Goal: Task Accomplishment & Management: Manage account settings

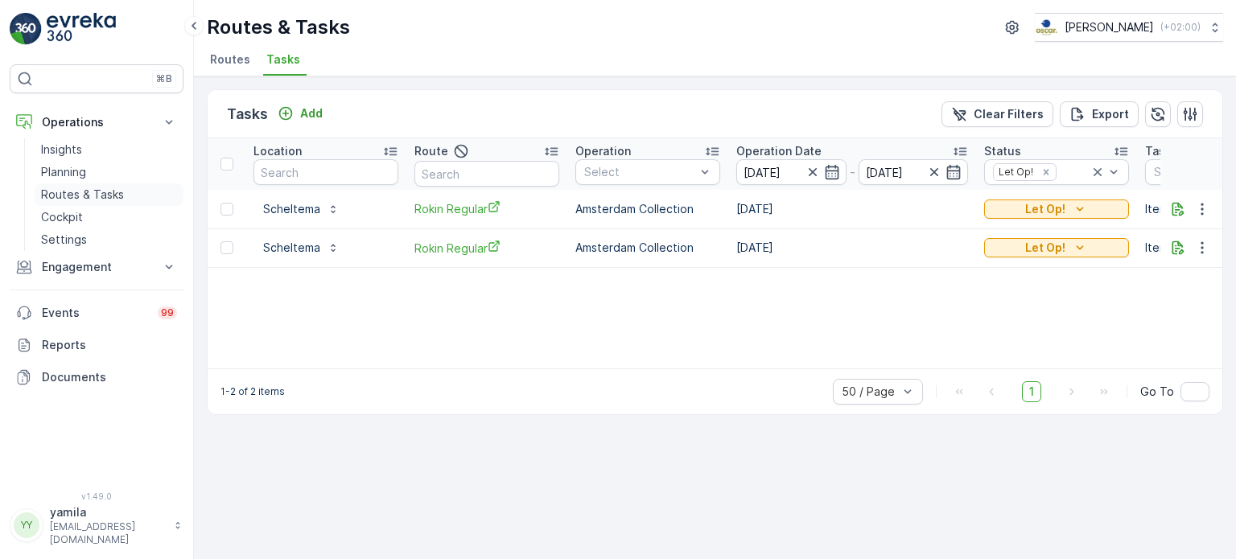
drag, startPoint x: 0, startPoint y: 0, endPoint x: 109, endPoint y: 192, distance: 220.6
click at [109, 192] on p "Routes & Tasks" at bounding box center [82, 195] width 83 height 16
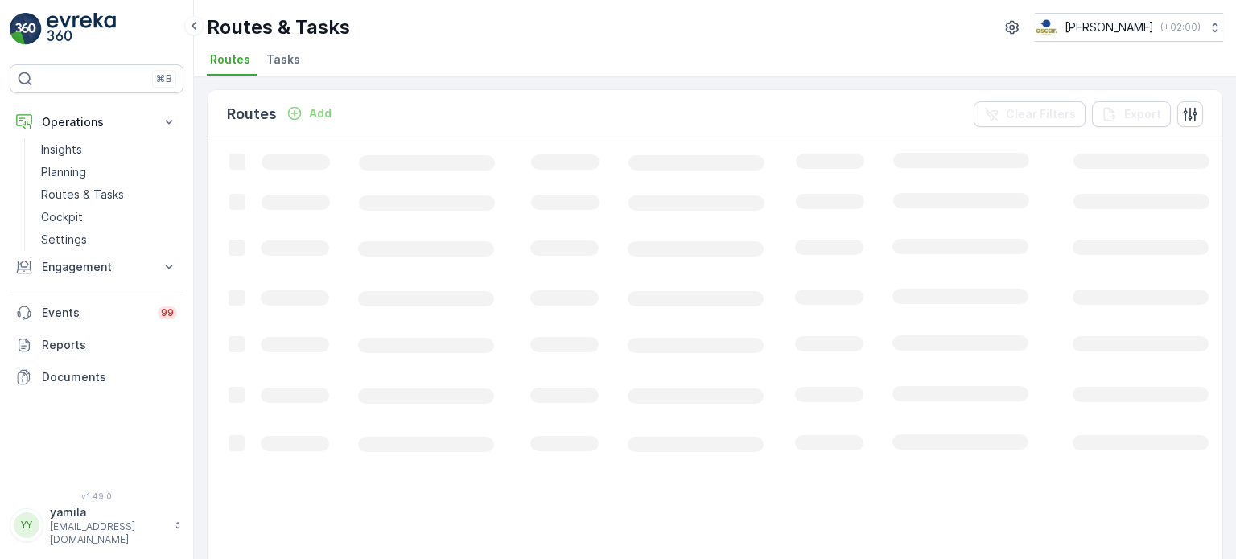
click at [266, 62] on span "Tasks" at bounding box center [283, 60] width 34 height 16
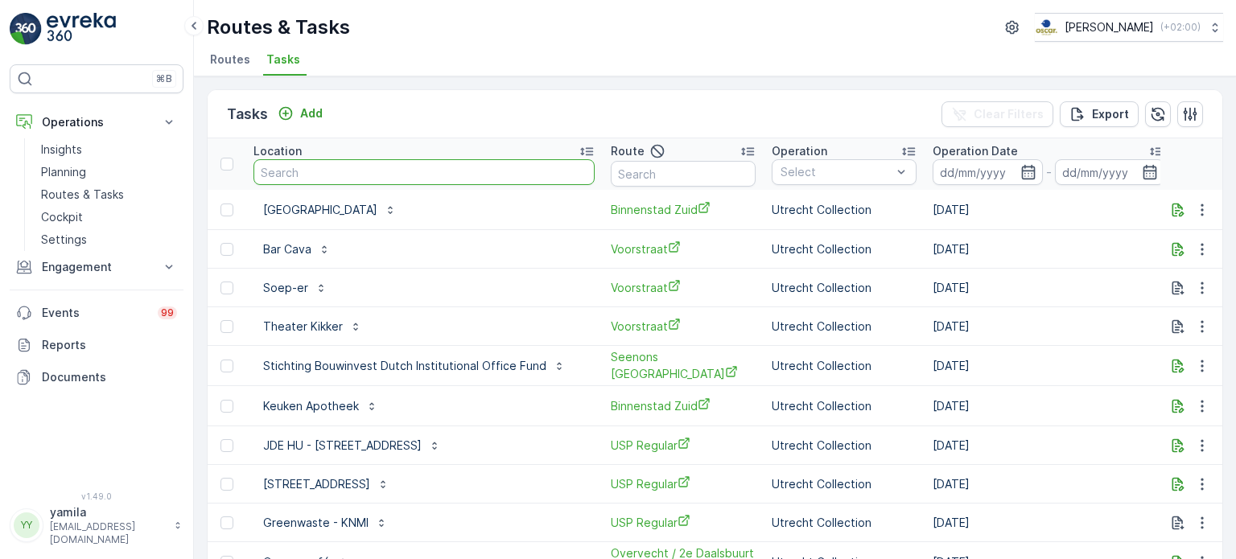
click at [318, 167] on input "text" at bounding box center [424, 172] width 341 height 26
type input "i"
type input "nieuwe uilen"
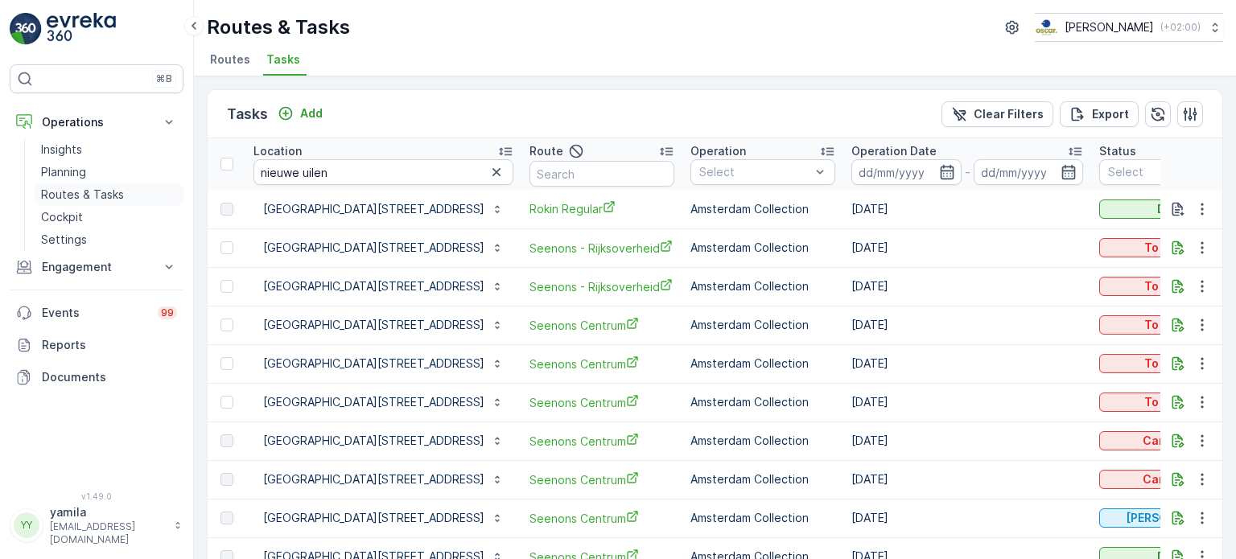
click at [105, 189] on p "Routes & Tasks" at bounding box center [82, 195] width 83 height 16
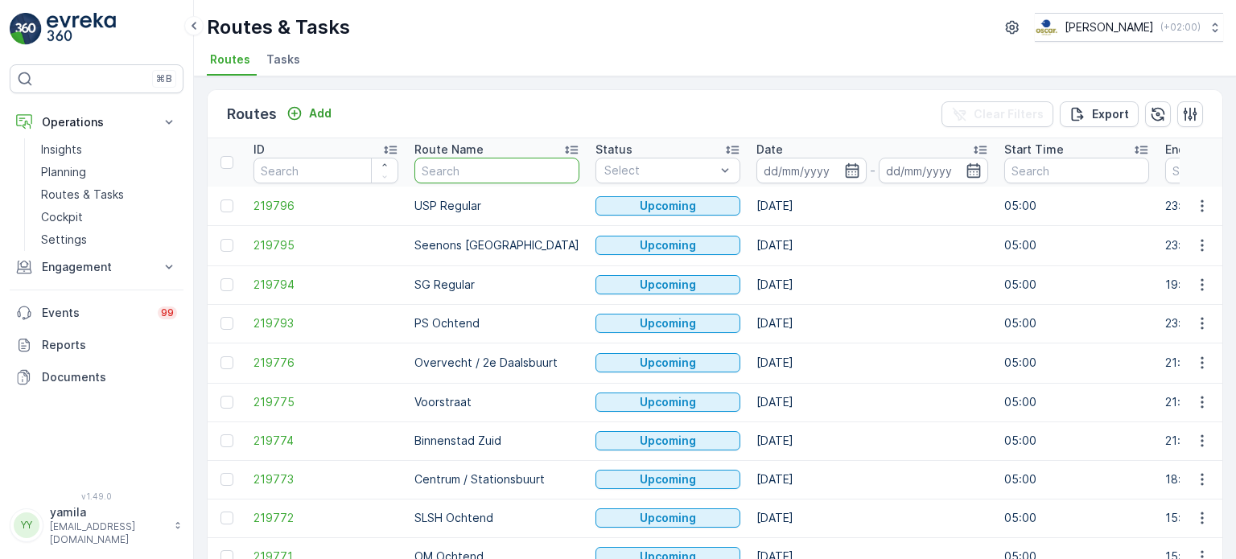
click at [452, 167] on input "text" at bounding box center [496, 171] width 165 height 26
type input "ndsm"
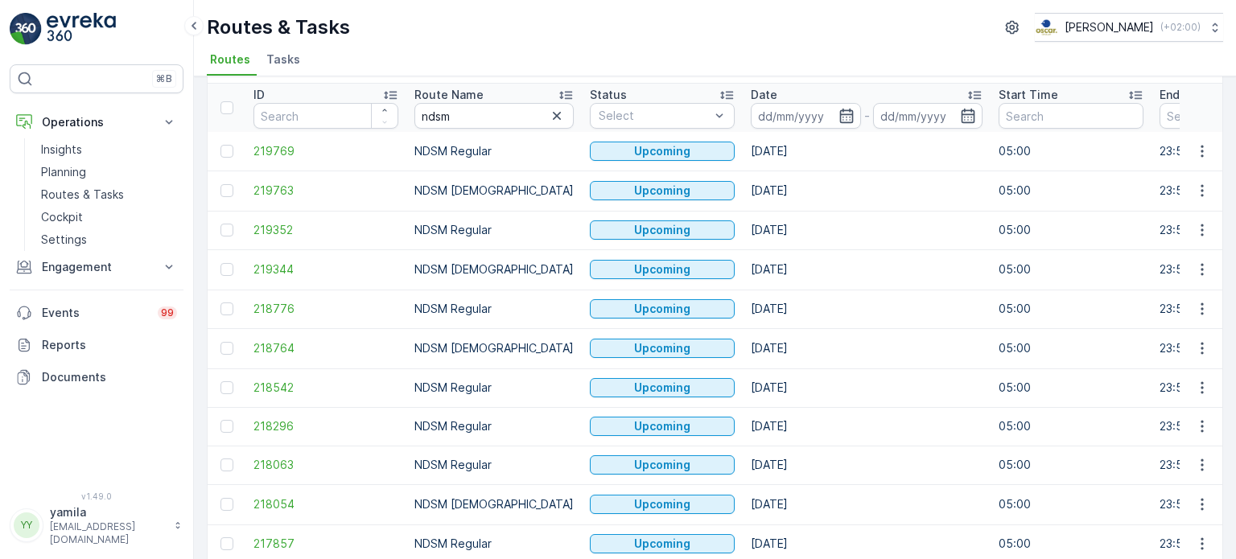
scroll to position [48, 0]
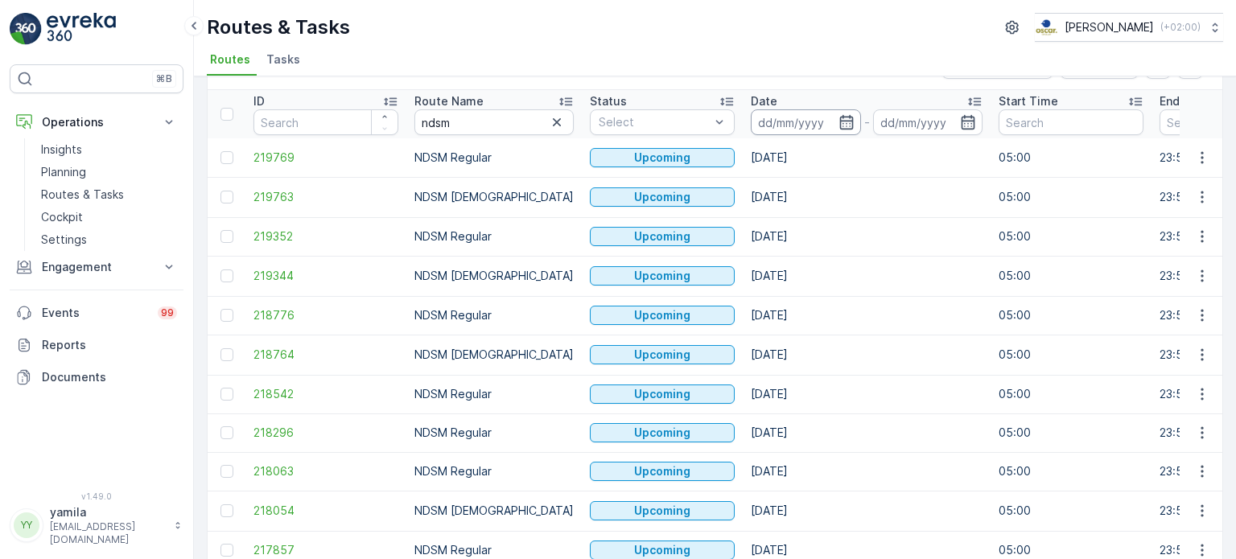
click at [771, 119] on input at bounding box center [806, 122] width 110 height 26
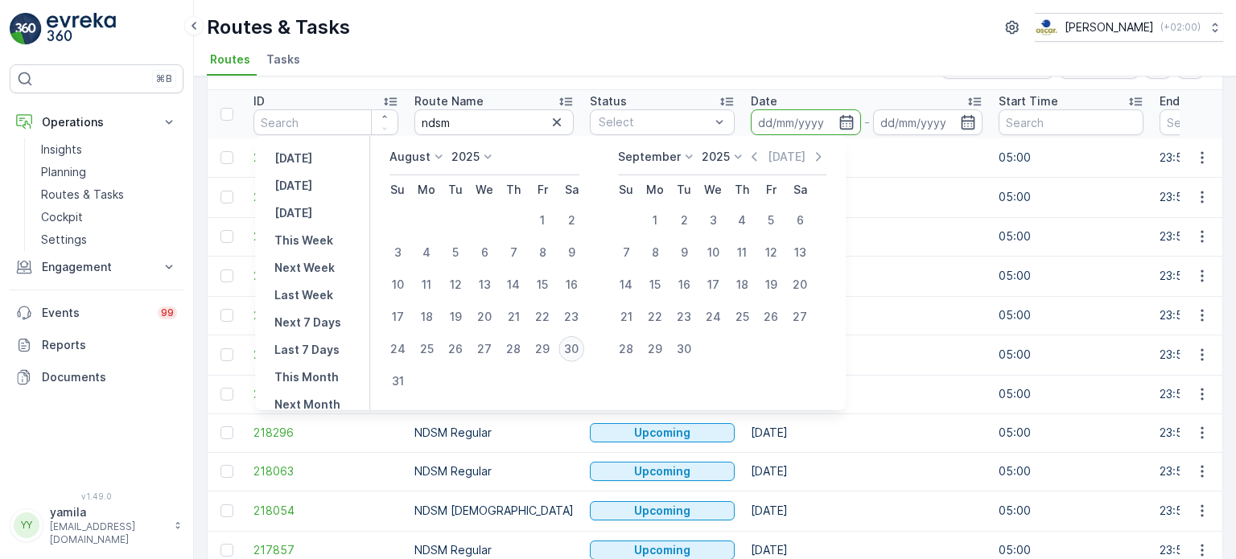
click at [579, 357] on div "30" at bounding box center [572, 349] width 26 height 26
type input "[DATE]"
click at [579, 357] on div "30" at bounding box center [572, 349] width 26 height 26
type input "[DATE]"
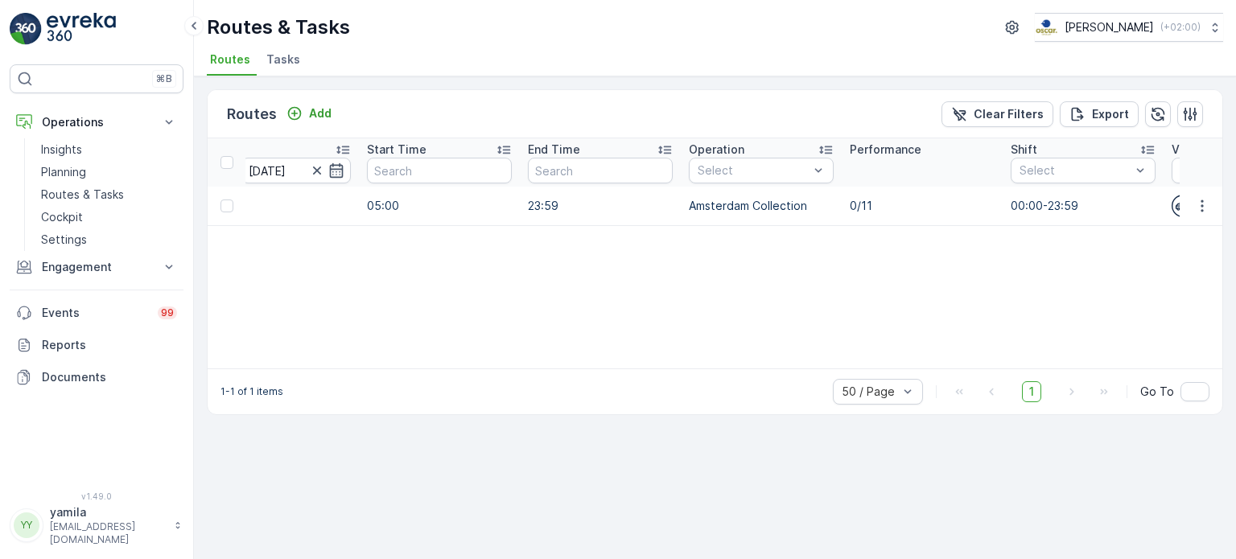
scroll to position [0, 623]
click at [84, 196] on p "Routes & Tasks" at bounding box center [82, 195] width 83 height 16
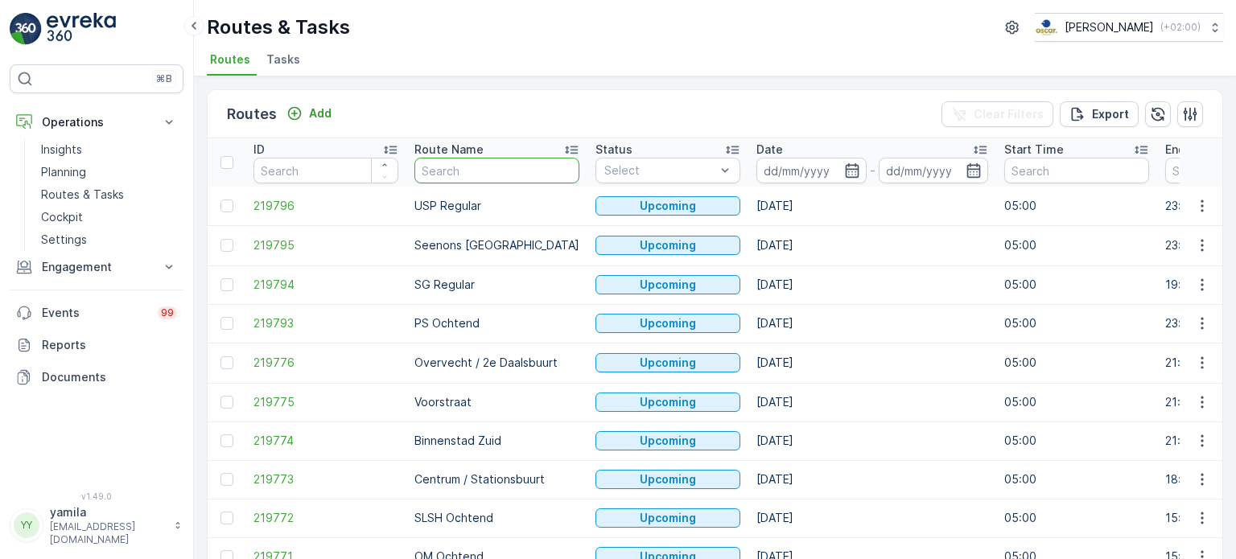
click at [452, 168] on input "text" at bounding box center [496, 171] width 165 height 26
type input "nes"
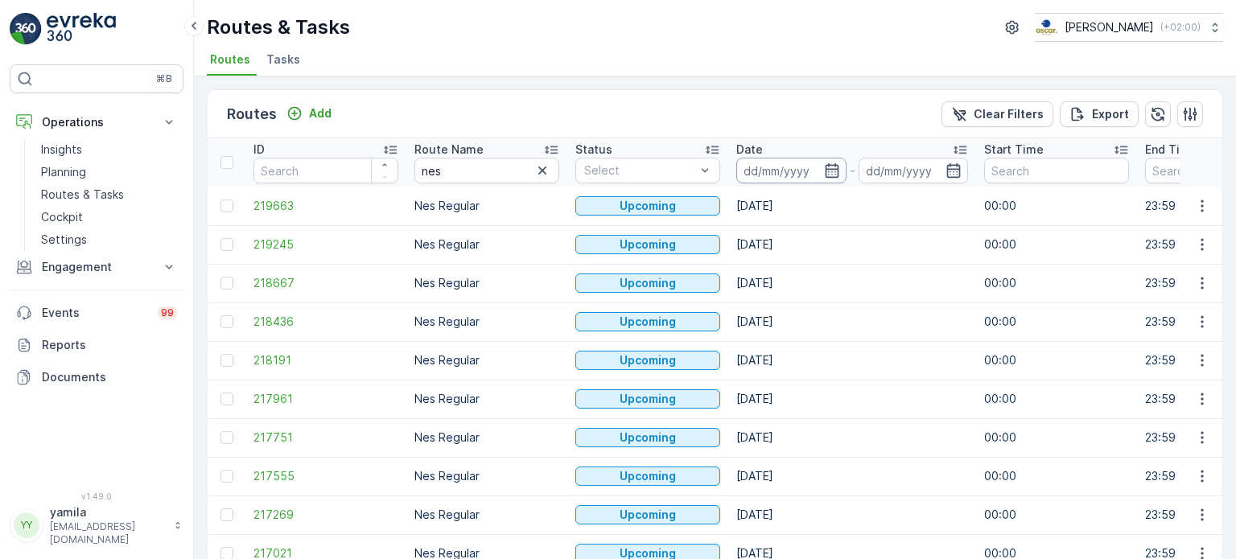
click at [780, 176] on input at bounding box center [791, 171] width 110 height 26
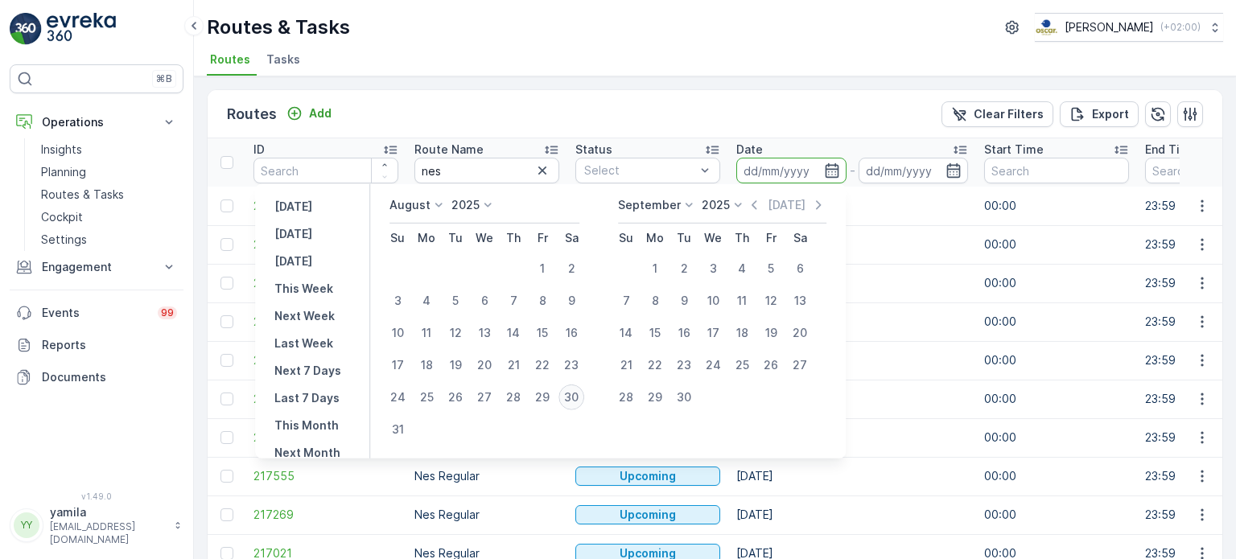
click at [573, 404] on div "30" at bounding box center [572, 398] width 26 height 26
type input "[DATE]"
click at [573, 404] on div "30" at bounding box center [572, 398] width 26 height 26
type input "[DATE]"
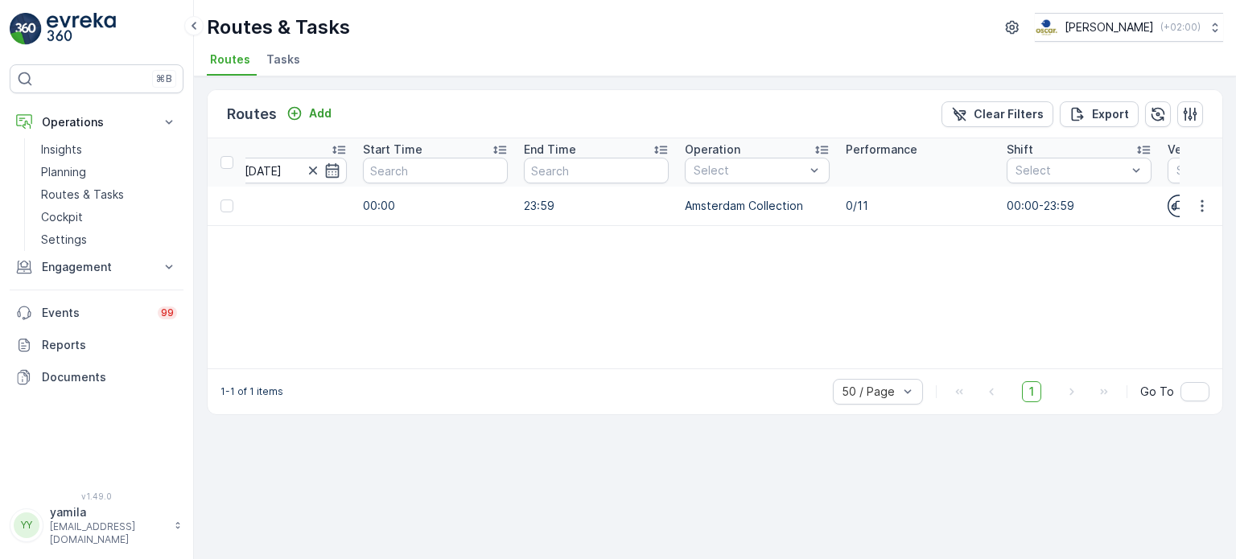
scroll to position [0, 672]
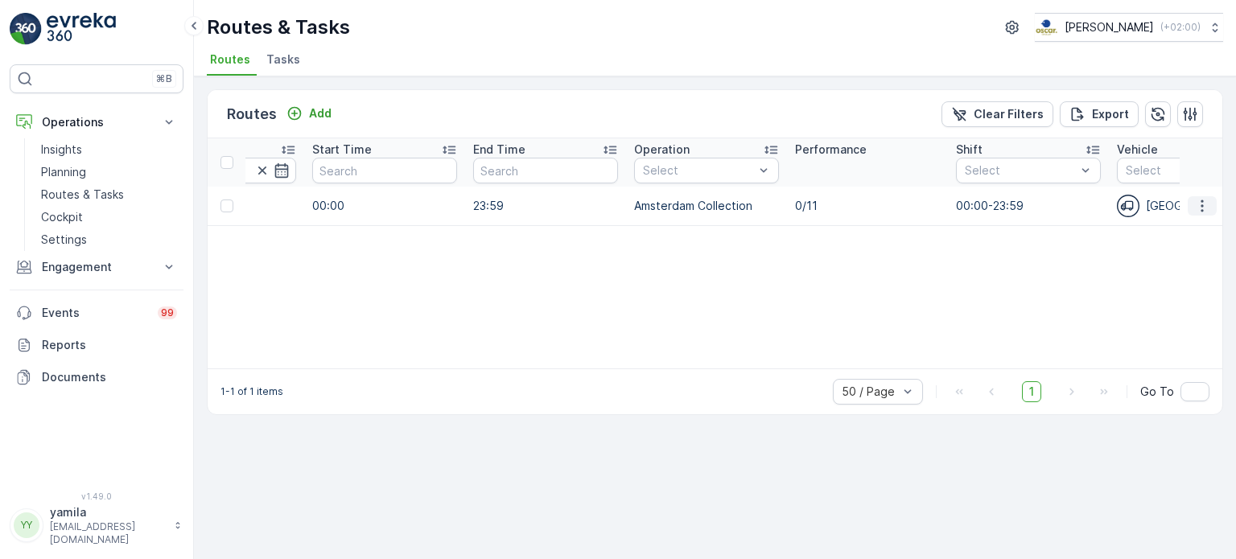
click at [1211, 208] on button "button" at bounding box center [1202, 205] width 29 height 19
click at [1192, 220] on div "See More Details" at bounding box center [1173, 228] width 124 height 23
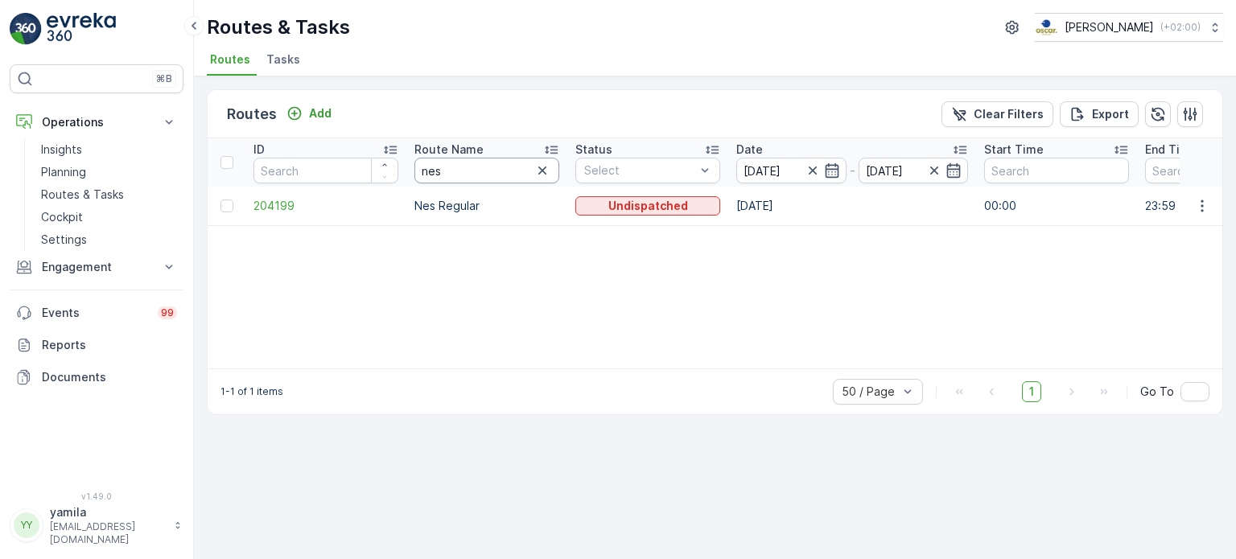
click at [453, 170] on input "nes" at bounding box center [486, 171] width 145 height 26
type input "ndsm"
click at [784, 174] on input "[DATE]" at bounding box center [791, 171] width 110 height 26
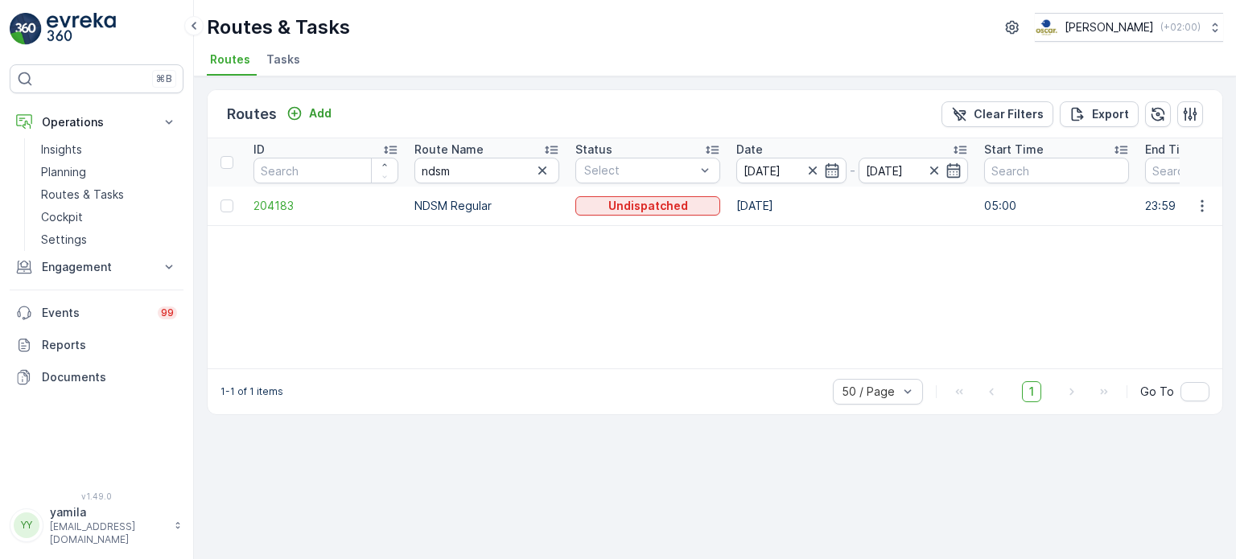
click at [876, 273] on div "ID Route Name ndsm Status Select Date 30.08.2025 - 30.08.2025 Start Time End Ti…" at bounding box center [715, 253] width 1015 height 230
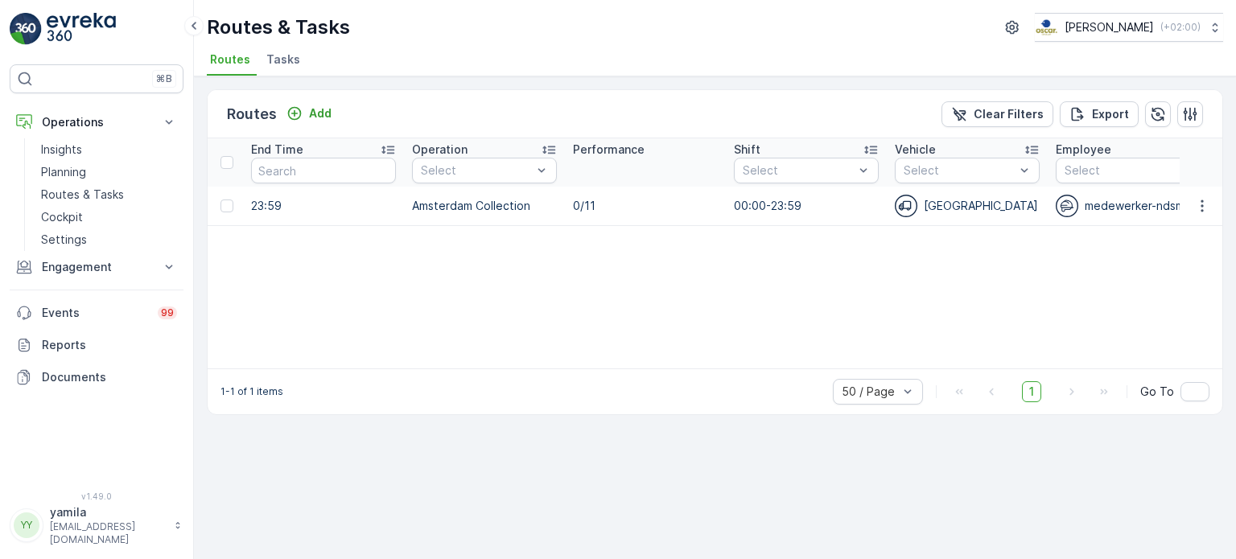
scroll to position [0, 895]
click at [1199, 204] on icon "button" at bounding box center [1202, 206] width 16 height 16
click at [1193, 224] on span "See More Details" at bounding box center [1164, 229] width 93 height 16
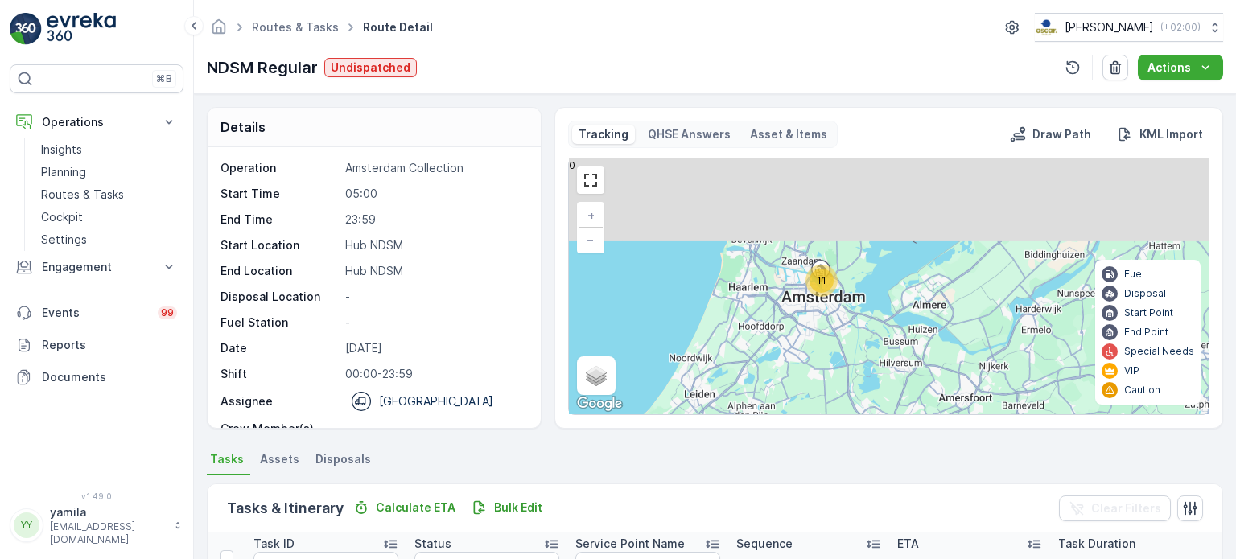
drag, startPoint x: 918, startPoint y: 225, endPoint x: 792, endPoint y: 350, distance: 177.6
click at [792, 350] on div "11 + − Satellite Roadmap Terrain Hybrid Leaflet Keyboard shortcuts Map Data Map…" at bounding box center [889, 287] width 640 height 256
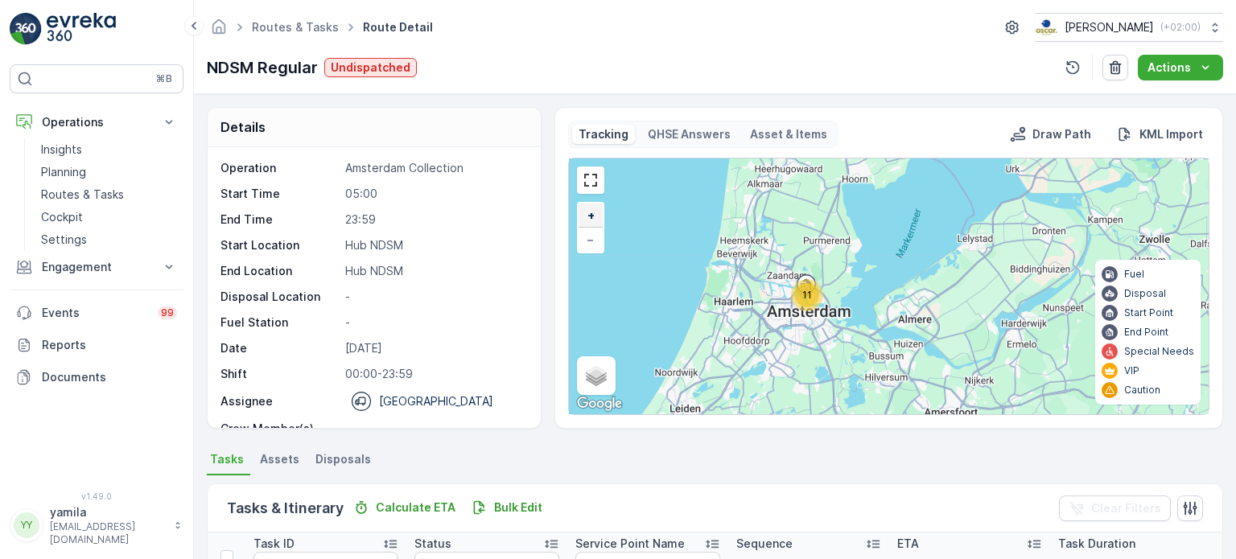
click at [594, 210] on link "+" at bounding box center [591, 216] width 24 height 24
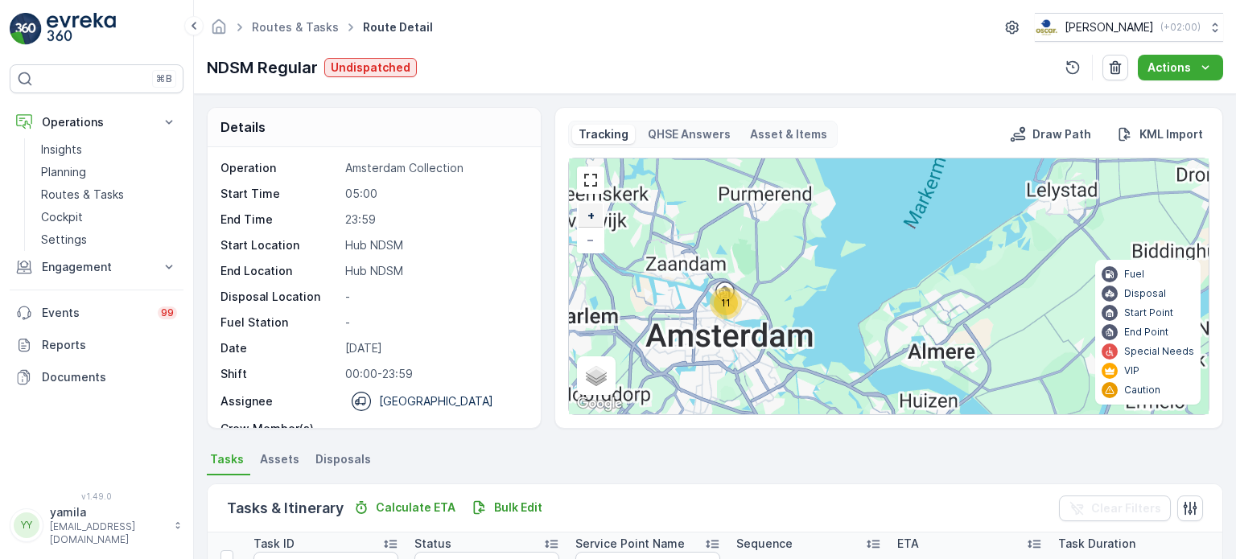
click at [594, 210] on link "+" at bounding box center [591, 216] width 24 height 24
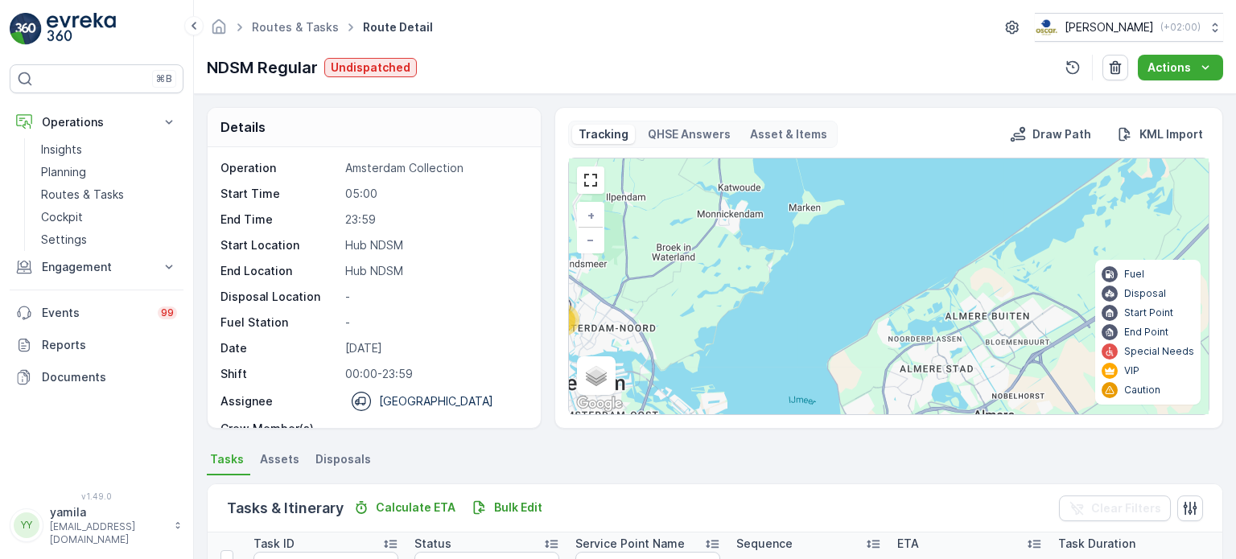
drag, startPoint x: 637, startPoint y: 308, endPoint x: 831, endPoint y: 229, distance: 208.6
click at [831, 229] on div "11 + − Satellite Roadmap Terrain Hybrid Leaflet Keyboard shortcuts Map Data Map…" at bounding box center [889, 287] width 640 height 256
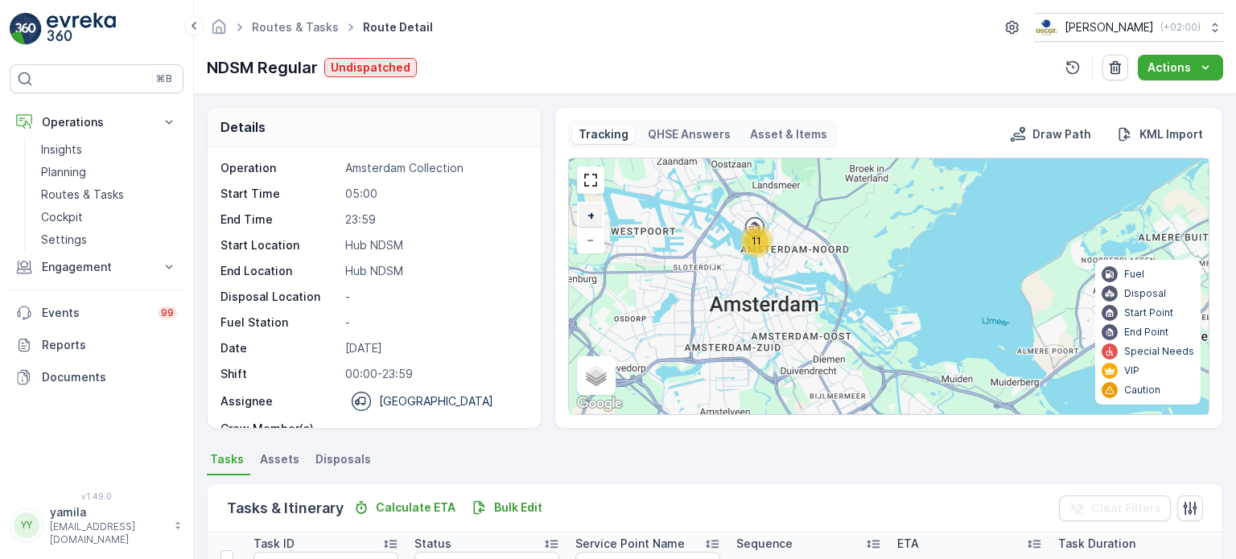
click at [588, 212] on span "+" at bounding box center [591, 215] width 7 height 14
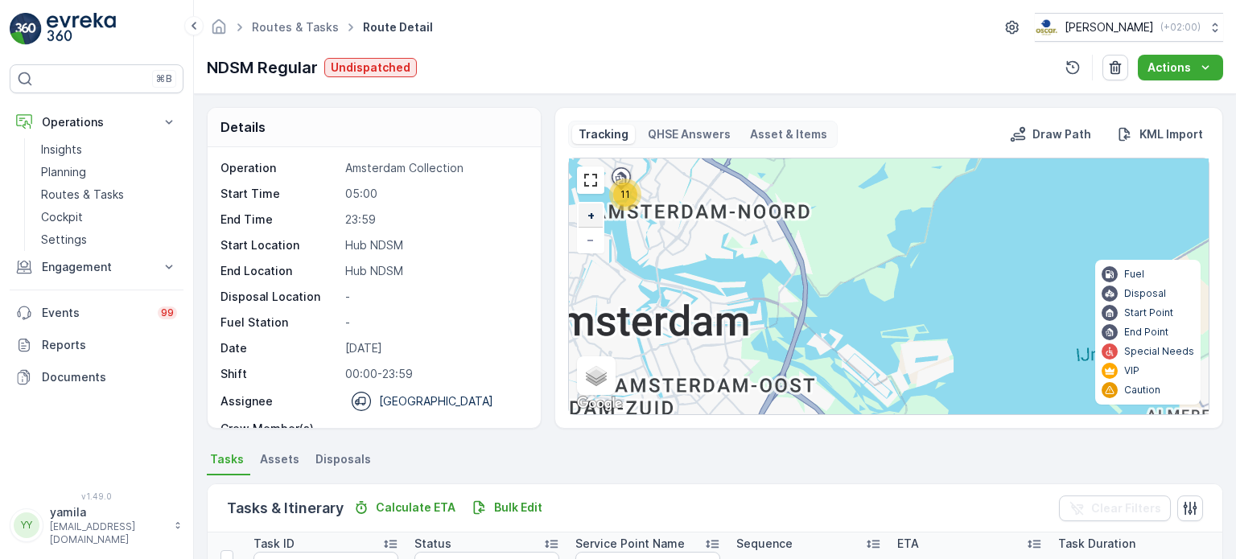
click at [588, 212] on span "+" at bounding box center [591, 215] width 7 height 14
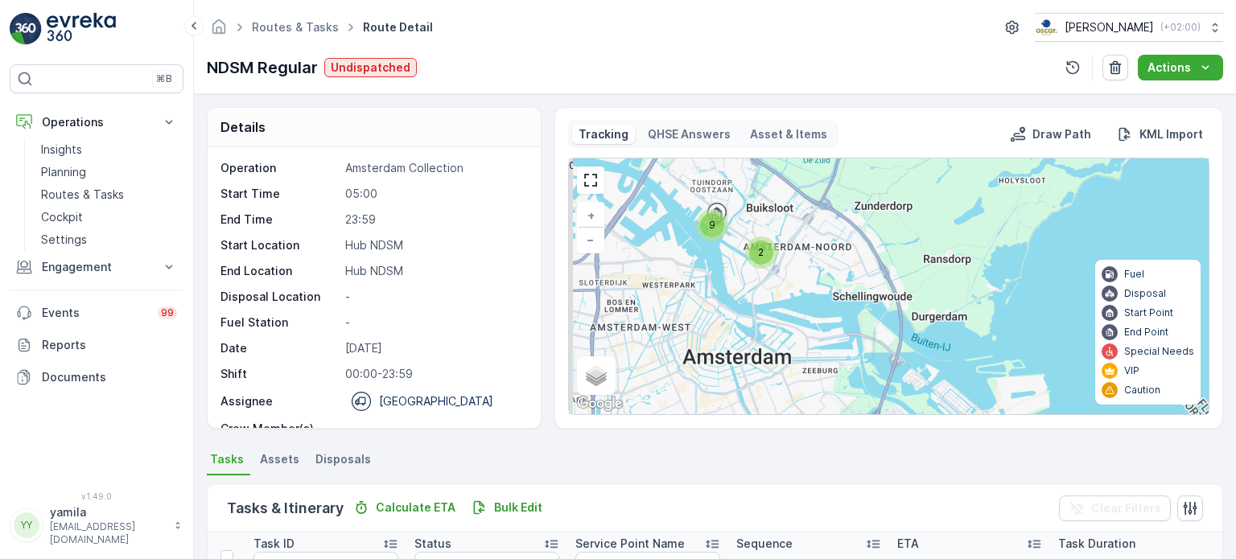
drag, startPoint x: 645, startPoint y: 245, endPoint x: 810, endPoint y: 308, distance: 176.8
click at [810, 308] on div "9 2 + − Satellite Roadmap Terrain Hybrid Leaflet Keyboard shortcuts Map Data Ma…" at bounding box center [889, 287] width 640 height 256
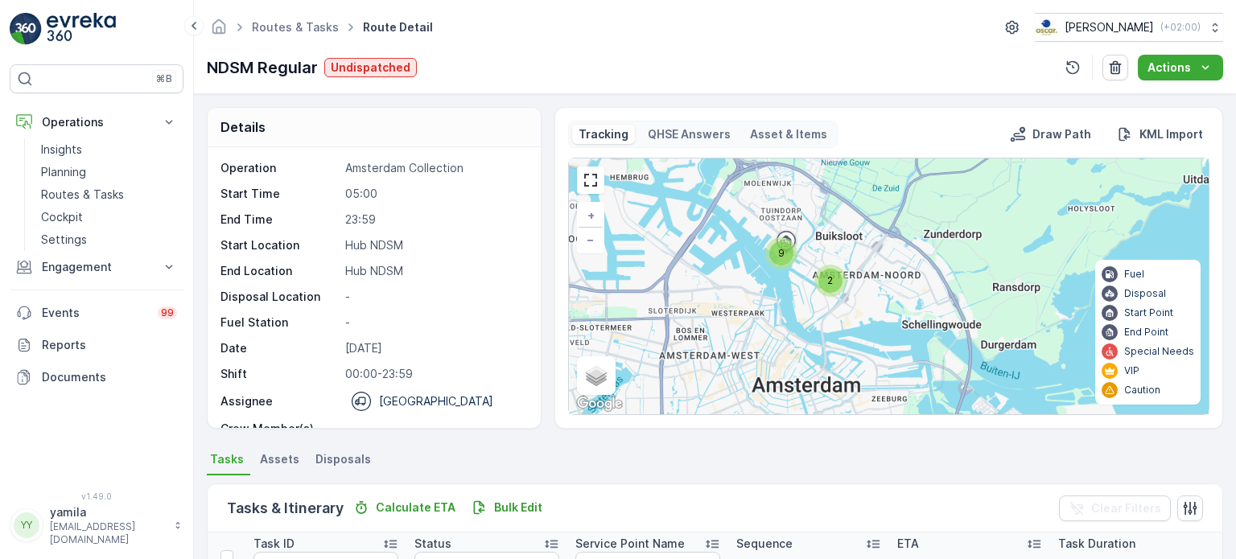
click at [601, 220] on div "+ −" at bounding box center [590, 228] width 27 height 52
click at [591, 218] on span "+" at bounding box center [591, 215] width 7 height 14
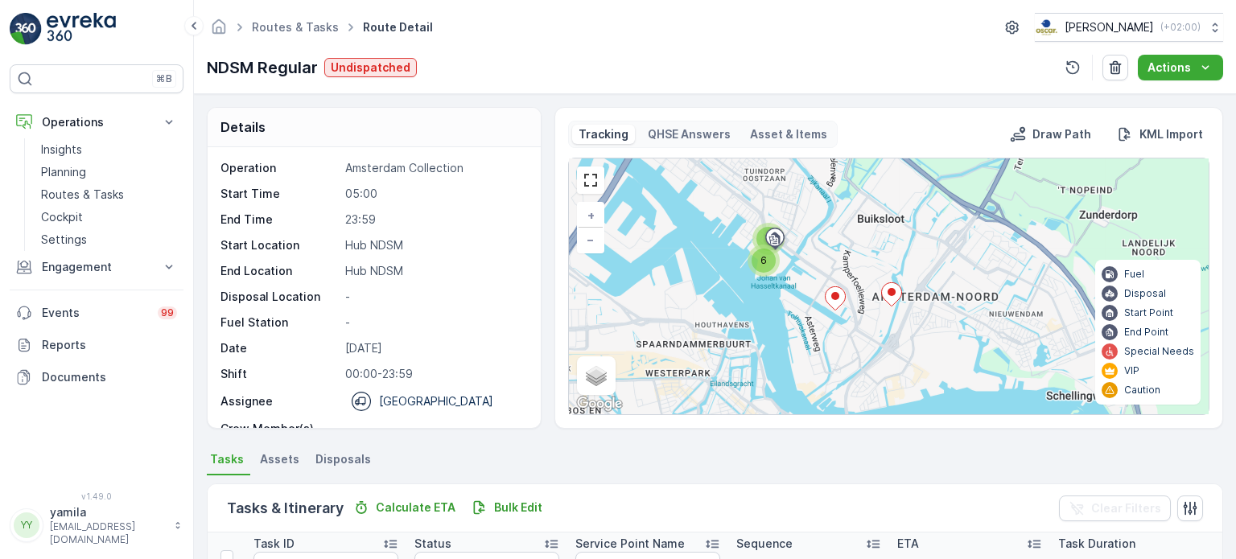
drag, startPoint x: 724, startPoint y: 282, endPoint x: 838, endPoint y: 328, distance: 122.1
click at [838, 328] on div "3 6 + − Satellite Roadmap Terrain Hybrid Leaflet Keyboard shortcuts Map Data Ma…" at bounding box center [889, 287] width 640 height 256
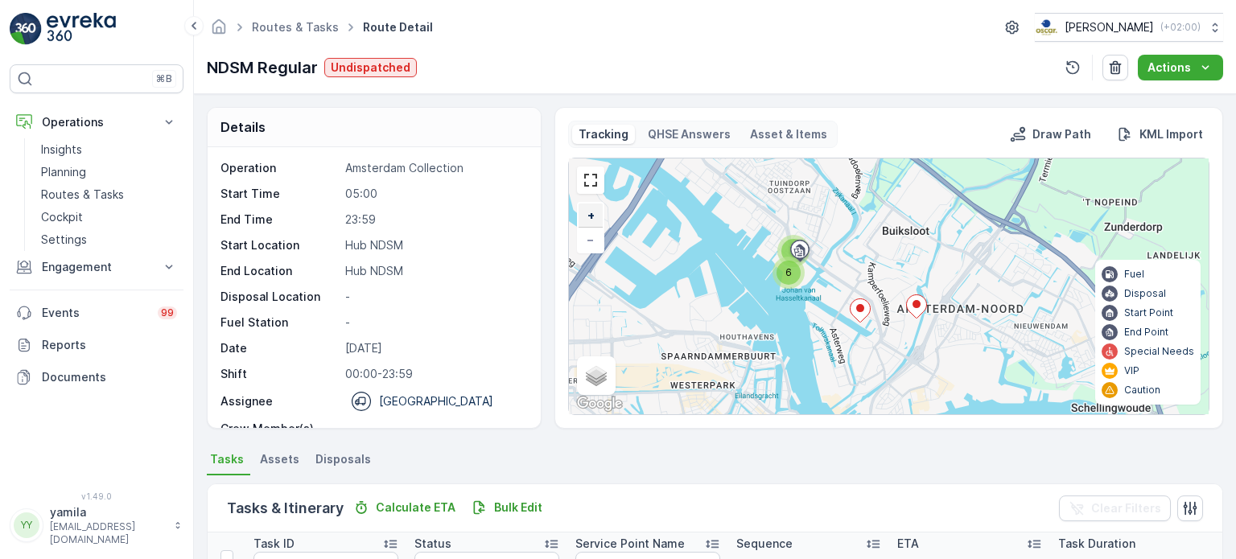
click at [588, 209] on span "+" at bounding box center [591, 215] width 7 height 14
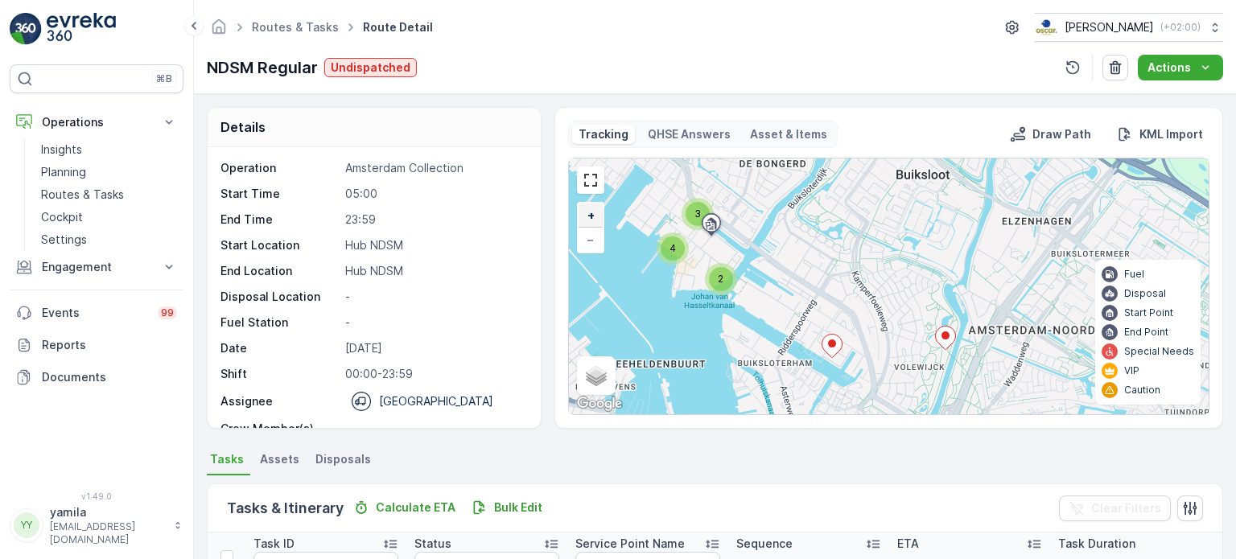
click at [595, 222] on link "+" at bounding box center [591, 216] width 24 height 24
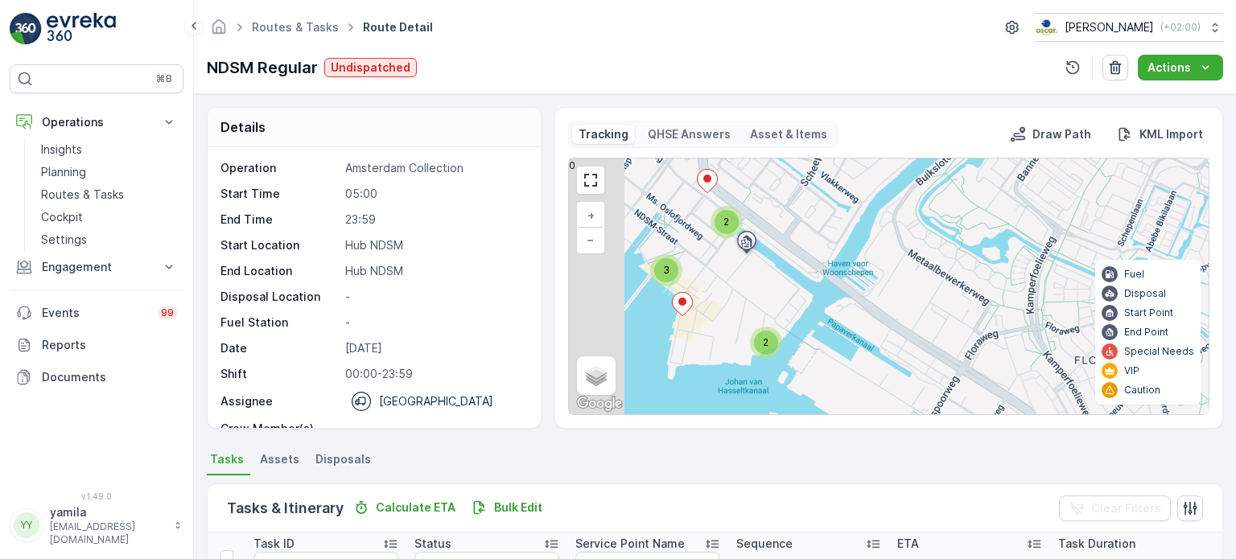
drag, startPoint x: 666, startPoint y: 253, endPoint x: 889, endPoint y: 328, distance: 234.4
click at [889, 328] on div "2 3 2 + − Satellite Roadmap Terrain Hybrid Leaflet Keyboard shortcuts Map Data …" at bounding box center [889, 287] width 640 height 256
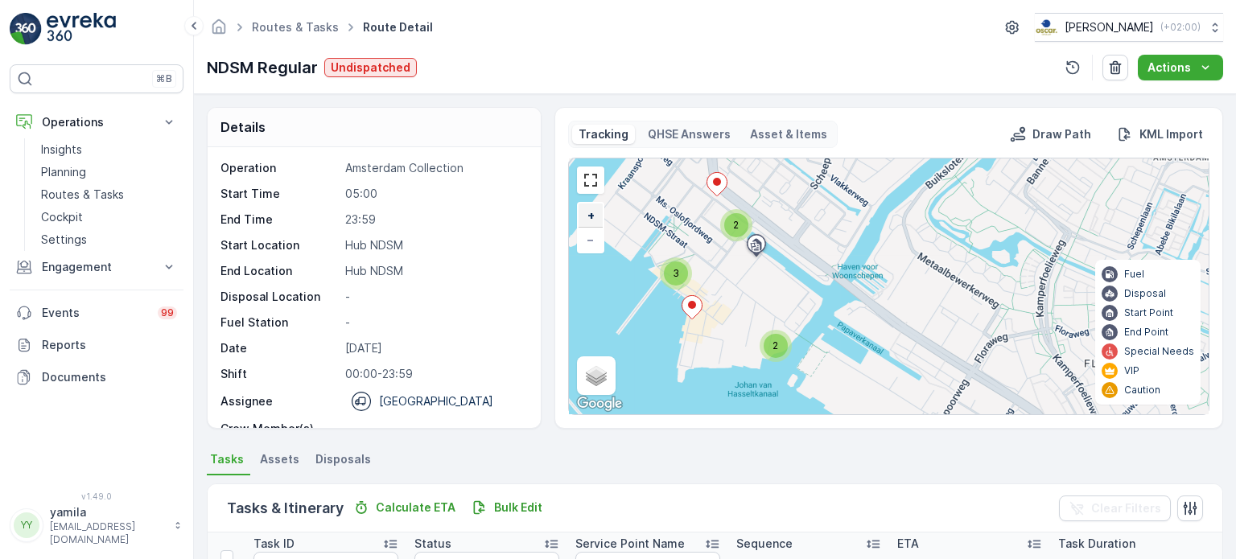
click at [583, 214] on link "+" at bounding box center [591, 216] width 24 height 24
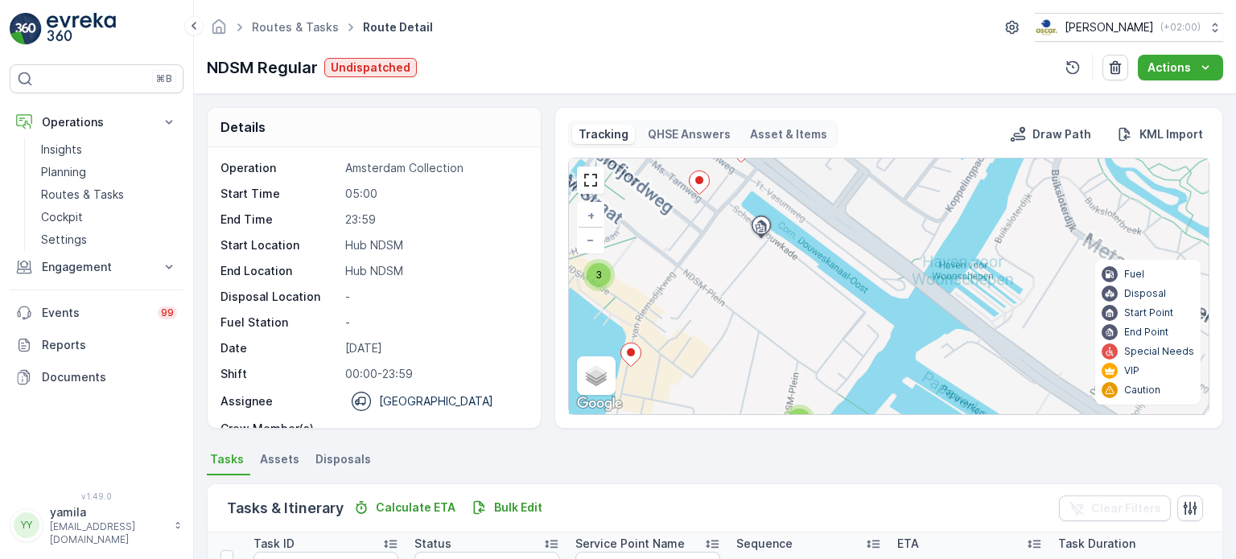
drag, startPoint x: 670, startPoint y: 274, endPoint x: 950, endPoint y: 312, distance: 282.7
click at [950, 312] on div "2 3 2 + − Satellite Roadmap Terrain Hybrid Leaflet Keyboard shortcuts Map Data …" at bounding box center [889, 287] width 640 height 256
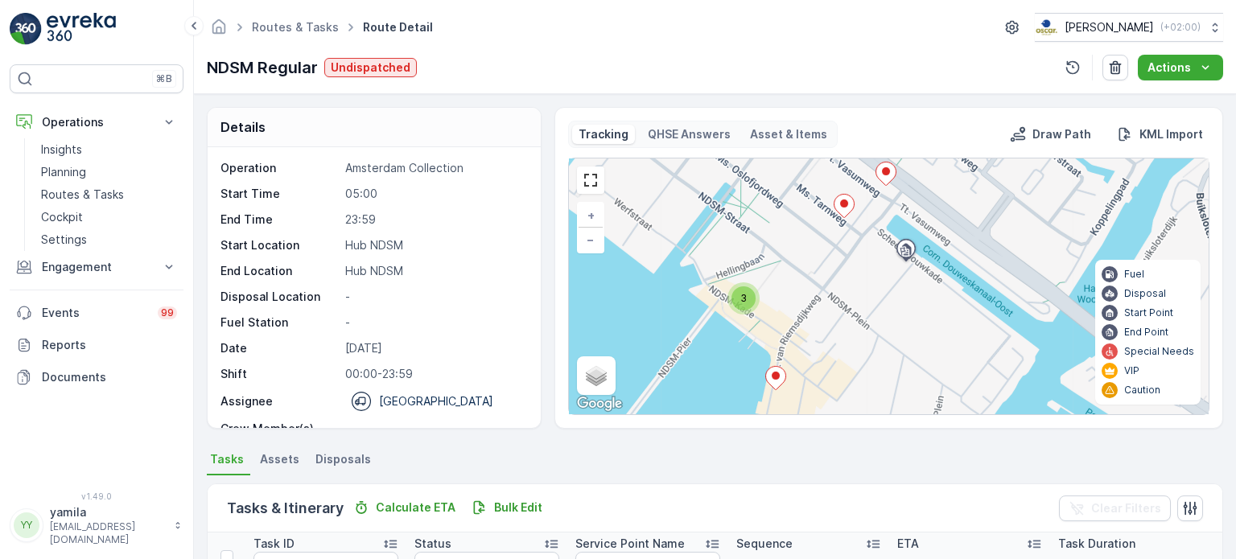
drag, startPoint x: 943, startPoint y: 312, endPoint x: 875, endPoint y: 328, distance: 70.3
click at [875, 328] on div "3 2 + − Satellite Roadmap Terrain Hybrid Leaflet Keyboard shortcuts Map Data Ma…" at bounding box center [889, 287] width 640 height 256
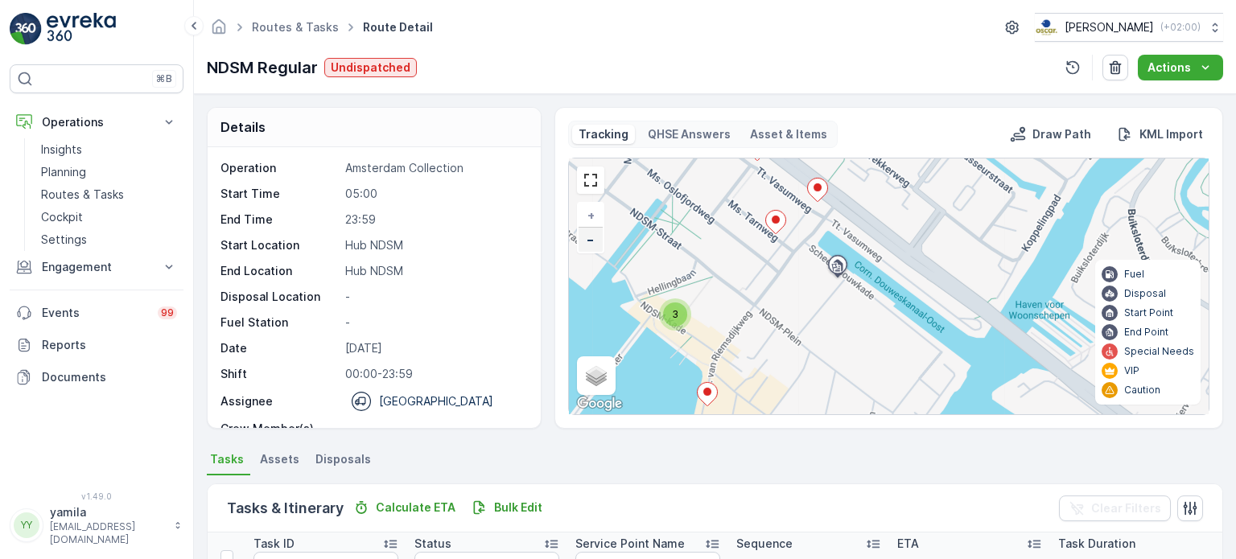
click at [588, 241] on span "−" at bounding box center [591, 240] width 8 height 14
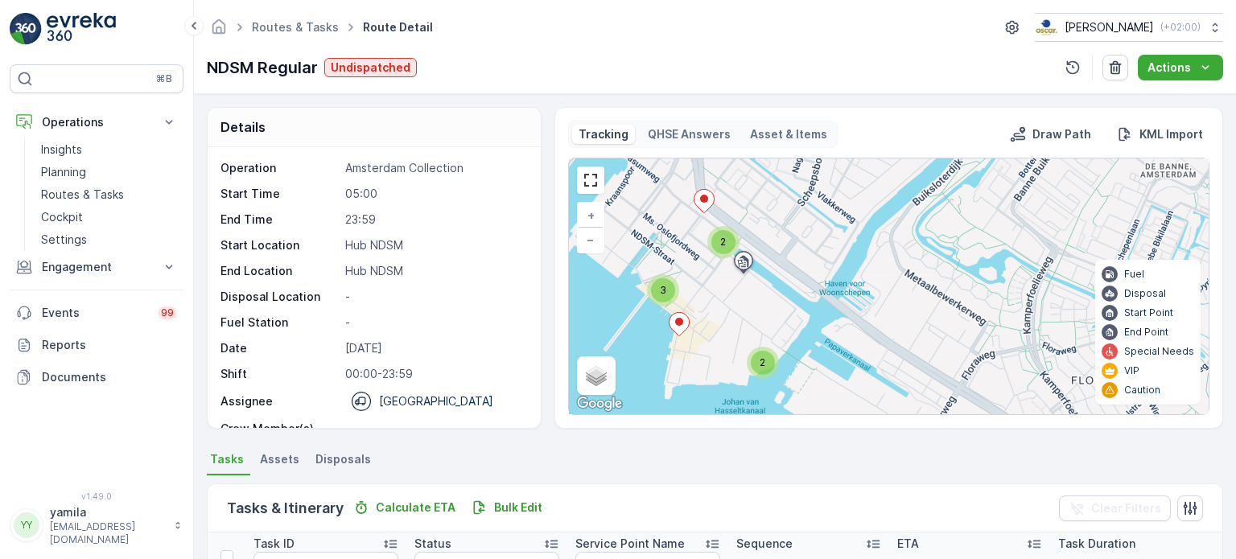
drag, startPoint x: 825, startPoint y: 315, endPoint x: 703, endPoint y: 304, distance: 122.8
click at [703, 304] on div "2 3 2 + − Satellite Roadmap Terrain Hybrid Leaflet Keyboard shortcuts Map Data …" at bounding box center [889, 287] width 640 height 256
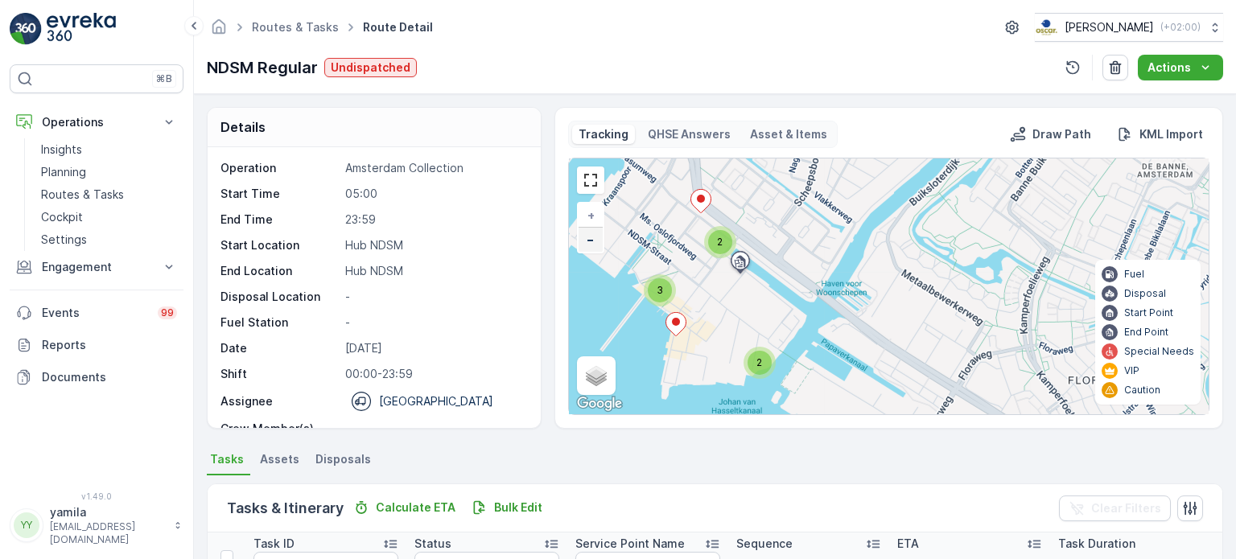
drag, startPoint x: 587, startPoint y: 241, endPoint x: 579, endPoint y: 235, distance: 9.2
click at [579, 235] on link "−" at bounding box center [591, 240] width 24 height 24
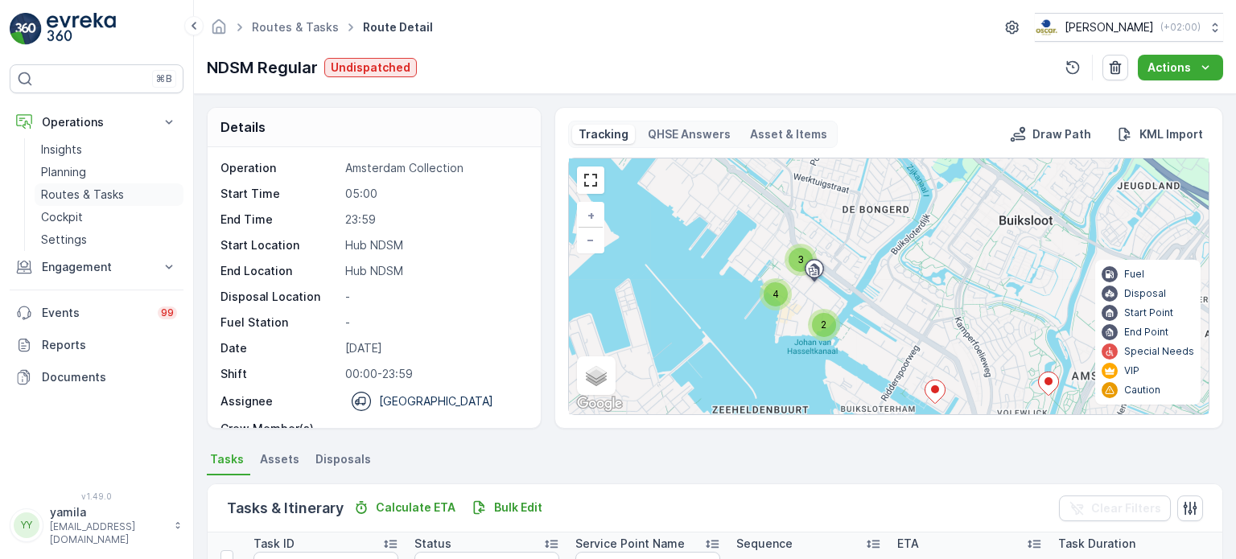
click at [97, 192] on p "Routes & Tasks" at bounding box center [82, 195] width 83 height 16
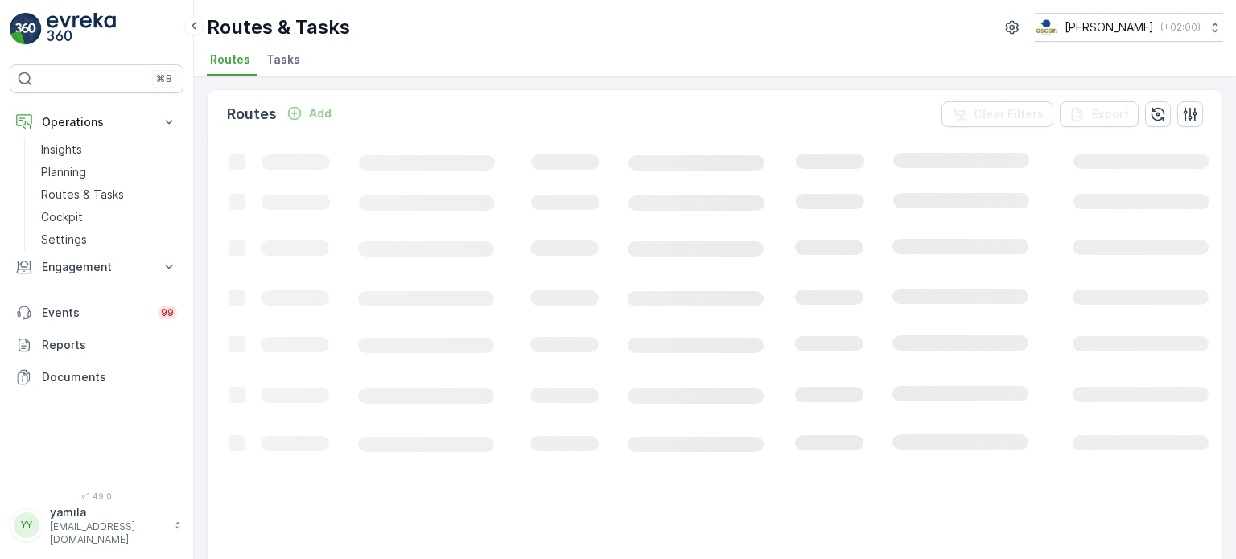
click at [291, 53] on span "Tasks" at bounding box center [283, 60] width 34 height 16
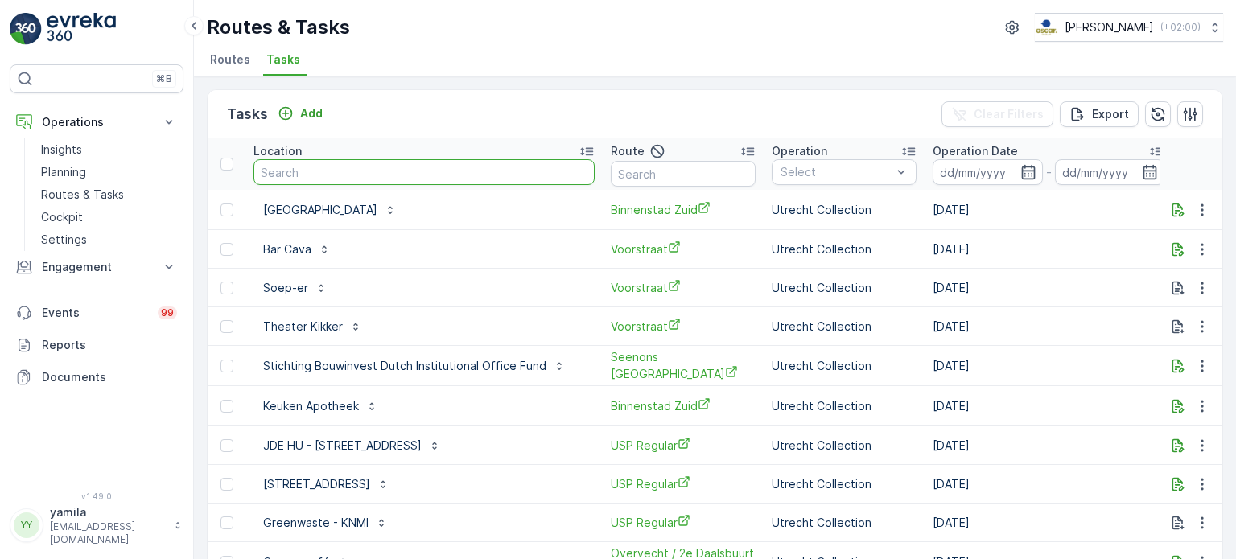
click at [299, 175] on input "text" at bounding box center [424, 172] width 341 height 26
type input "groene"
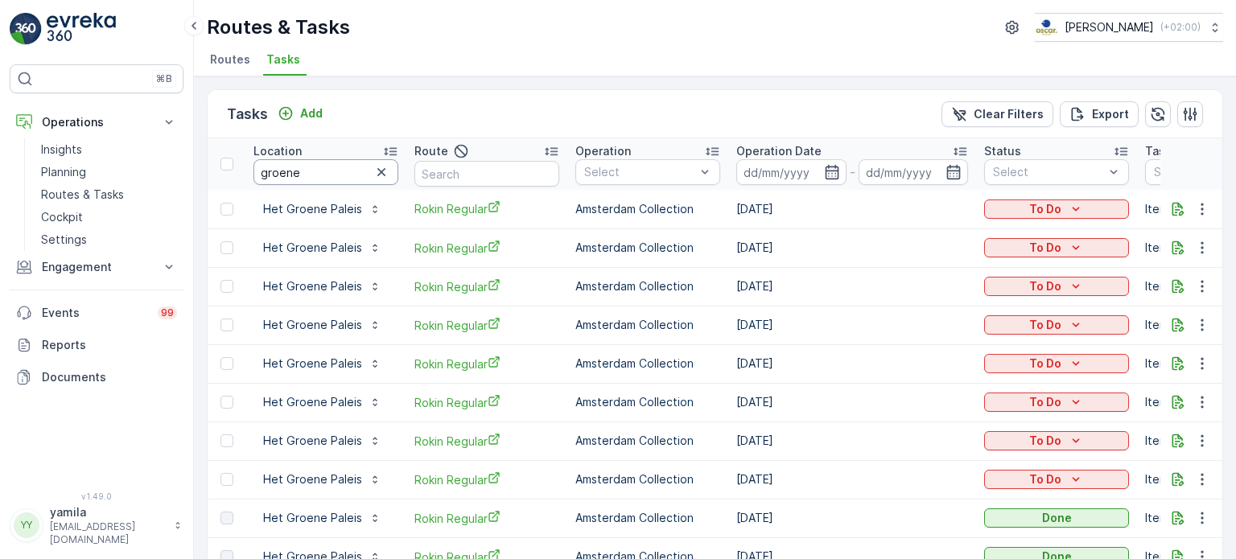
click at [319, 183] on input "groene" at bounding box center [326, 172] width 145 height 26
type input "sea"
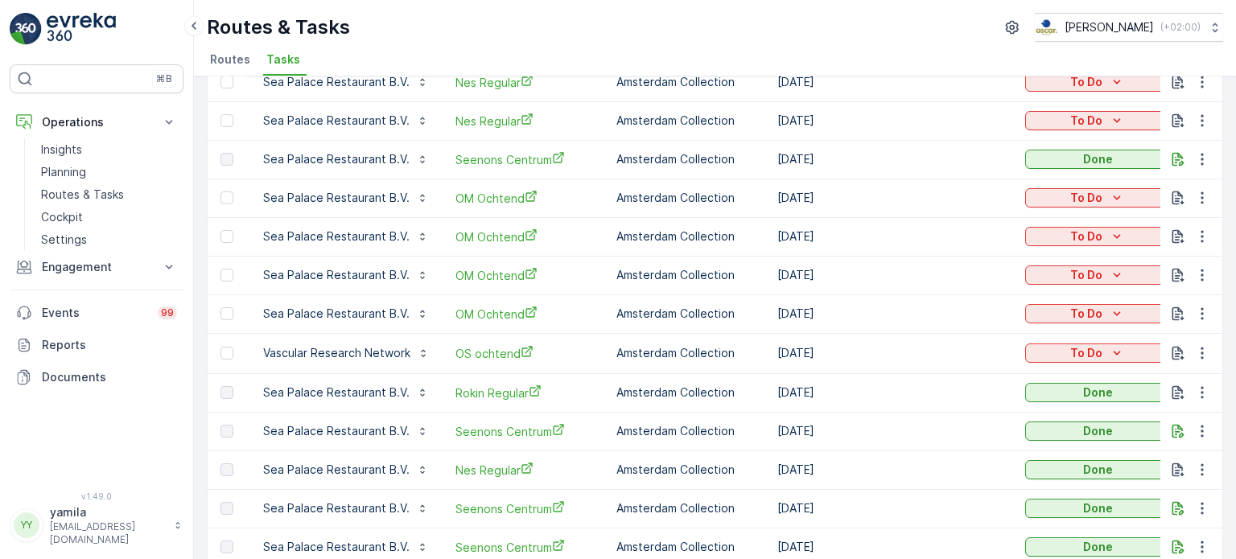
scroll to position [135, 0]
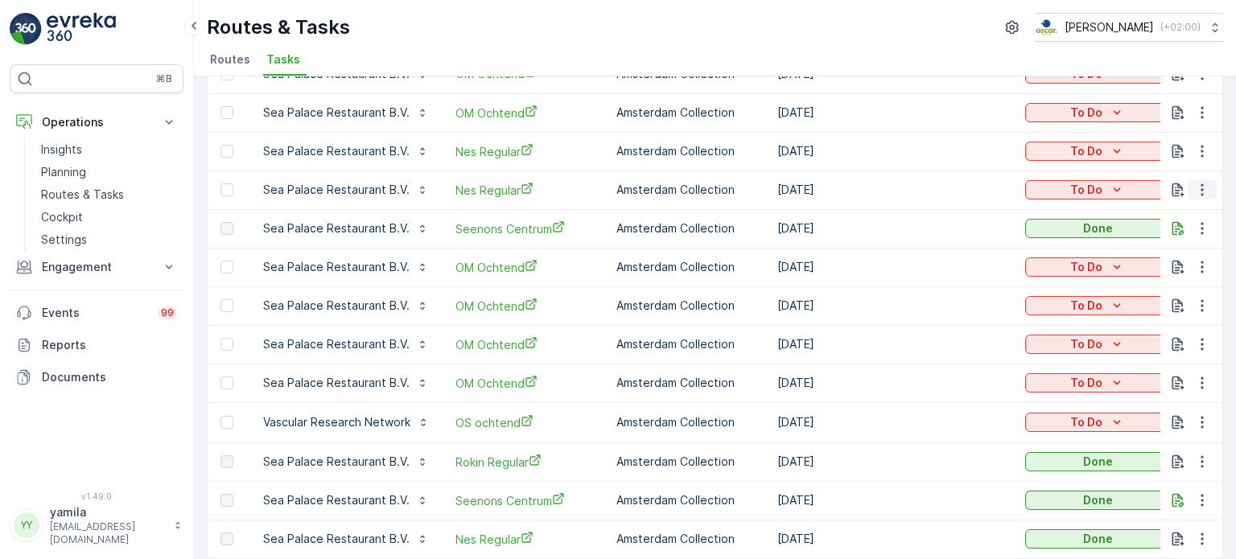
click at [1202, 186] on icon "button" at bounding box center [1202, 190] width 16 height 16
click at [1156, 258] on span "Change Route" at bounding box center [1161, 257] width 78 height 16
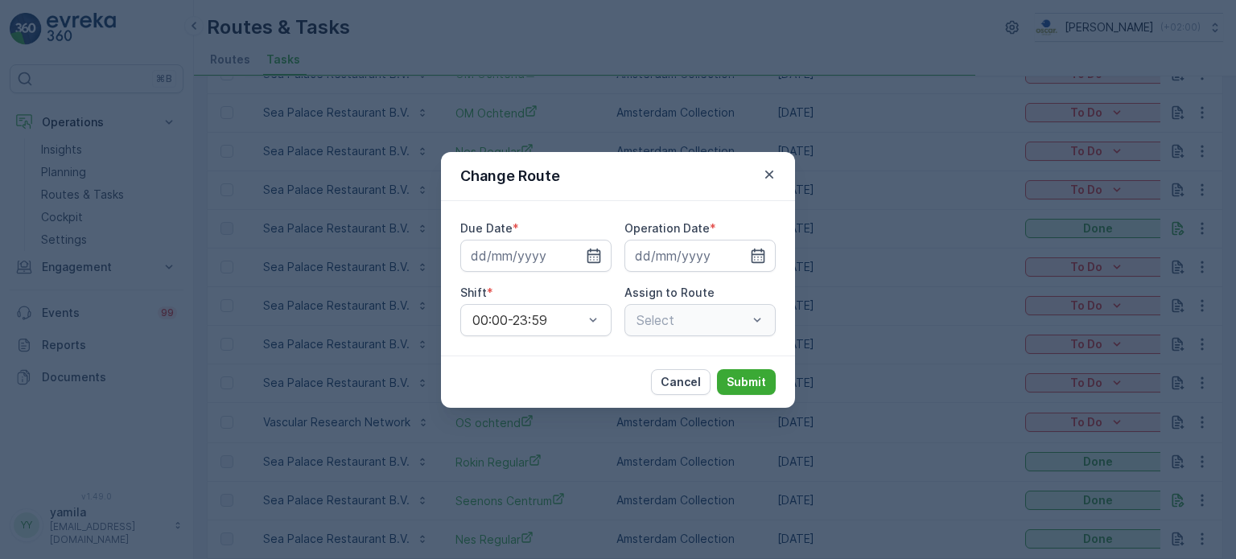
type input "[DATE]"
click at [762, 192] on div "Change Route" at bounding box center [618, 176] width 354 height 49
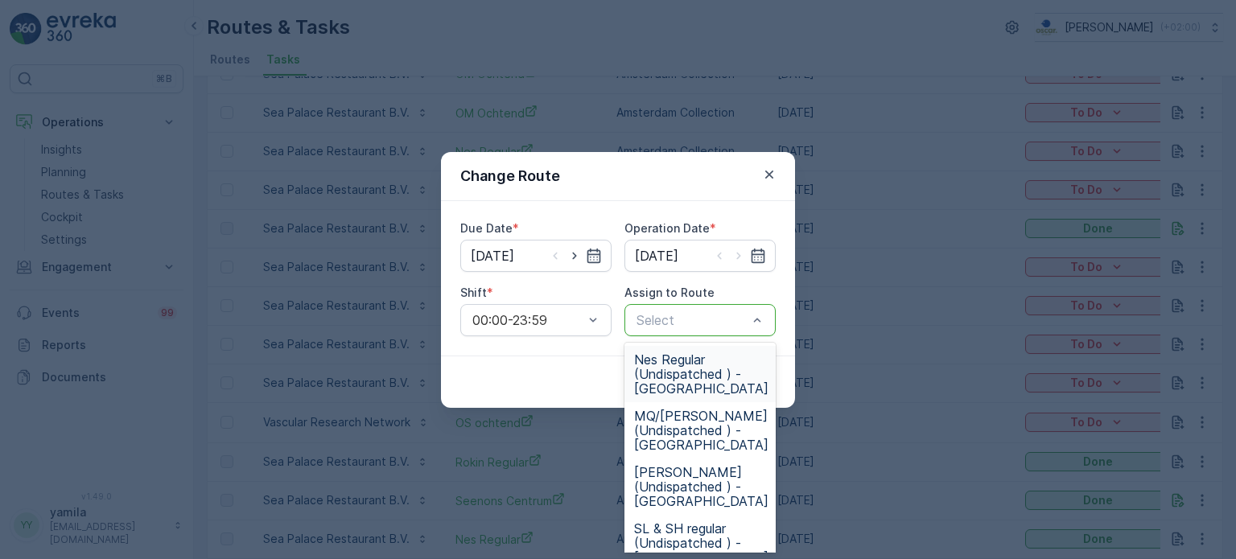
click at [737, 332] on div "Select" at bounding box center [700, 320] width 151 height 32
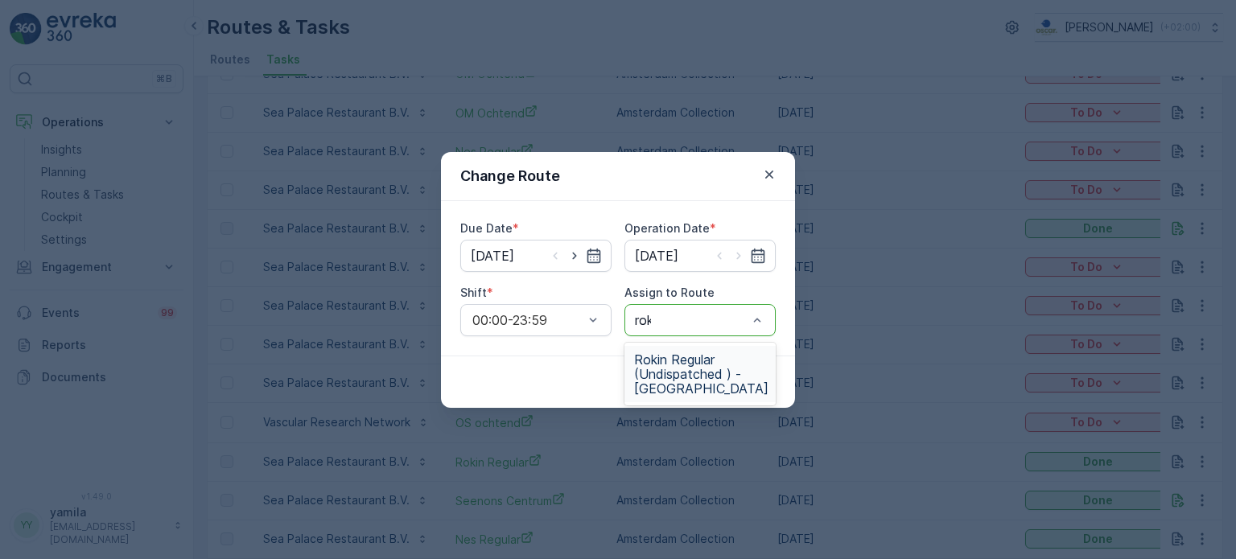
type input "rokin"
click at [714, 353] on span "Rokin Regular (Undispatched ) - Amsterdam" at bounding box center [701, 374] width 134 height 43
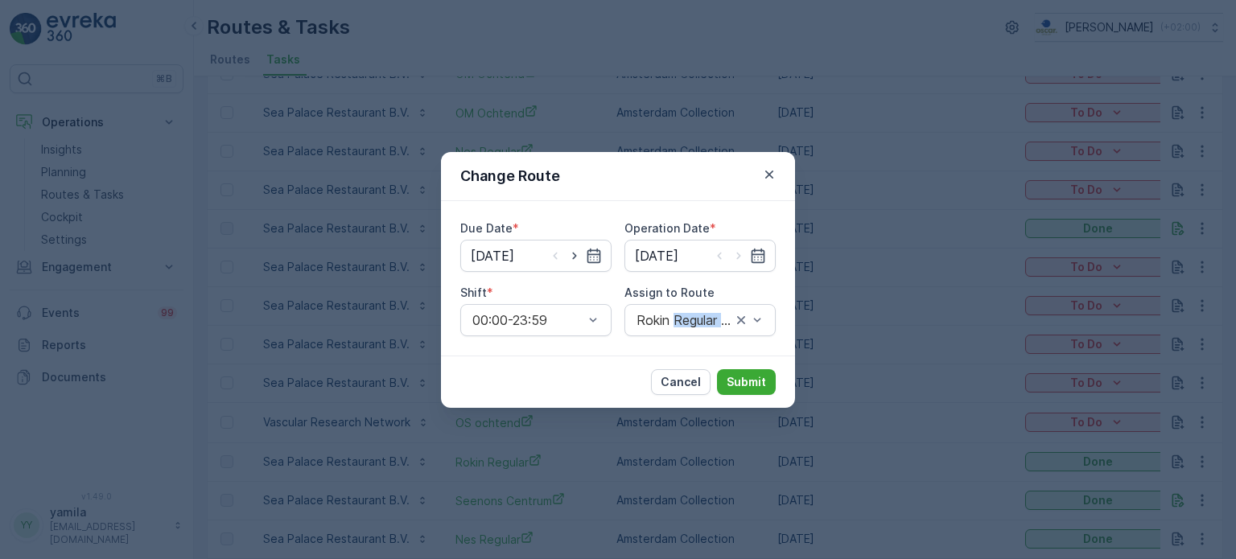
click at [714, 352] on div "Due Date * 30.08.2025 Operation Date * 30.08.2025 Shift * 00:00-23:59 Assign to…" at bounding box center [618, 278] width 354 height 155
click at [752, 380] on p "Submit" at bounding box center [746, 382] width 39 height 16
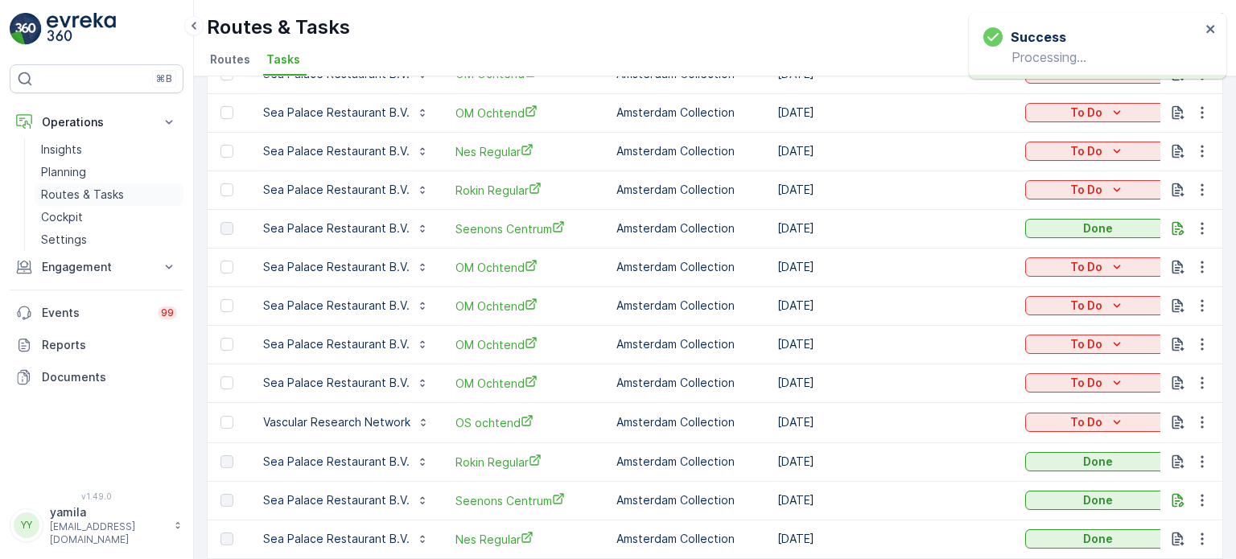
click at [102, 194] on p "Routes & Tasks" at bounding box center [82, 195] width 83 height 16
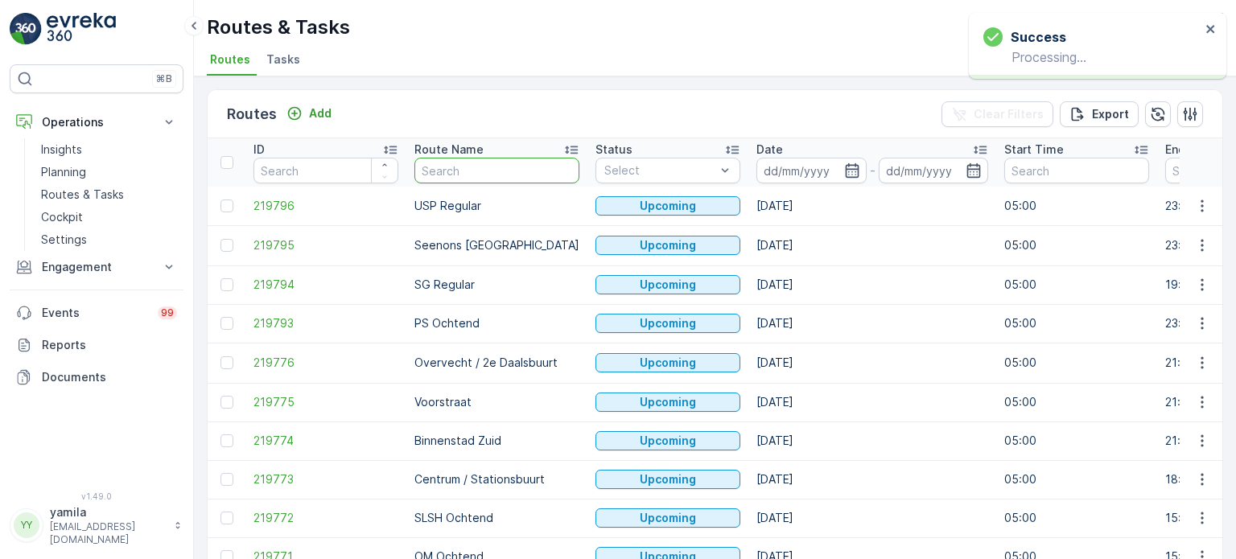
click at [451, 161] on input "text" at bounding box center [496, 171] width 165 height 26
click at [290, 64] on span "Tasks" at bounding box center [283, 60] width 34 height 16
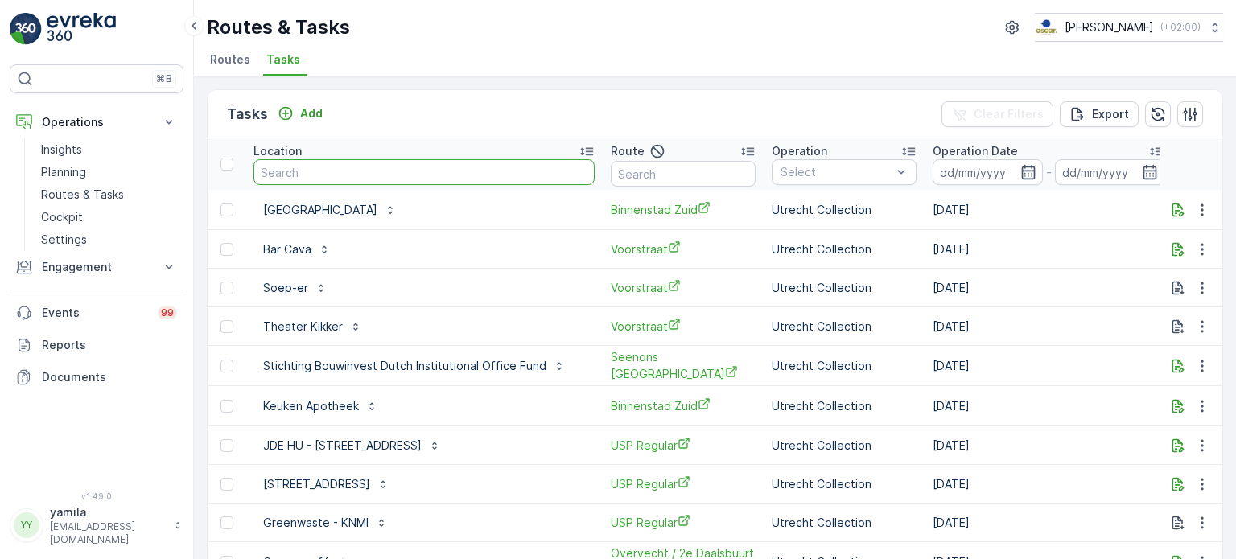
click at [317, 167] on input "text" at bounding box center [424, 172] width 341 height 26
type input "sea palace"
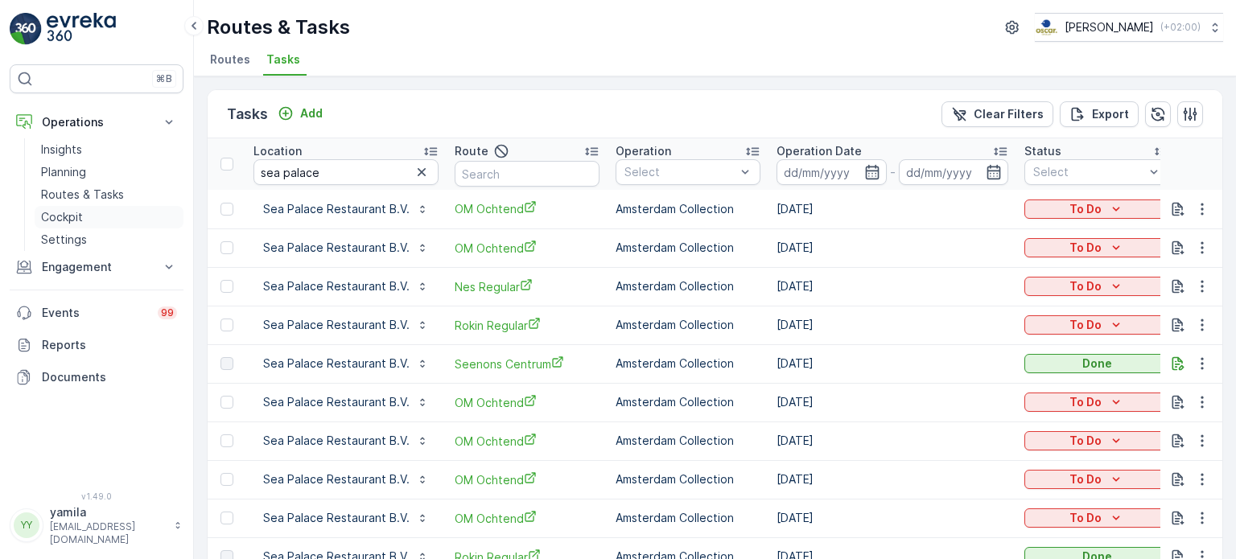
click at [68, 221] on p "Cockpit" at bounding box center [62, 217] width 42 height 16
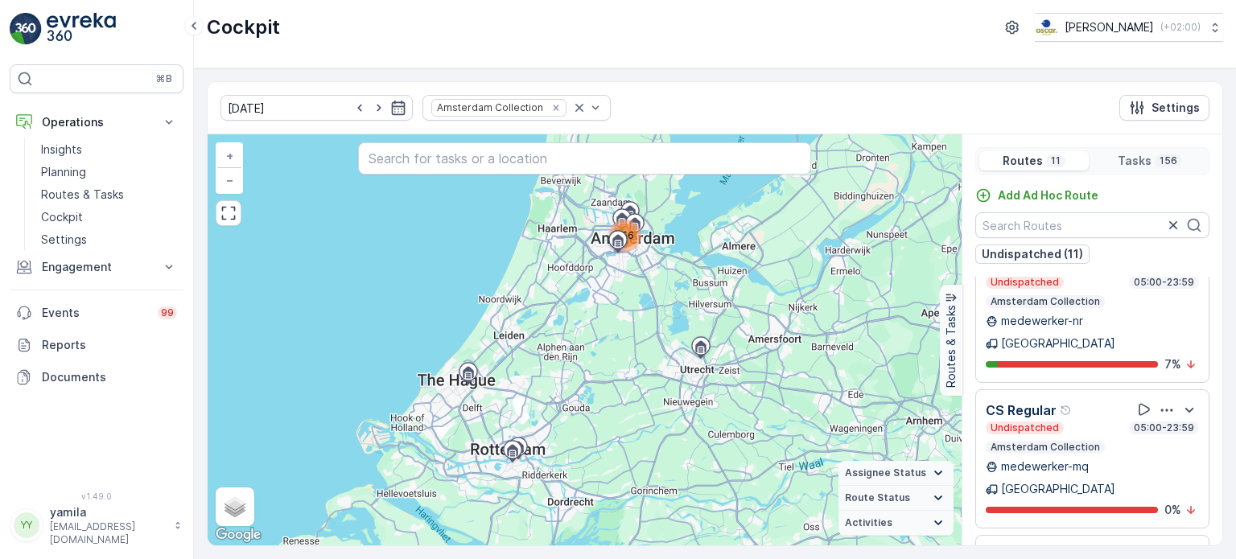
scroll to position [39, 0]
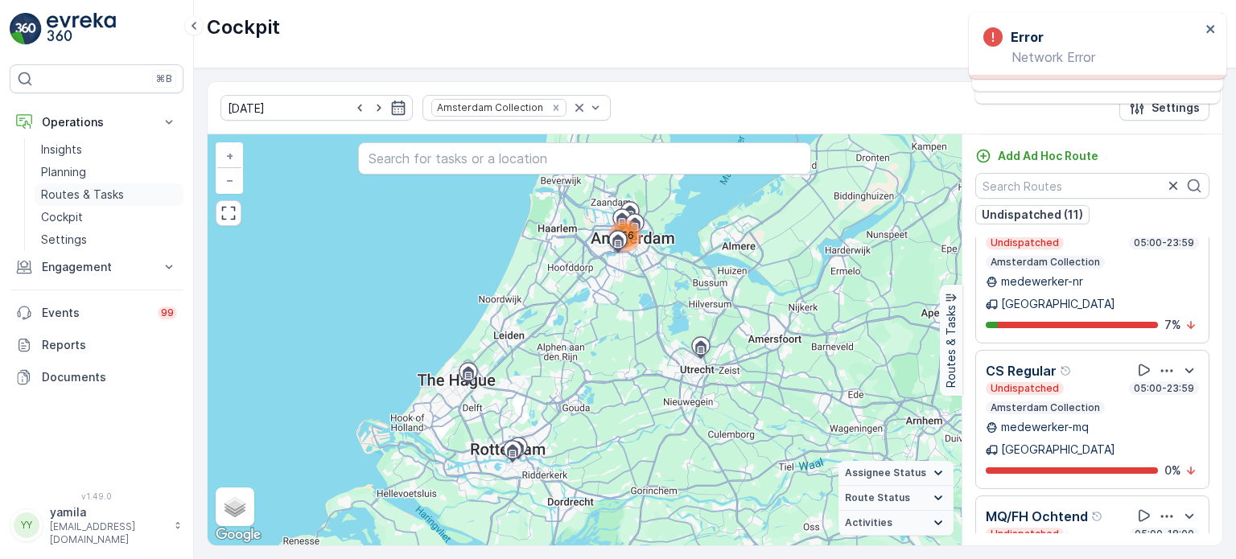
click at [114, 188] on p "Routes & Tasks" at bounding box center [82, 195] width 83 height 16
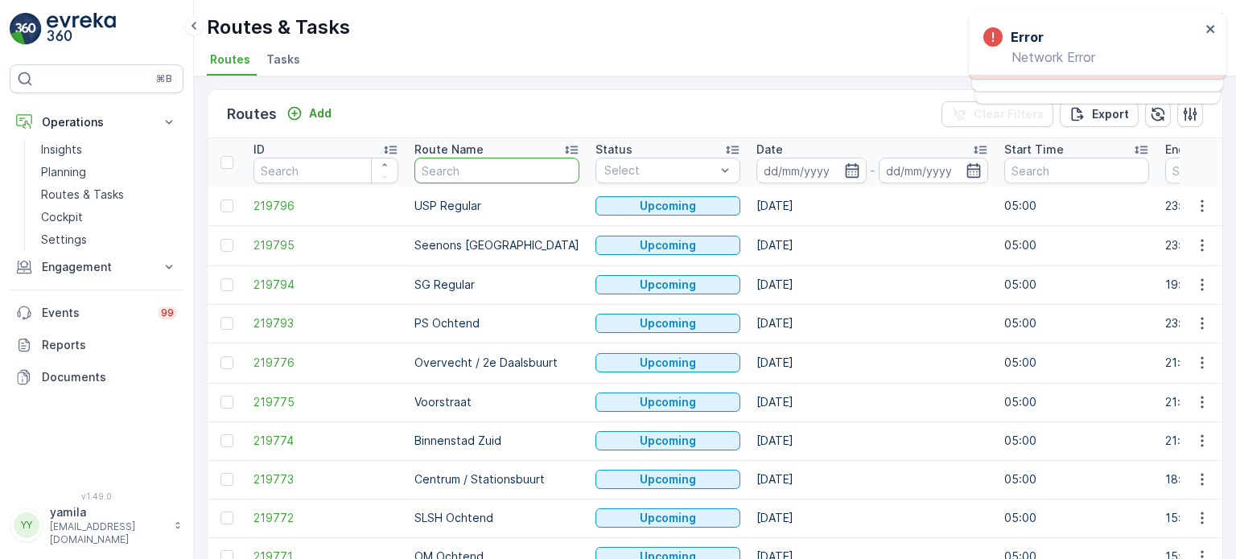
click at [424, 169] on input "text" at bounding box center [496, 171] width 165 height 26
type input "os"
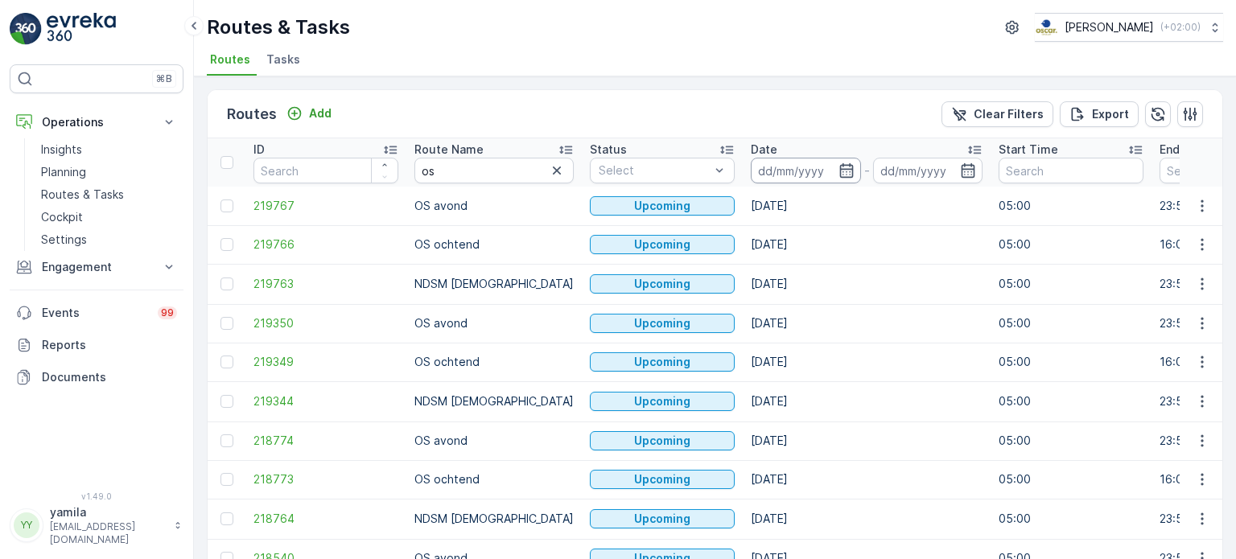
click at [765, 170] on input at bounding box center [806, 171] width 110 height 26
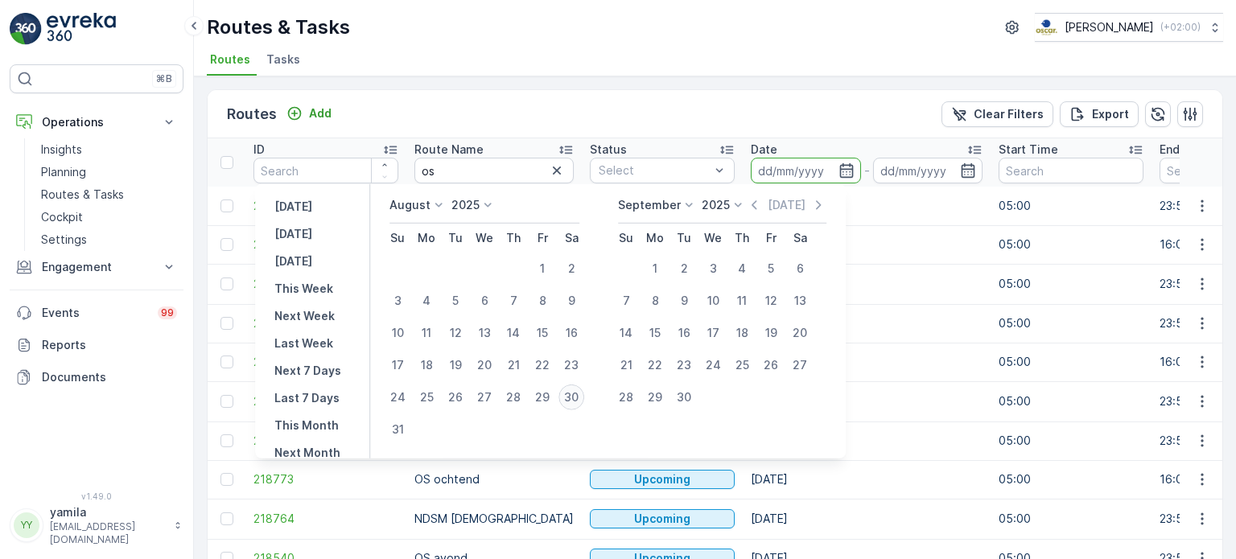
click at [583, 393] on div "30" at bounding box center [572, 398] width 26 height 26
type input "[DATE]"
click at [583, 393] on div "30" at bounding box center [572, 398] width 26 height 26
type input "[DATE]"
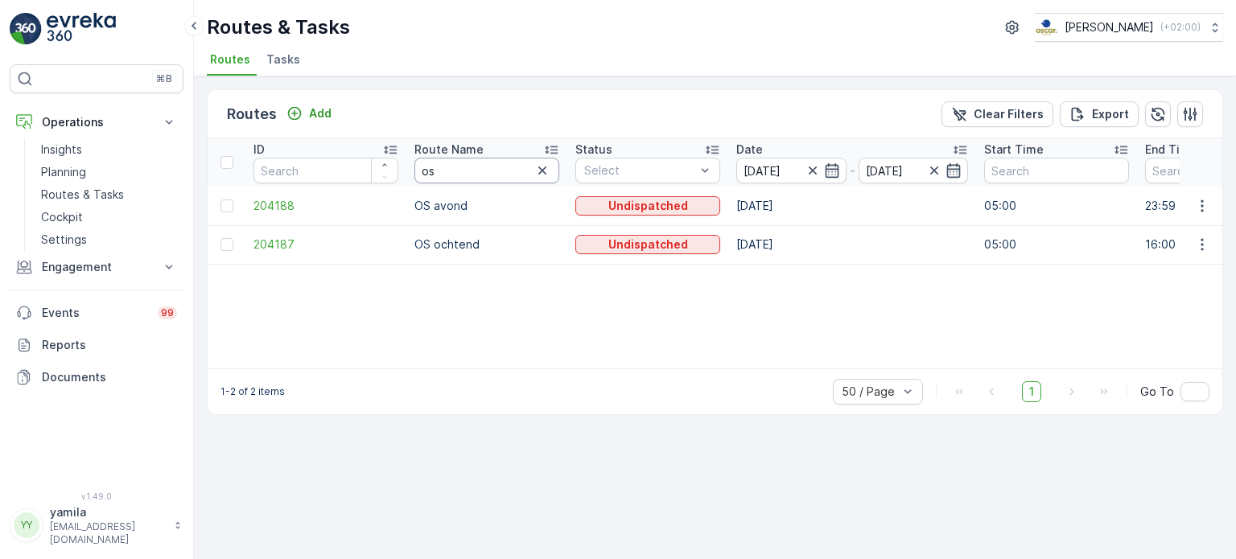
click at [435, 160] on input "os" at bounding box center [486, 171] width 145 height 26
type input "cs"
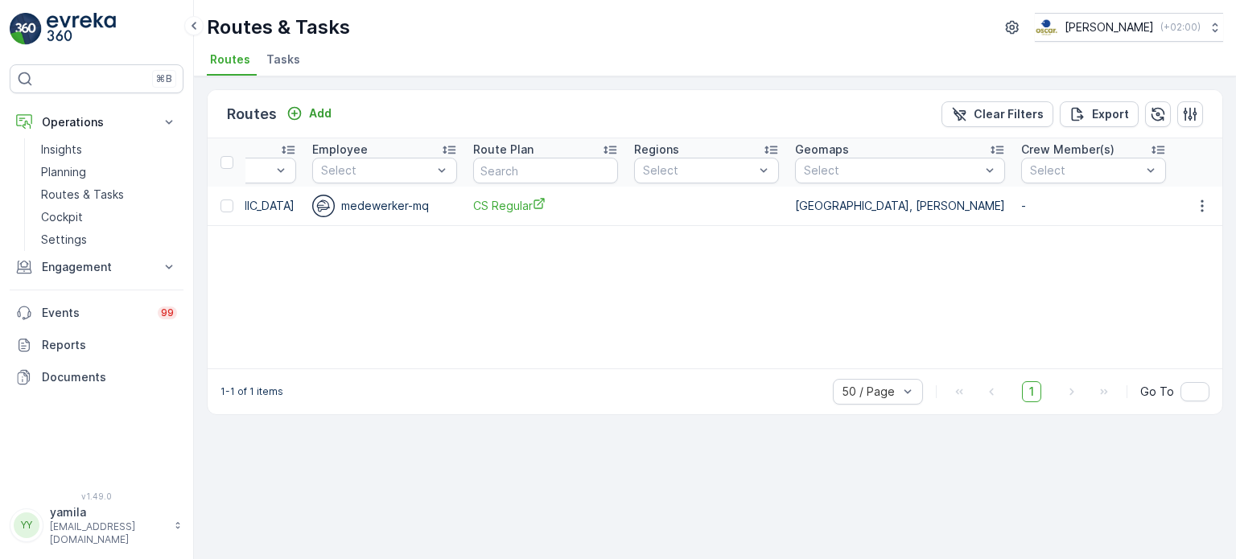
scroll to position [0, 1639]
click at [1201, 212] on button "button" at bounding box center [1202, 205] width 29 height 19
click at [1181, 228] on span "See More Details" at bounding box center [1164, 229] width 93 height 16
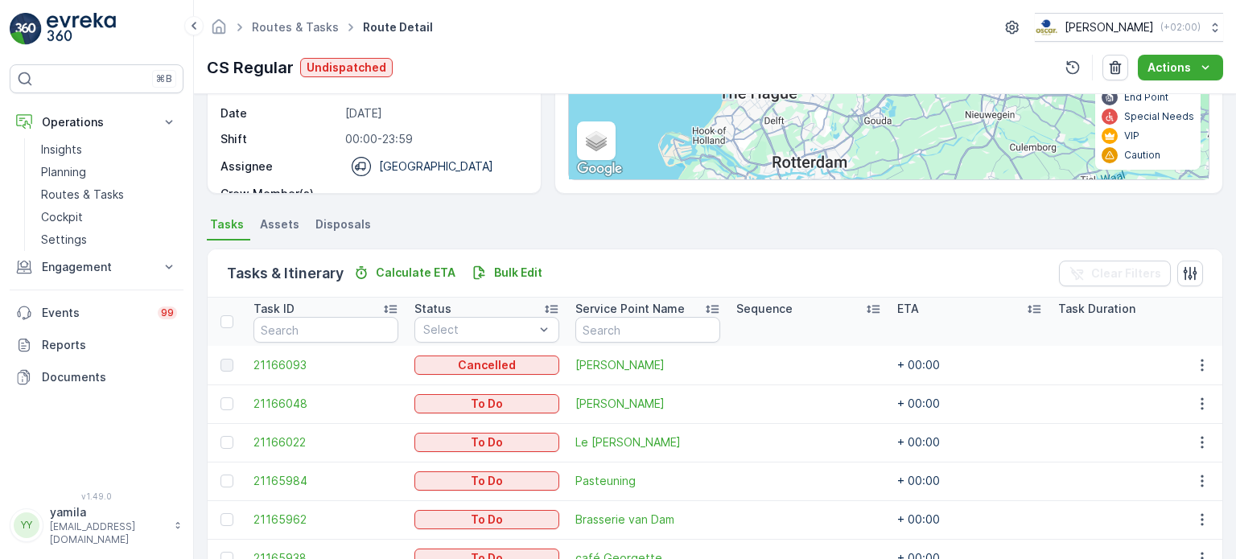
scroll to position [328, 0]
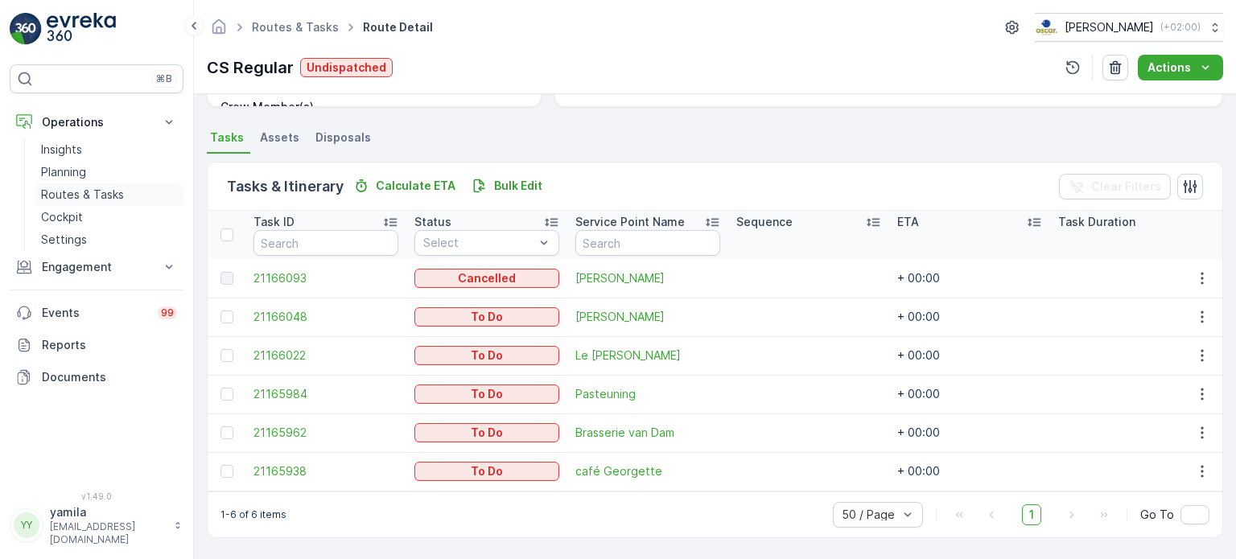
click at [106, 190] on p "Routes & Tasks" at bounding box center [82, 195] width 83 height 16
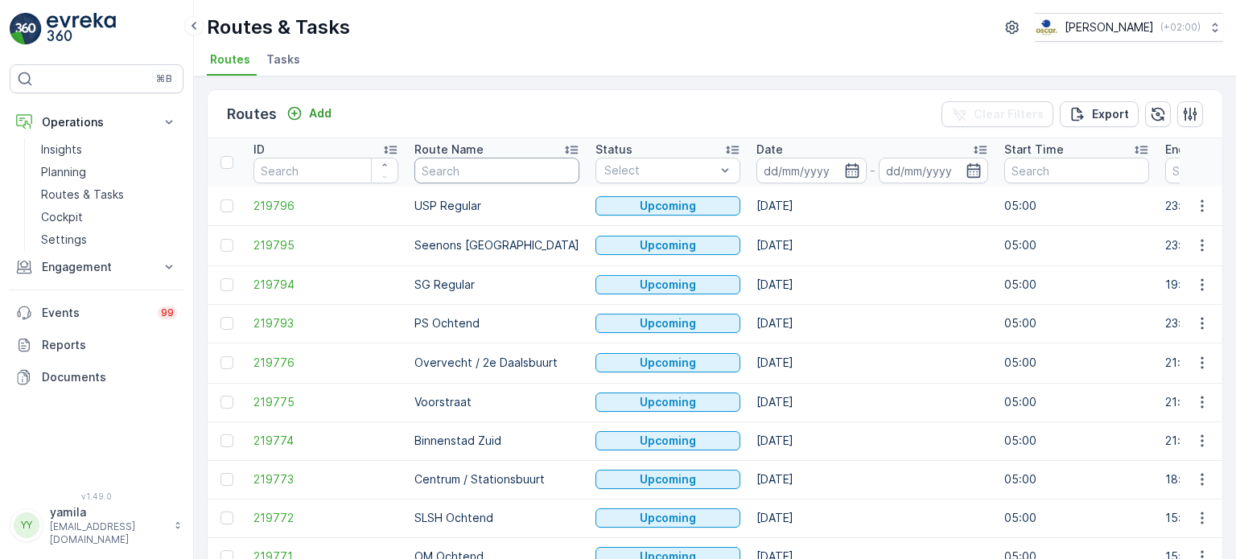
click at [454, 173] on input "text" at bounding box center [496, 171] width 165 height 26
type input "cs"
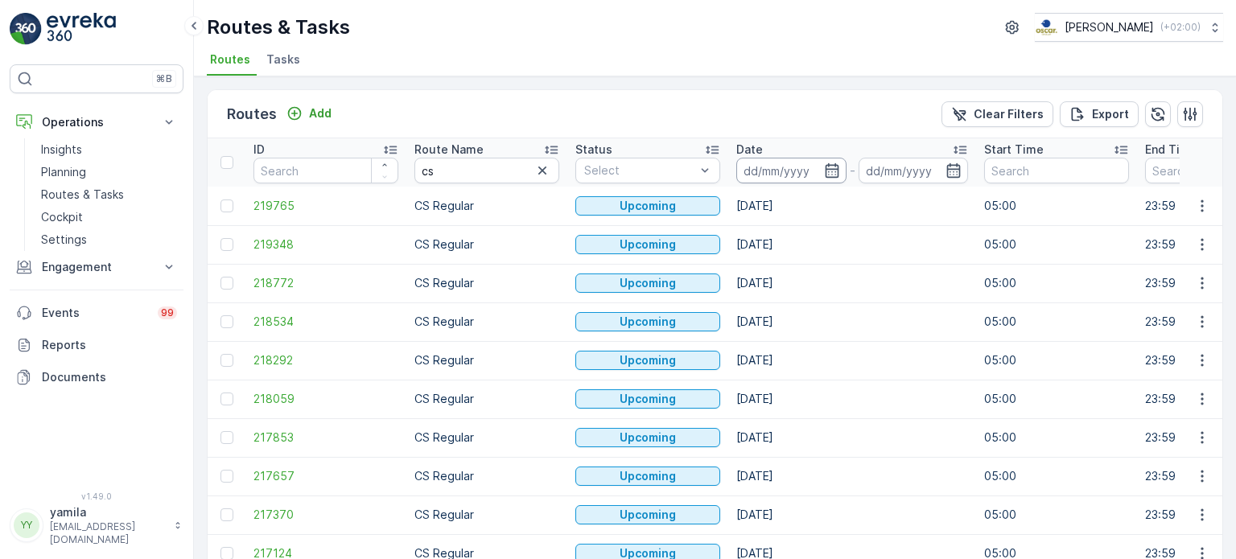
click at [758, 170] on input at bounding box center [791, 171] width 110 height 26
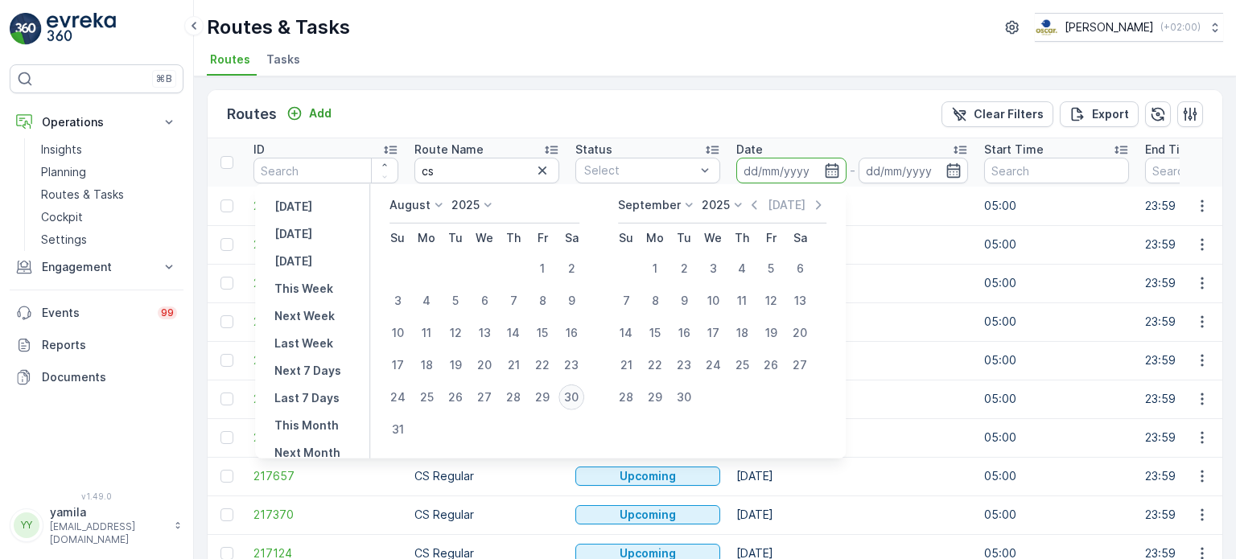
click at [584, 390] on div "30" at bounding box center [572, 398] width 26 height 26
type input "[DATE]"
click at [584, 390] on div "30" at bounding box center [572, 398] width 26 height 26
type input "[DATE]"
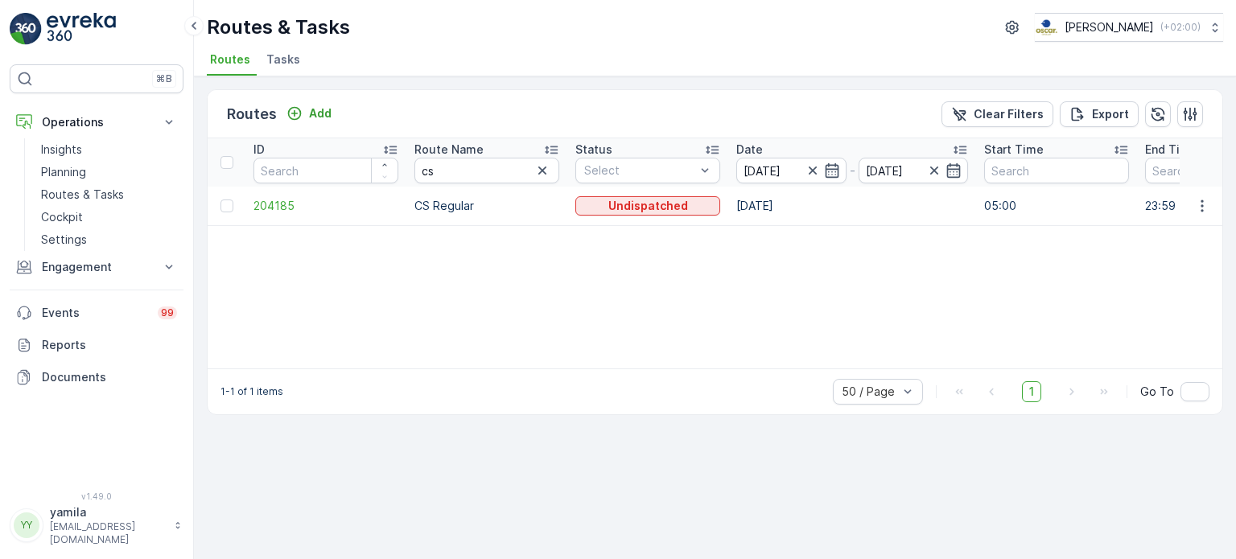
click at [1186, 211] on td at bounding box center [1201, 206] width 43 height 39
click at [1206, 209] on icon "button" at bounding box center [1202, 206] width 16 height 16
click at [1190, 230] on span "See More Details" at bounding box center [1164, 229] width 93 height 16
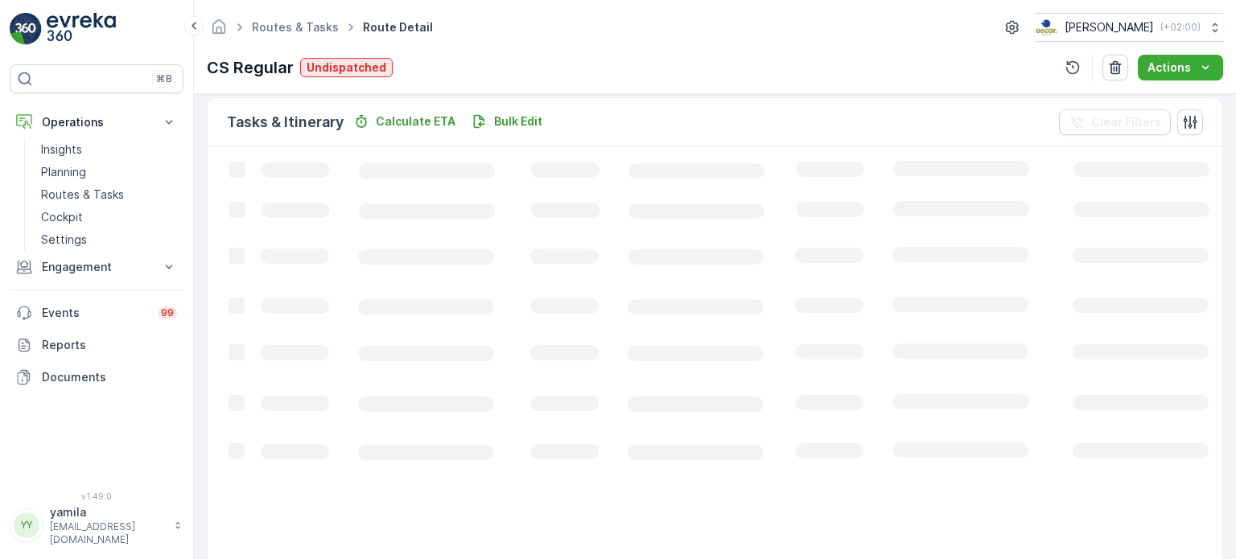
scroll to position [328, 0]
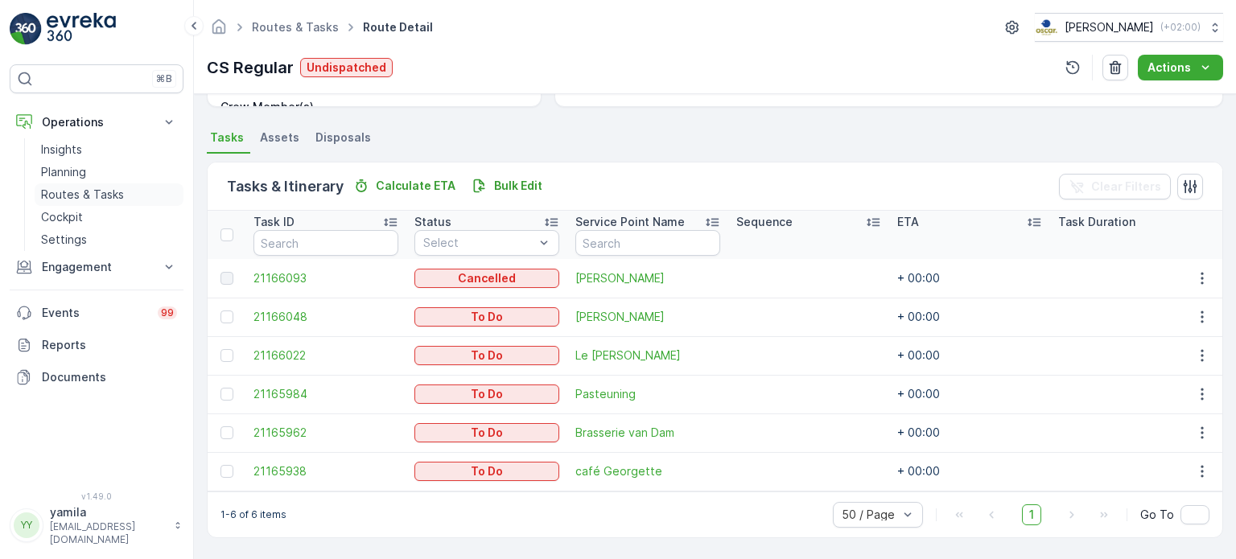
click at [73, 204] on link "Routes & Tasks" at bounding box center [109, 195] width 149 height 23
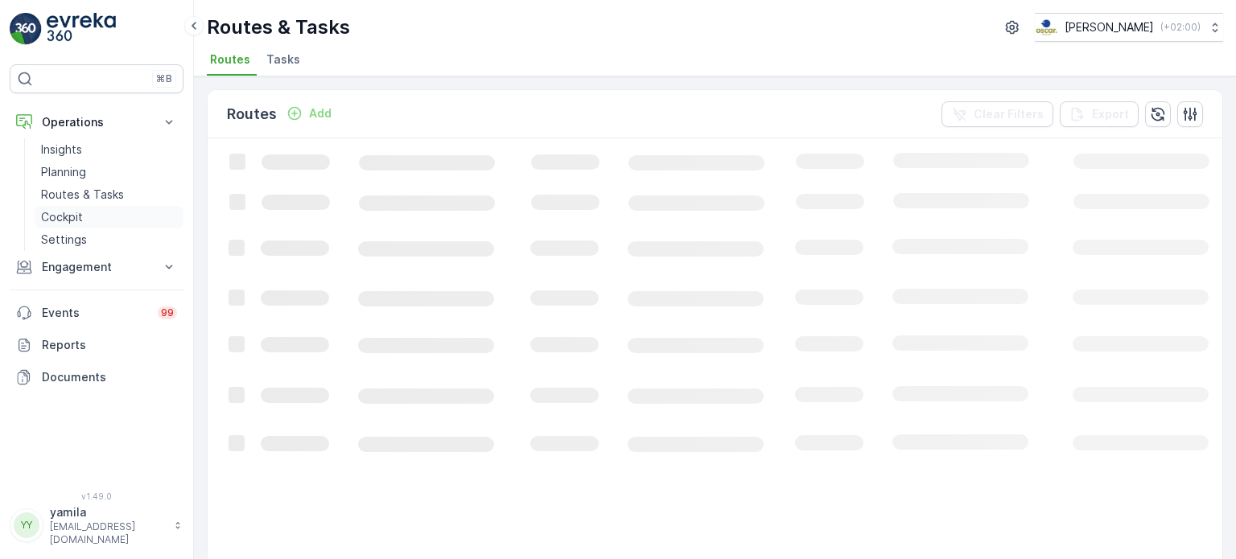
click at [73, 217] on p "Cockpit" at bounding box center [62, 217] width 42 height 16
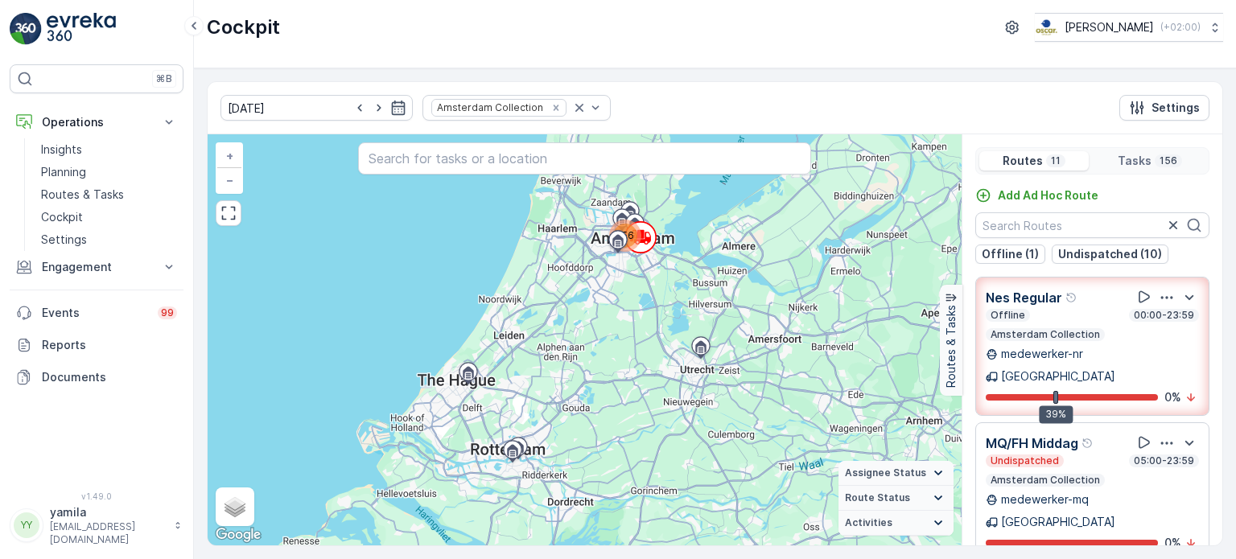
scroll to position [29, 0]
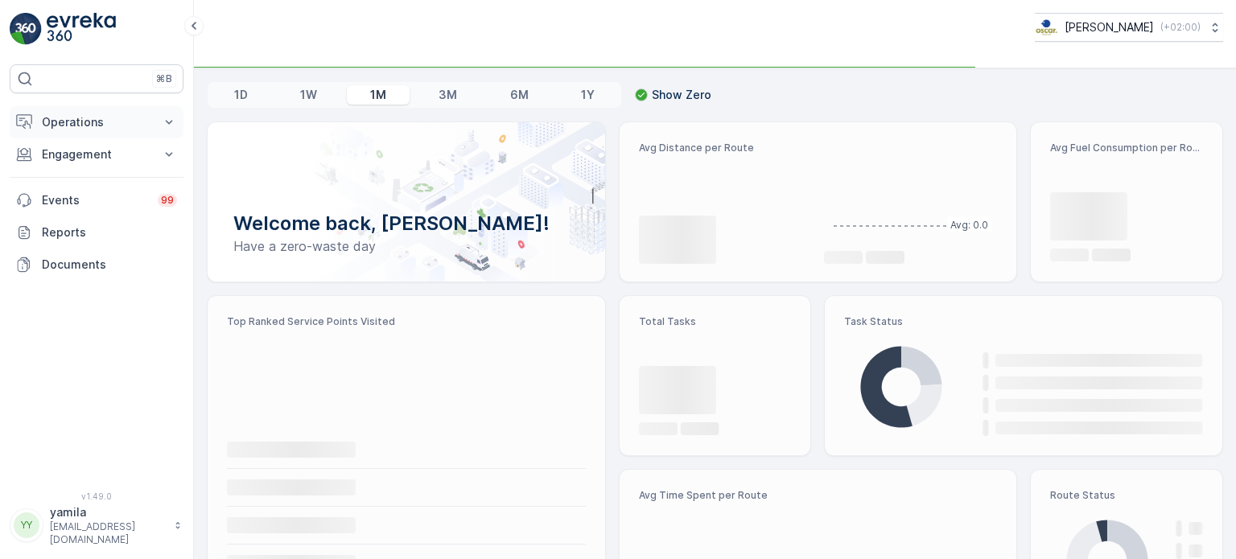
click at [121, 127] on p "Operations" at bounding box center [96, 122] width 109 height 16
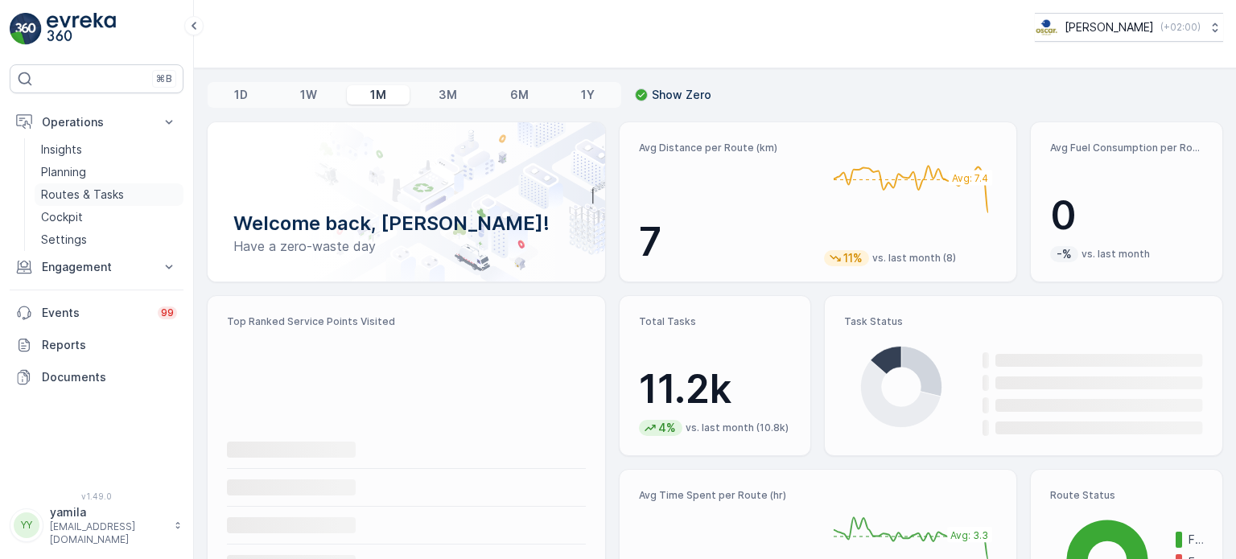
click at [97, 192] on p "Routes & Tasks" at bounding box center [82, 195] width 83 height 16
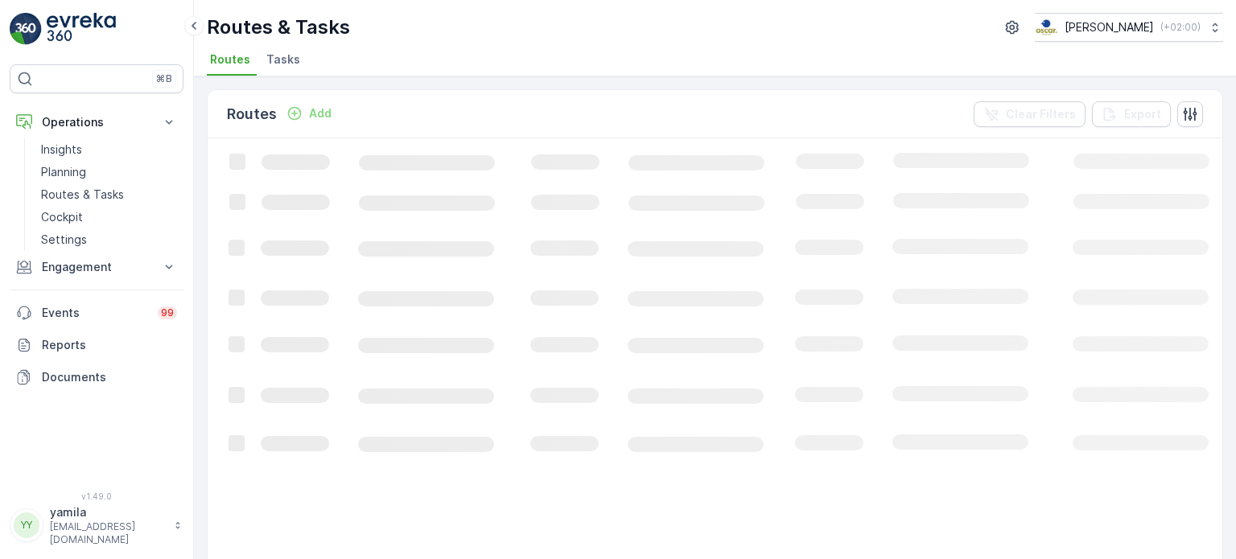
click at [302, 60] on li "Tasks" at bounding box center [284, 61] width 43 height 27
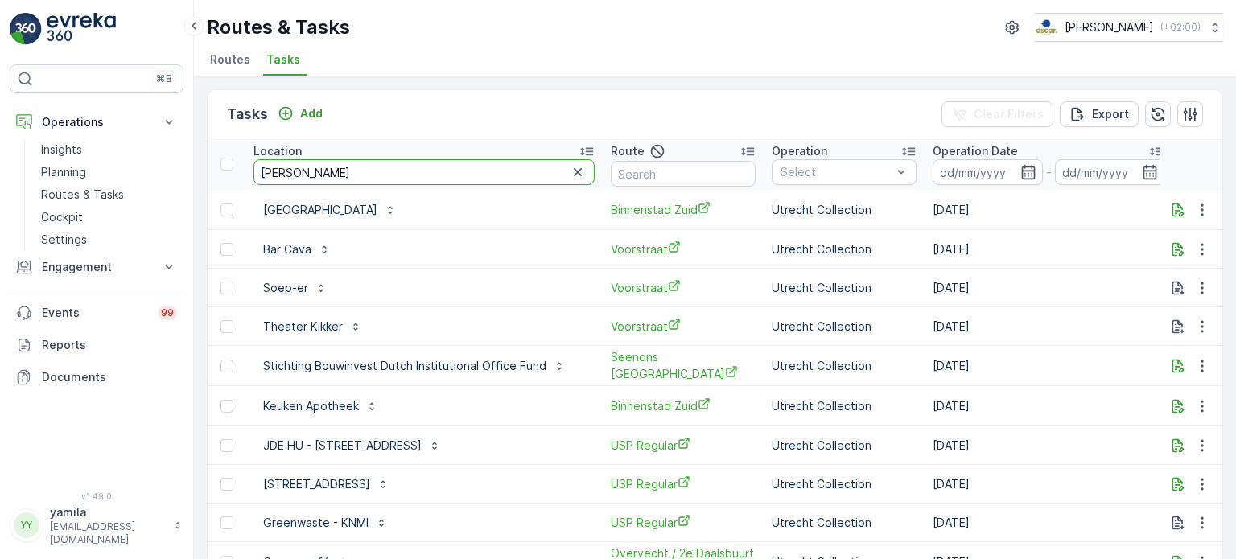
type input "arnold cornelis"
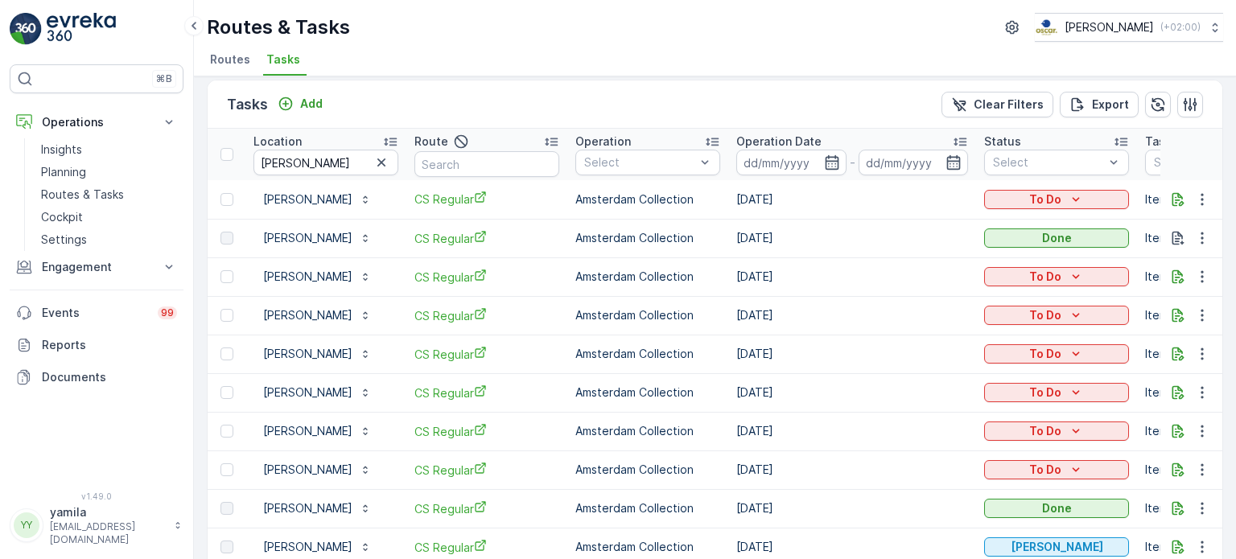
scroll to position [11, 0]
click at [1203, 468] on icon "button" at bounding box center [1202, 468] width 16 height 16
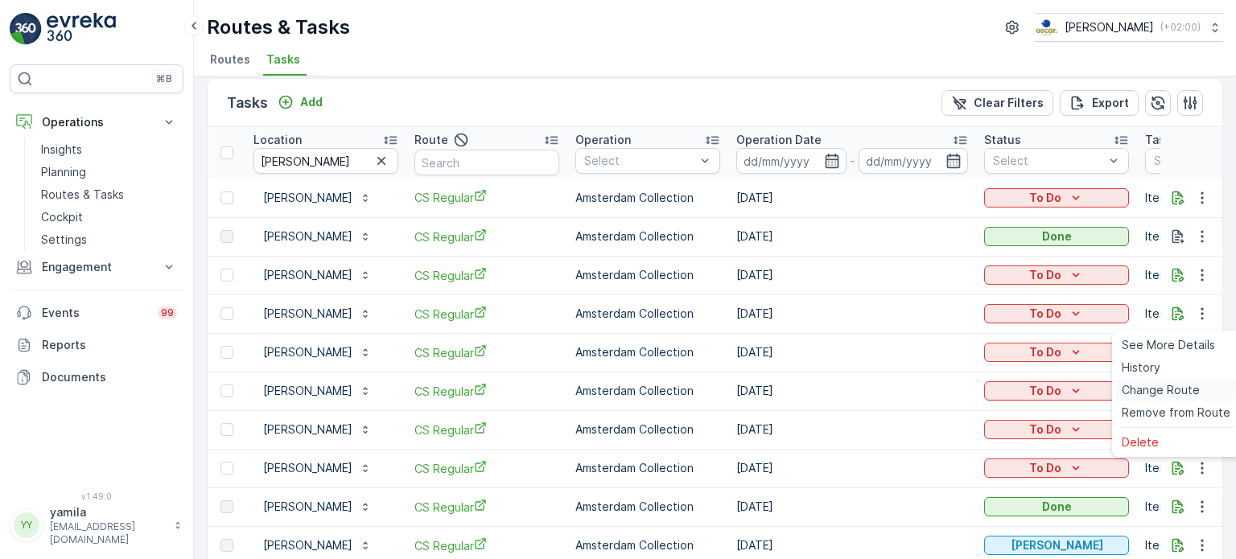
click at [1164, 387] on span "Change Route" at bounding box center [1161, 390] width 78 height 16
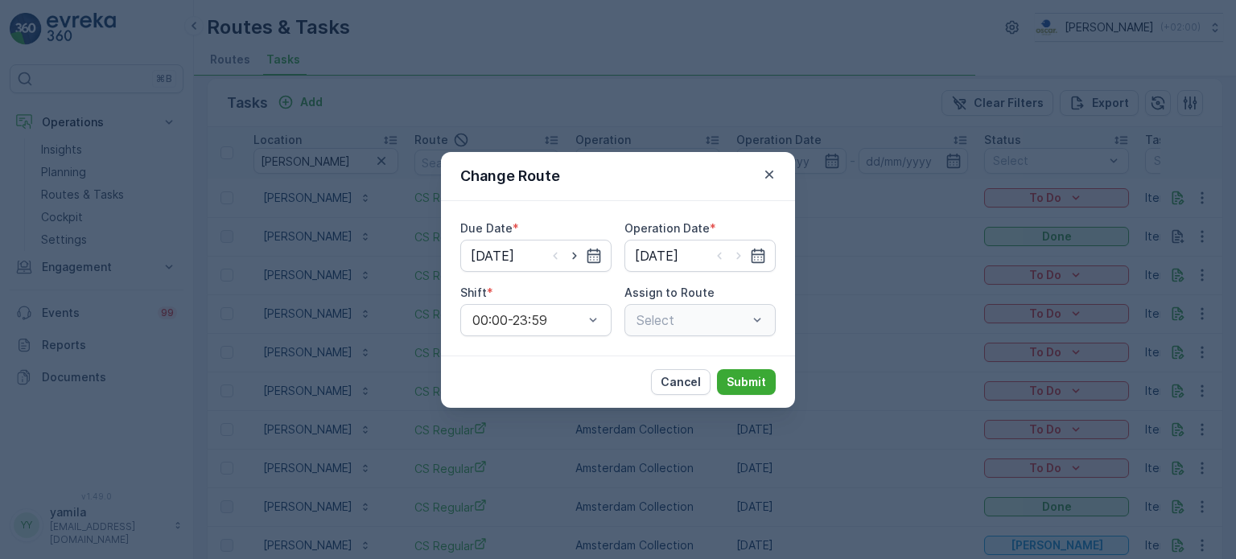
type input "[DATE]"
click at [756, 322] on div "Select" at bounding box center [700, 320] width 151 height 32
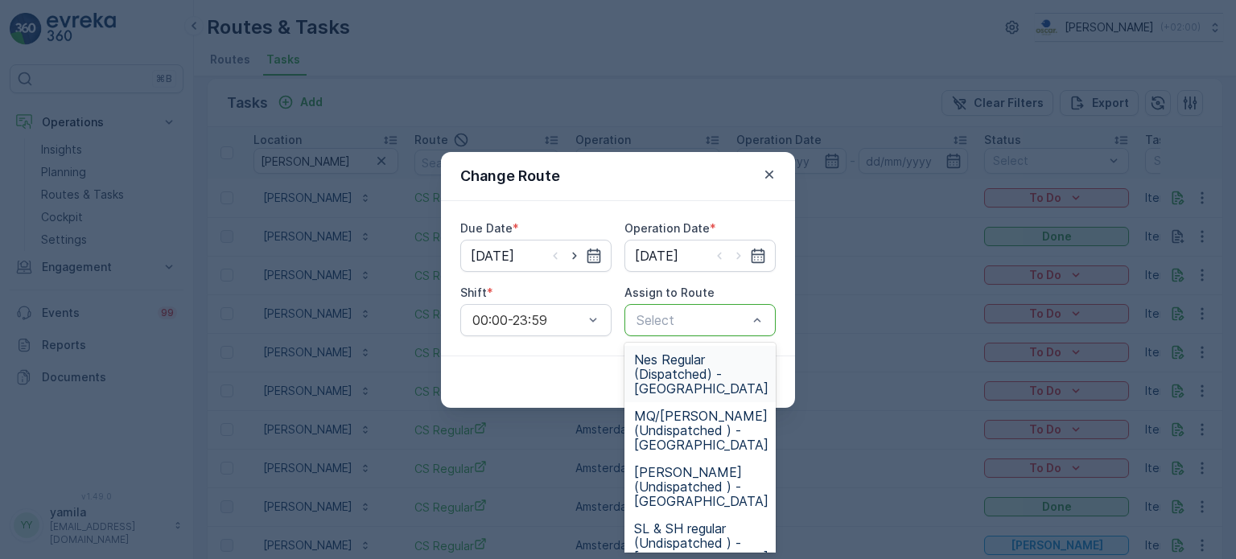
click at [699, 321] on div at bounding box center [692, 320] width 114 height 14
type input "mq"
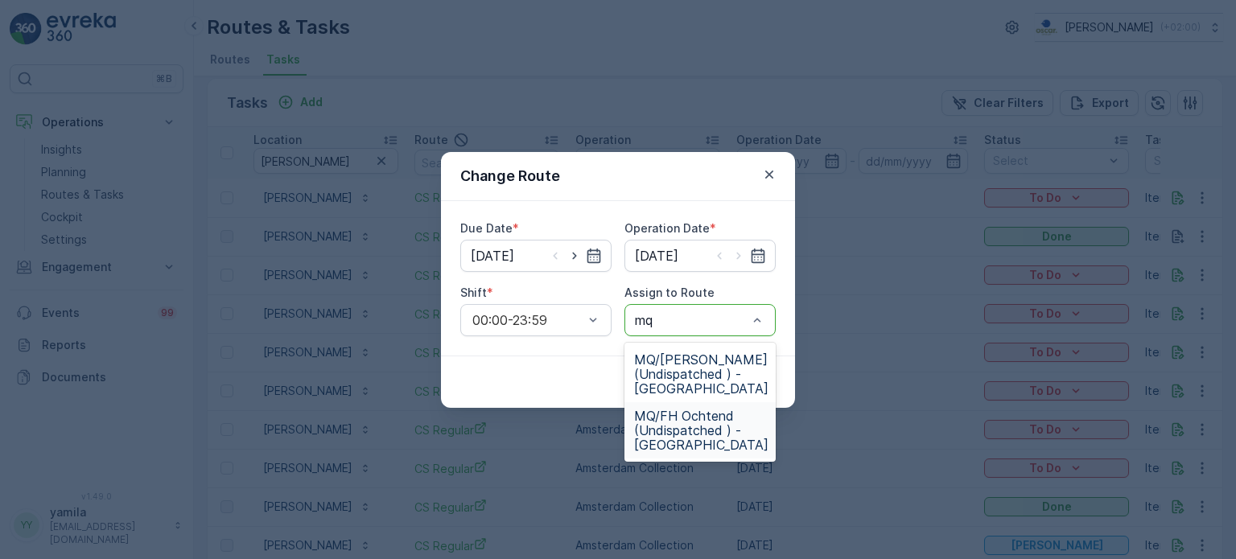
click at [684, 438] on span "MQ/FH Ochtend (Undispatched ) - Amsterdam" at bounding box center [701, 430] width 134 height 43
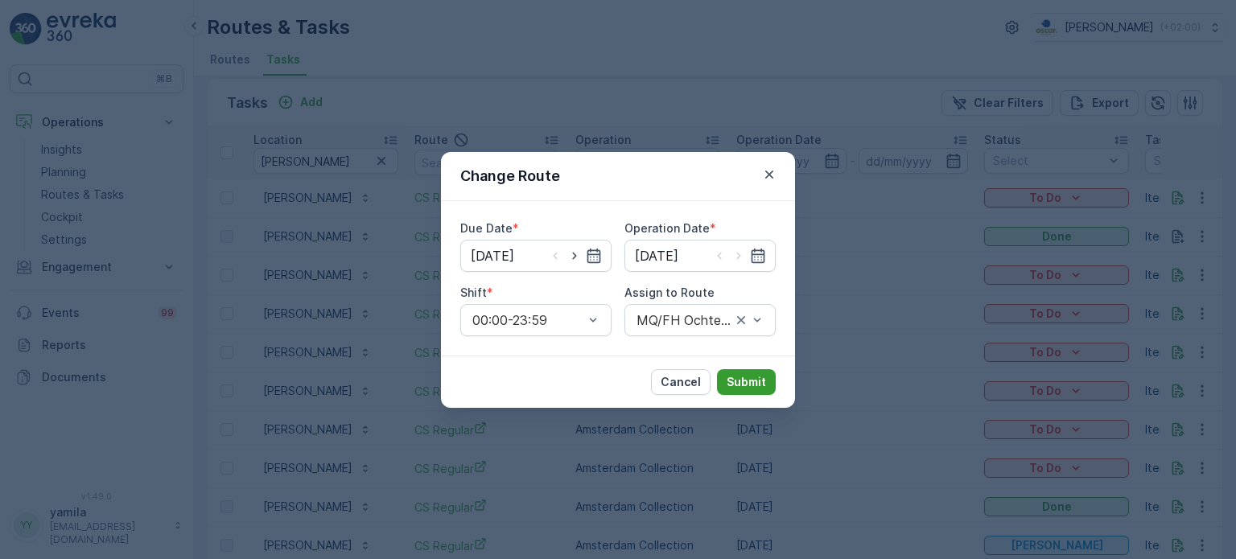
click at [752, 379] on p "Submit" at bounding box center [746, 382] width 39 height 16
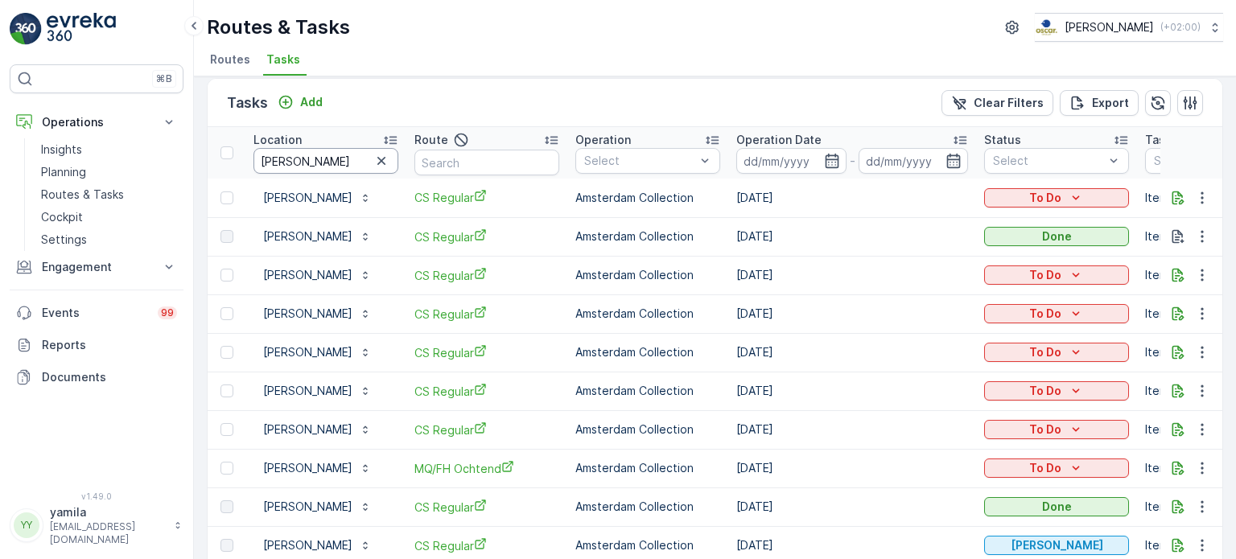
click at [302, 160] on input "arnold cornelis" at bounding box center [326, 161] width 145 height 26
type input "le petit george"
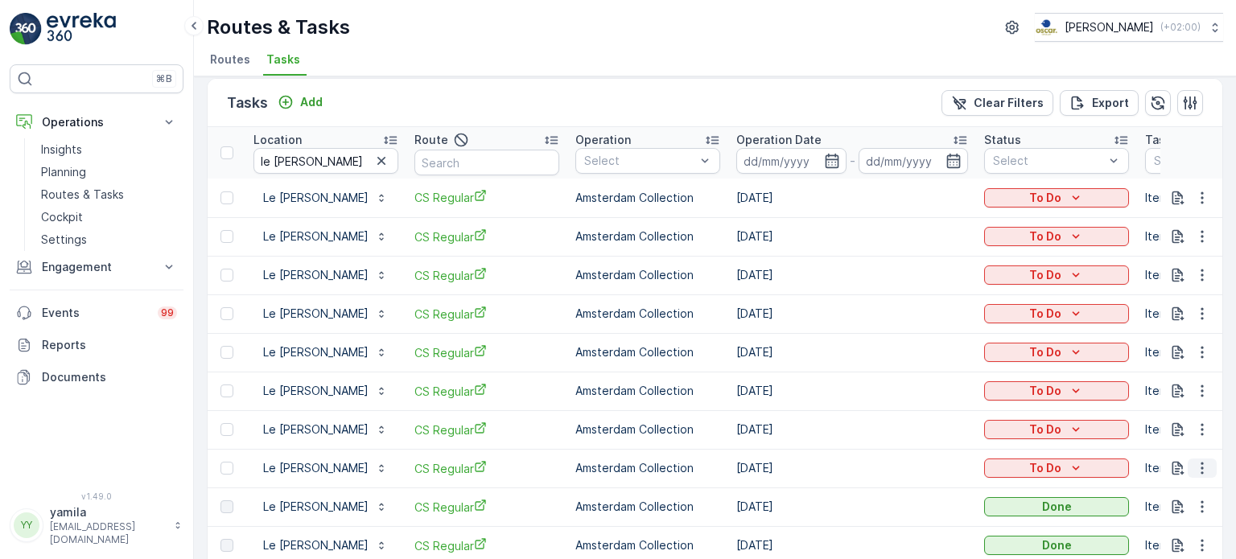
click at [1202, 468] on icon "button" at bounding box center [1202, 468] width 16 height 16
click at [1177, 395] on span "Change Route" at bounding box center [1161, 390] width 78 height 16
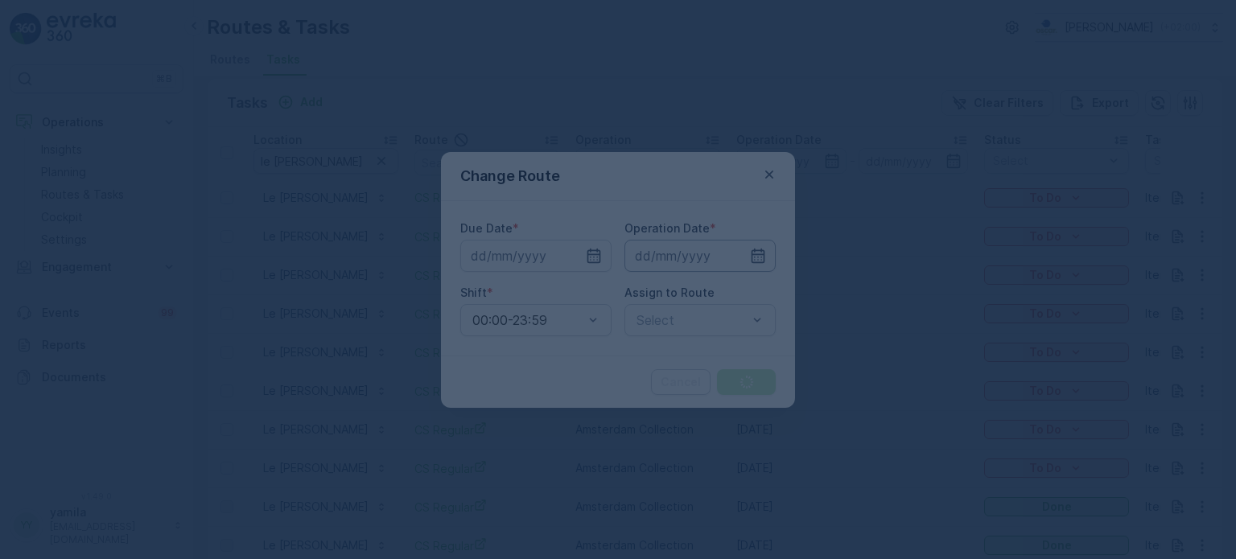
type input "[DATE]"
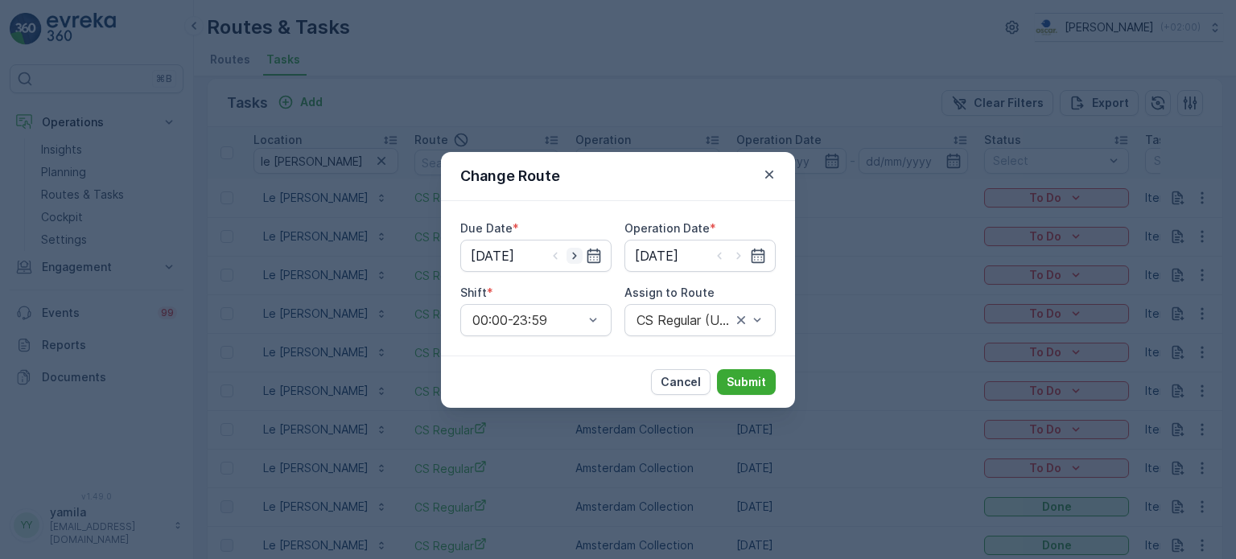
click at [577, 256] on icon "button" at bounding box center [575, 256] width 16 height 16
click at [559, 257] on icon "button" at bounding box center [555, 256] width 16 height 16
type input "[DATE]"
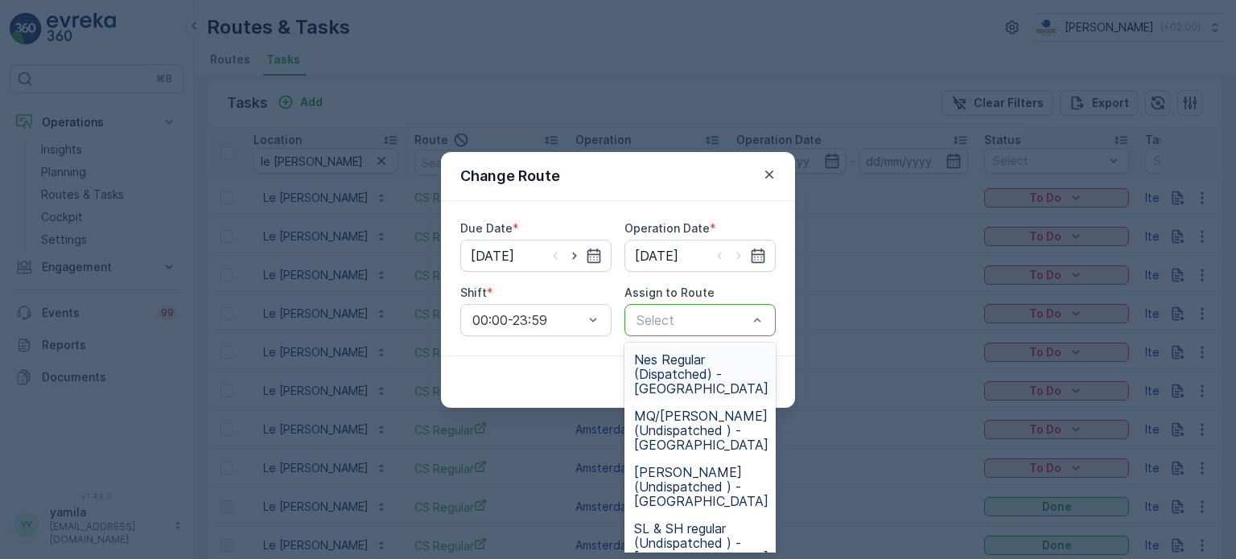
click at [703, 317] on div at bounding box center [692, 320] width 114 height 14
type input "mq"
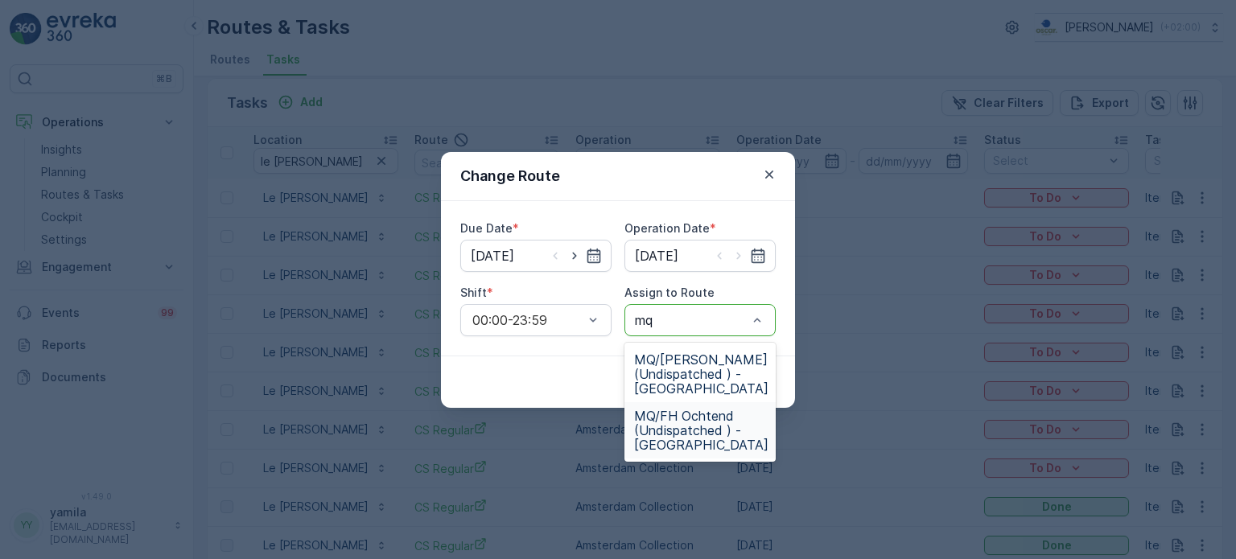
click at [687, 427] on span "MQ/FH Ochtend (Undispatched ) - Amsterdam" at bounding box center [701, 430] width 134 height 43
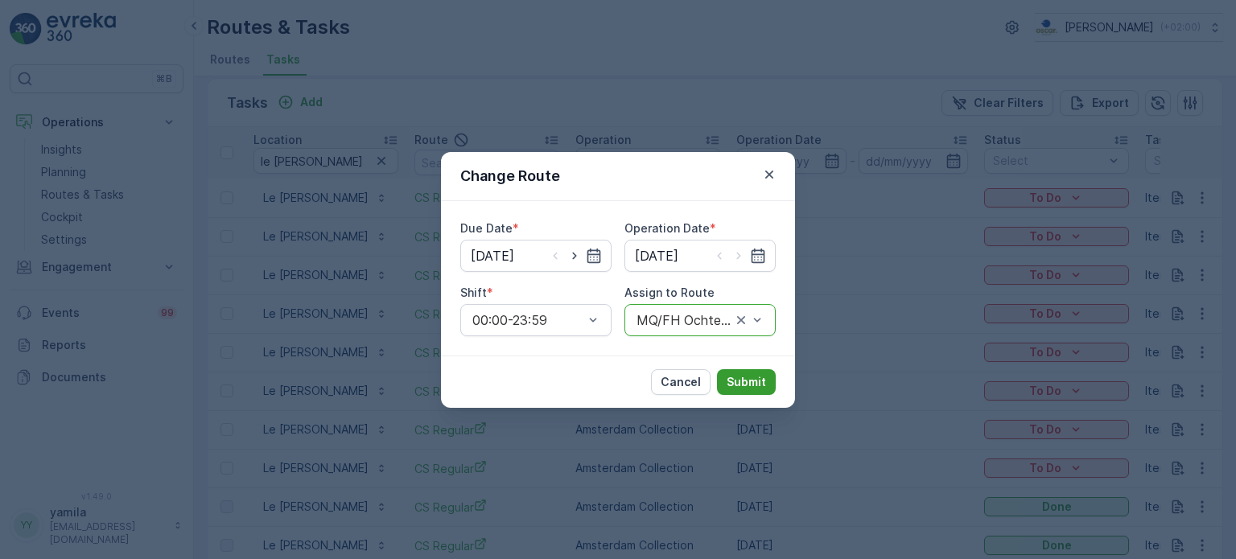
click at [738, 387] on p "Submit" at bounding box center [746, 382] width 39 height 16
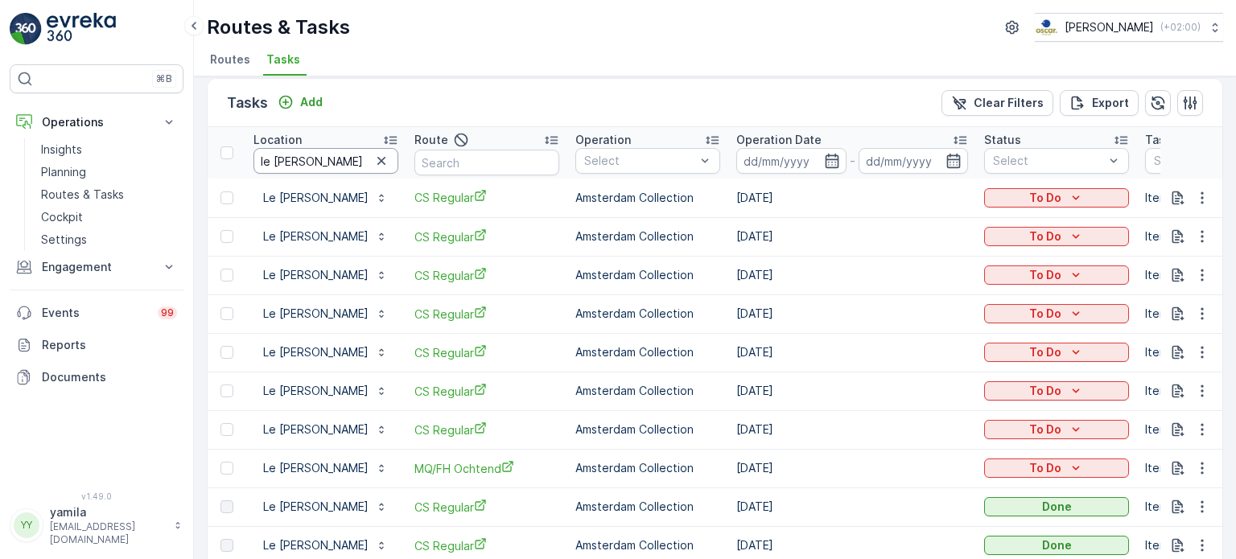
click at [311, 160] on input "le petit george" at bounding box center [326, 161] width 145 height 26
type input "pasteuning"
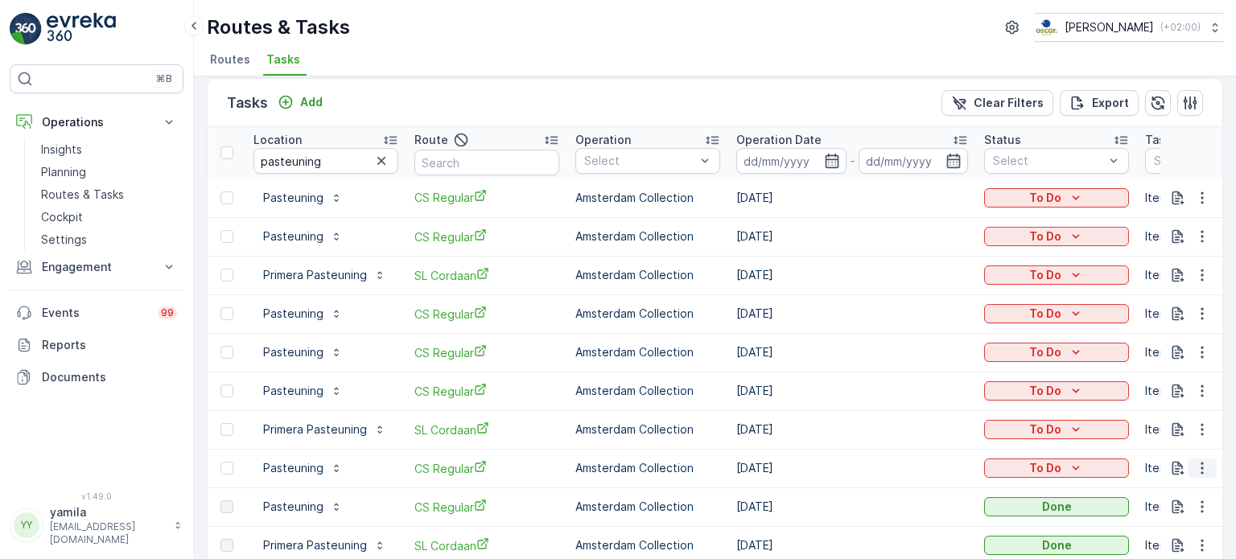
click at [1207, 464] on button "button" at bounding box center [1202, 468] width 29 height 19
click at [1159, 383] on span "Change Route" at bounding box center [1161, 390] width 78 height 16
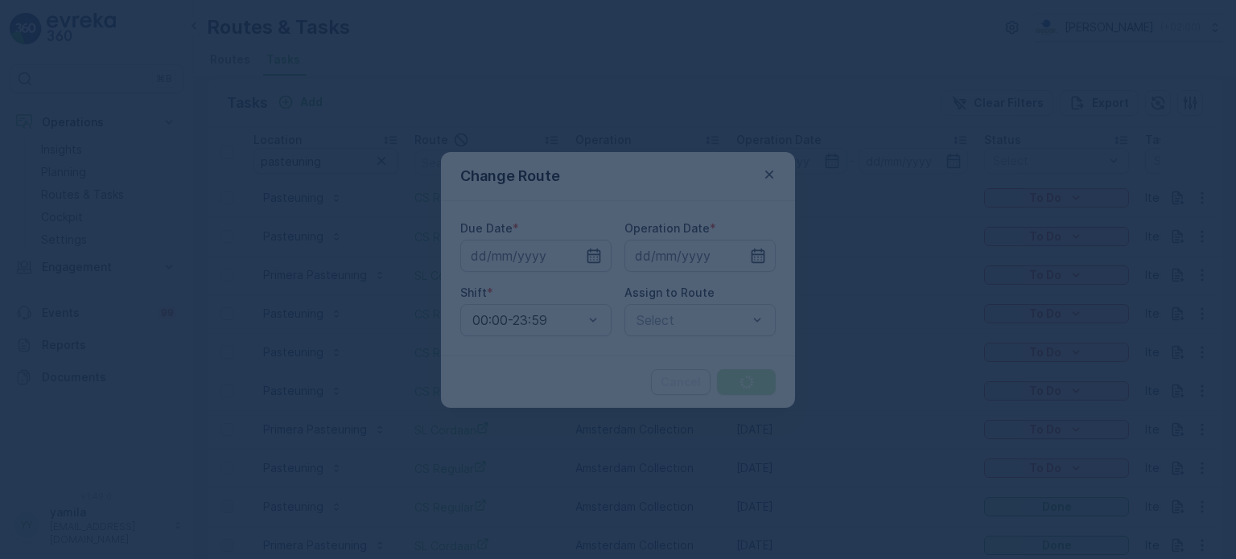
type input "[DATE]"
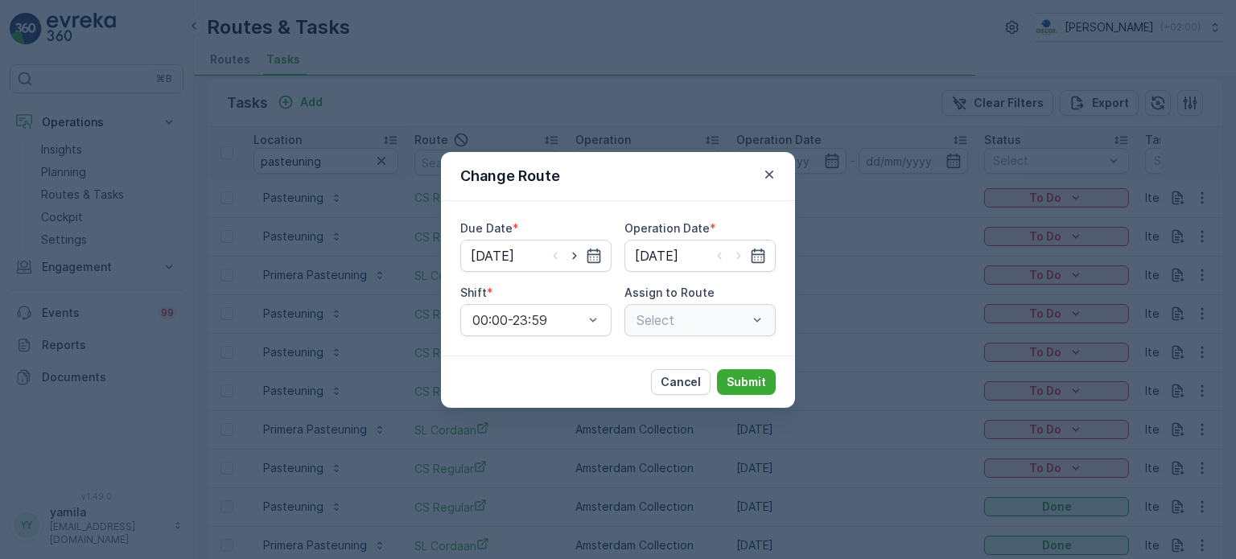
click at [751, 311] on div "Select" at bounding box center [700, 320] width 151 height 32
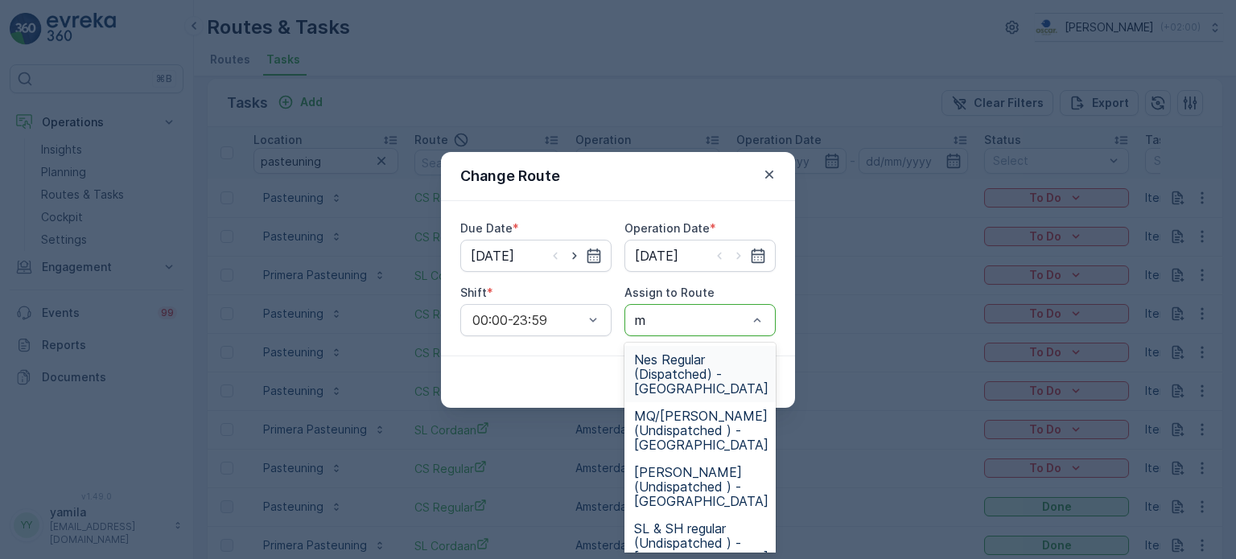
type input "mq"
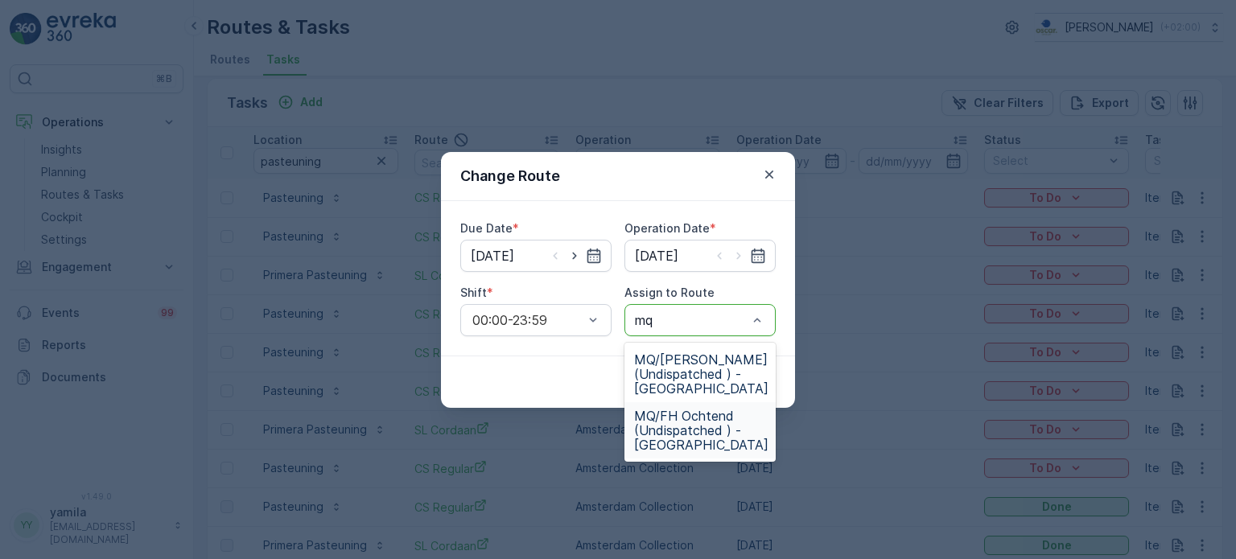
click at [692, 435] on span "MQ/FH Ochtend (Undispatched ) - Amsterdam" at bounding box center [701, 430] width 134 height 43
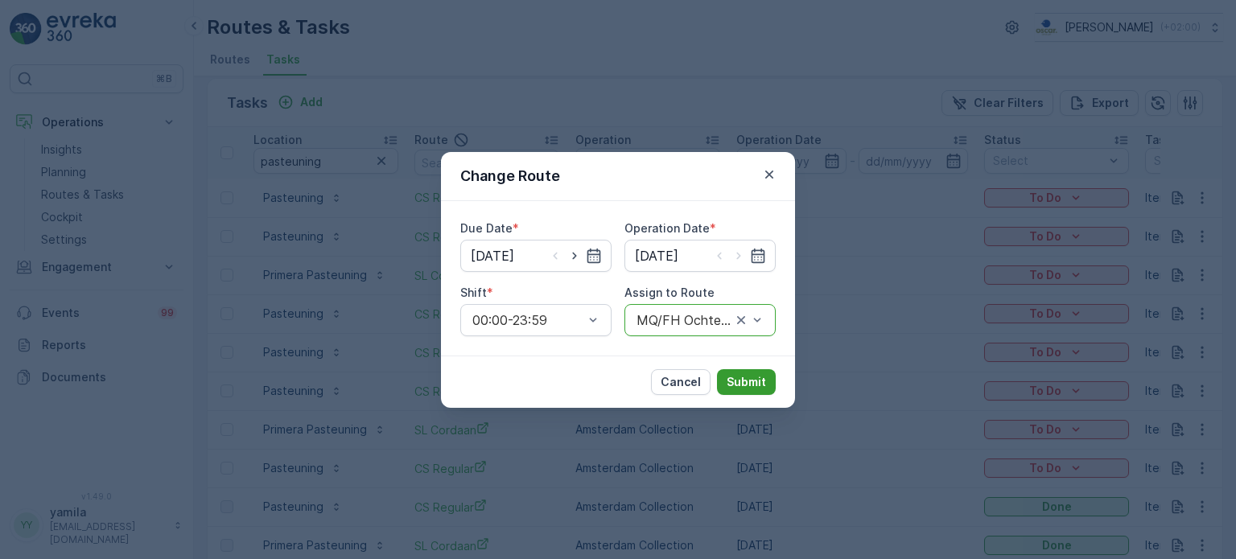
click at [742, 379] on p "Submit" at bounding box center [746, 382] width 39 height 16
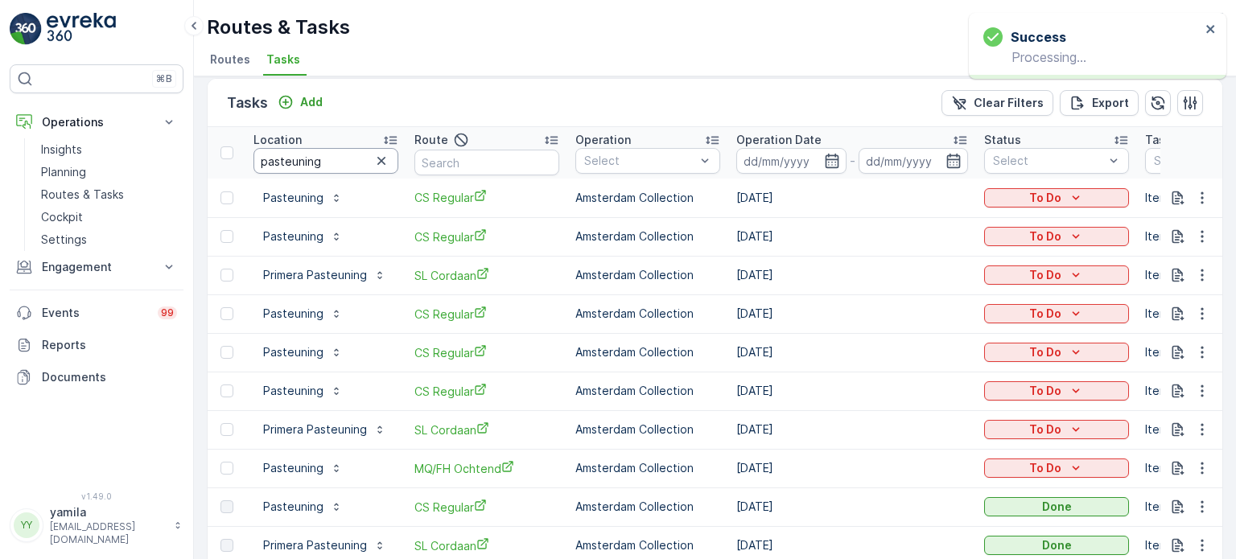
click at [322, 165] on input "pasteuning" at bounding box center [326, 161] width 145 height 26
type input "brasserie van"
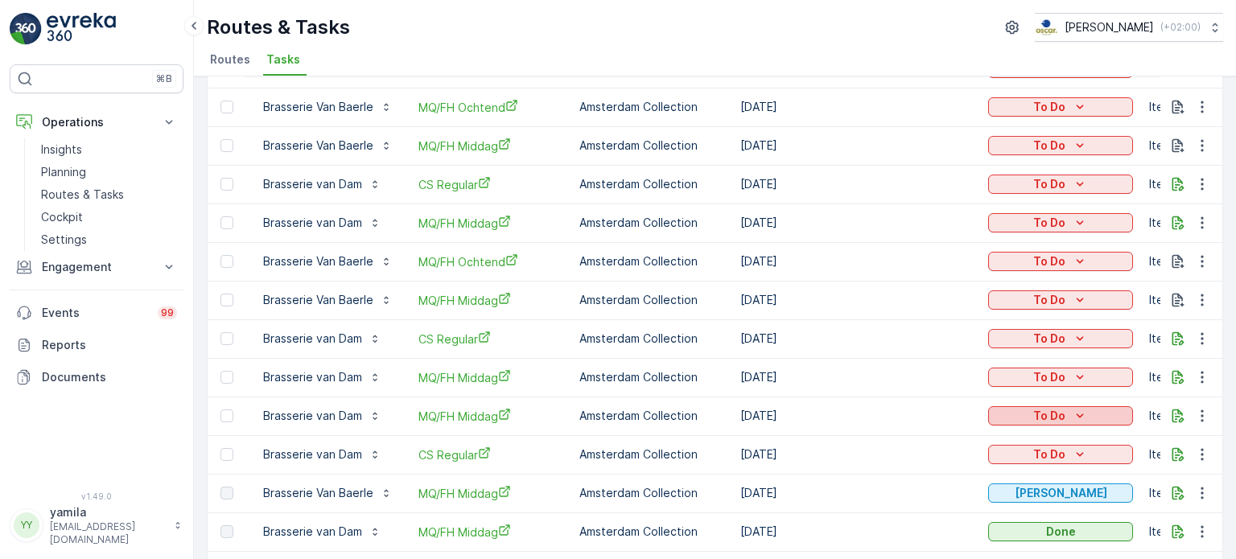
scroll to position [837, 0]
click at [1200, 452] on icon "button" at bounding box center [1202, 454] width 16 height 16
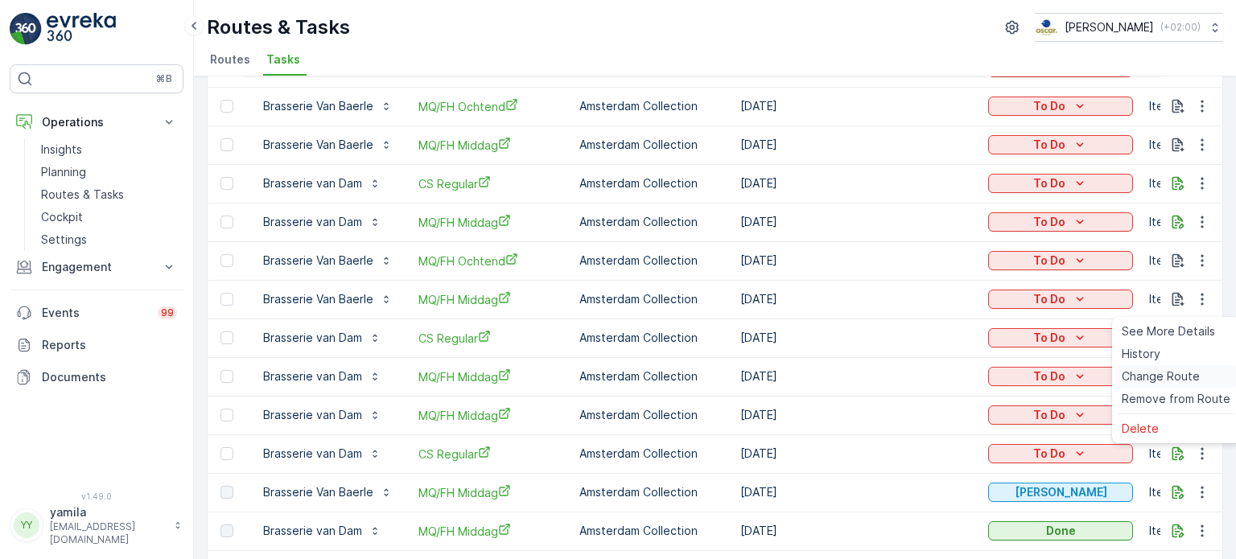
click at [1137, 376] on span "Change Route" at bounding box center [1161, 377] width 78 height 16
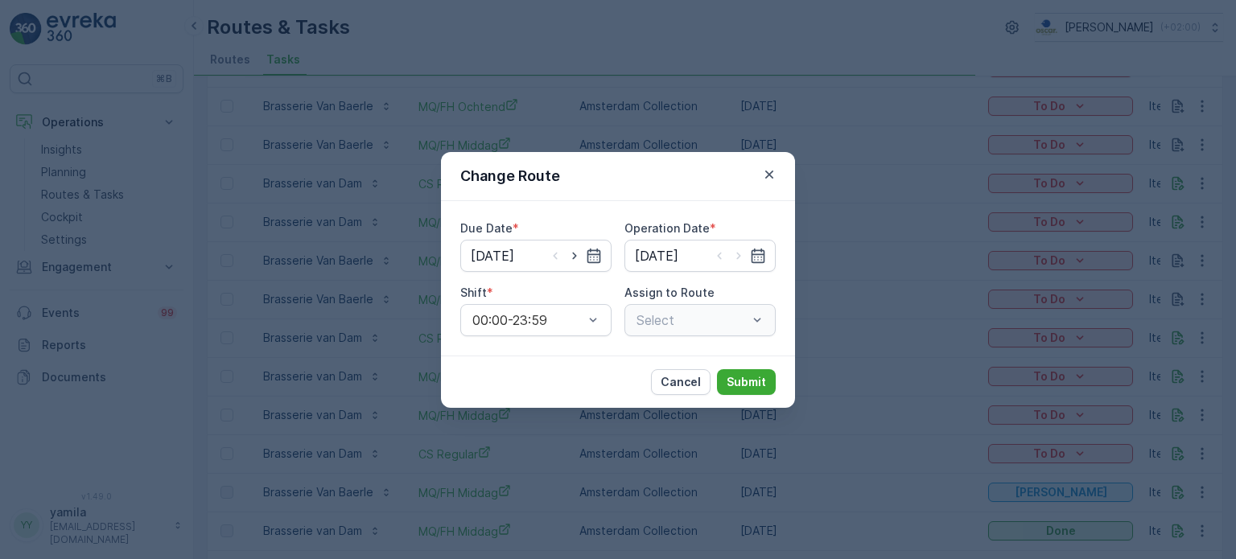
type input "[DATE]"
click at [757, 315] on div "Select" at bounding box center [700, 320] width 151 height 32
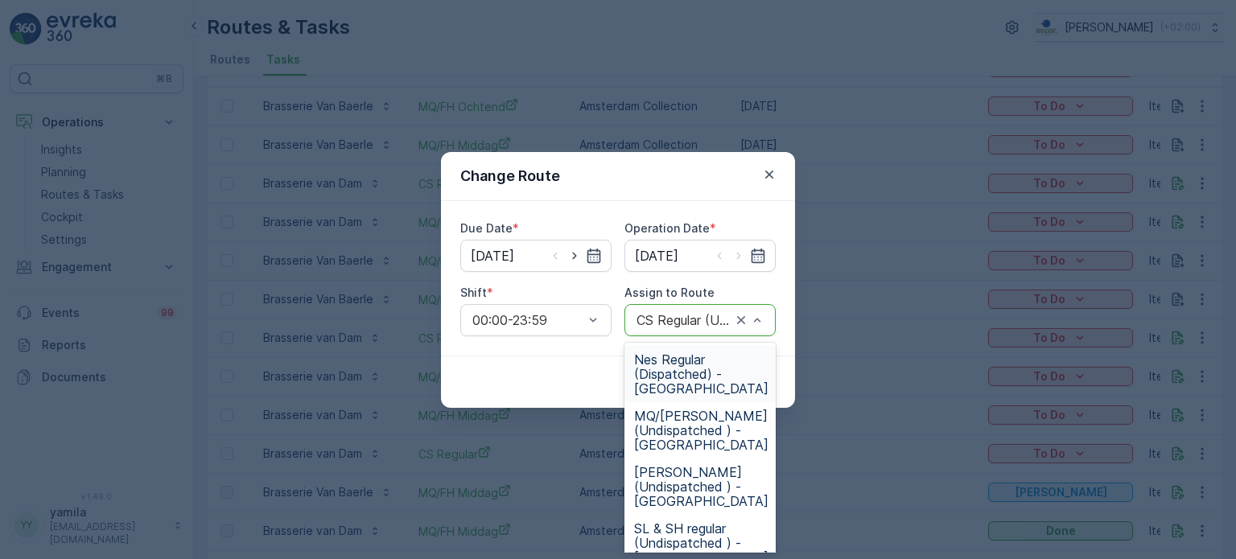
click at [729, 318] on div at bounding box center [684, 320] width 98 height 14
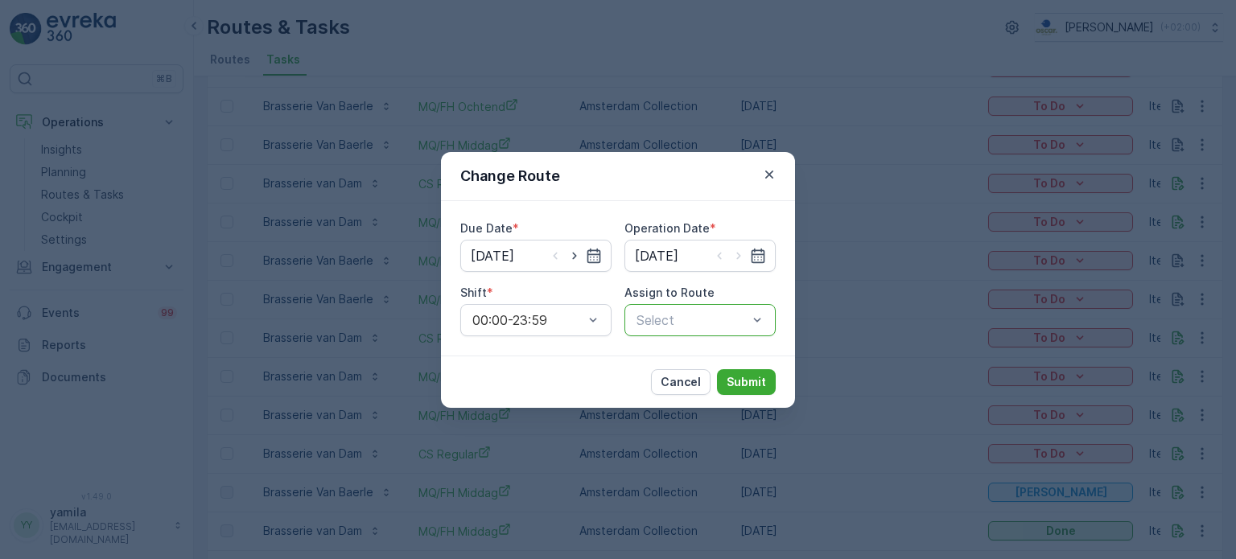
click at [721, 320] on div at bounding box center [692, 320] width 114 height 14
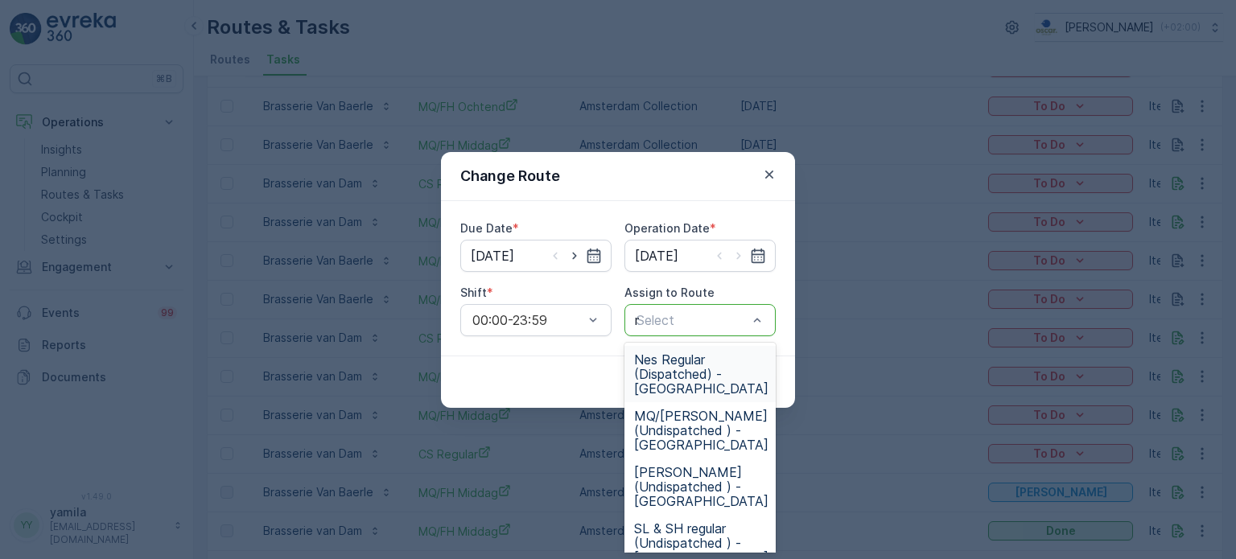
type input "mq"
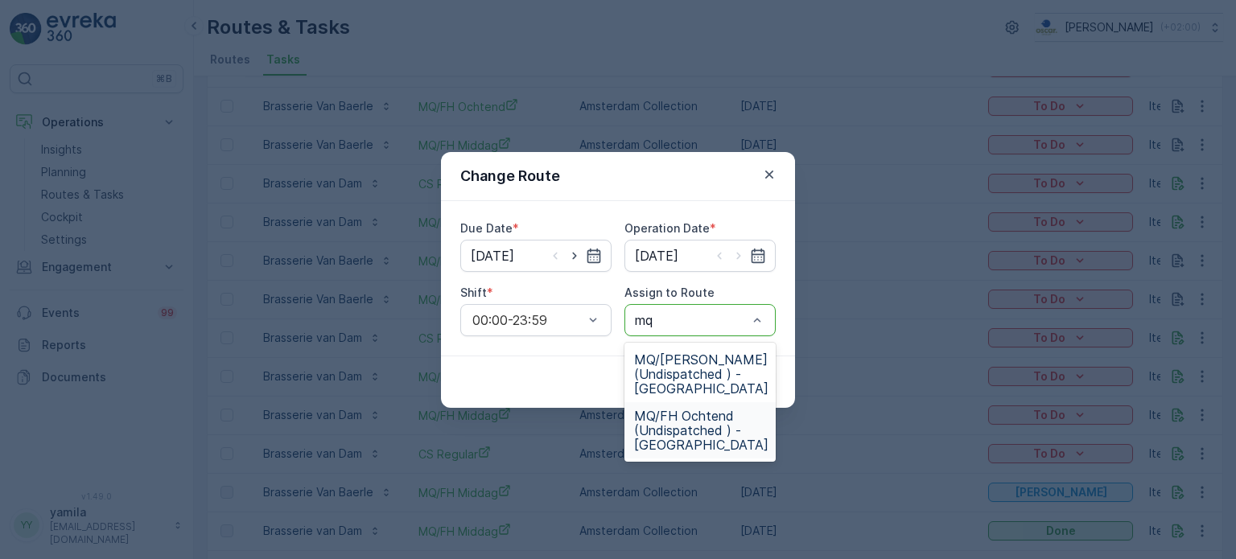
click at [697, 426] on span "MQ/FH Ochtend (Undispatched ) - Amsterdam" at bounding box center [701, 430] width 134 height 43
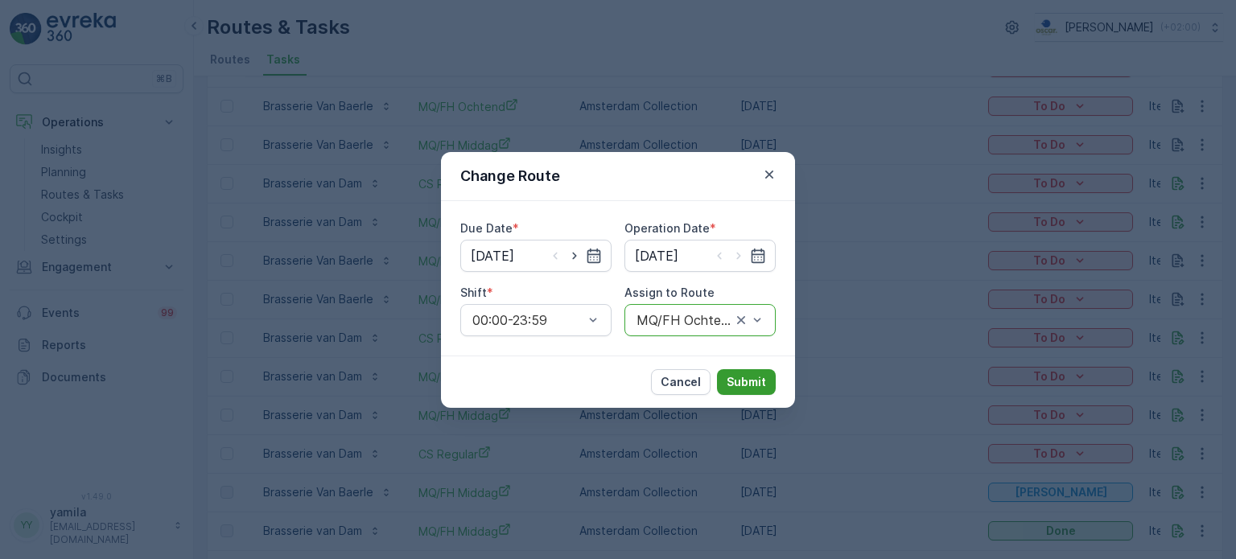
click at [748, 394] on button "Submit" at bounding box center [746, 382] width 59 height 26
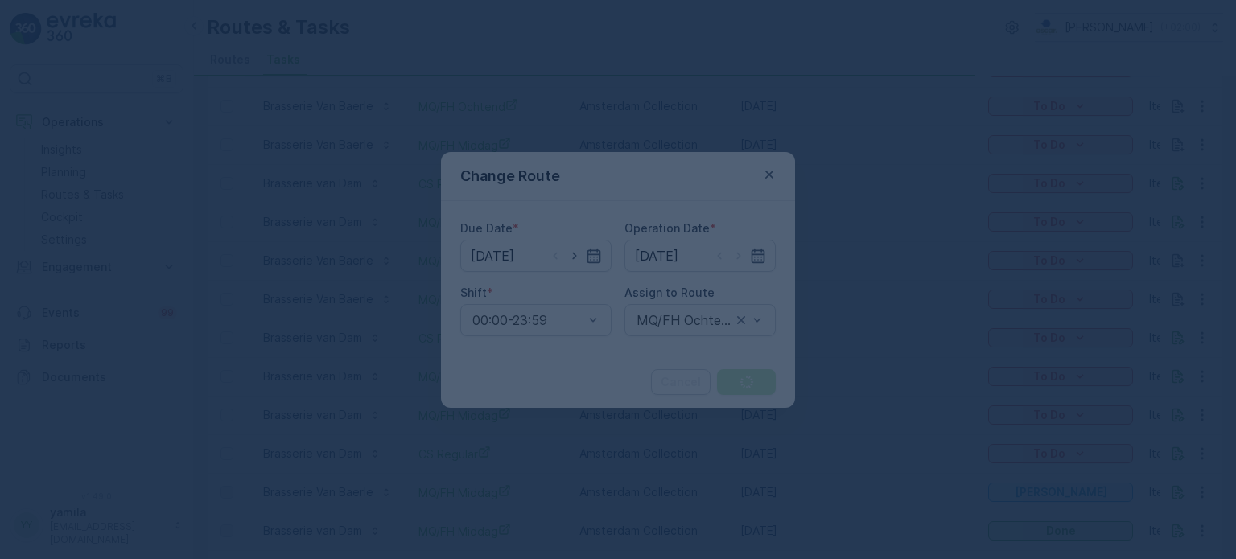
click at [733, 382] on div at bounding box center [618, 279] width 1236 height 559
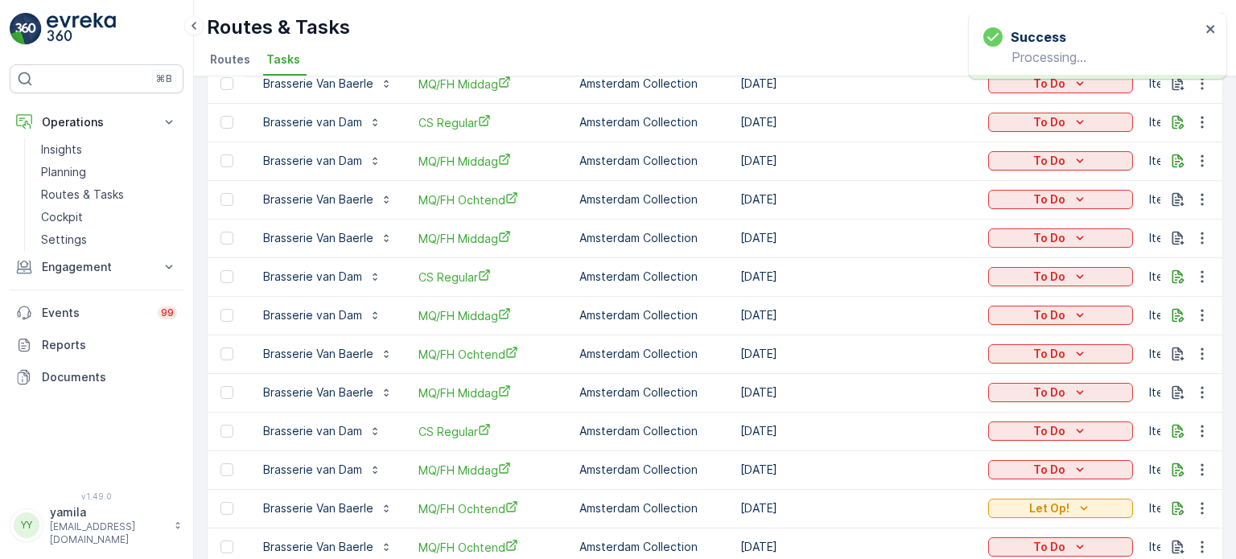
scroll to position [0, 0]
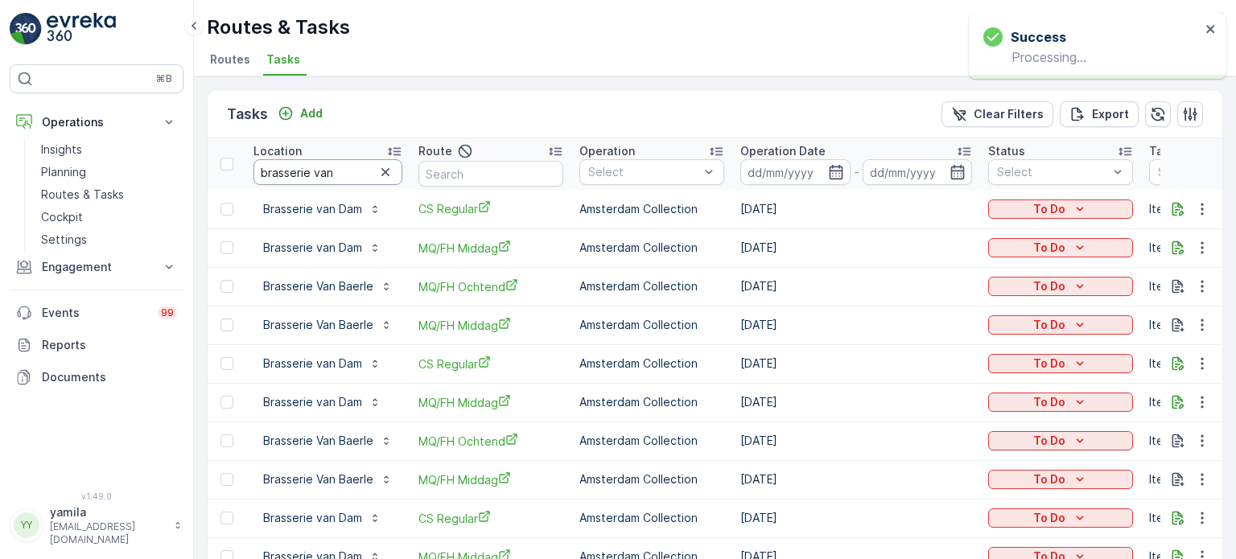
click at [323, 171] on input "brasserie van" at bounding box center [328, 172] width 149 height 26
type input "cafe ge"
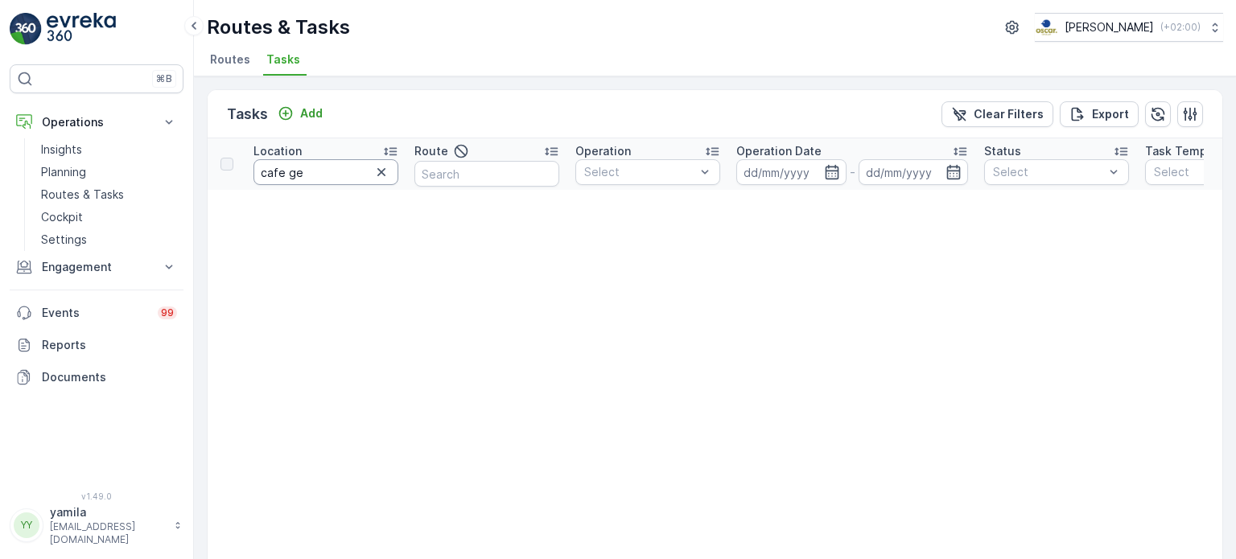
click at [317, 176] on input "cafe ge" at bounding box center [326, 172] width 145 height 26
type input "caf"
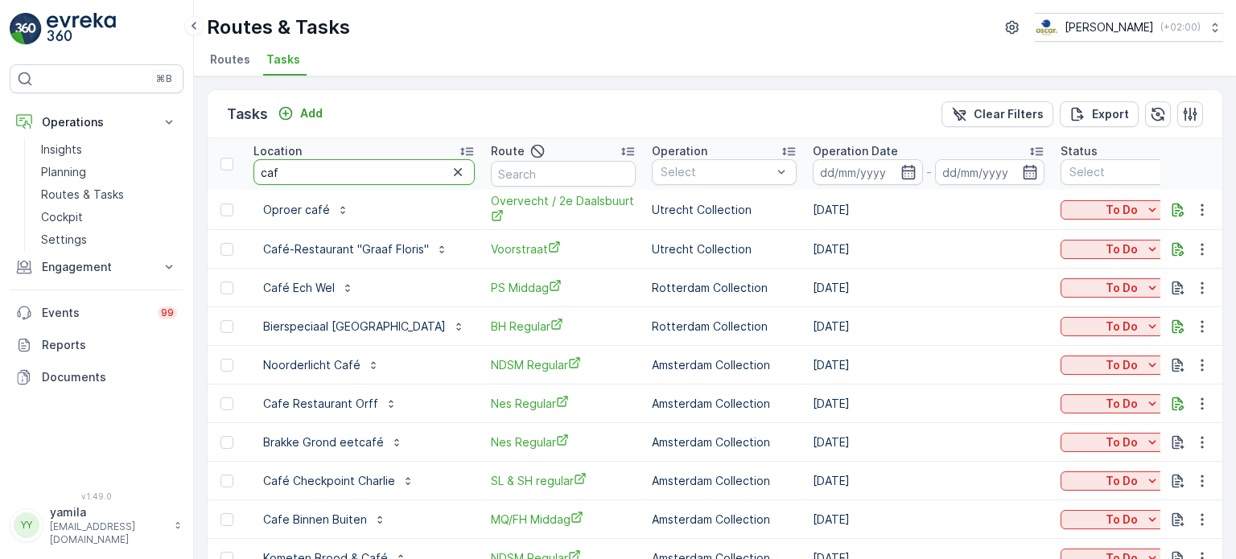
click at [317, 176] on input "caf" at bounding box center [364, 172] width 221 height 26
type input "café geor"
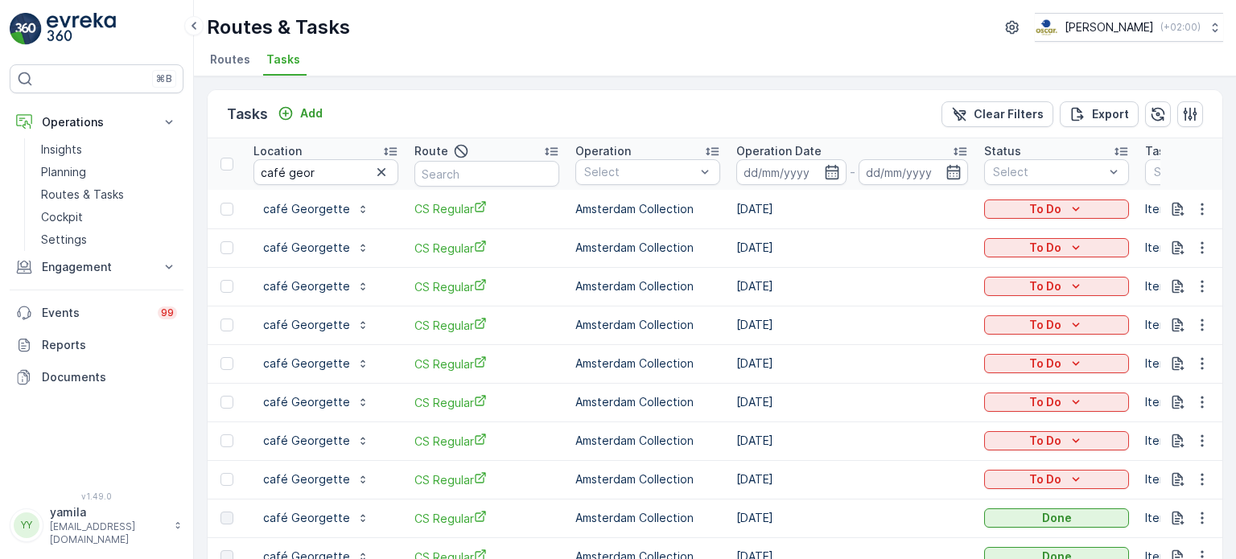
scroll to position [34, 0]
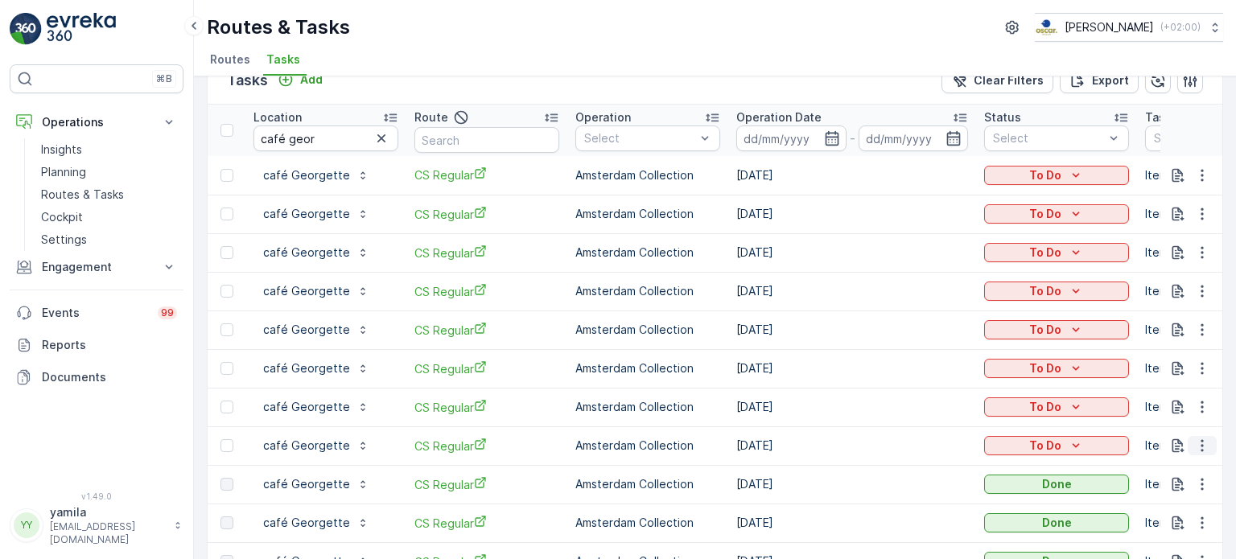
click at [1203, 443] on icon "button" at bounding box center [1202, 446] width 16 height 16
click at [930, 365] on td "01.09.2025" at bounding box center [852, 368] width 248 height 39
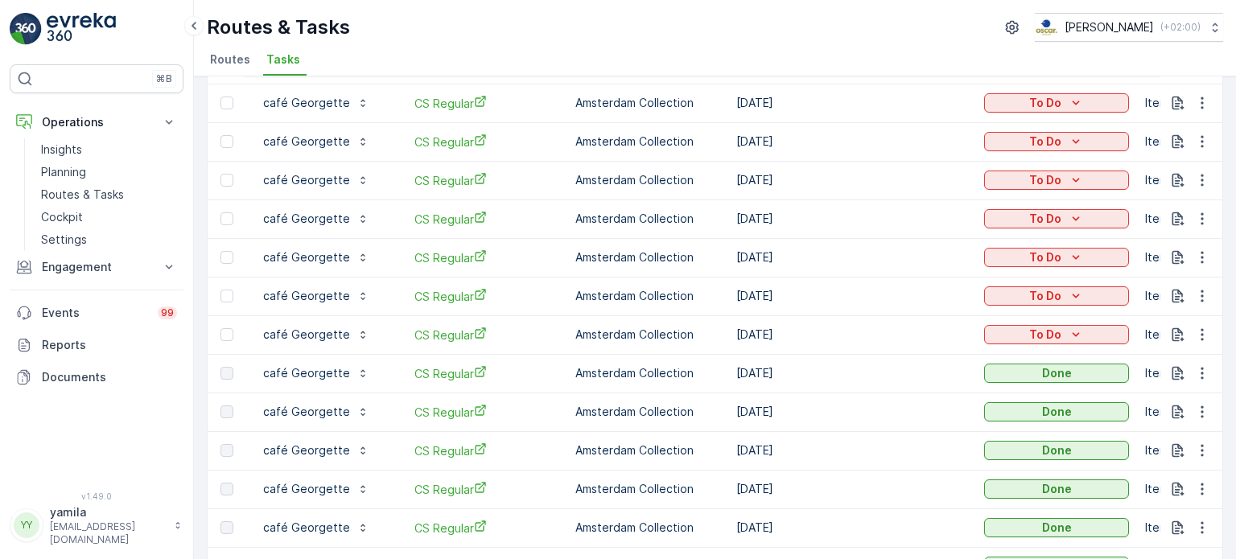
scroll to position [145, 0]
click at [1194, 333] on icon "button" at bounding box center [1202, 335] width 16 height 16
click at [1179, 402] on span "Change Route" at bounding box center [1161, 403] width 78 height 16
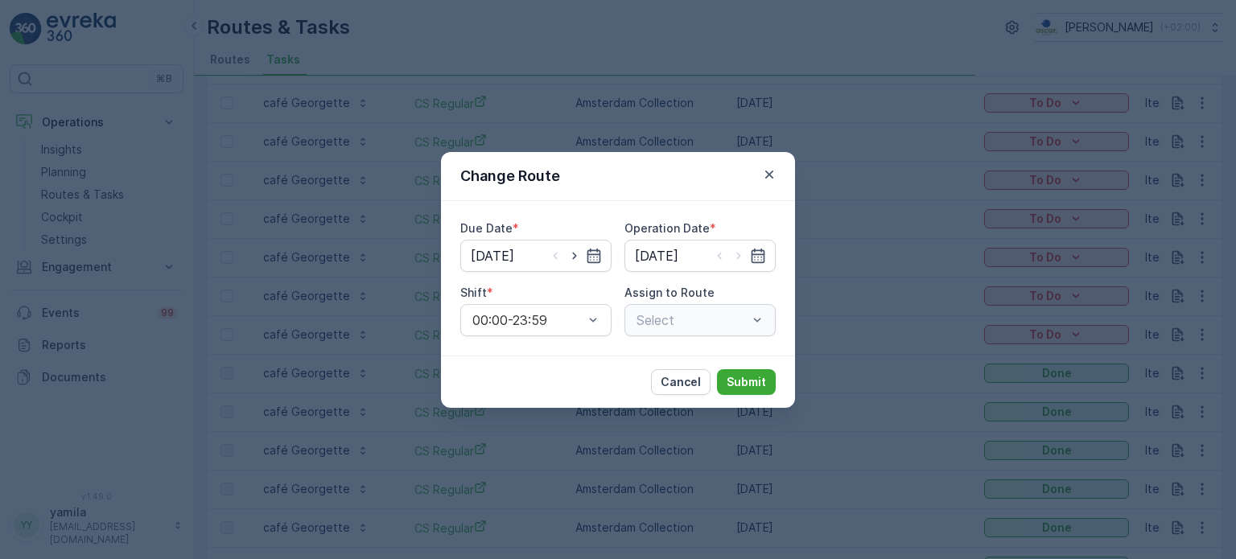
type input "[DATE]"
click at [757, 325] on div "Select" at bounding box center [700, 320] width 151 height 32
click at [753, 319] on div "CS Regular (Undispatched ) - Amsterdam" at bounding box center [700, 320] width 151 height 32
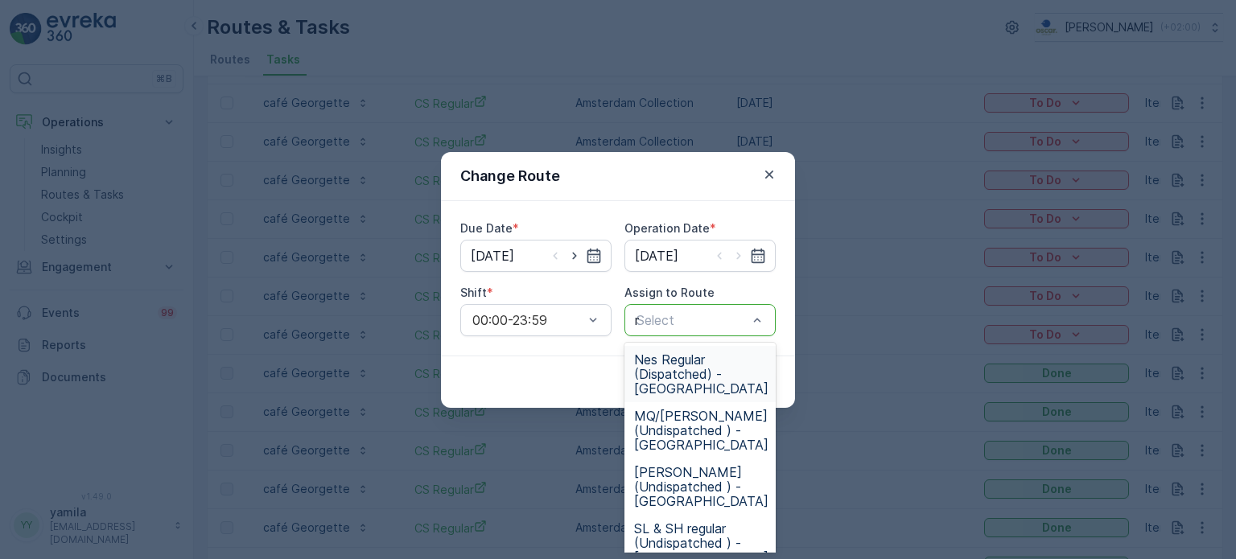
type input "mq"
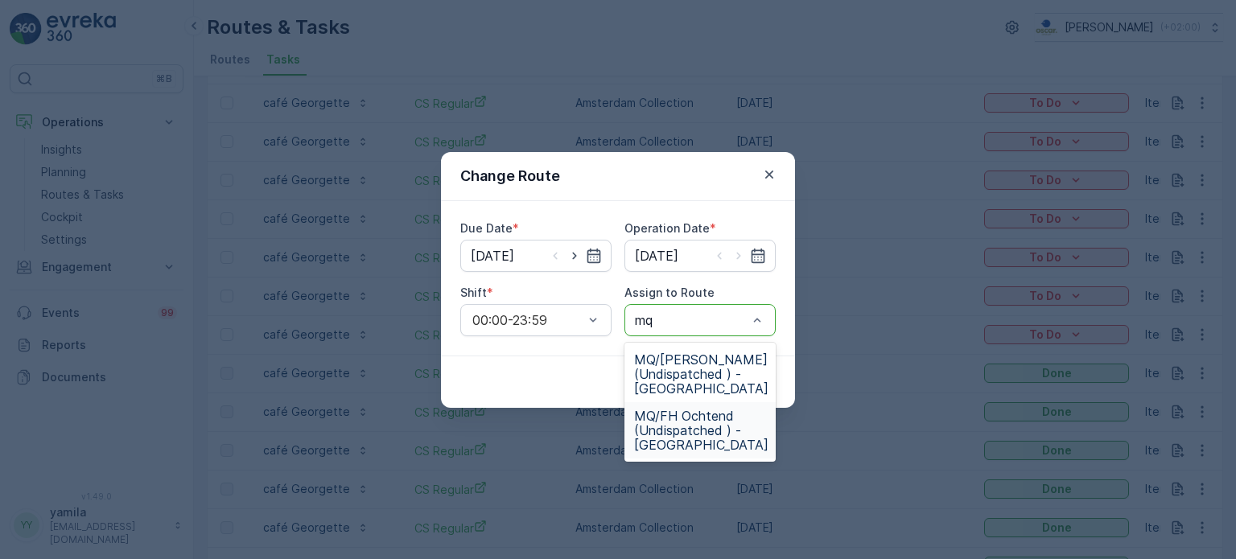
click at [675, 447] on span "MQ/FH Ochtend (Undispatched ) - Amsterdam" at bounding box center [701, 430] width 134 height 43
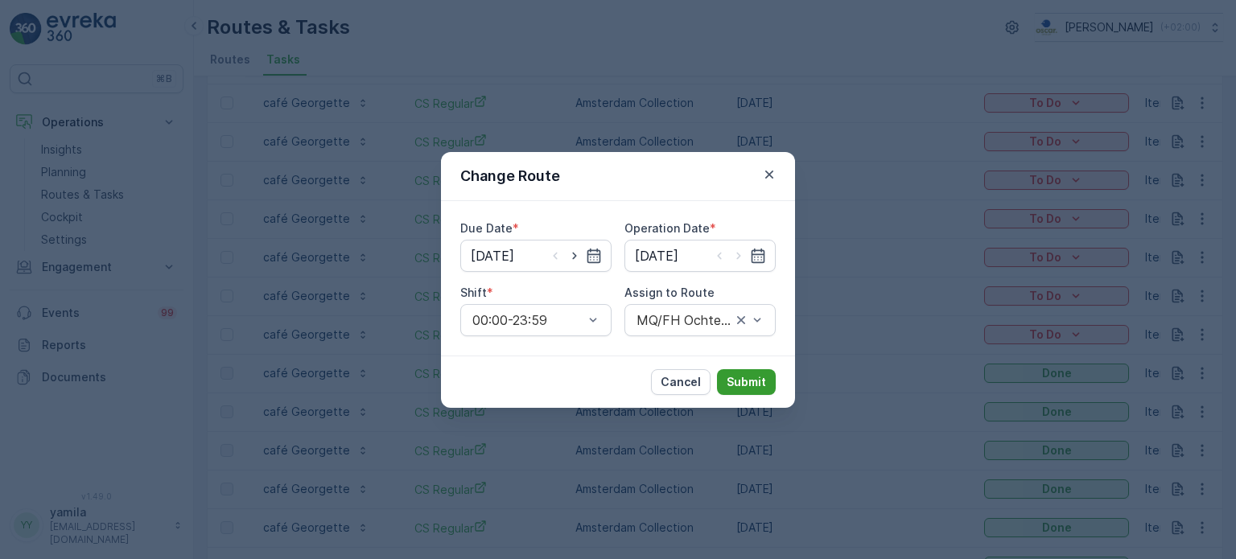
click at [757, 376] on p "Submit" at bounding box center [746, 382] width 39 height 16
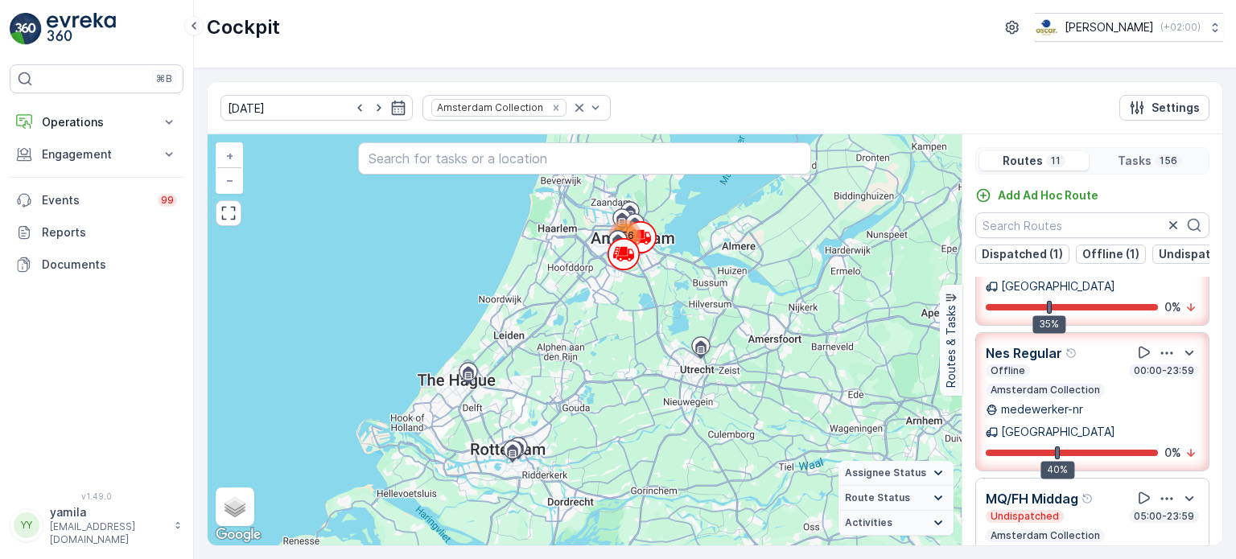
scroll to position [122, 0]
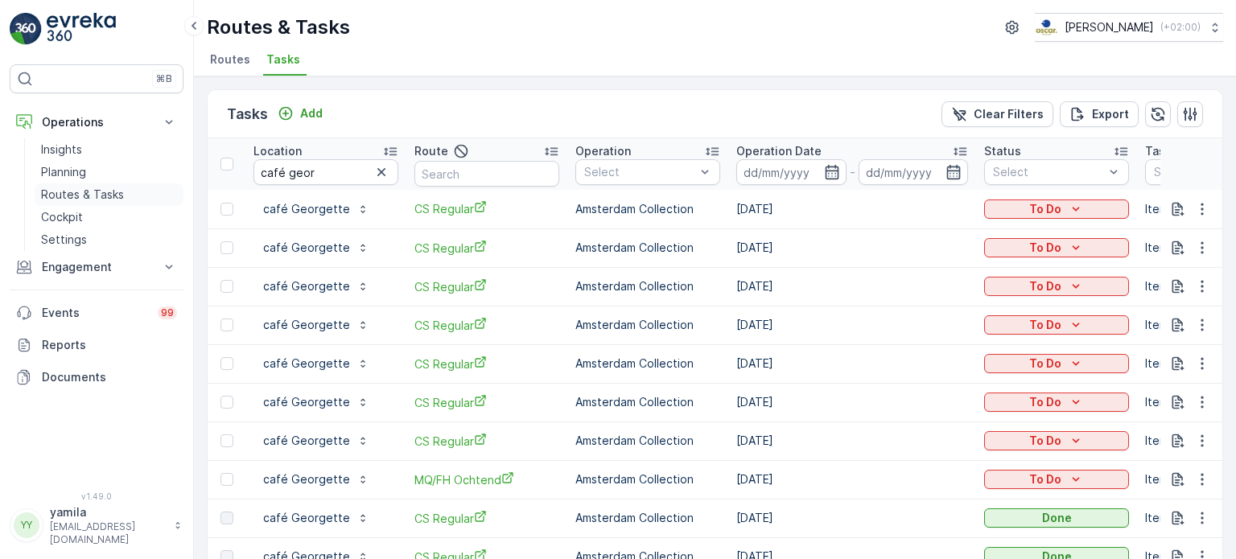
scroll to position [145, 0]
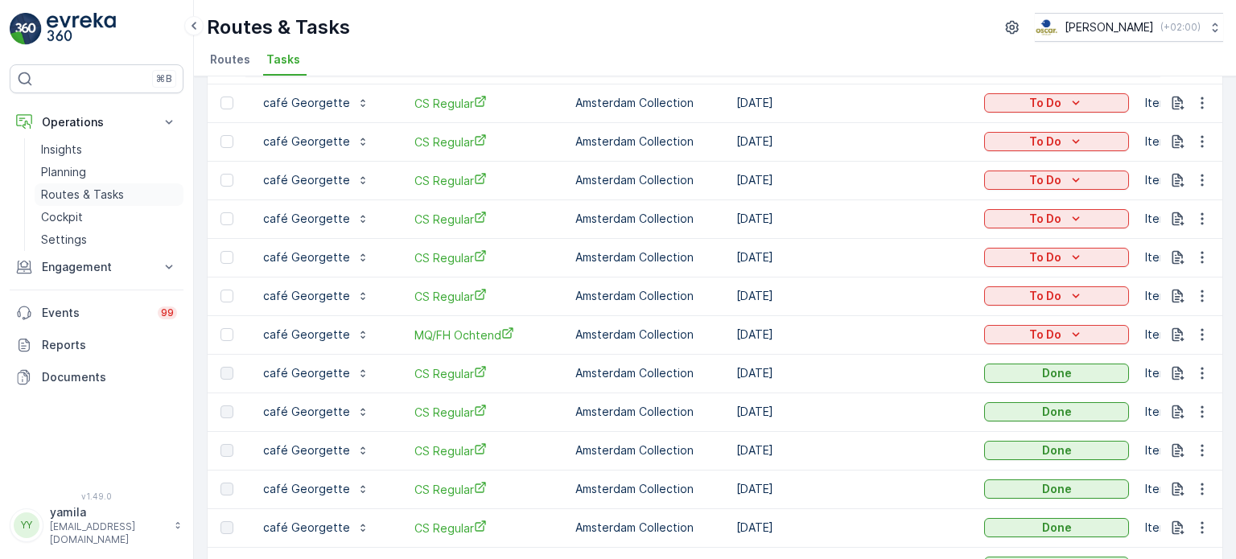
click at [112, 188] on p "Routes & Tasks" at bounding box center [82, 195] width 83 height 16
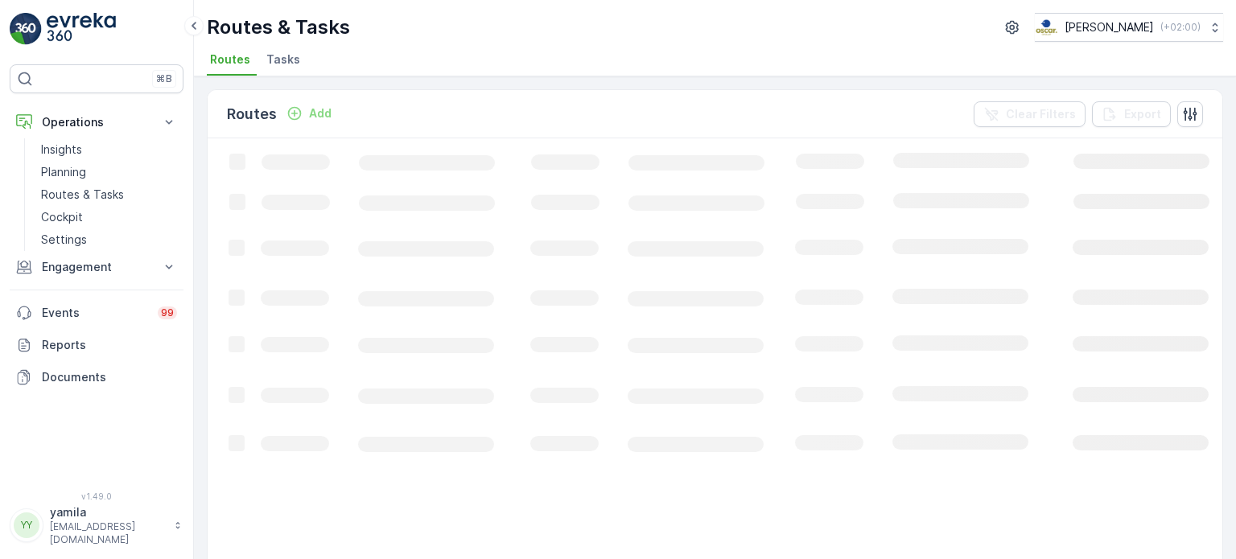
click at [281, 48] on li "Tasks" at bounding box center [284, 61] width 43 height 27
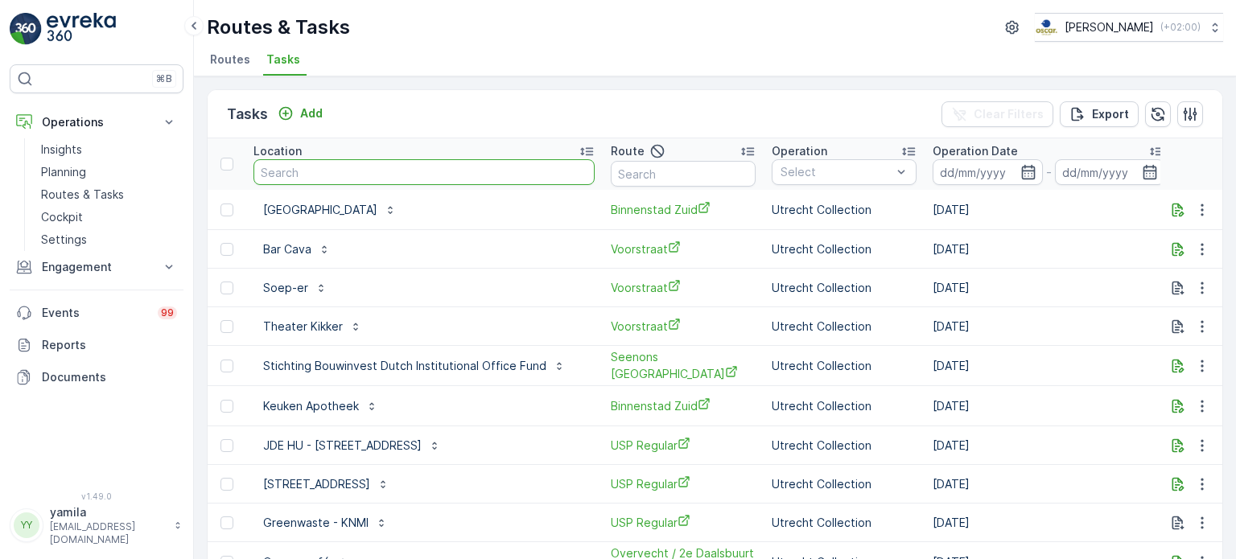
click at [355, 170] on input "text" at bounding box center [424, 172] width 341 height 26
type input "sea palace"
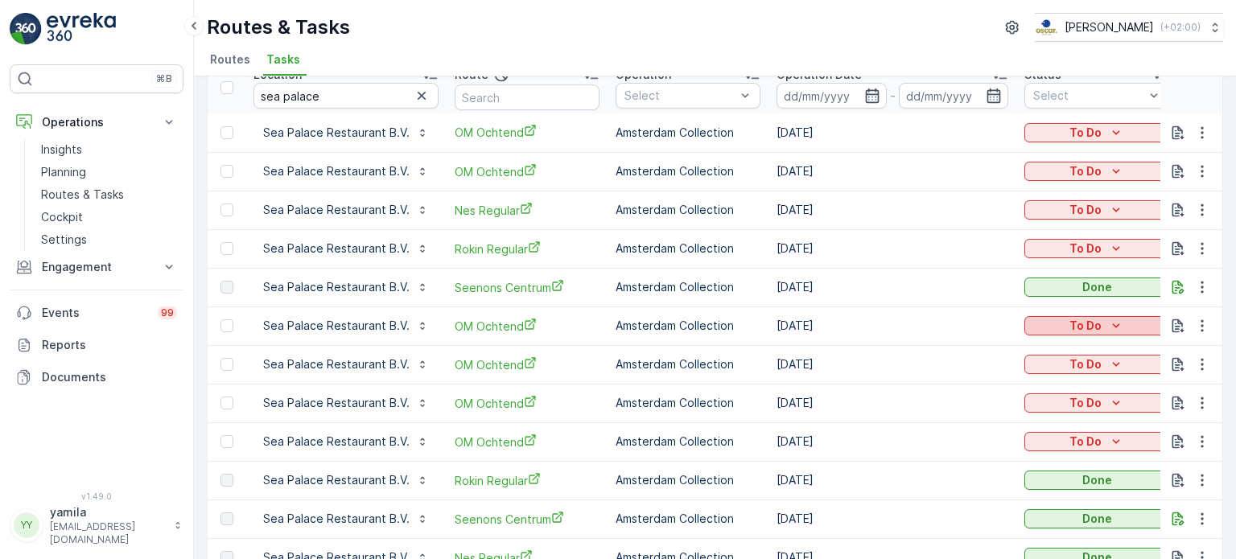
scroll to position [77, 0]
click at [1202, 241] on icon "button" at bounding box center [1202, 248] width 16 height 16
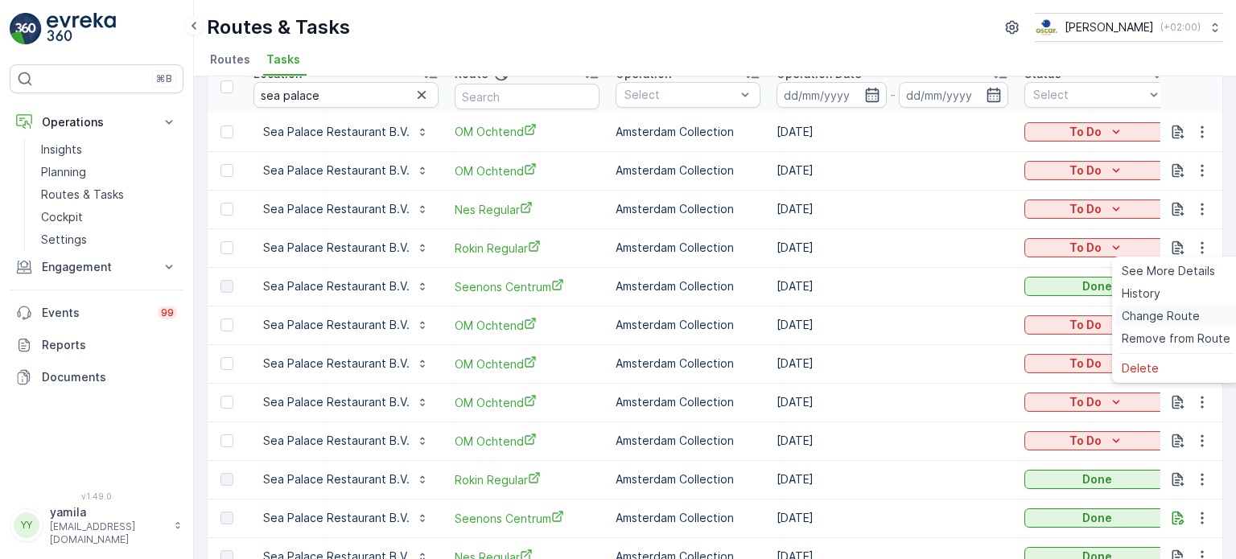
click at [1145, 318] on span "Change Route" at bounding box center [1161, 316] width 78 height 16
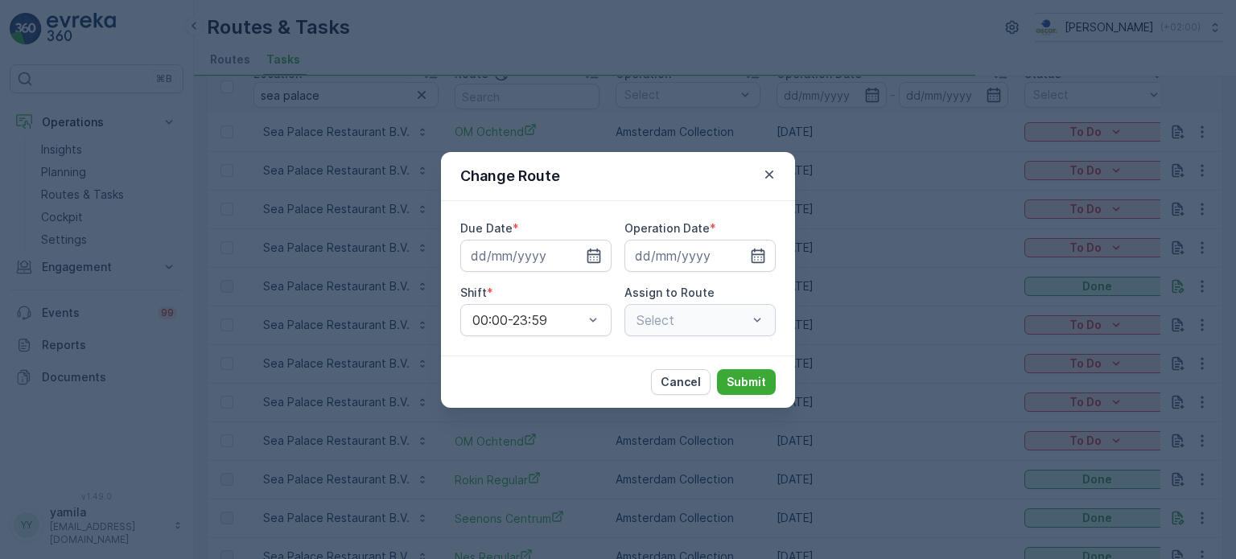
type input "[DATE]"
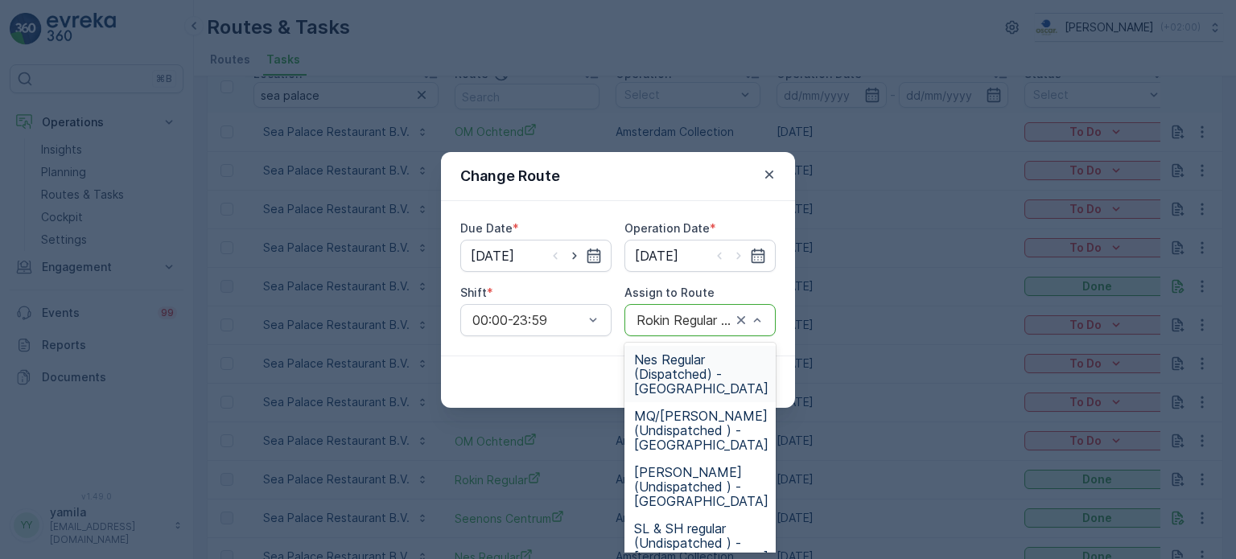
drag, startPoint x: 760, startPoint y: 311, endPoint x: 749, endPoint y: 325, distance: 17.9
click at [749, 325] on div at bounding box center [749, 320] width 32 height 31
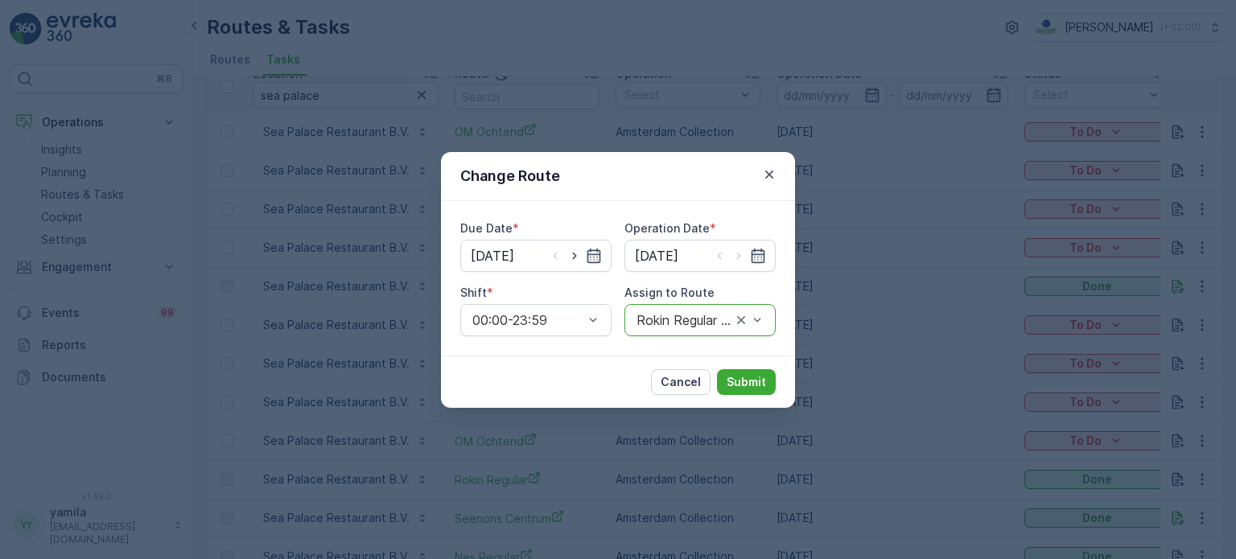
drag, startPoint x: 749, startPoint y: 325, endPoint x: 698, endPoint y: 320, distance: 51.7
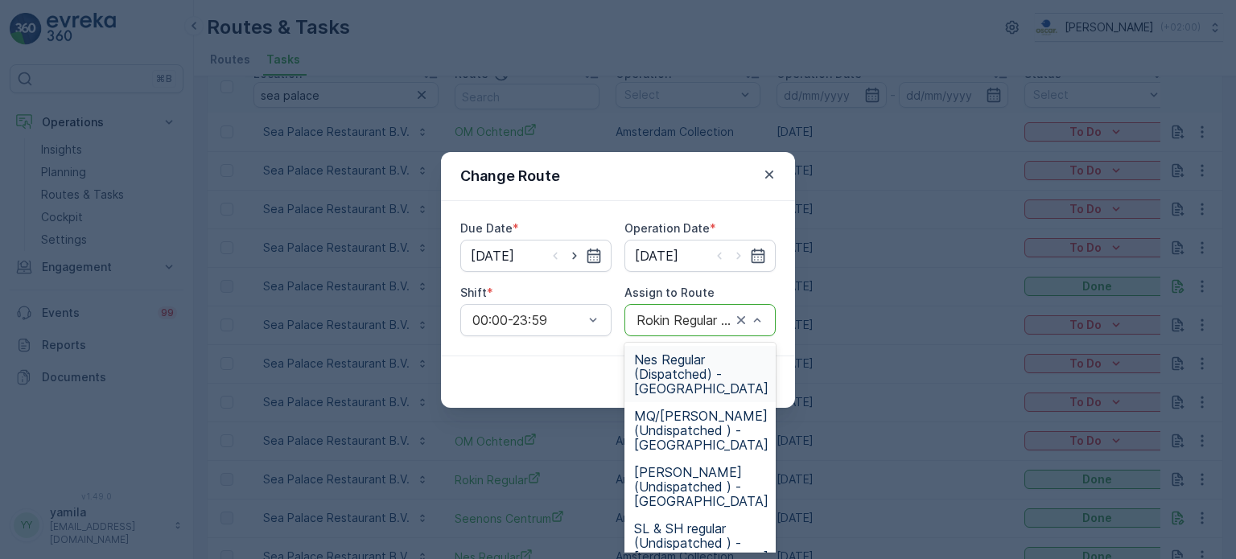
click at [732, 317] on div at bounding box center [684, 320] width 98 height 14
drag, startPoint x: 734, startPoint y: 317, endPoint x: 706, endPoint y: 320, distance: 28.3
type input "nes"
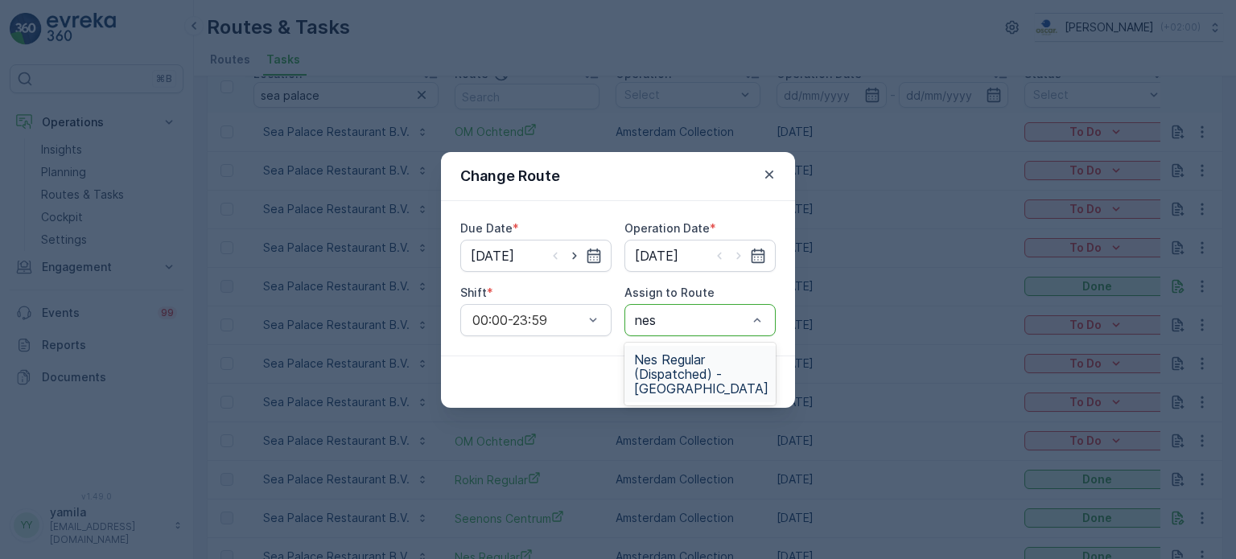
click at [691, 361] on span "Nes Regular (Dispatched) - Amsterdam" at bounding box center [701, 374] width 134 height 43
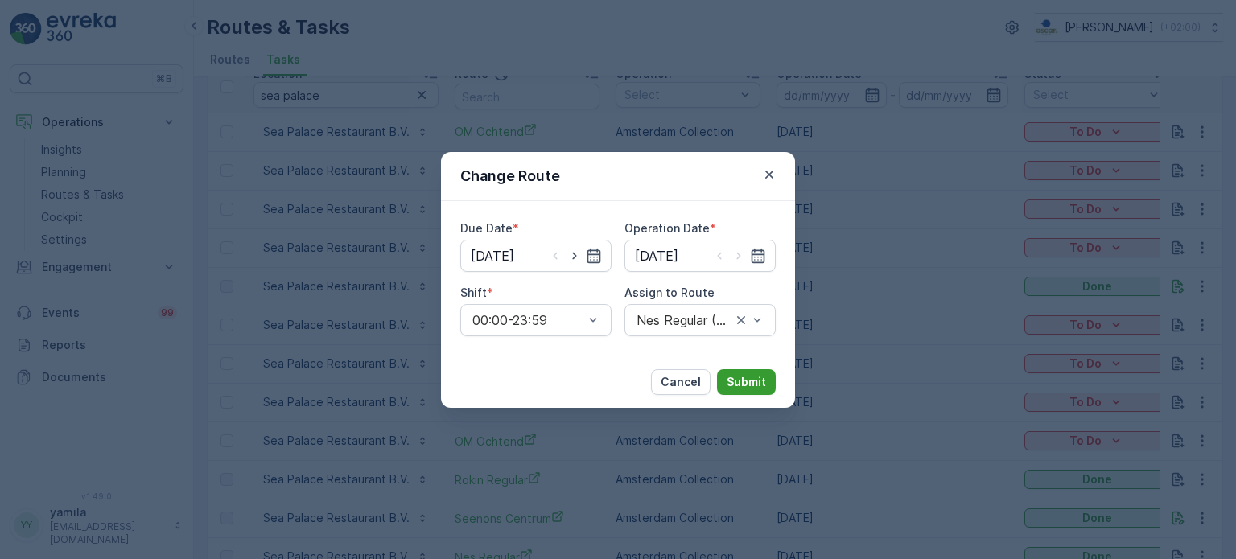
click at [758, 381] on p "Submit" at bounding box center [746, 382] width 39 height 16
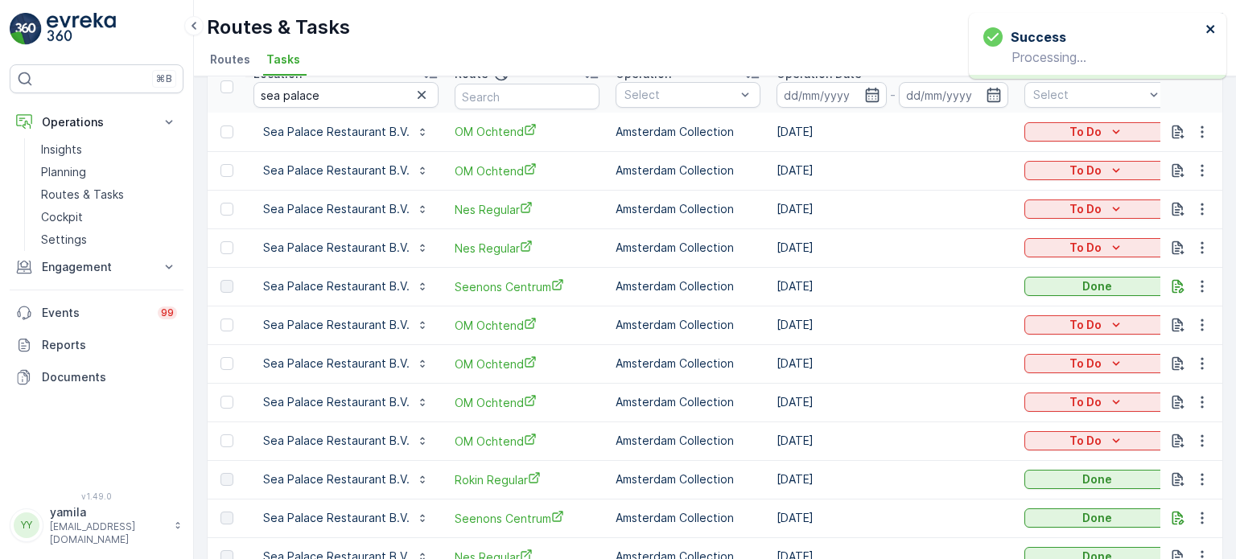
click at [1210, 35] on icon "close" at bounding box center [1211, 29] width 11 height 13
click at [109, 194] on p "Routes & Tasks" at bounding box center [82, 195] width 83 height 16
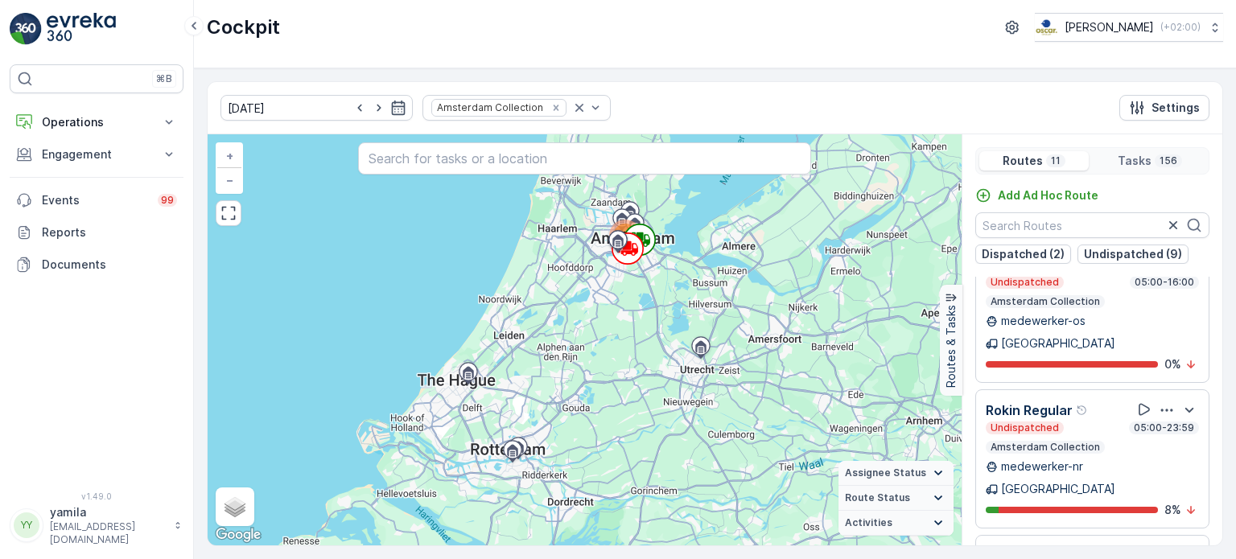
scroll to position [39, 0]
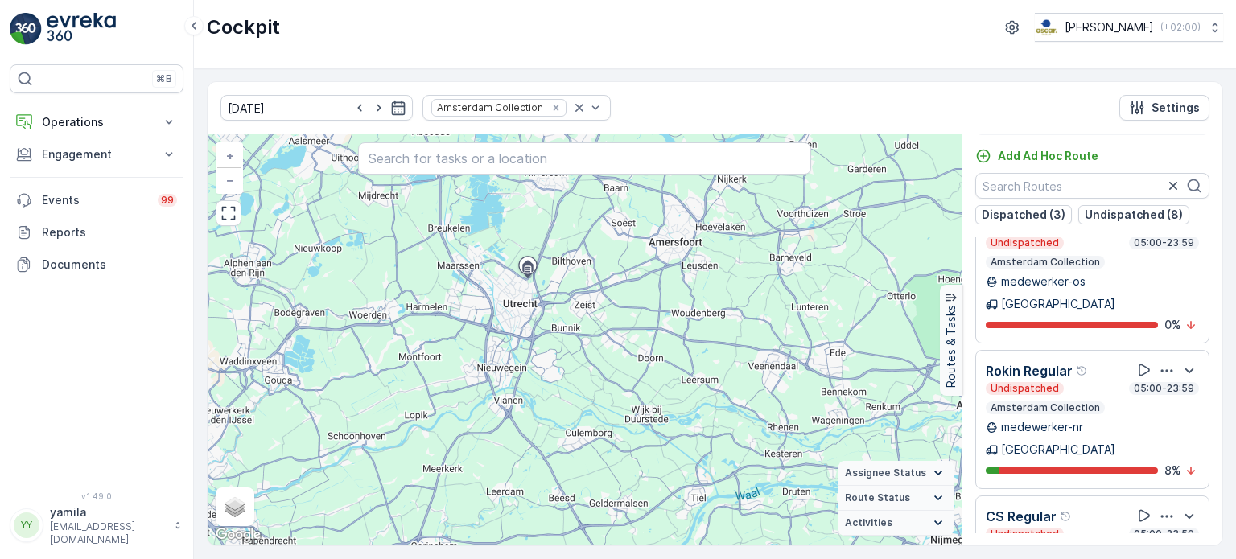
scroll to position [950, 0]
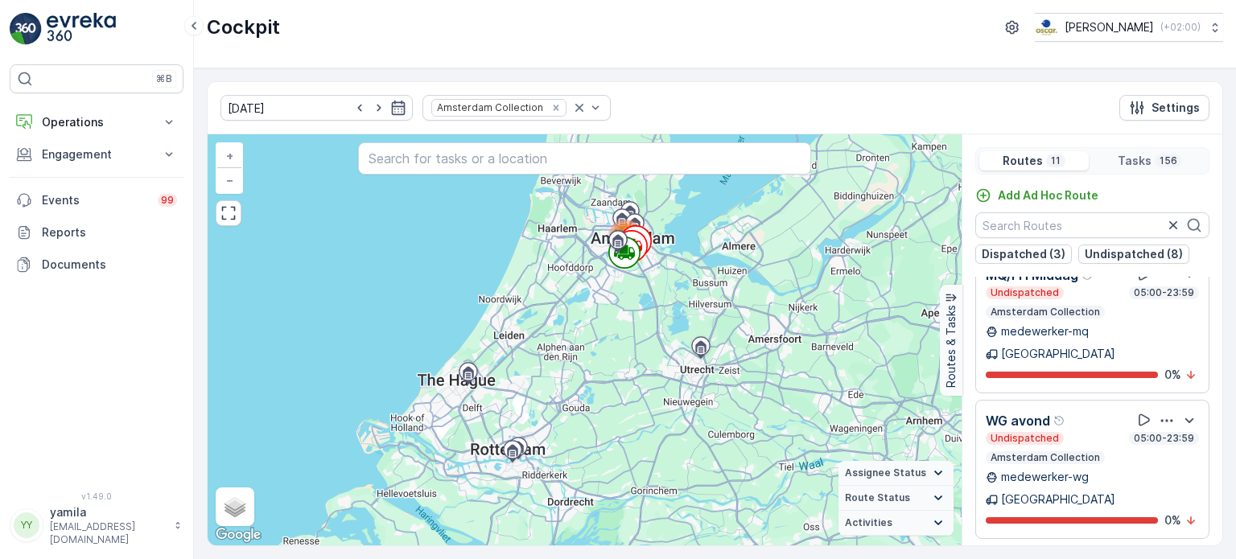
scroll to position [464, 0]
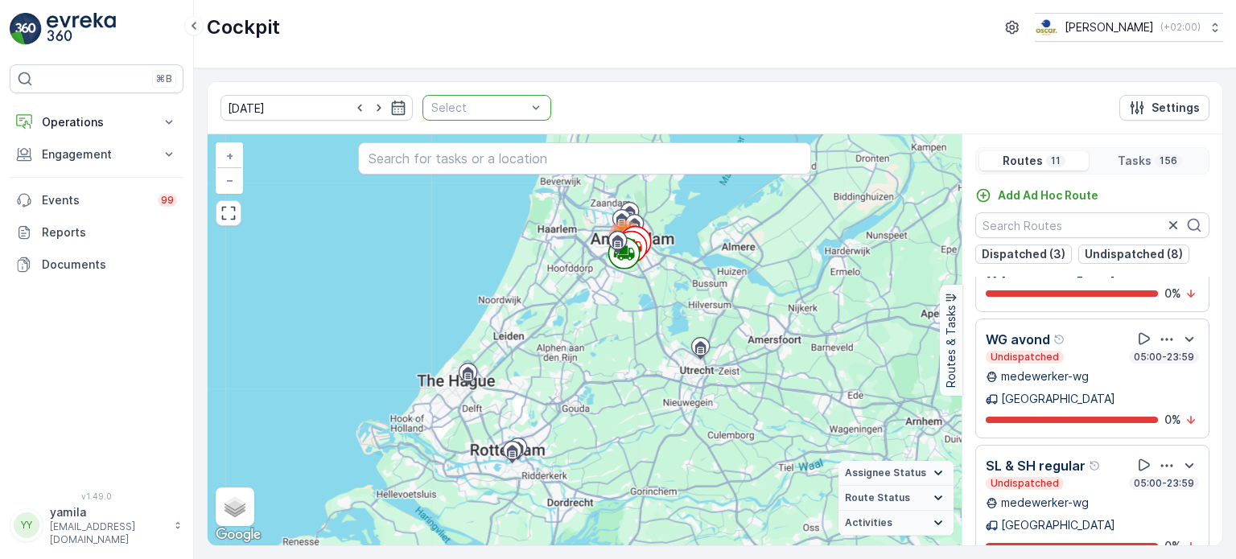
scroll to position [386, 0]
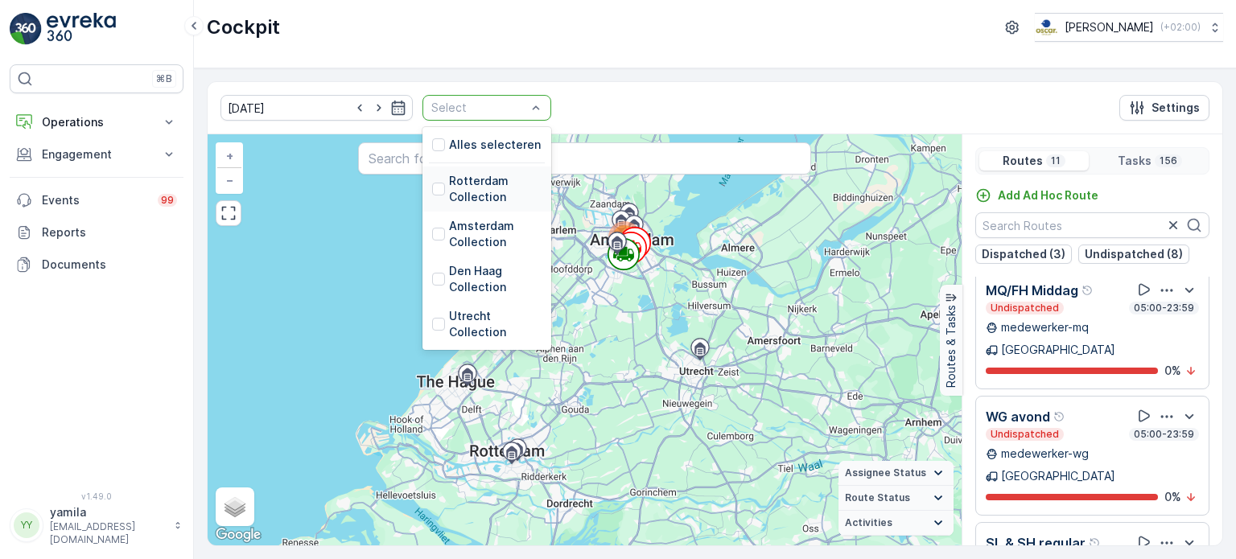
click at [432, 177] on div "Rotterdam Collection" at bounding box center [486, 189] width 109 height 32
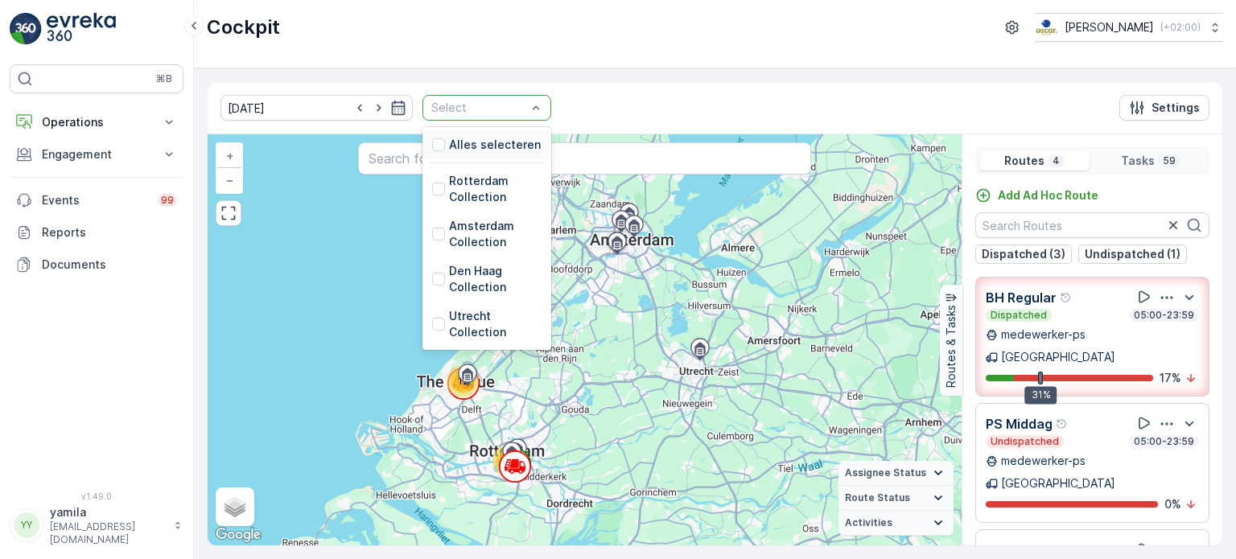
click at [522, 103] on div "Select" at bounding box center [487, 108] width 129 height 26
click at [432, 325] on div "Utrecht Collection" at bounding box center [486, 324] width 109 height 32
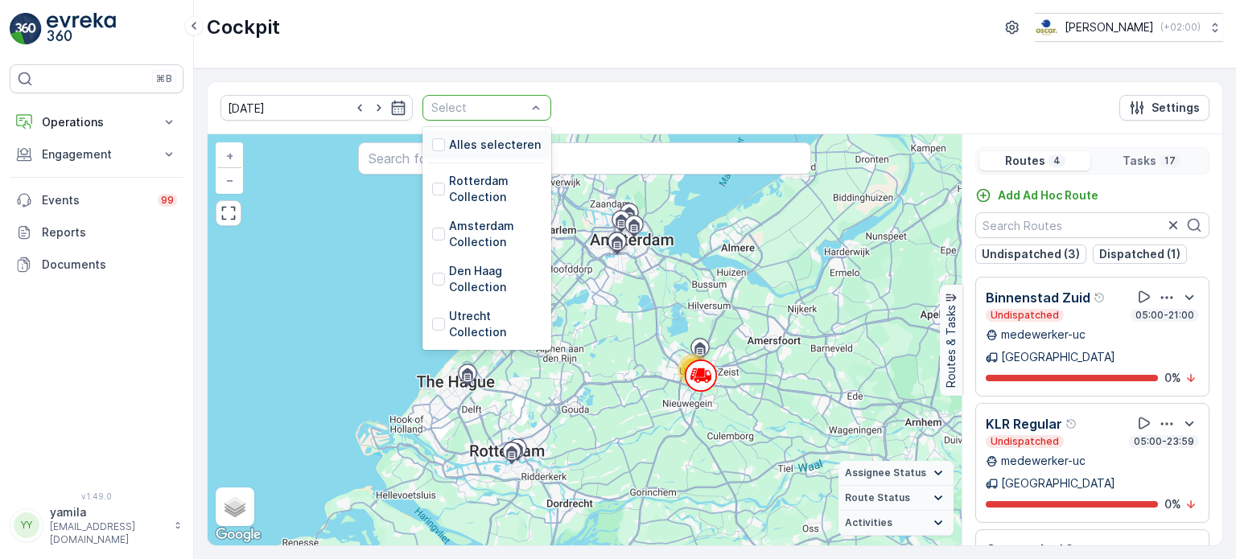
click at [502, 106] on div at bounding box center [479, 107] width 98 height 13
click at [432, 235] on div at bounding box center [438, 234] width 13 height 13
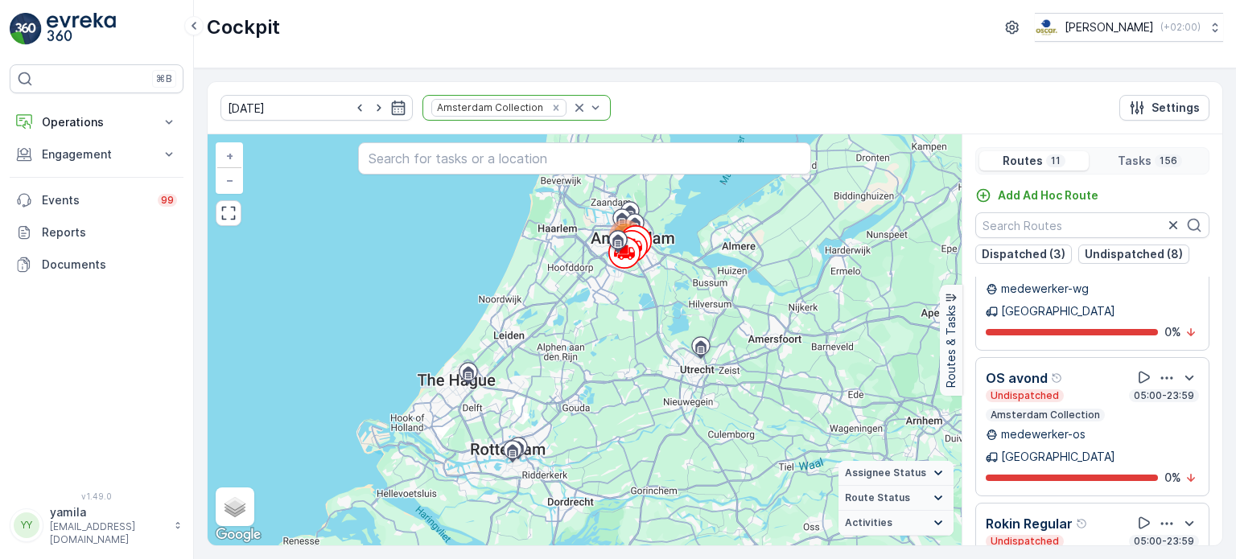
scroll to position [1053, 0]
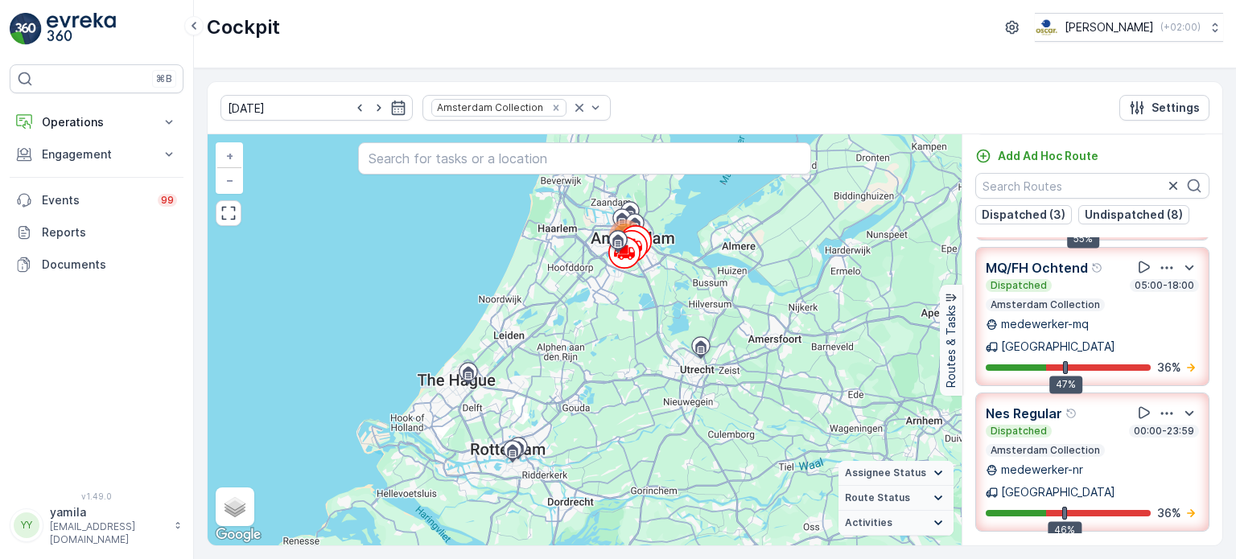
scroll to position [138, 0]
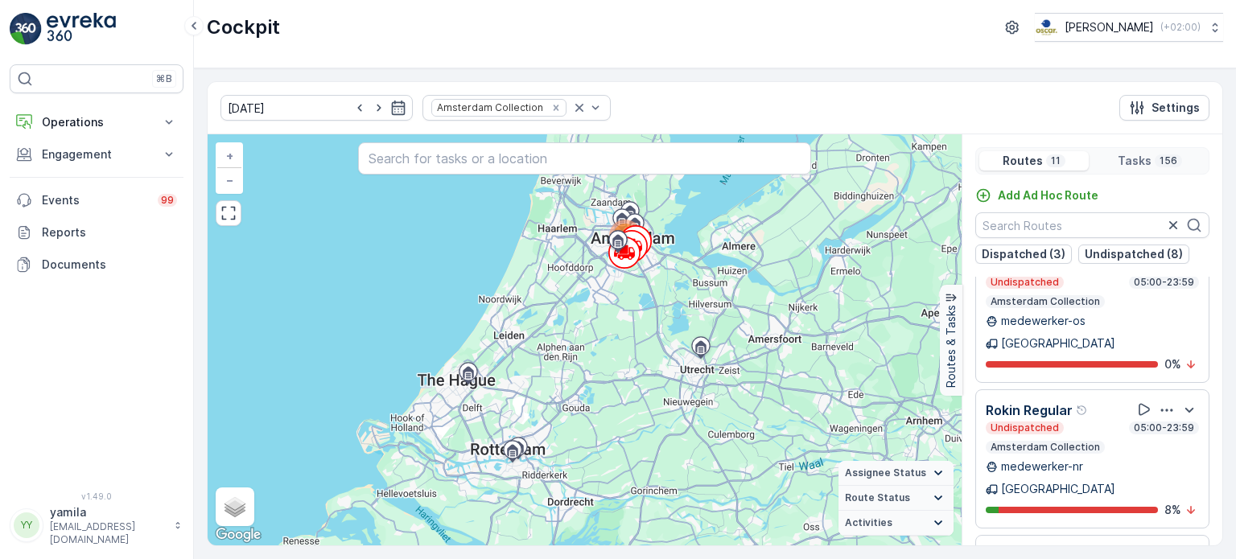
scroll to position [39, 0]
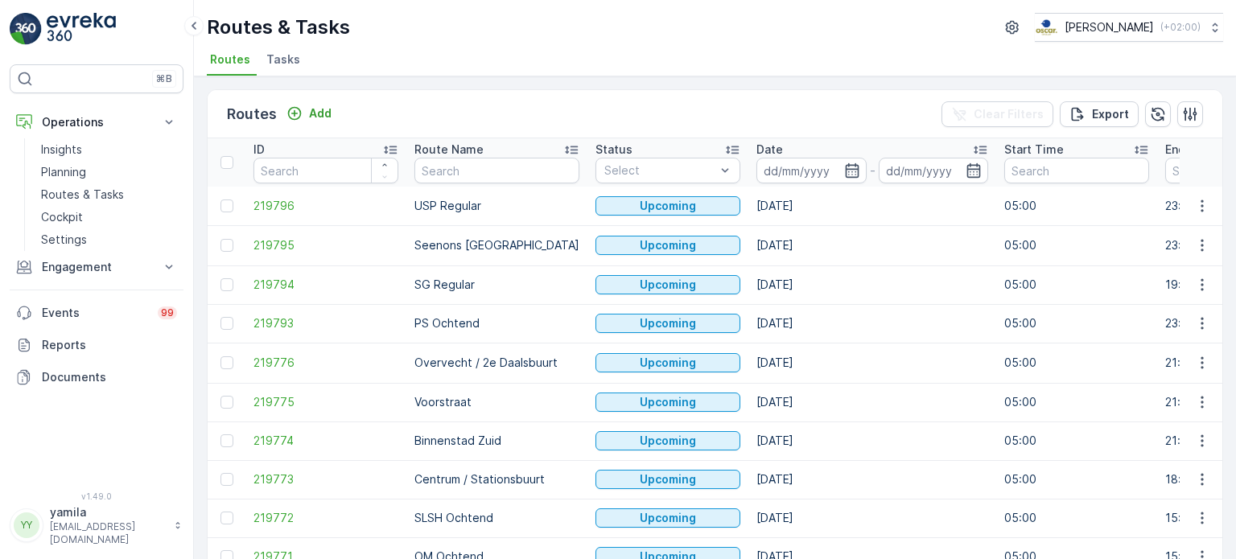
click at [291, 70] on li "Tasks" at bounding box center [284, 61] width 43 height 27
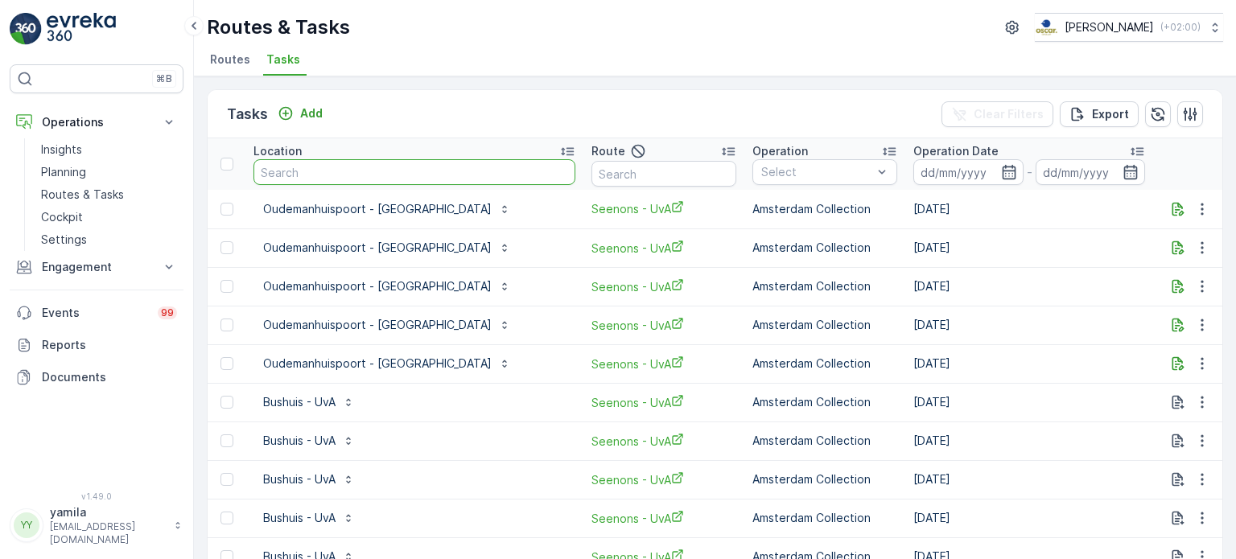
click at [331, 170] on input "text" at bounding box center [415, 172] width 322 height 26
type input "scheltema"
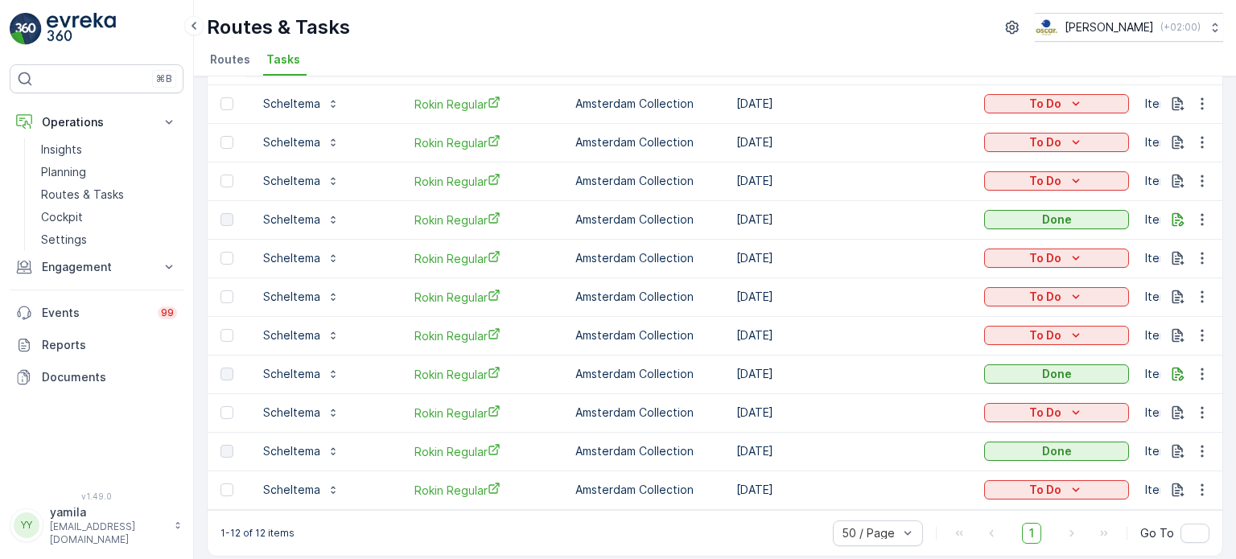
scroll to position [144, 0]
click at [303, 409] on p "Scheltema" at bounding box center [291, 413] width 57 height 16
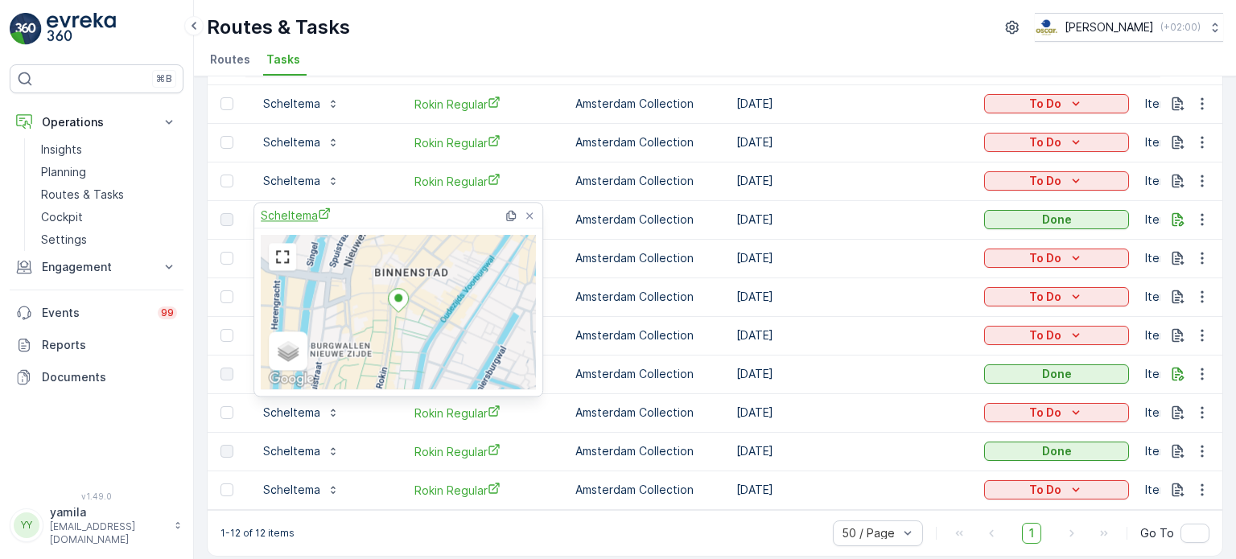
click at [303, 223] on span "Scheltema" at bounding box center [296, 215] width 70 height 17
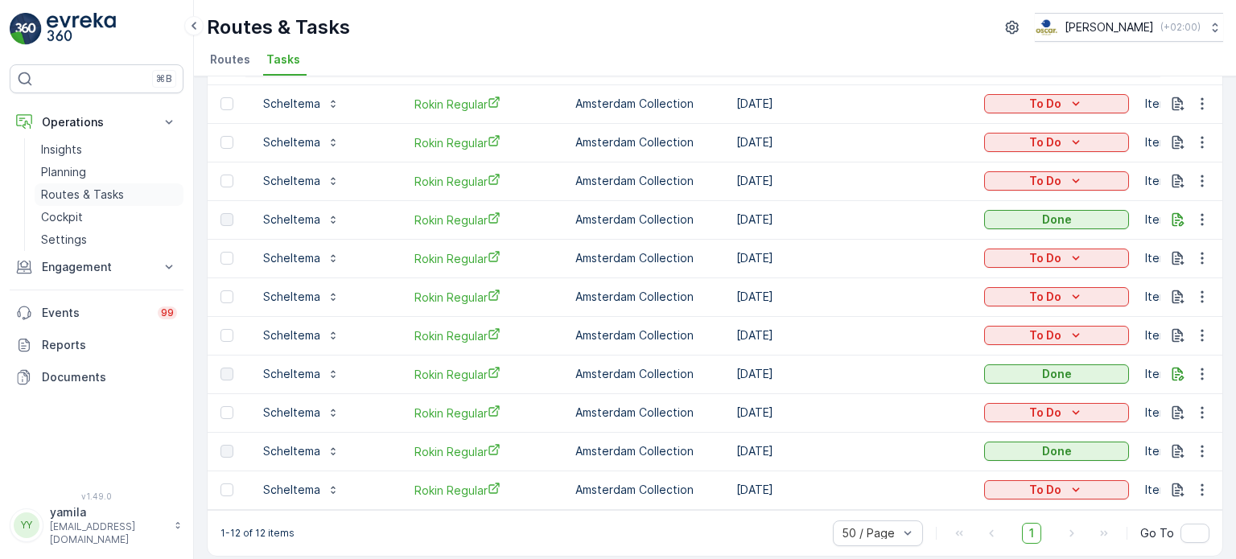
click at [121, 195] on p "Routes & Tasks" at bounding box center [82, 195] width 83 height 16
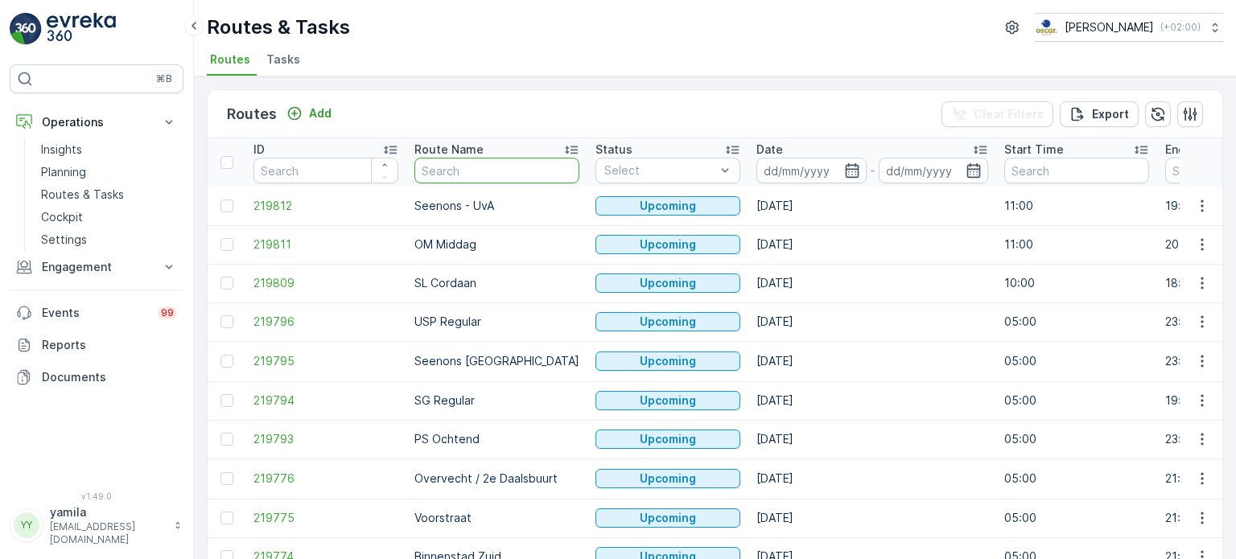
click at [458, 167] on input "text" at bounding box center [496, 171] width 165 height 26
type input "mq"
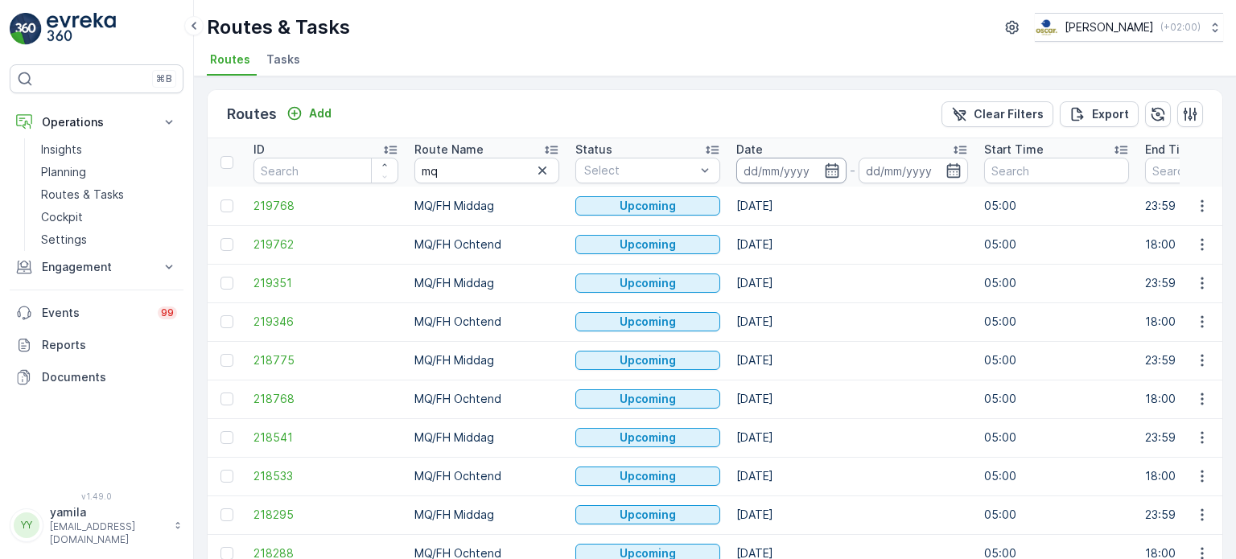
click at [770, 180] on input at bounding box center [791, 171] width 110 height 26
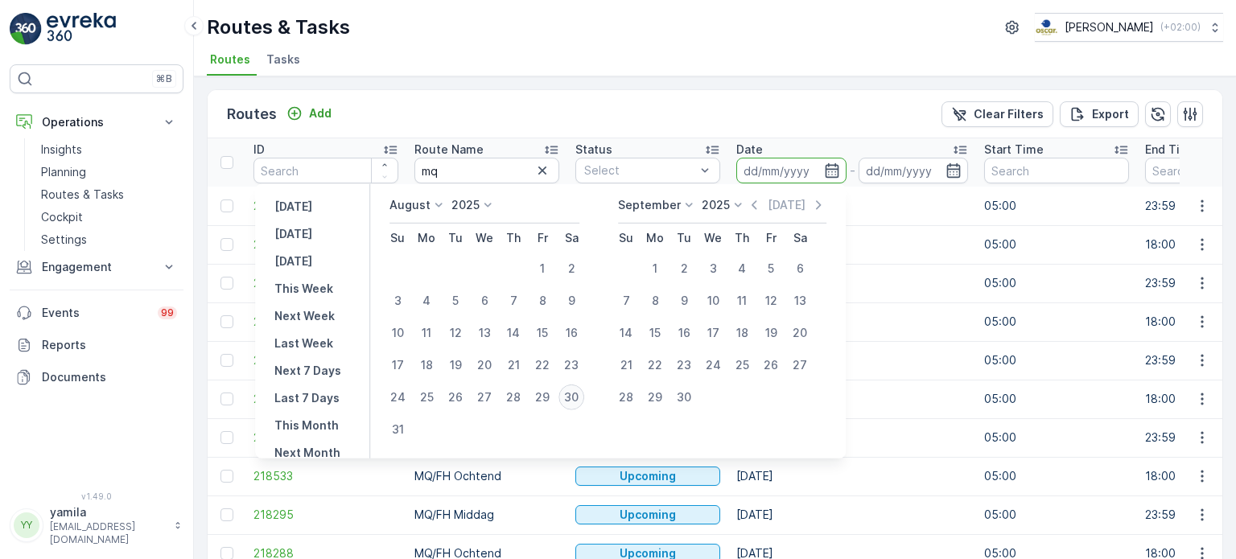
click at [576, 394] on div "30" at bounding box center [572, 398] width 26 height 26
type input "[DATE]"
click at [576, 394] on div "30" at bounding box center [572, 398] width 26 height 26
type input "[DATE]"
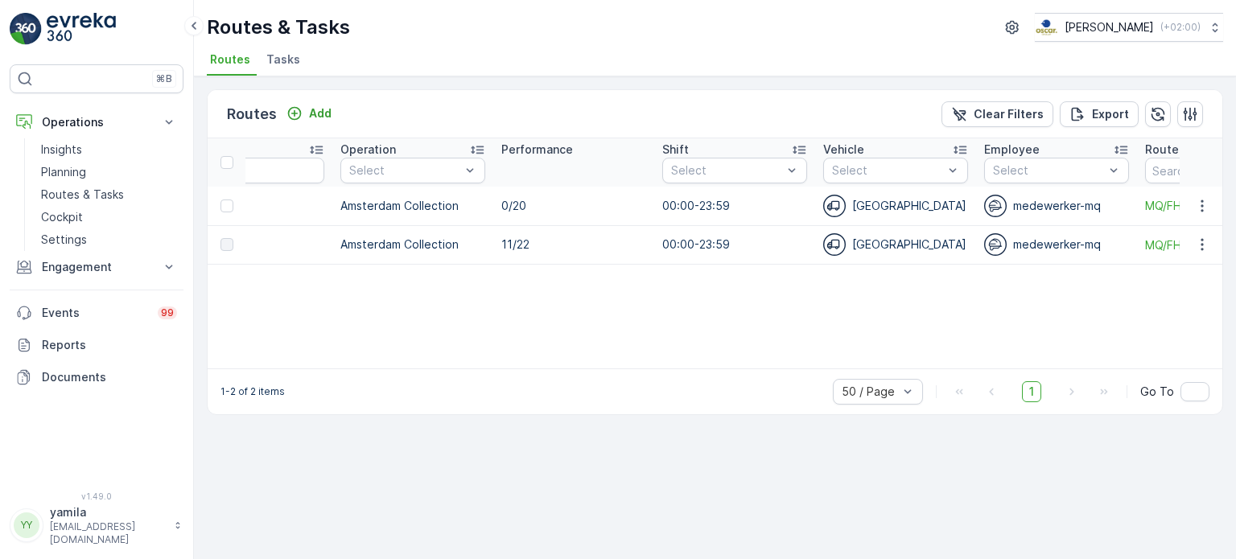
scroll to position [0, 972]
click at [1206, 248] on icon "button" at bounding box center [1202, 245] width 16 height 16
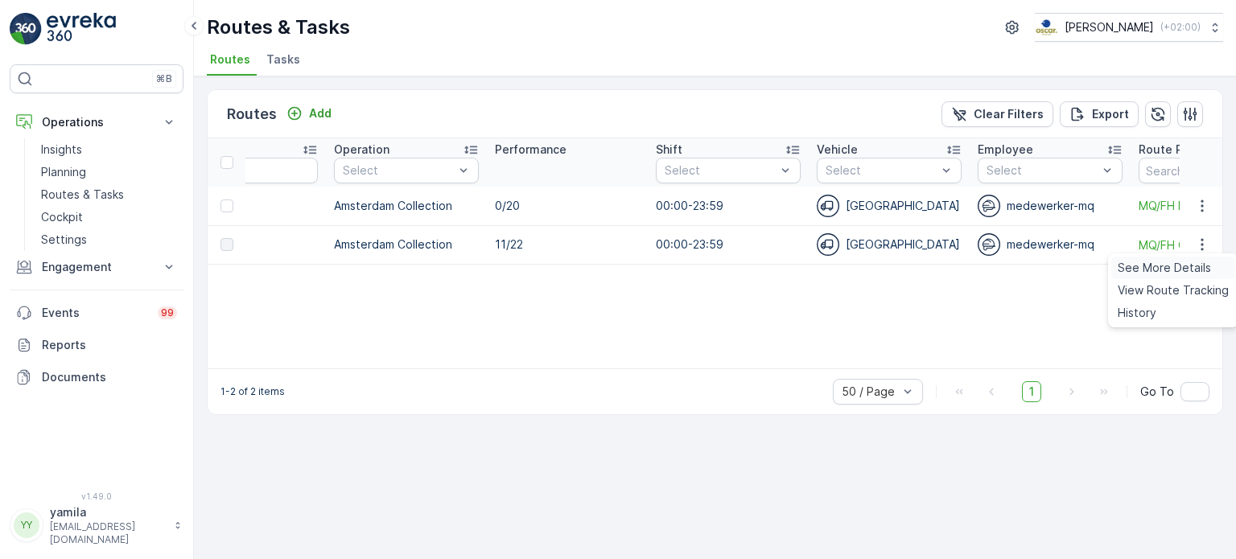
click at [1182, 267] on span "See More Details" at bounding box center [1164, 268] width 93 height 16
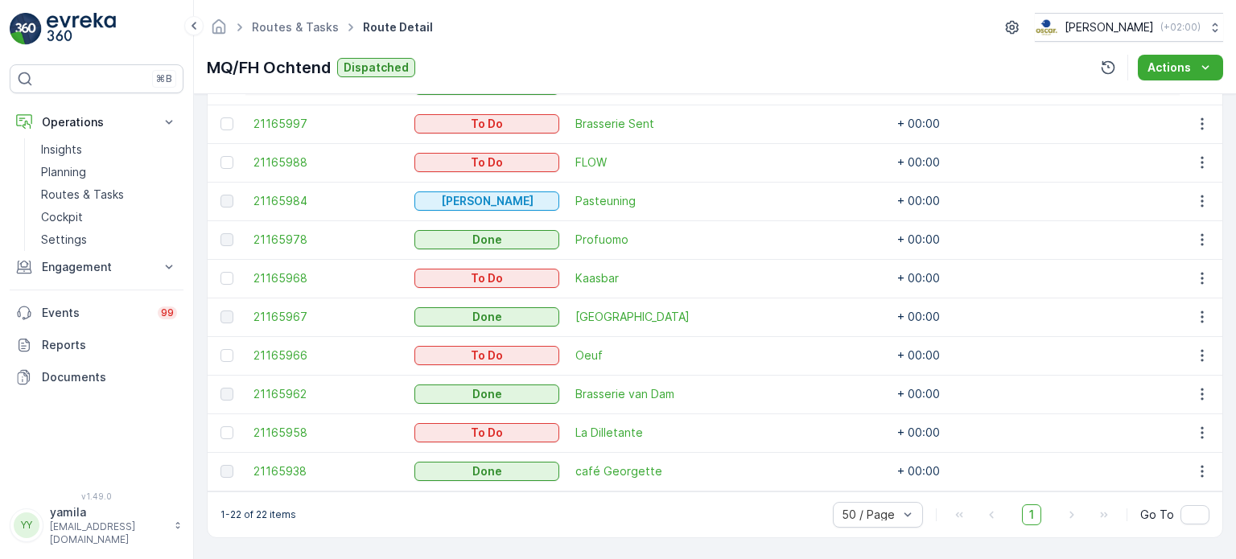
scroll to position [946, 0]
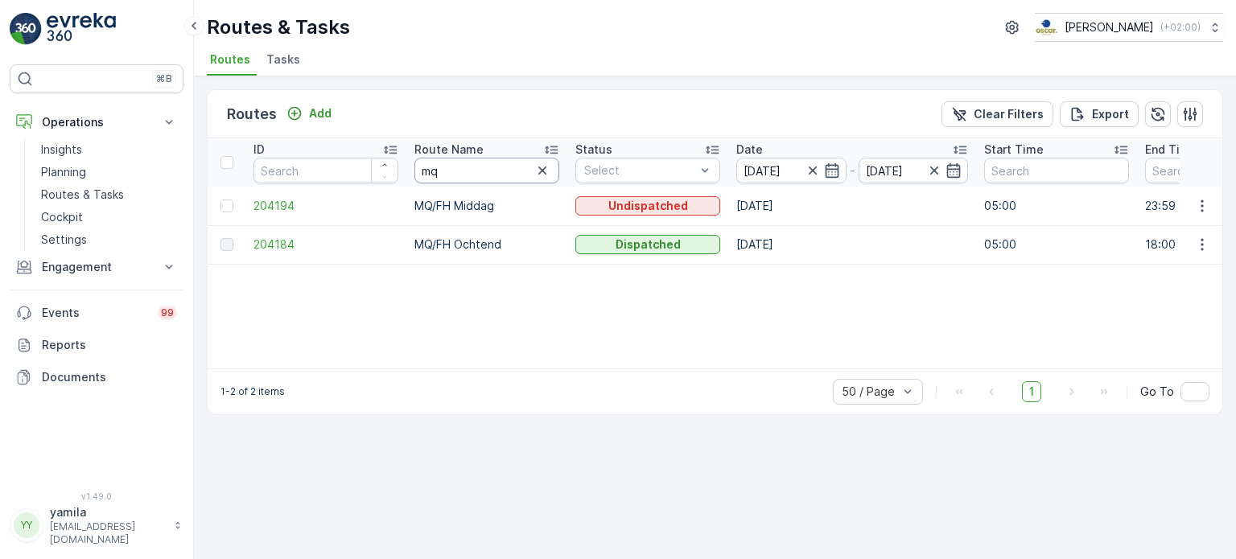
click at [441, 170] on input "mq" at bounding box center [486, 171] width 145 height 26
type input "rokin"
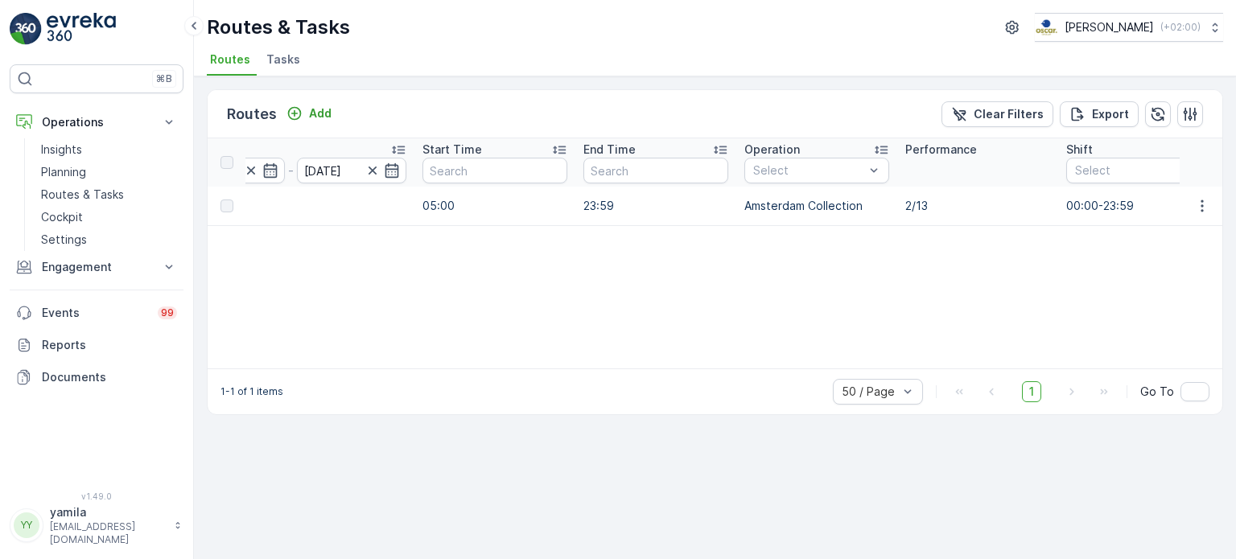
scroll to position [0, 567]
click at [1202, 209] on icon "button" at bounding box center [1202, 206] width 2 height 12
click at [1171, 236] on span "See More Details" at bounding box center [1164, 229] width 93 height 16
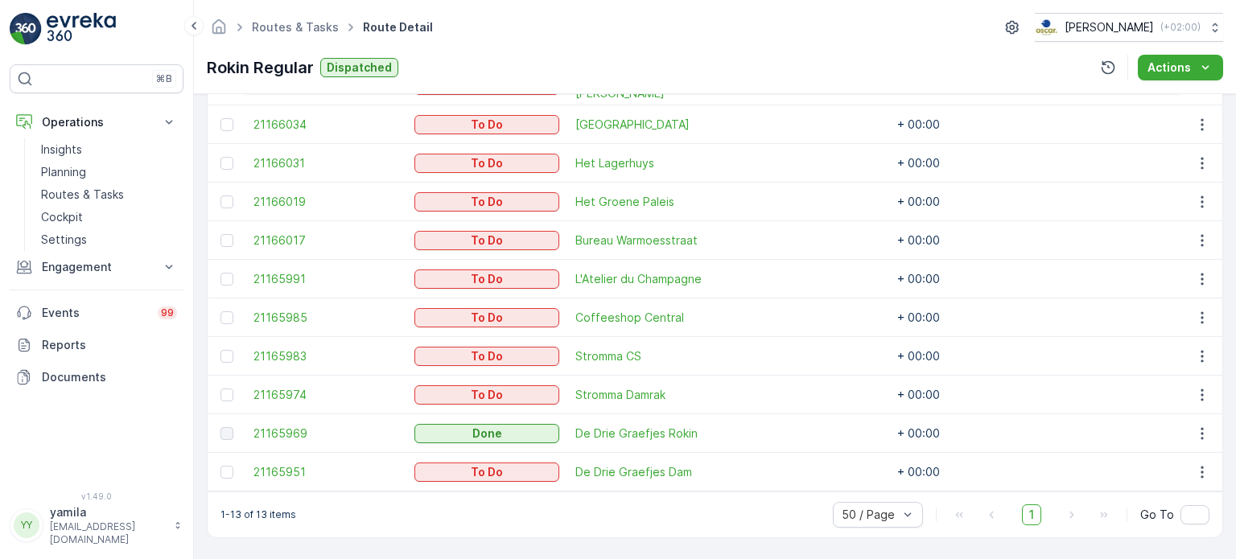
scroll to position [451, 0]
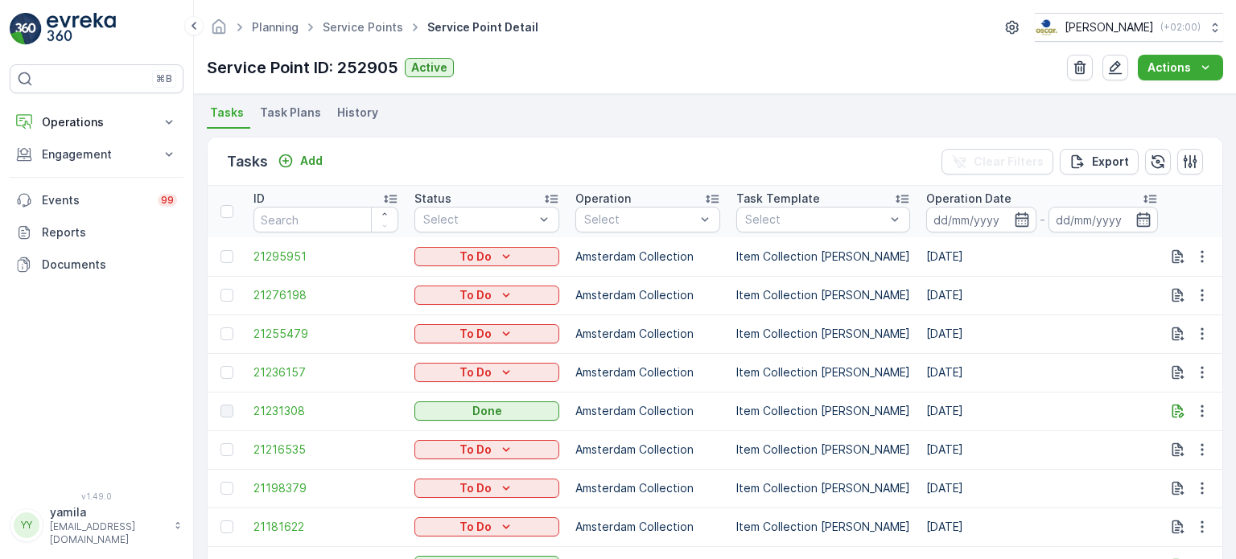
scroll to position [443, 0]
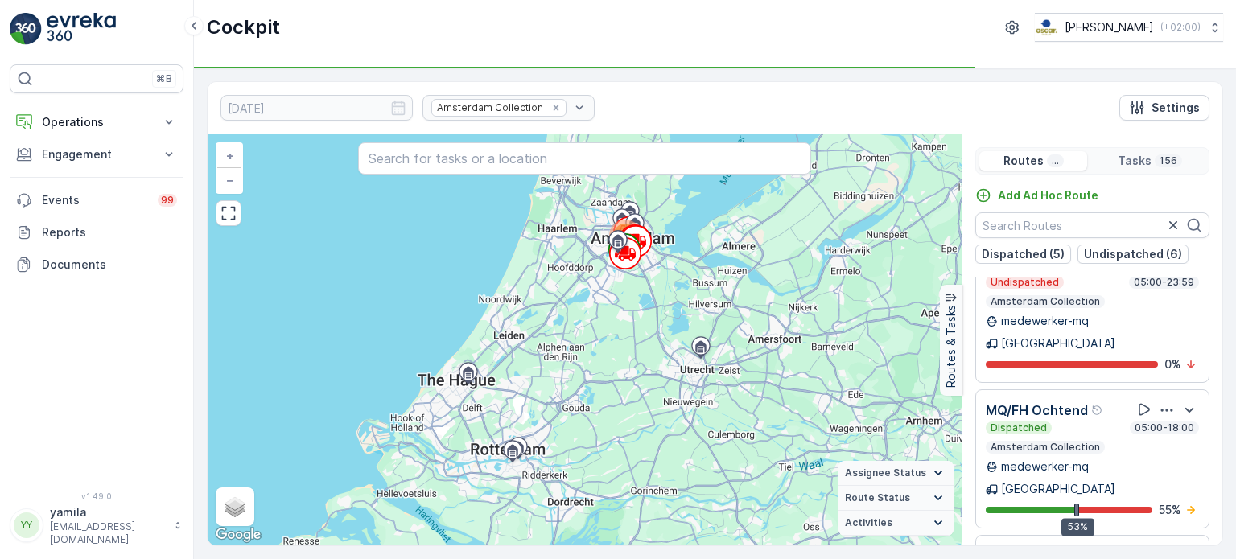
scroll to position [806, 0]
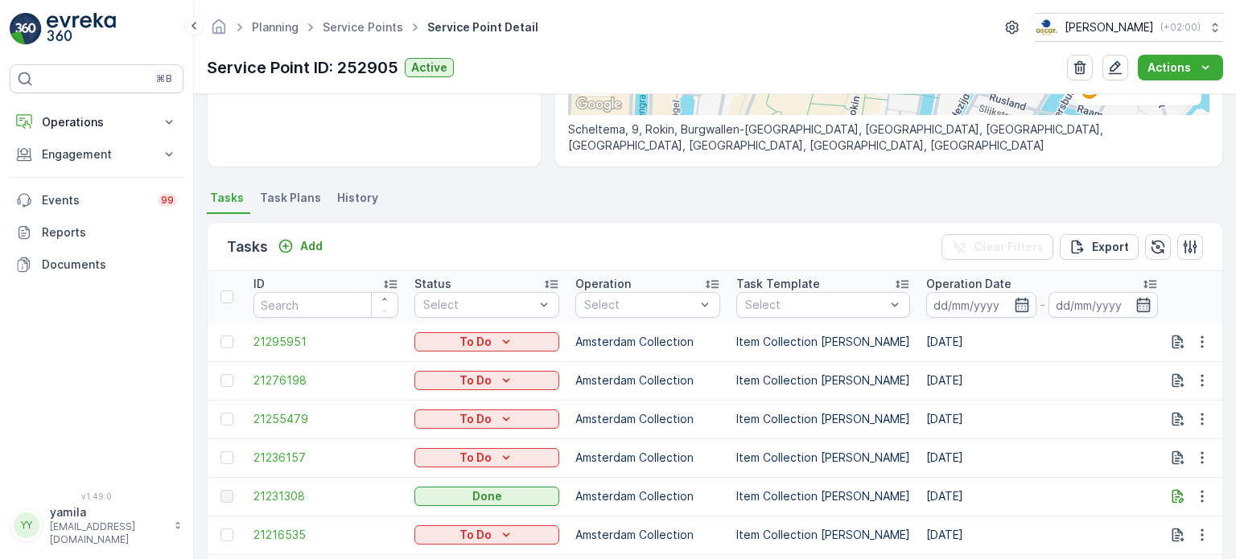
scroll to position [324, 0]
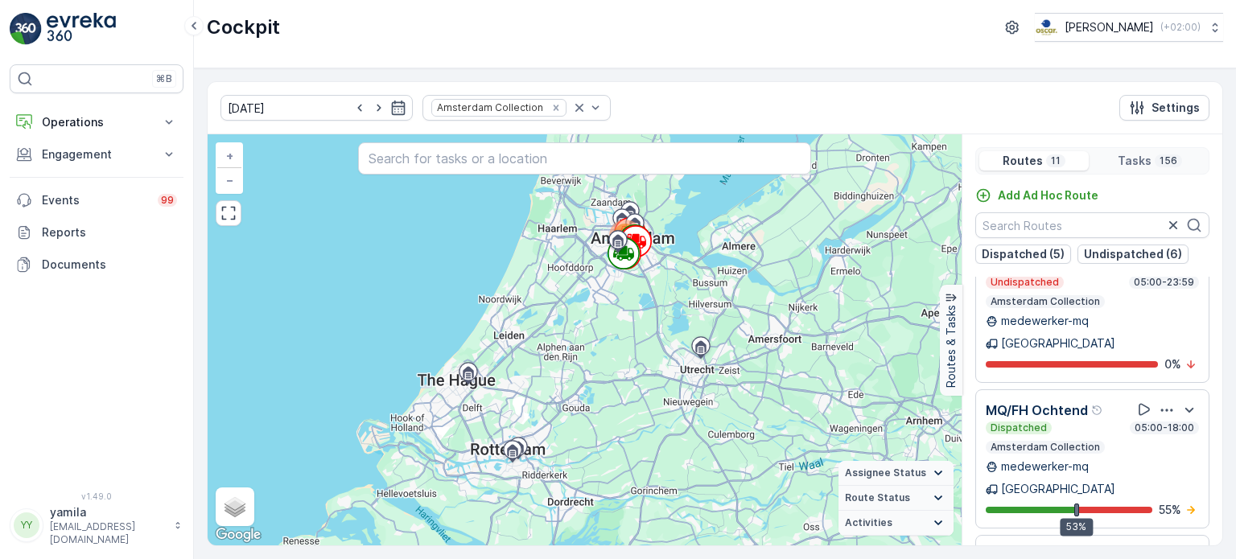
scroll to position [39, 0]
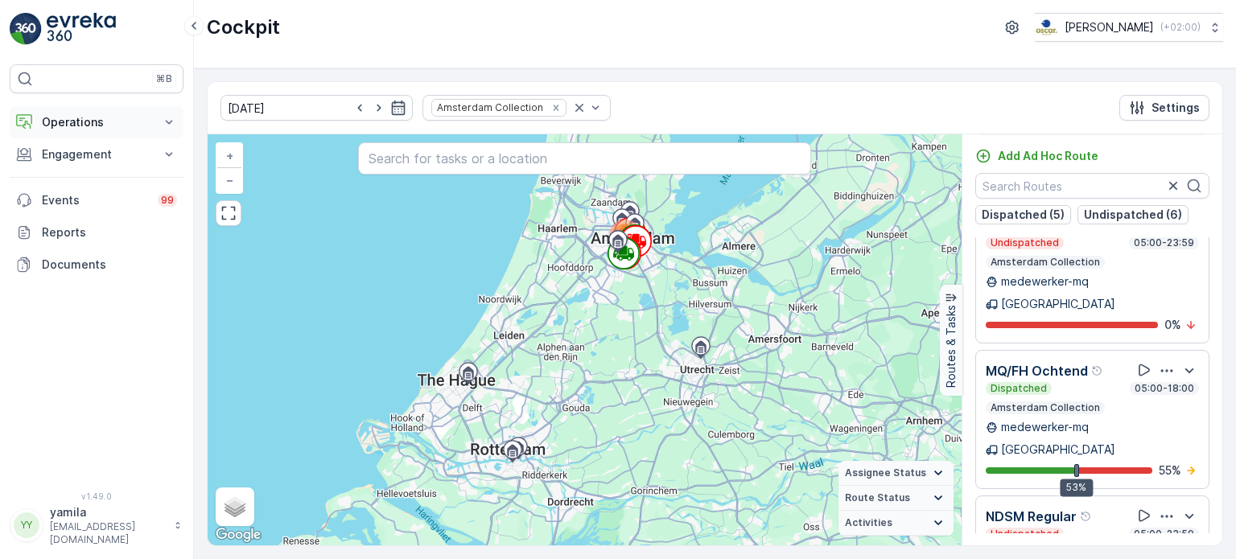
click at [87, 131] on button "Operations" at bounding box center [97, 122] width 174 height 32
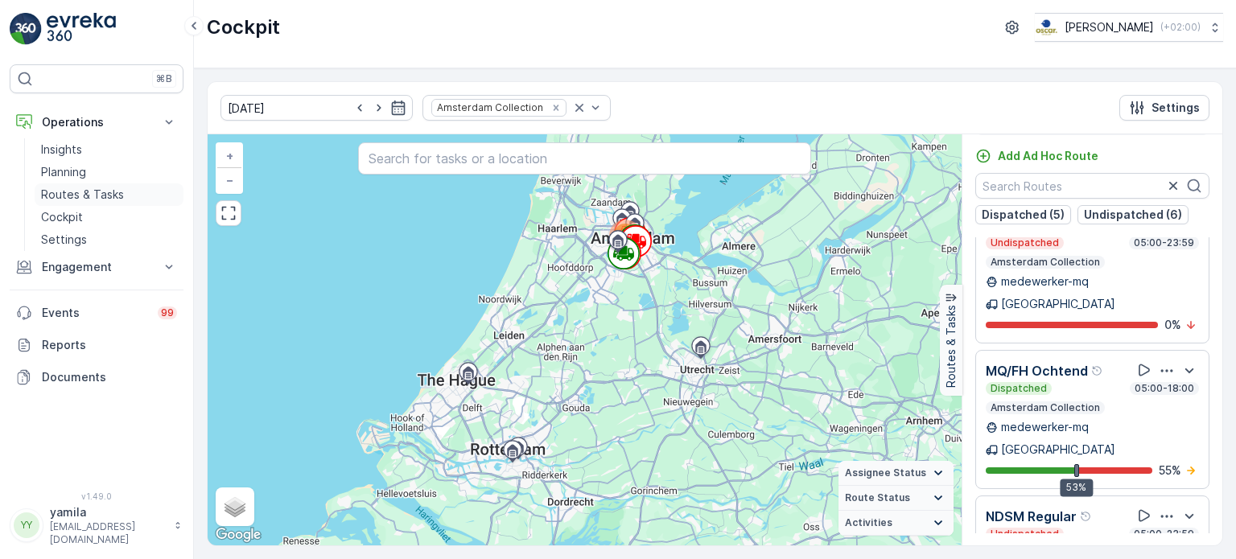
click at [89, 191] on p "Routes & Tasks" at bounding box center [82, 195] width 83 height 16
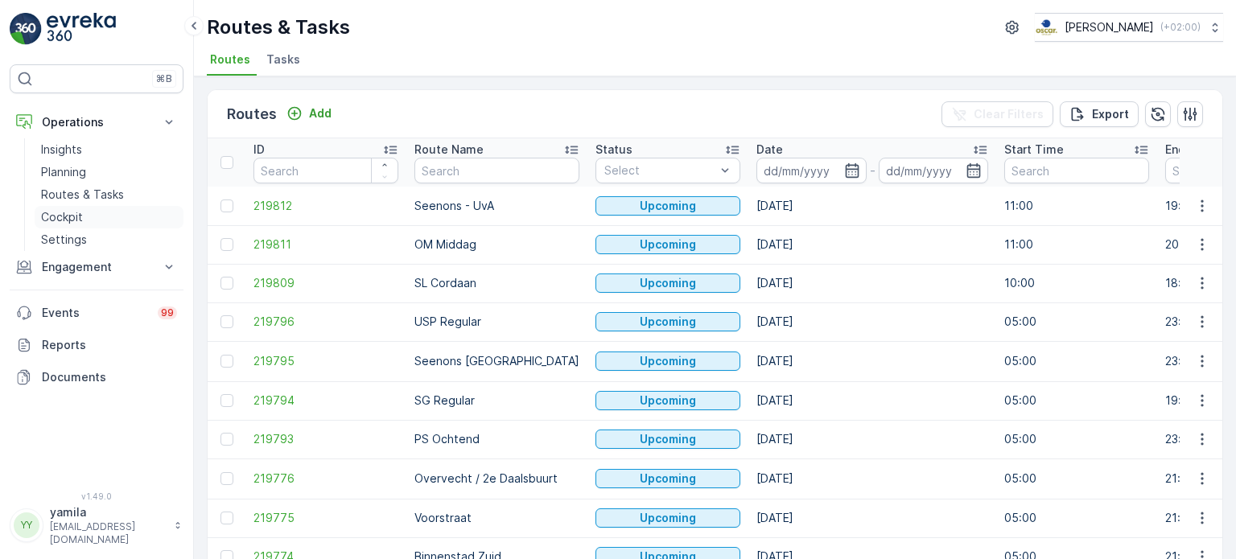
click at [70, 219] on p "Cockpit" at bounding box center [62, 217] width 42 height 16
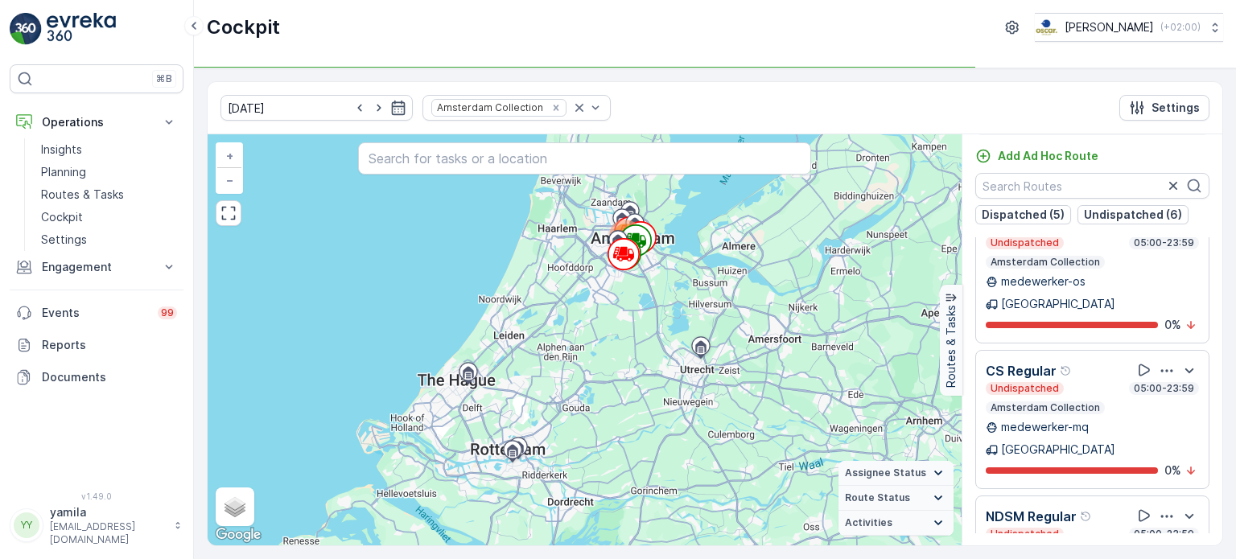
scroll to position [437, 0]
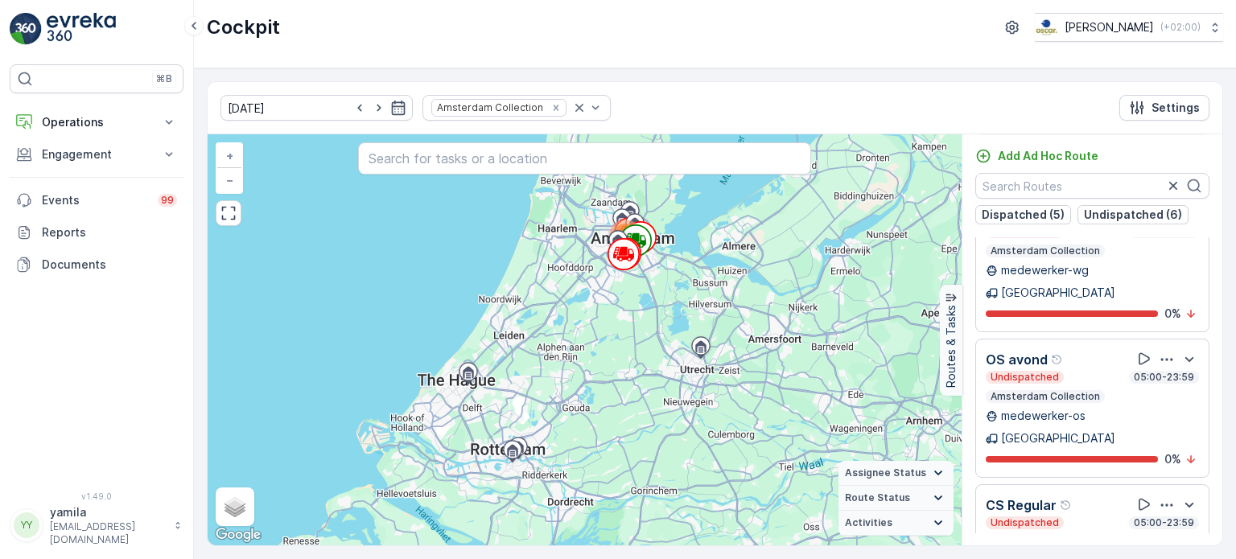
scroll to position [920, 0]
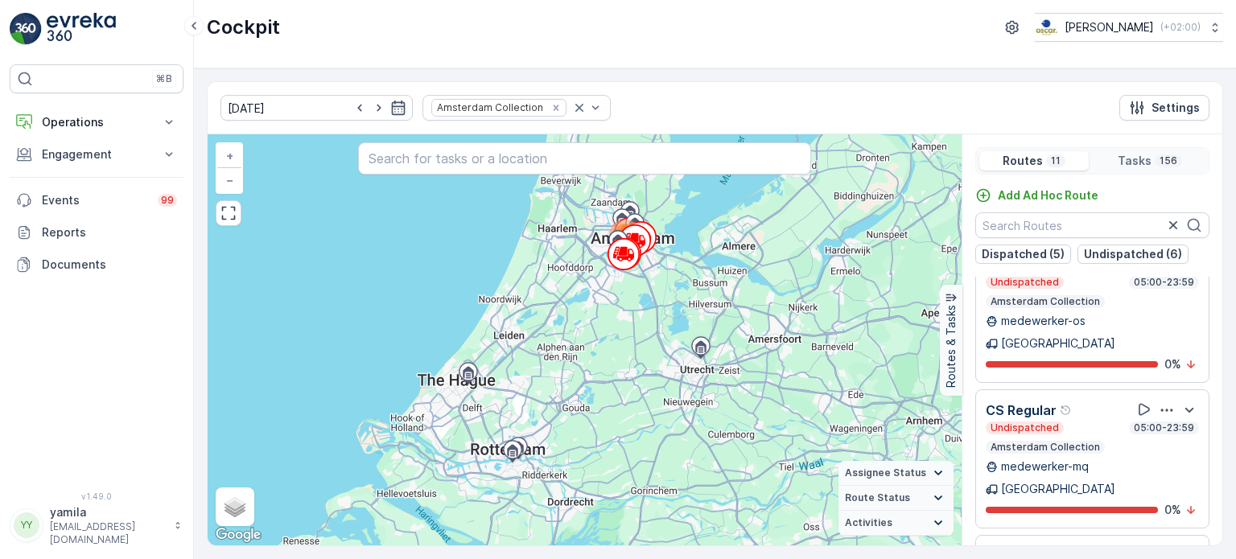
scroll to position [39, 0]
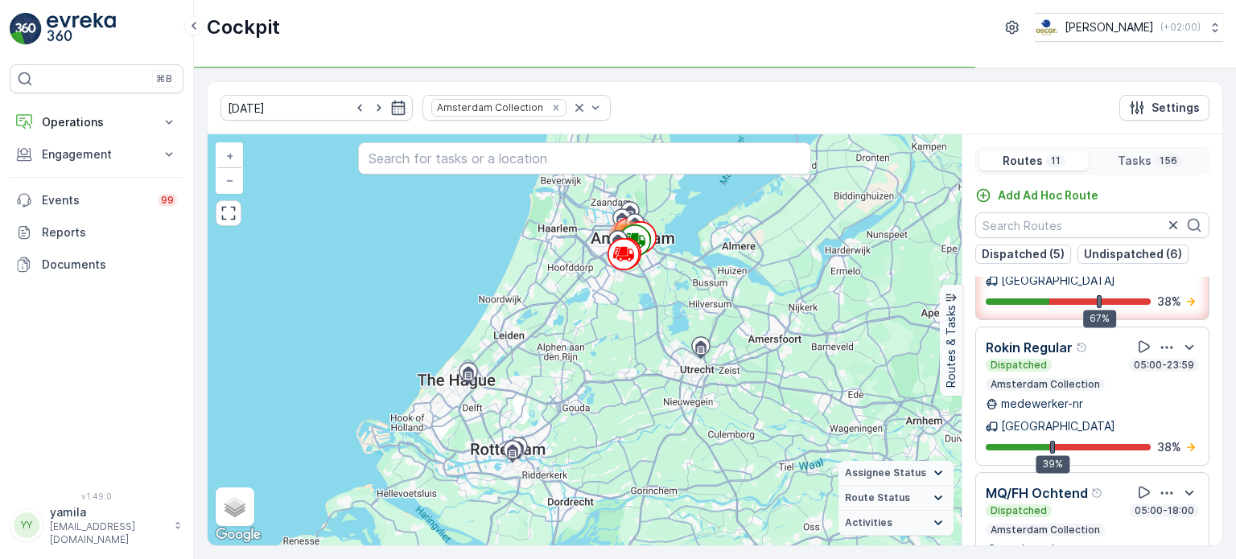
scroll to position [235, 0]
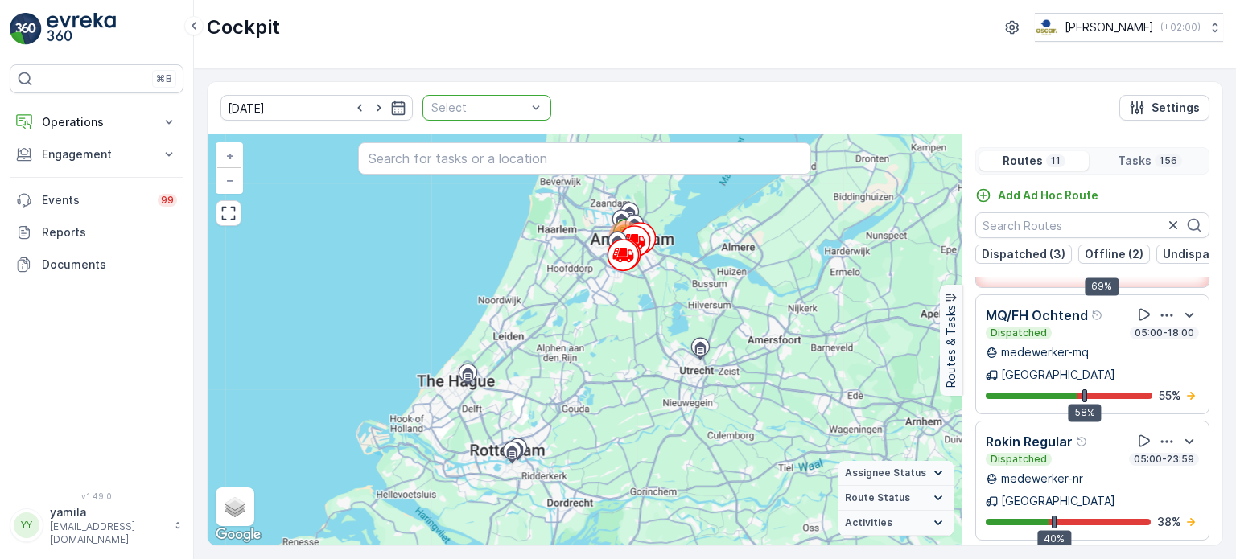
scroll to position [196, 0]
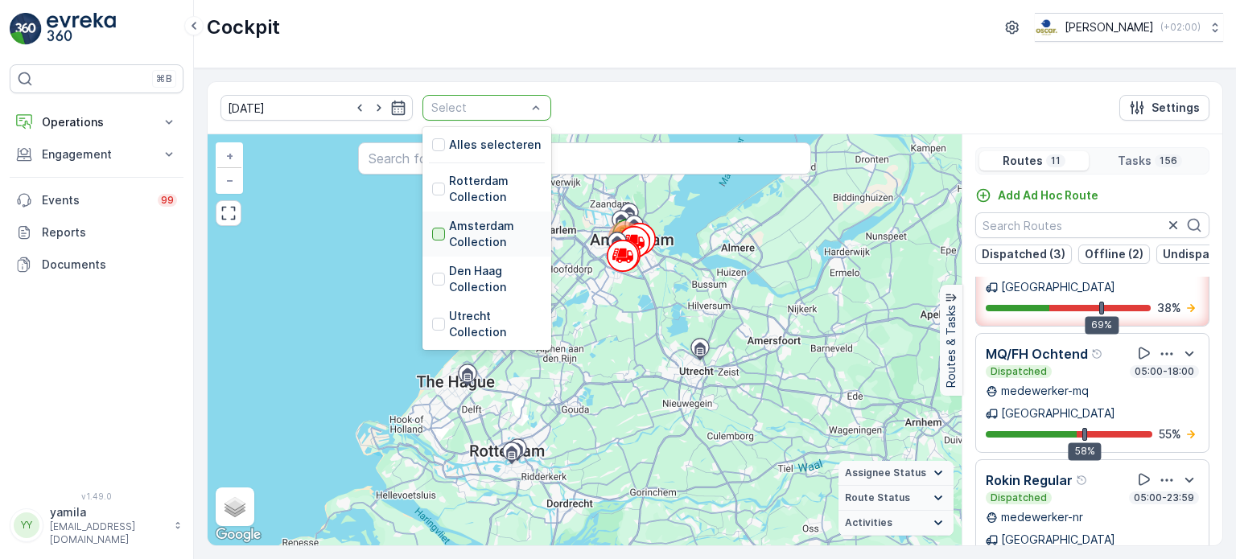
click at [432, 237] on div at bounding box center [438, 234] width 13 height 13
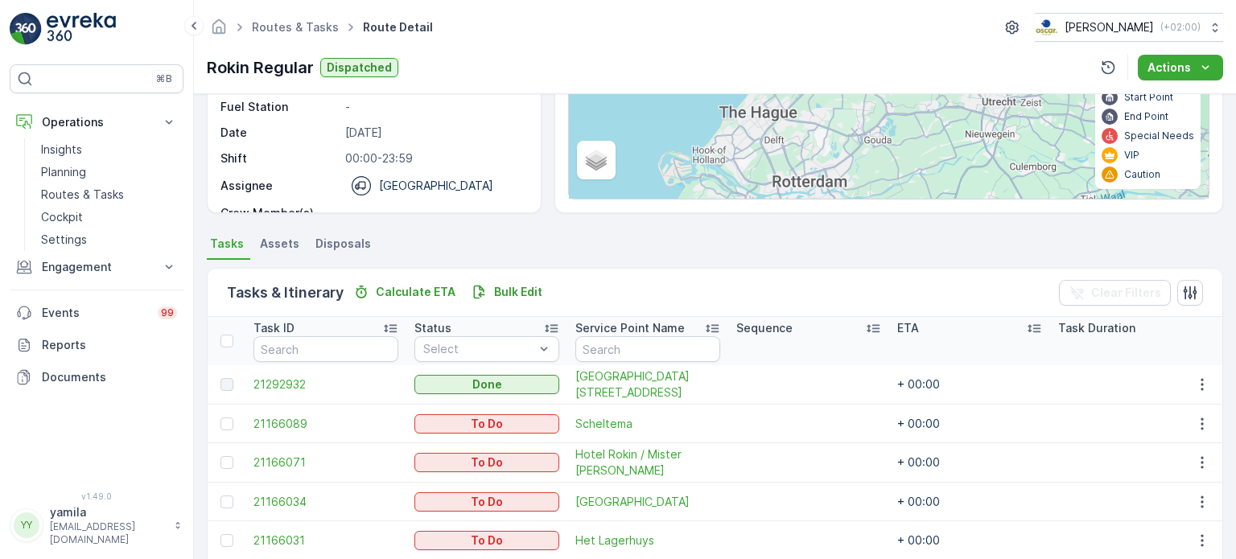
scroll to position [216, 0]
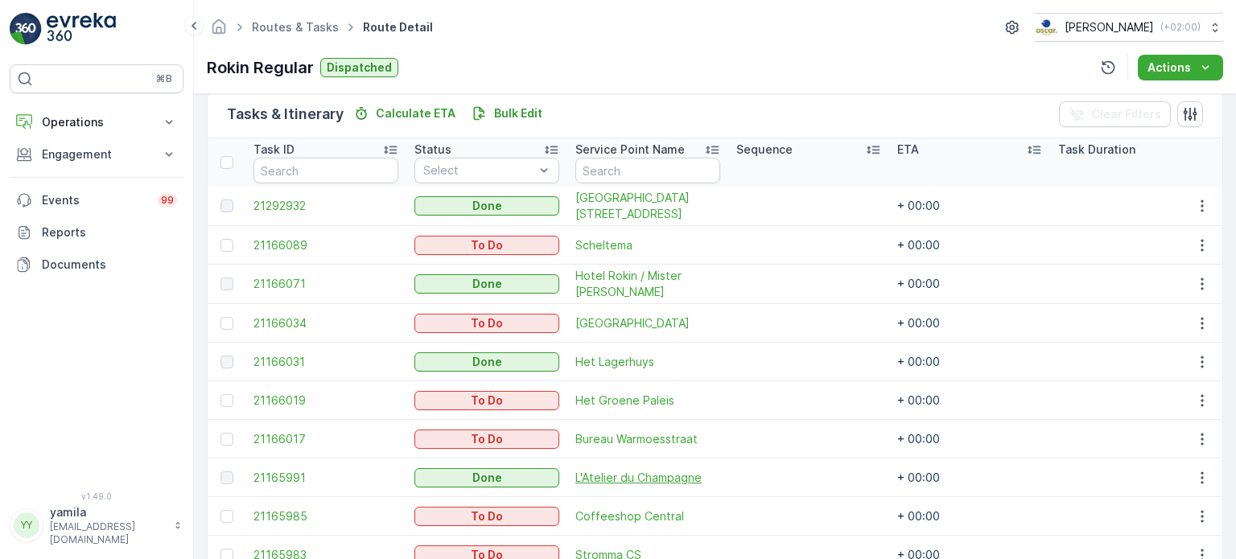
scroll to position [369, 0]
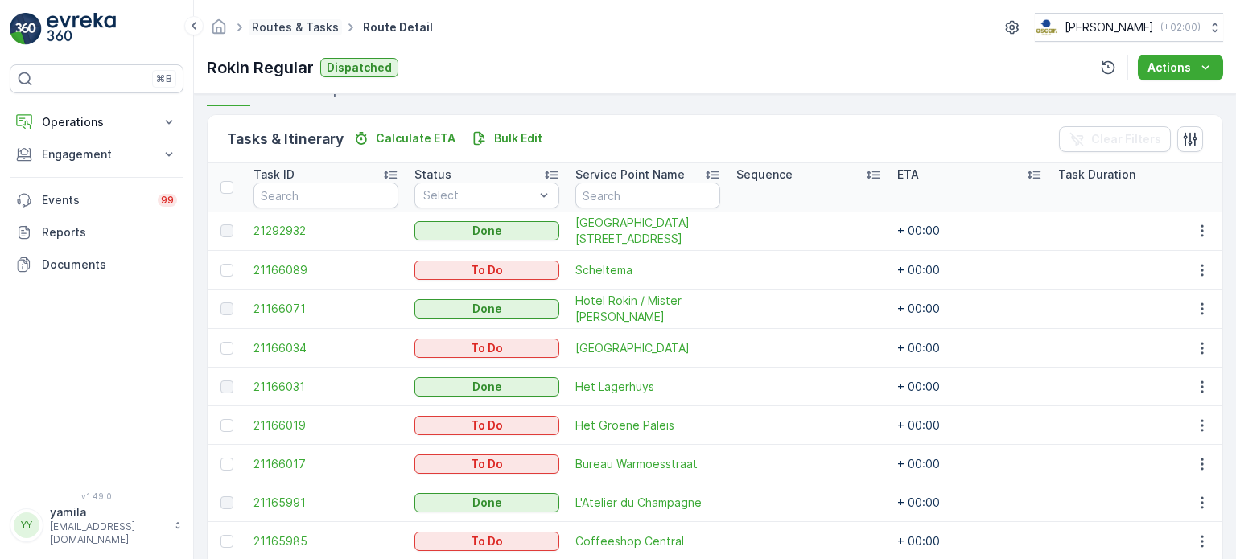
click at [296, 29] on link "Routes & Tasks" at bounding box center [295, 27] width 87 height 14
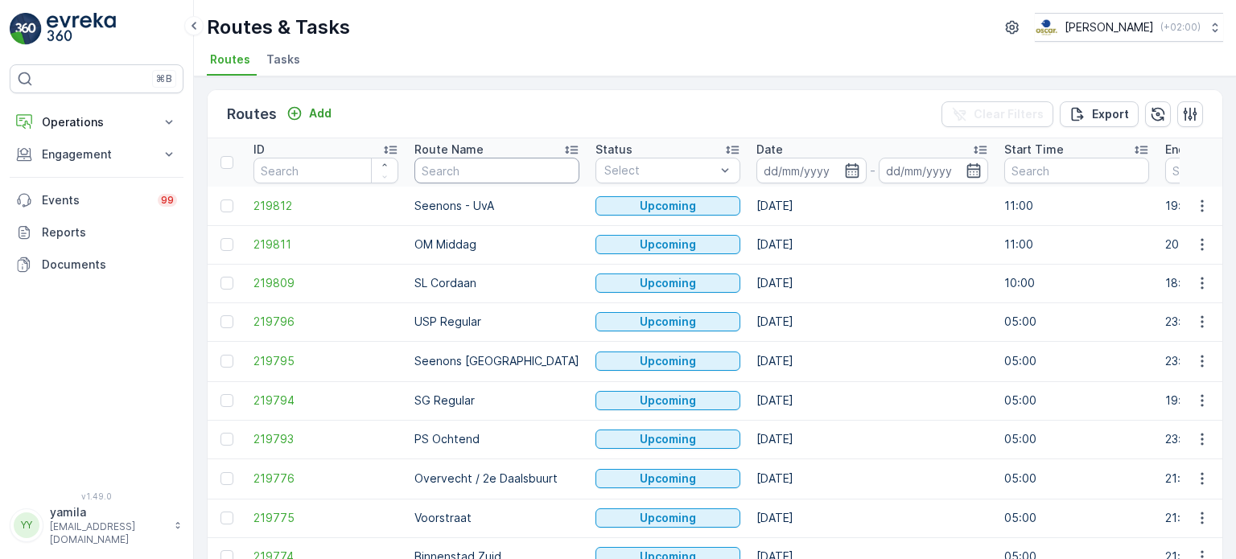
click at [438, 172] on input "text" at bounding box center [496, 171] width 165 height 26
type input "m"
type input "nes"
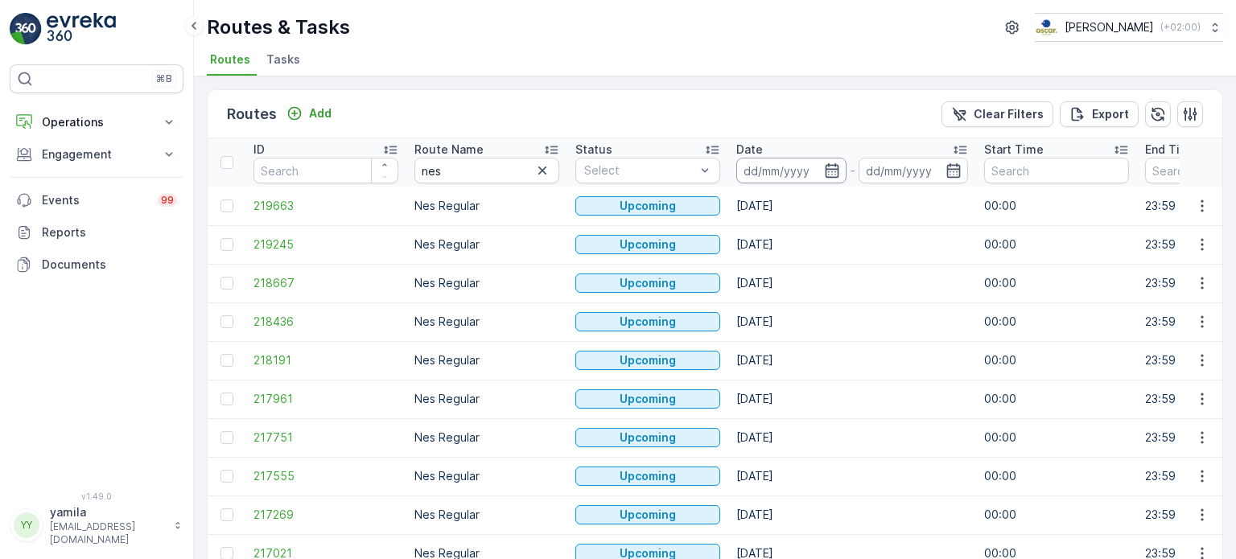
click at [762, 169] on input at bounding box center [791, 171] width 110 height 26
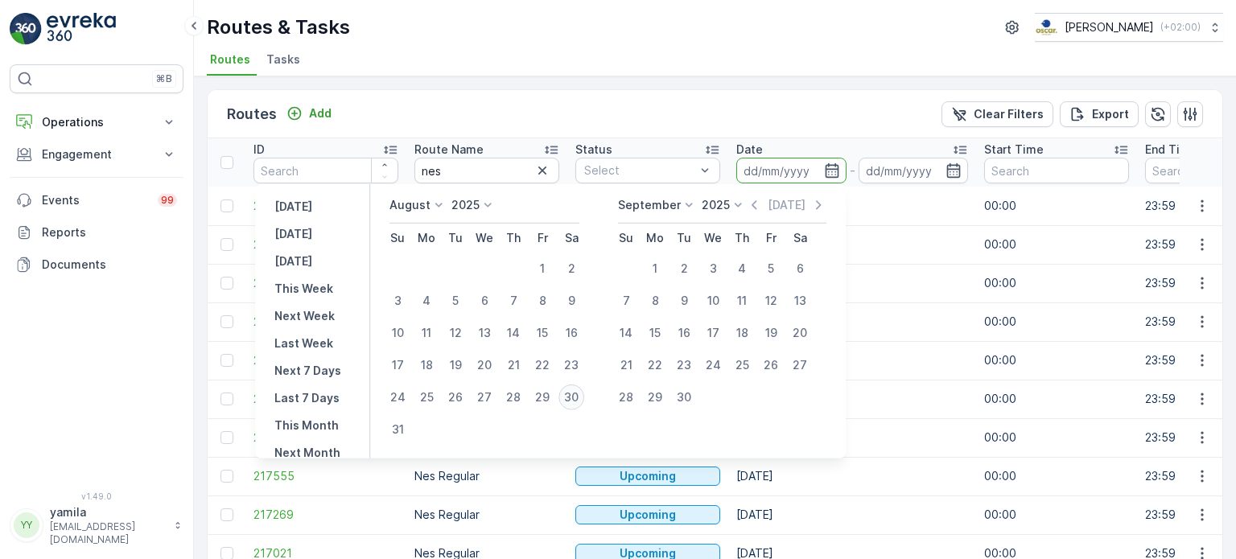
click at [579, 395] on div "30" at bounding box center [572, 398] width 26 height 26
type input "[DATE]"
click at [579, 395] on div "30" at bounding box center [572, 398] width 26 height 26
type input "[DATE]"
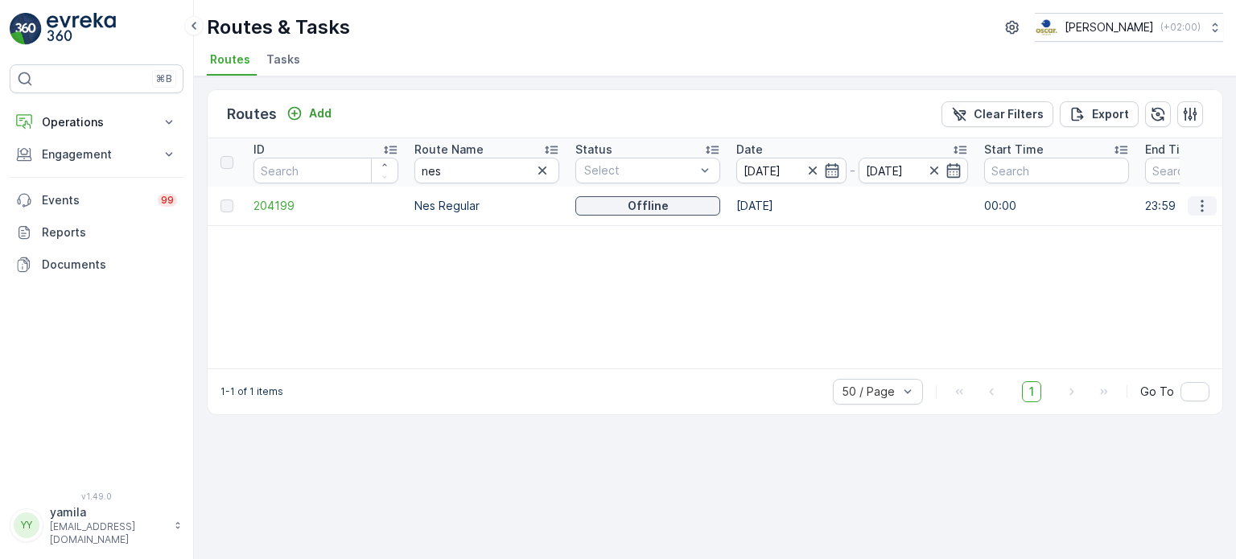
click at [1198, 203] on icon "button" at bounding box center [1202, 206] width 16 height 16
click at [1190, 218] on div "See More Details" at bounding box center [1173, 228] width 124 height 23
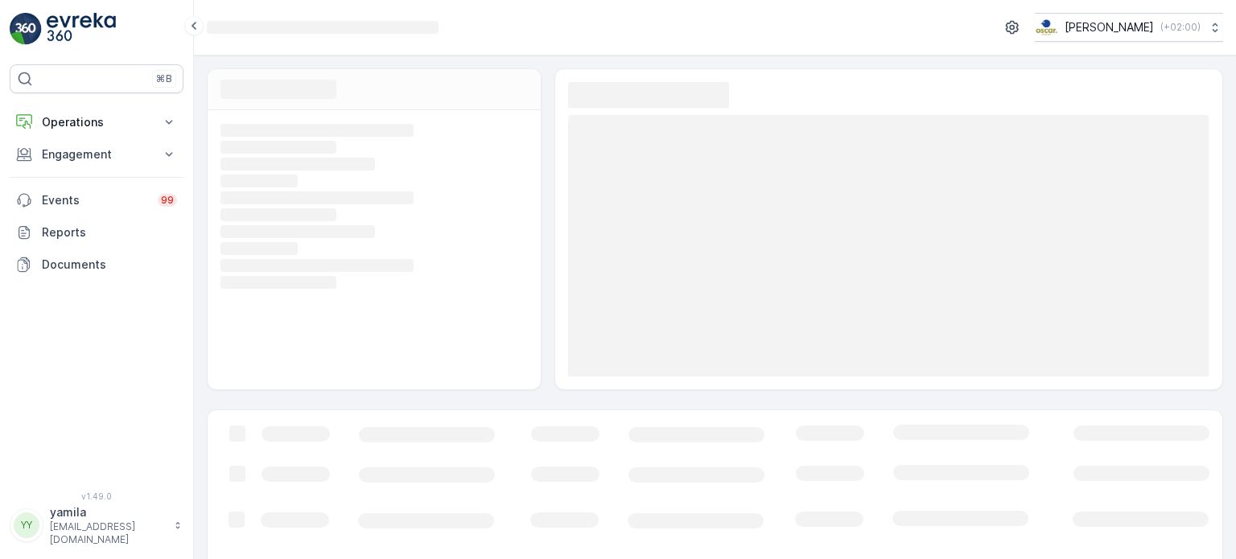
scroll to position [184, 0]
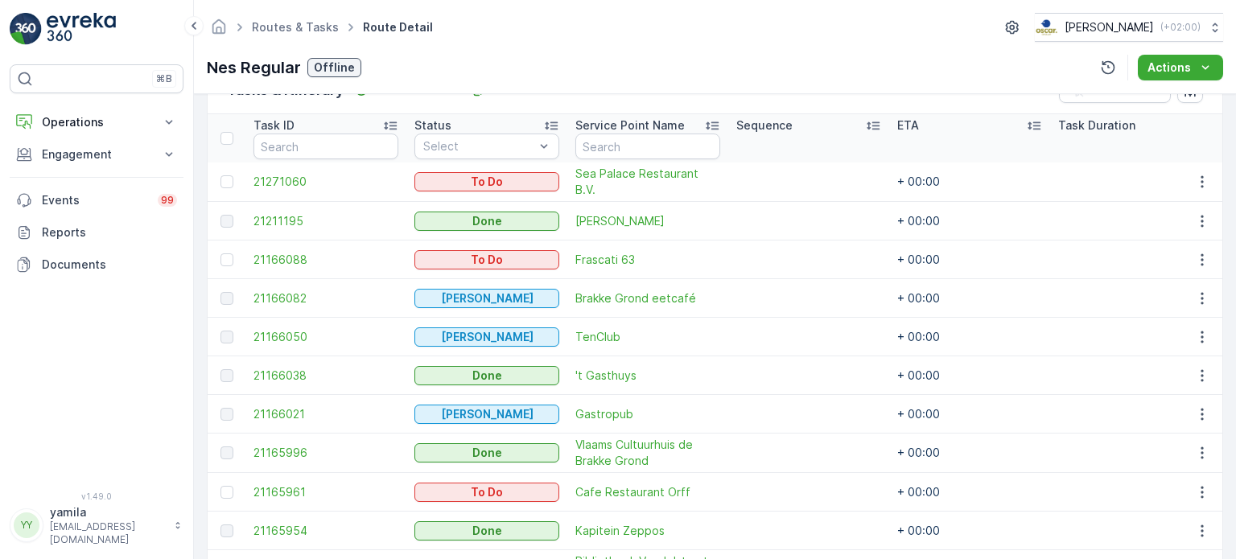
scroll to position [418, 0]
click at [101, 125] on p "Operations" at bounding box center [96, 122] width 109 height 16
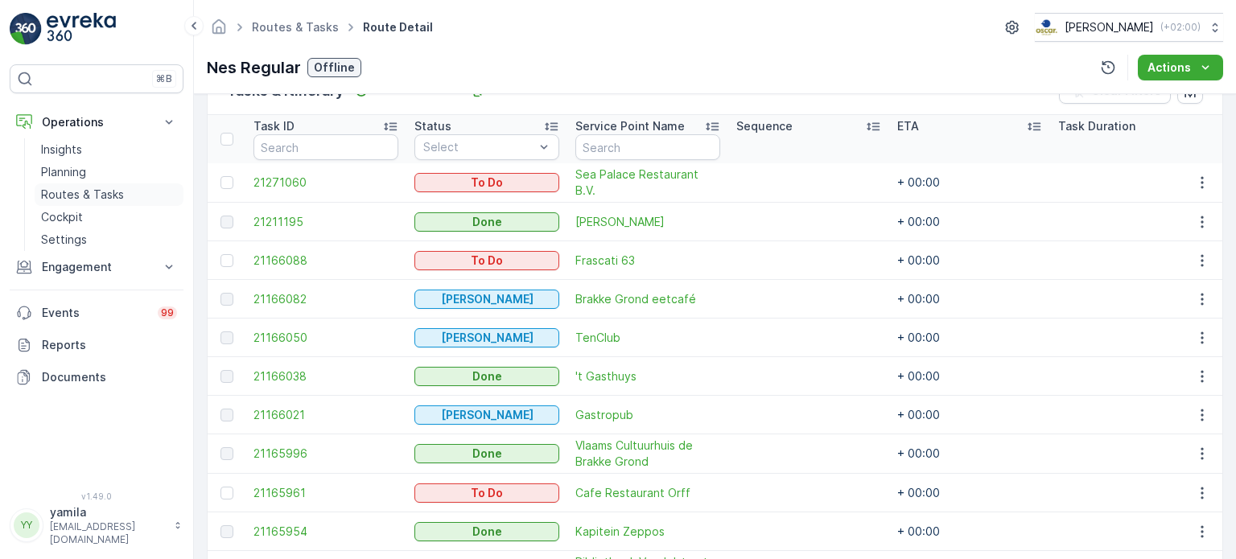
click at [71, 190] on p "Routes & Tasks" at bounding box center [82, 195] width 83 height 16
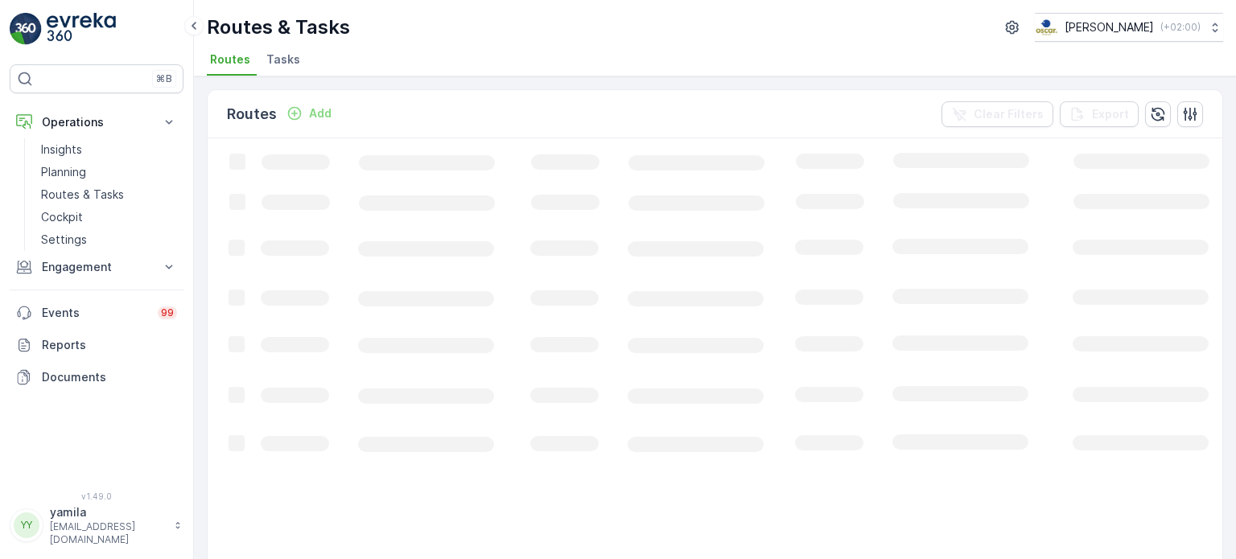
click at [295, 73] on li "Tasks" at bounding box center [284, 61] width 43 height 27
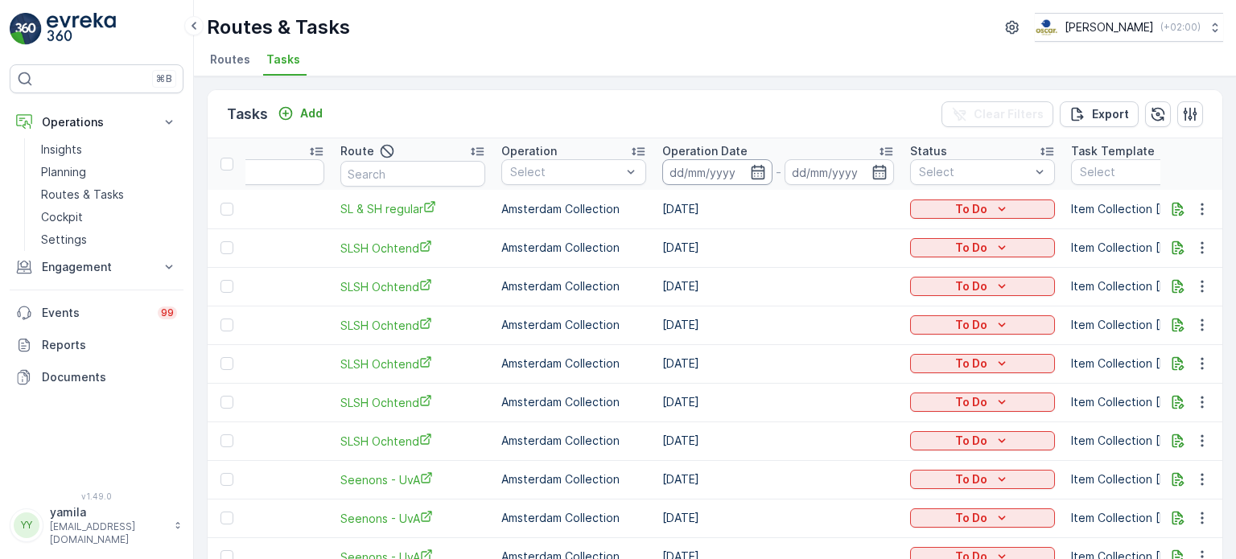
scroll to position [0, 234]
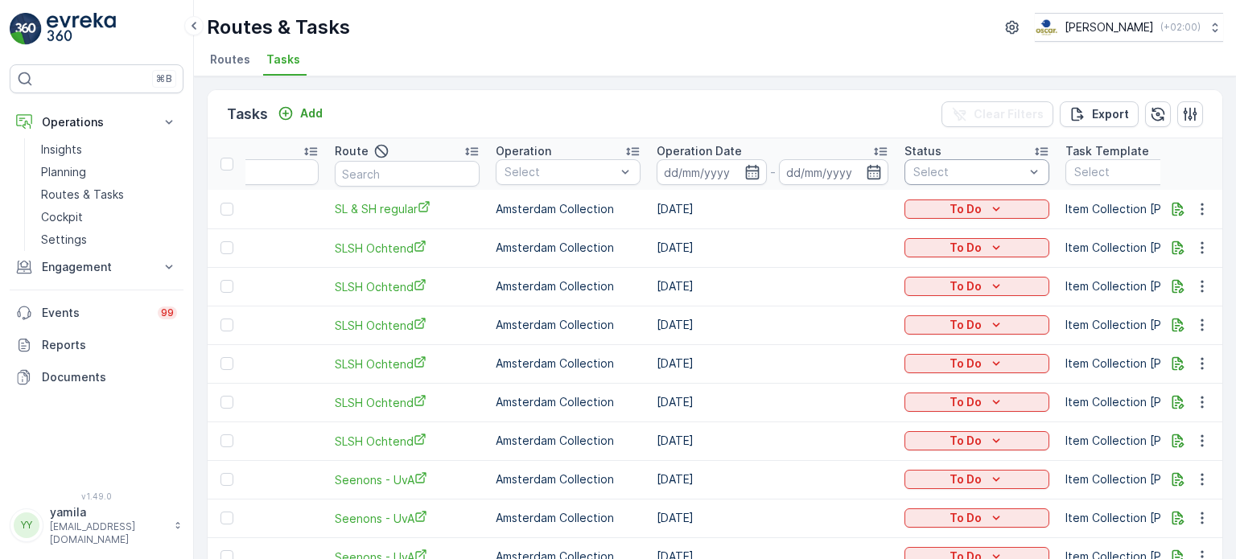
click at [912, 175] on div at bounding box center [969, 172] width 114 height 13
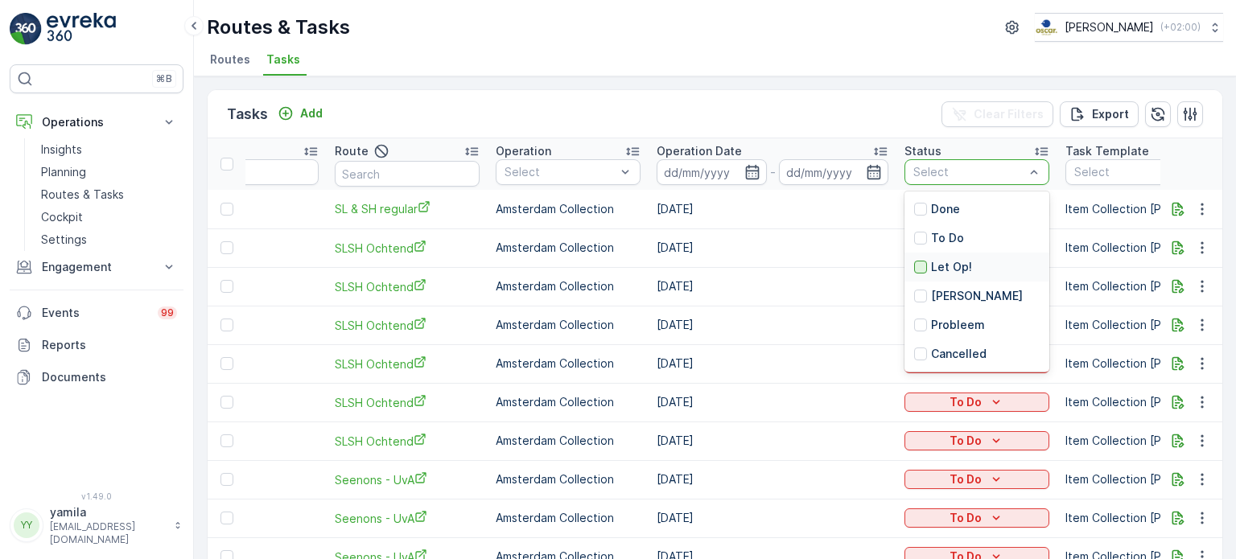
click at [914, 265] on div at bounding box center [920, 267] width 13 height 13
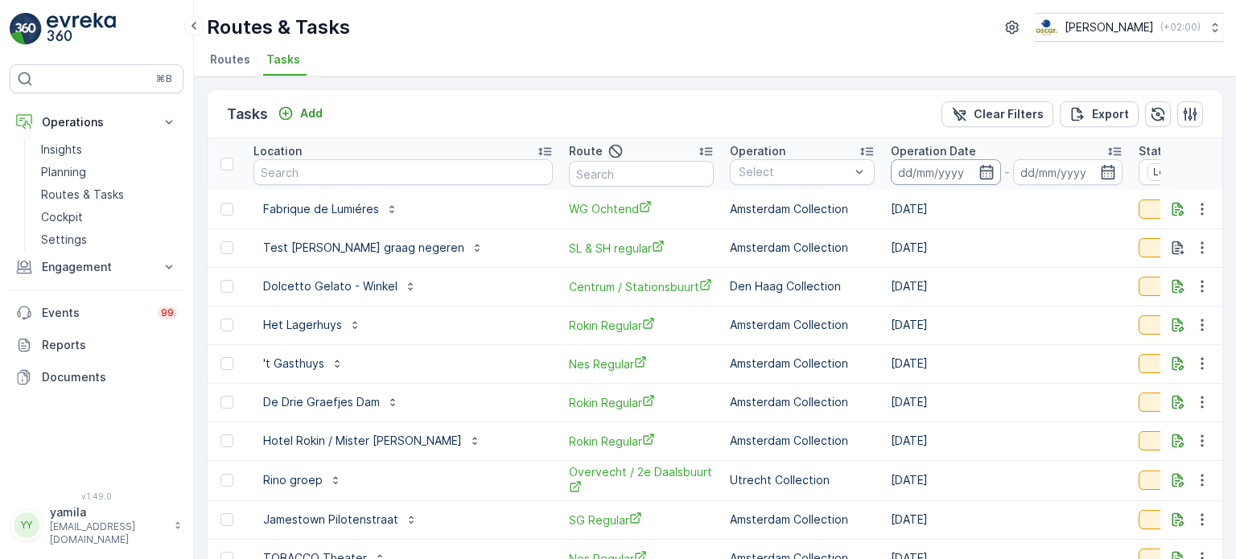
click at [891, 173] on input at bounding box center [946, 172] width 110 height 26
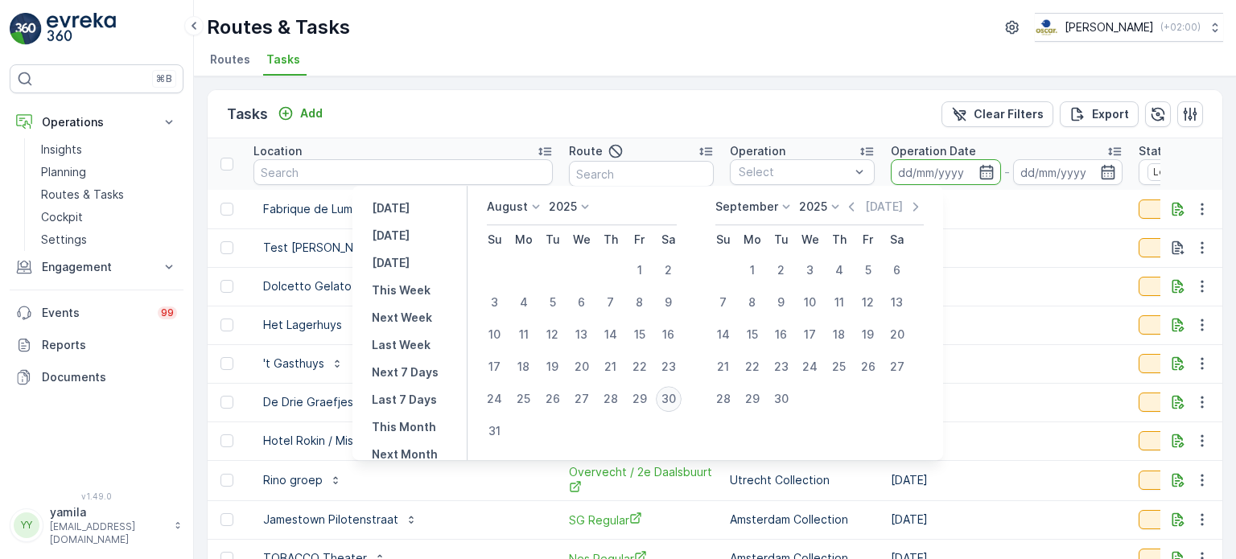
click at [675, 400] on div "30" at bounding box center [669, 399] width 26 height 26
type input "[DATE]"
click at [675, 400] on div "30" at bounding box center [669, 399] width 26 height 26
type input "[DATE]"
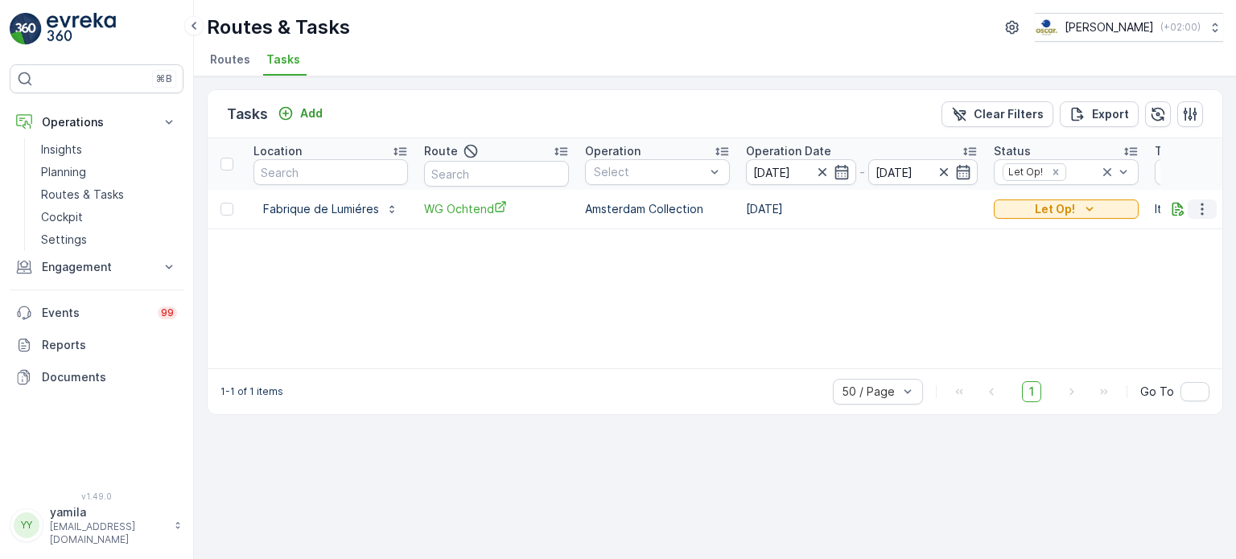
click at [1205, 213] on icon "button" at bounding box center [1202, 209] width 16 height 16
click at [1176, 206] on icon "button" at bounding box center [1179, 209] width 12 height 14
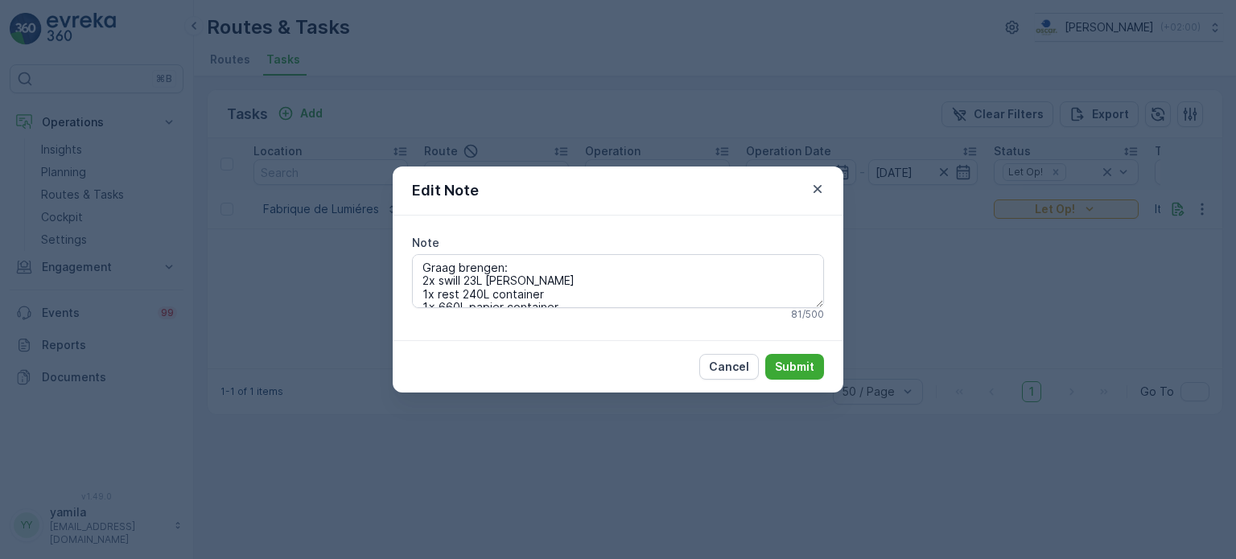
drag, startPoint x: 571, startPoint y: 289, endPoint x: 410, endPoint y: 287, distance: 161.0
click at [410, 287] on div "Note Graag brengen: 2x swill 23L emmer 1x rest 240L container 1x 660L papier co…" at bounding box center [618, 278] width 451 height 124
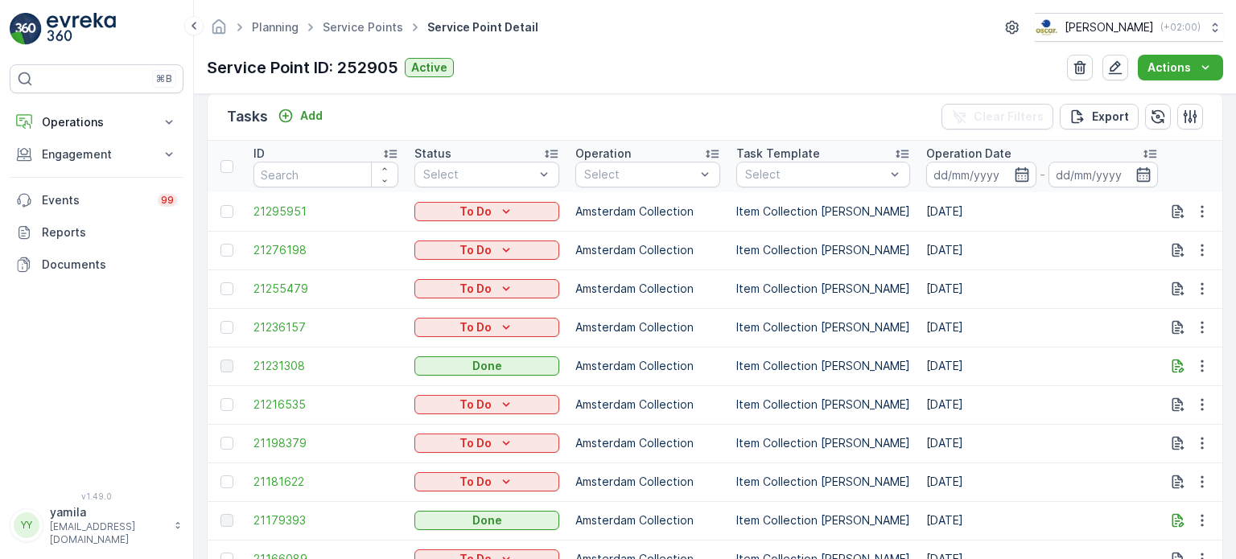
scroll to position [612, 0]
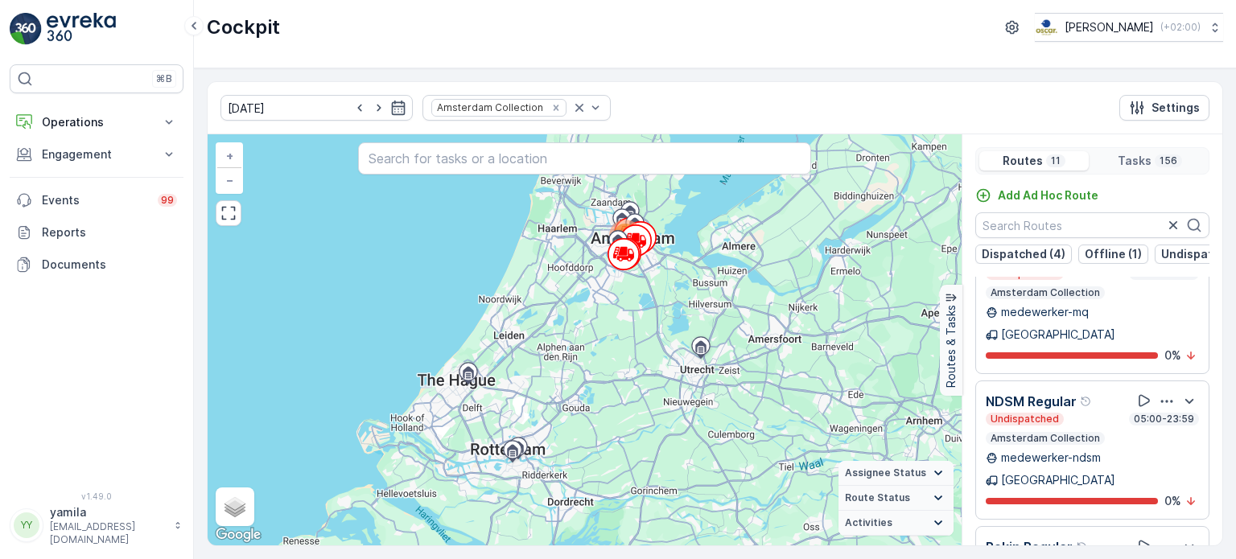
scroll to position [39, 0]
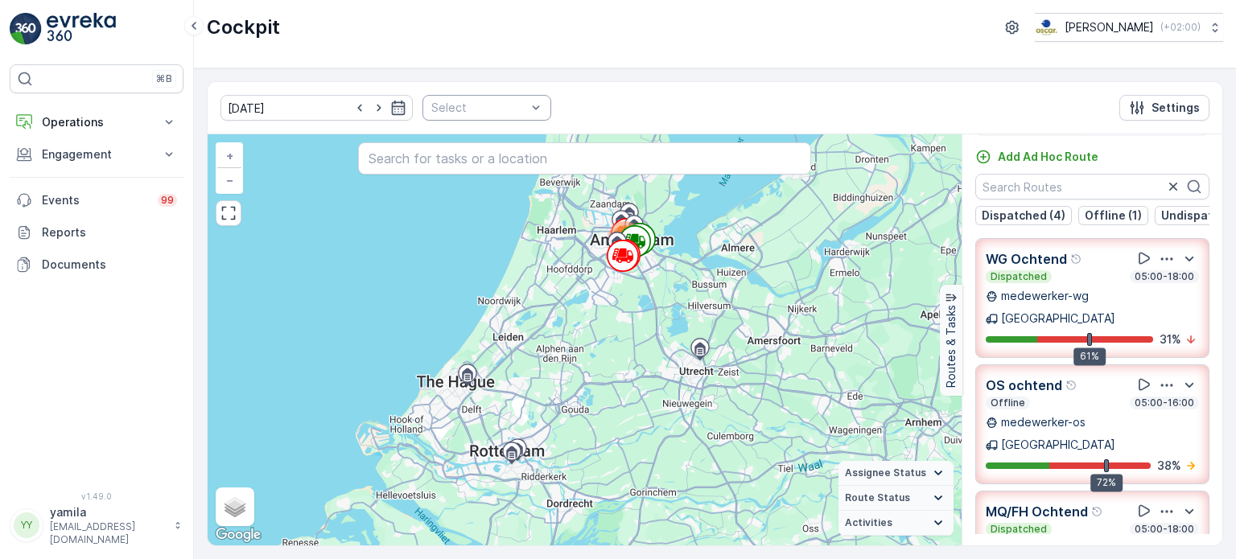
drag, startPoint x: 517, startPoint y: 120, endPoint x: 513, endPoint y: 110, distance: 10.5
click at [513, 110] on div "[DATE] Select Settings" at bounding box center [715, 108] width 1015 height 52
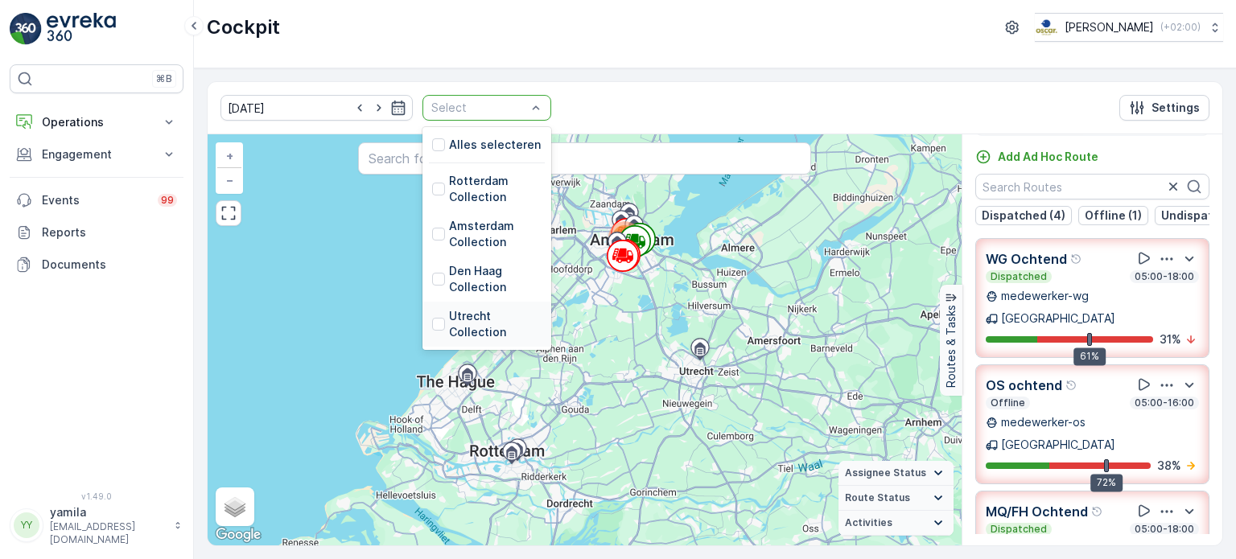
click at [432, 309] on div "Utrecht Collection" at bounding box center [486, 324] width 109 height 32
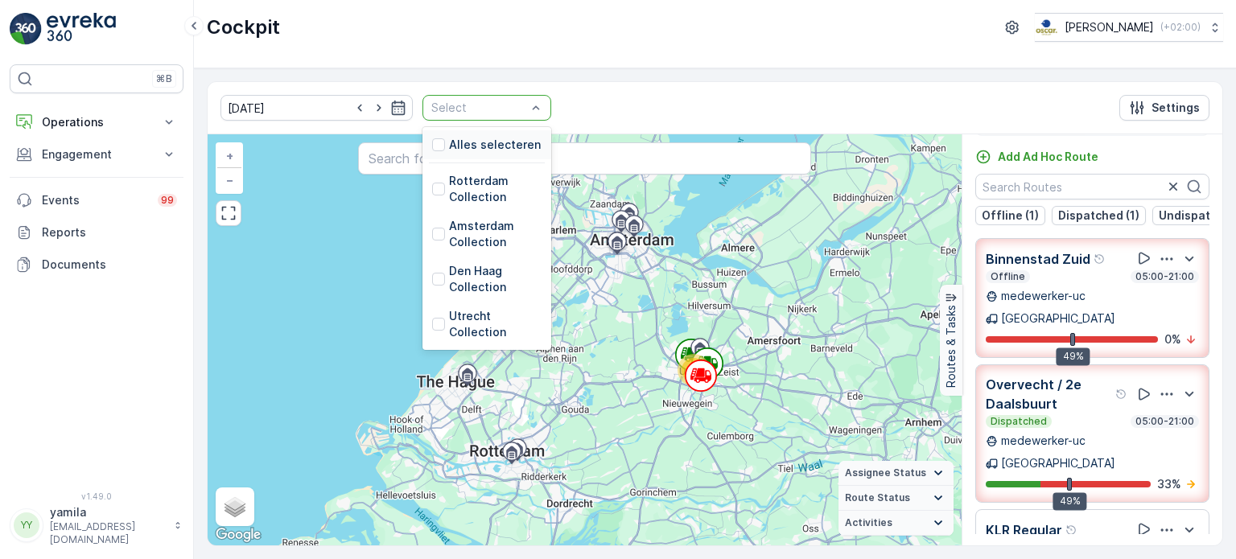
click at [496, 105] on div at bounding box center [479, 107] width 98 height 13
click at [432, 278] on div at bounding box center [438, 279] width 13 height 13
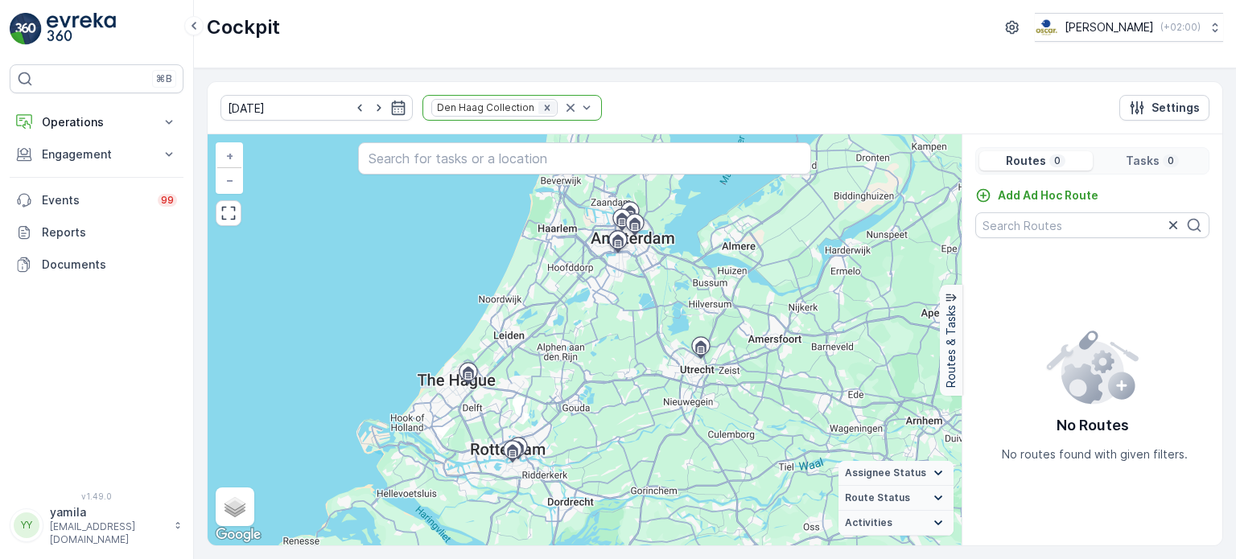
click at [538, 112] on div "Remove Den Haag Collection" at bounding box center [547, 107] width 18 height 13
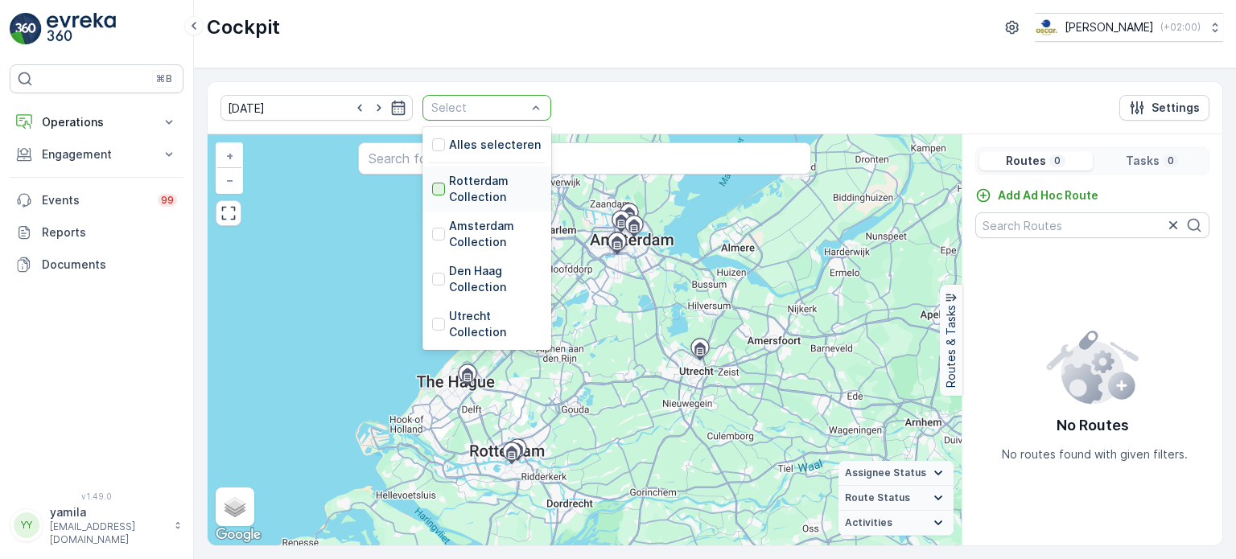
click at [432, 188] on div at bounding box center [438, 189] width 13 height 13
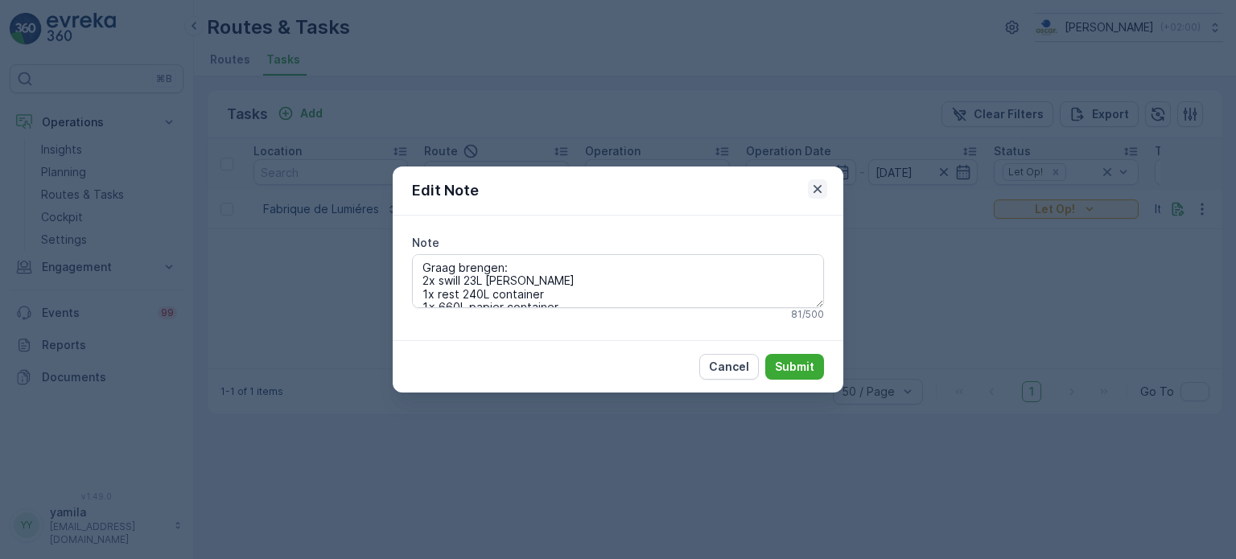
click at [814, 187] on icon "button" at bounding box center [818, 189] width 16 height 16
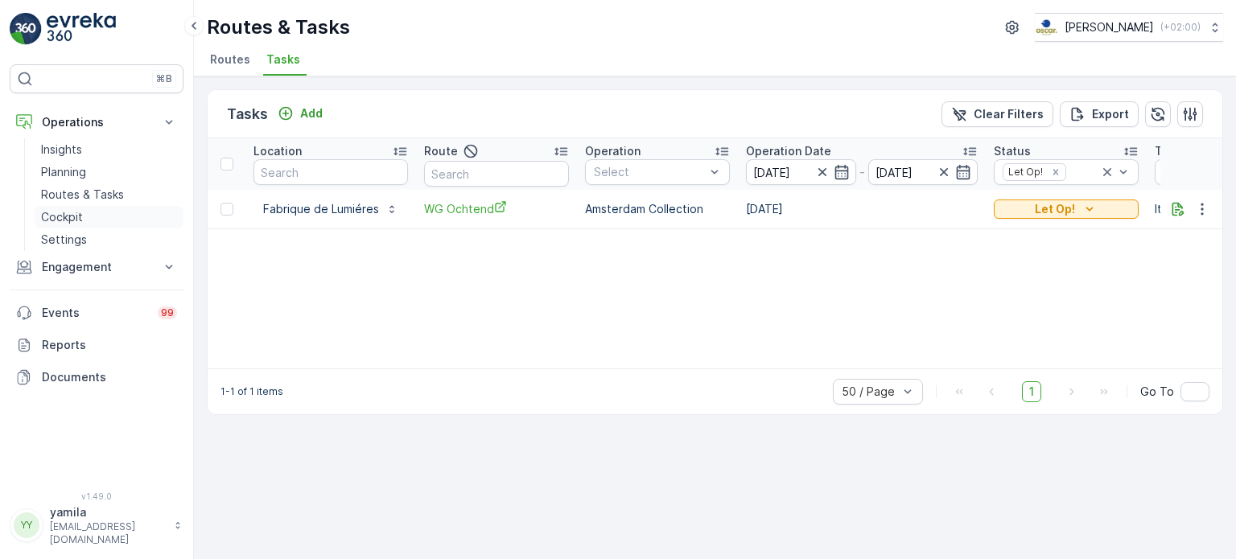
click at [109, 206] on link "Cockpit" at bounding box center [109, 217] width 149 height 23
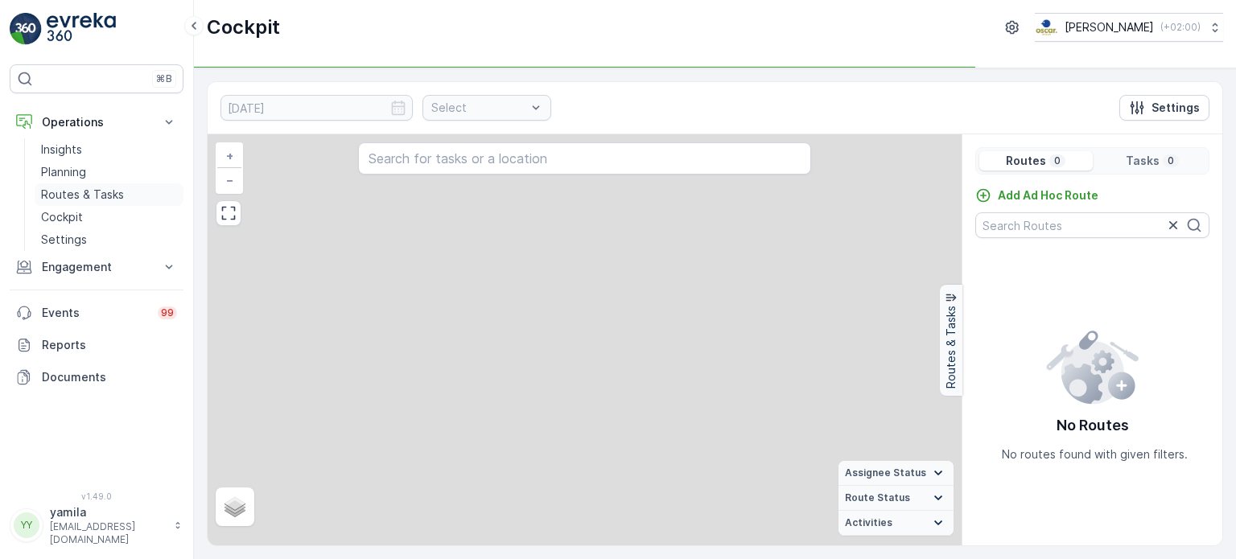
click at [109, 202] on link "Routes & Tasks" at bounding box center [109, 195] width 149 height 23
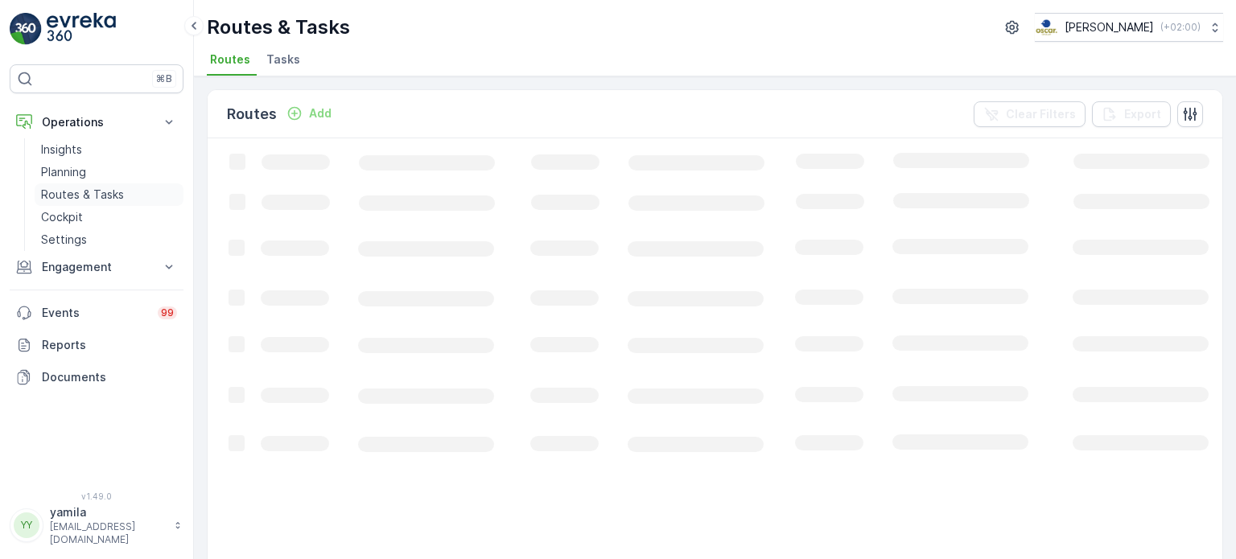
click at [109, 199] on p "Routes & Tasks" at bounding box center [82, 195] width 83 height 16
click at [268, 63] on span "Tasks" at bounding box center [283, 60] width 34 height 16
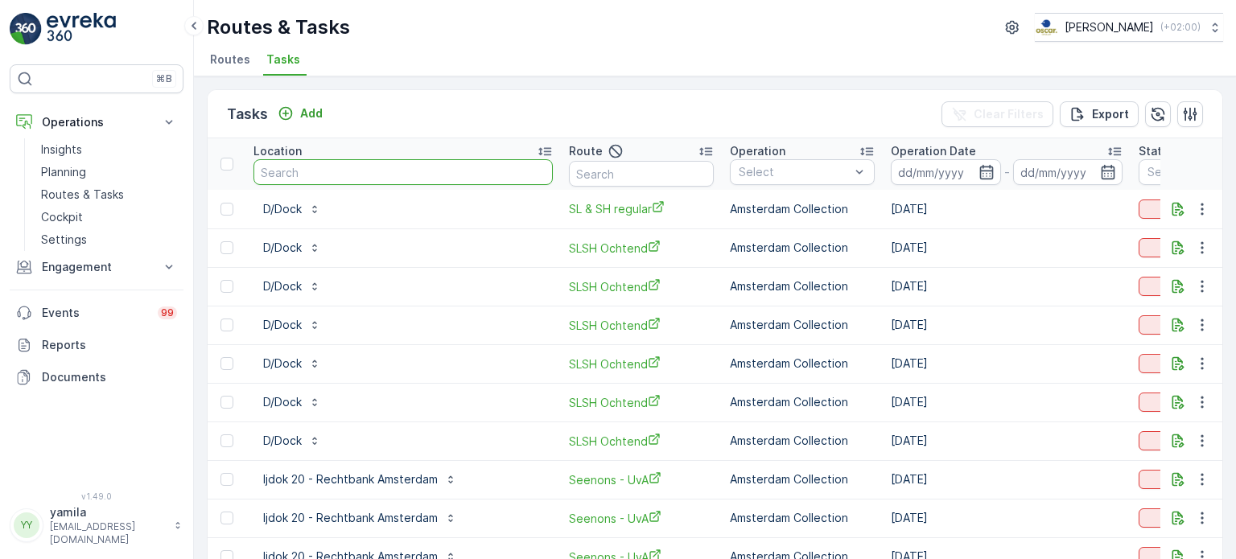
click at [324, 177] on input "text" at bounding box center [403, 172] width 299 height 26
type input "buurman"
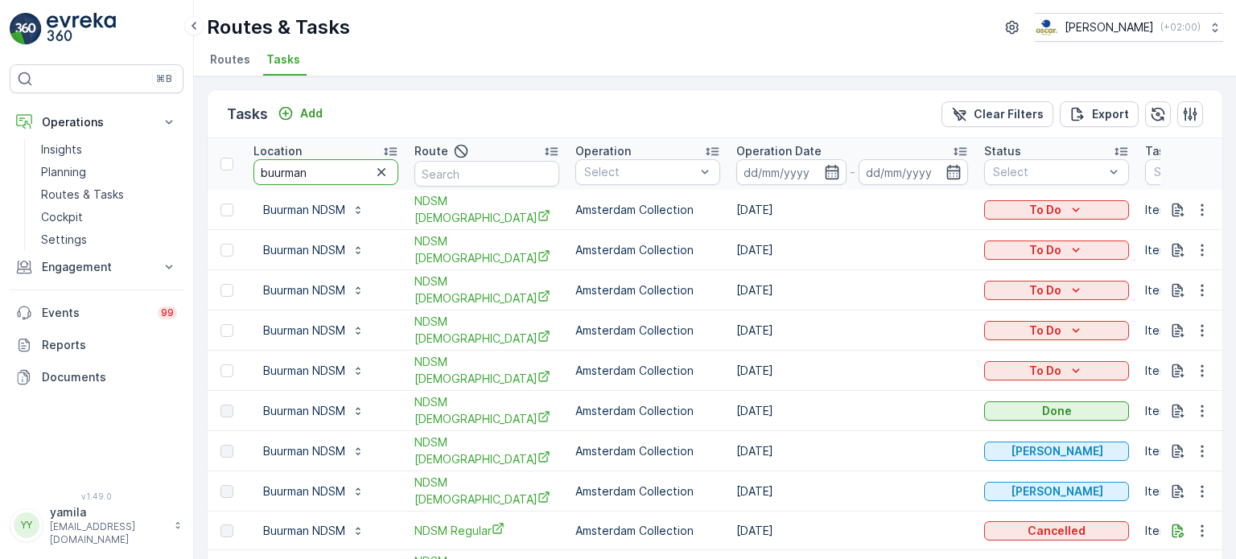
click at [290, 167] on input "buurman" at bounding box center [326, 172] width 145 height 26
type input "apotheek"
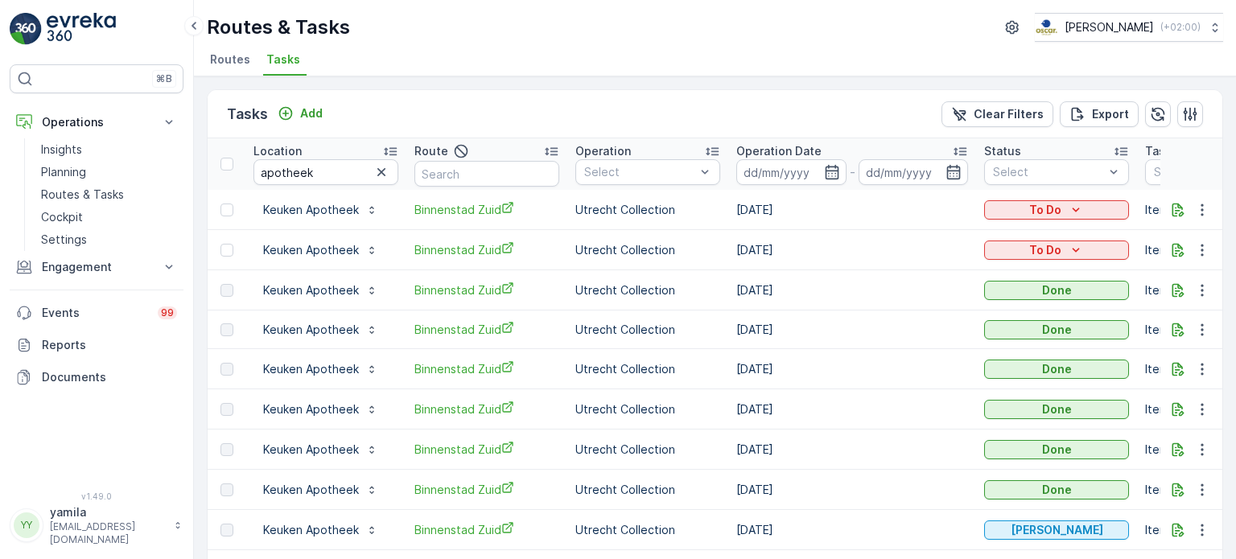
click at [222, 48] on li "Routes" at bounding box center [232, 61] width 50 height 27
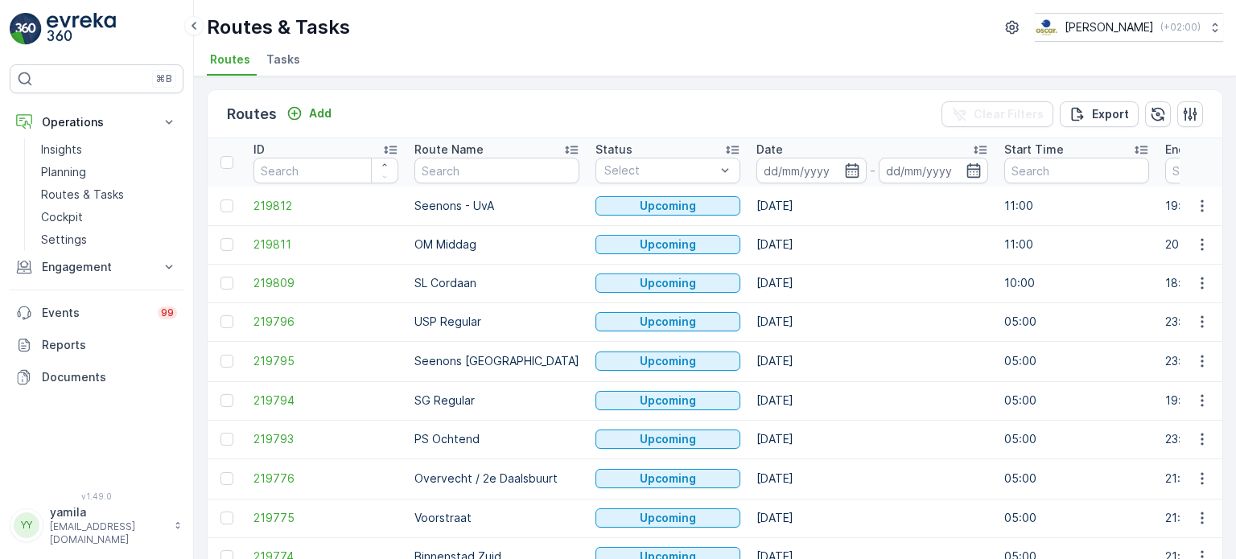
click at [268, 61] on span "Tasks" at bounding box center [283, 60] width 34 height 16
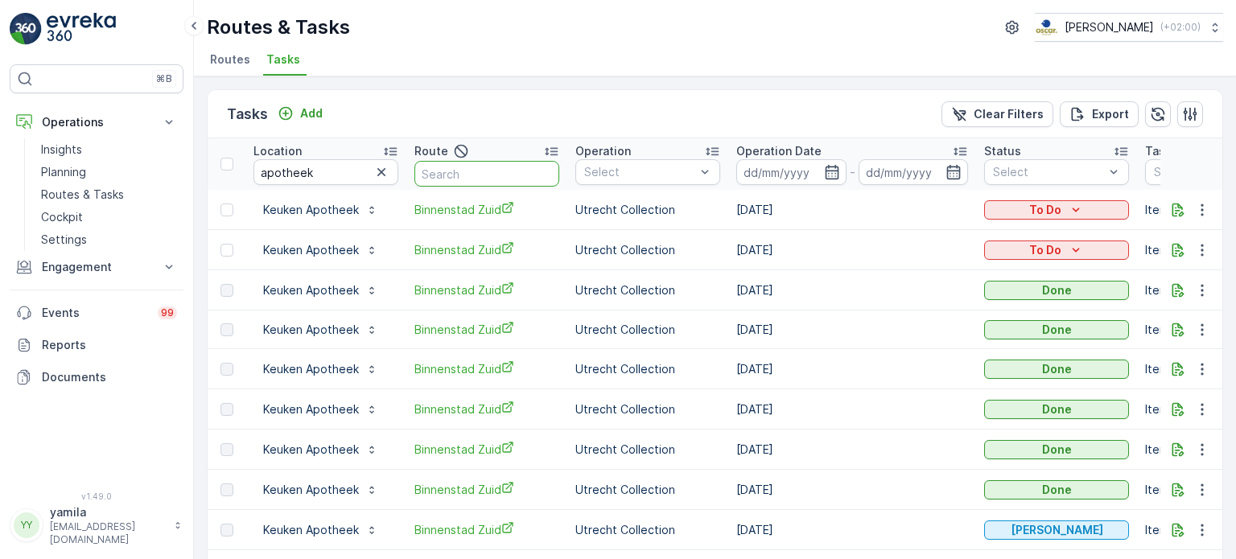
click at [453, 167] on input "text" at bounding box center [486, 174] width 145 height 26
click at [233, 65] on span "Routes" at bounding box center [230, 60] width 40 height 16
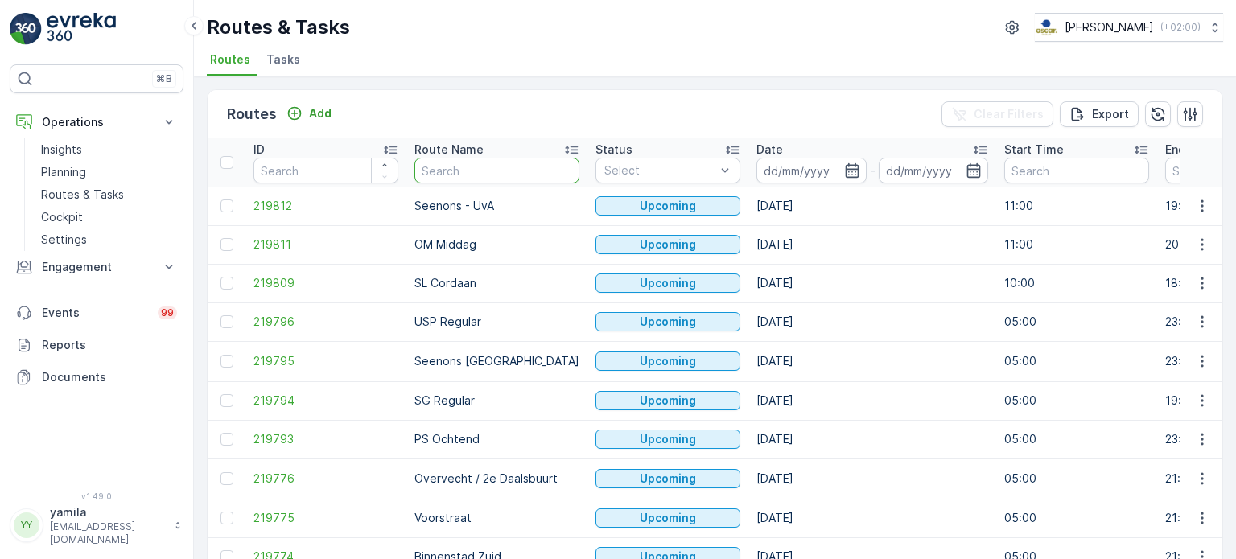
click at [470, 167] on input "text" at bounding box center [496, 171] width 165 height 26
type input "rokin"
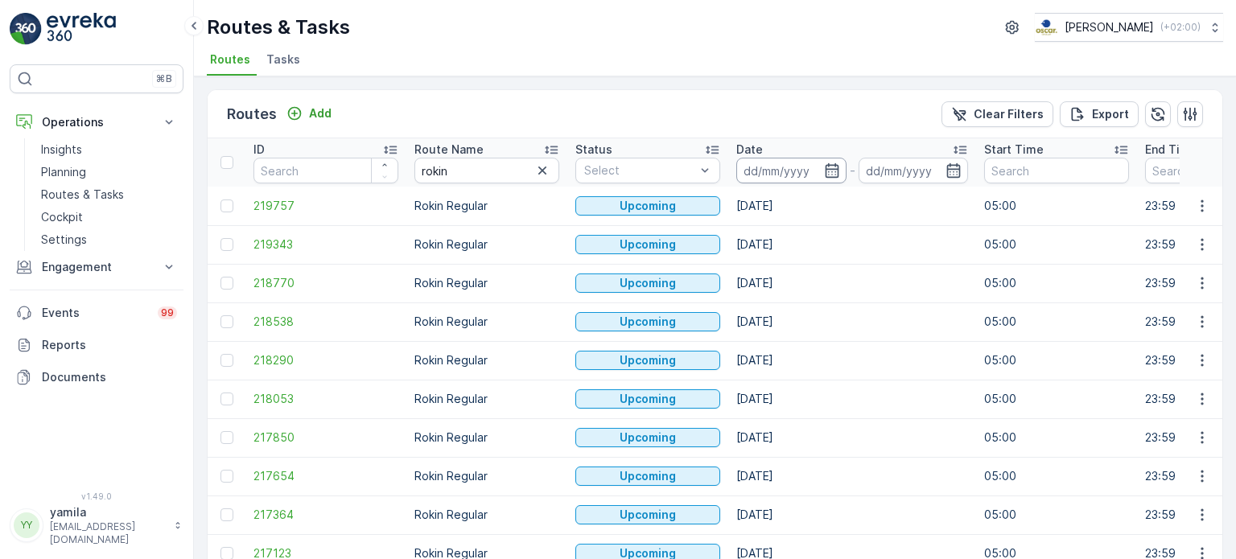
click at [779, 160] on input at bounding box center [791, 171] width 110 height 26
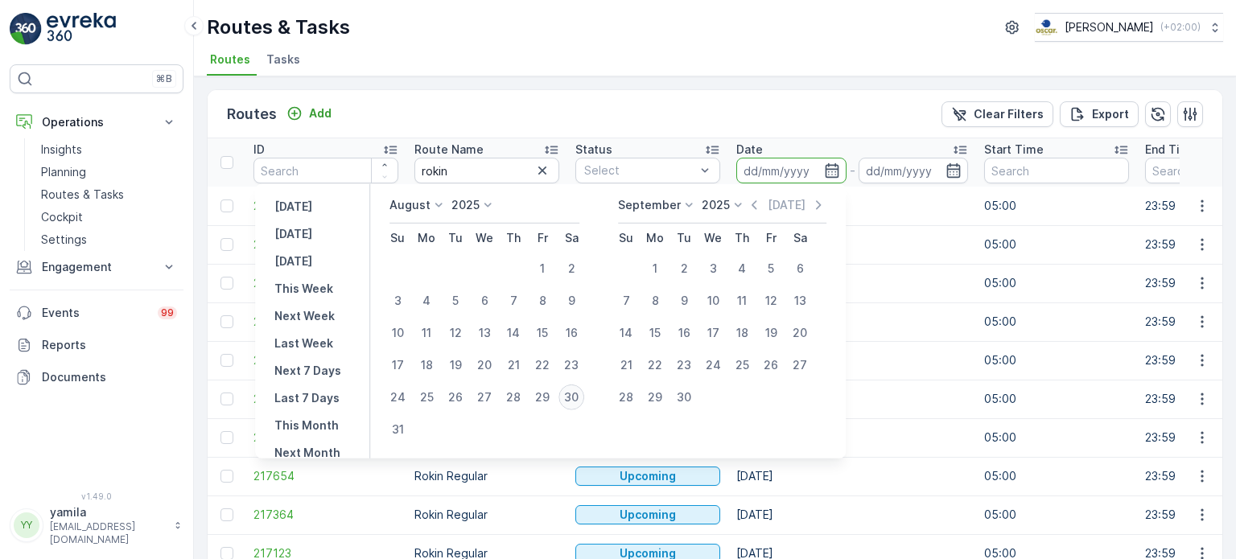
click at [584, 403] on div "30" at bounding box center [572, 398] width 26 height 26
type input "[DATE]"
click at [584, 403] on div "30" at bounding box center [572, 398] width 26 height 26
type input "[DATE]"
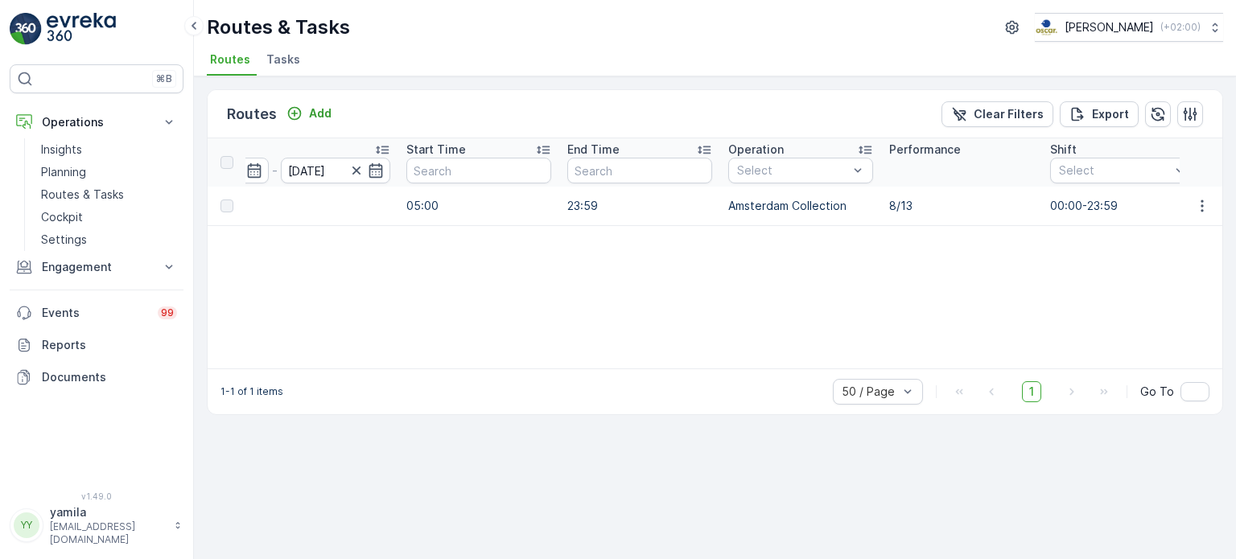
scroll to position [0, 605]
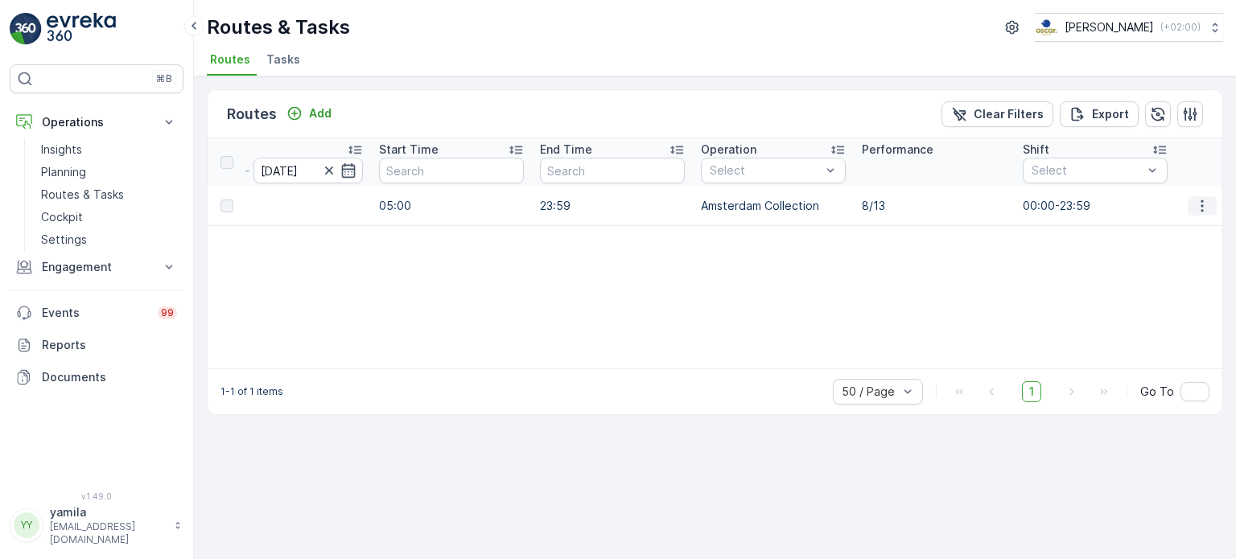
drag, startPoint x: 1224, startPoint y: 202, endPoint x: 1211, endPoint y: 202, distance: 12.9
click at [1211, 202] on div "Routes Add Clear Filters Export ID Route Name rokin Status Select Date 30.08.20…" at bounding box center [715, 317] width 1042 height 483
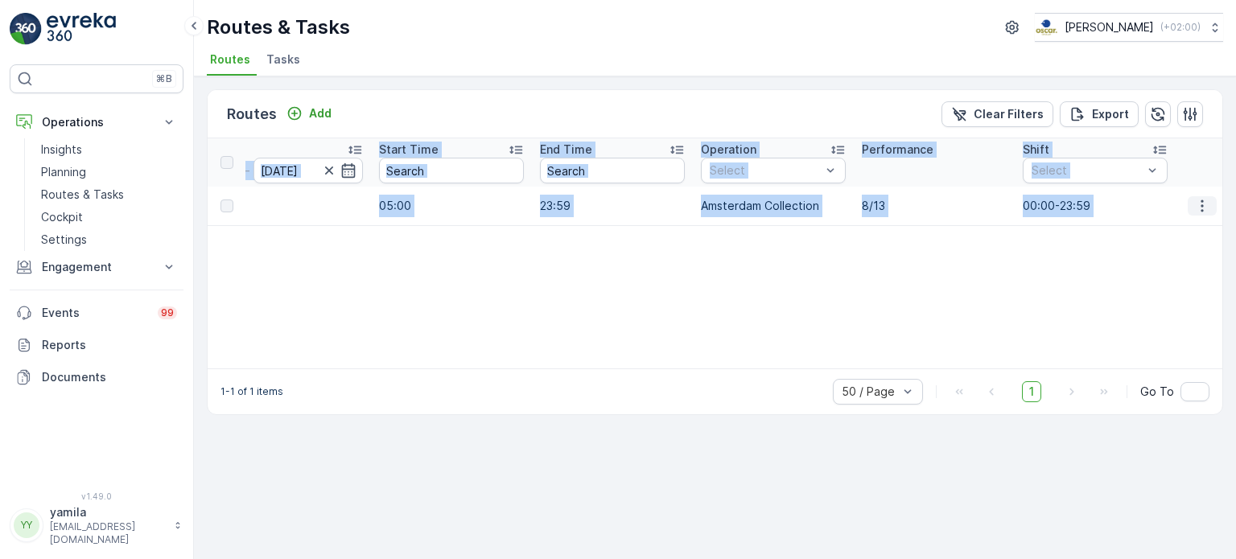
scroll to position [0, 621]
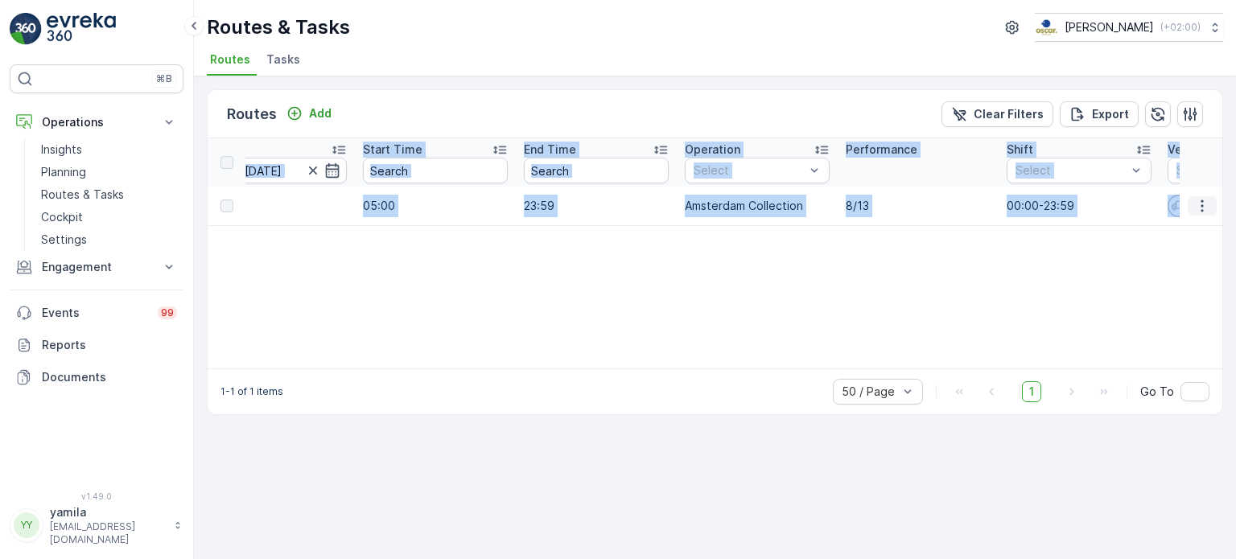
click at [1211, 202] on button "button" at bounding box center [1202, 205] width 29 height 19
click at [1186, 227] on span "See More Details" at bounding box center [1164, 229] width 93 height 16
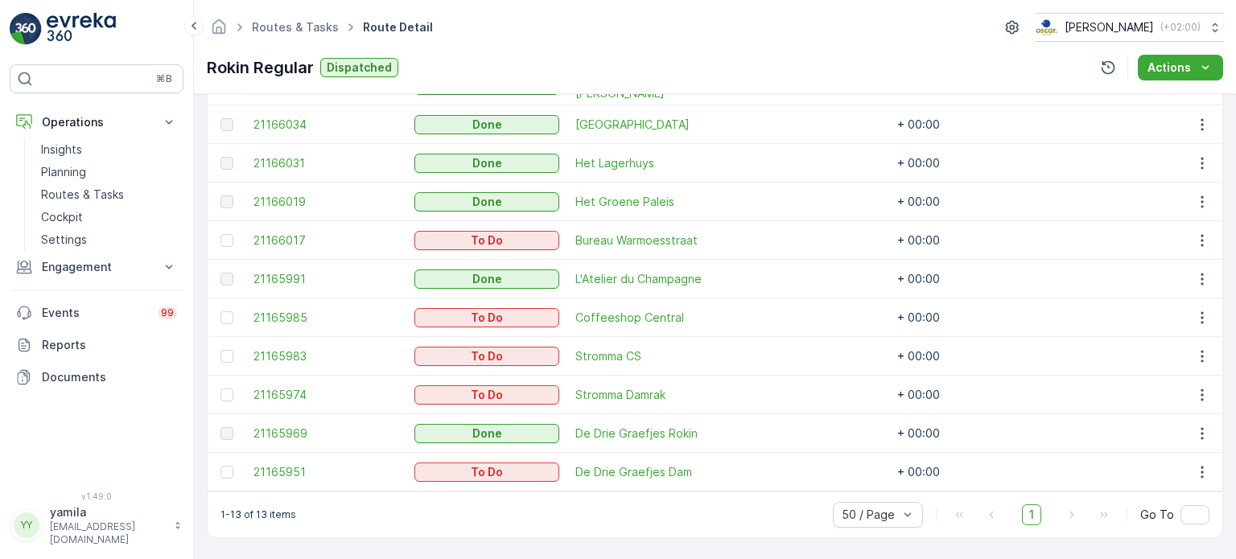
scroll to position [597, 0]
click at [101, 194] on p "Routes & Tasks" at bounding box center [82, 195] width 83 height 16
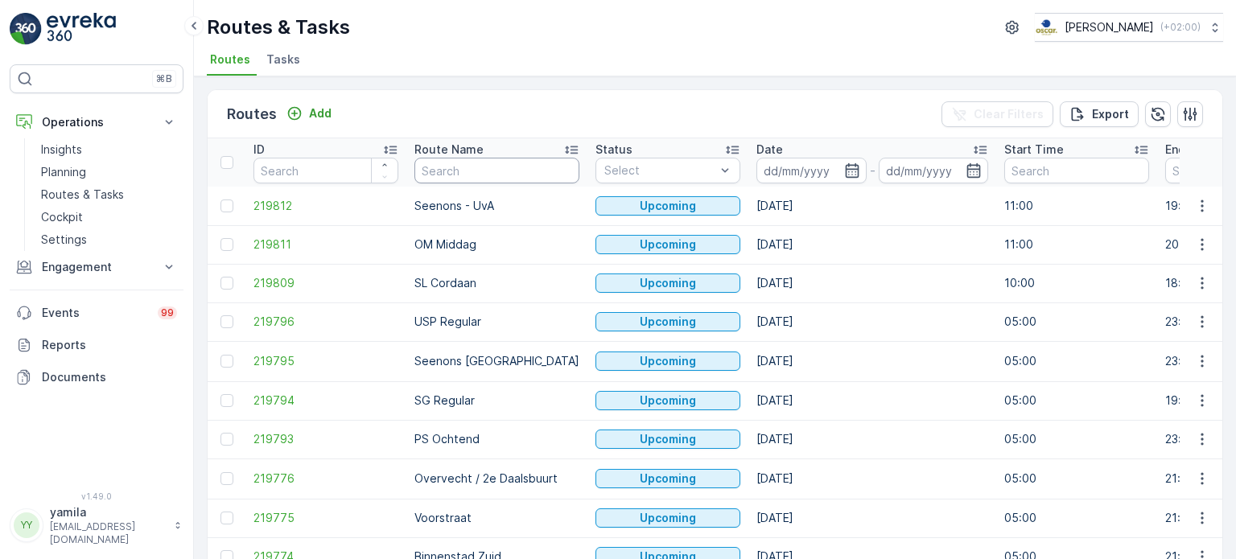
click at [464, 170] on input "text" at bounding box center [496, 171] width 165 height 26
type input "mq"
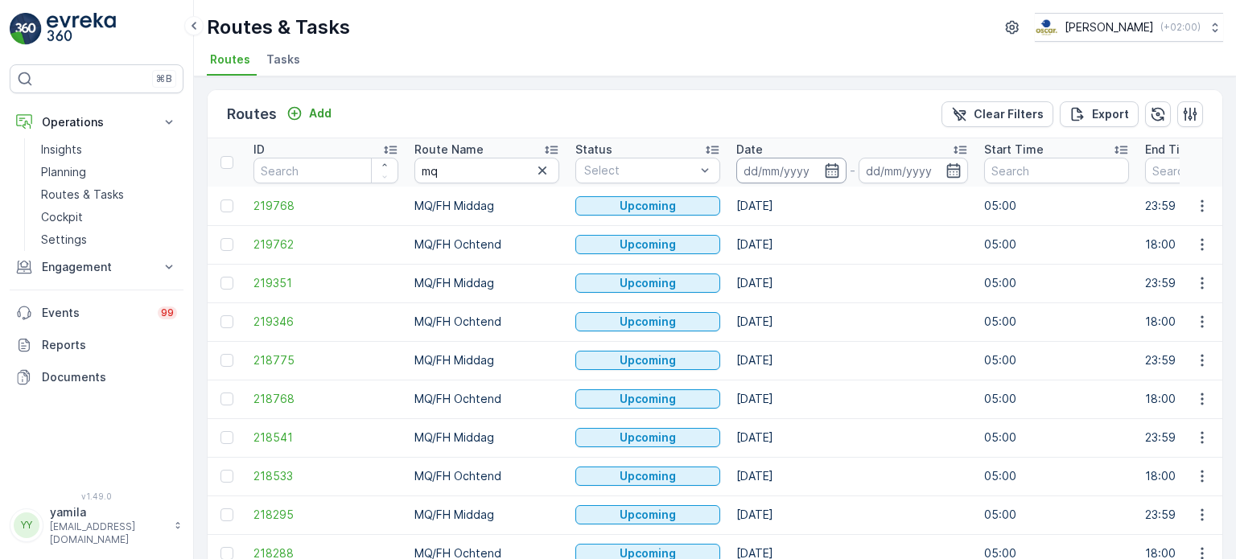
click at [772, 158] on input at bounding box center [791, 171] width 110 height 26
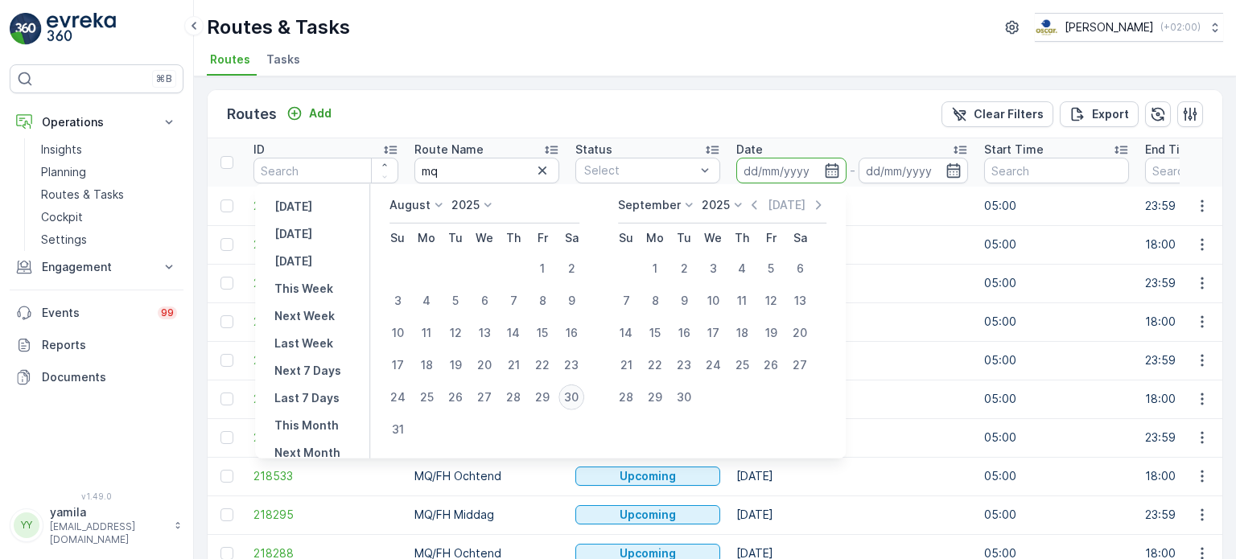
click at [578, 397] on div "30" at bounding box center [572, 398] width 26 height 26
type input "[DATE]"
click at [578, 397] on div "30" at bounding box center [572, 398] width 26 height 26
type input "[DATE]"
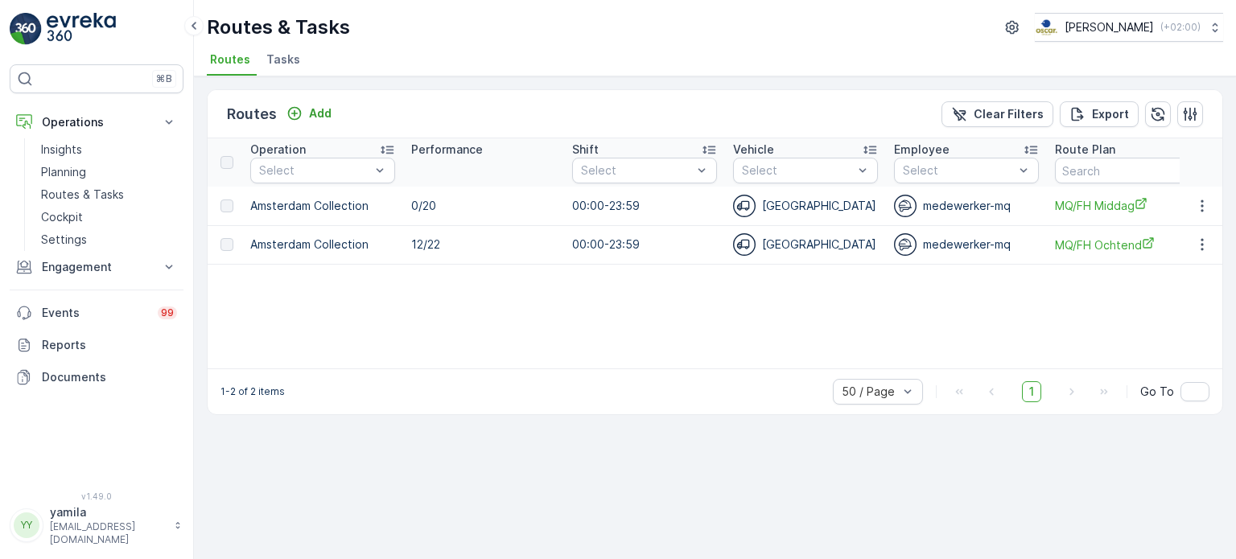
scroll to position [0, 1058]
click at [1210, 243] on icon "button" at bounding box center [1202, 245] width 16 height 16
click at [1173, 264] on span "See More Details" at bounding box center [1164, 268] width 93 height 16
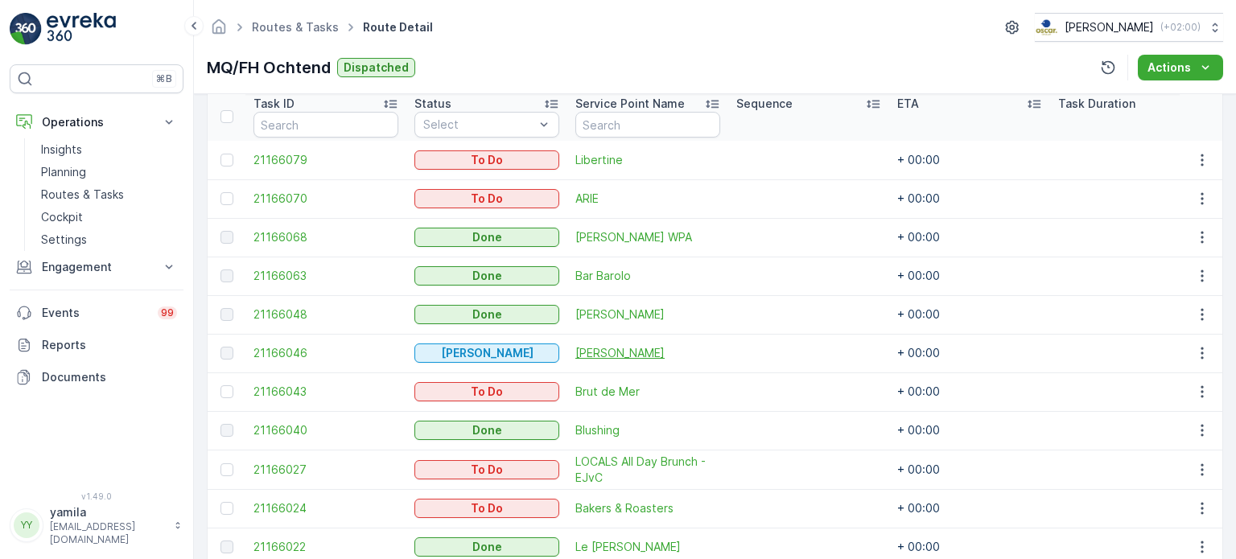
scroll to position [438, 0]
click at [1197, 168] on icon "button" at bounding box center [1202, 163] width 16 height 16
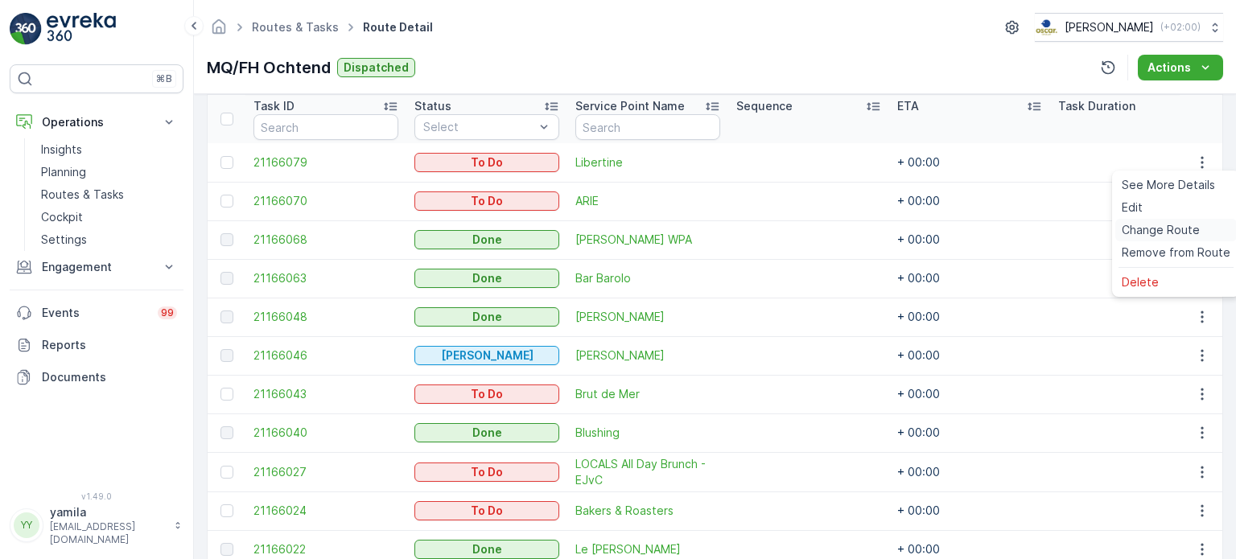
click at [1166, 232] on span "Change Route" at bounding box center [1161, 230] width 78 height 16
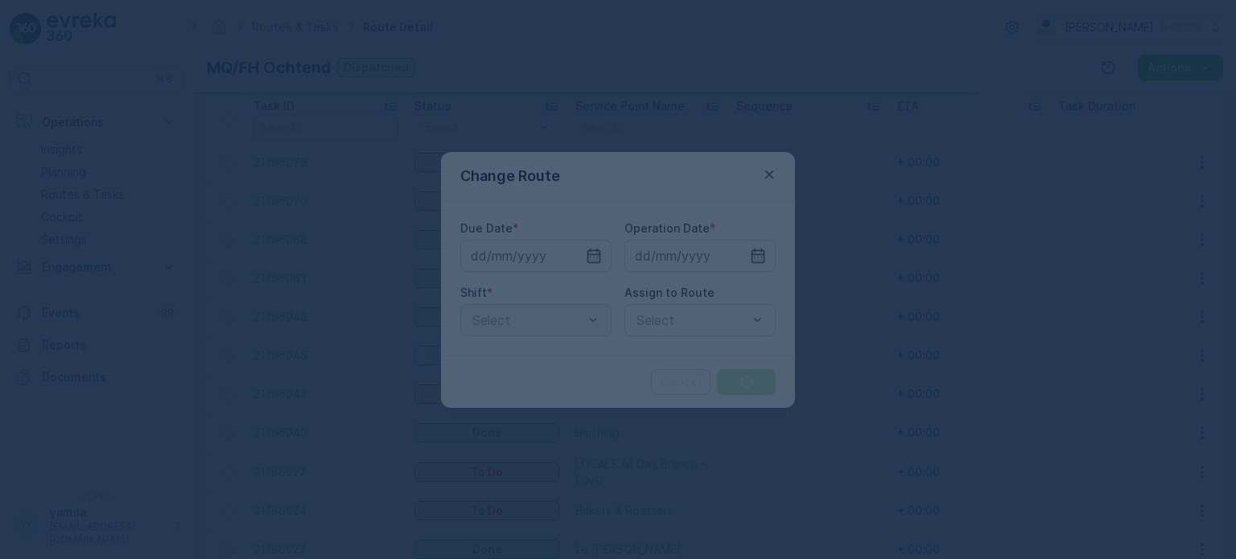
type input "[DATE]"
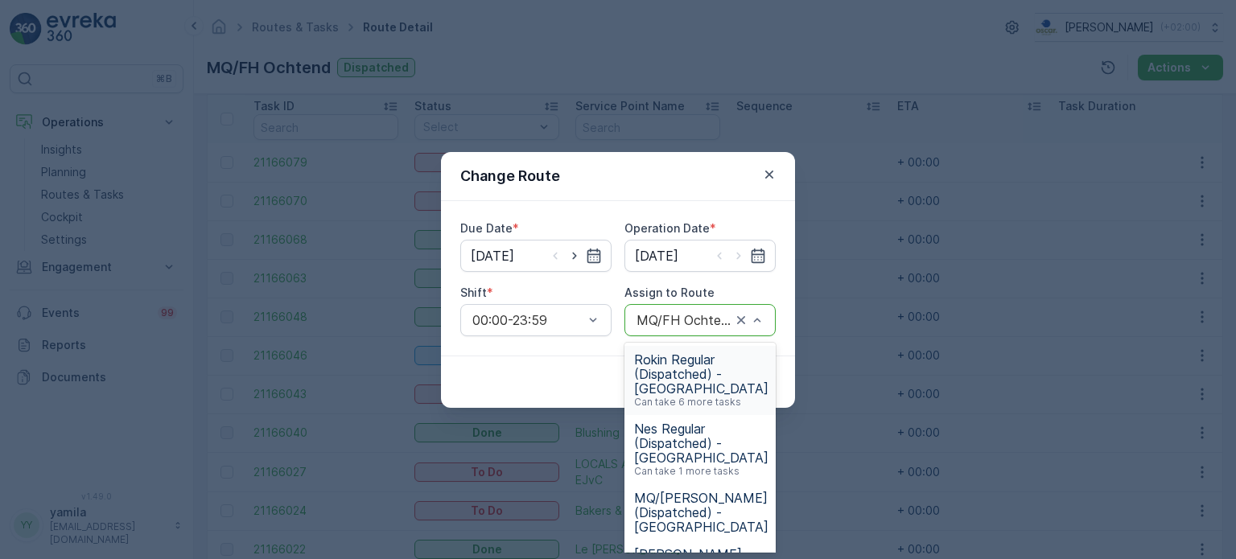
drag, startPoint x: 750, startPoint y: 323, endPoint x: 740, endPoint y: 321, distance: 10.6
drag, startPoint x: 740, startPoint y: 321, endPoint x: 699, endPoint y: 320, distance: 41.1
click at [699, 320] on div at bounding box center [692, 320] width 114 height 14
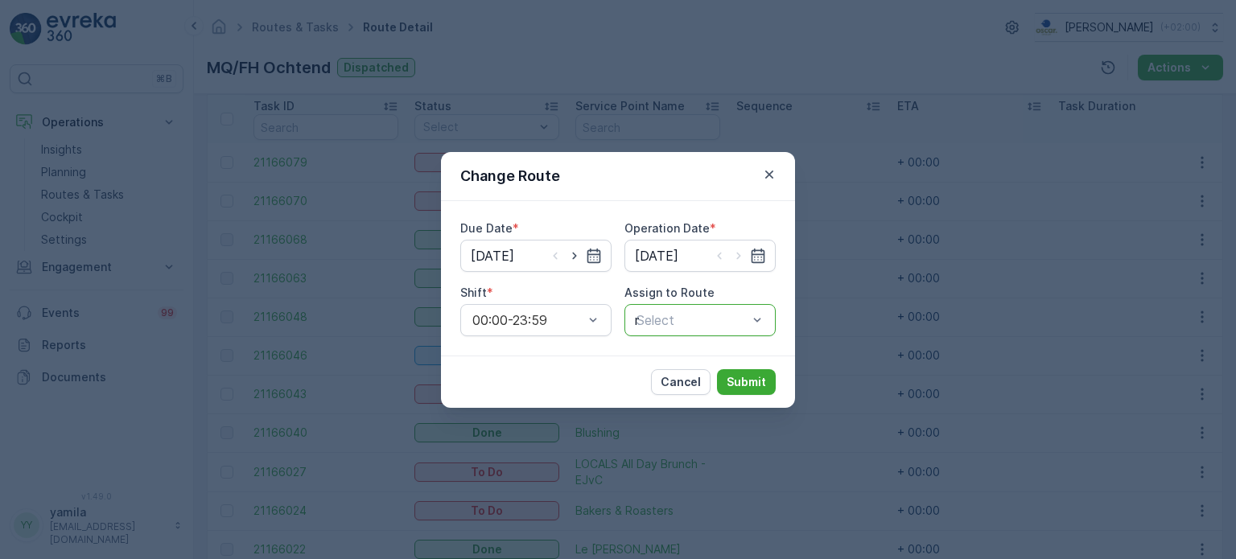
type input "mq"
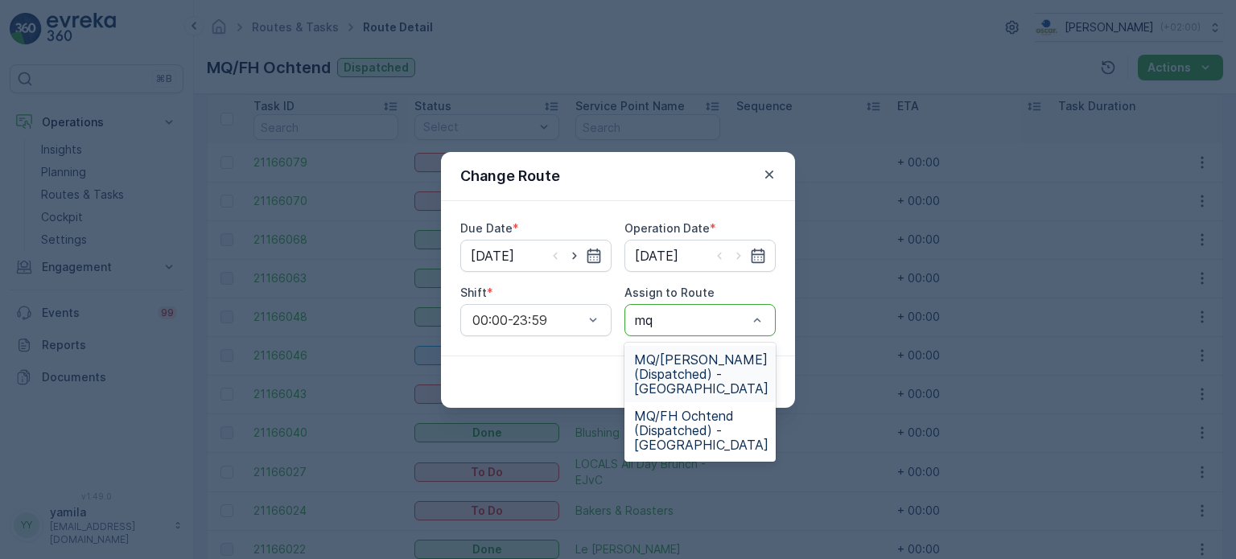
click at [742, 371] on span "MQ/FH Middag (Dispatched) - Amsterdam" at bounding box center [701, 374] width 134 height 43
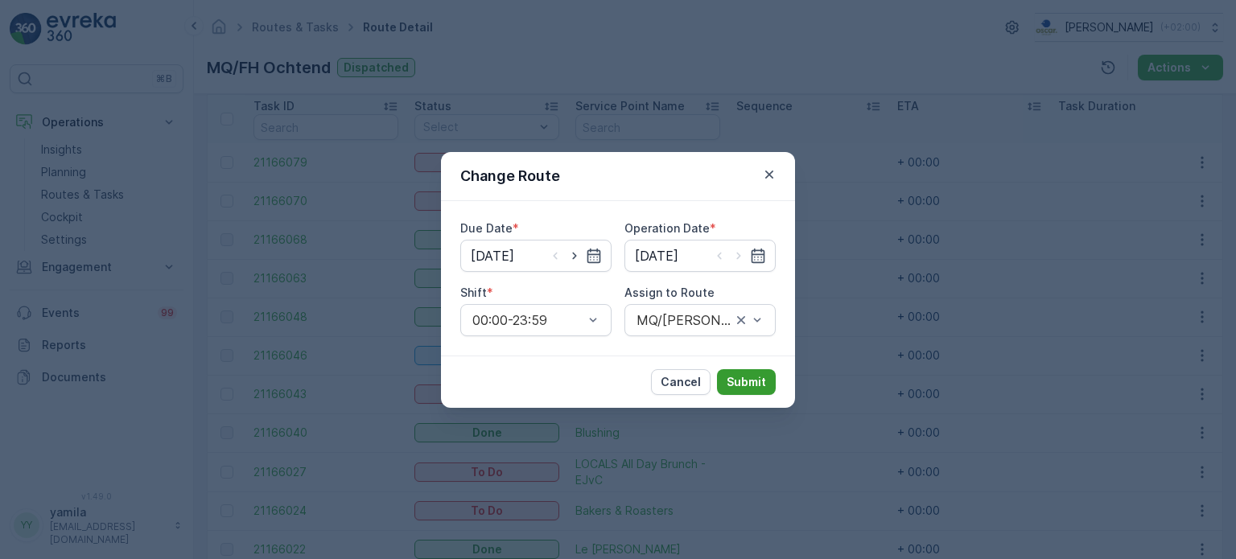
click at [757, 377] on p "Submit" at bounding box center [746, 382] width 39 height 16
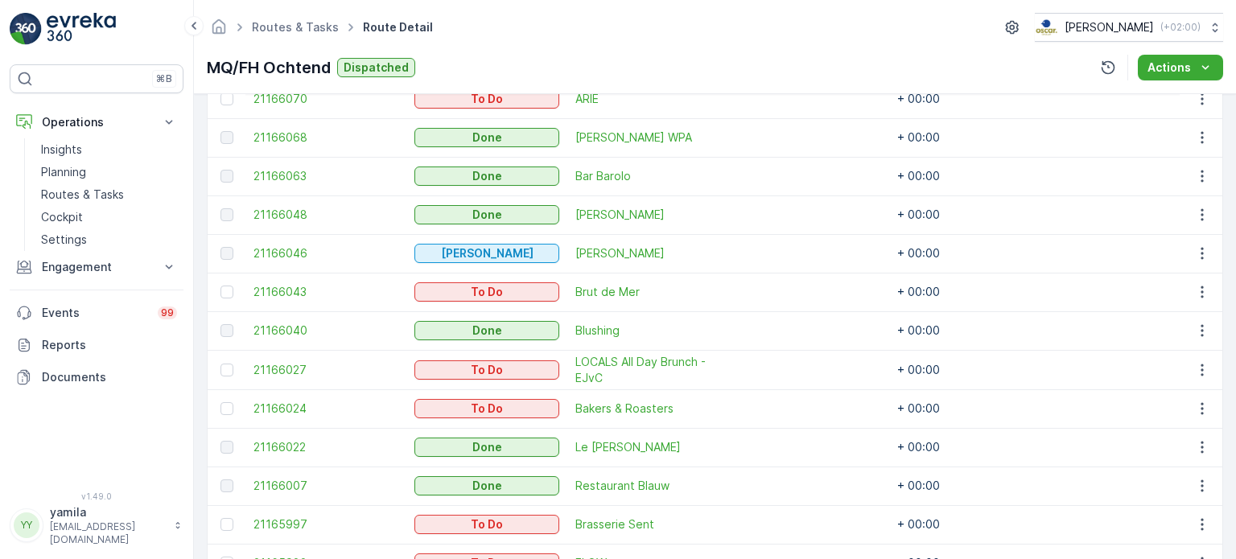
scroll to position [470, 0]
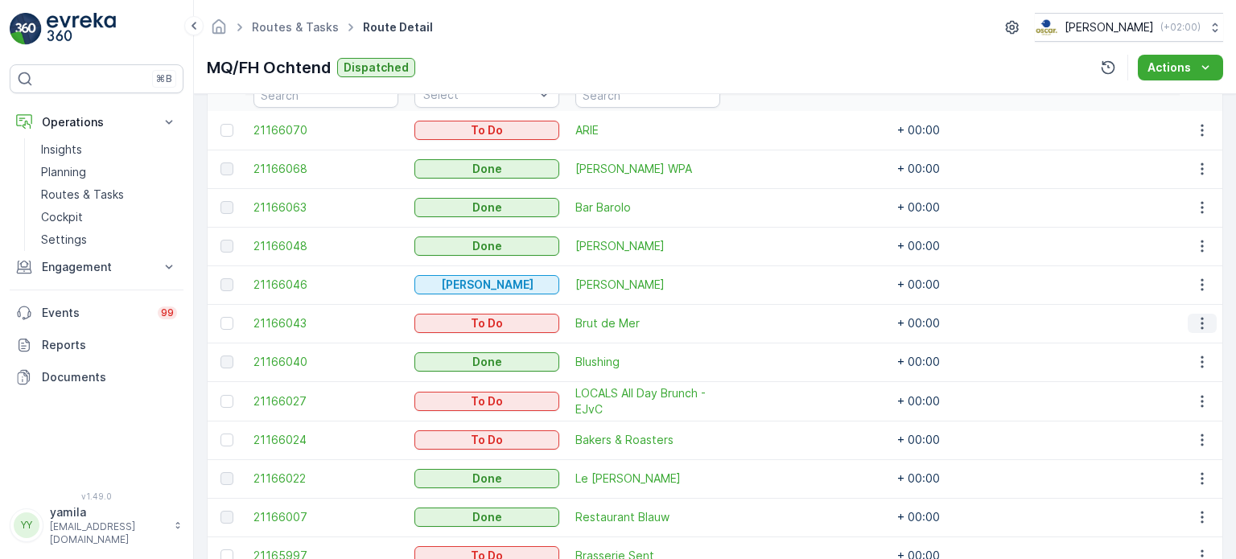
click at [1198, 328] on icon "button" at bounding box center [1202, 323] width 16 height 16
click at [1159, 394] on span "Change Route" at bounding box center [1161, 392] width 78 height 16
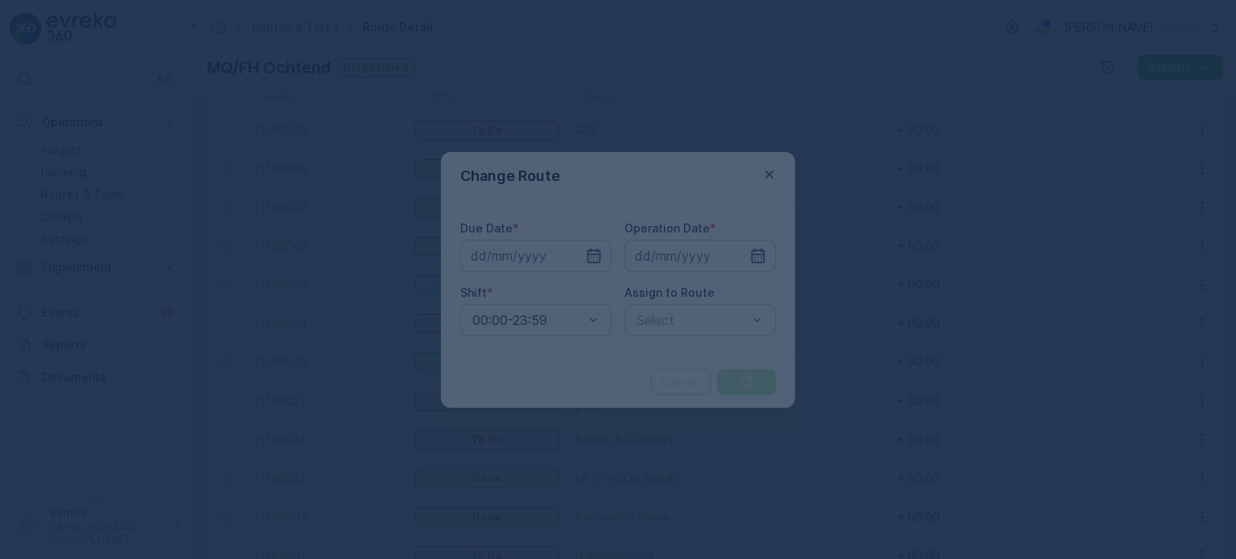
type input "[DATE]"
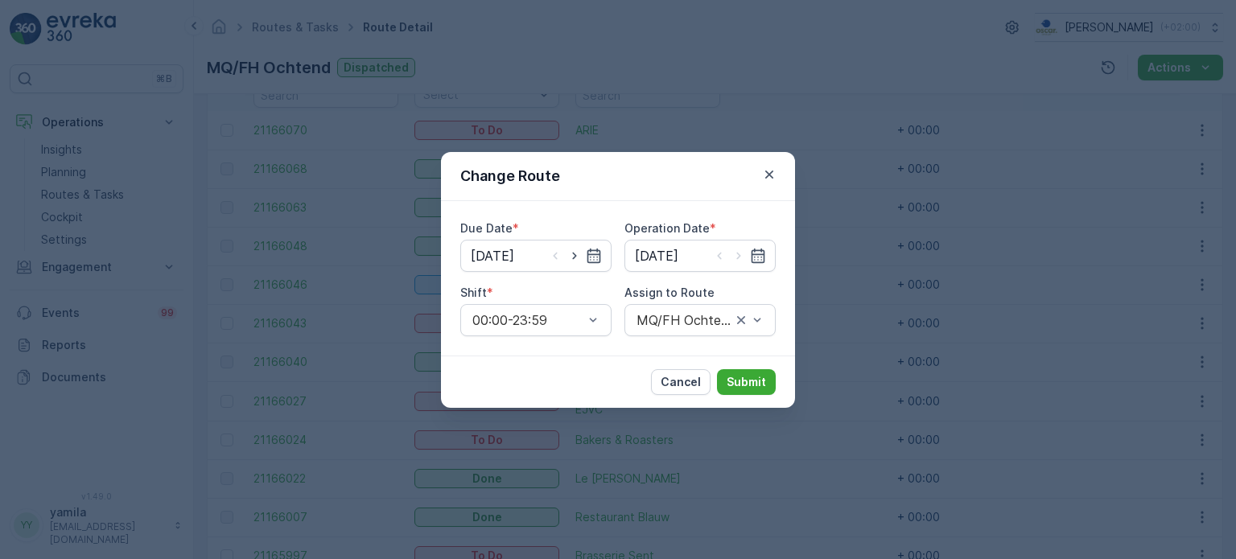
click at [757, 324] on div "MQ/FH Ochtend (Dispatched) - Amsterdam" at bounding box center [700, 320] width 151 height 32
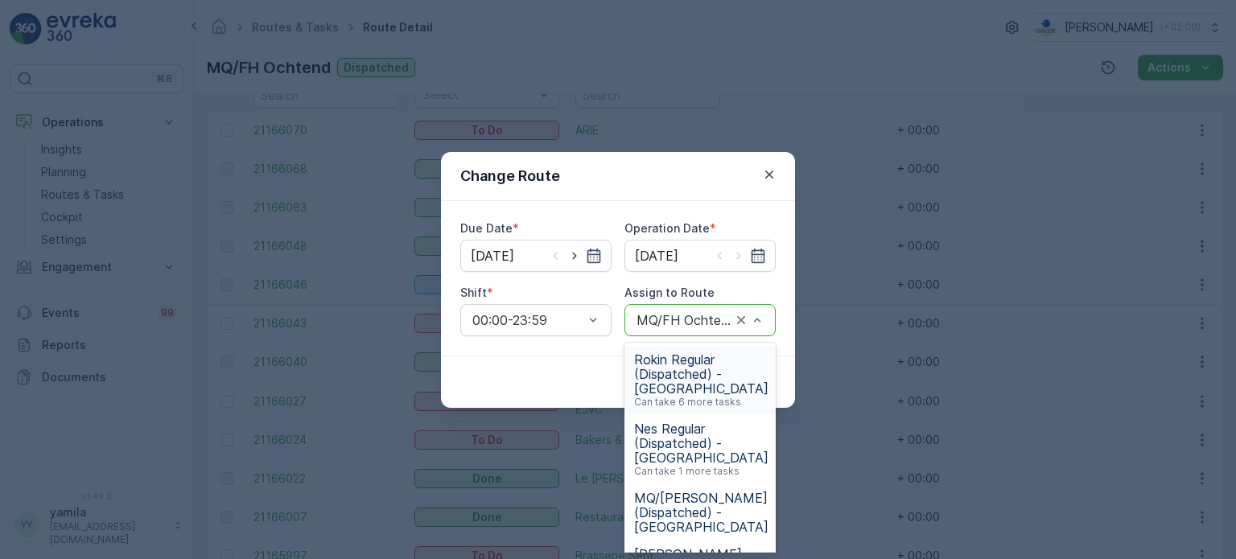
drag, startPoint x: 753, startPoint y: 321, endPoint x: 736, endPoint y: 320, distance: 16.9
drag, startPoint x: 736, startPoint y: 320, endPoint x: 718, endPoint y: 320, distance: 18.5
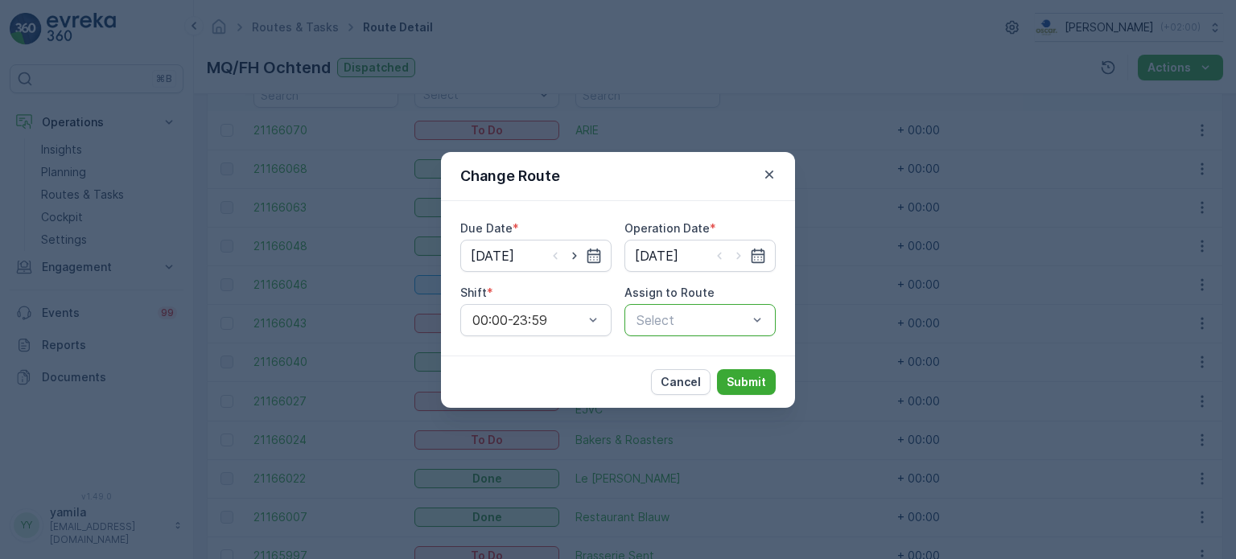
click at [718, 320] on div at bounding box center [692, 320] width 114 height 14
type input "mq"
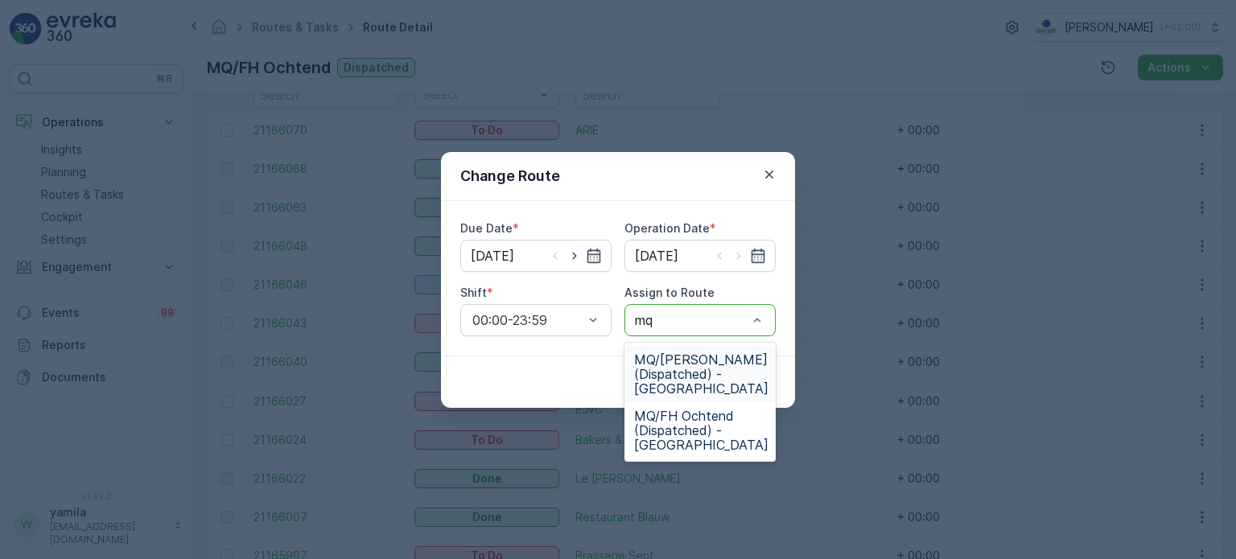
click at [676, 389] on span "MQ/FH Middag (Dispatched) - Amsterdam" at bounding box center [701, 374] width 134 height 43
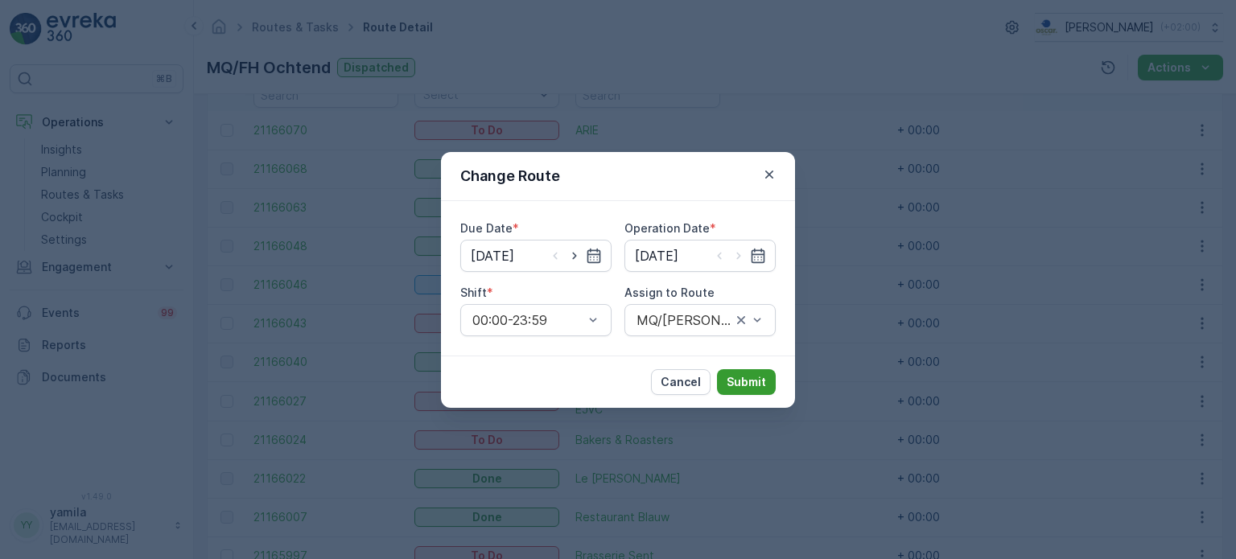
click at [728, 389] on p "Submit" at bounding box center [746, 382] width 39 height 16
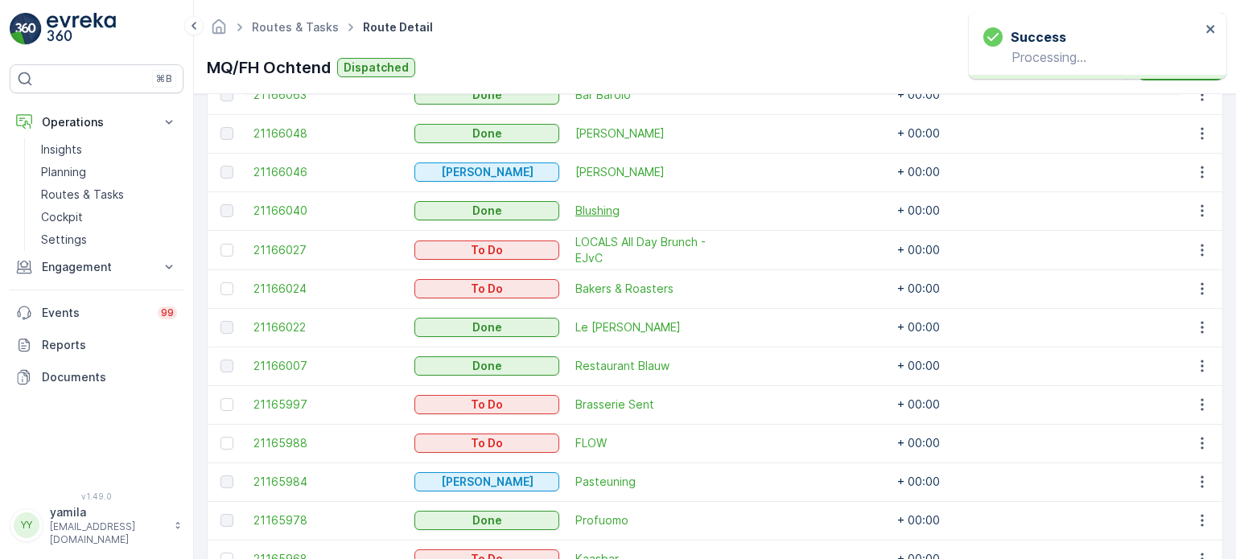
scroll to position [608, 0]
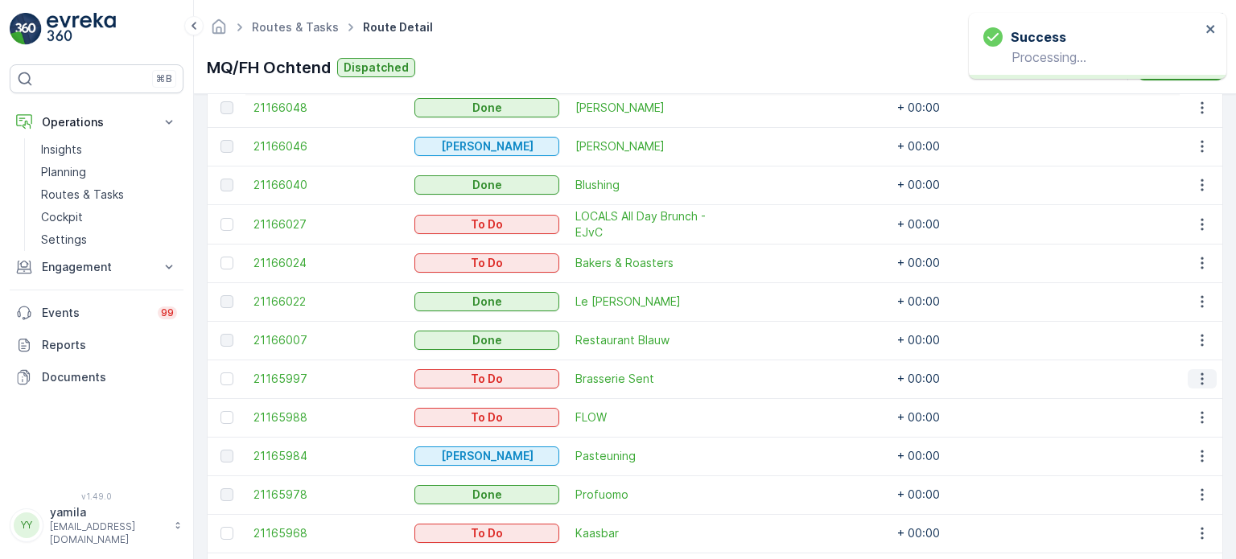
click at [1196, 371] on icon "button" at bounding box center [1202, 379] width 16 height 16
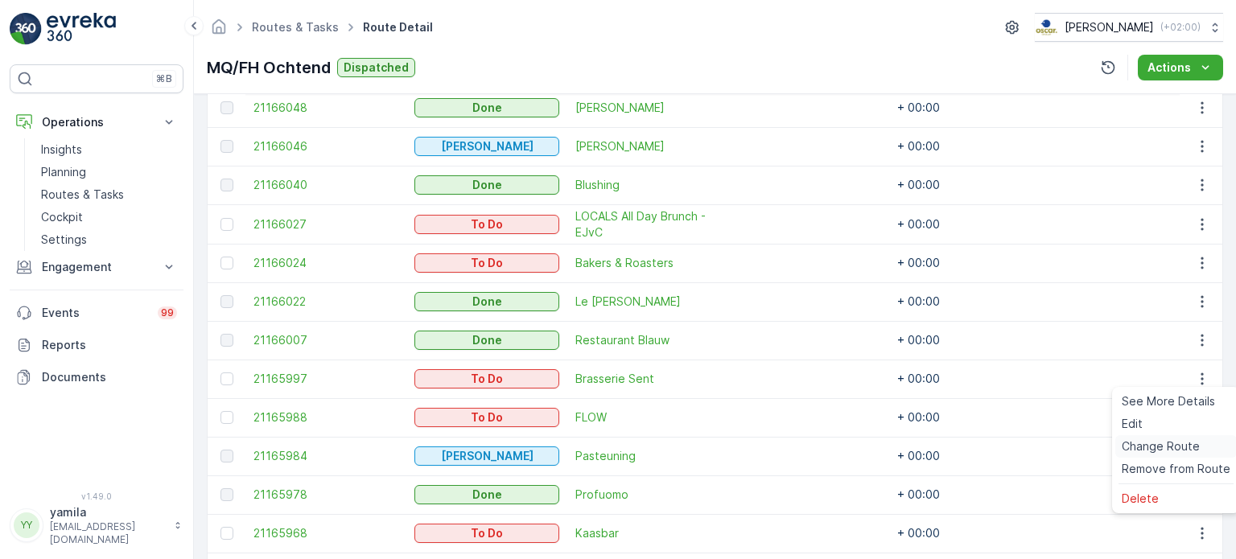
click at [1140, 447] on span "Change Route" at bounding box center [1161, 447] width 78 height 16
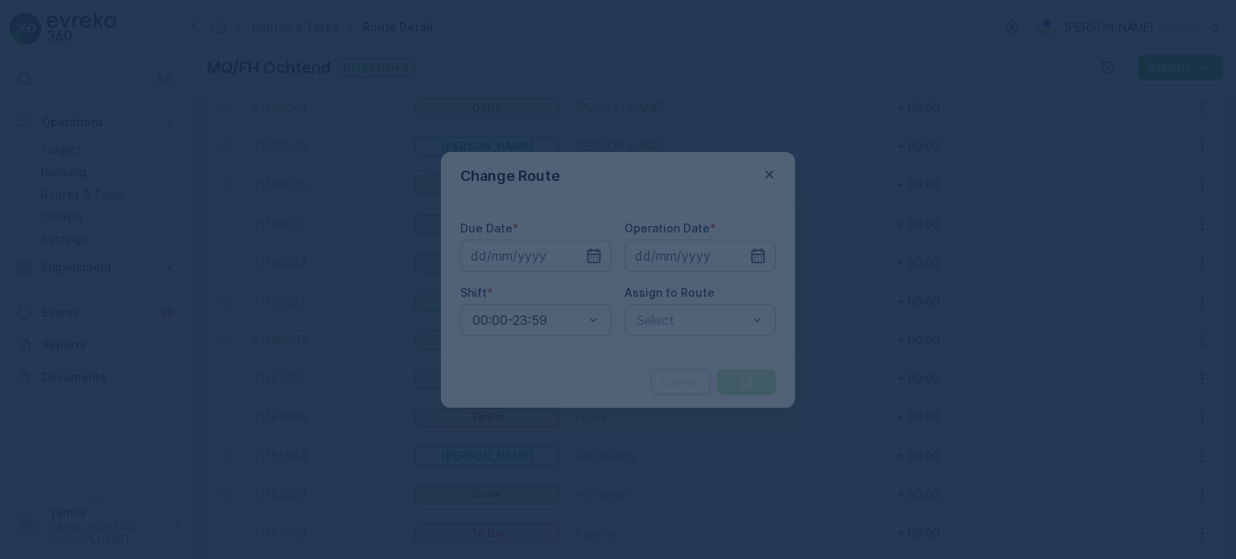
type input "[DATE]"
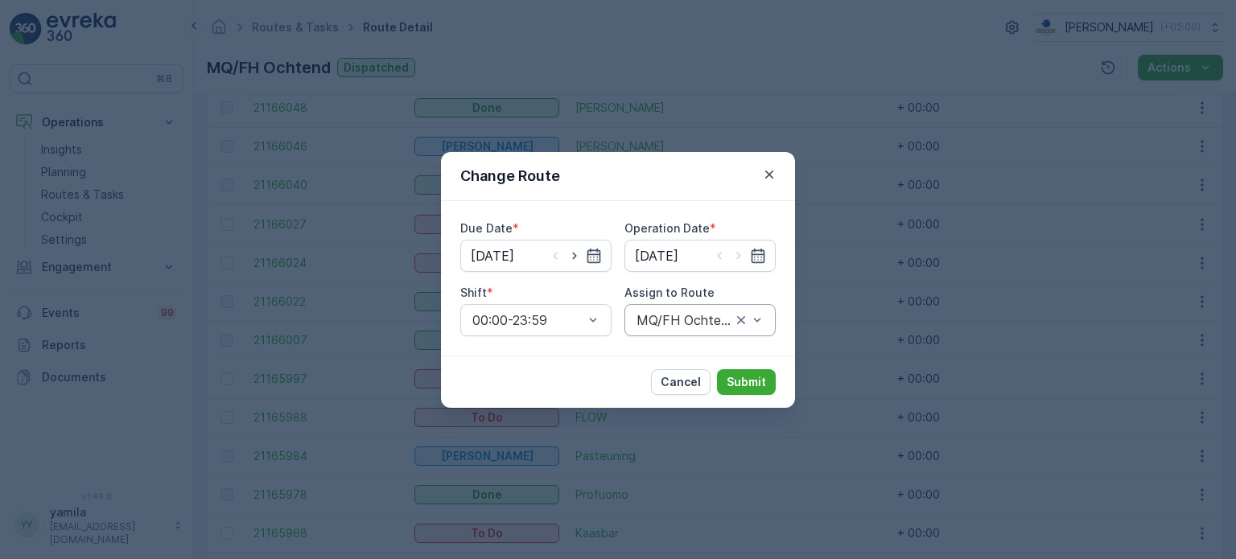
drag, startPoint x: 760, startPoint y: 318, endPoint x: 747, endPoint y: 318, distance: 12.9
click at [747, 318] on div "MQ/FH Ochtend (Dispatched) - Amsterdam" at bounding box center [700, 320] width 151 height 32
drag, startPoint x: 747, startPoint y: 318, endPoint x: 716, endPoint y: 321, distance: 31.6
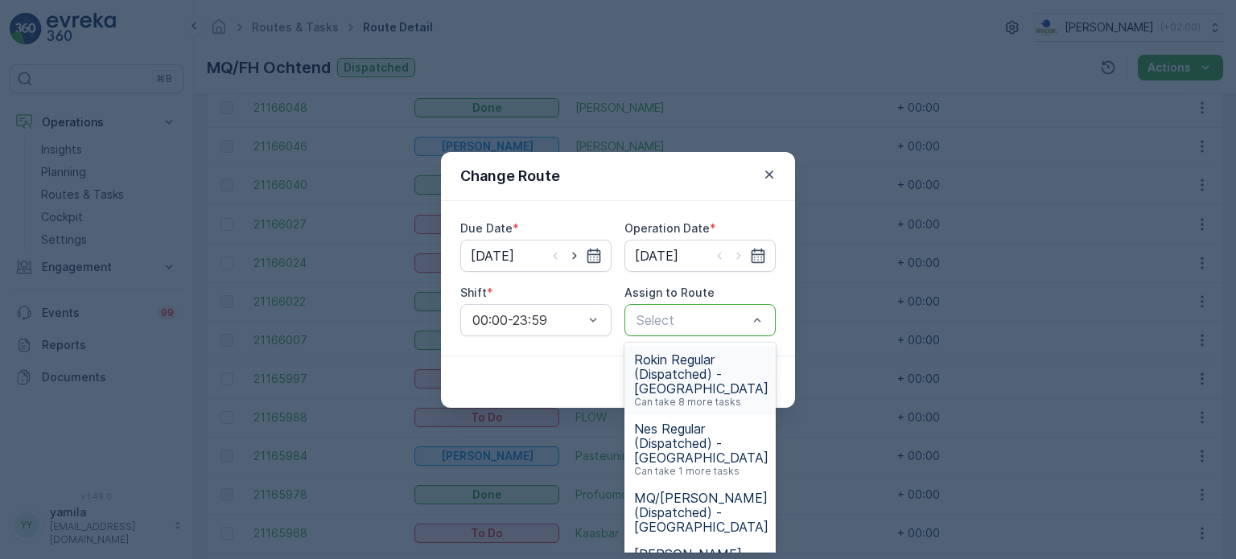
click at [716, 321] on div at bounding box center [692, 320] width 114 height 14
type input "mq"
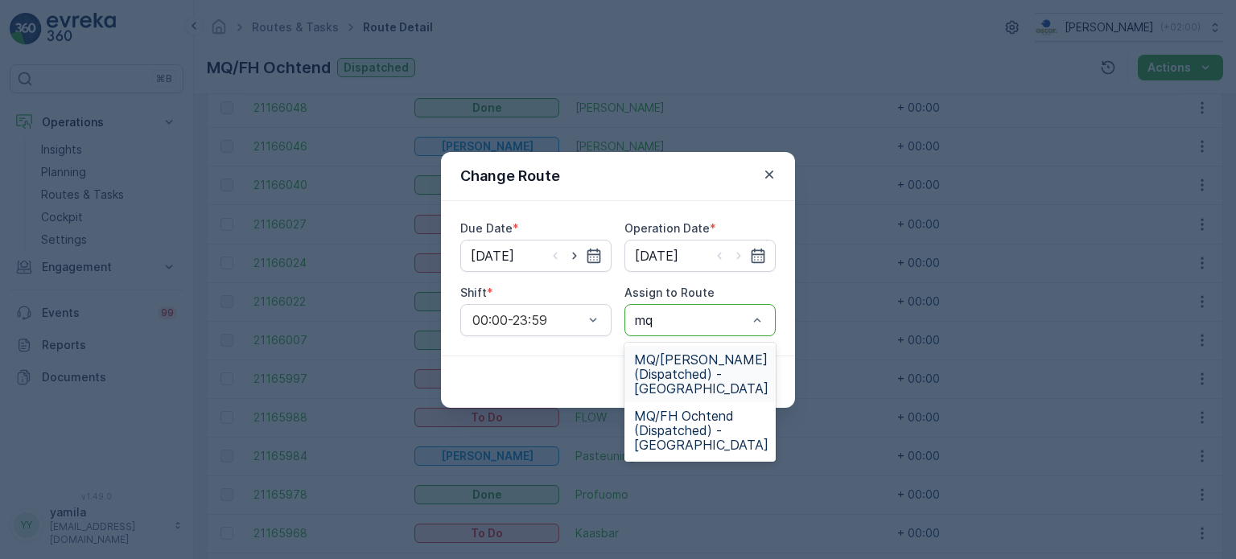
click at [698, 382] on span "MQ/FH Middag (Dispatched) - Amsterdam" at bounding box center [701, 374] width 134 height 43
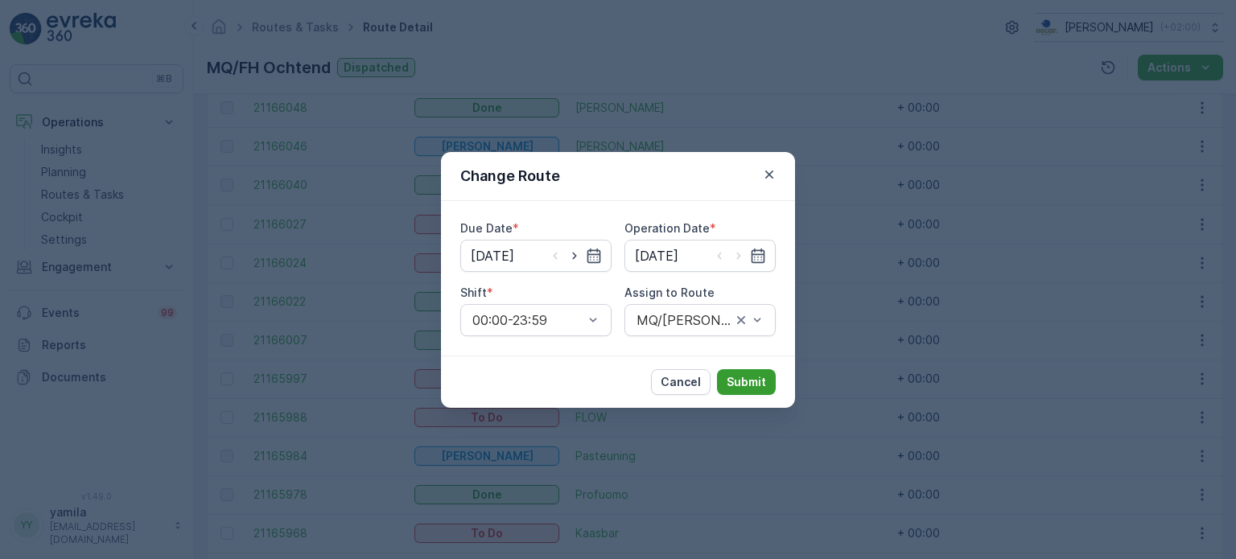
click at [732, 386] on p "Submit" at bounding box center [746, 382] width 39 height 16
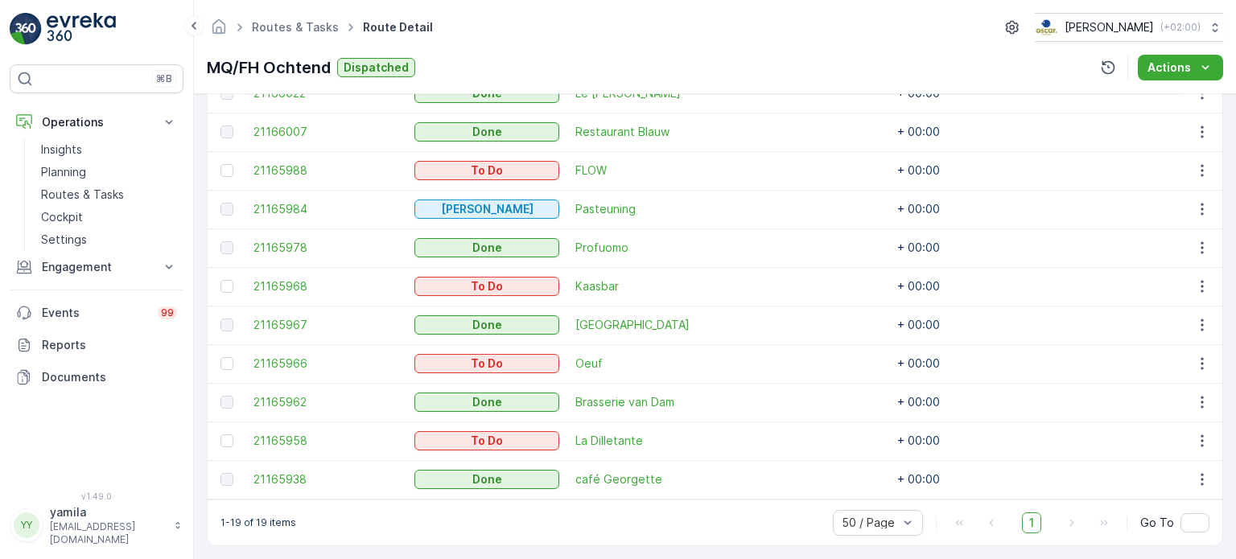
scroll to position [816, 0]
click at [1201, 285] on icon "button" at bounding box center [1202, 287] width 16 height 16
click at [1201, 282] on icon "button" at bounding box center [1202, 288] width 2 height 12
click at [1152, 348] on span "Change Route" at bounding box center [1161, 355] width 78 height 16
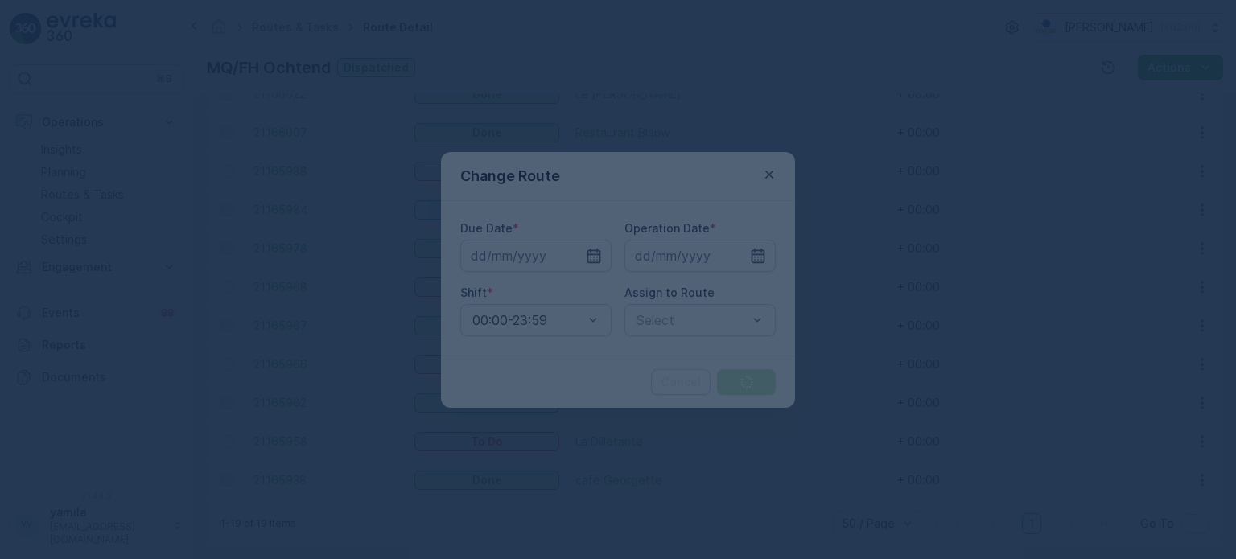
type input "[DATE]"
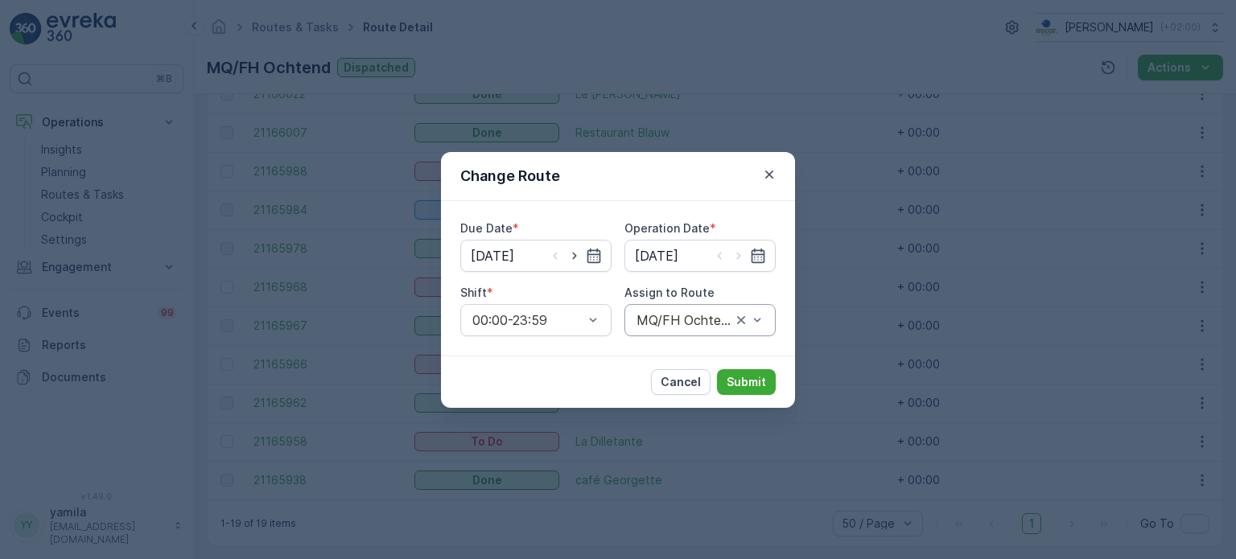
click at [753, 316] on div "MQ/FH Ochtend (Dispatched) - Amsterdam" at bounding box center [700, 320] width 151 height 32
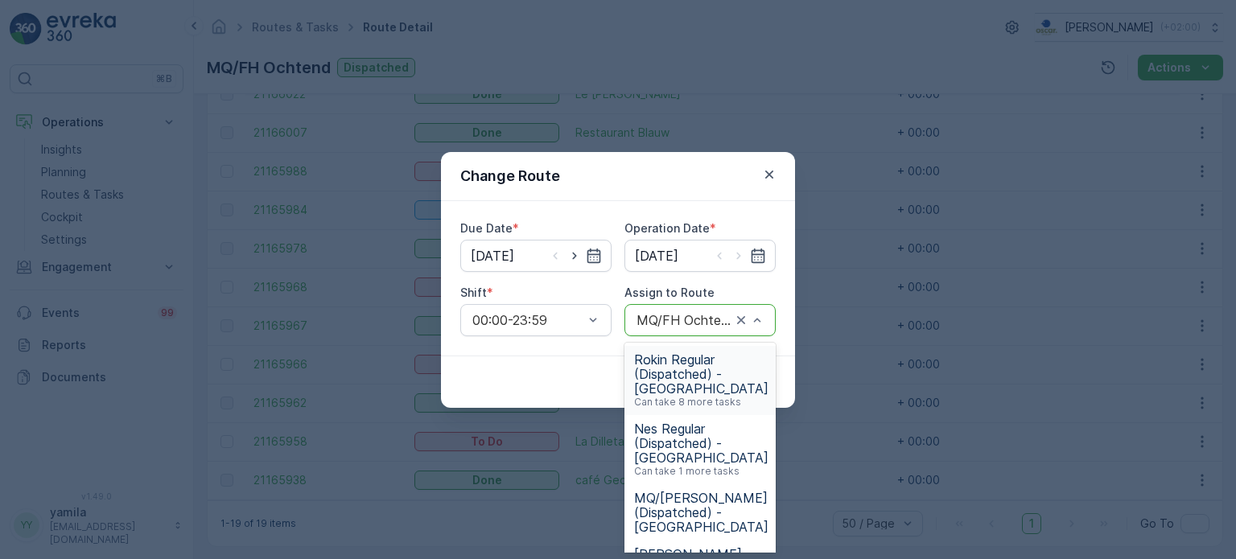
drag, startPoint x: 753, startPoint y: 316, endPoint x: 743, endPoint y: 316, distance: 10.5
drag, startPoint x: 743, startPoint y: 316, endPoint x: 715, endPoint y: 320, distance: 28.4
type input "mq"
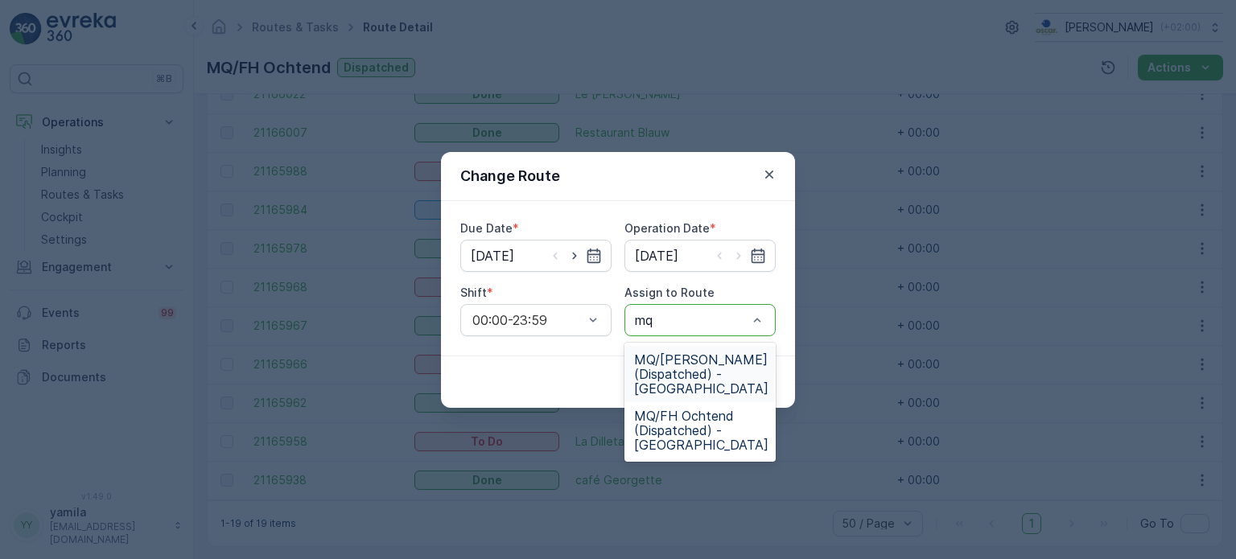
click at [699, 357] on span "MQ/FH Middag (Dispatched) - Amsterdam" at bounding box center [701, 374] width 134 height 43
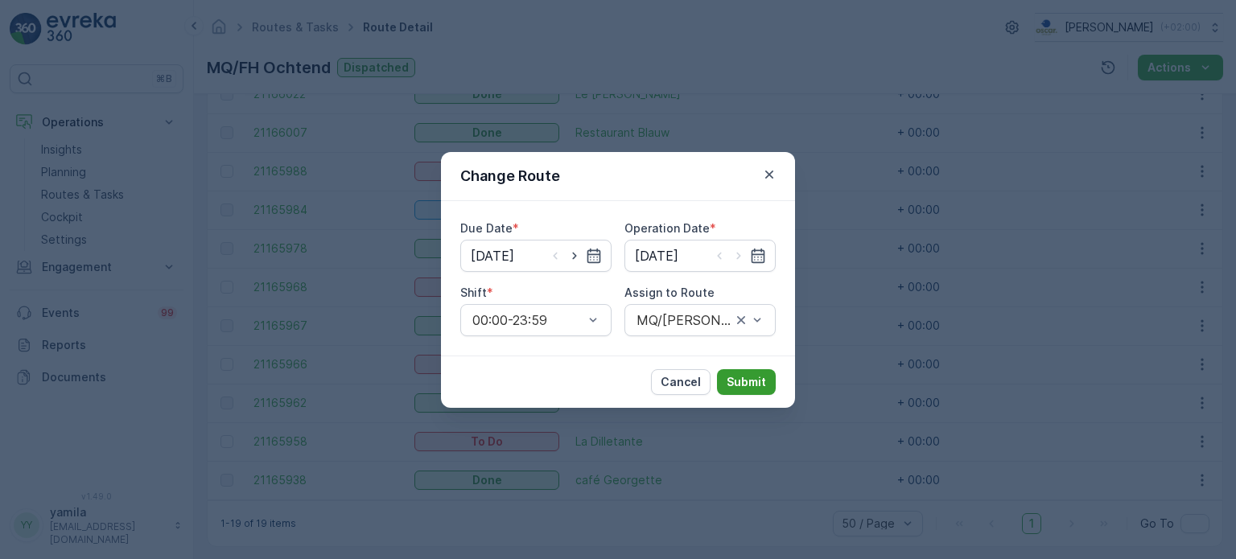
click at [736, 374] on p "Submit" at bounding box center [746, 382] width 39 height 16
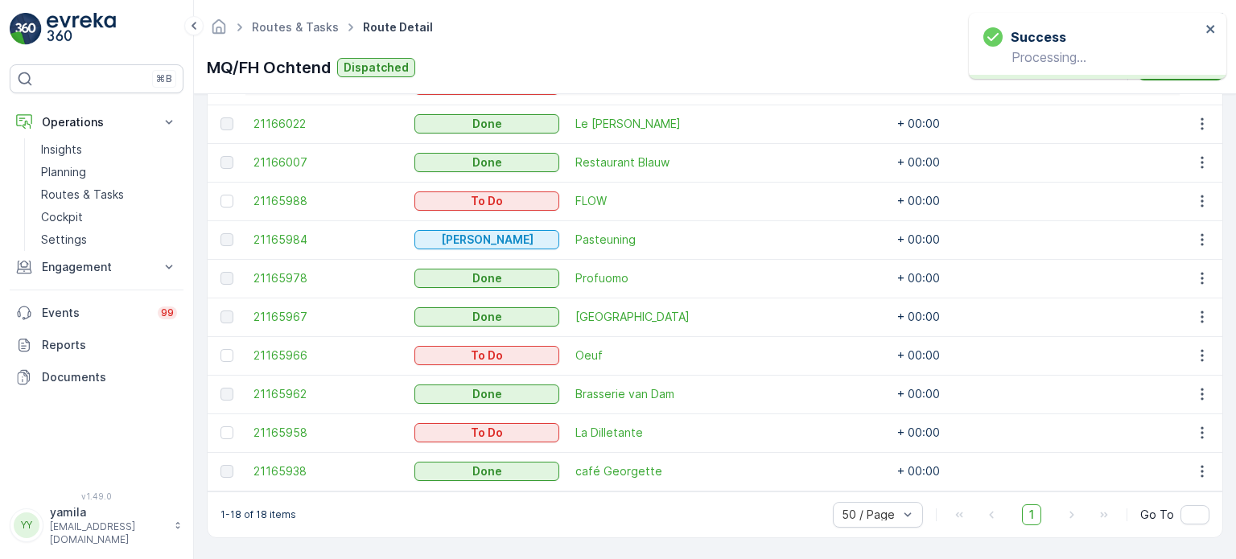
scroll to position [792, 0]
click at [1201, 350] on icon "button" at bounding box center [1202, 356] width 2 height 12
click at [1149, 414] on span "Change Route" at bounding box center [1161, 418] width 78 height 16
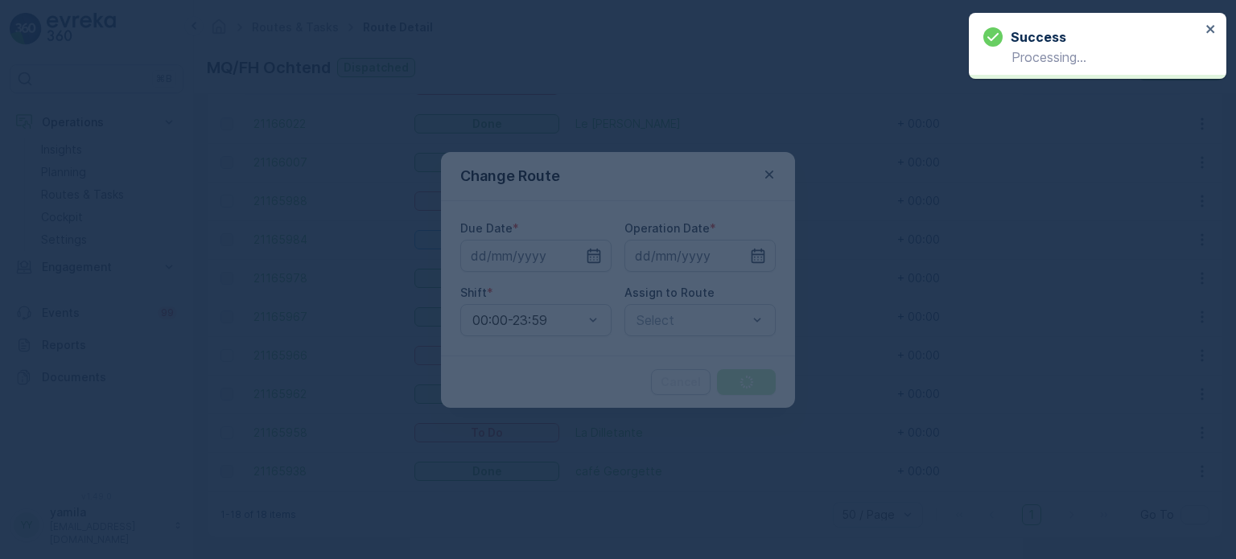
type input "[DATE]"
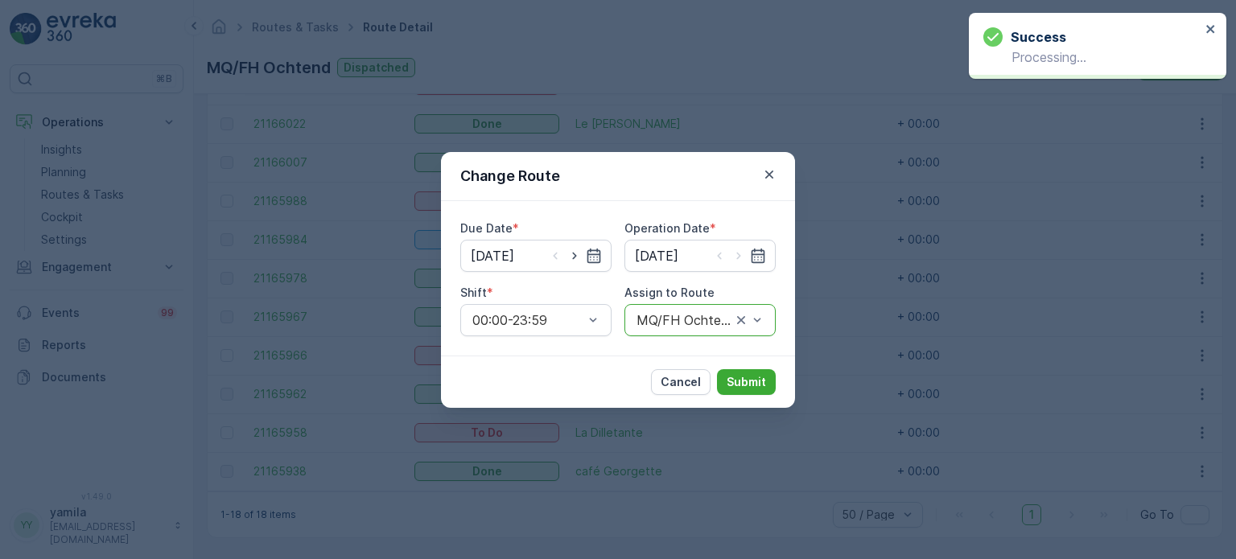
drag, startPoint x: 752, startPoint y: 323, endPoint x: 729, endPoint y: 321, distance: 22.6
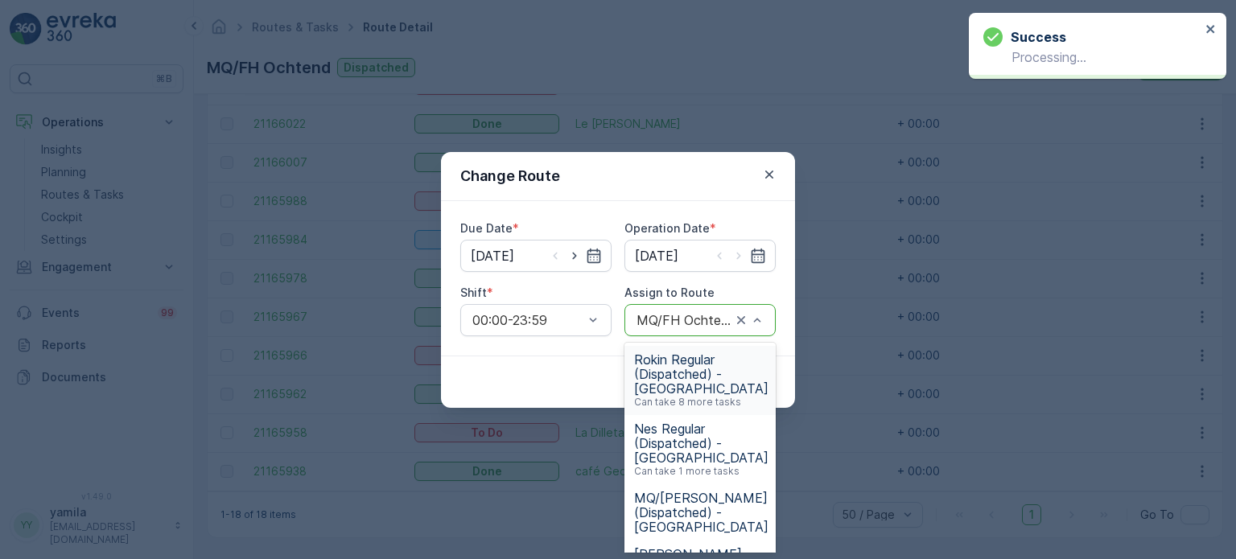
drag, startPoint x: 729, startPoint y: 321, endPoint x: 738, endPoint y: 320, distance: 9.0
click at [738, 320] on div "MQ/FH Ochtend (Dispatched) - Amsterdam" at bounding box center [700, 320] width 151 height 32
drag, startPoint x: 738, startPoint y: 320, endPoint x: 693, endPoint y: 313, distance: 45.5
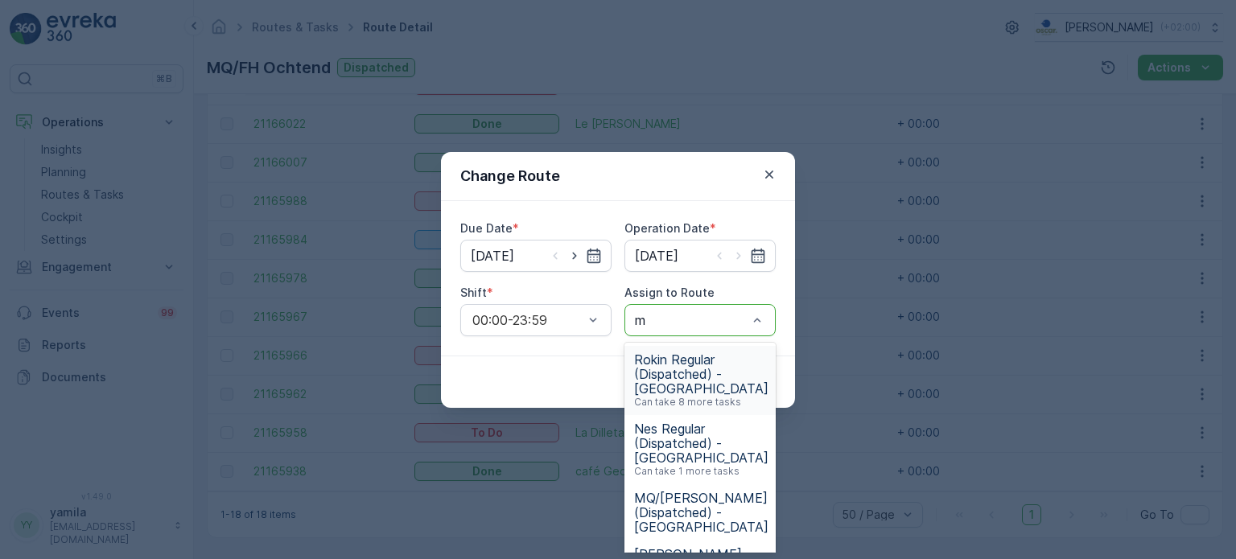
type input "mq"
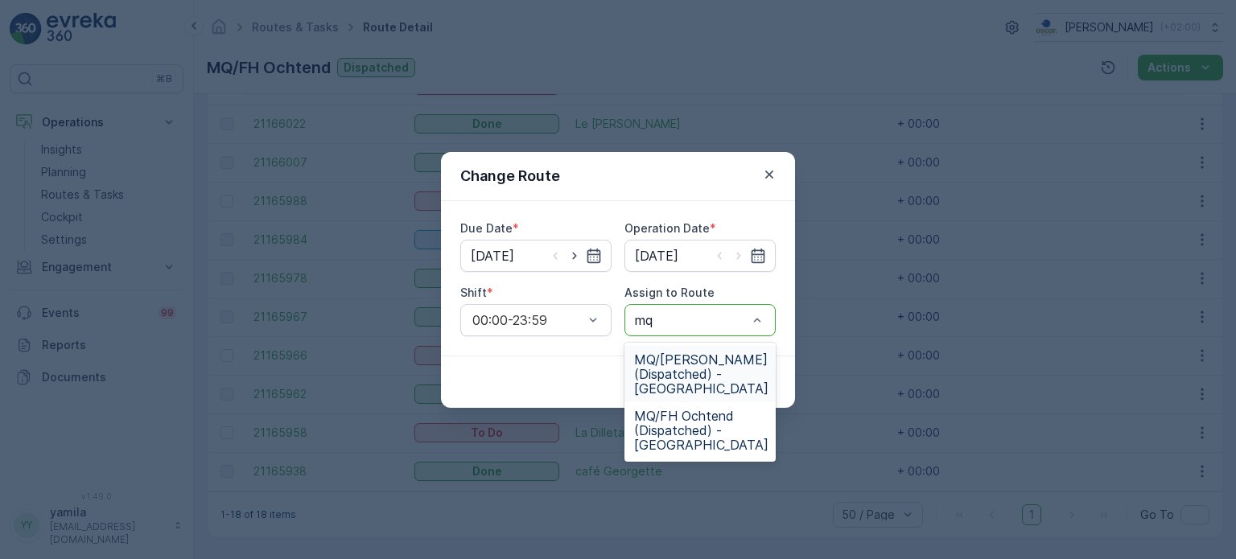
click at [689, 382] on span "MQ/FH Middag (Dispatched) - Amsterdam" at bounding box center [701, 374] width 134 height 43
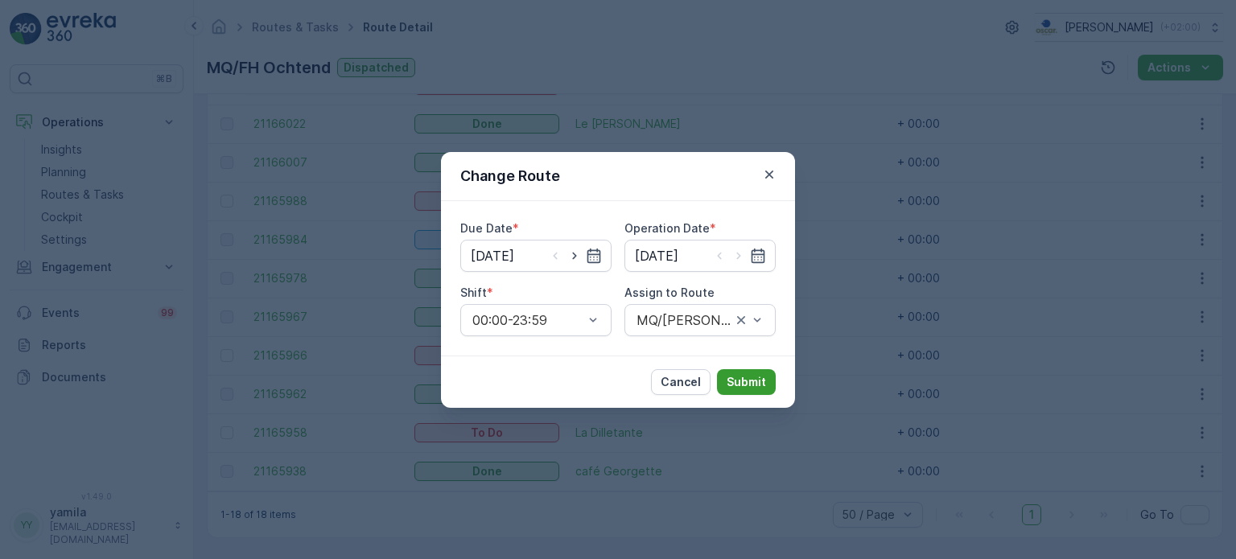
click at [757, 386] on p "Submit" at bounding box center [746, 382] width 39 height 16
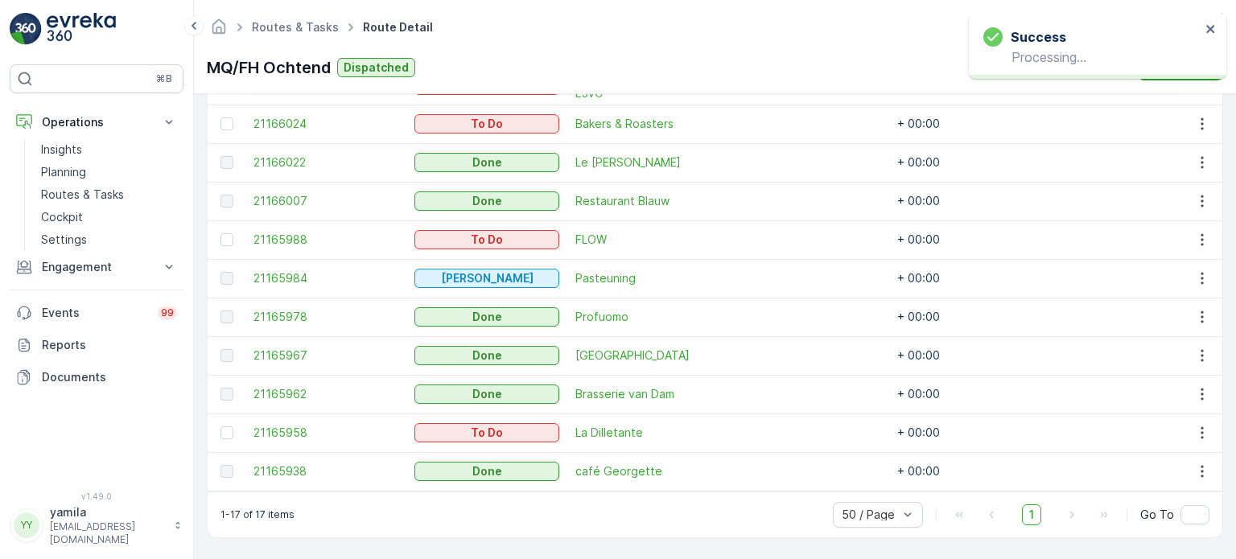
scroll to position [753, 0]
click at [1207, 425] on button "button" at bounding box center [1202, 432] width 29 height 19
click at [1169, 346] on span "Change Route" at bounding box center [1161, 349] width 78 height 16
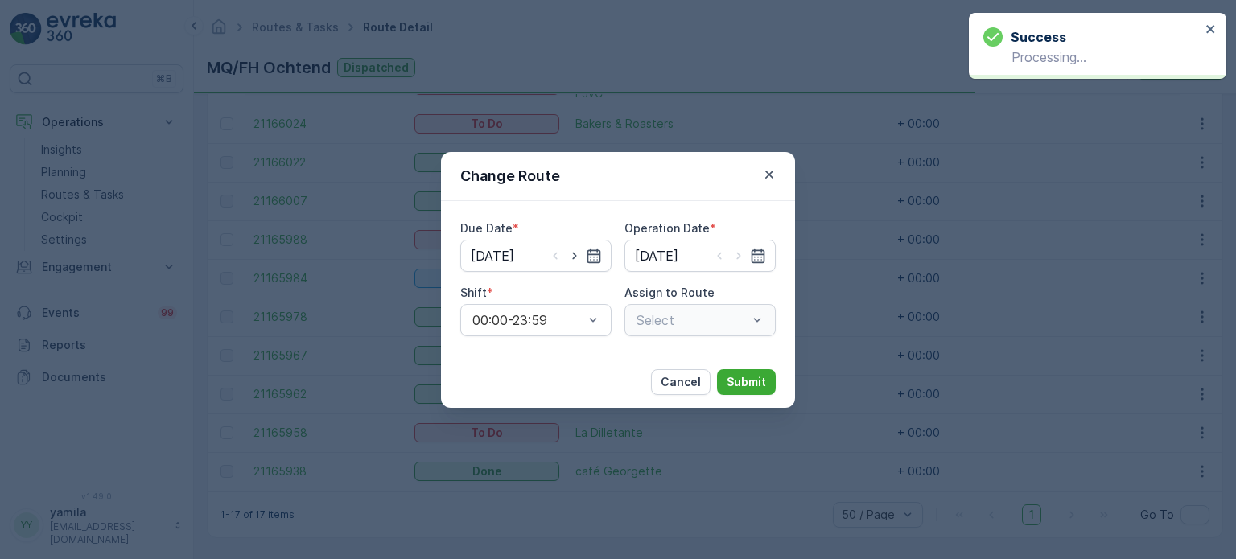
type input "[DATE]"
click at [765, 179] on icon "button" at bounding box center [769, 175] width 16 height 16
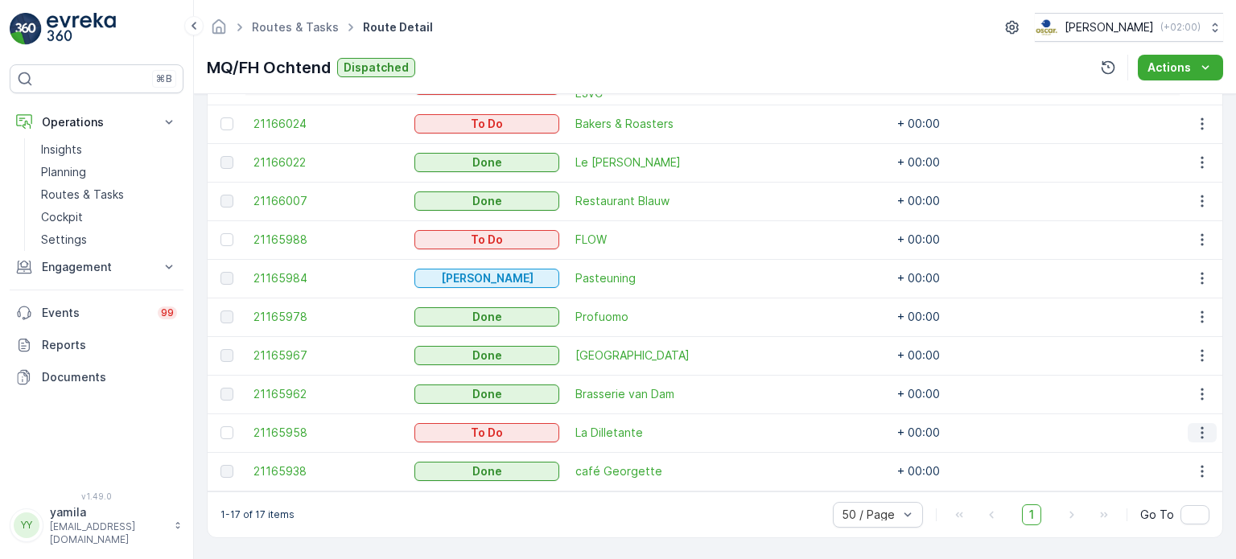
click at [1201, 427] on icon "button" at bounding box center [1202, 433] width 2 height 12
click at [1153, 349] on span "Change Route" at bounding box center [1161, 349] width 78 height 16
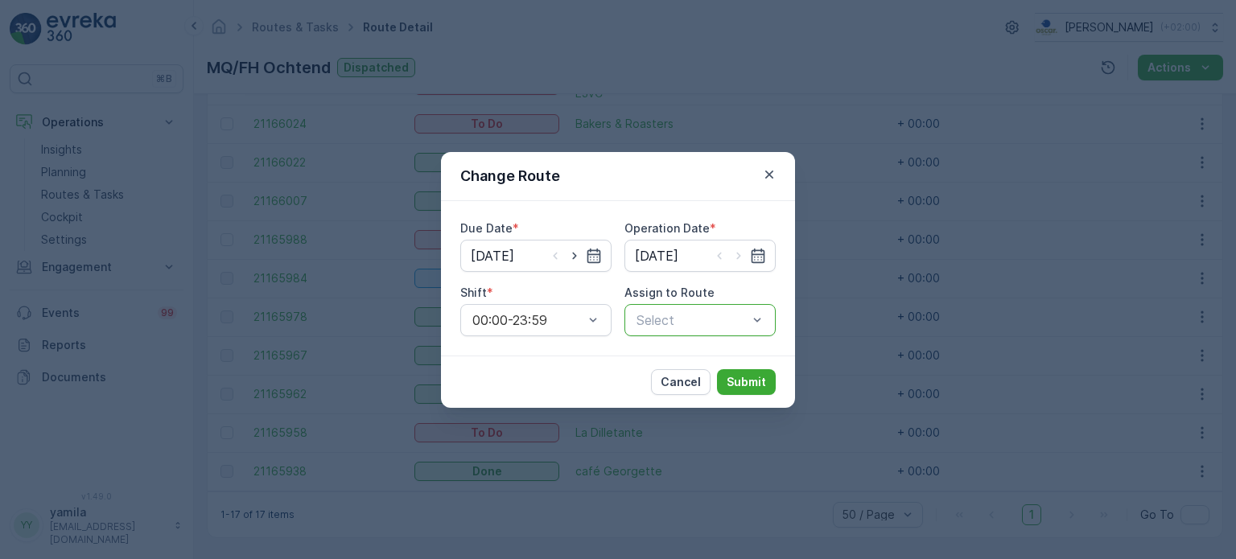
click at [737, 314] on div at bounding box center [692, 320] width 114 height 14
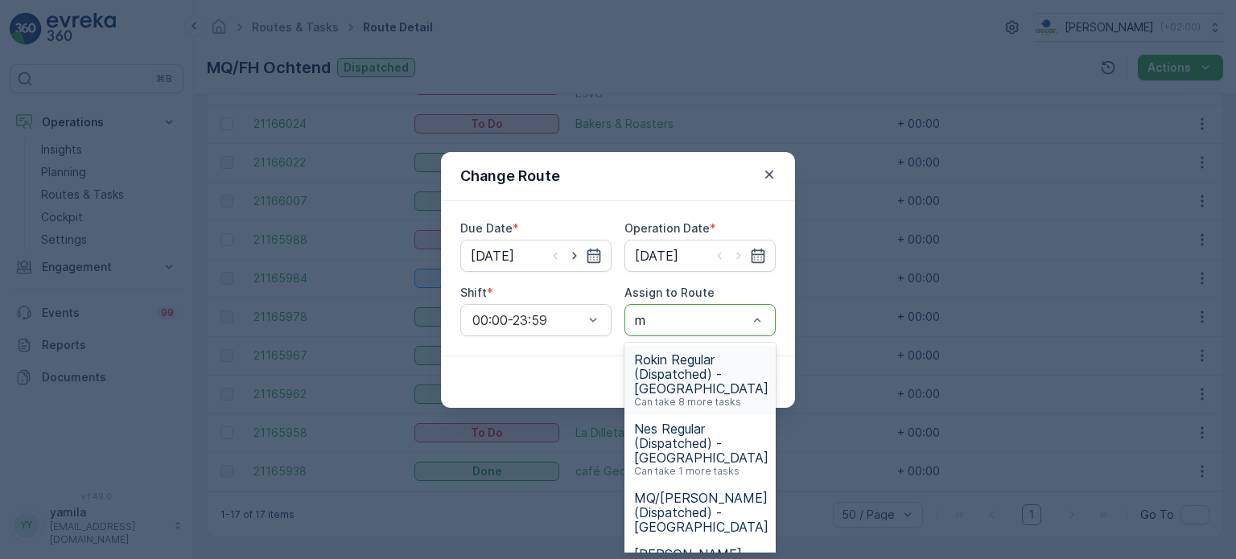
type input "mq"
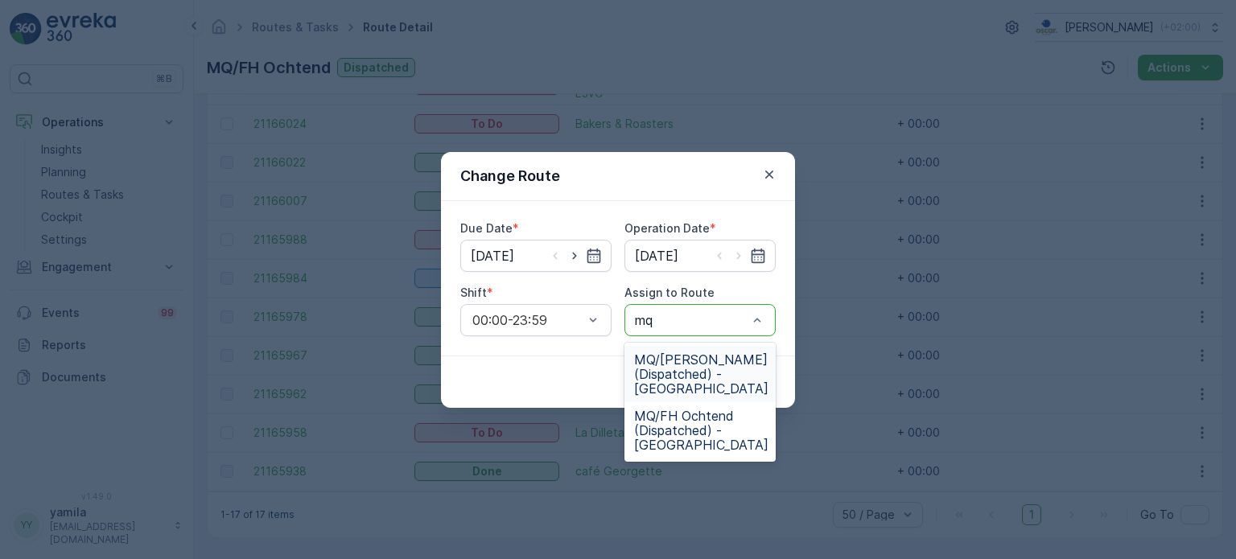
click at [707, 377] on span "MQ/FH Middag (Dispatched) - Amsterdam" at bounding box center [701, 374] width 134 height 43
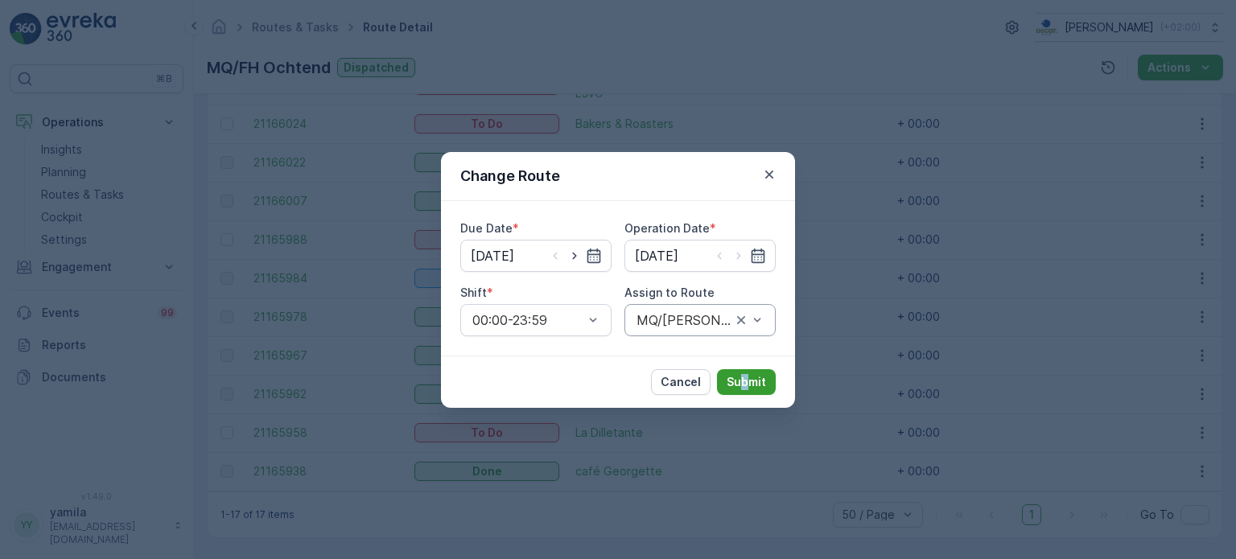
drag, startPoint x: 750, startPoint y: 360, endPoint x: 744, endPoint y: 389, distance: 29.7
click at [744, 389] on div "Cancel Submit" at bounding box center [618, 382] width 354 height 52
click at [744, 389] on p "Submit" at bounding box center [746, 382] width 39 height 16
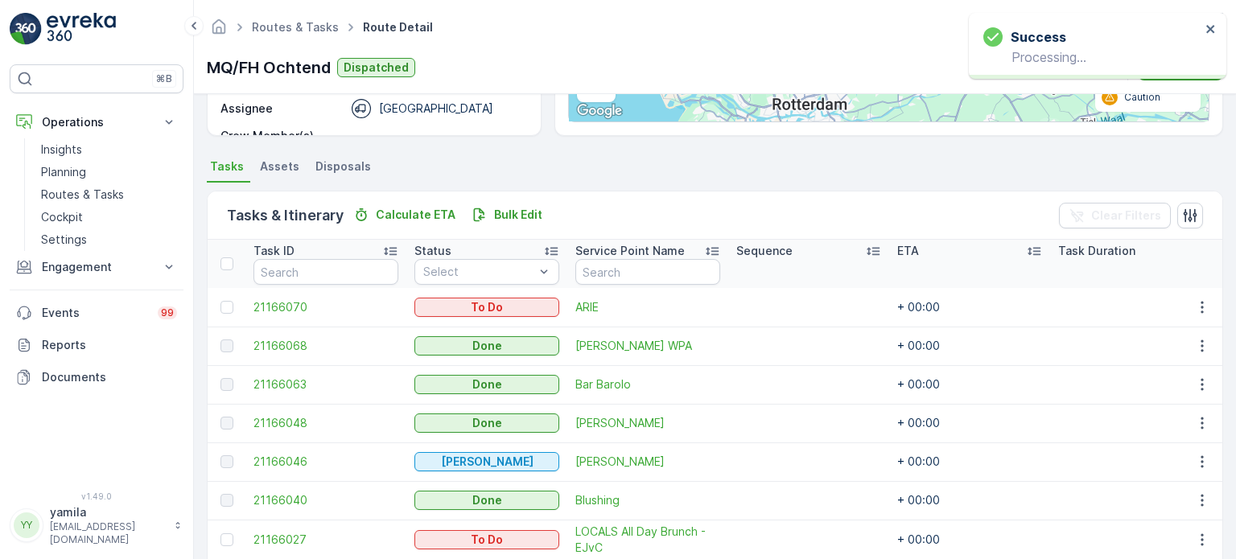
scroll to position [155, 0]
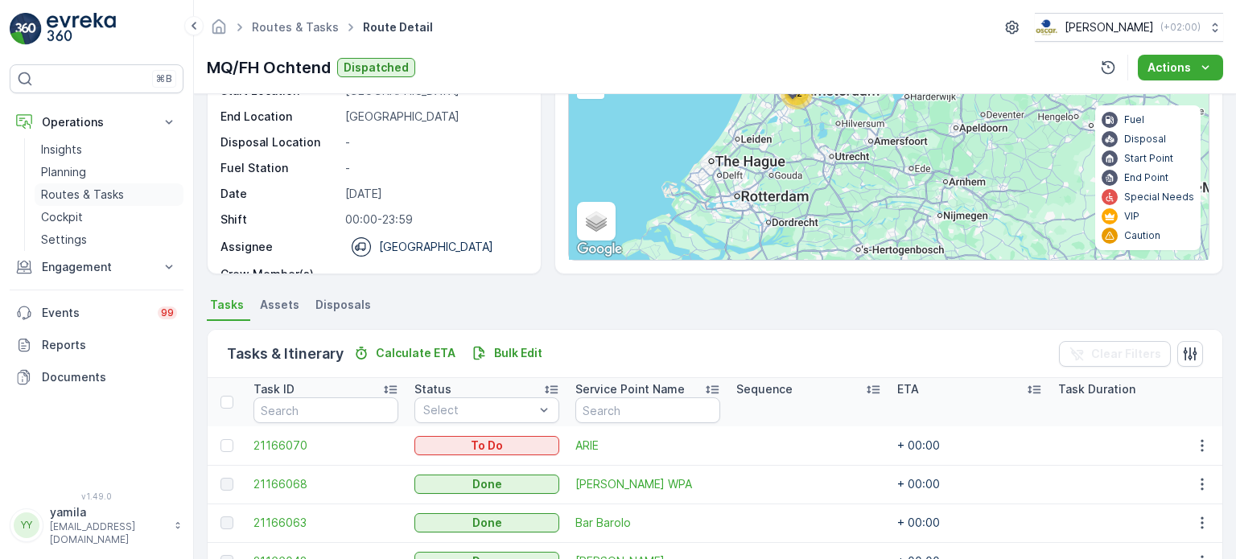
click at [128, 194] on link "Routes & Tasks" at bounding box center [109, 195] width 149 height 23
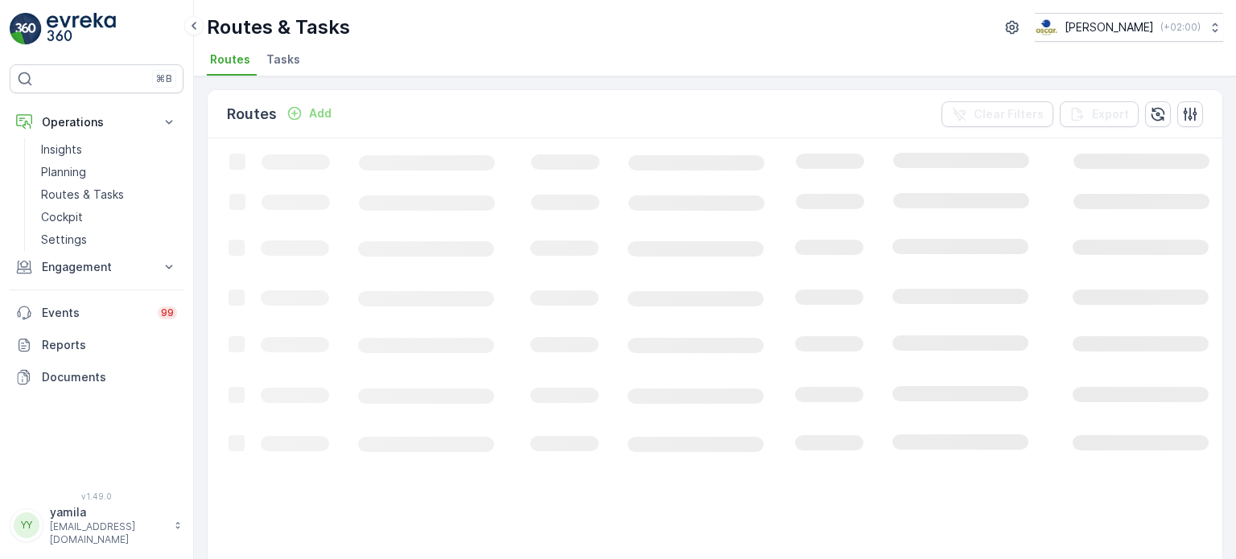
click at [278, 63] on span "Tasks" at bounding box center [283, 60] width 34 height 16
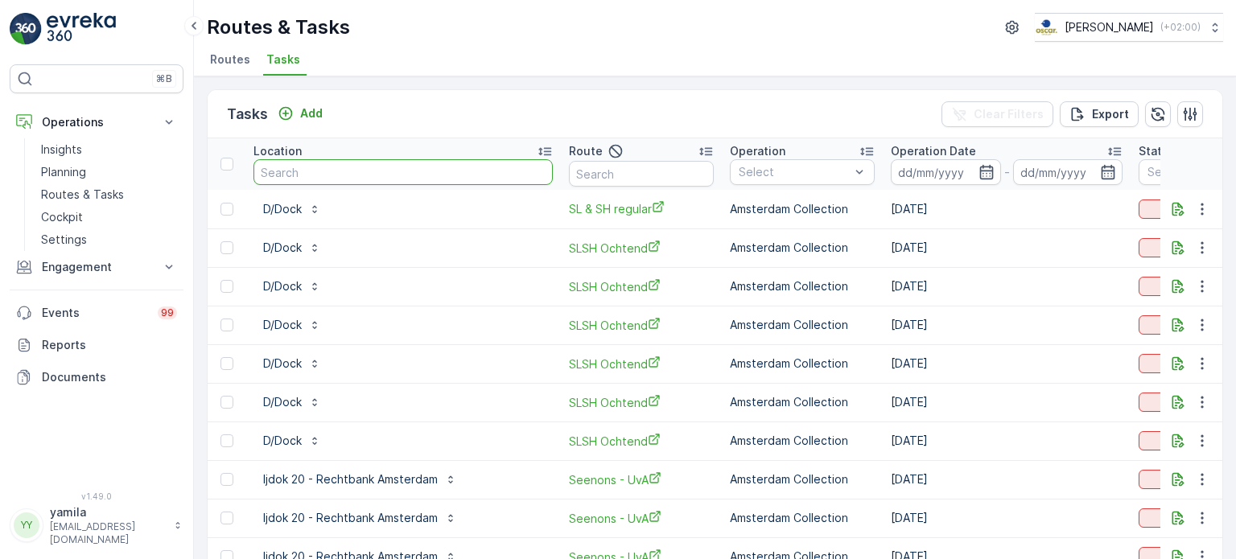
click at [386, 171] on input "text" at bounding box center [403, 172] width 299 height 26
type input "keuken"
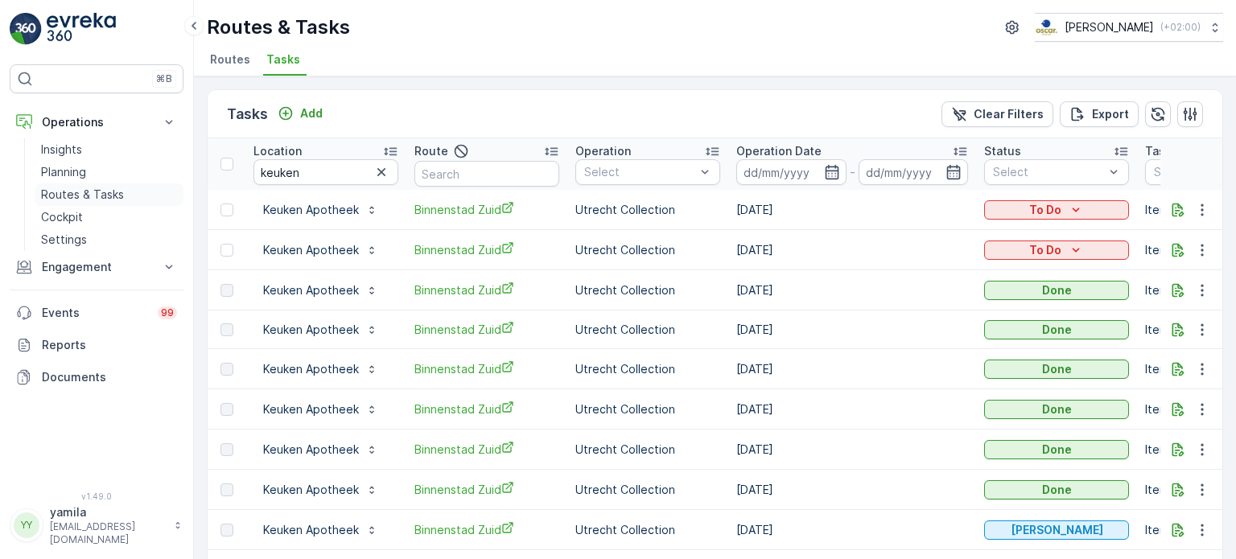
click at [111, 195] on p "Routes & Tasks" at bounding box center [82, 195] width 83 height 16
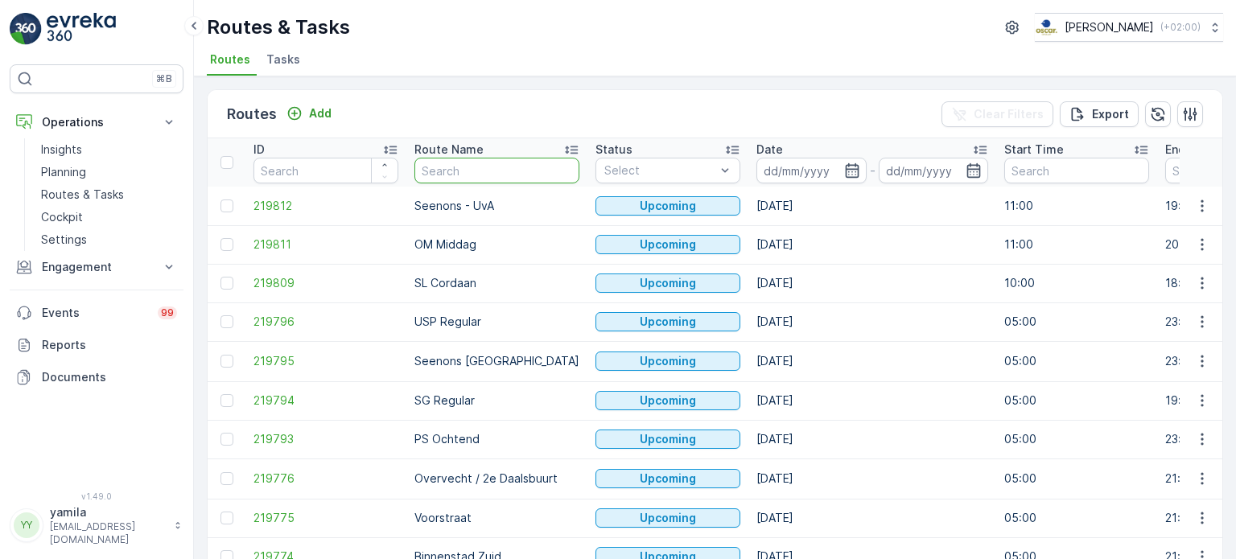
click at [441, 171] on input "text" at bounding box center [496, 171] width 165 height 26
type input "nes"
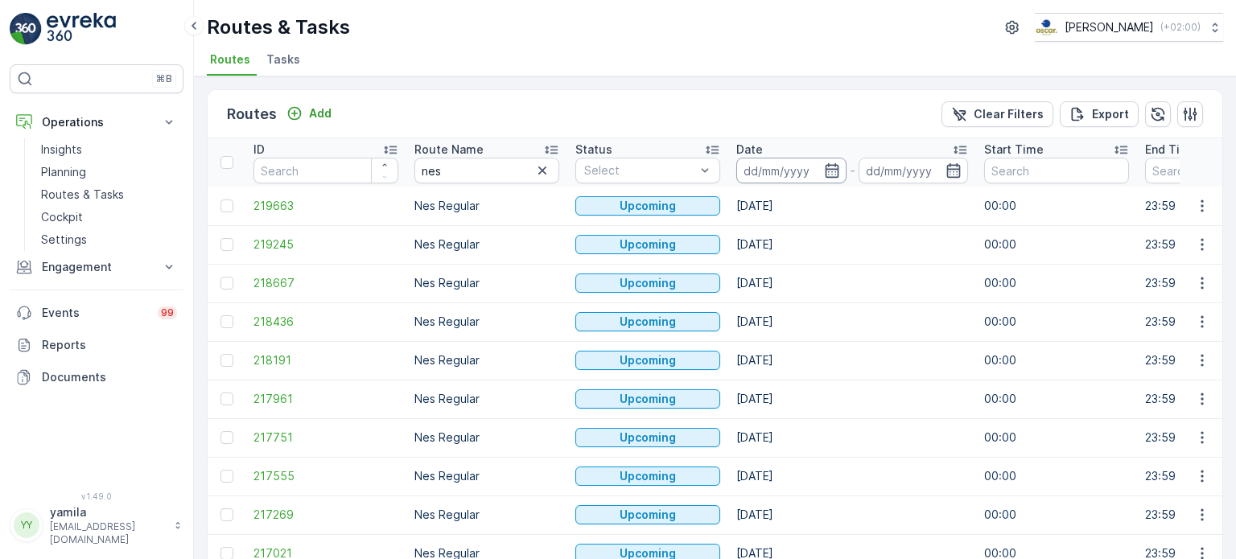
click at [788, 173] on input at bounding box center [791, 171] width 110 height 26
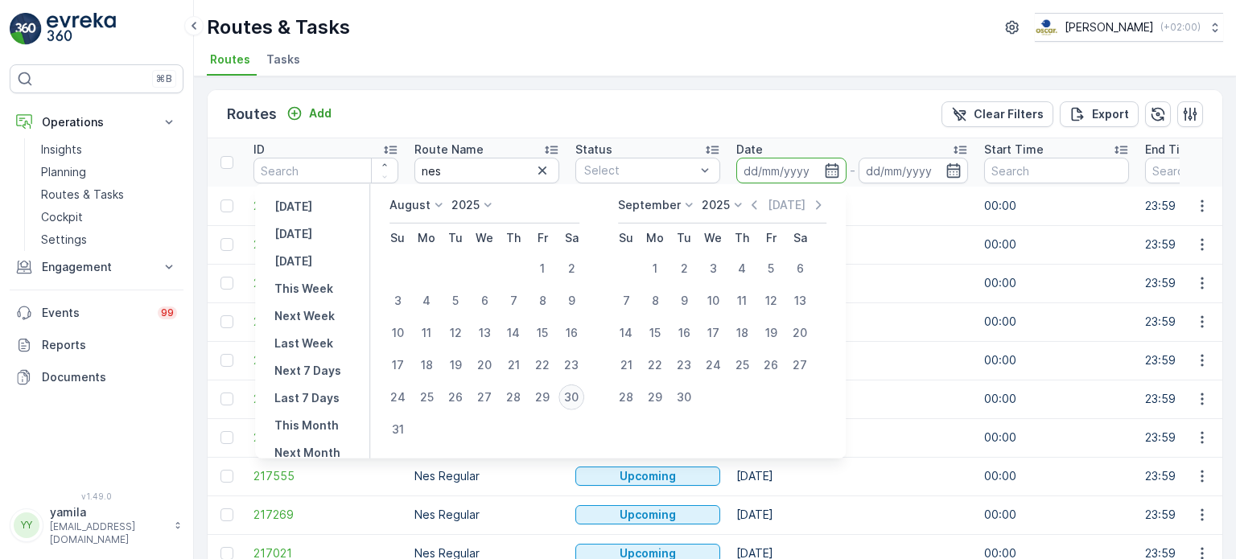
click at [583, 389] on div "30" at bounding box center [572, 398] width 26 height 26
type input "[DATE]"
click at [583, 389] on div "30" at bounding box center [572, 398] width 26 height 26
type input "[DATE]"
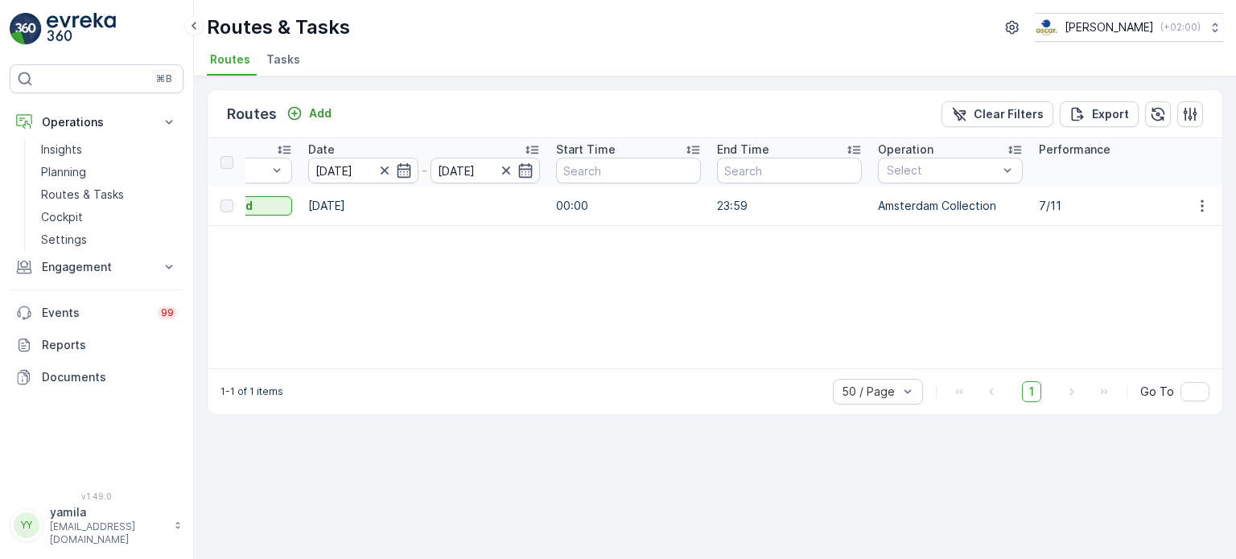
scroll to position [0, 431]
click at [1203, 211] on icon "button" at bounding box center [1202, 206] width 16 height 16
click at [1191, 224] on span "See More Details" at bounding box center [1164, 229] width 93 height 16
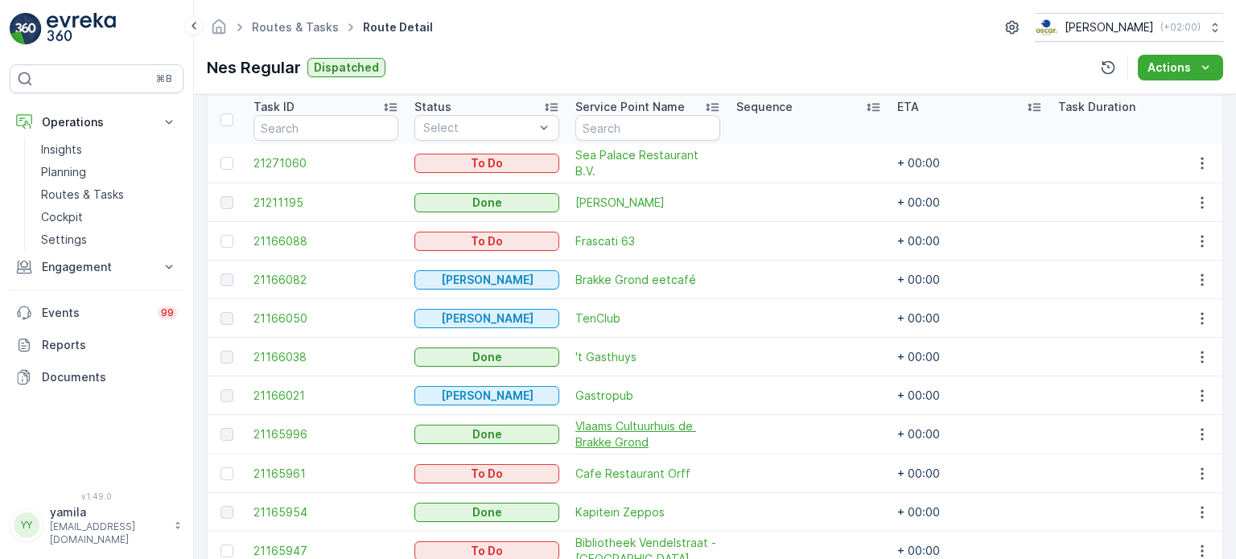
scroll to position [422, 0]
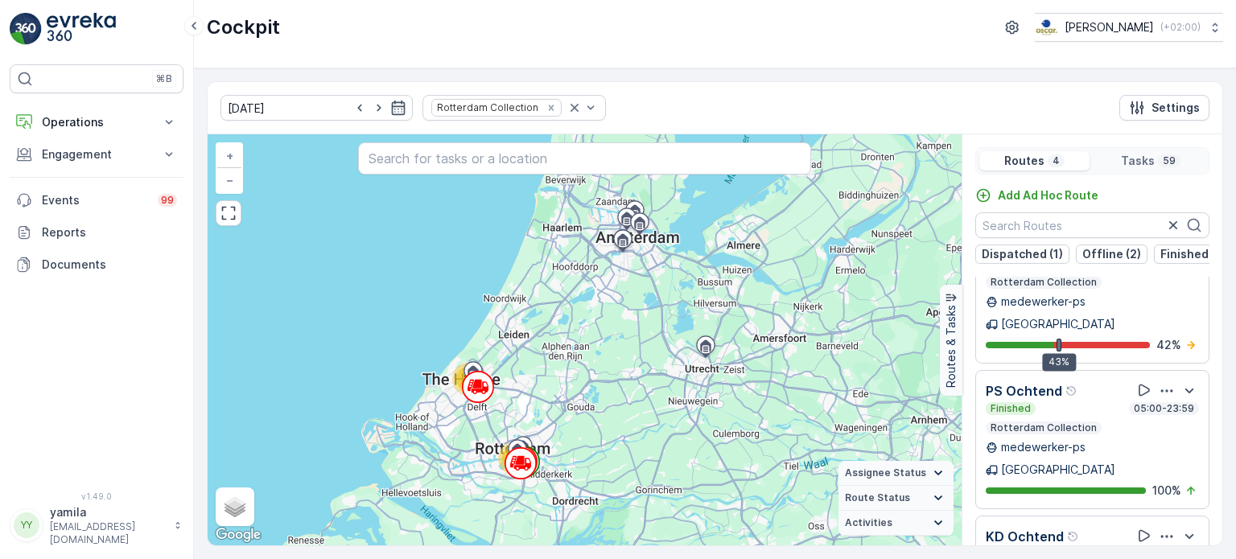
scroll to position [39, 0]
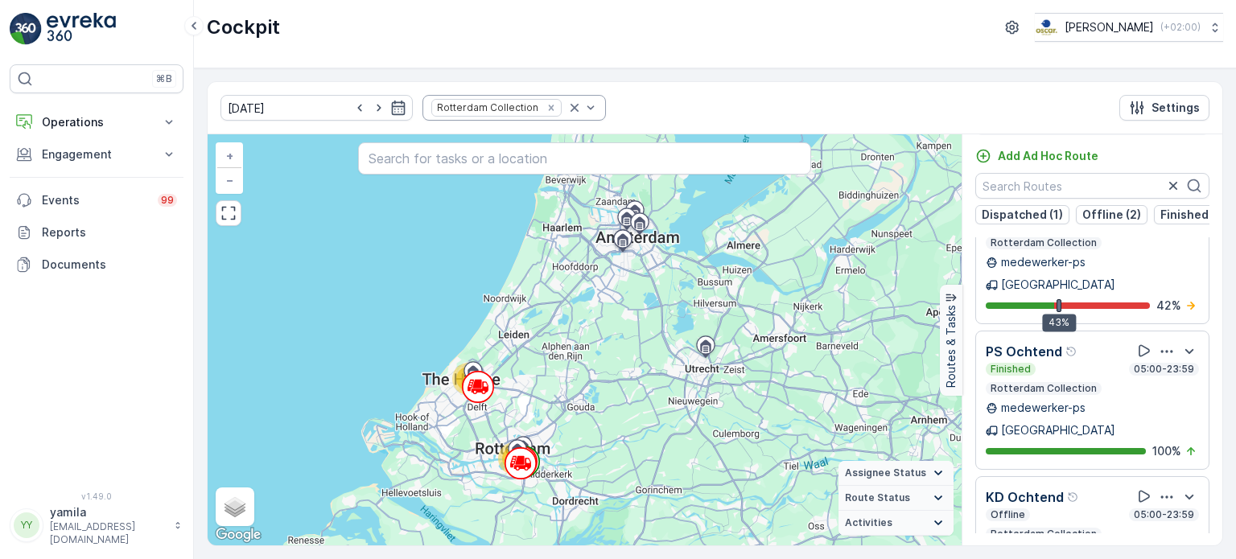
scroll to position [121, 0]
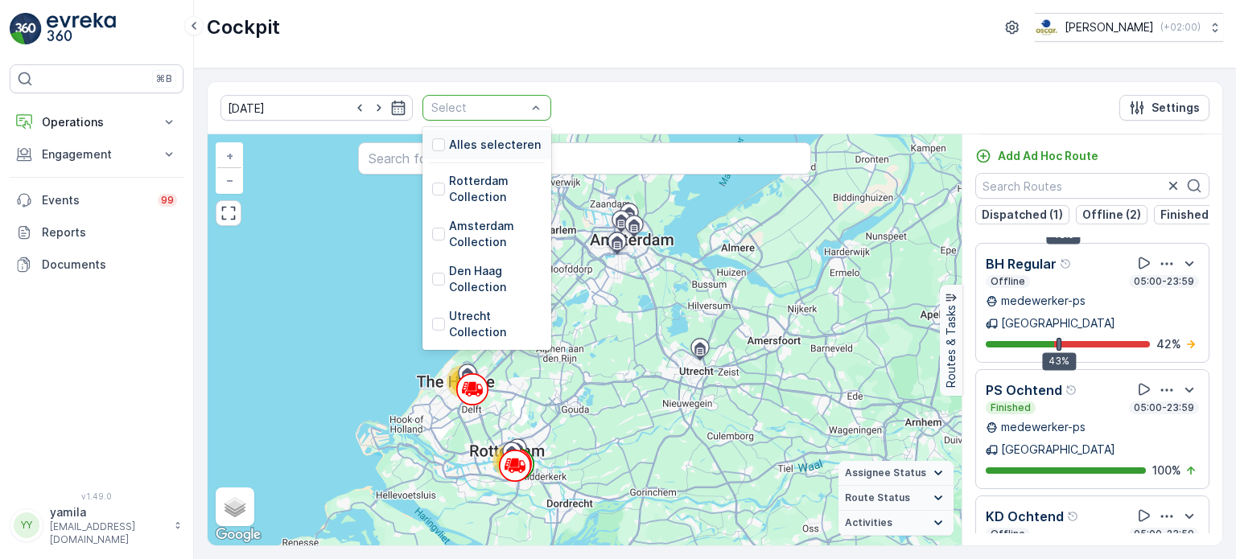
click at [519, 105] on div "Select" at bounding box center [487, 108] width 129 height 26
click at [432, 233] on div at bounding box center [438, 234] width 13 height 13
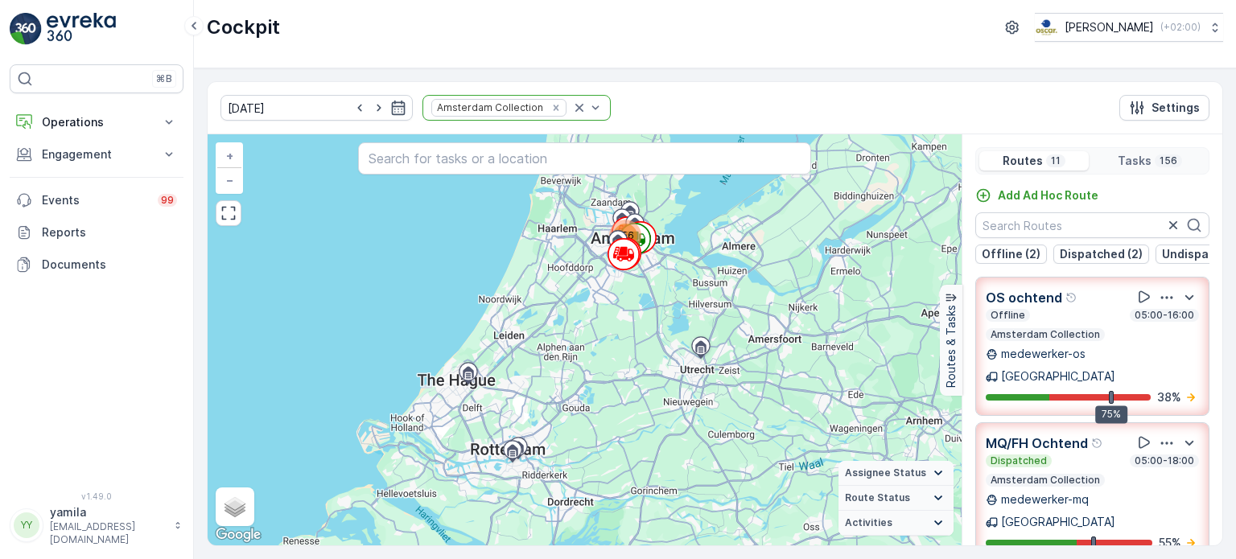
scroll to position [61, 0]
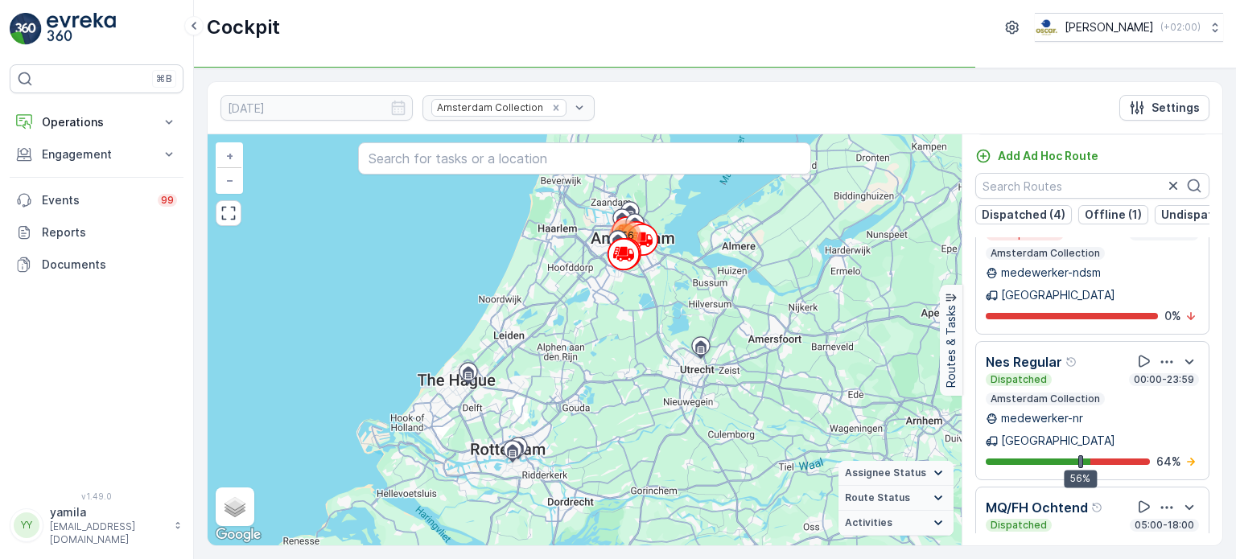
scroll to position [938, 0]
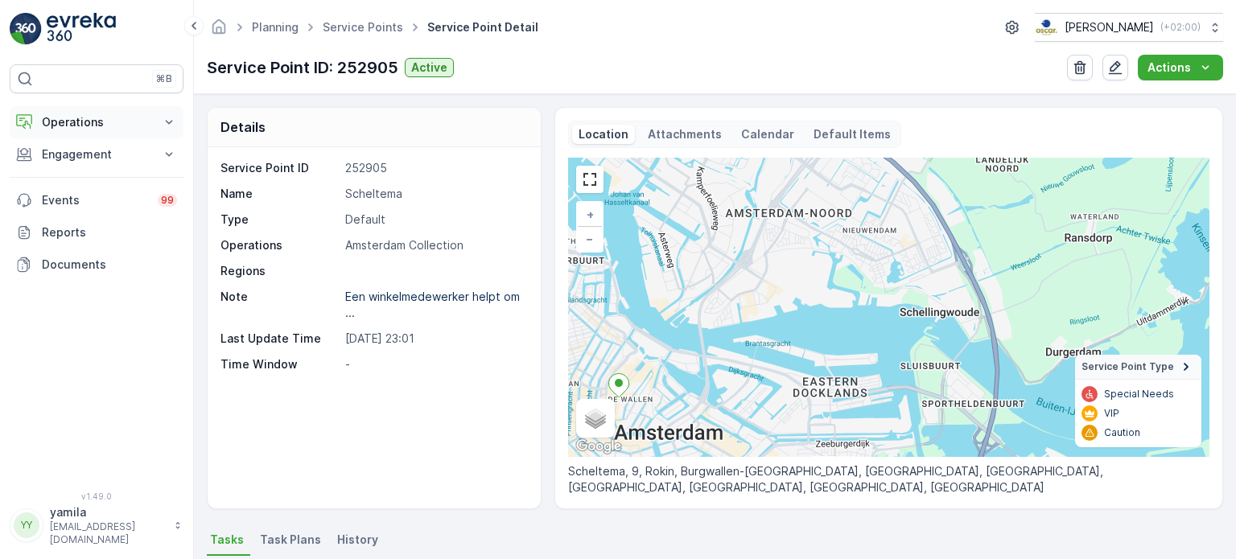
click at [100, 125] on p "Operations" at bounding box center [96, 122] width 109 height 16
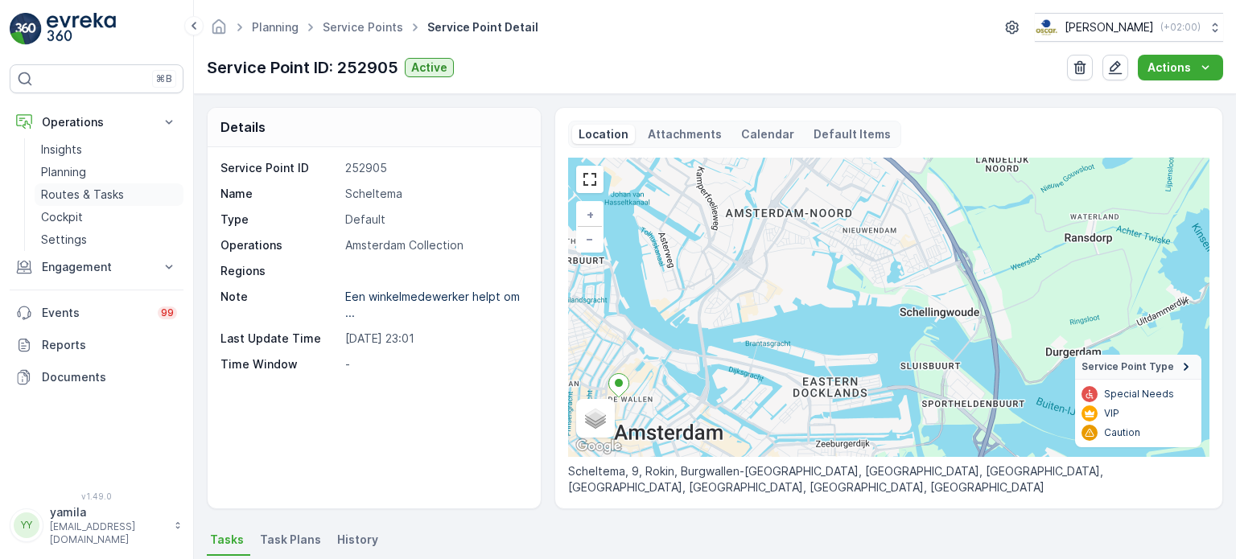
click at [89, 192] on p "Routes & Tasks" at bounding box center [82, 195] width 83 height 16
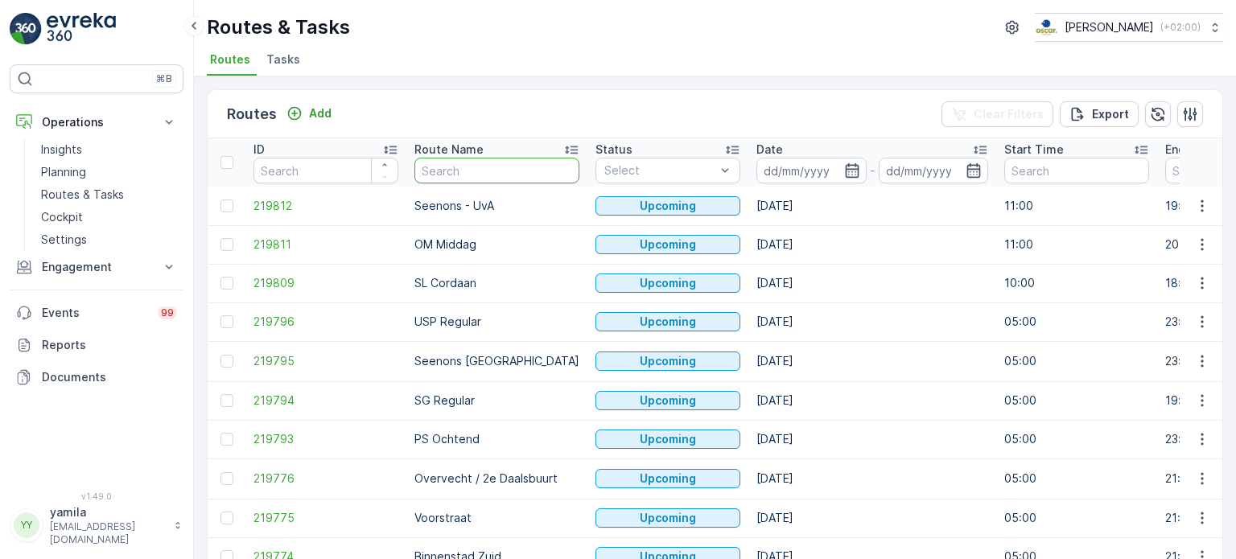
click at [443, 173] on input "text" at bounding box center [496, 171] width 165 height 26
type input "os"
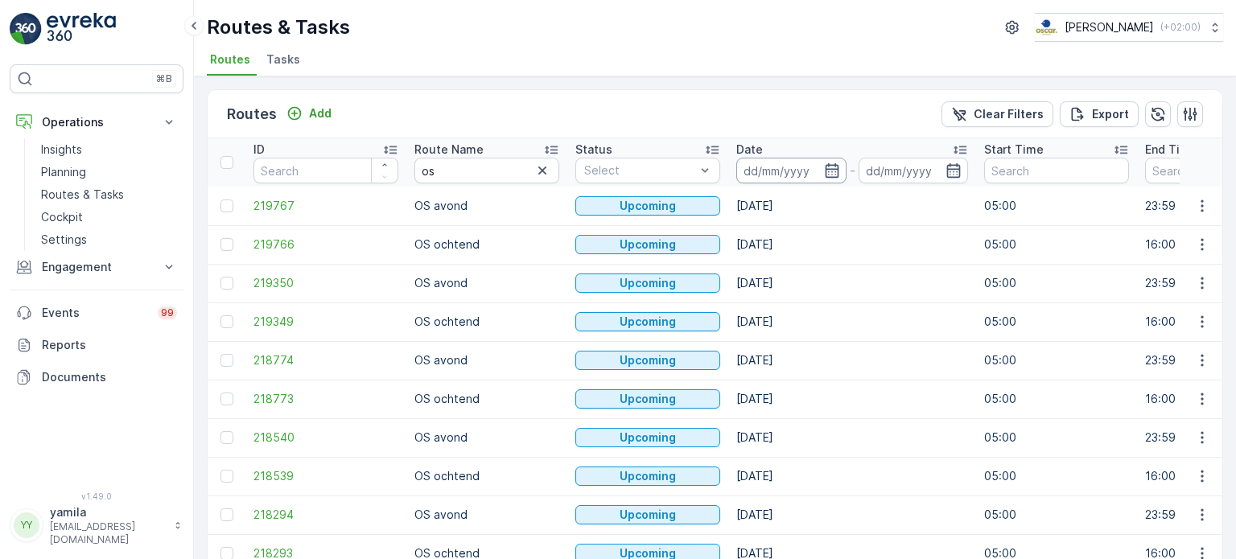
click at [767, 170] on input at bounding box center [791, 171] width 110 height 26
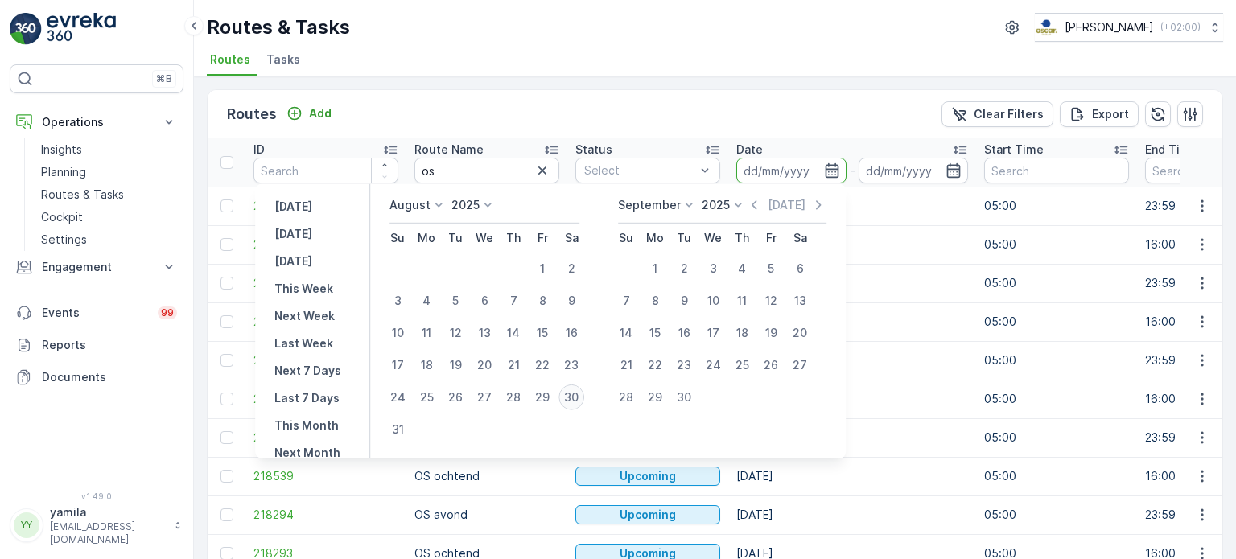
click at [576, 390] on div "30" at bounding box center [572, 398] width 26 height 26
type input "[DATE]"
click at [576, 390] on div "30" at bounding box center [572, 398] width 26 height 26
type input "[DATE]"
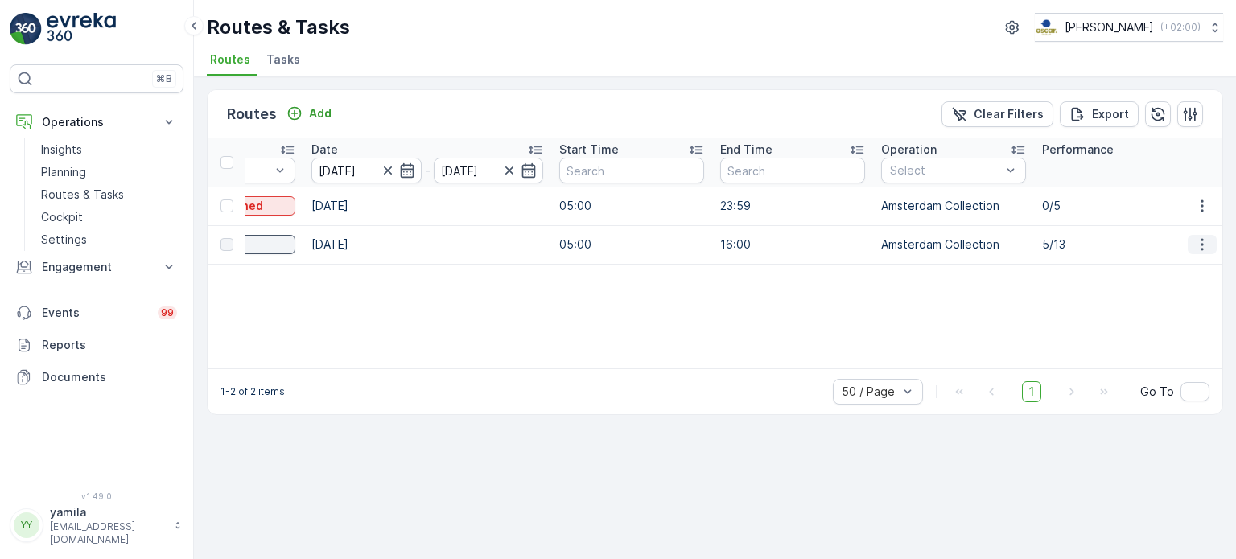
scroll to position [0, 428]
click at [1199, 244] on icon "button" at bounding box center [1202, 245] width 16 height 16
click at [1173, 266] on span "See More Details" at bounding box center [1164, 268] width 93 height 16
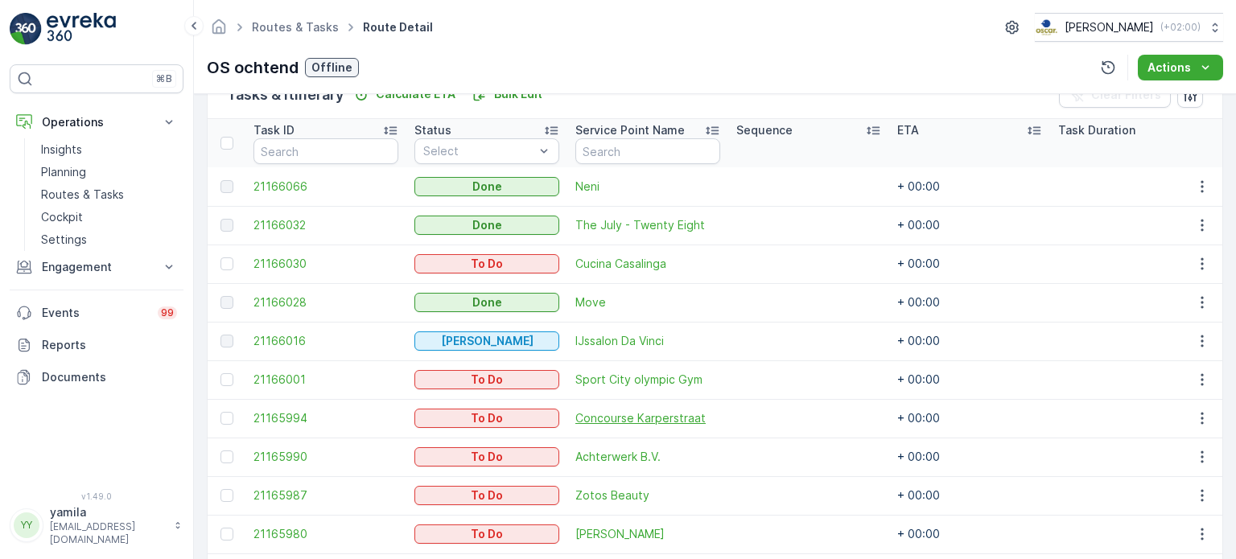
scroll to position [412, 0]
click at [101, 187] on p "Routes & Tasks" at bounding box center [82, 195] width 83 height 16
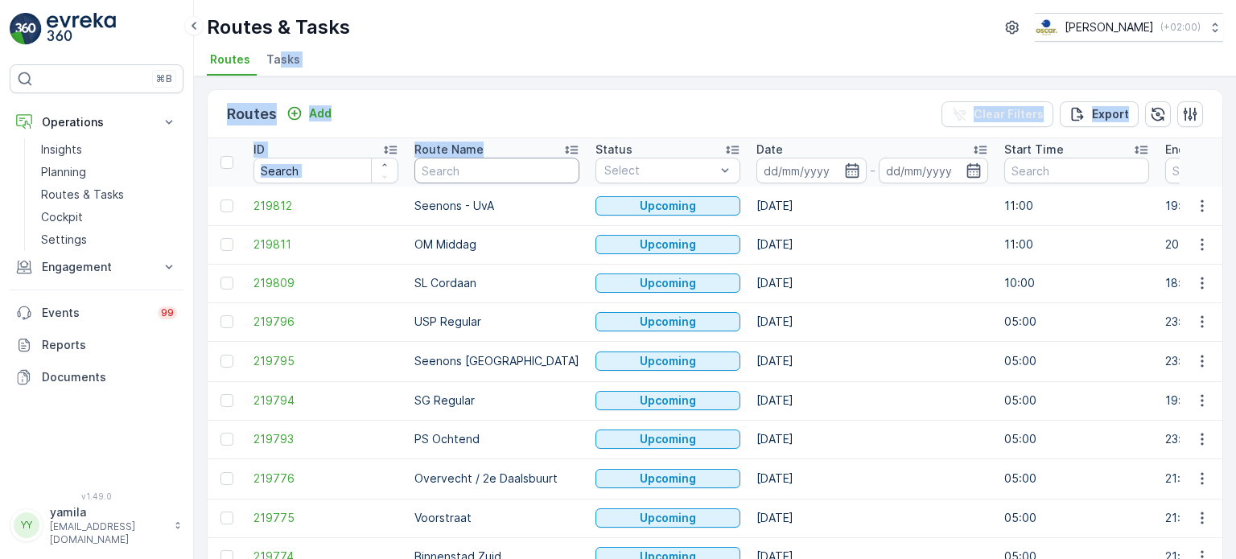
drag, startPoint x: 275, startPoint y: 58, endPoint x: 458, endPoint y: 166, distance: 212.2
click at [458, 166] on div "Routes & Tasks Oscar Circulair ( +02:00 ) Routes Tasks Routes Add Clear Filters…" at bounding box center [715, 279] width 1042 height 559
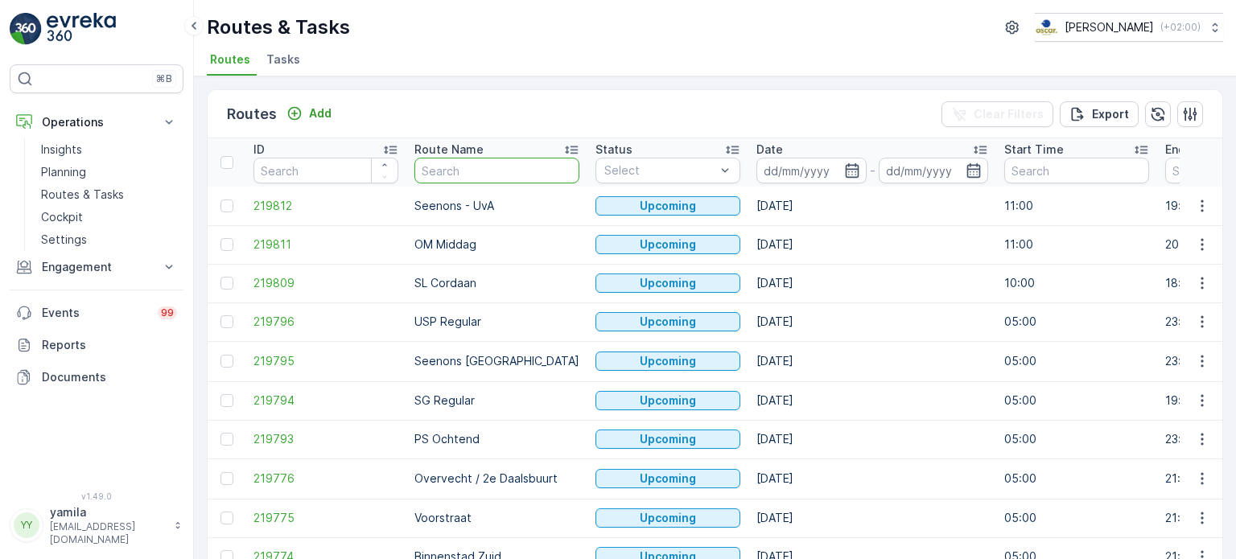
click at [458, 166] on input "text" at bounding box center [496, 171] width 165 height 26
type input "mq middag"
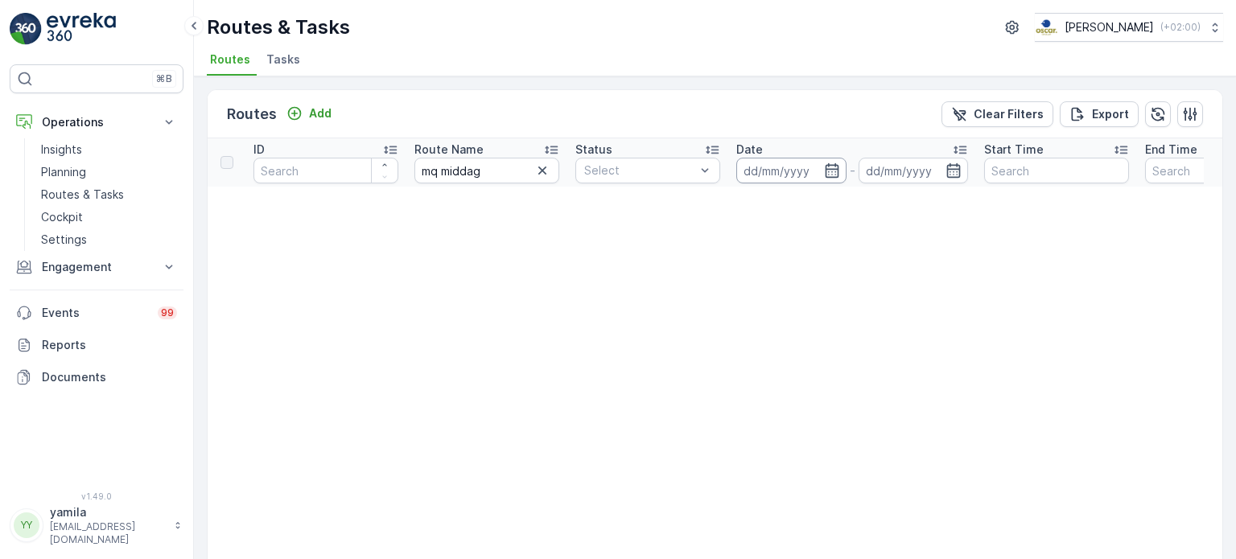
click at [755, 175] on input at bounding box center [791, 171] width 110 height 26
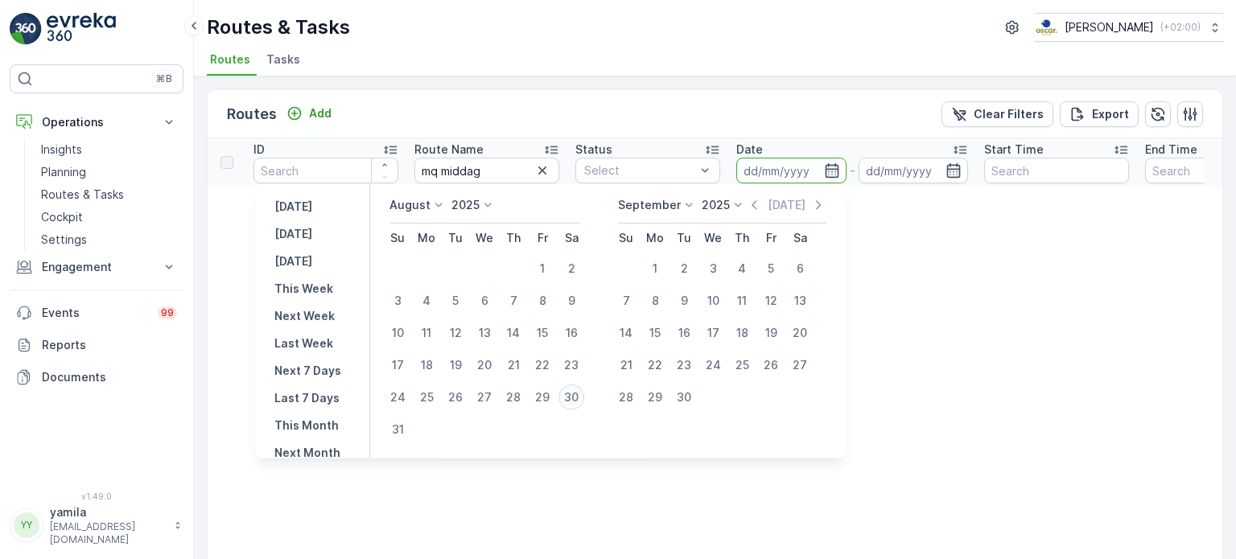
click at [572, 398] on div "30" at bounding box center [572, 398] width 26 height 26
type input "[DATE]"
click at [572, 398] on div "30" at bounding box center [572, 398] width 26 height 26
type input "[DATE]"
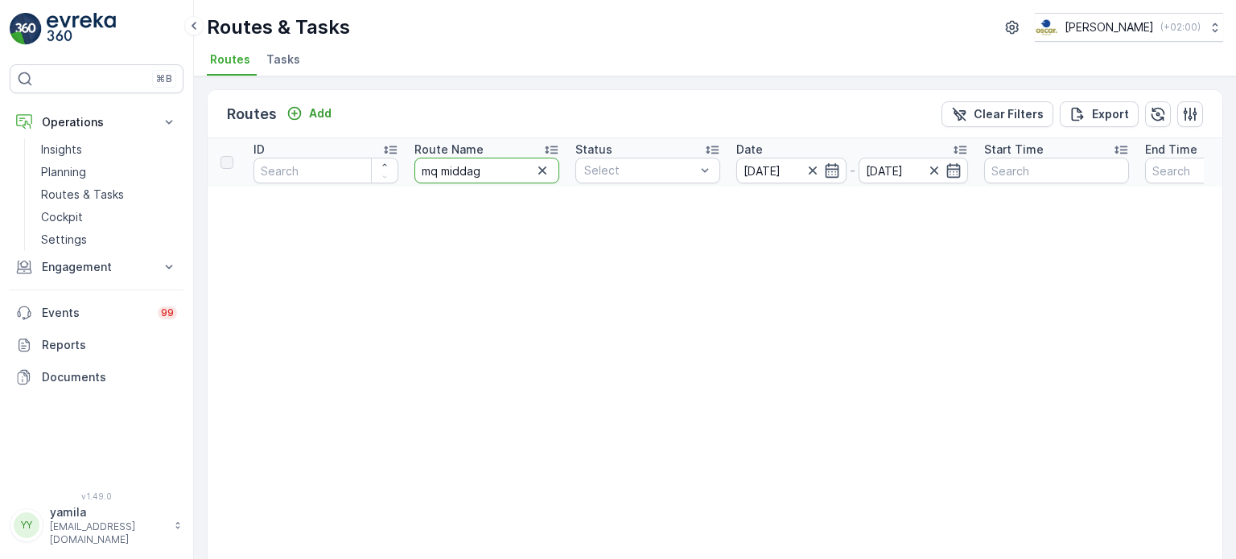
click at [493, 177] on input "mq middag" at bounding box center [486, 171] width 145 height 26
type input "mq"
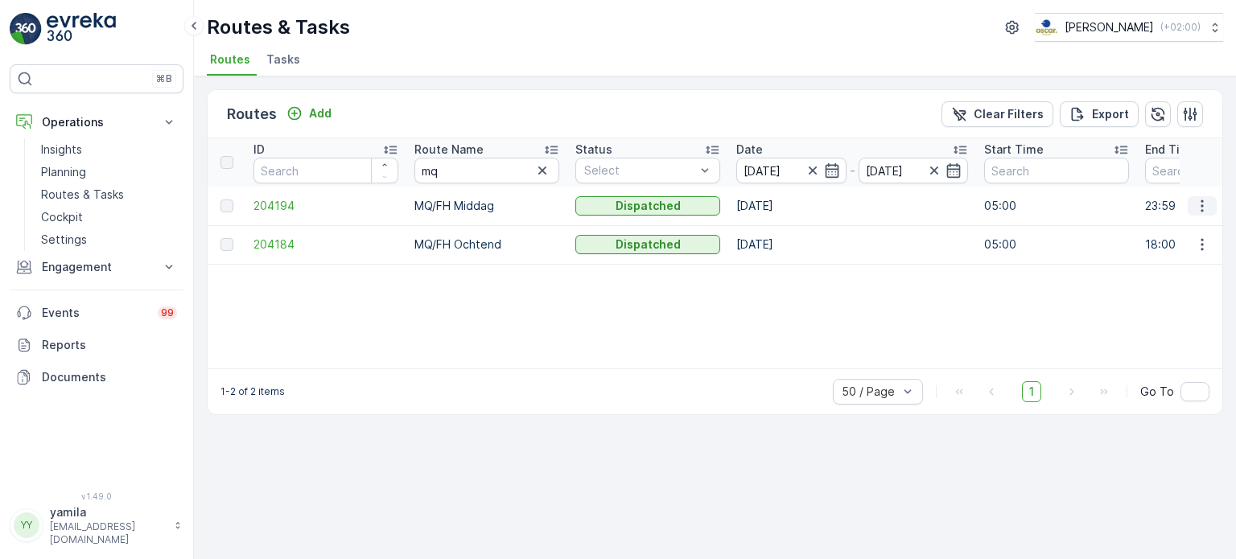
click at [1198, 206] on icon "button" at bounding box center [1202, 206] width 16 height 16
click at [1172, 231] on span "See More Details" at bounding box center [1164, 229] width 93 height 16
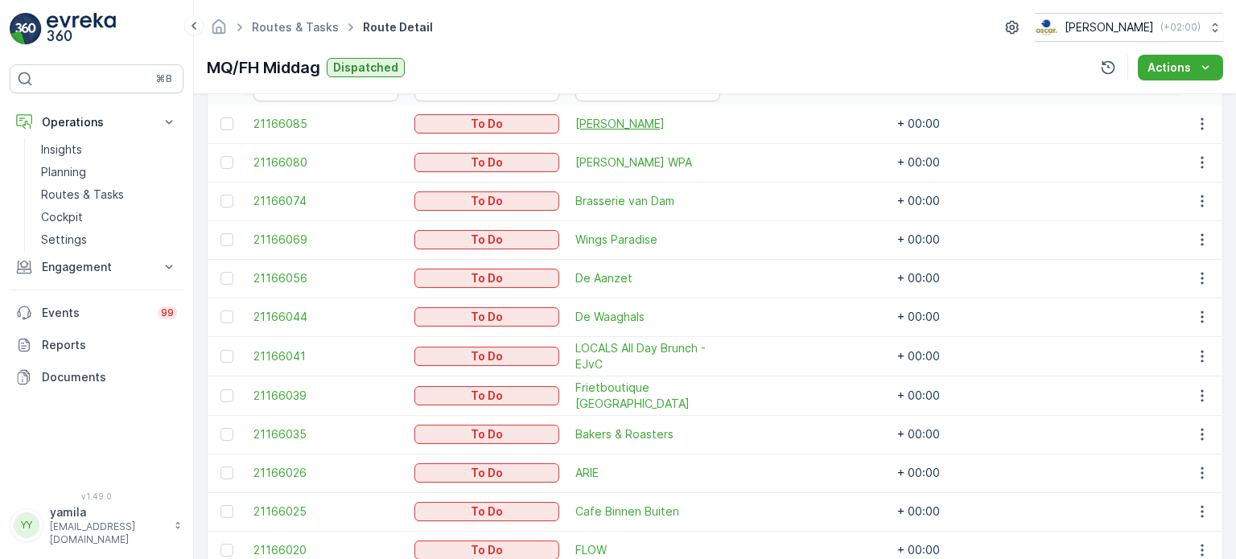
scroll to position [464, 0]
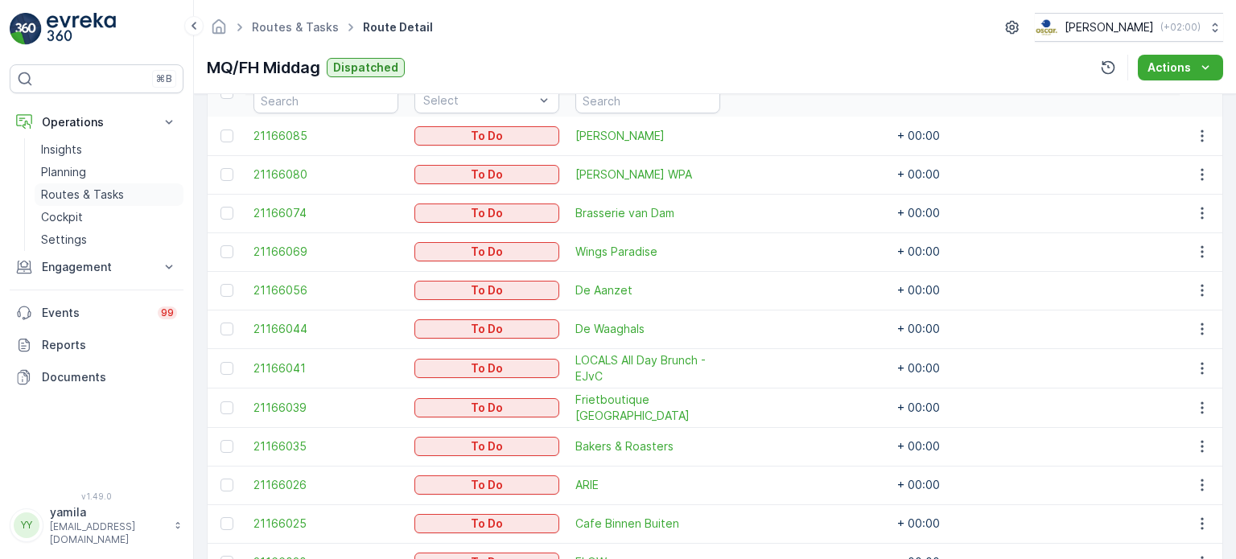
click at [85, 196] on p "Routes & Tasks" at bounding box center [82, 195] width 83 height 16
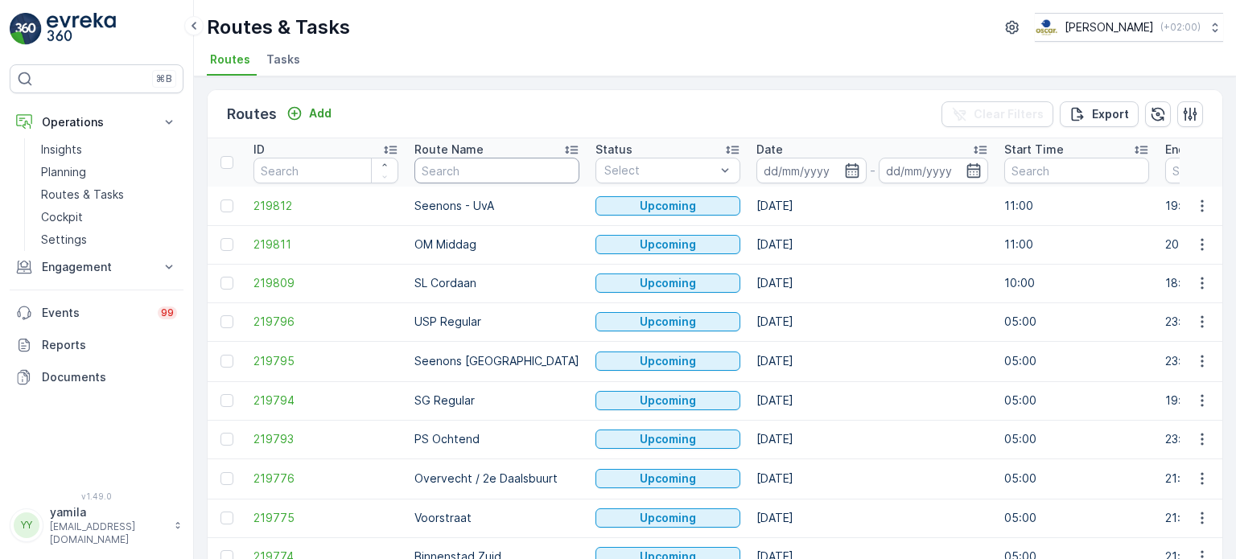
click at [472, 163] on input "text" at bounding box center [496, 171] width 165 height 26
type input "wg"
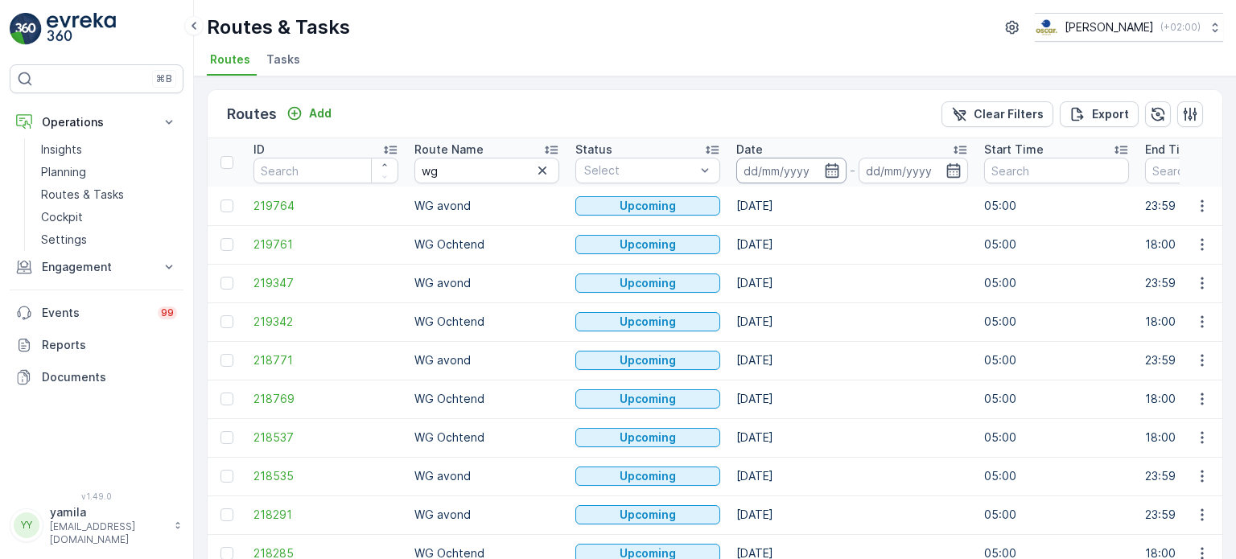
click at [781, 163] on input at bounding box center [791, 171] width 110 height 26
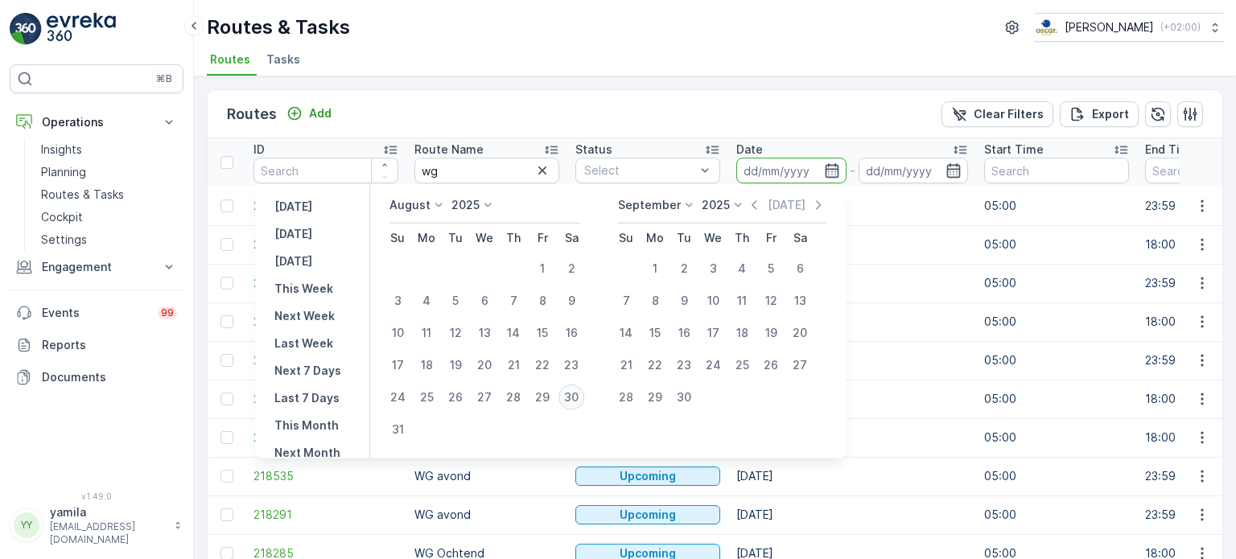
click at [579, 400] on div "30" at bounding box center [572, 398] width 26 height 26
type input "[DATE]"
click at [579, 400] on div "30" at bounding box center [572, 398] width 26 height 26
type input "[DATE]"
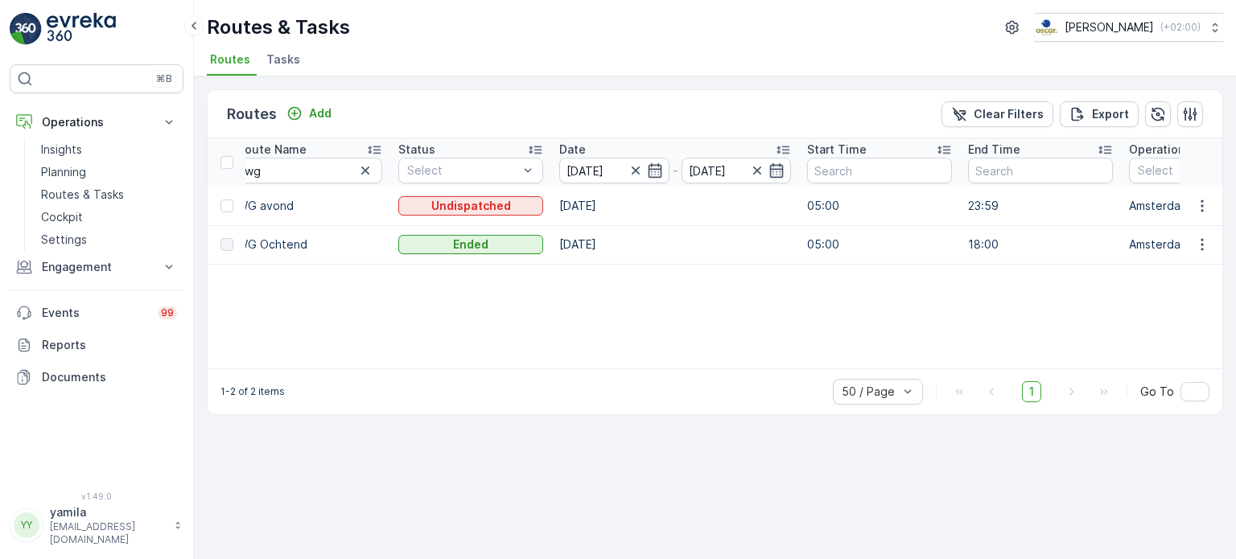
scroll to position [0, 172]
click at [1194, 247] on icon "button" at bounding box center [1202, 245] width 16 height 16
click at [1182, 262] on span "See More Details" at bounding box center [1164, 268] width 93 height 16
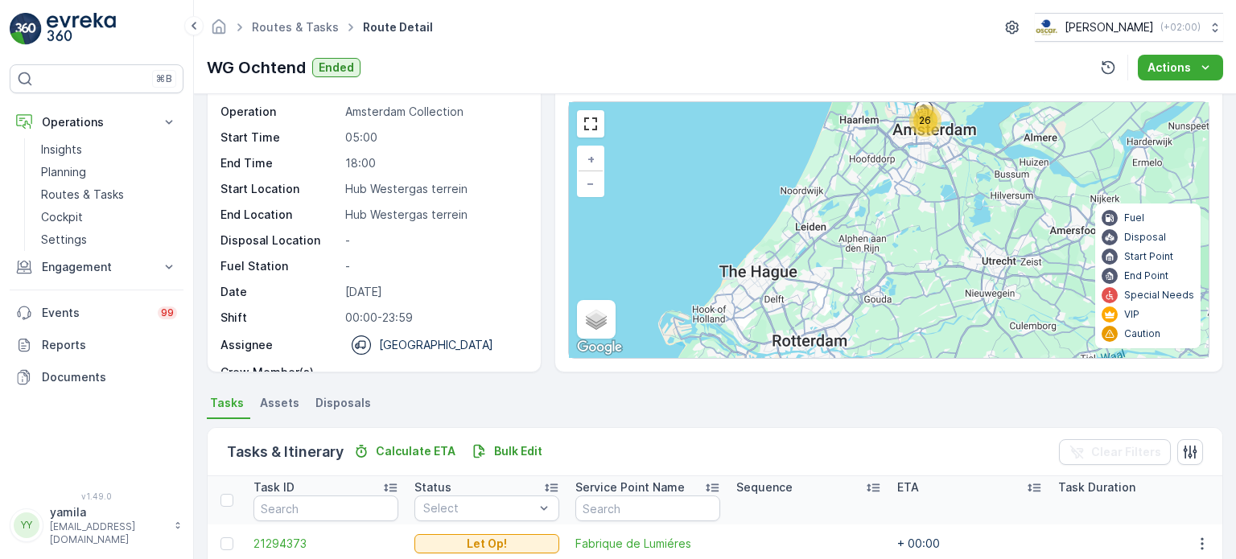
scroll to position [53, 0]
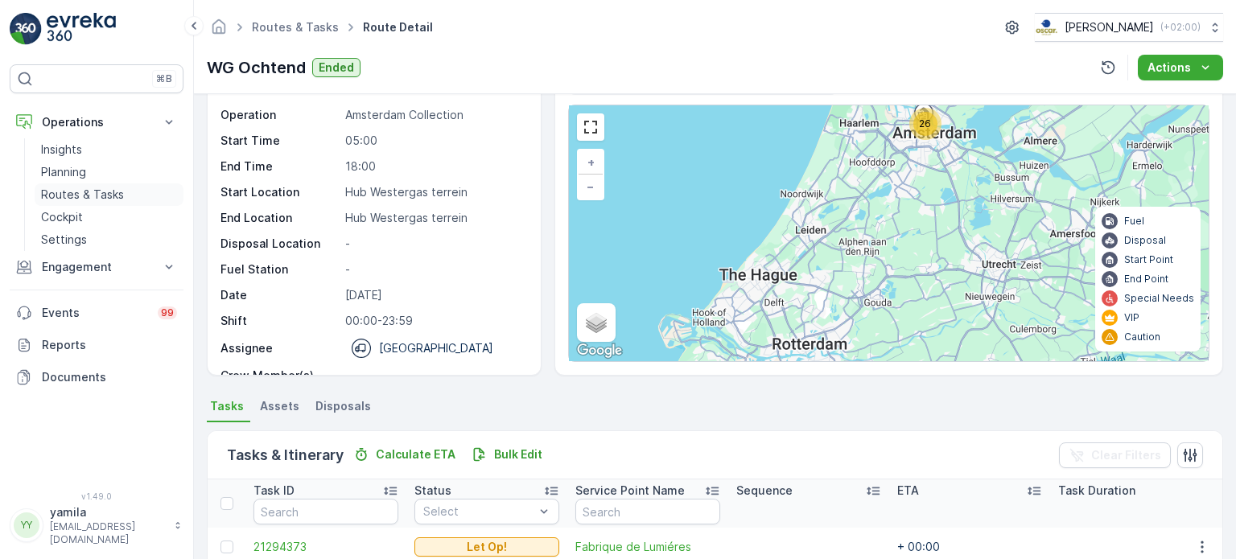
click at [109, 187] on p "Routes & Tasks" at bounding box center [82, 195] width 83 height 16
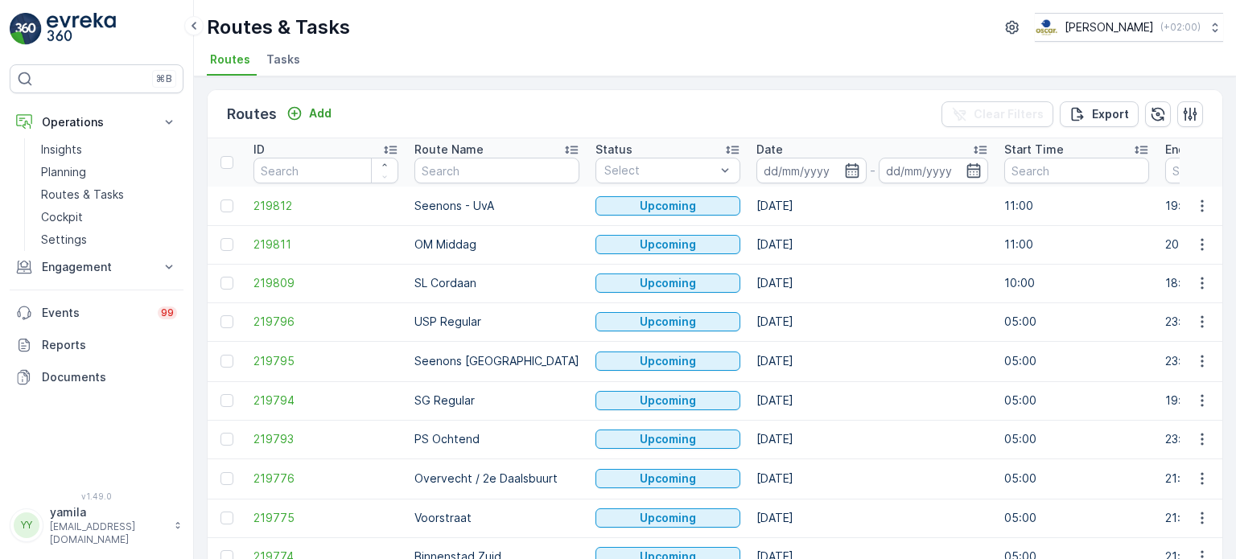
click at [274, 58] on span "Tasks" at bounding box center [283, 60] width 34 height 16
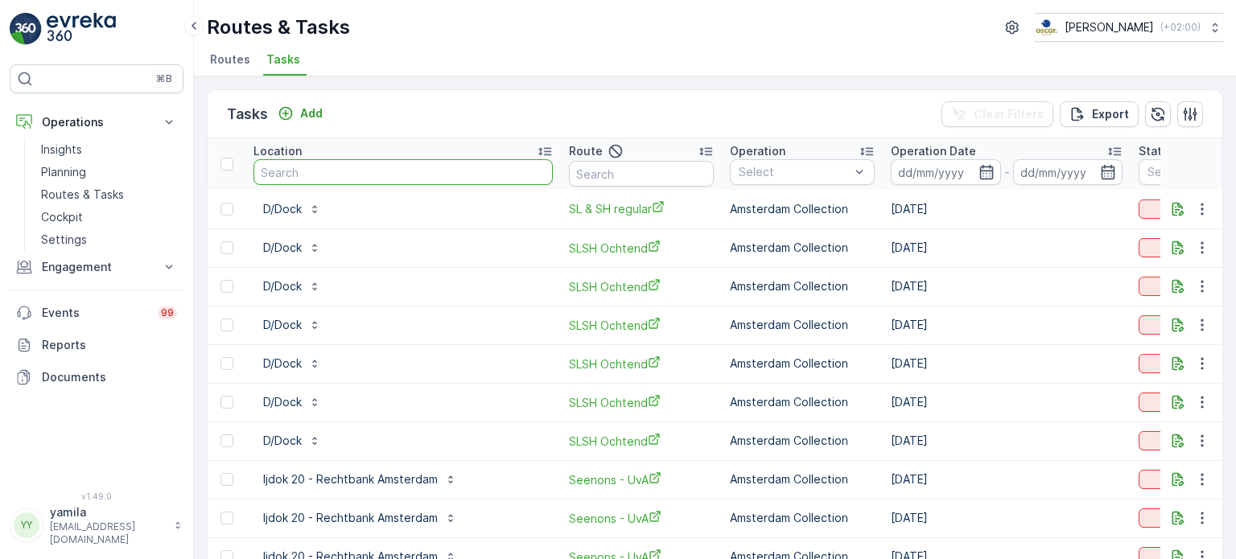
click at [419, 179] on input "text" at bounding box center [403, 172] width 299 height 26
type input "k"
click at [304, 113] on p "Add" at bounding box center [311, 113] width 23 height 16
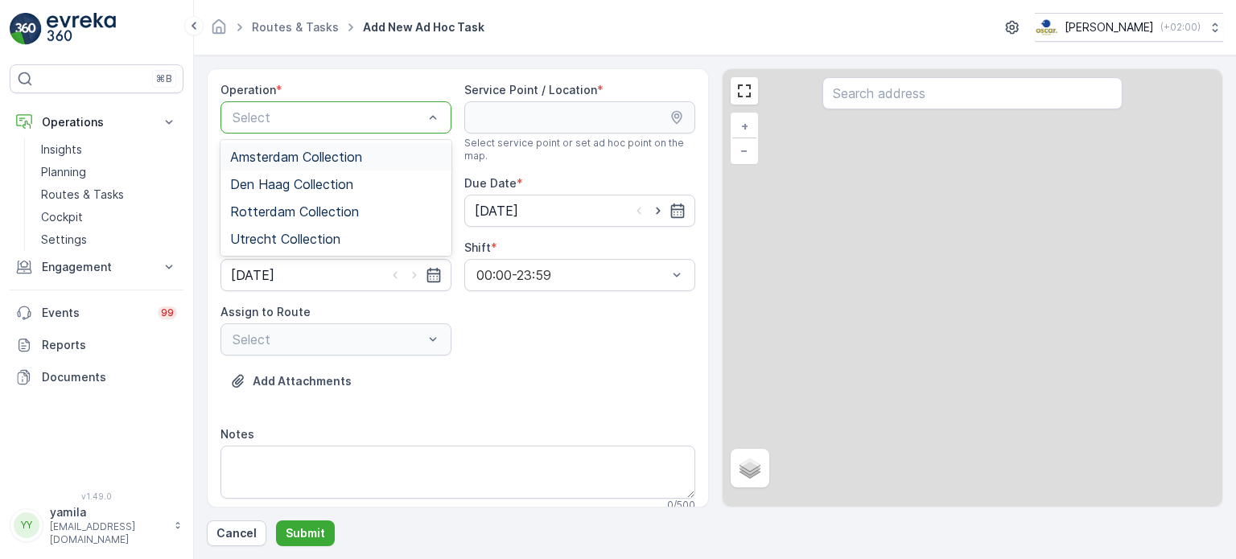
click at [303, 112] on div at bounding box center [328, 117] width 194 height 14
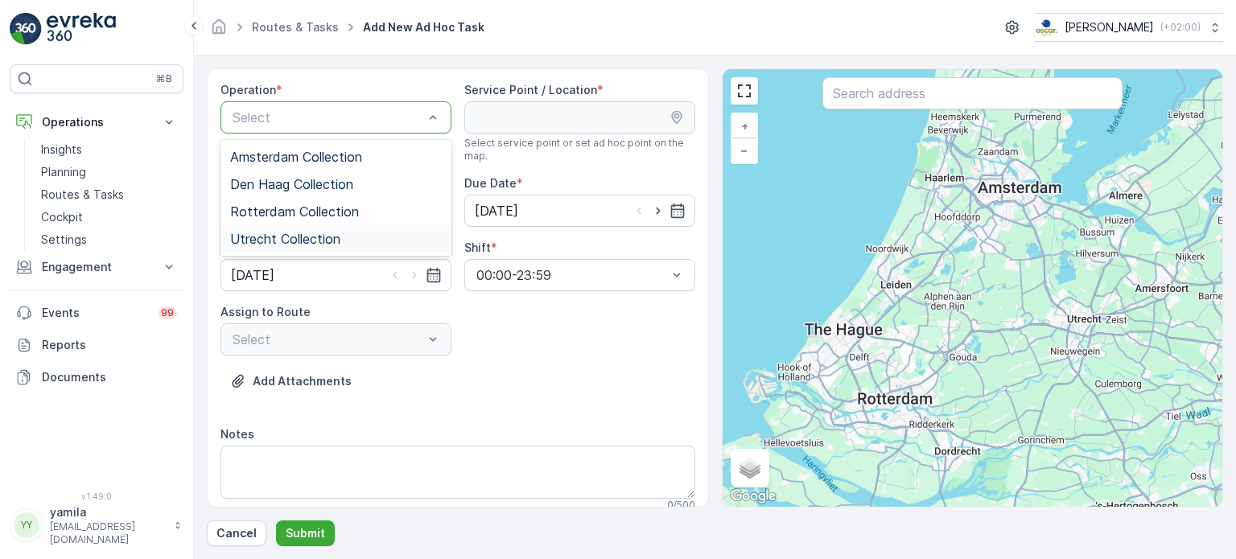
click at [290, 234] on span "Utrecht Collection" at bounding box center [285, 239] width 110 height 14
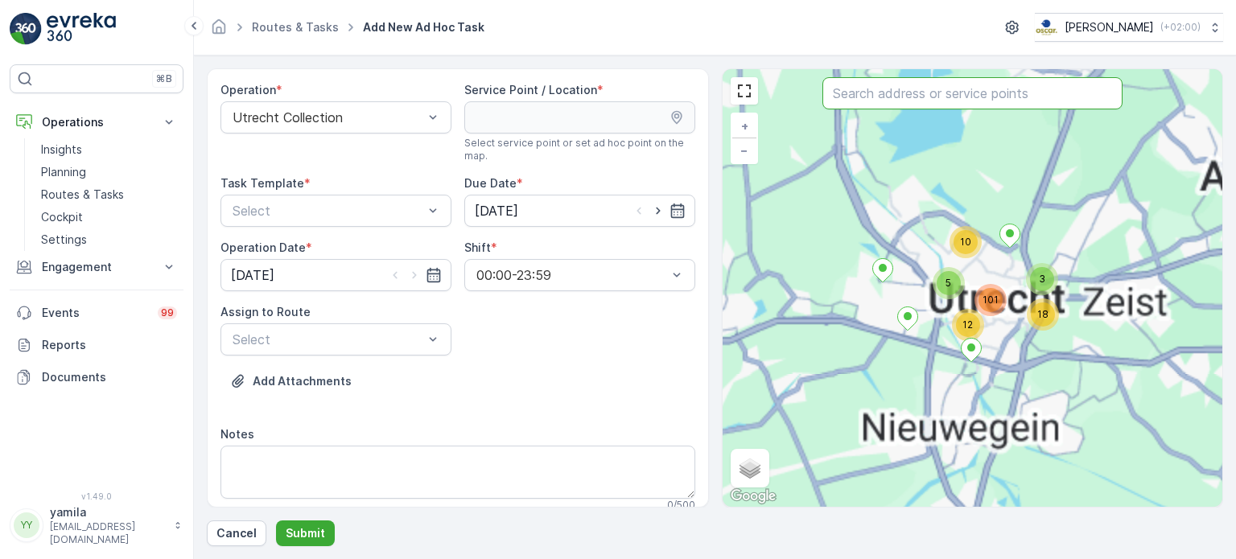
click at [877, 88] on input "text" at bounding box center [973, 93] width 300 height 32
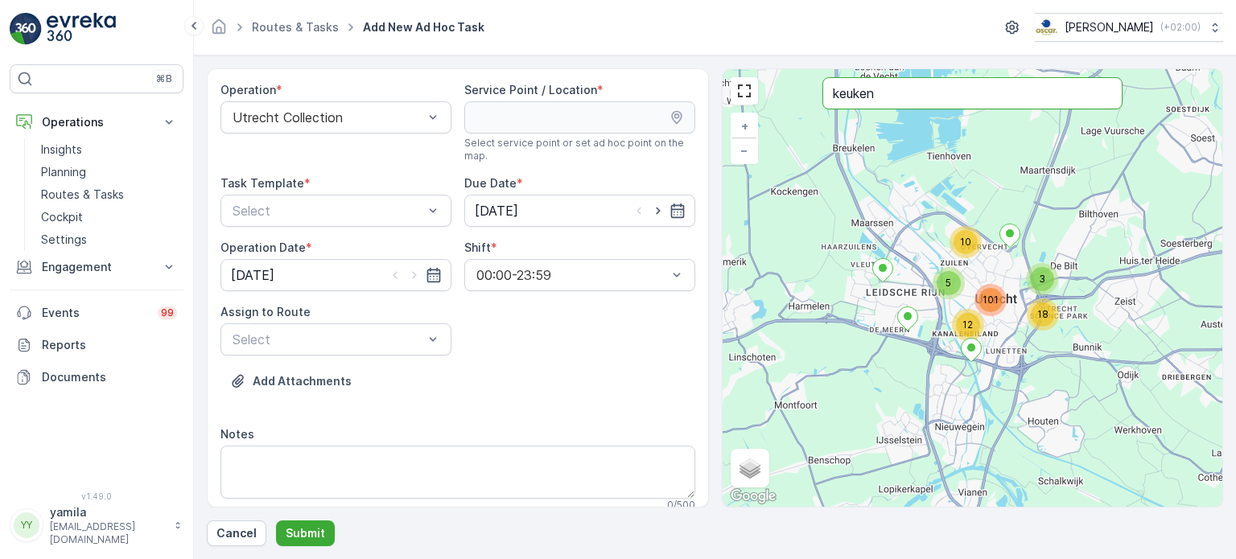
type input "keuken"
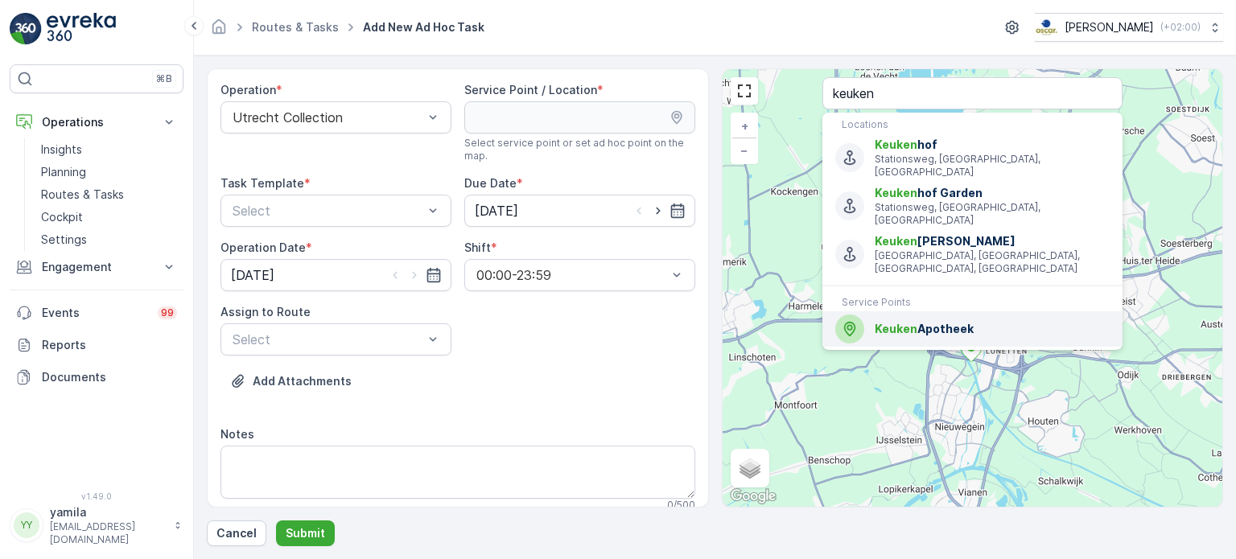
click at [905, 315] on div "Keuken Apotheek" at bounding box center [972, 329] width 274 height 29
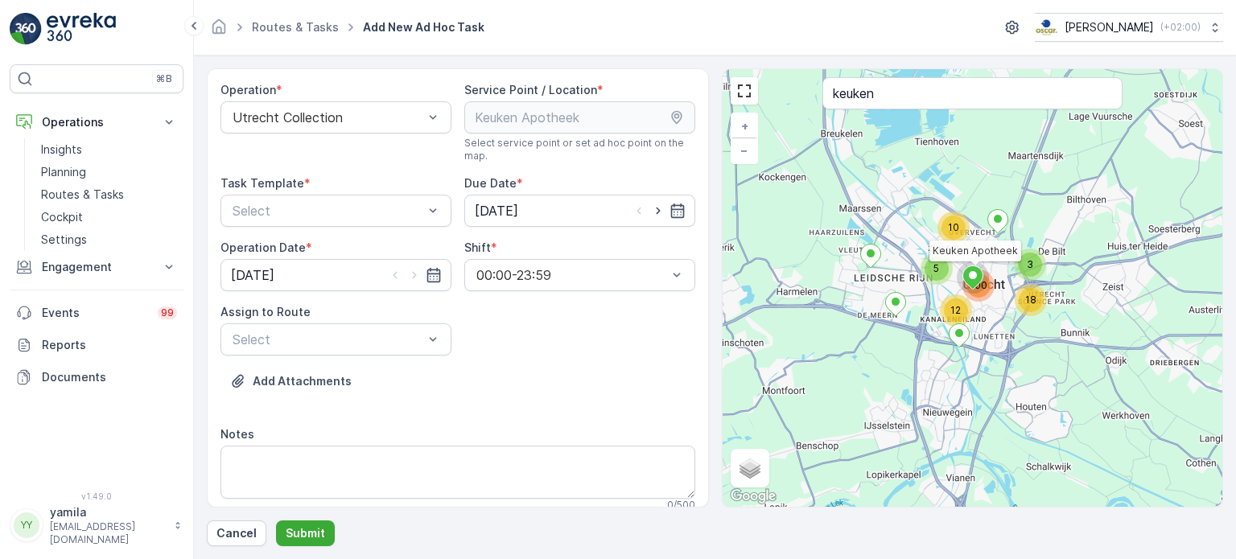
click at [329, 360] on div "Operation * Utrecht Collection Service Point / Location * Select service point …" at bounding box center [458, 303] width 475 height 443
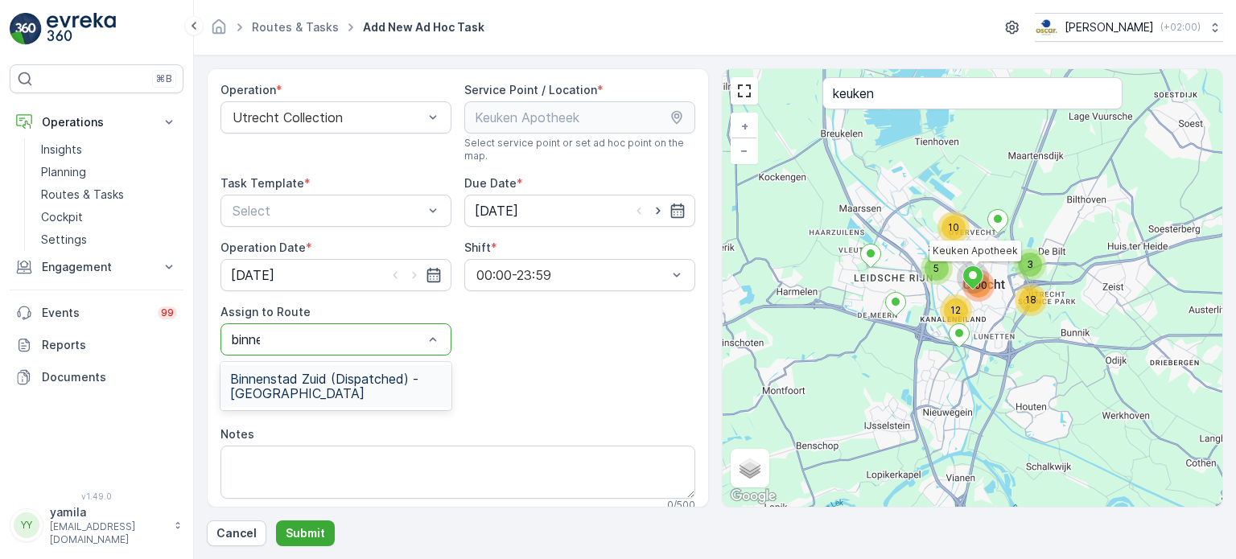
type input "binnen"
click at [316, 375] on span "Binnenstad Zuid (Dispatched) - Utrecht" at bounding box center [336, 386] width 212 height 29
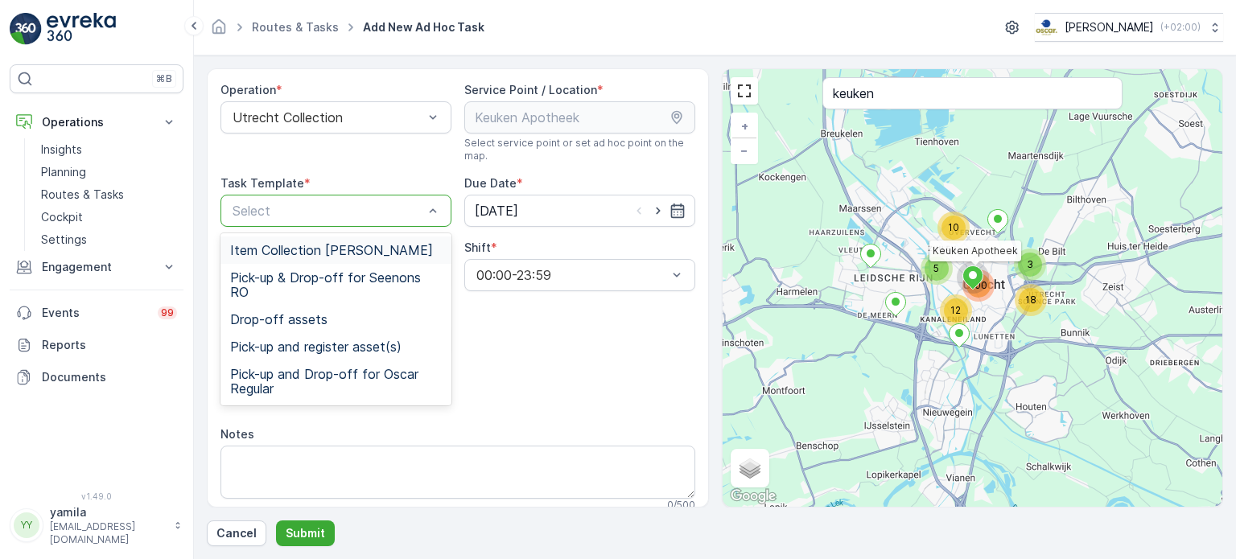
drag, startPoint x: 402, startPoint y: 208, endPoint x: 392, endPoint y: 233, distance: 27.1
click at [392, 227] on Template "5 results available. Use Up and Down to choose options, press Enter to select t…" at bounding box center [336, 211] width 231 height 32
click at [386, 247] on span "Item Collection [PERSON_NAME]" at bounding box center [331, 250] width 203 height 14
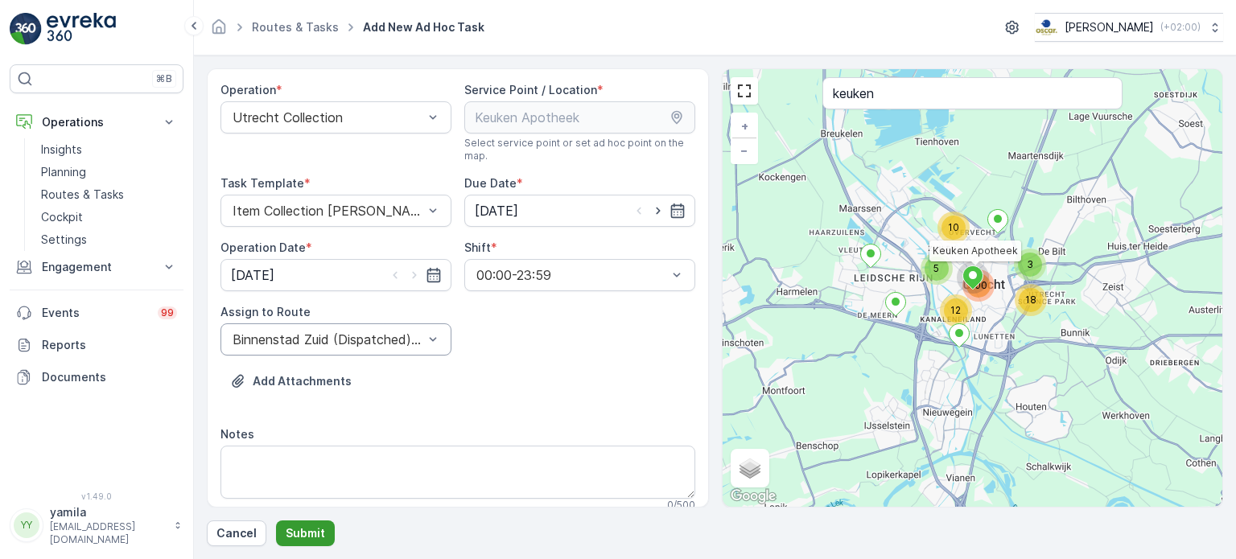
click at [306, 536] on p "Submit" at bounding box center [305, 534] width 39 height 16
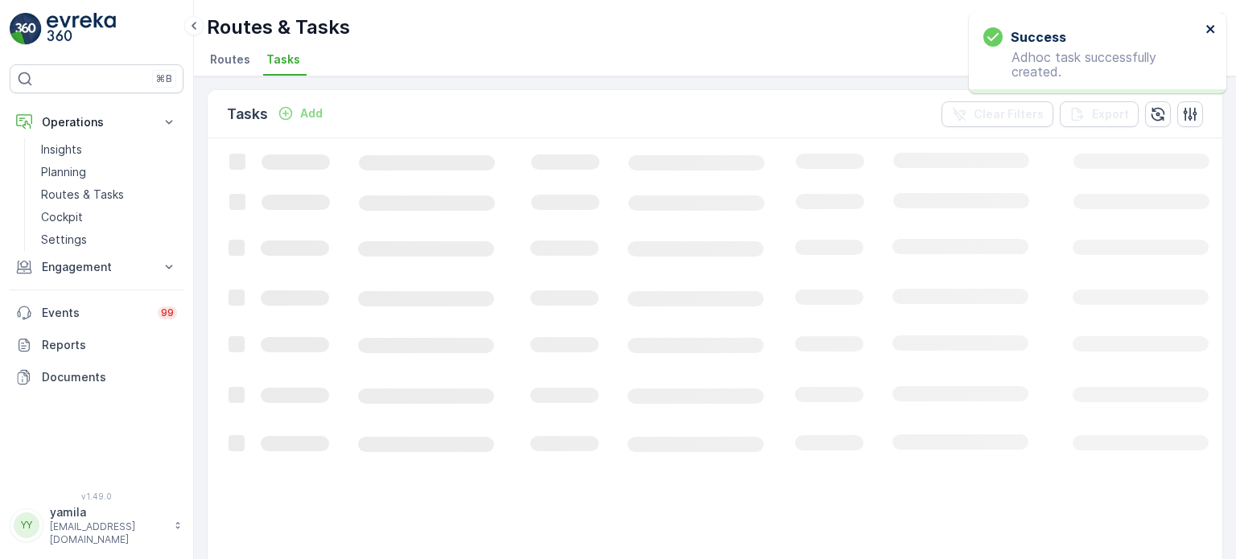
click at [1206, 25] on icon "close" at bounding box center [1211, 29] width 11 height 13
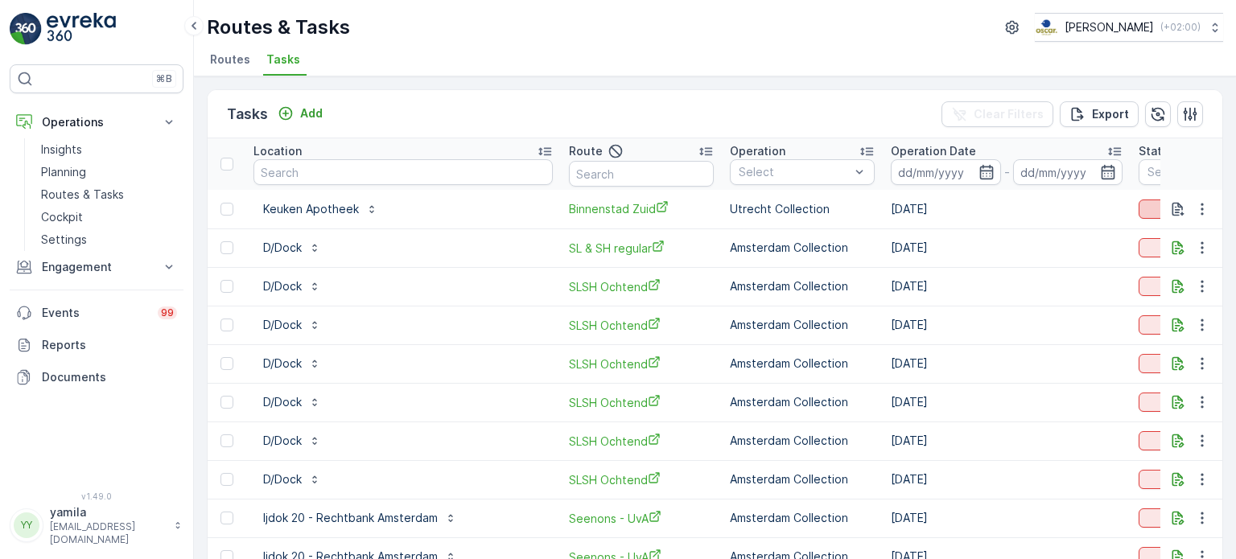
click at [1145, 210] on div "To Do" at bounding box center [1211, 209] width 132 height 16
click at [1108, 278] on span "Let Op!" at bounding box center [1111, 277] width 40 height 16
click at [1145, 207] on div "Let Op!" at bounding box center [1211, 209] width 132 height 16
click at [966, 33] on div "Routes & Tasks Oscar Circulair ( +02:00 )" at bounding box center [715, 27] width 1017 height 29
click at [107, 187] on p "Routes & Tasks" at bounding box center [82, 195] width 83 height 16
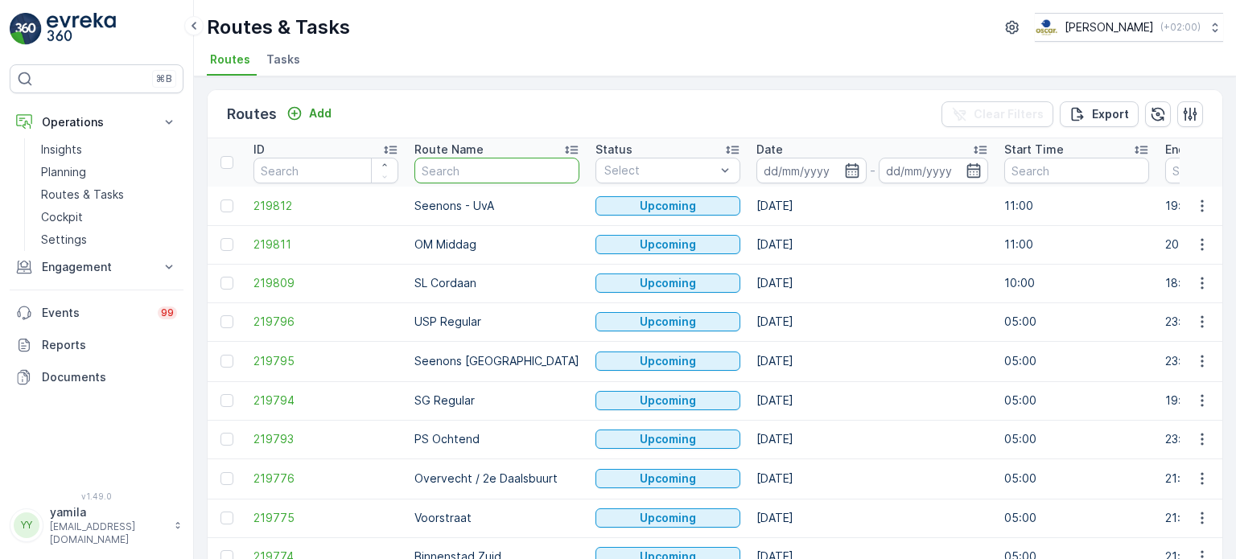
click at [444, 172] on input "text" at bounding box center [496, 171] width 165 height 26
type input "rokin"
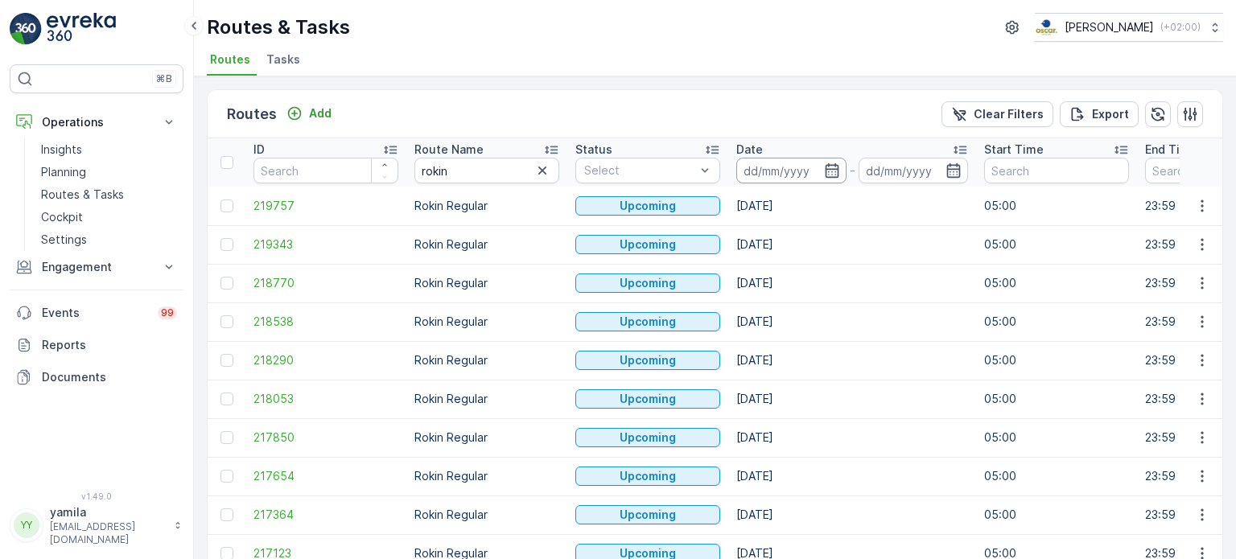
click at [766, 171] on input at bounding box center [791, 171] width 110 height 26
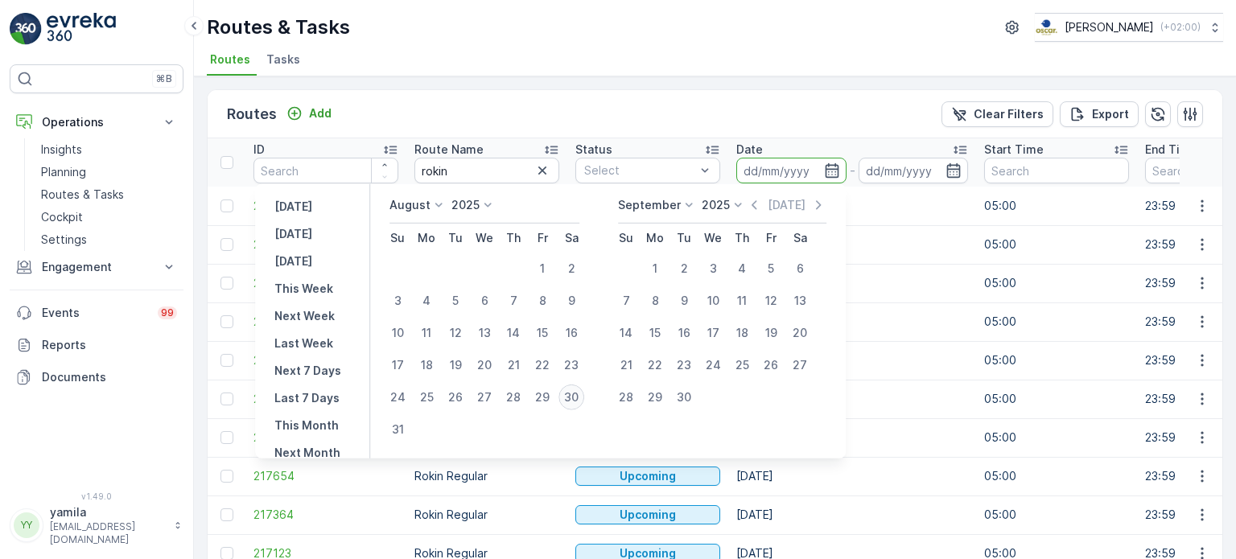
click at [577, 400] on div "30" at bounding box center [572, 398] width 26 height 26
type input "[DATE]"
click at [577, 400] on div "30" at bounding box center [572, 398] width 26 height 26
type input "[DATE]"
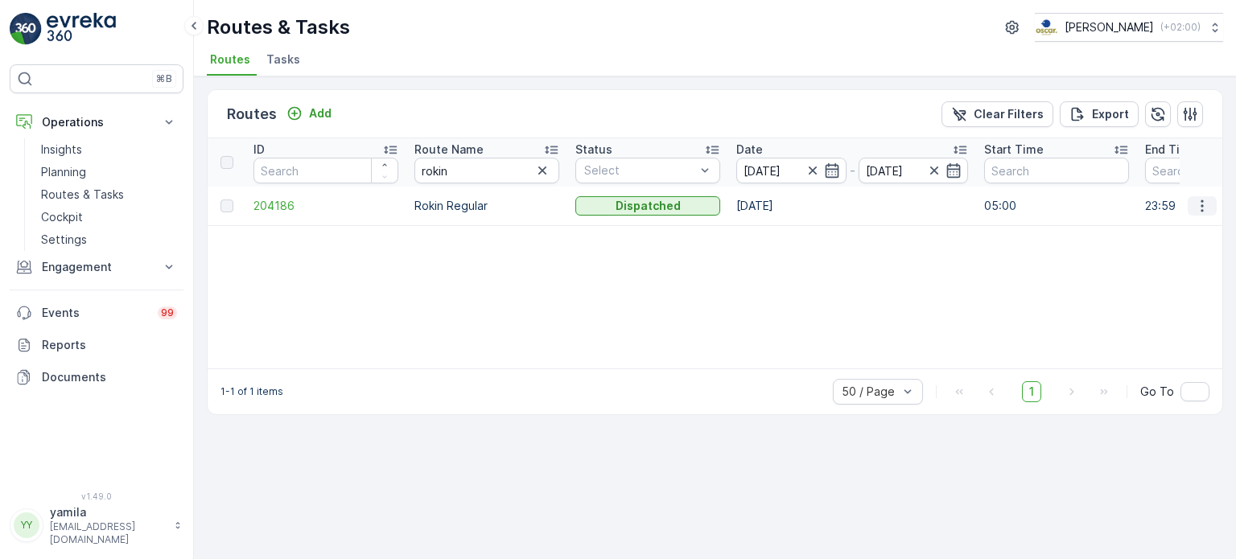
click at [1200, 203] on icon "button" at bounding box center [1202, 206] width 16 height 16
click at [1190, 225] on span "See More Details" at bounding box center [1164, 229] width 93 height 16
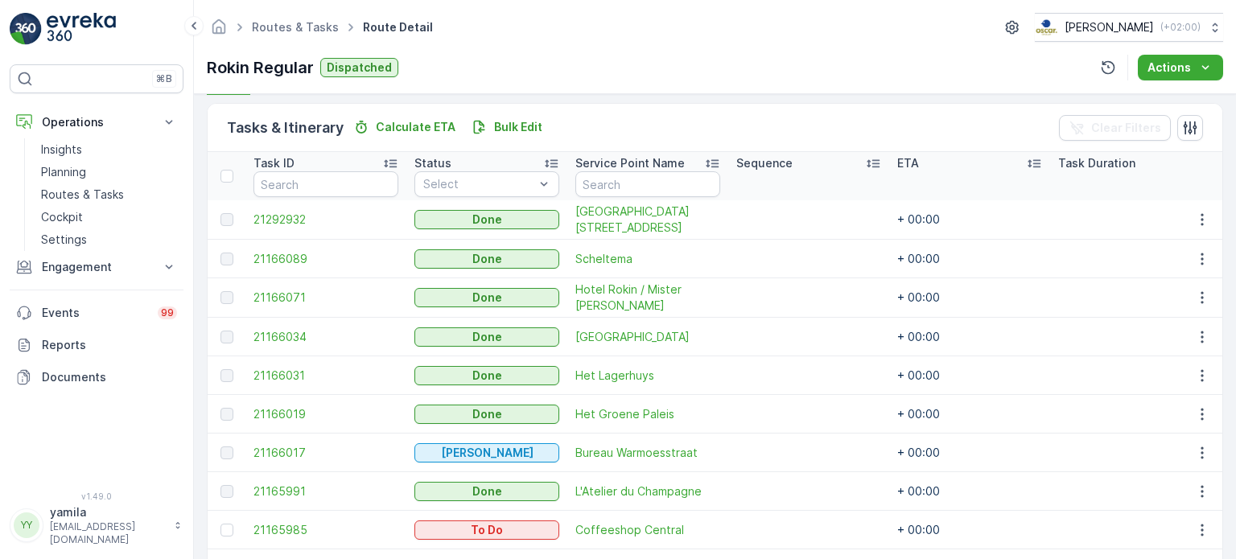
scroll to position [380, 0]
click at [109, 206] on link "Cockpit" at bounding box center [109, 217] width 149 height 23
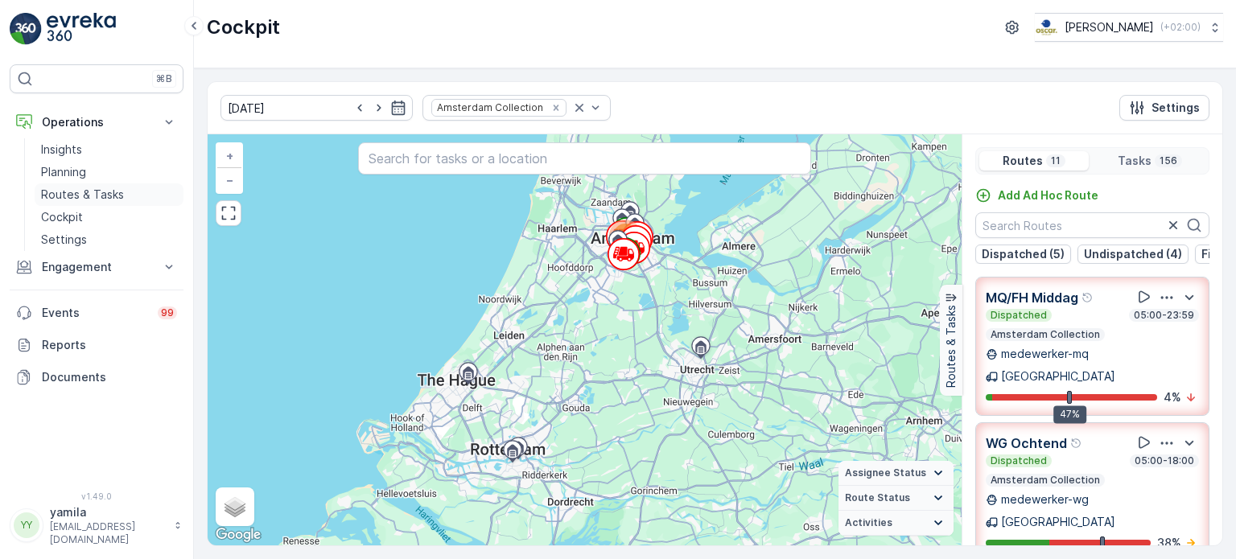
click at [114, 195] on p "Routes & Tasks" at bounding box center [82, 195] width 83 height 16
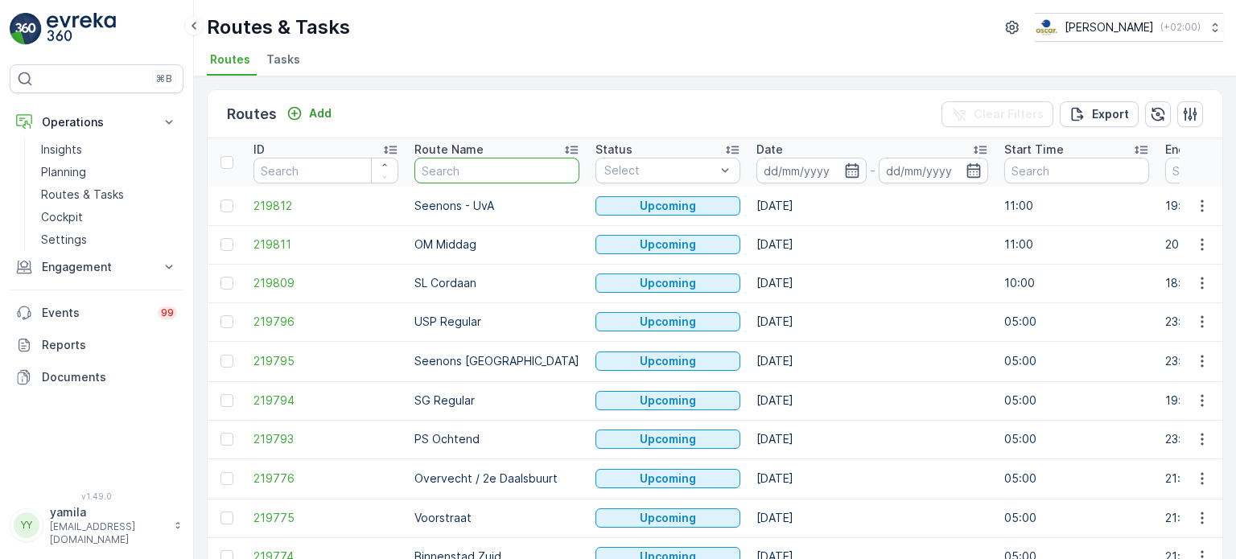
click at [430, 170] on input "text" at bounding box center [496, 171] width 165 height 26
type input "mq"
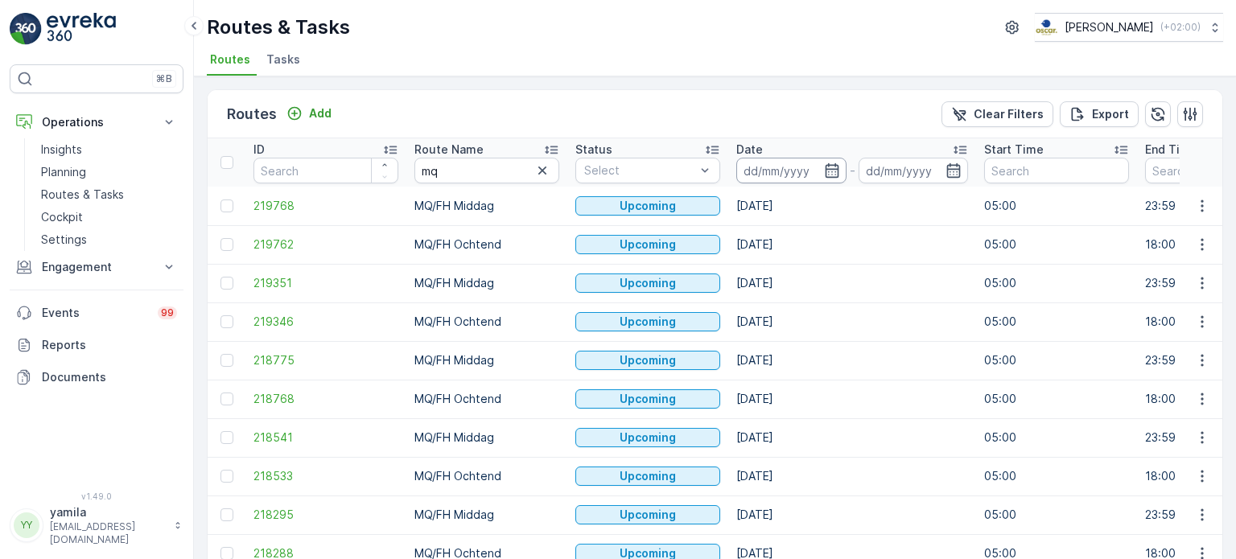
click at [756, 171] on input at bounding box center [791, 171] width 110 height 26
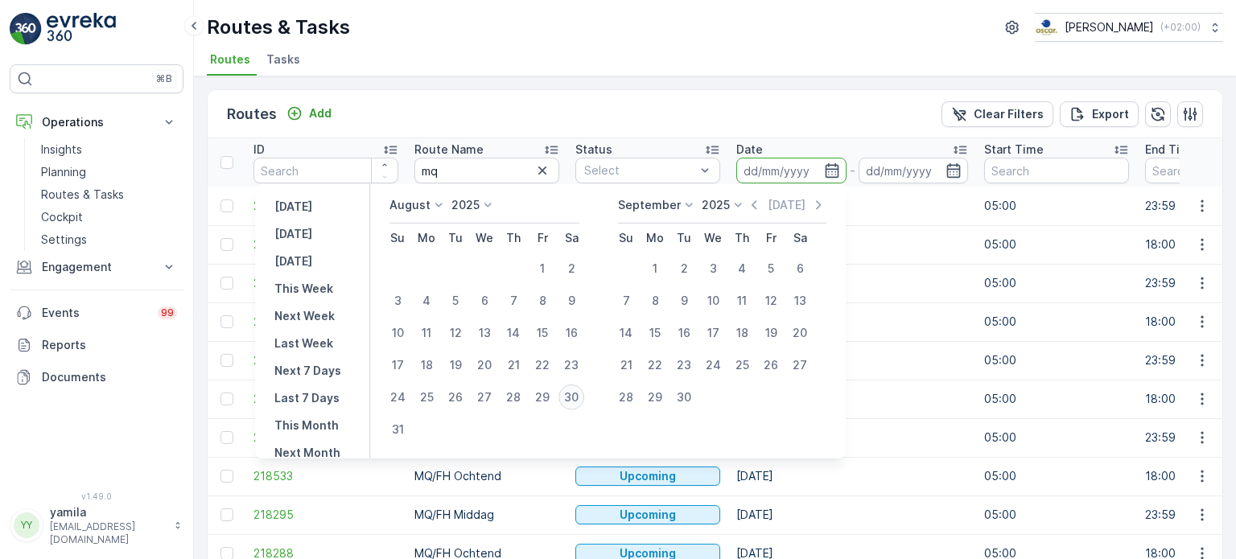
click at [584, 390] on div "30" at bounding box center [572, 398] width 26 height 26
type input "[DATE]"
click at [584, 390] on div "30" at bounding box center [572, 398] width 26 height 26
type input "[DATE]"
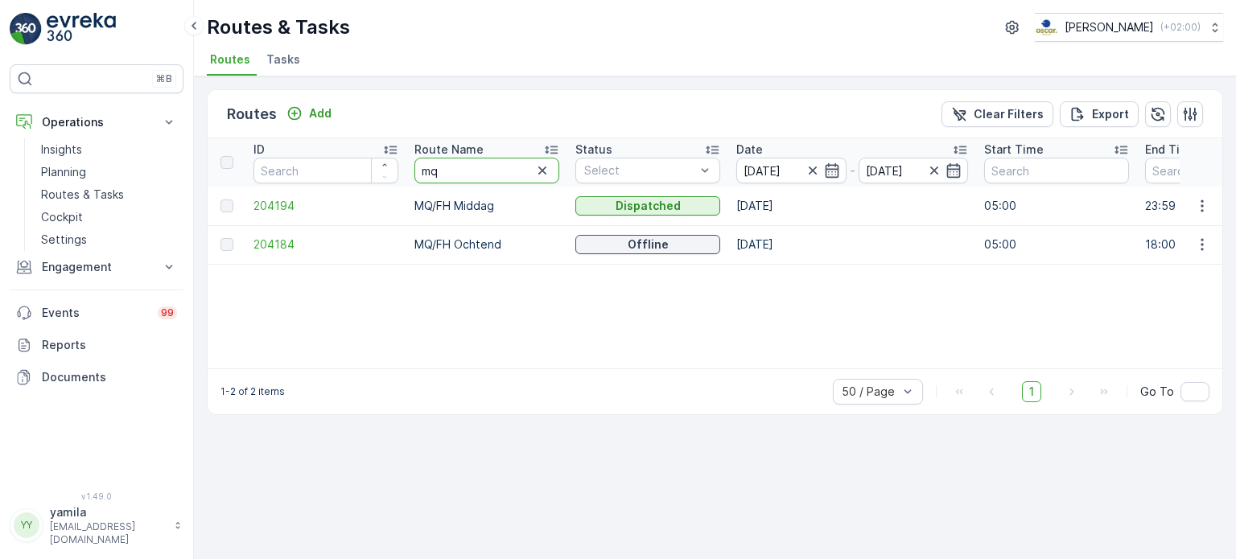
click at [432, 163] on input "mq" at bounding box center [486, 171] width 145 height 26
type input "nes"
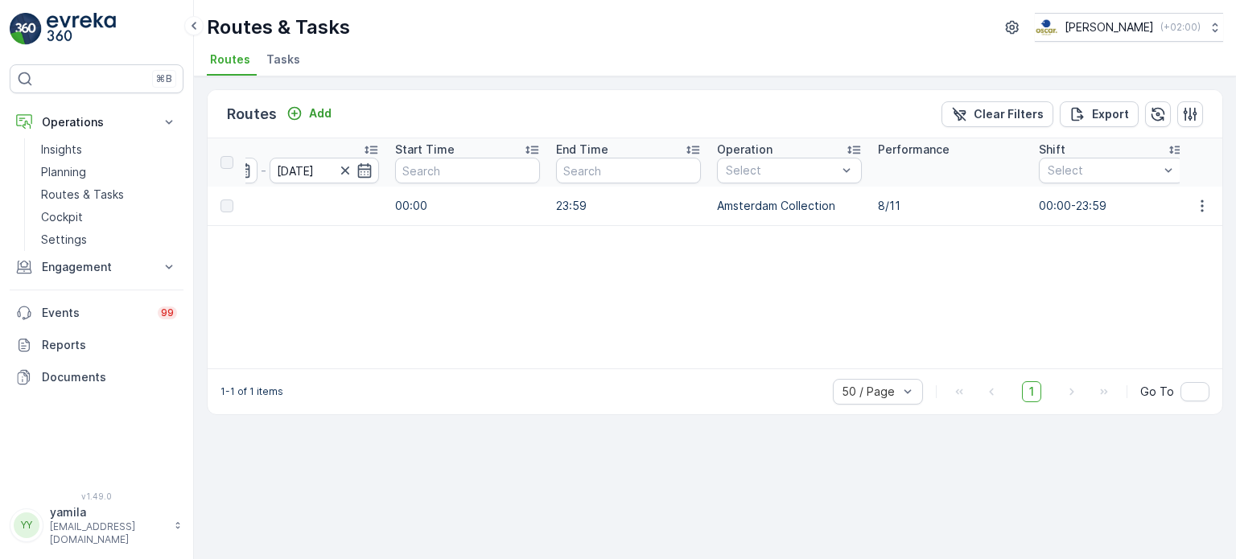
scroll to position [0, 601]
click at [1194, 198] on icon "button" at bounding box center [1202, 206] width 16 height 16
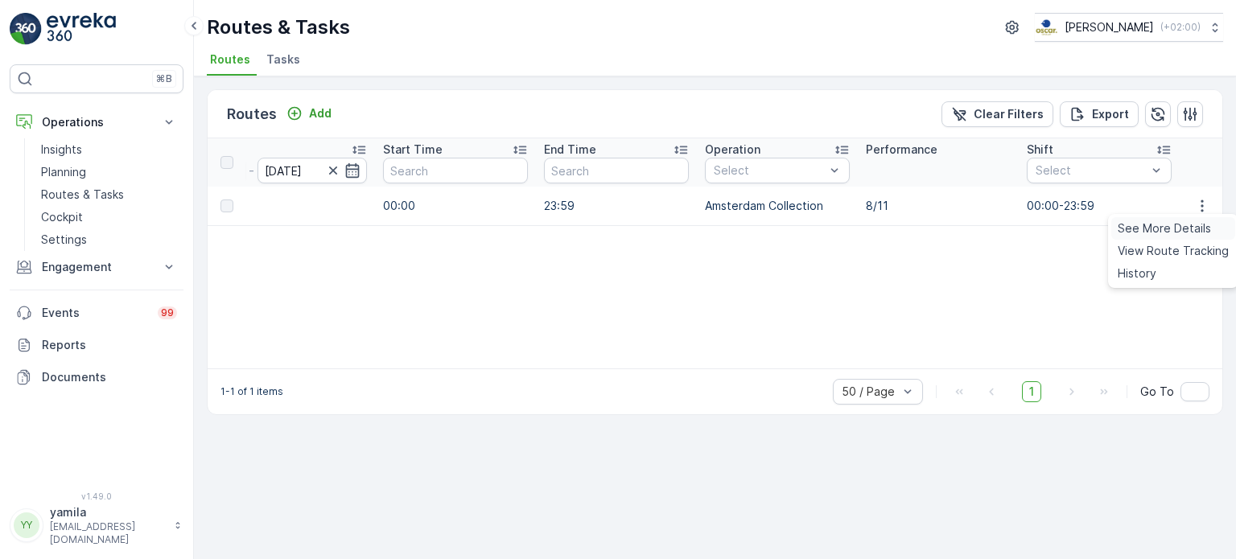
click at [1186, 217] on div "See More Details" at bounding box center [1173, 228] width 124 height 23
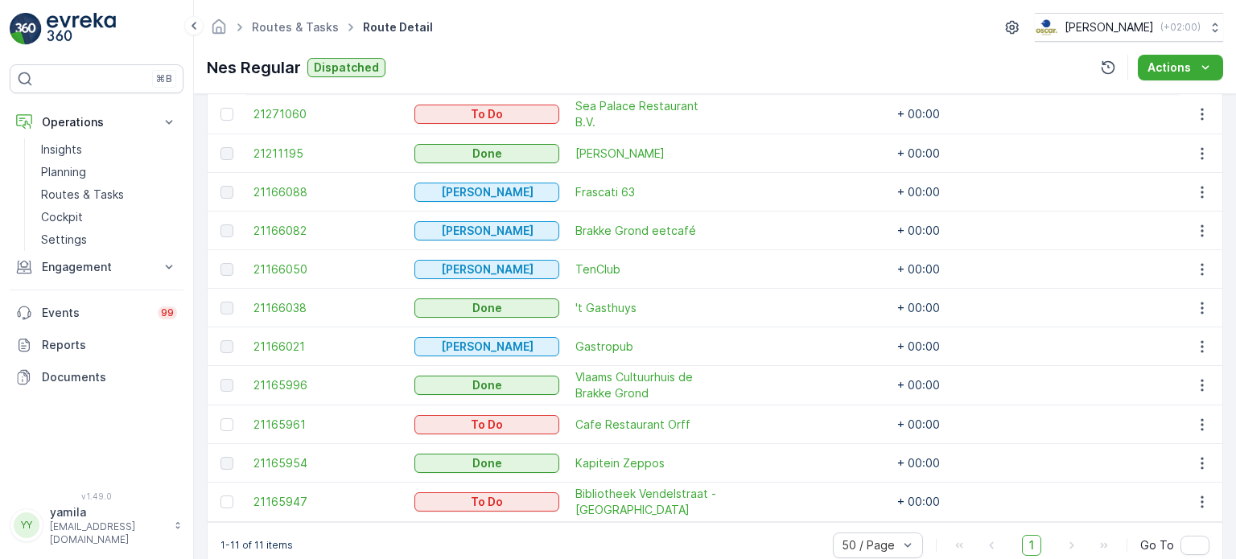
scroll to position [487, 0]
click at [720, 302] on td "'t Gasthuys" at bounding box center [647, 307] width 161 height 39
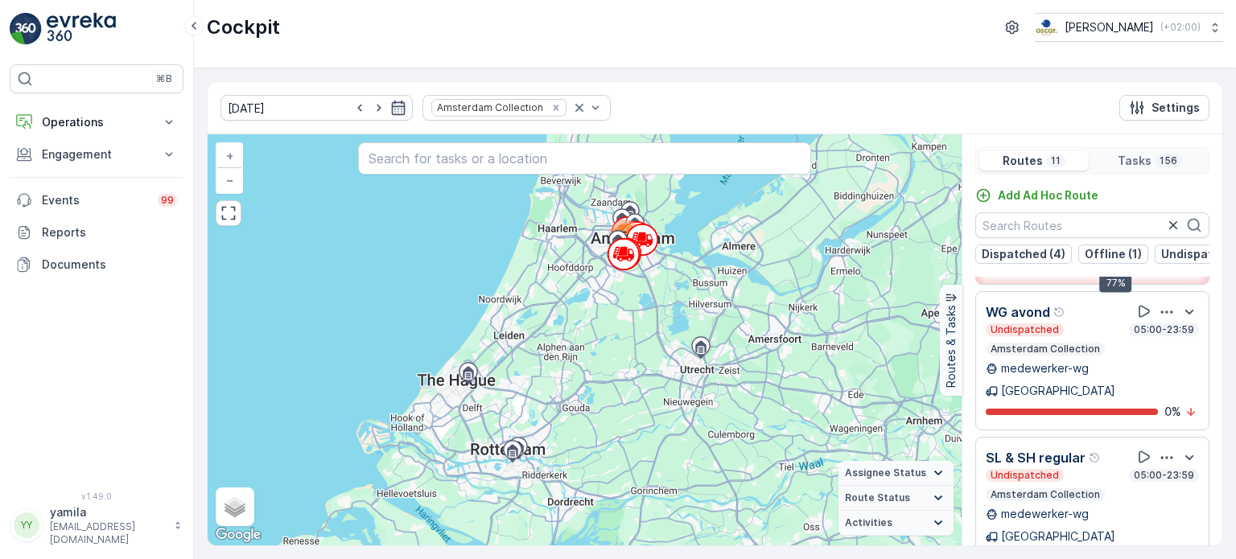
scroll to position [280, 0]
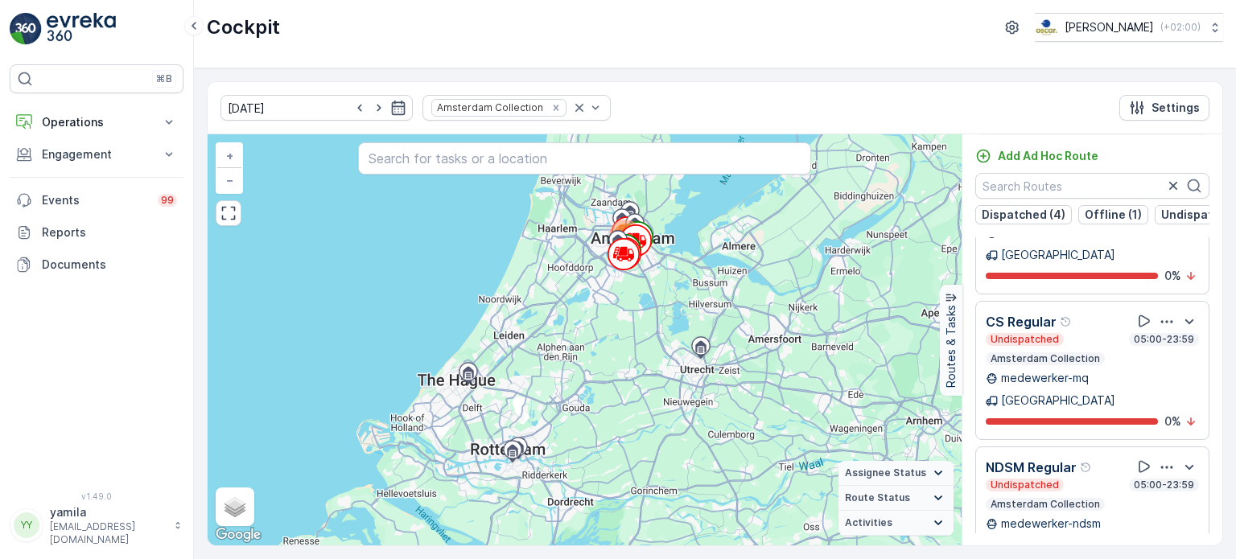
scroll to position [809, 0]
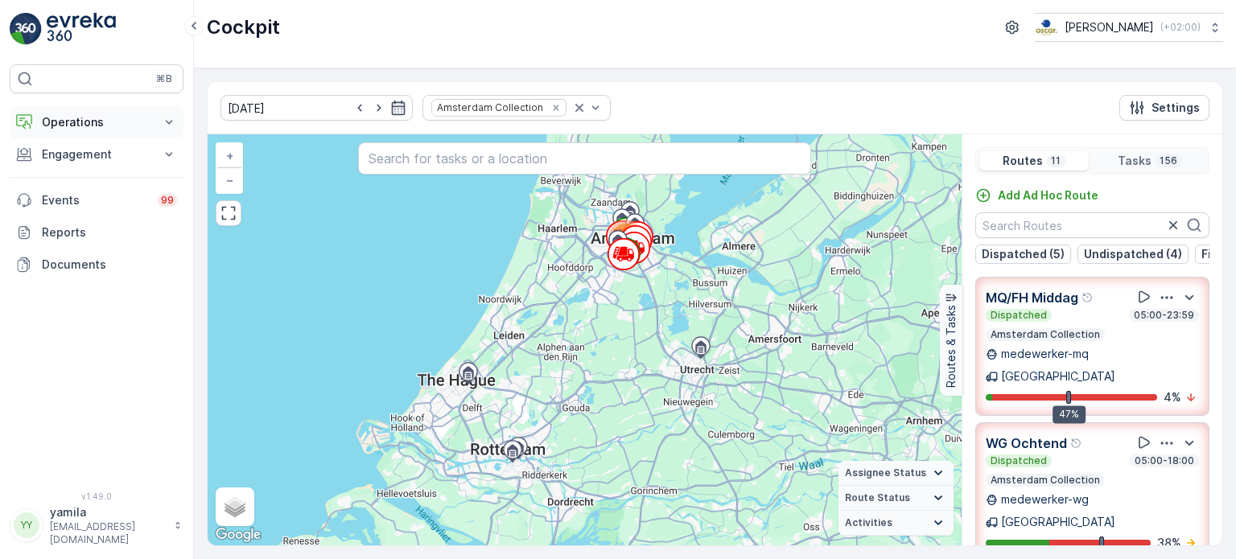
click at [109, 109] on button "Operations" at bounding box center [97, 122] width 174 height 32
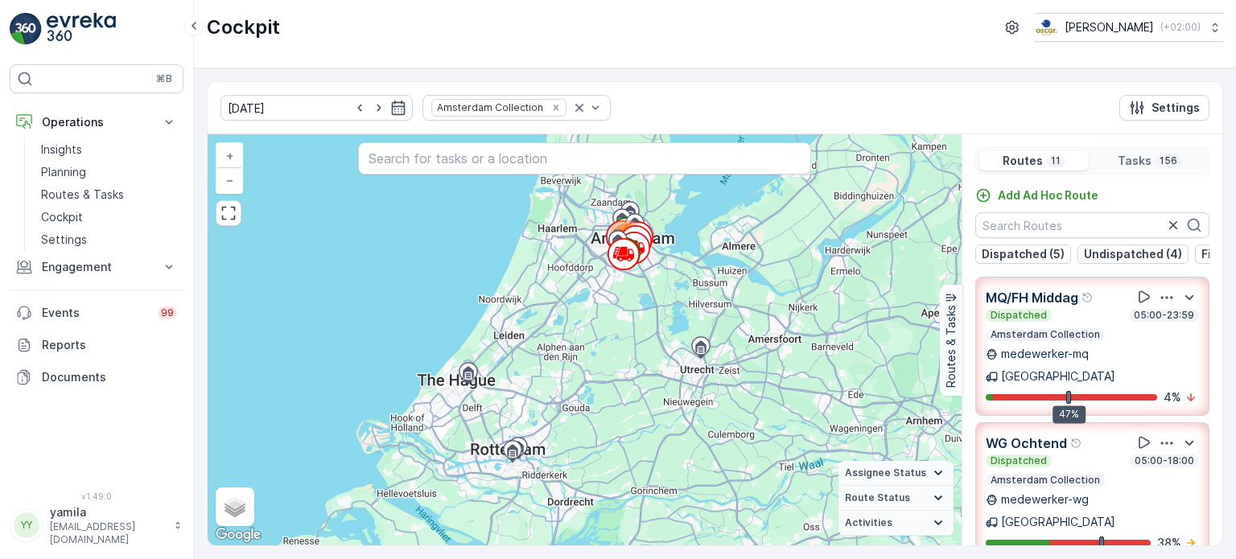
click at [776, 99] on div "[DATE] Amsterdam Collection Settings" at bounding box center [715, 108] width 1015 height 52
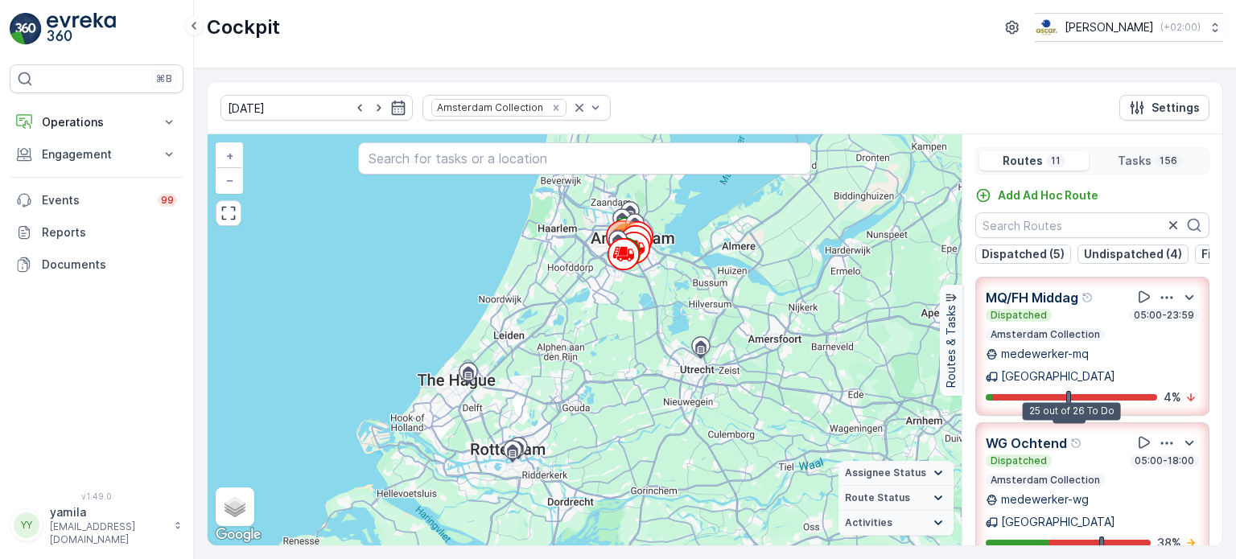
scroll to position [61, 0]
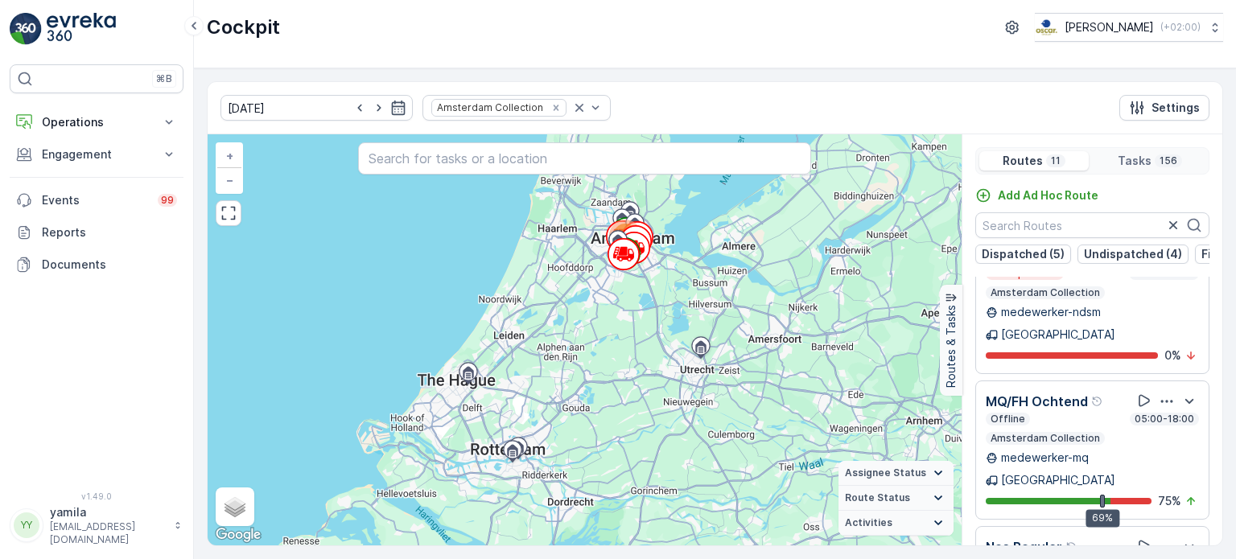
scroll to position [39, 0]
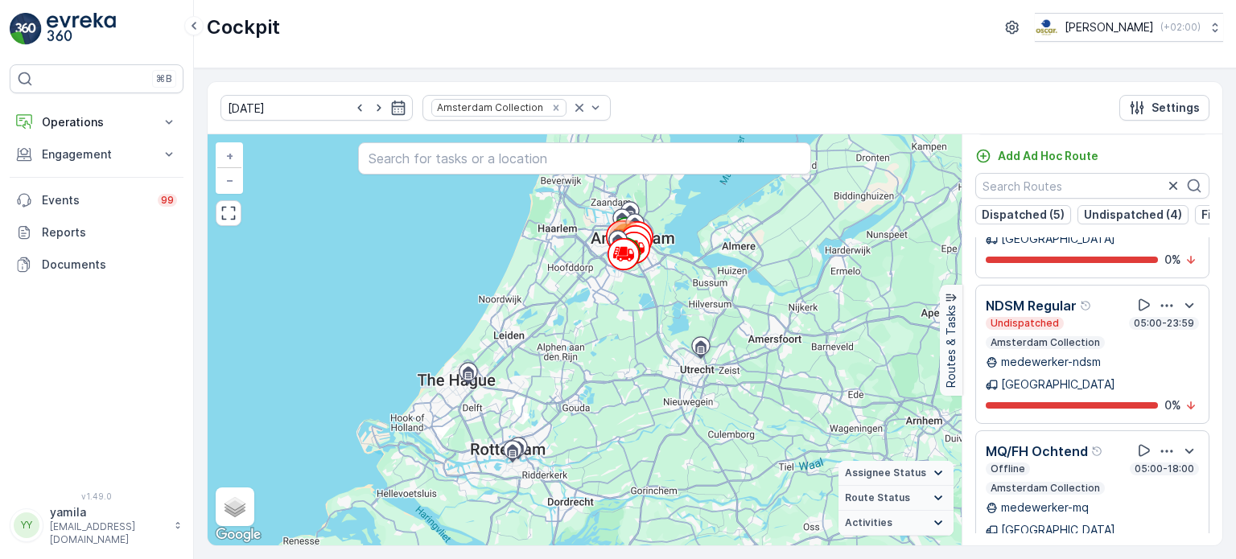
scroll to position [971, 0]
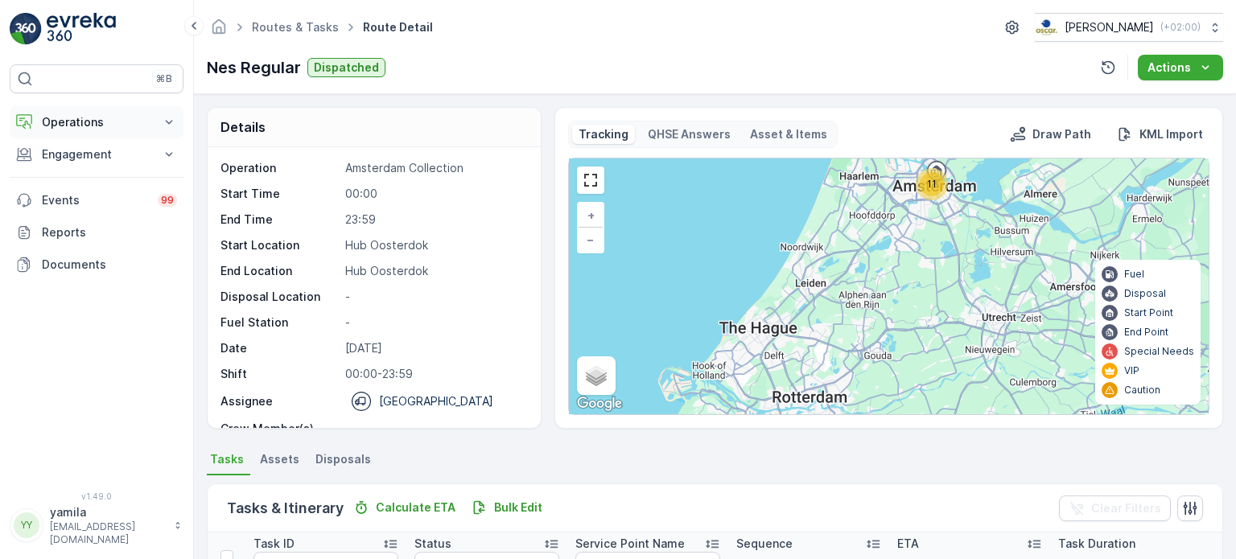
click at [99, 132] on button "Operations" at bounding box center [97, 122] width 174 height 32
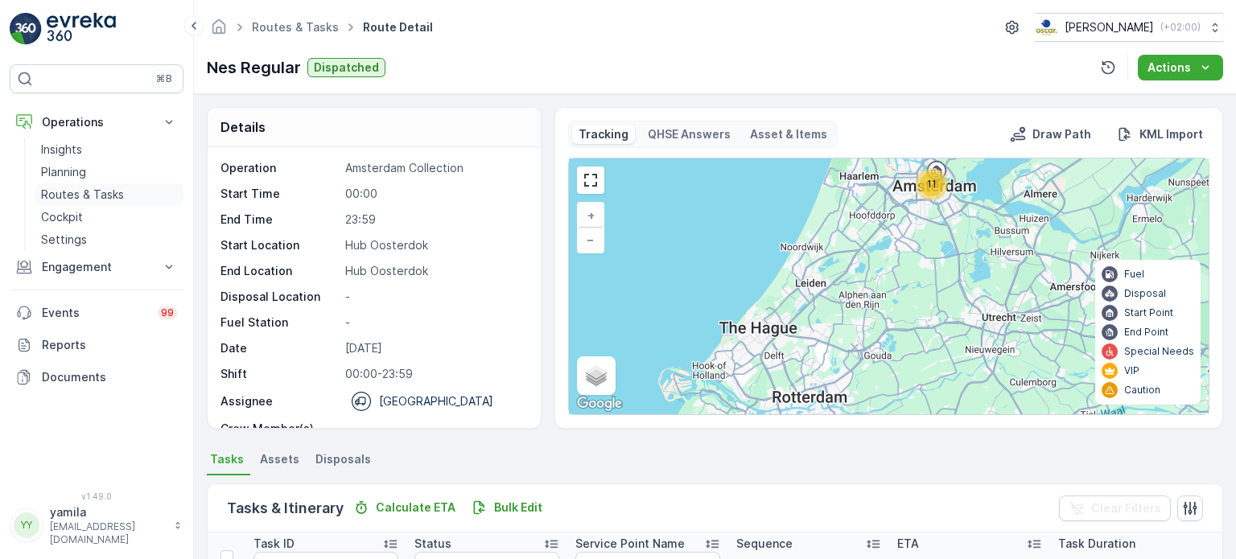
click at [99, 193] on p "Routes & Tasks" at bounding box center [82, 195] width 83 height 16
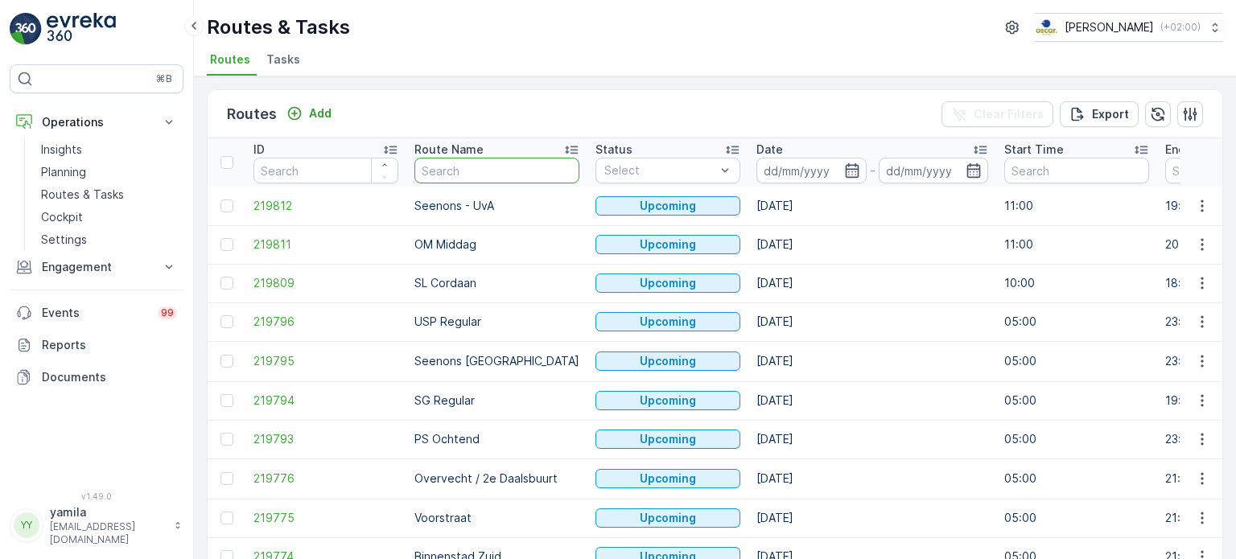
click at [427, 170] on input "text" at bounding box center [496, 171] width 165 height 26
type input "mq"
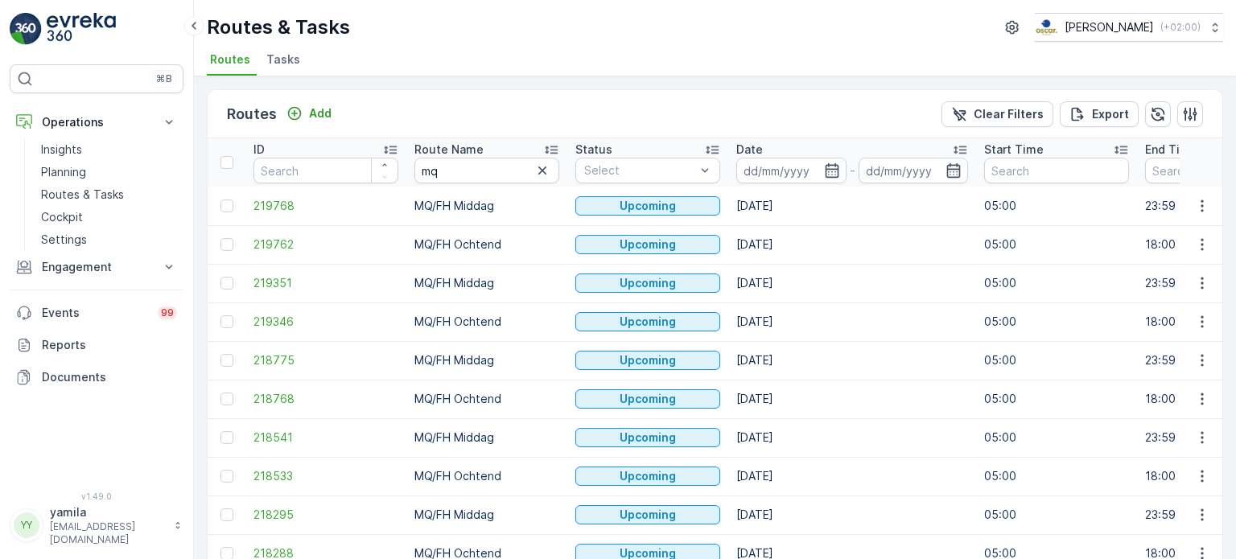
click at [300, 54] on li "Tasks" at bounding box center [284, 61] width 43 height 27
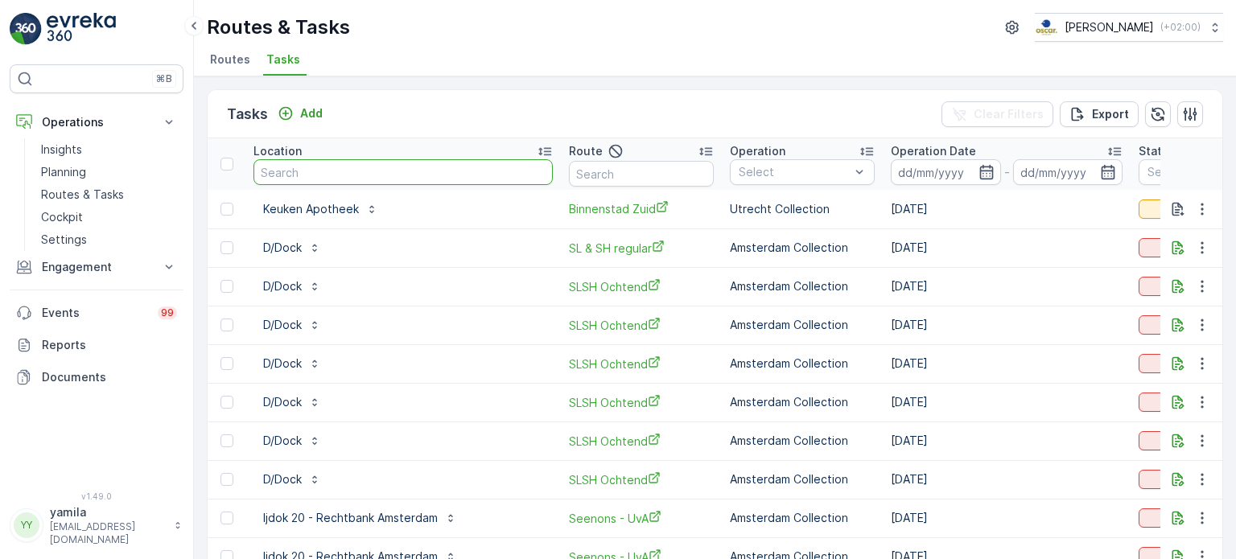
click at [434, 173] on input "text" at bounding box center [403, 172] width 299 height 26
type input "buurman"
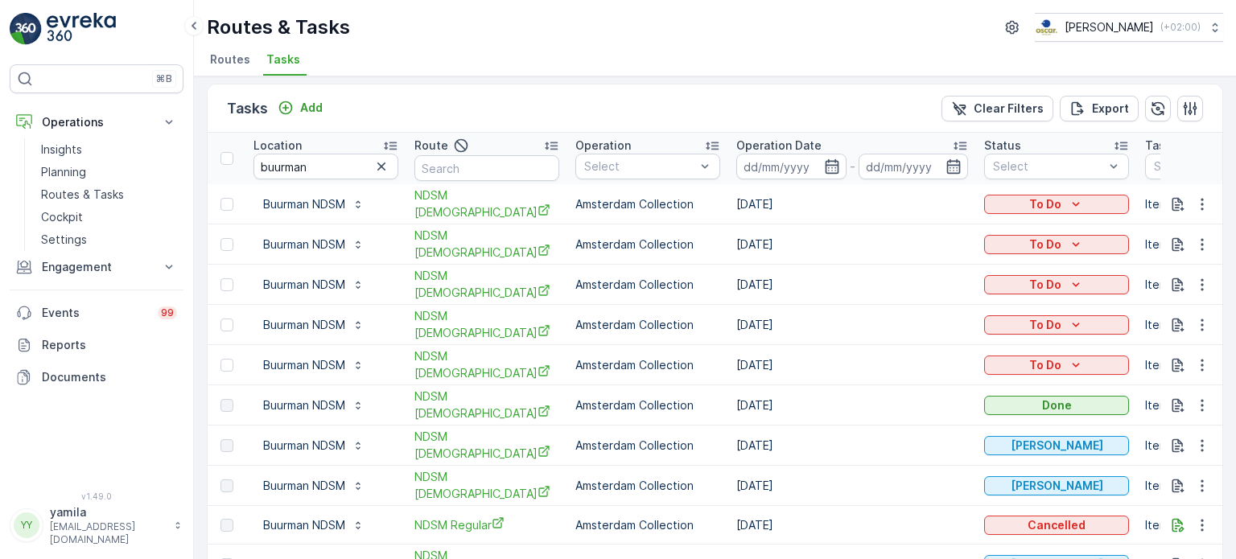
scroll to position [6, 0]
click at [1205, 357] on icon "button" at bounding box center [1202, 365] width 16 height 16
click at [1198, 379] on span "See More Details" at bounding box center [1168, 381] width 93 height 16
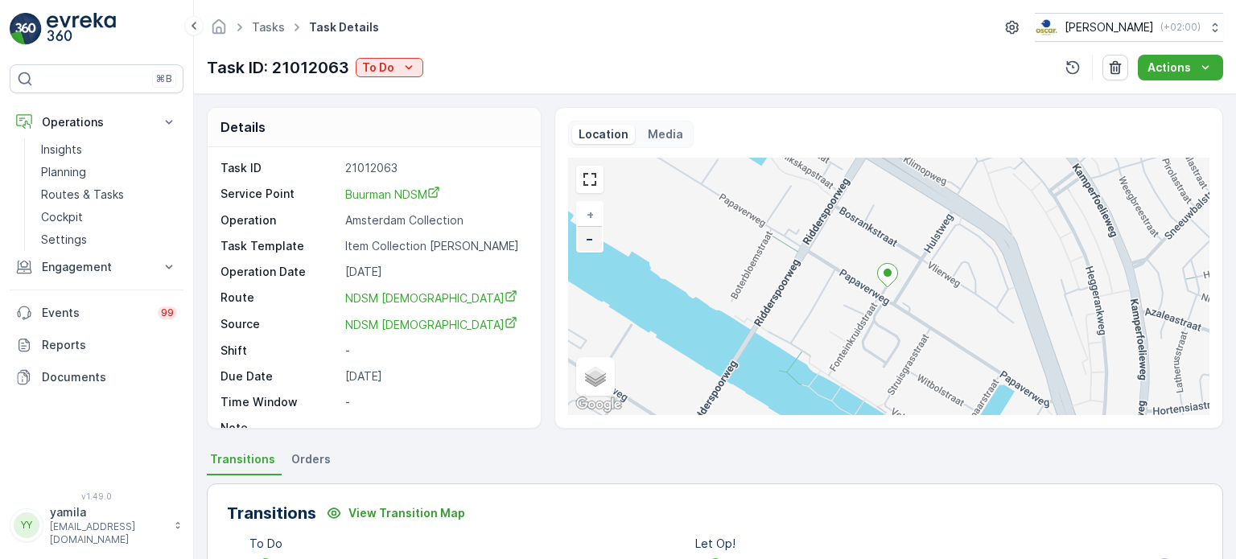
click at [587, 249] on link "−" at bounding box center [590, 239] width 24 height 24
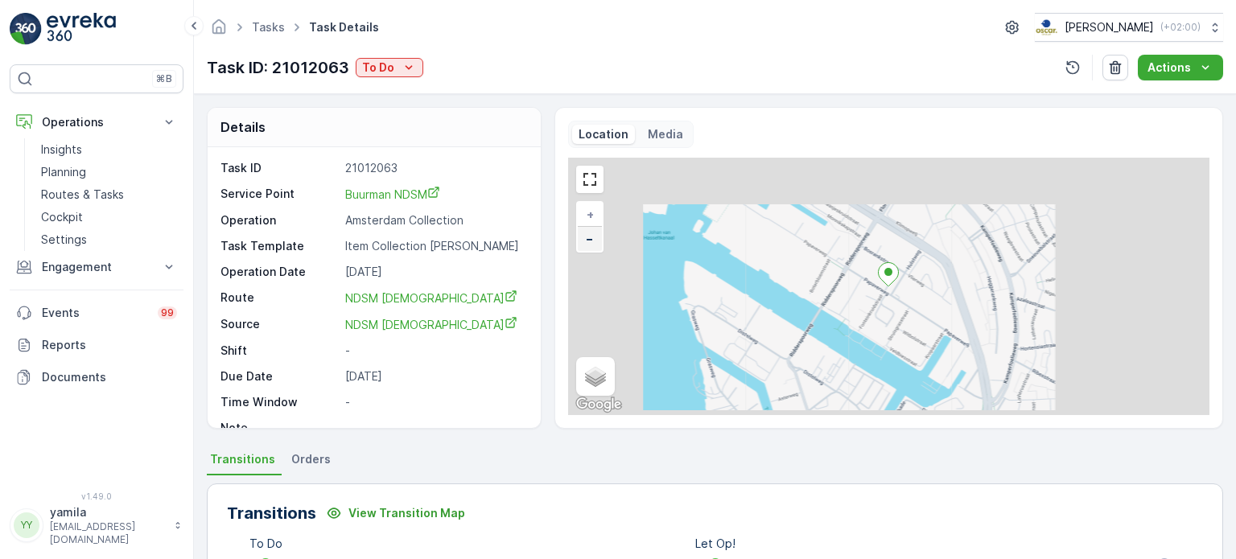
click at [587, 249] on link "−" at bounding box center [590, 239] width 24 height 24
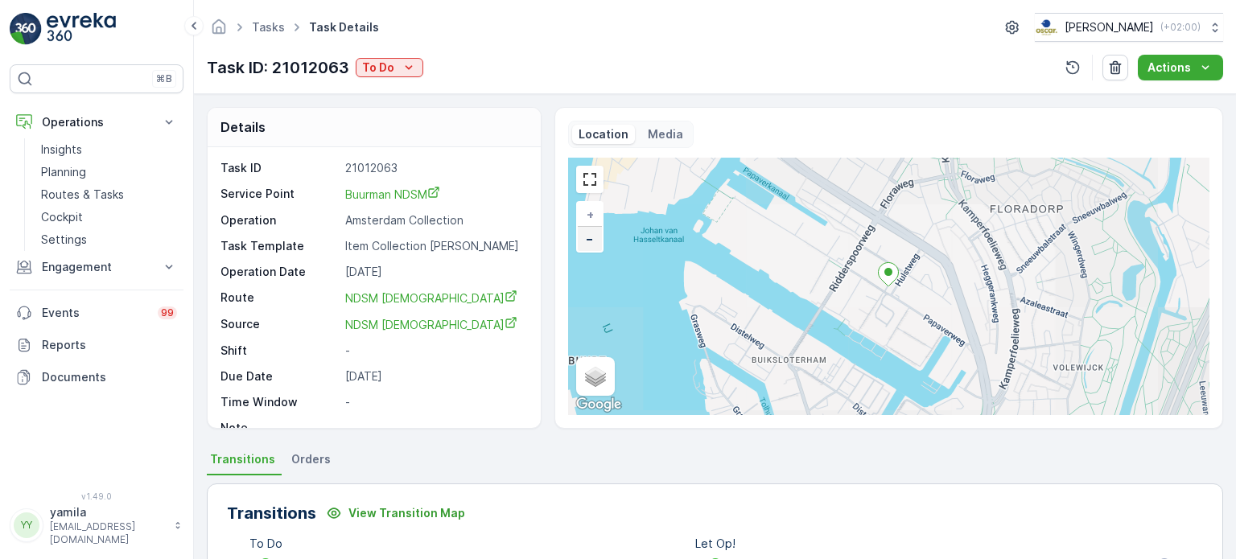
click at [587, 249] on link "−" at bounding box center [590, 239] width 24 height 24
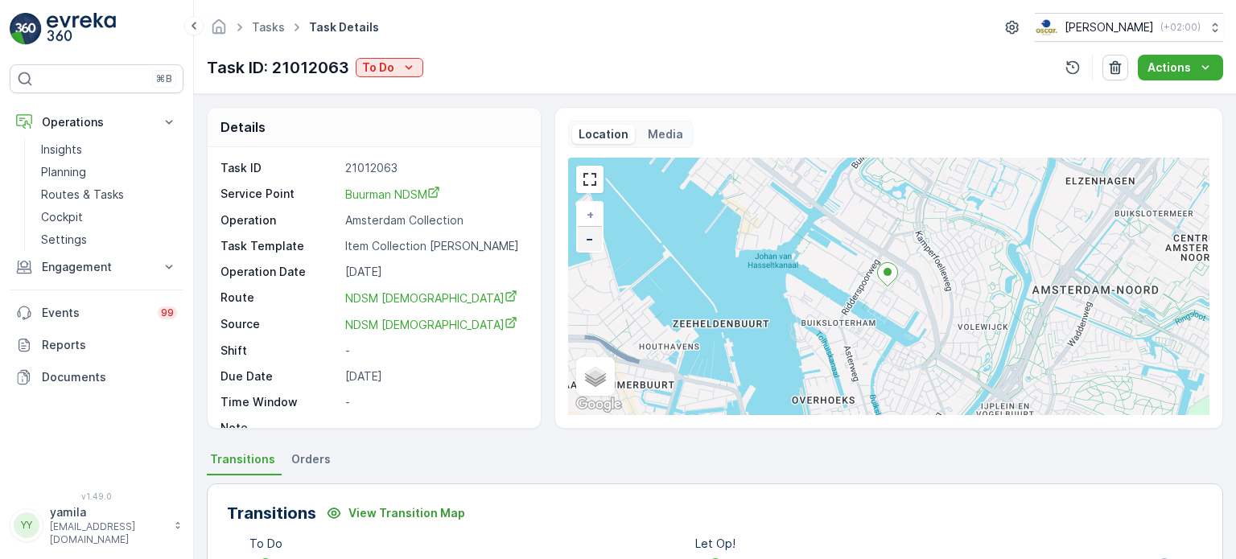
click at [587, 249] on link "−" at bounding box center [590, 239] width 24 height 24
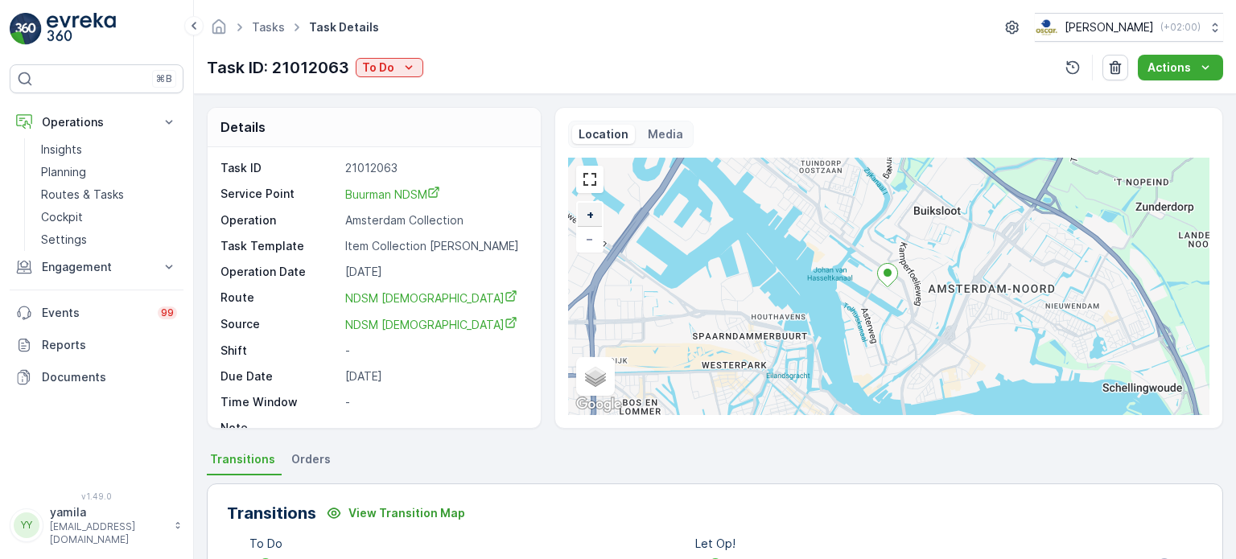
click at [594, 212] on link "+" at bounding box center [590, 215] width 24 height 24
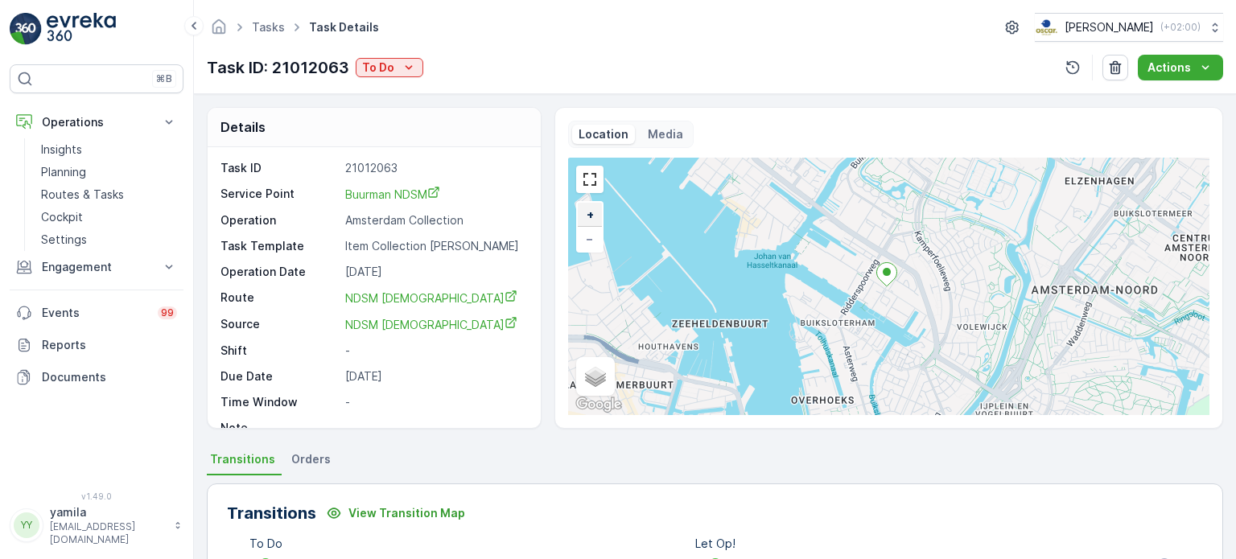
click at [594, 212] on link "+" at bounding box center [590, 215] width 24 height 24
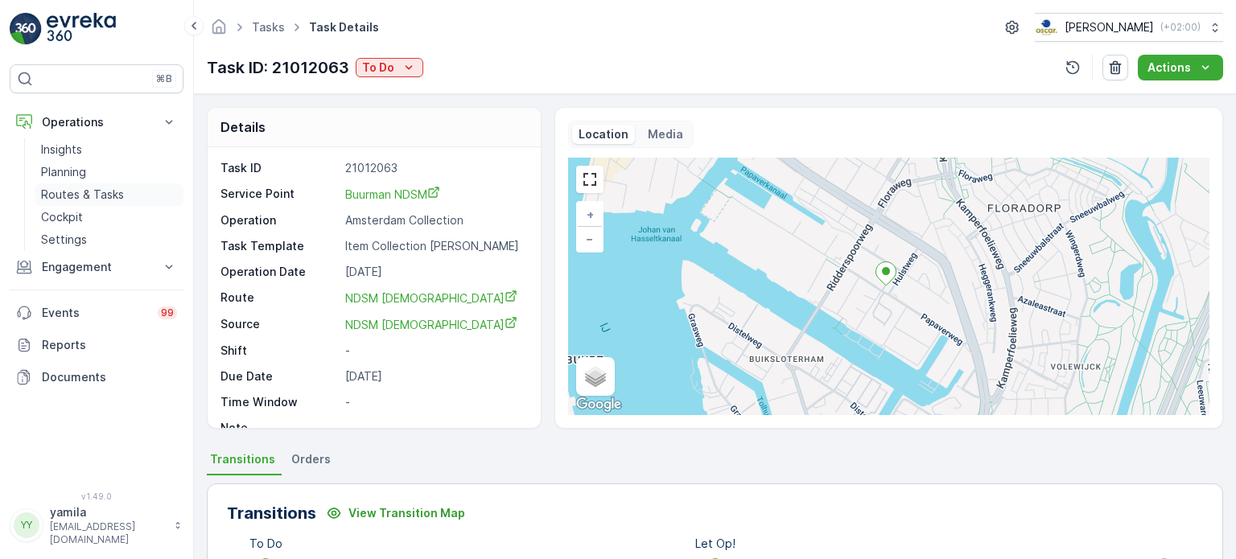
click at [92, 192] on p "Routes & Tasks" at bounding box center [82, 195] width 83 height 16
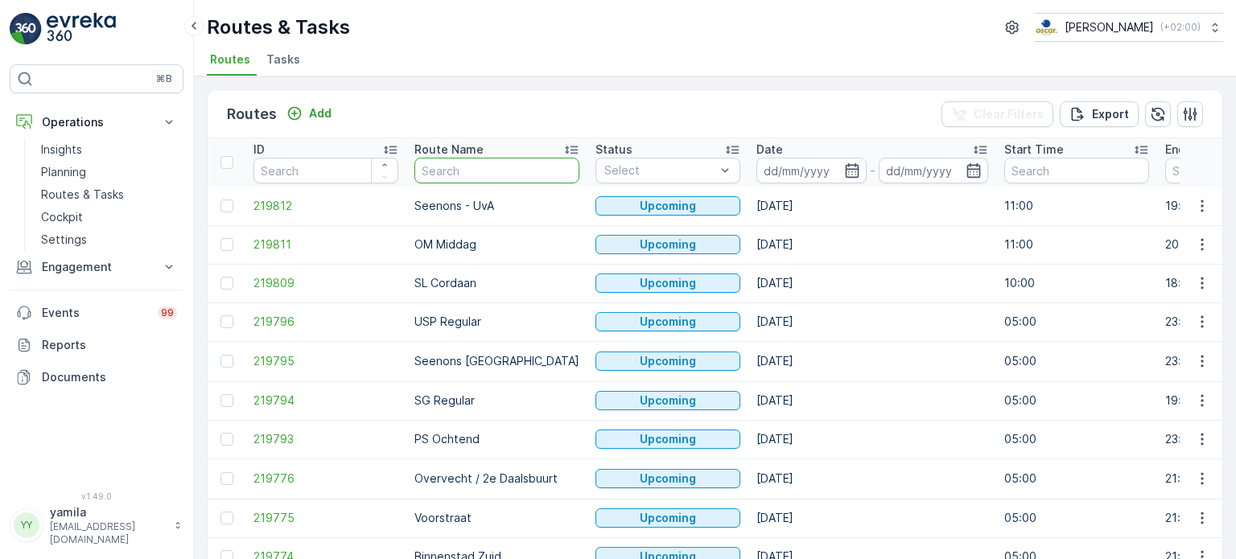
click at [451, 175] on input "text" at bounding box center [496, 171] width 165 height 26
type input "n"
type input "od"
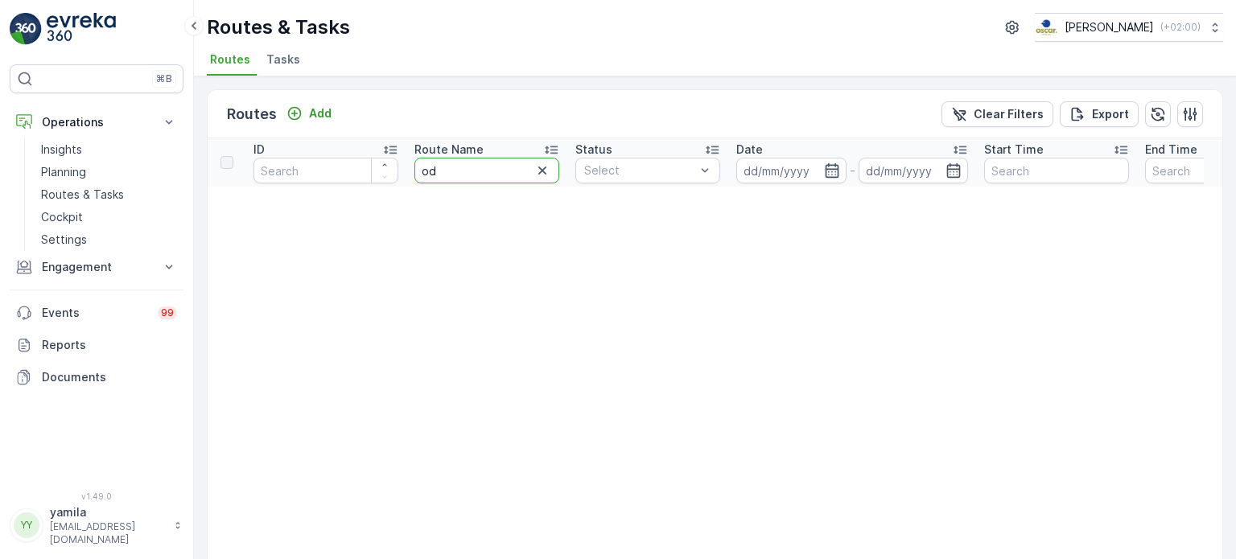
click at [462, 171] on input "od" at bounding box center [486, 171] width 145 height 26
type input "nes"
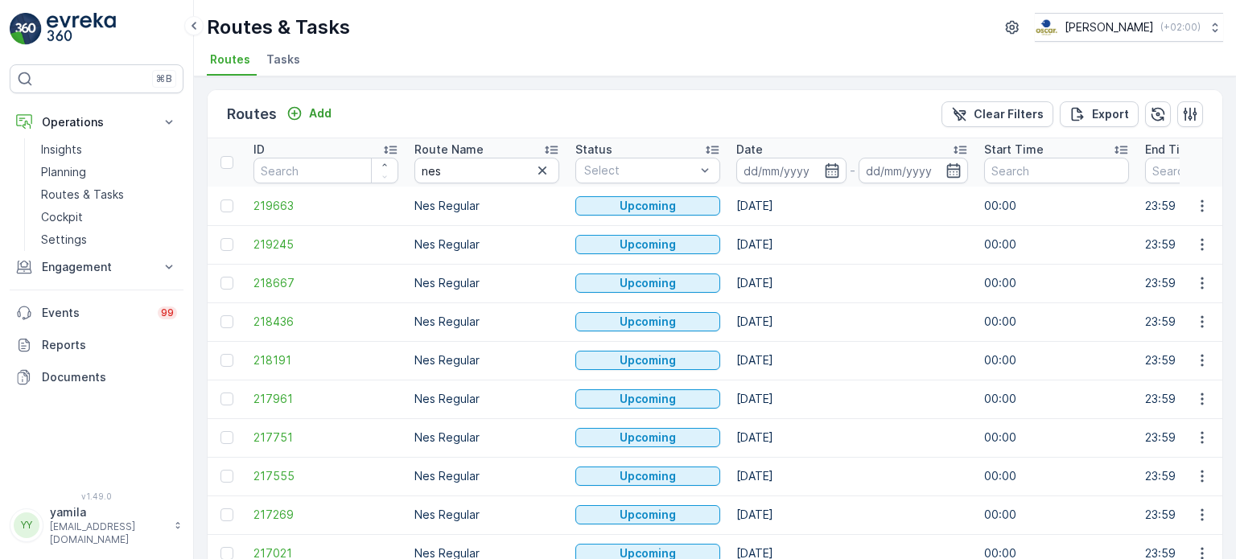
click at [750, 174] on input at bounding box center [791, 171] width 110 height 26
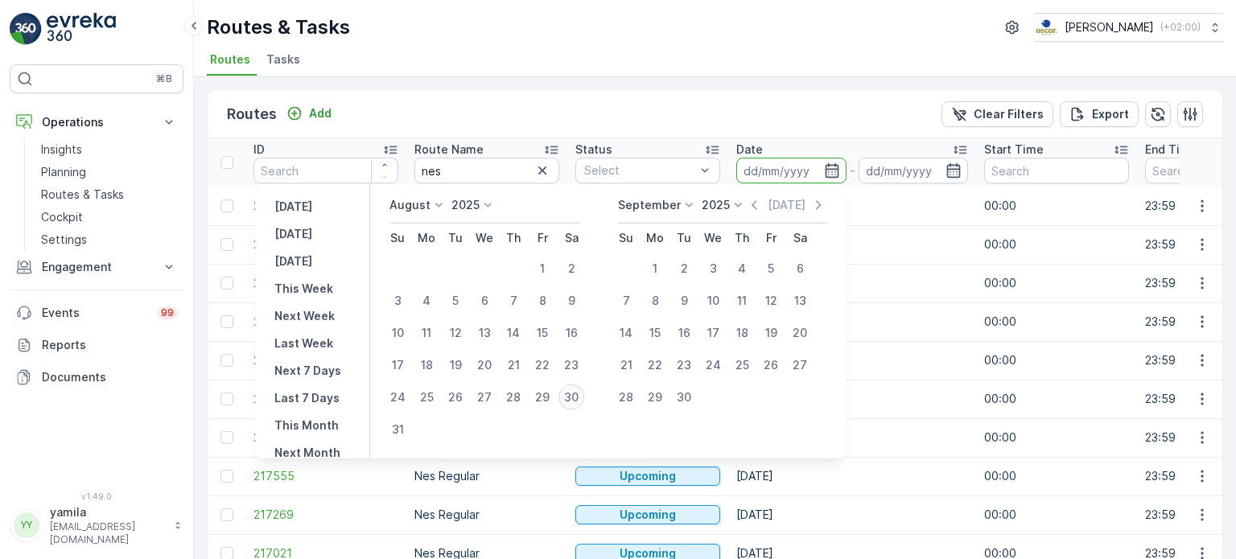
click at [579, 395] on div "30" at bounding box center [572, 398] width 26 height 26
type input "[DATE]"
click at [579, 395] on div "30" at bounding box center [572, 398] width 26 height 26
type input "[DATE]"
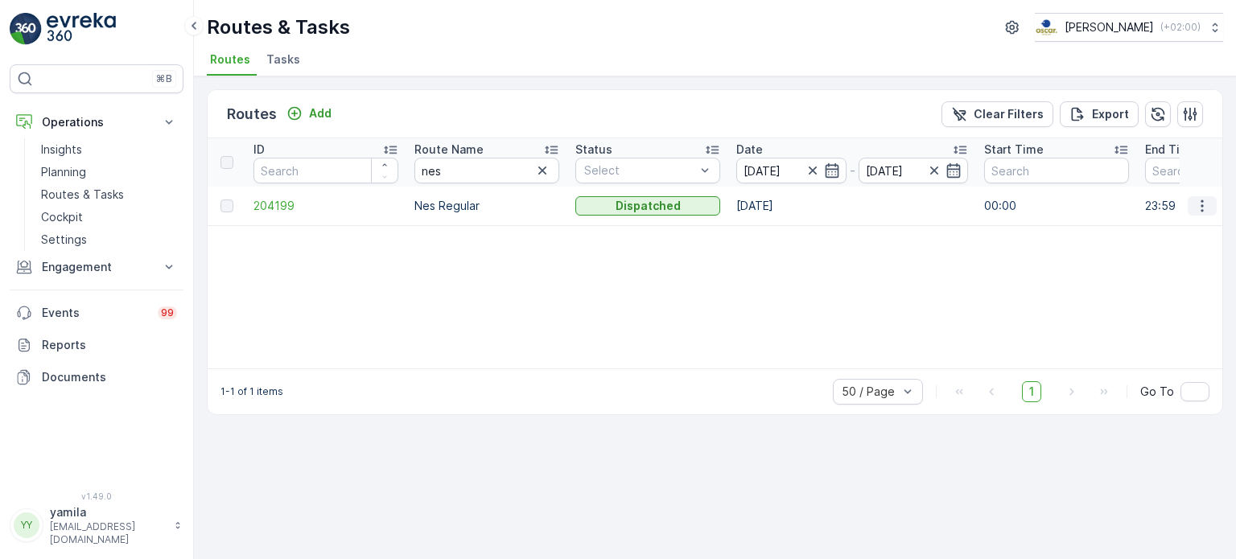
click at [1199, 204] on icon "button" at bounding box center [1202, 206] width 16 height 16
click at [1186, 229] on span "See More Details" at bounding box center [1164, 229] width 93 height 16
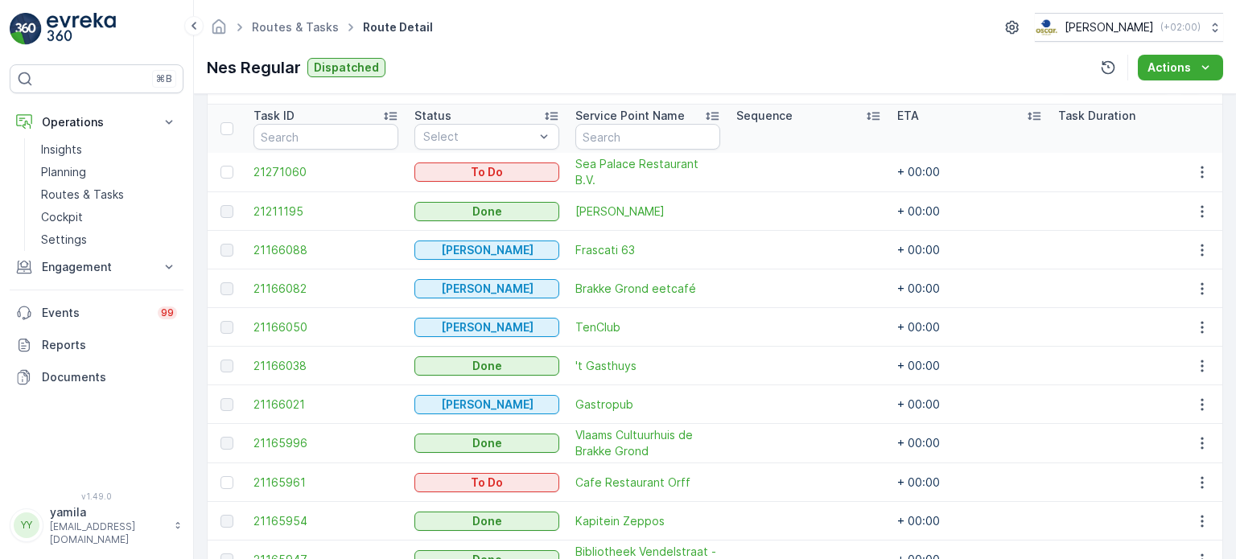
scroll to position [427, 0]
click at [112, 188] on p "Routes & Tasks" at bounding box center [82, 195] width 83 height 16
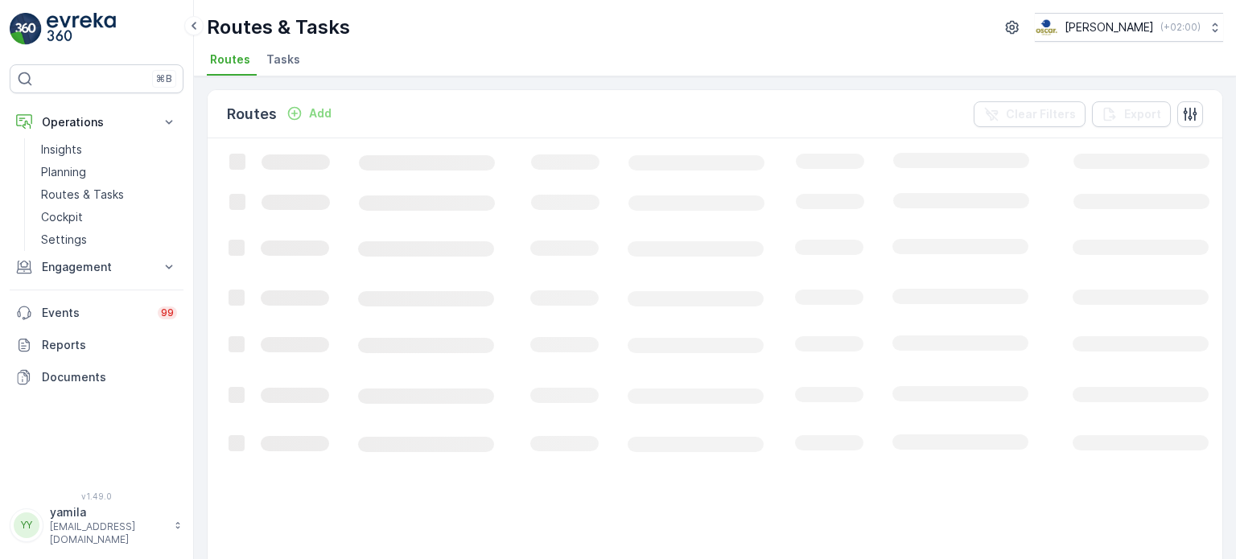
click at [263, 61] on li "Tasks" at bounding box center [284, 61] width 43 height 27
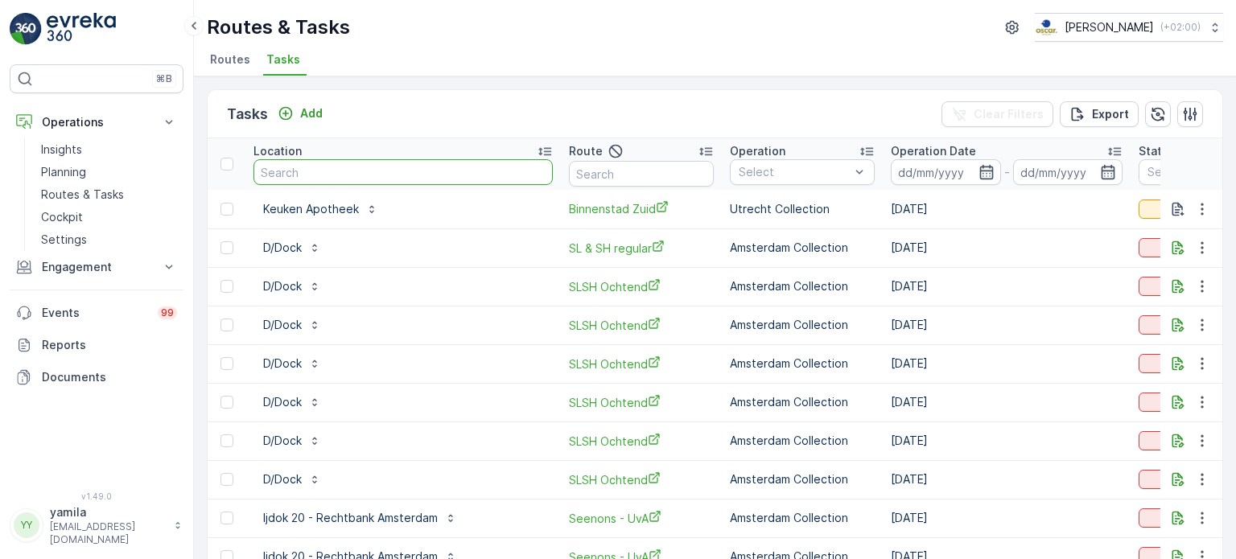
click at [424, 177] on input "text" at bounding box center [403, 172] width 299 height 26
type input "notk"
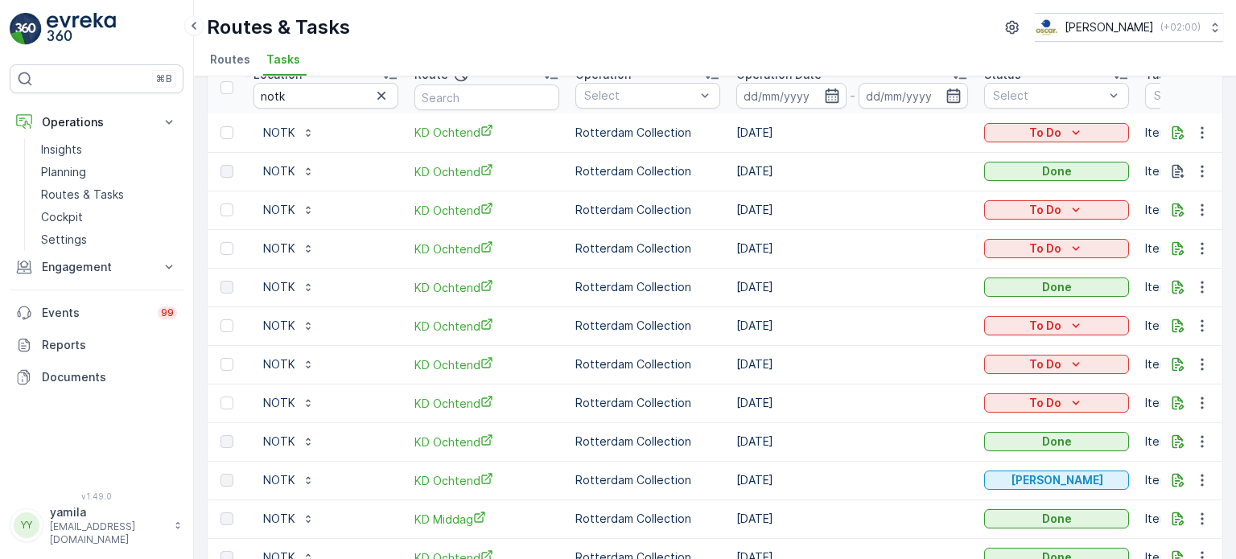
scroll to position [77, 0]
click at [101, 188] on p "Routes & Tasks" at bounding box center [82, 195] width 83 height 16
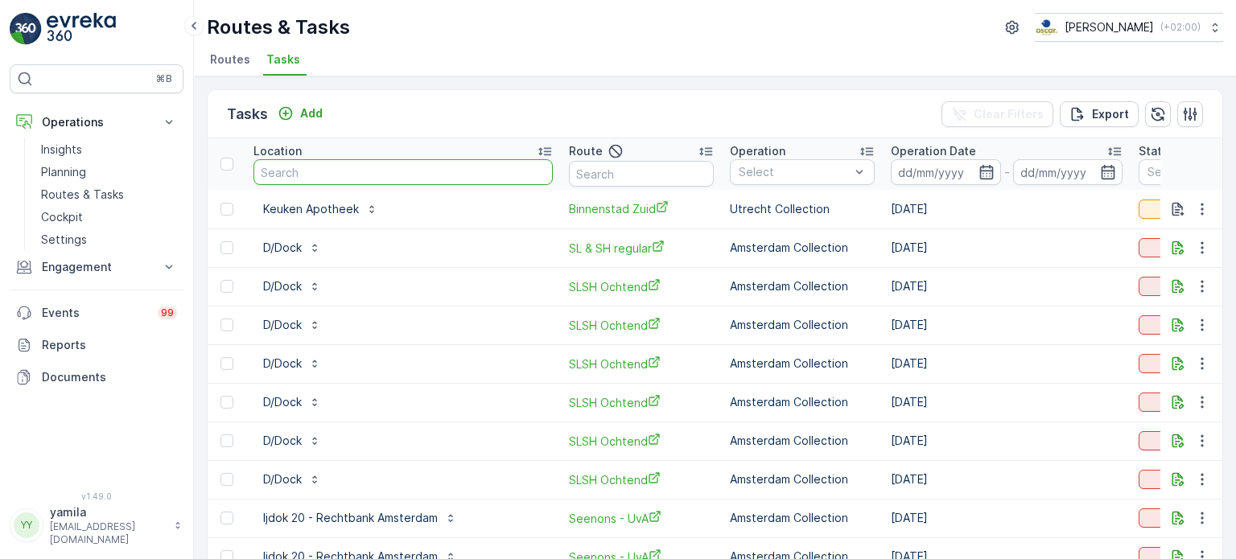
click at [324, 176] on input "text" at bounding box center [403, 172] width 299 height 26
type input "[PERSON_NAME]"
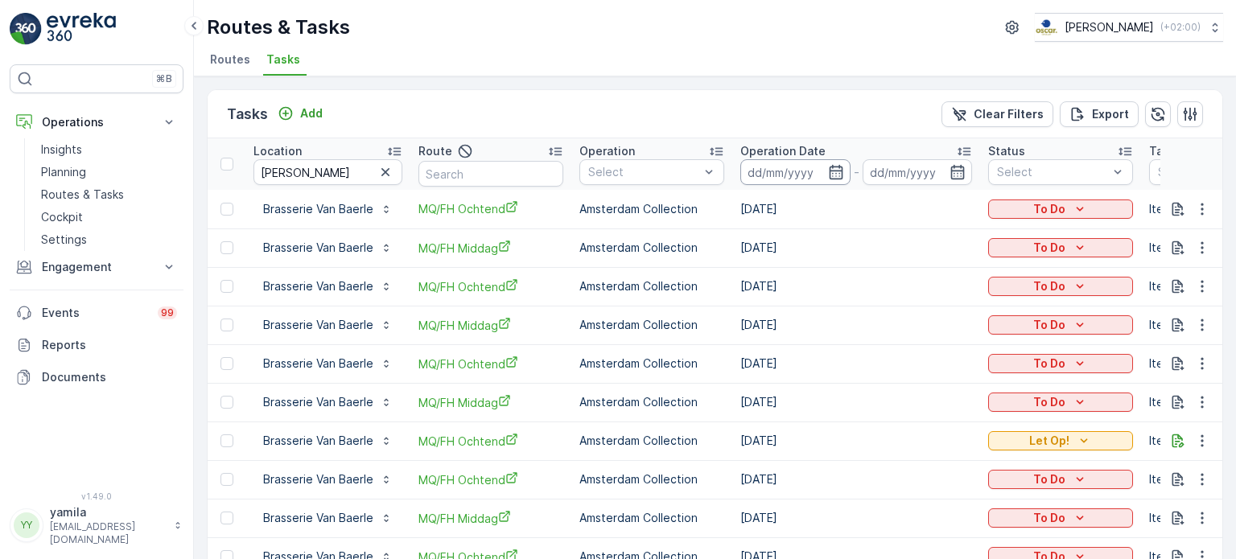
click at [781, 175] on input at bounding box center [795, 172] width 110 height 26
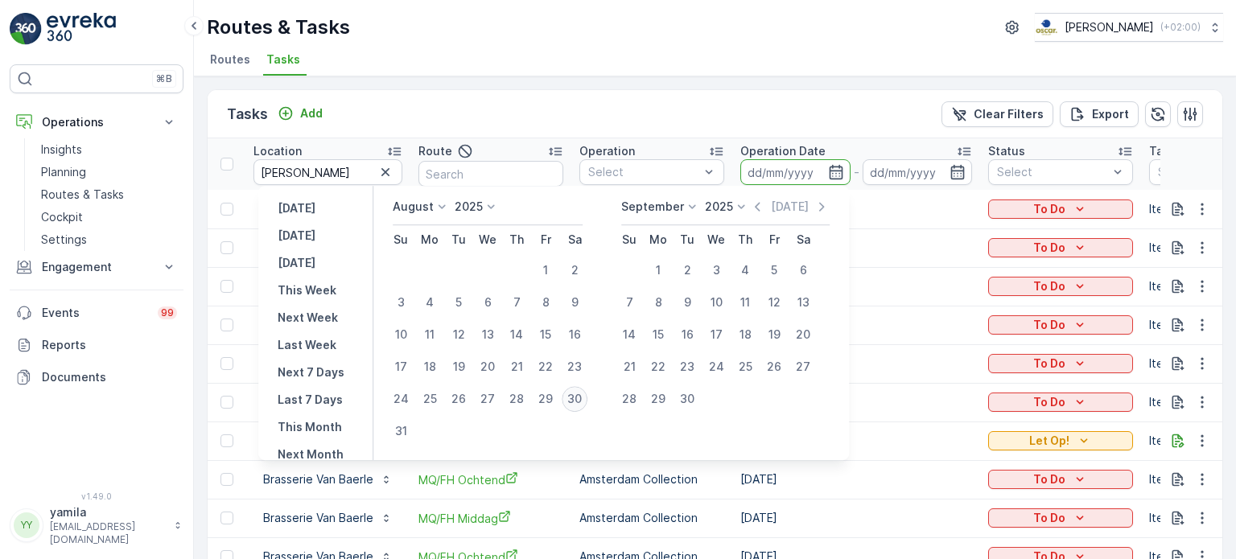
click at [586, 410] on div "30" at bounding box center [575, 399] width 26 height 26
type input "[DATE]"
click at [586, 410] on div "30" at bounding box center [575, 399] width 26 height 26
type input "[DATE]"
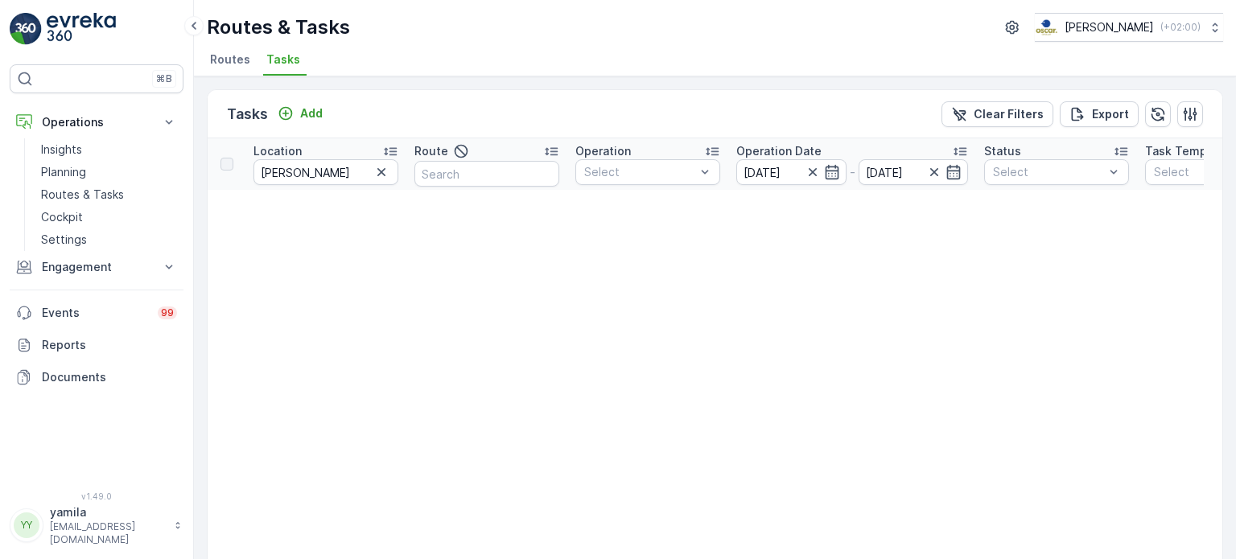
click at [361, 173] on input "[PERSON_NAME]" at bounding box center [326, 172] width 145 height 26
drag, startPoint x: 282, startPoint y: 173, endPoint x: 241, endPoint y: 167, distance: 41.5
type input "baerle"
click at [812, 171] on icon "button" at bounding box center [812, 172] width 8 height 8
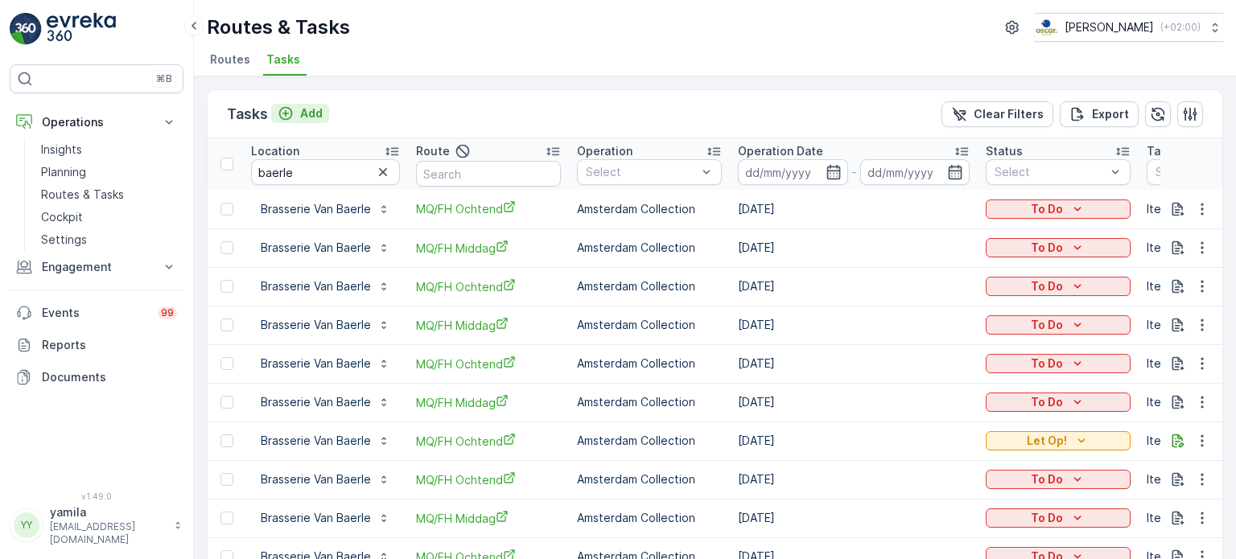
click at [307, 110] on p "Add" at bounding box center [311, 113] width 23 height 16
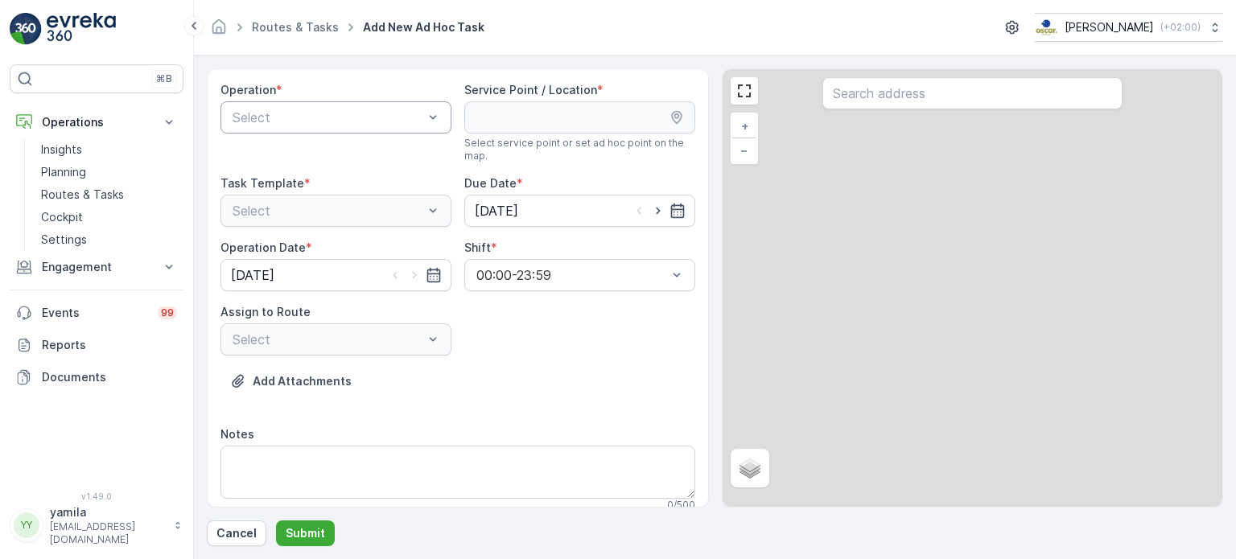
click at [307, 122] on div at bounding box center [328, 117] width 194 height 14
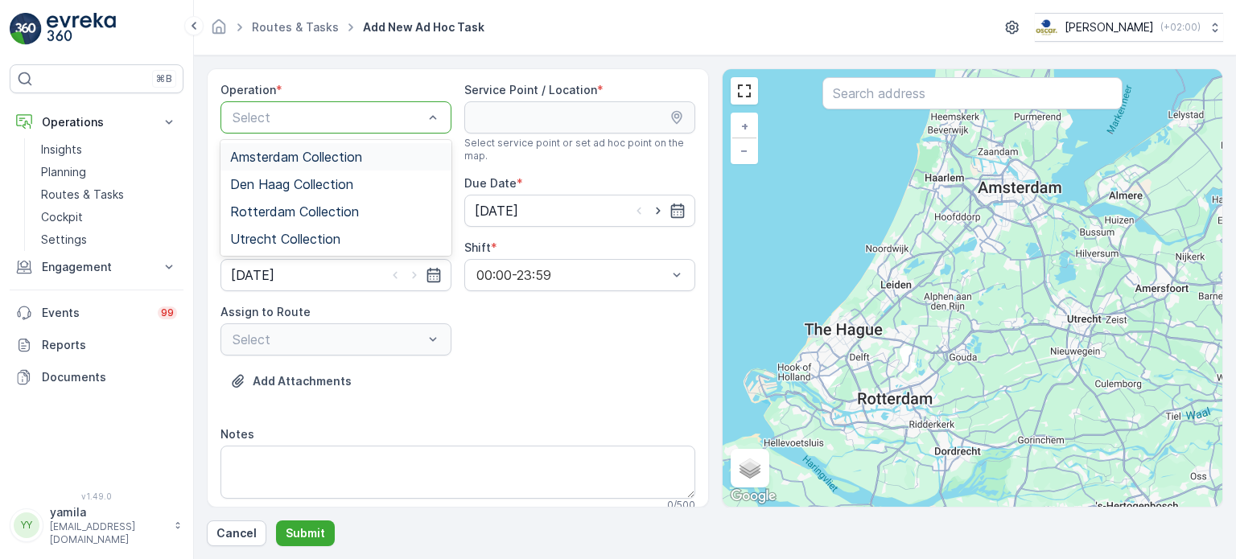
click at [285, 166] on div "Amsterdam Collection" at bounding box center [336, 156] width 231 height 27
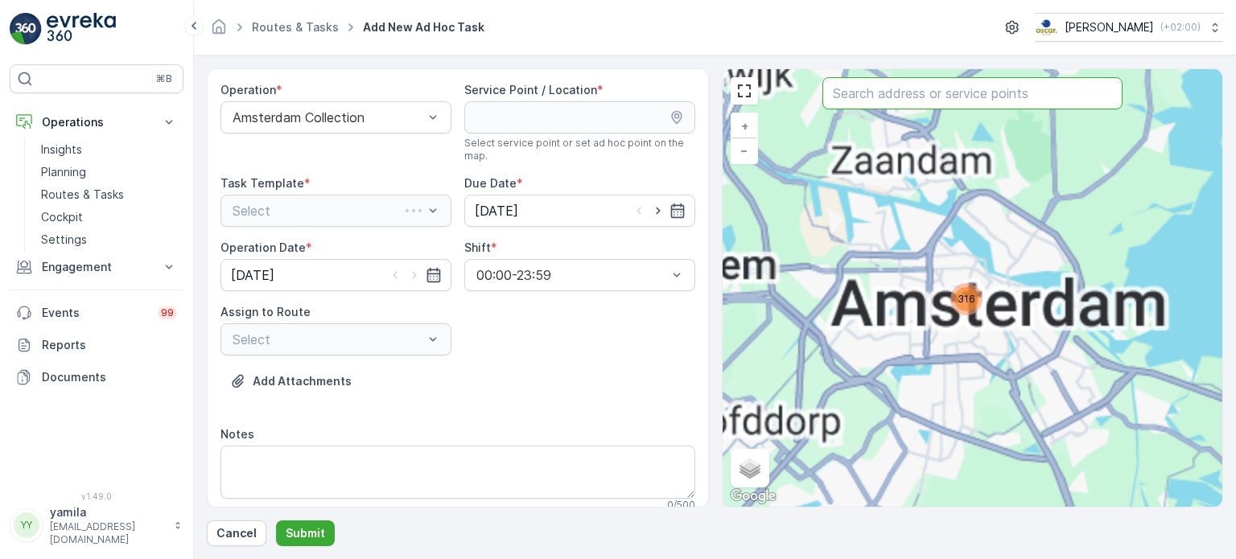
click at [878, 96] on input "text" at bounding box center [973, 93] width 300 height 32
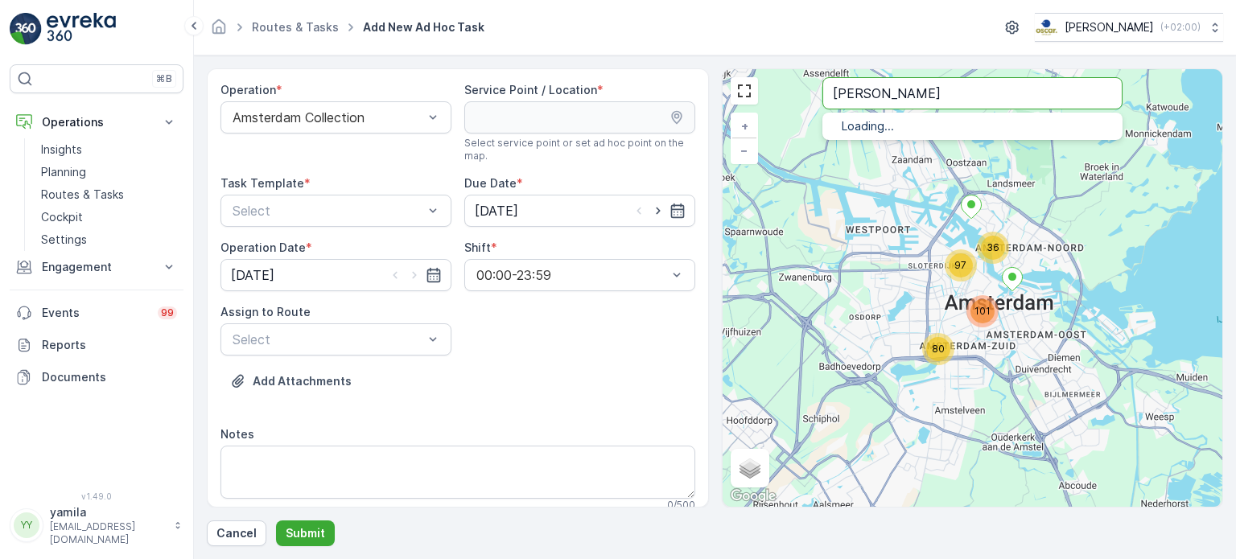
type input "[PERSON_NAME]"
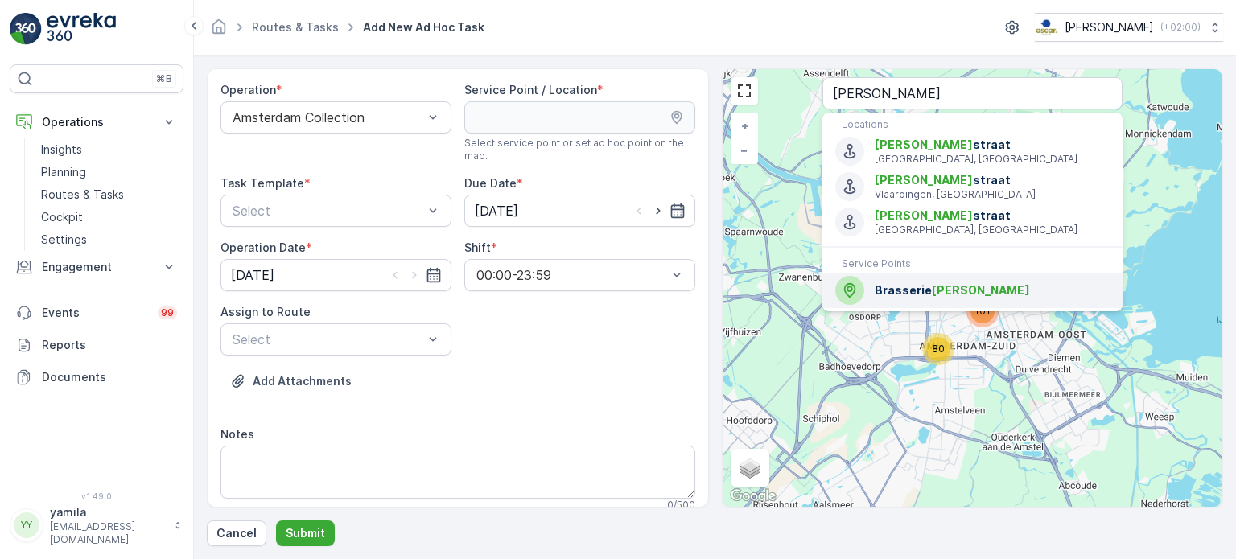
click at [898, 299] on div "Brasserie Van Baerle" at bounding box center [972, 290] width 274 height 29
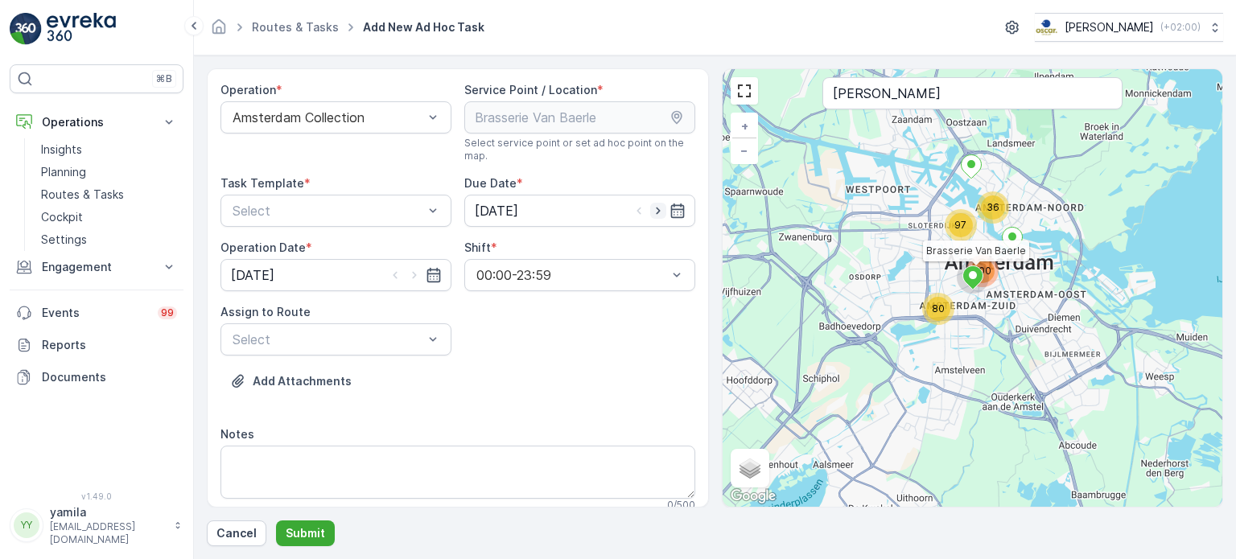
click at [655, 215] on icon "button" at bounding box center [658, 211] width 16 height 16
type input "[DATE]"
click at [413, 272] on icon "button" at bounding box center [414, 275] width 16 height 16
type input "[DATE]"
click at [401, 227] on div "Operation * Amsterdam Collection Service Point / Location * Select service poin…" at bounding box center [458, 303] width 475 height 443
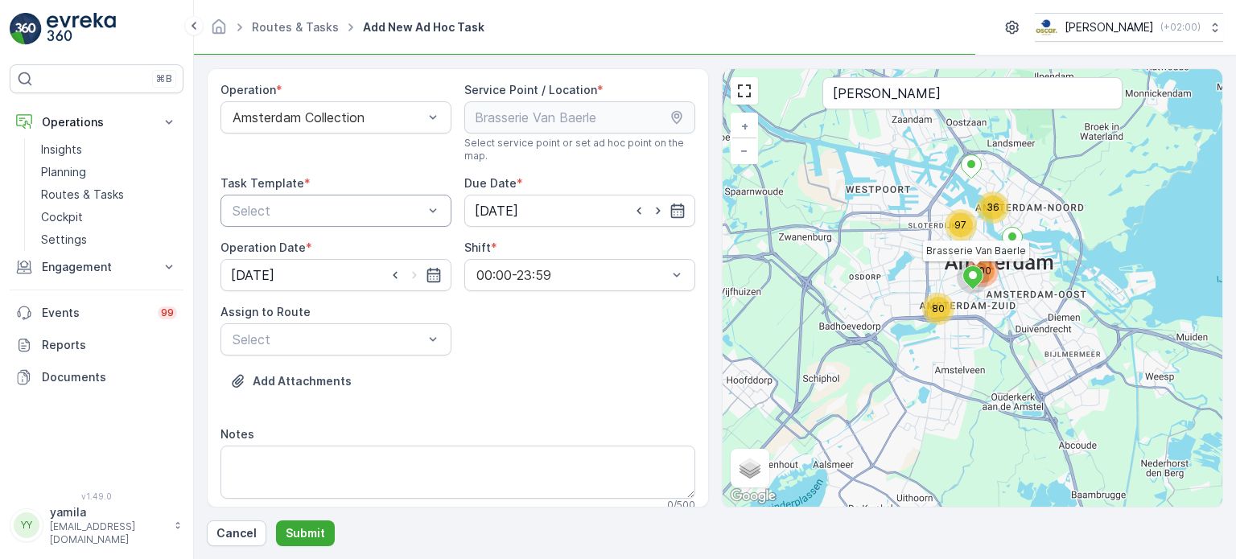
click at [377, 215] on div at bounding box center [328, 211] width 194 height 14
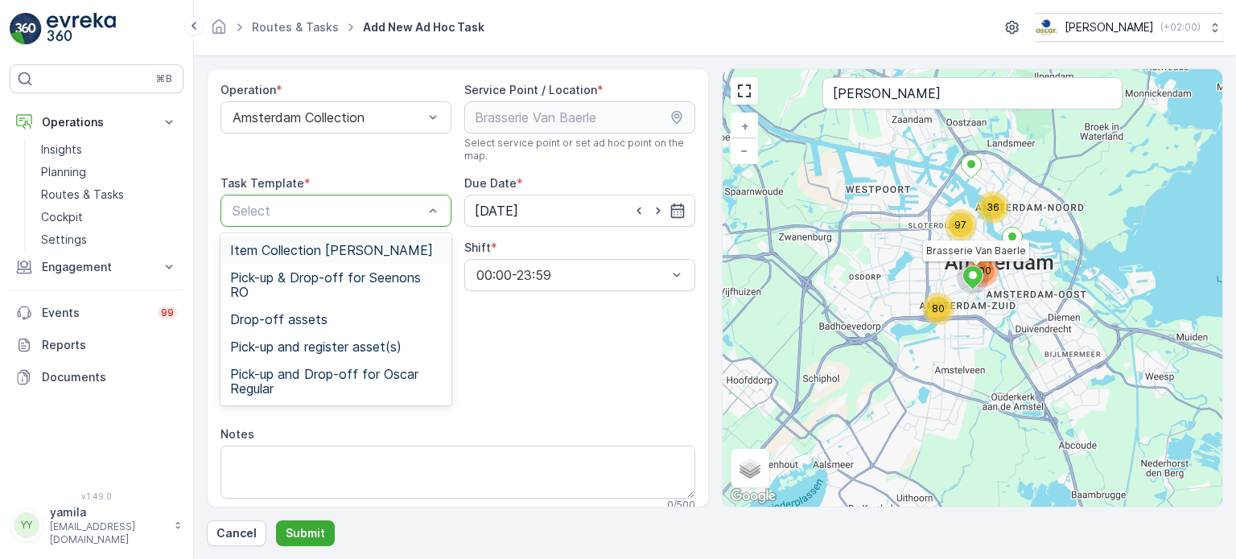
click at [344, 247] on span "Item Collection [PERSON_NAME]" at bounding box center [331, 250] width 203 height 14
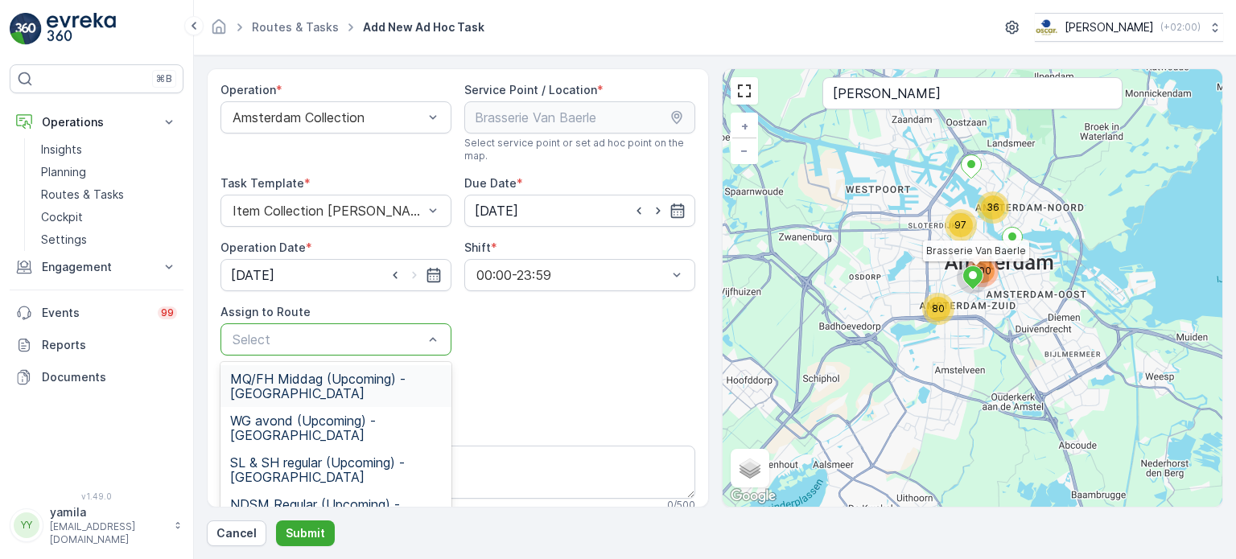
click at [321, 390] on span "MQ/FH Middag (Upcoming) - Amsterdam" at bounding box center [336, 386] width 212 height 29
click at [394, 353] on div "MQ/FH Middag (Upcoming) - Amsterdam" at bounding box center [336, 340] width 231 height 32
type input "mq"
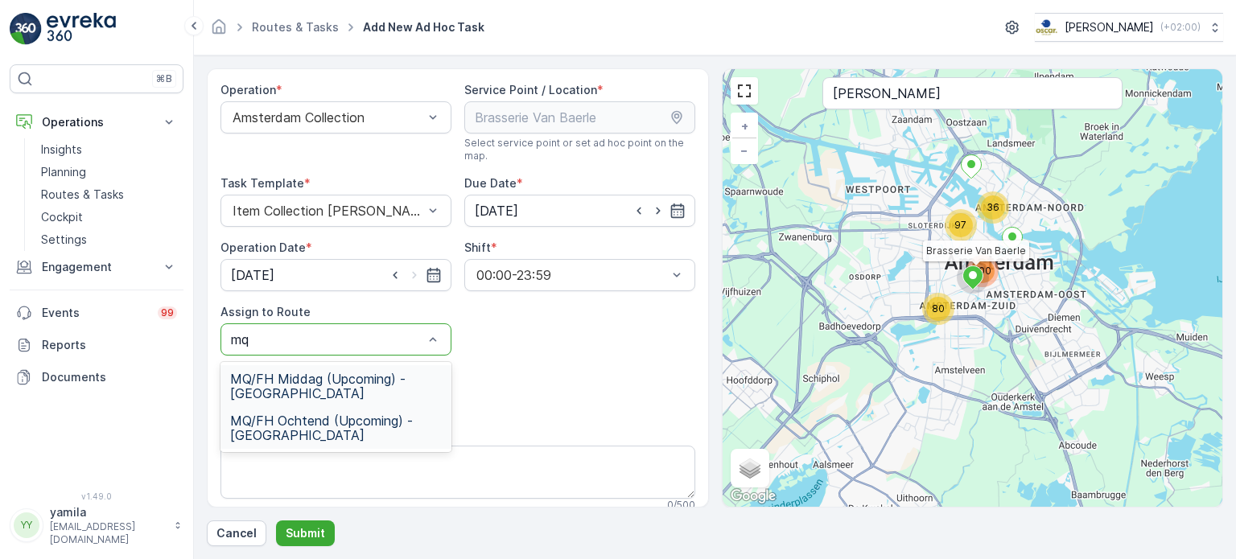
click at [331, 424] on span "MQ/FH Ochtend (Upcoming) - Amsterdam" at bounding box center [336, 428] width 212 height 29
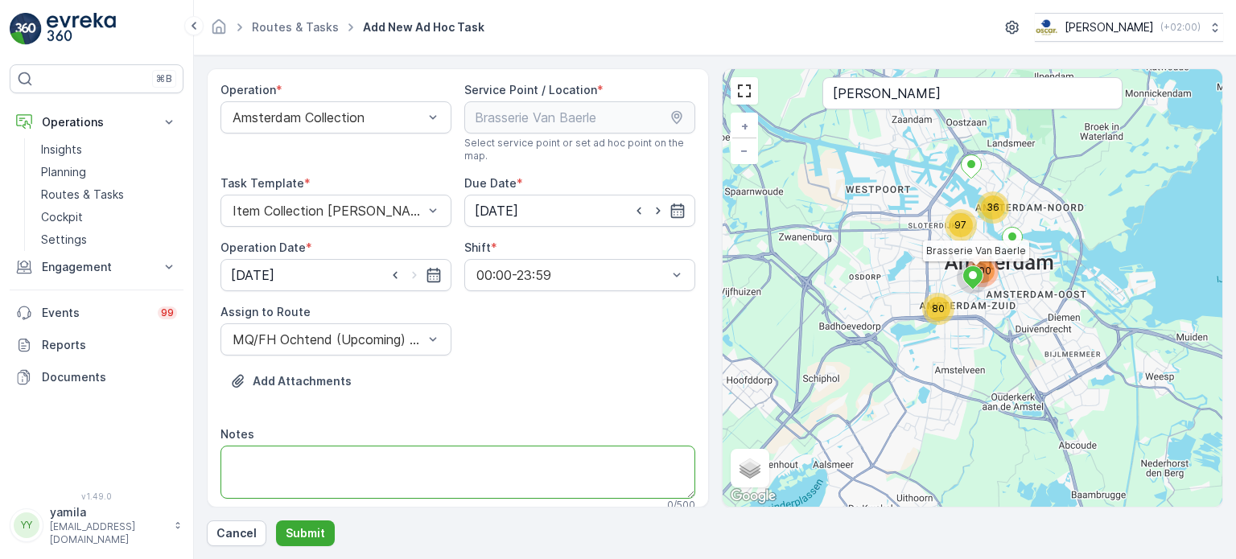
click at [318, 467] on textarea "Notes" at bounding box center [458, 472] width 475 height 53
click at [476, 472] on textarea "Brengen: Heeel veel zakken rest en PD (60) en 3 extra swill bakken" at bounding box center [458, 472] width 475 height 53
type textarea "Brengen: Heeel veel zakken rest en PD (60) en 3 extra lege swill bakken"
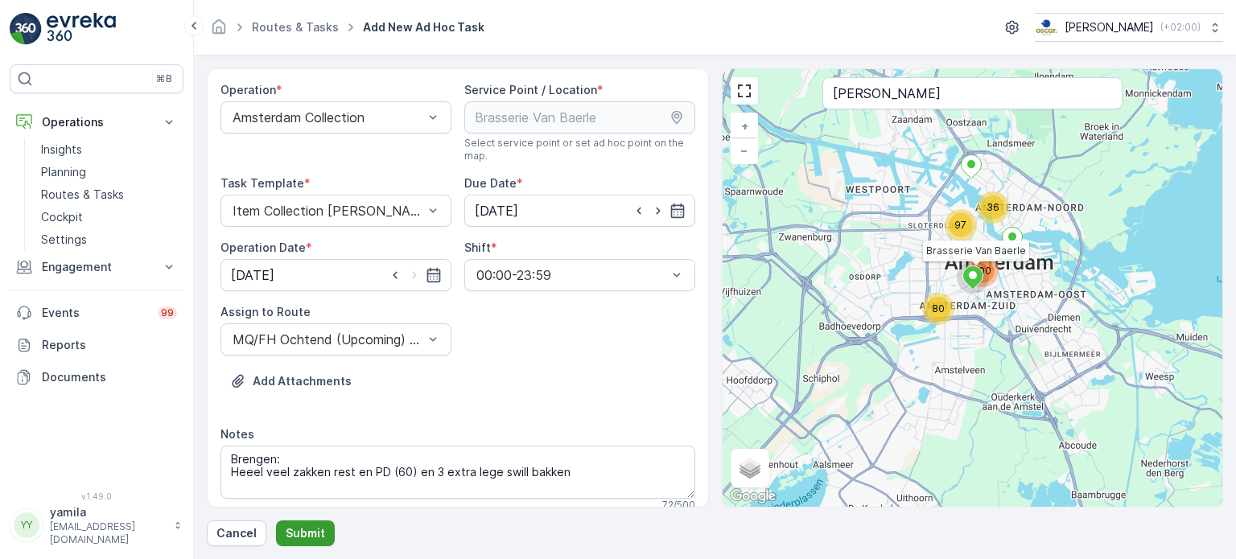
click at [295, 530] on p "Submit" at bounding box center [305, 534] width 39 height 16
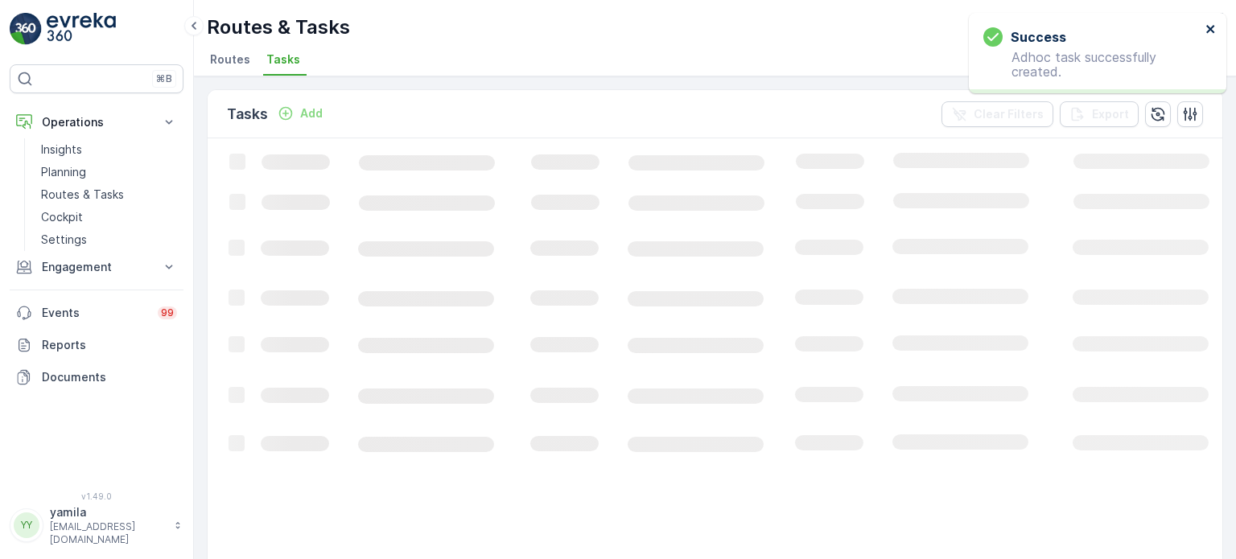
click at [1210, 28] on icon "close" at bounding box center [1210, 29] width 8 height 8
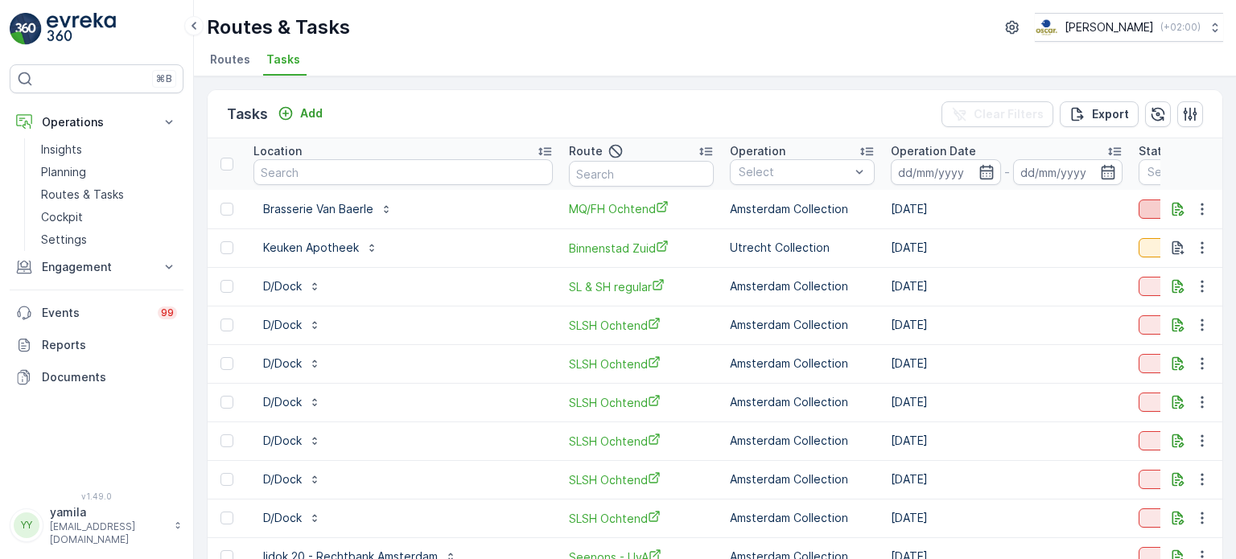
click at [1145, 207] on div "To Do" at bounding box center [1211, 209] width 132 height 16
click at [1104, 226] on span "Let Op!" at bounding box center [1111, 232] width 40 height 16
click at [325, 174] on input "text" at bounding box center [403, 172] width 299 height 26
type input "notk"
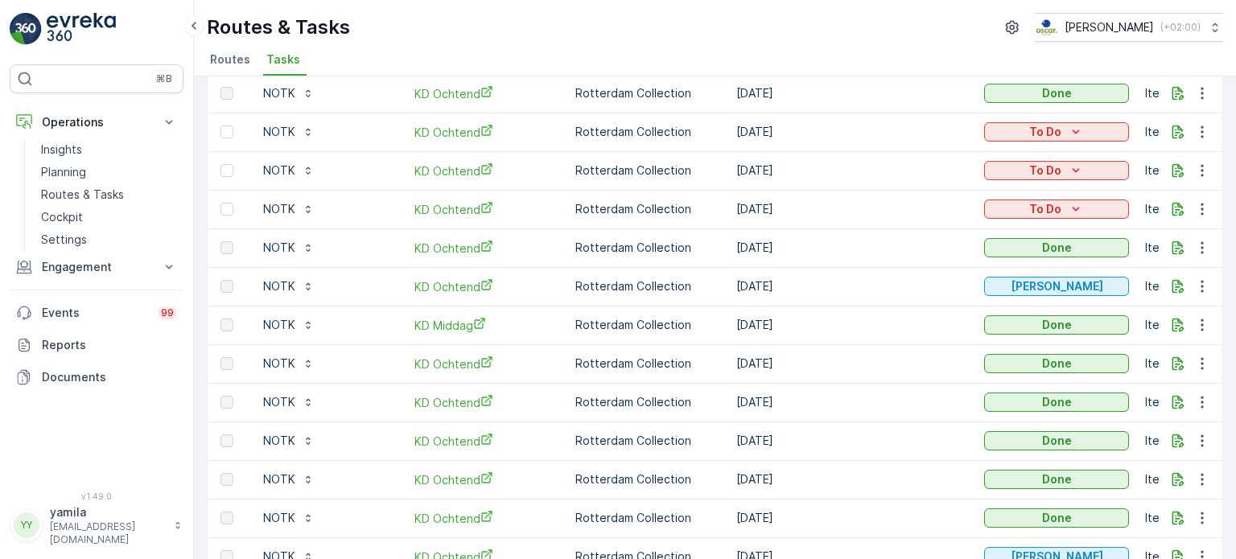
scroll to position [266, 0]
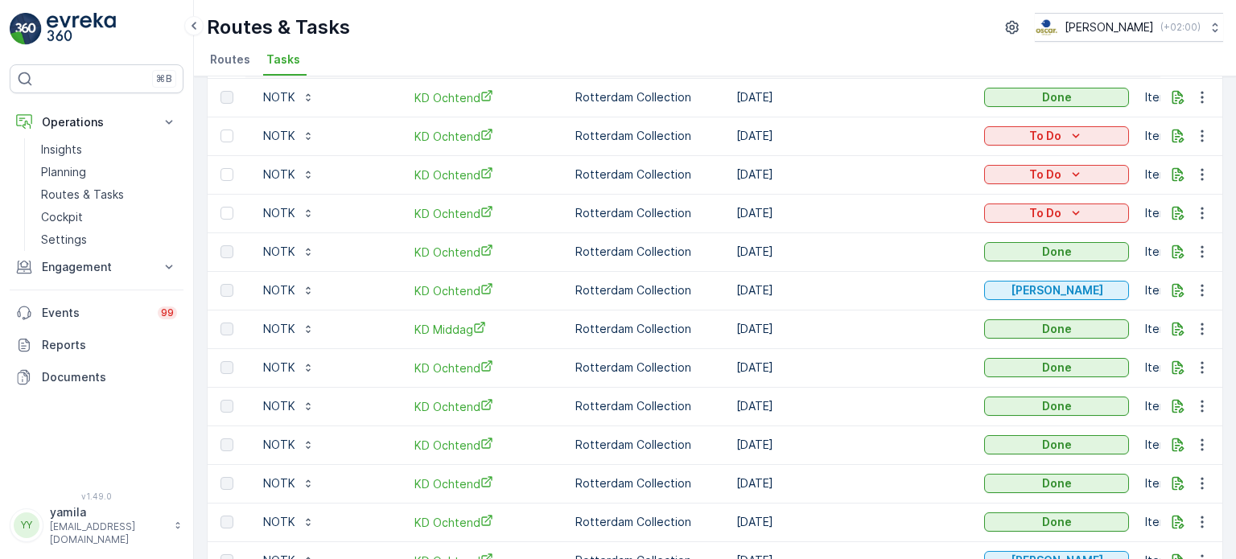
click at [832, 26] on div "Routes & Tasks Oscar Circulair ( +02:00 )" at bounding box center [715, 27] width 1017 height 29
click at [122, 189] on p "Routes & Tasks" at bounding box center [82, 195] width 83 height 16
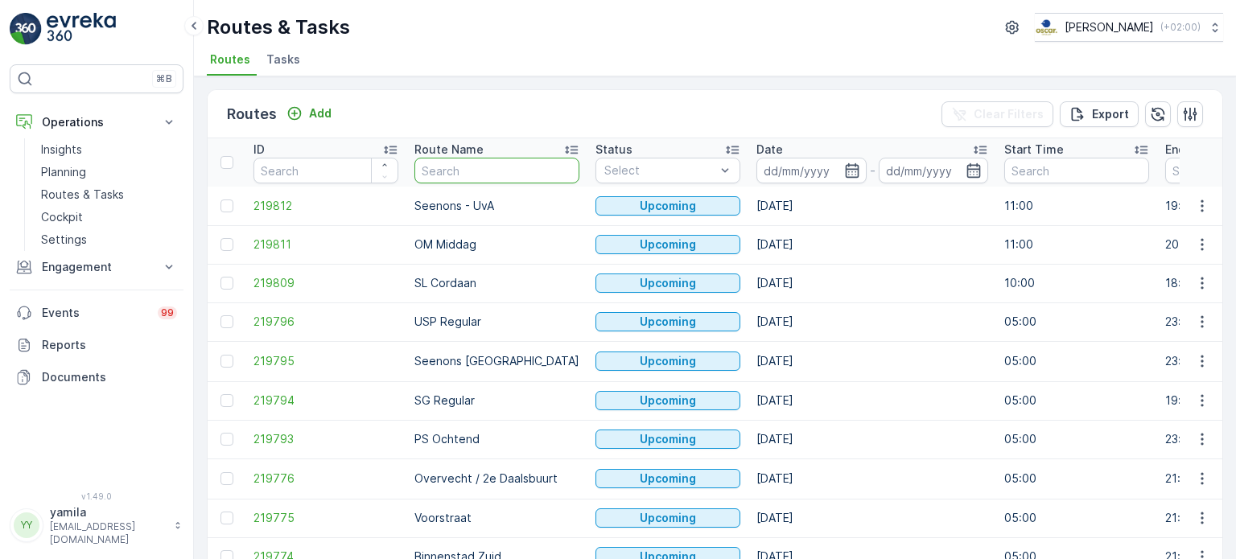
click at [431, 173] on input "text" at bounding box center [496, 171] width 165 height 26
type input "nes"
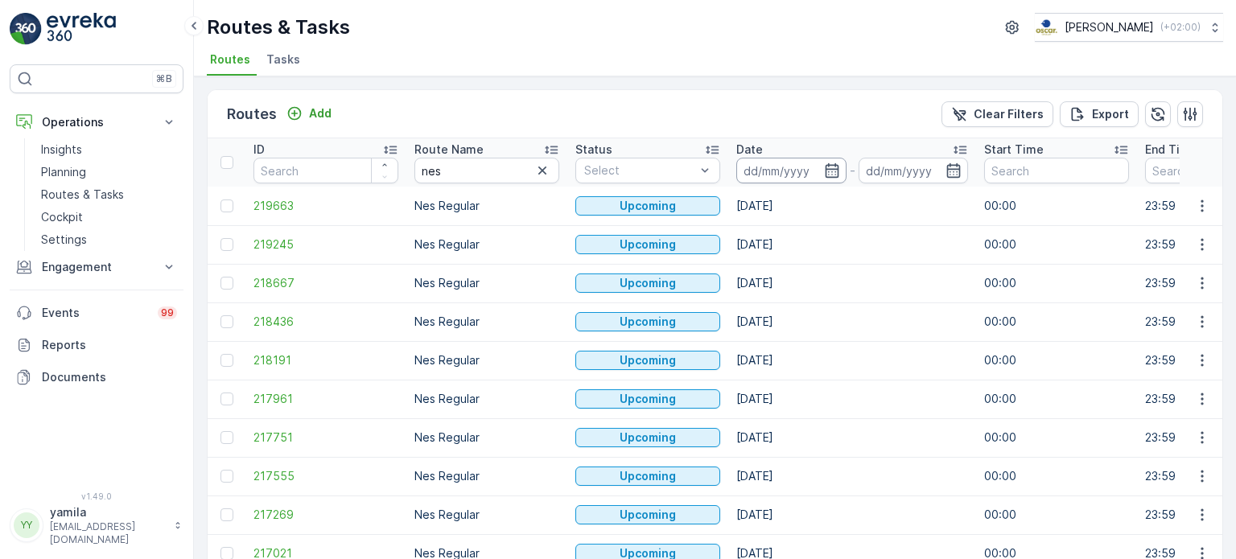
click at [757, 170] on input at bounding box center [791, 171] width 110 height 26
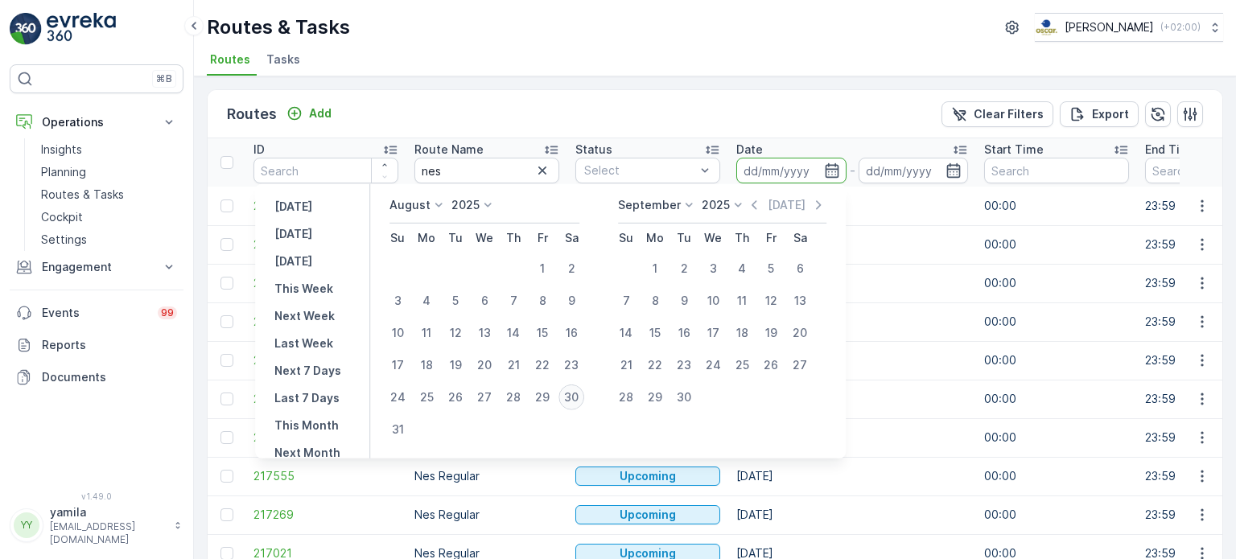
click at [579, 400] on div "30" at bounding box center [572, 398] width 26 height 26
type input "[DATE]"
click at [579, 400] on div "30" at bounding box center [572, 398] width 26 height 26
type input "[DATE]"
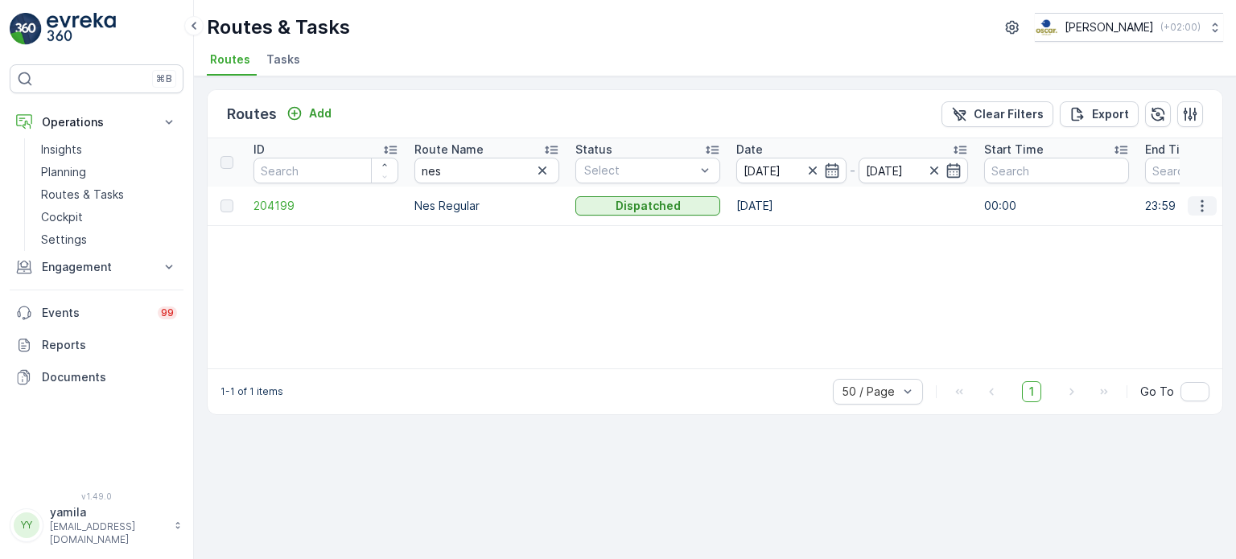
click at [1202, 203] on icon "button" at bounding box center [1202, 206] width 16 height 16
click at [1186, 228] on span "See More Details" at bounding box center [1164, 229] width 93 height 16
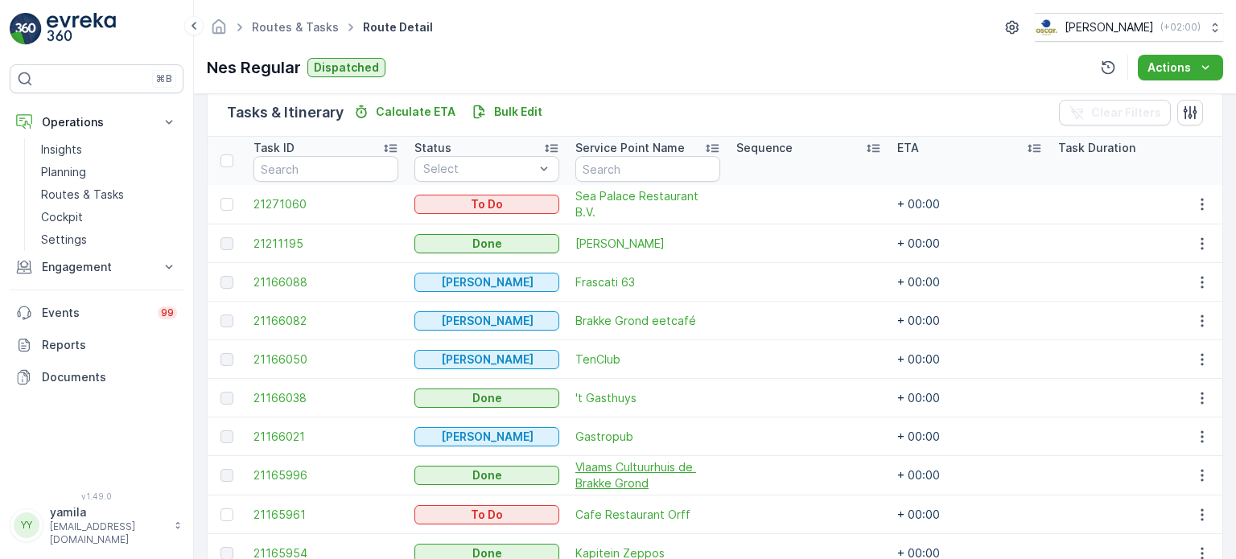
scroll to position [390, 0]
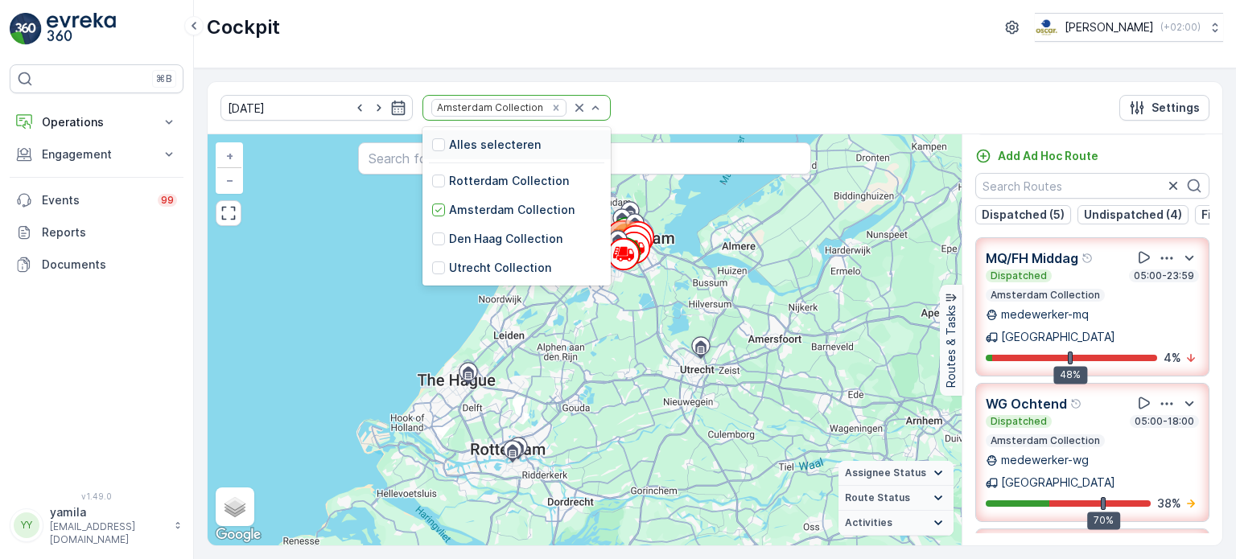
click at [571, 97] on div at bounding box center [587, 108] width 32 height 24
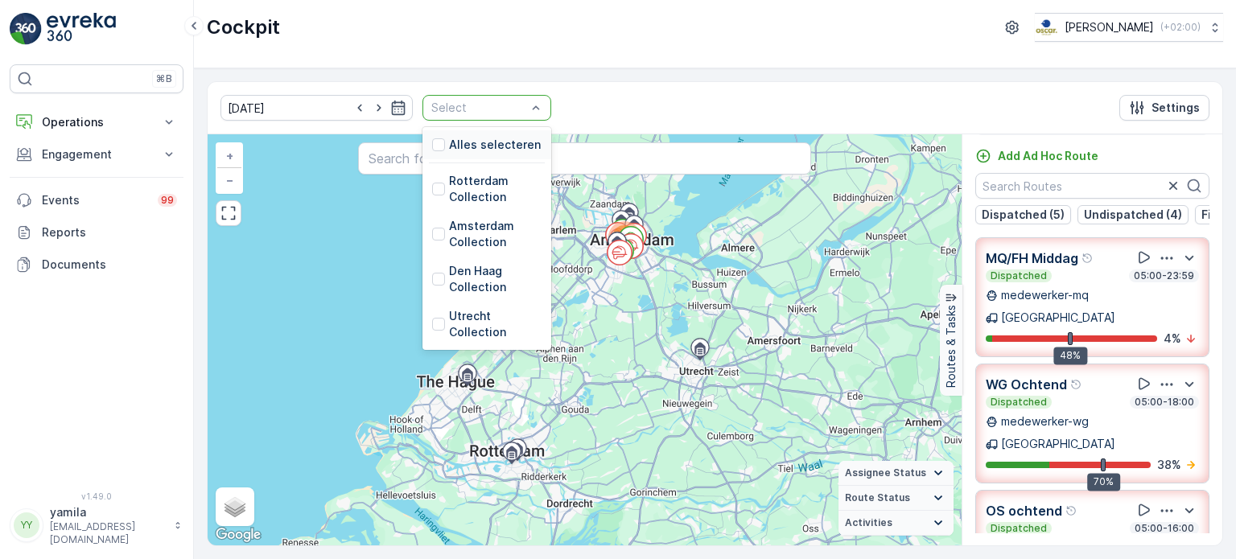
click at [523, 111] on div "Select" at bounding box center [487, 108] width 129 height 26
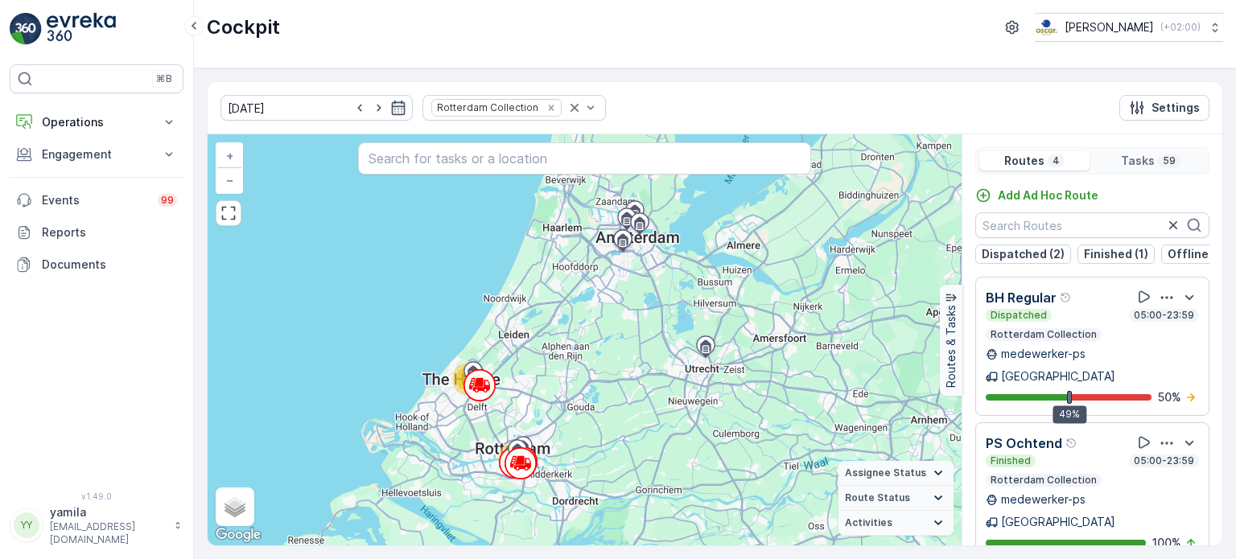
scroll to position [198, 0]
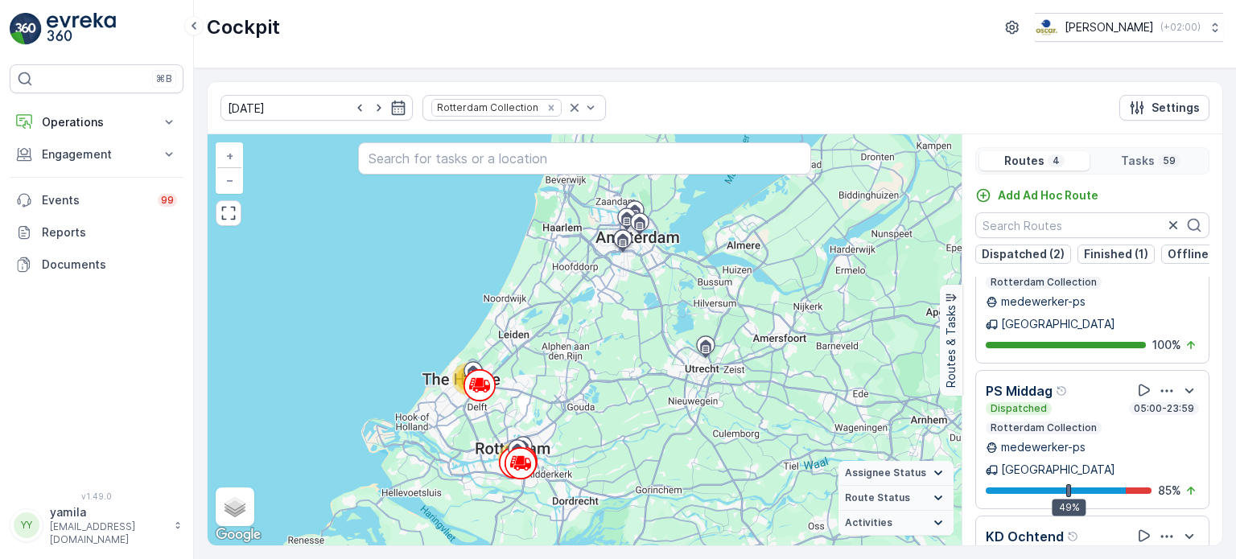
click at [1062, 402] on div "Dispatched 05:00-23:59" at bounding box center [1092, 408] width 213 height 13
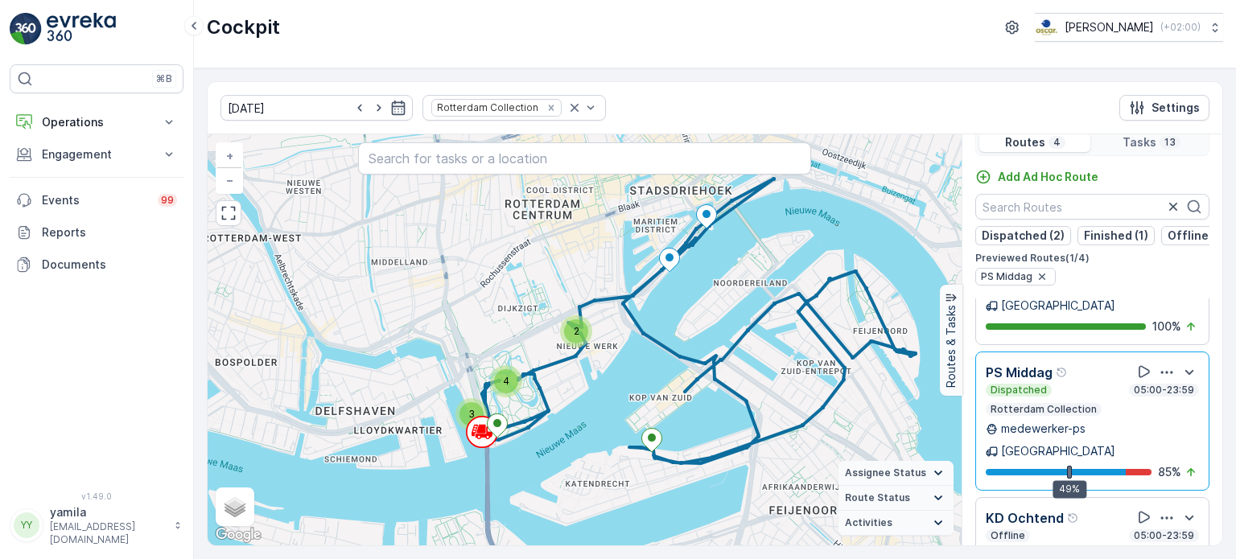
scroll to position [39, 0]
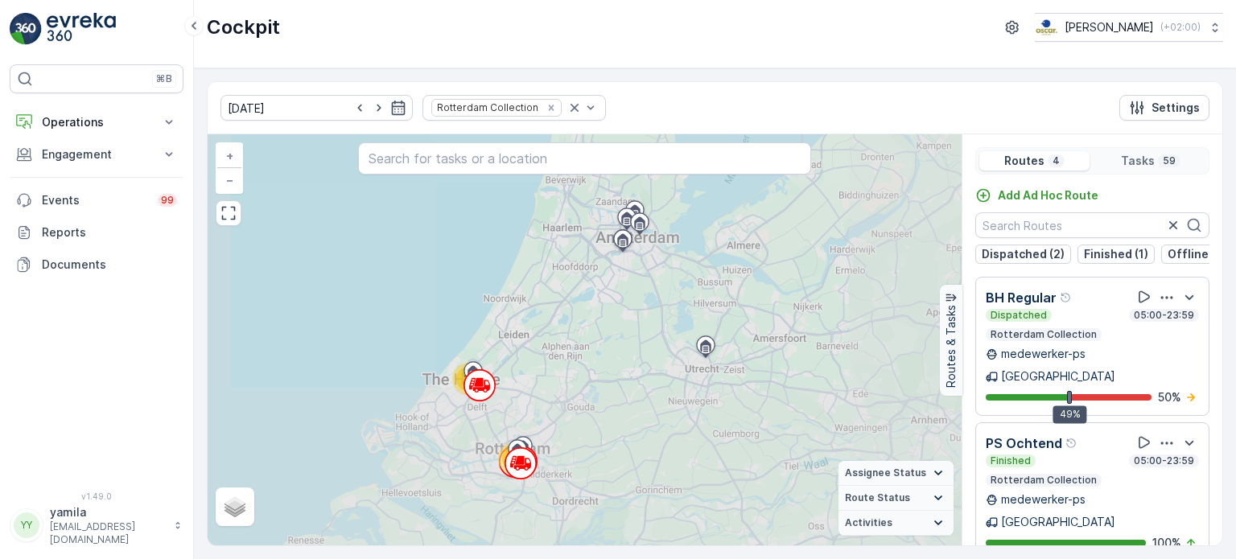
click at [546, 110] on icon "Remove Rotterdam Collection" at bounding box center [551, 107] width 11 height 11
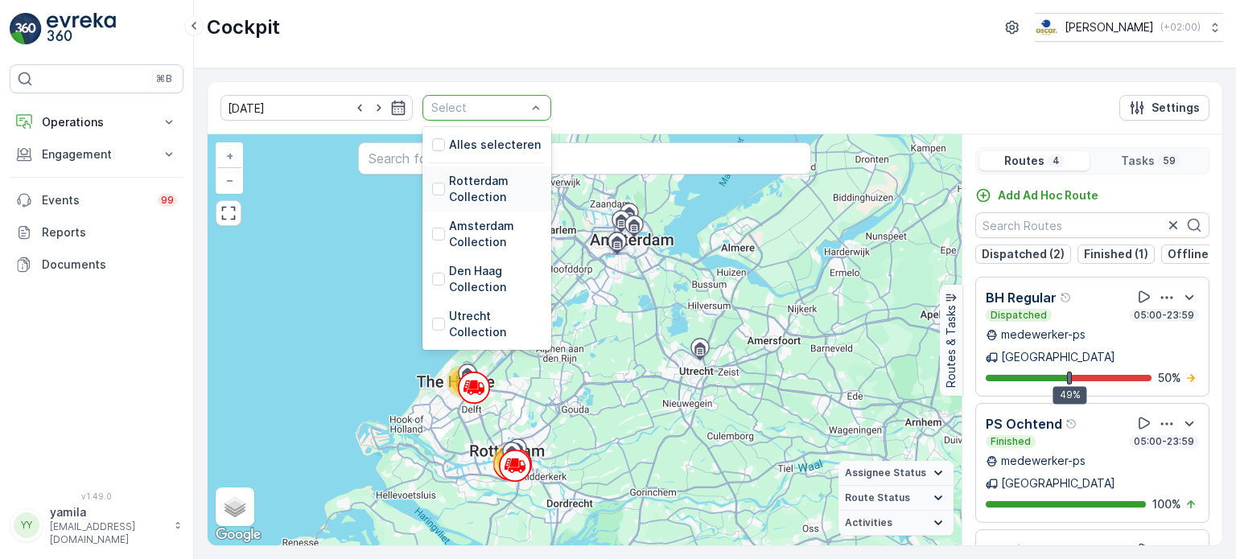
click at [432, 199] on div "Rotterdam Collection" at bounding box center [486, 189] width 109 height 32
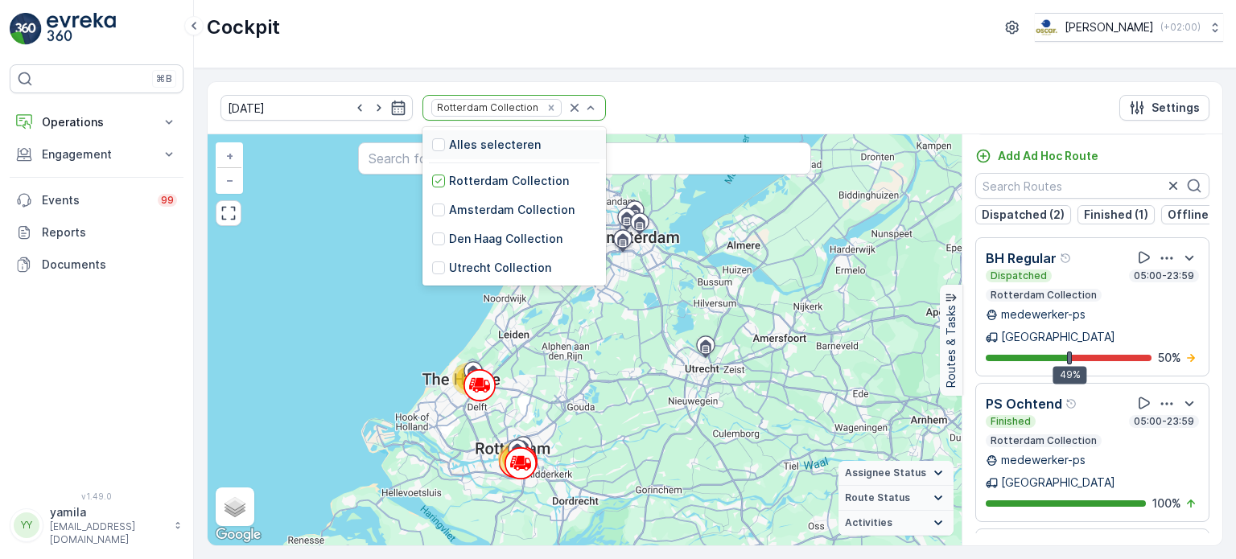
click at [567, 97] on div at bounding box center [583, 108] width 32 height 24
click at [546, 104] on icon "Remove Rotterdam Collection" at bounding box center [551, 107] width 11 height 11
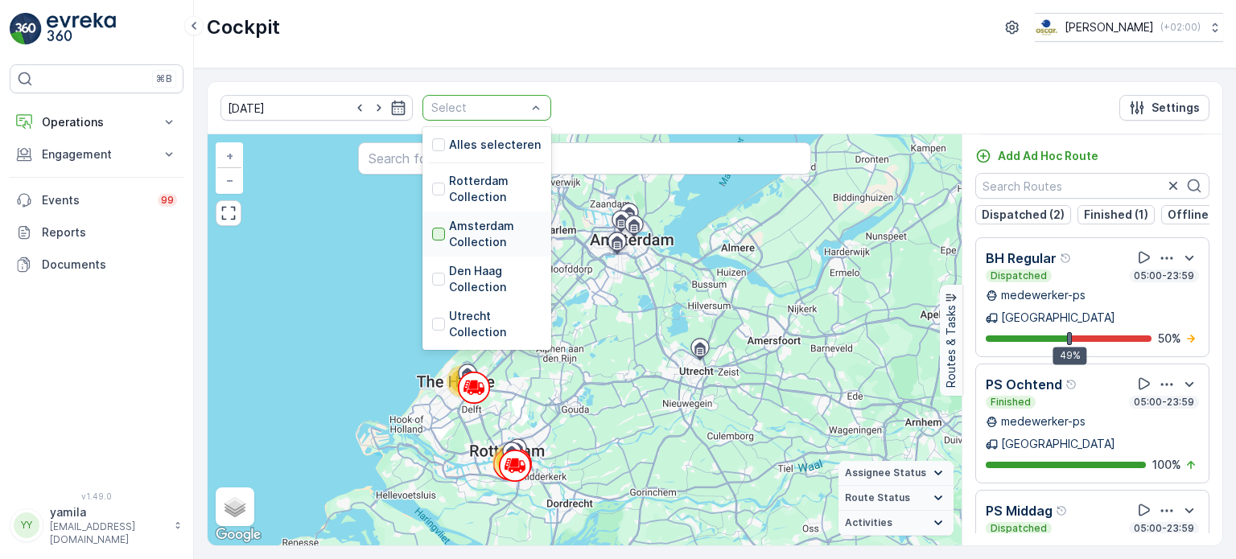
click at [432, 229] on div at bounding box center [438, 234] width 13 height 13
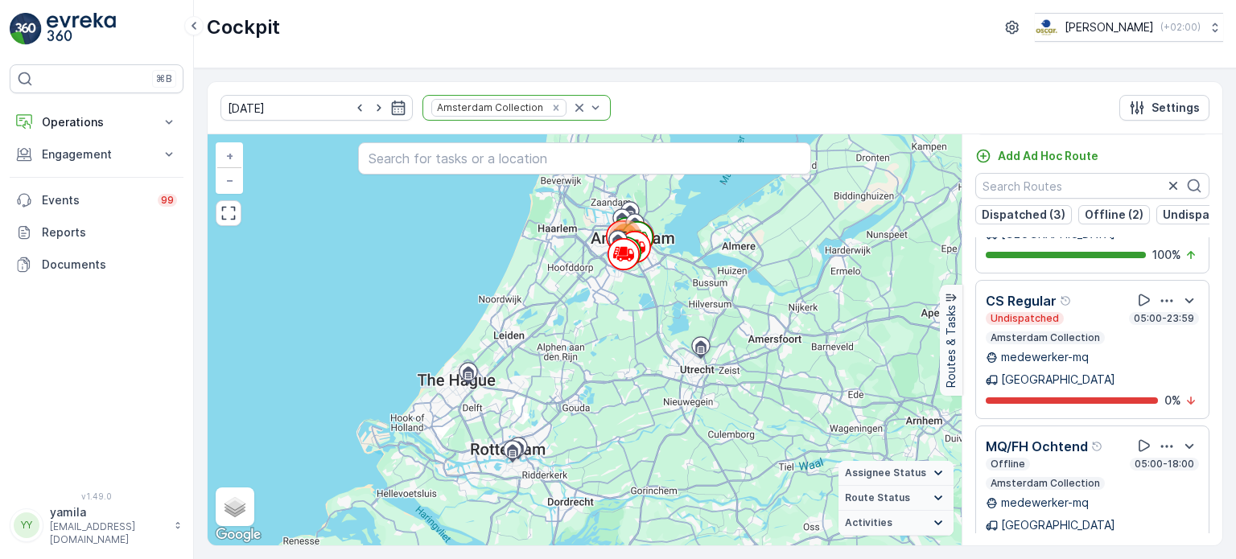
scroll to position [1062, 0]
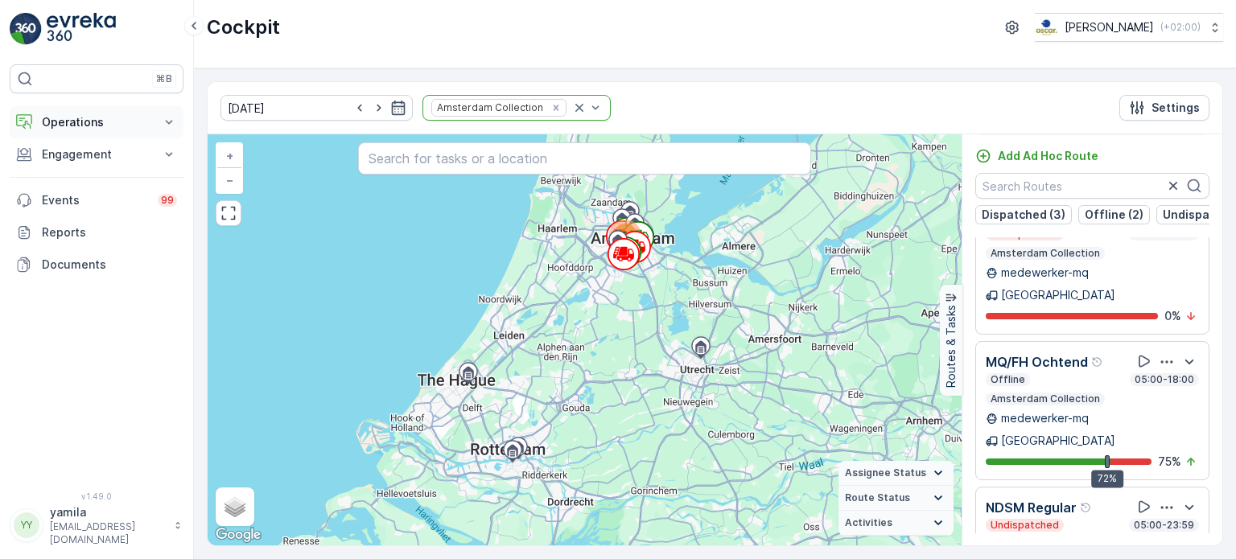
click at [83, 109] on button "Operations" at bounding box center [97, 122] width 174 height 32
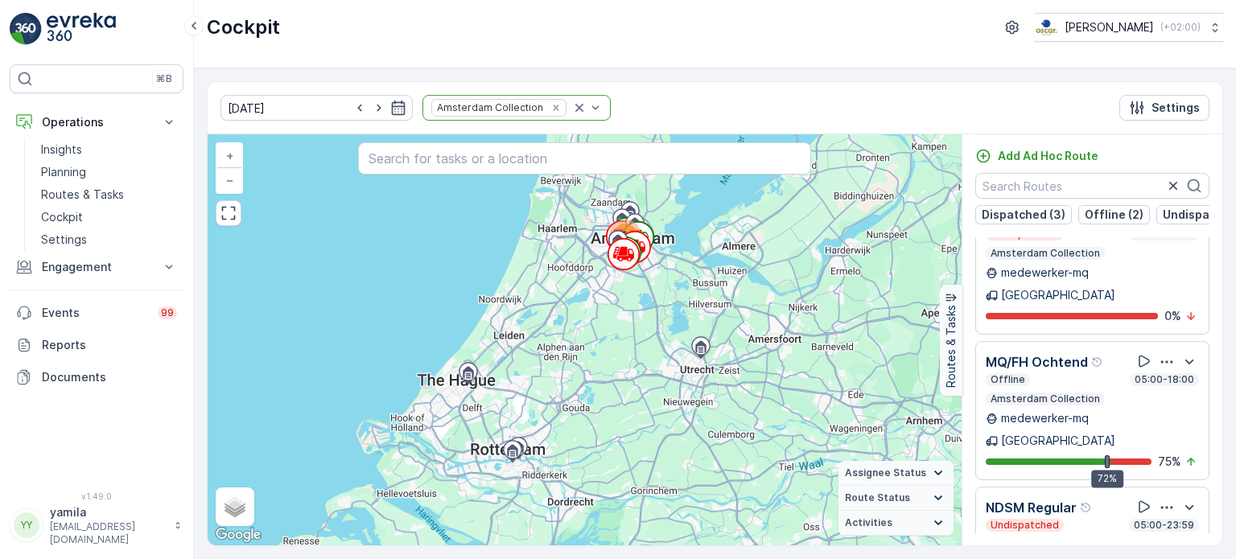
click at [616, 85] on div "[DATE] Amsterdam Collection Settings" at bounding box center [715, 108] width 1015 height 52
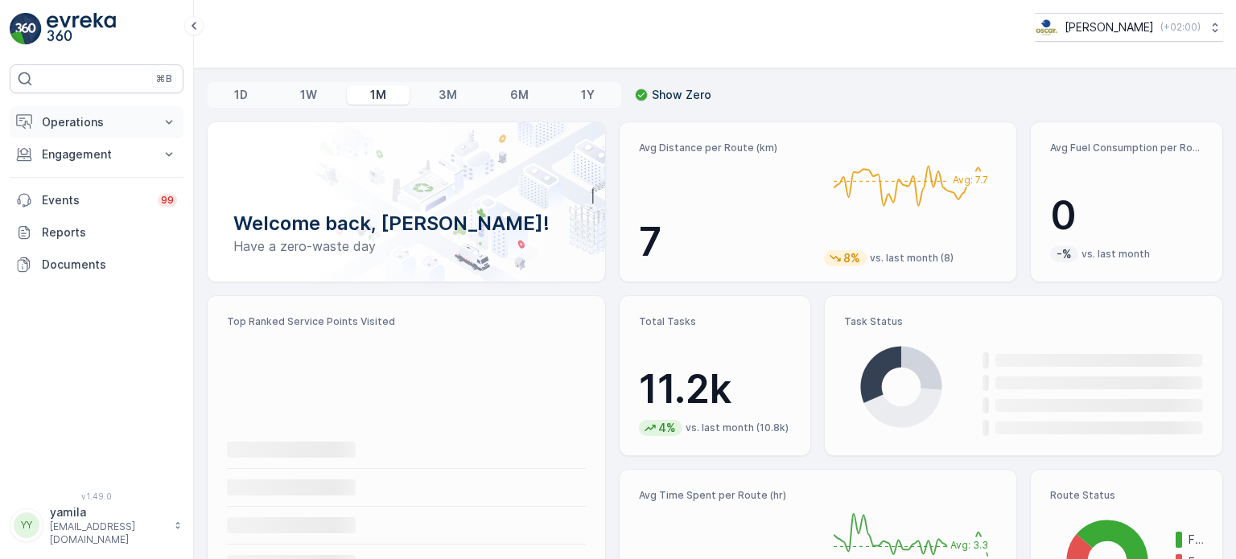
click at [81, 126] on p "Operations" at bounding box center [96, 122] width 109 height 16
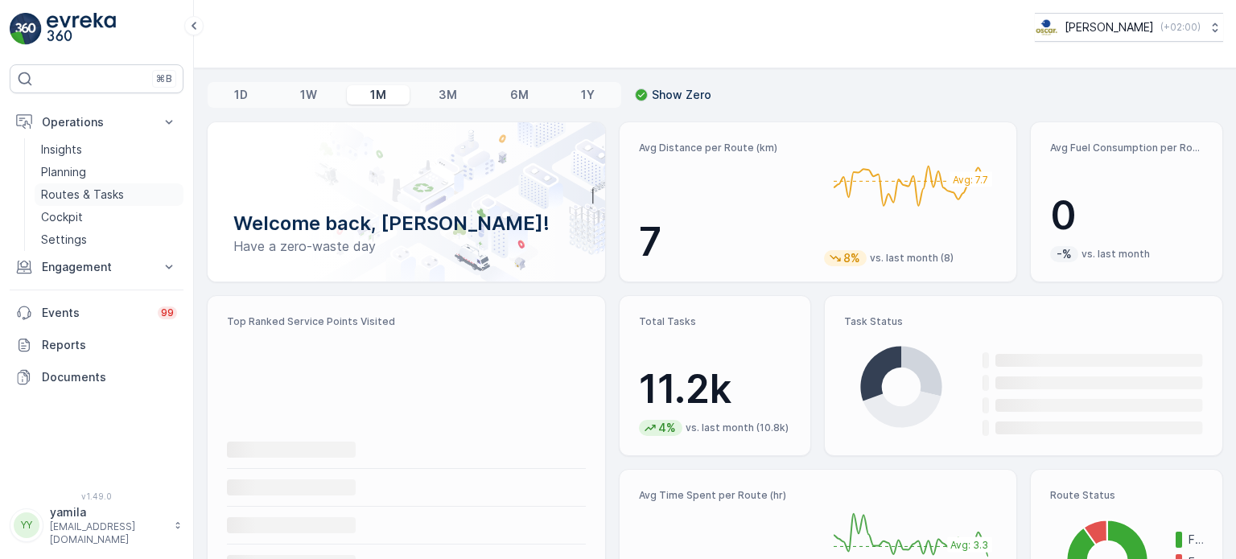
click at [83, 195] on p "Routes & Tasks" at bounding box center [82, 195] width 83 height 16
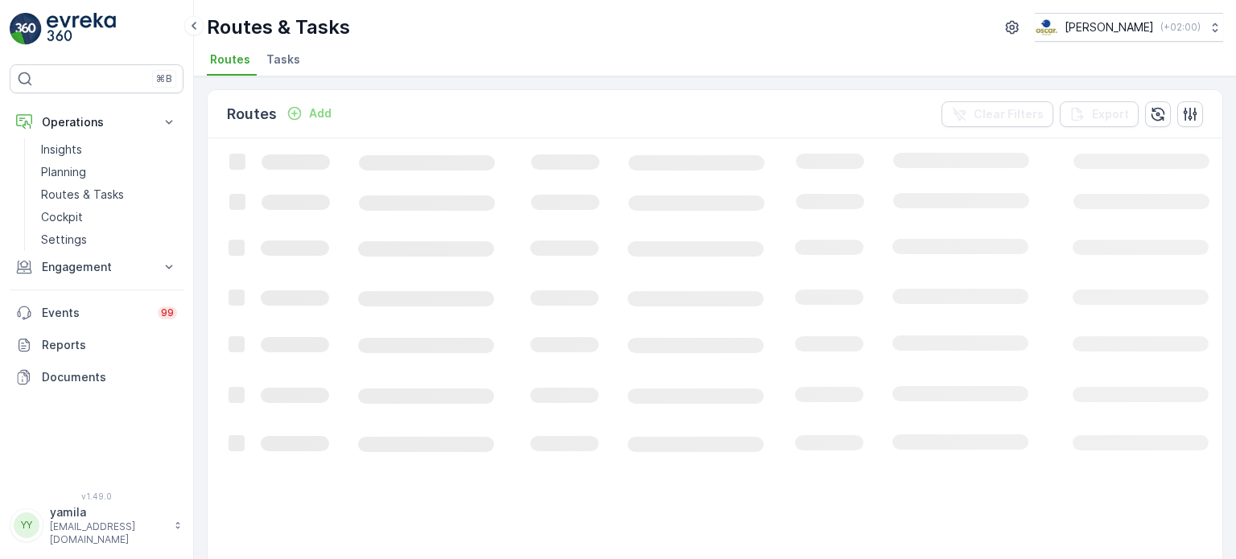
click at [295, 64] on span "Tasks" at bounding box center [283, 60] width 34 height 16
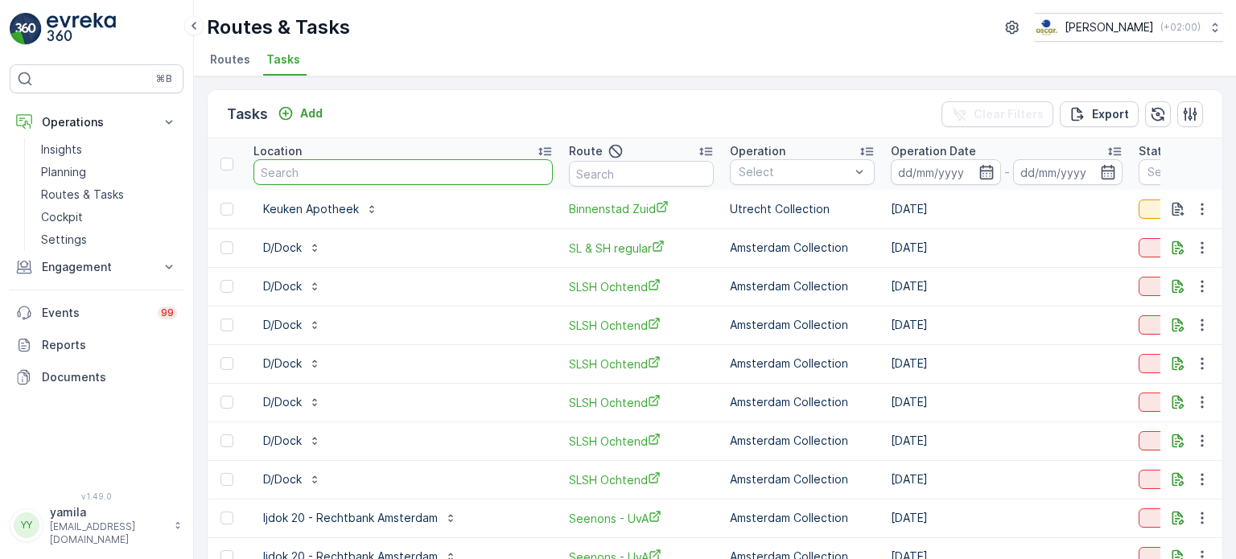
click at [330, 172] on input "text" at bounding box center [403, 172] width 299 height 26
type input "[PERSON_NAME]"
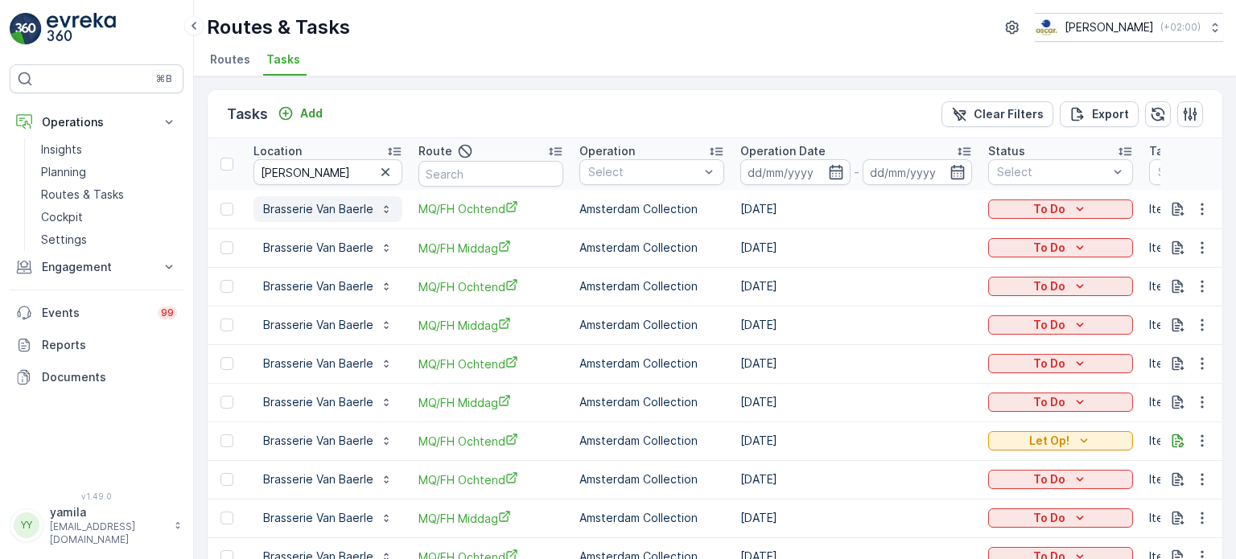
click at [350, 212] on p "Brasserie Van Baerle" at bounding box center [318, 209] width 110 height 16
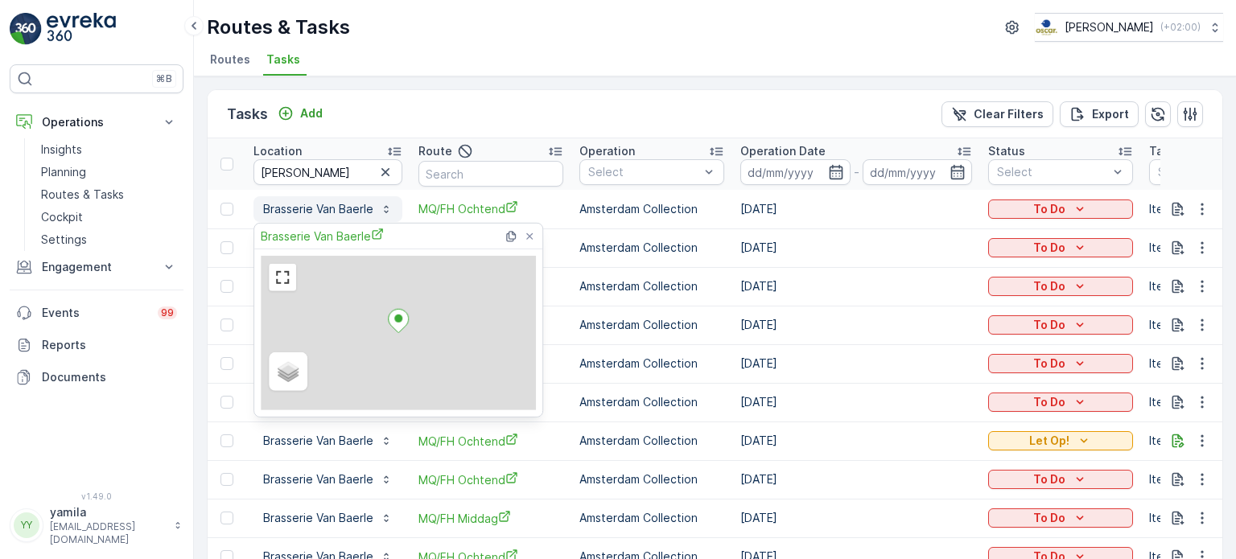
click at [347, 231] on span "Brasserie Van Baerle" at bounding box center [322, 236] width 123 height 17
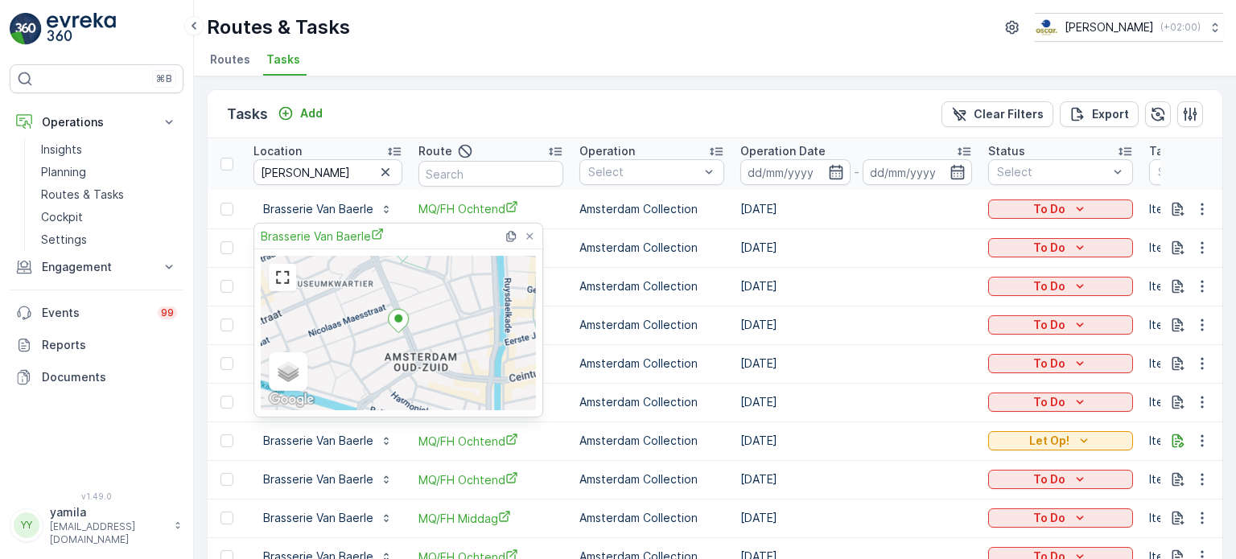
click at [569, 56] on ul "Routes Tasks" at bounding box center [709, 61] width 1004 height 27
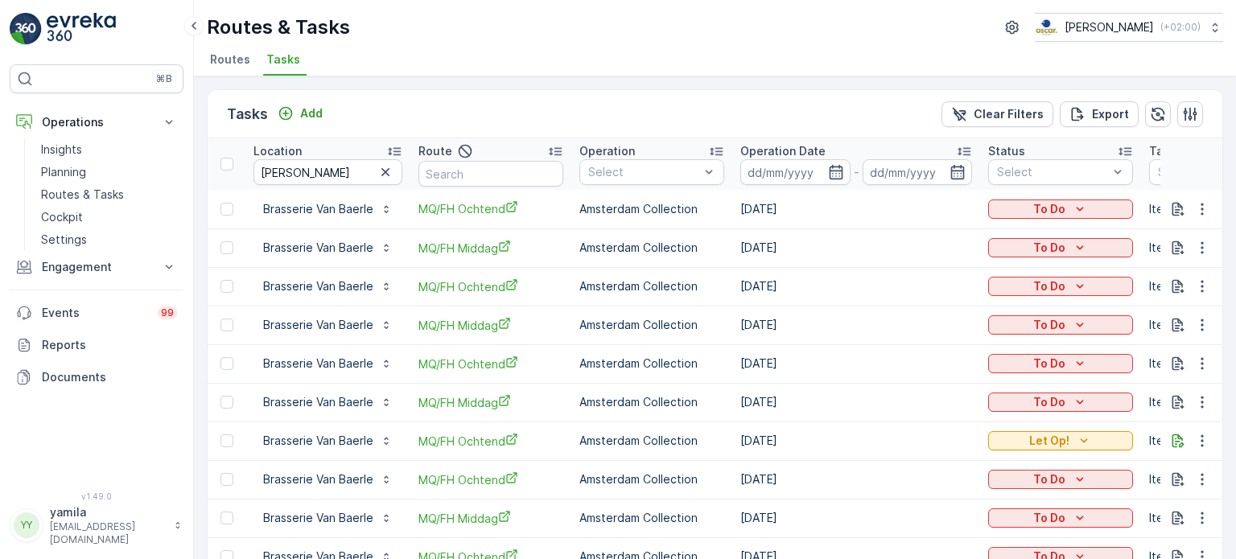
click at [230, 54] on span "Routes" at bounding box center [230, 60] width 40 height 16
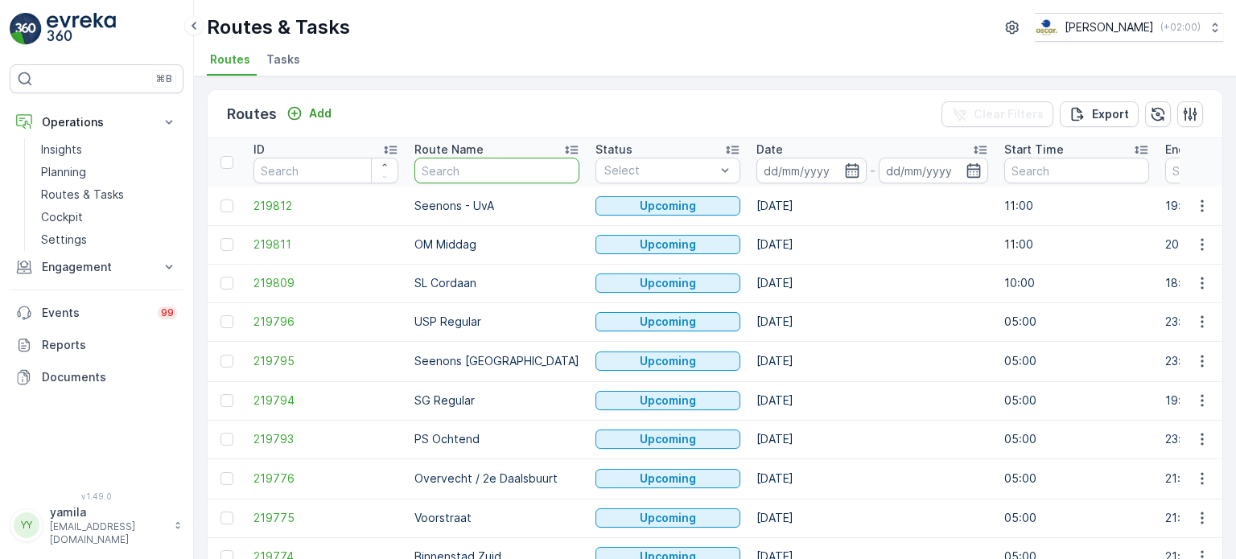
click at [444, 166] on input "text" at bounding box center [496, 171] width 165 height 26
type input "ndsm"
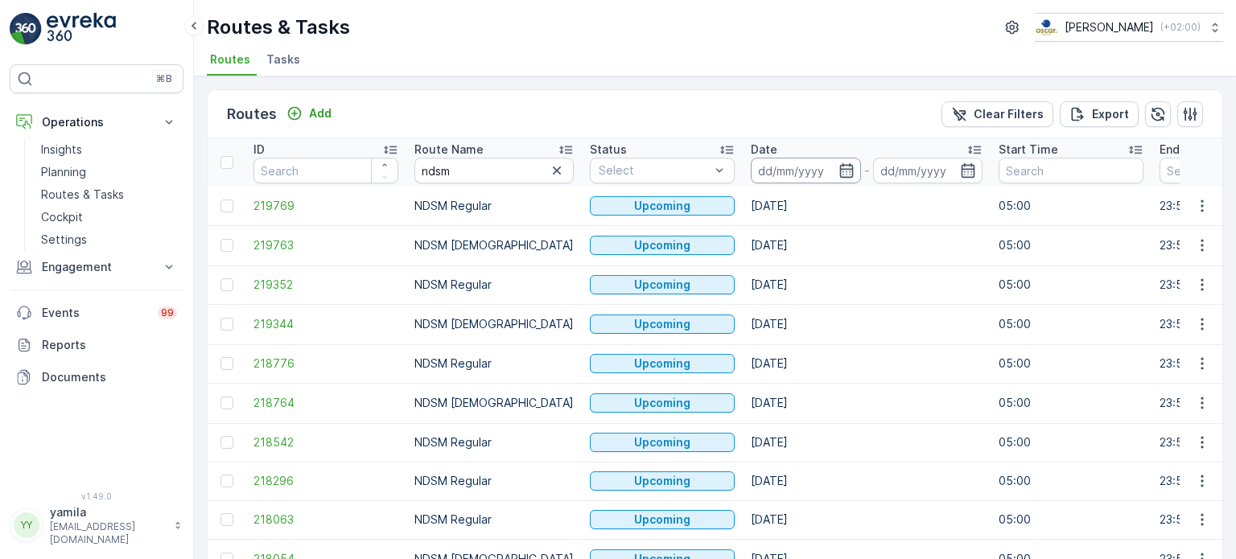
click at [754, 172] on input at bounding box center [806, 171] width 110 height 26
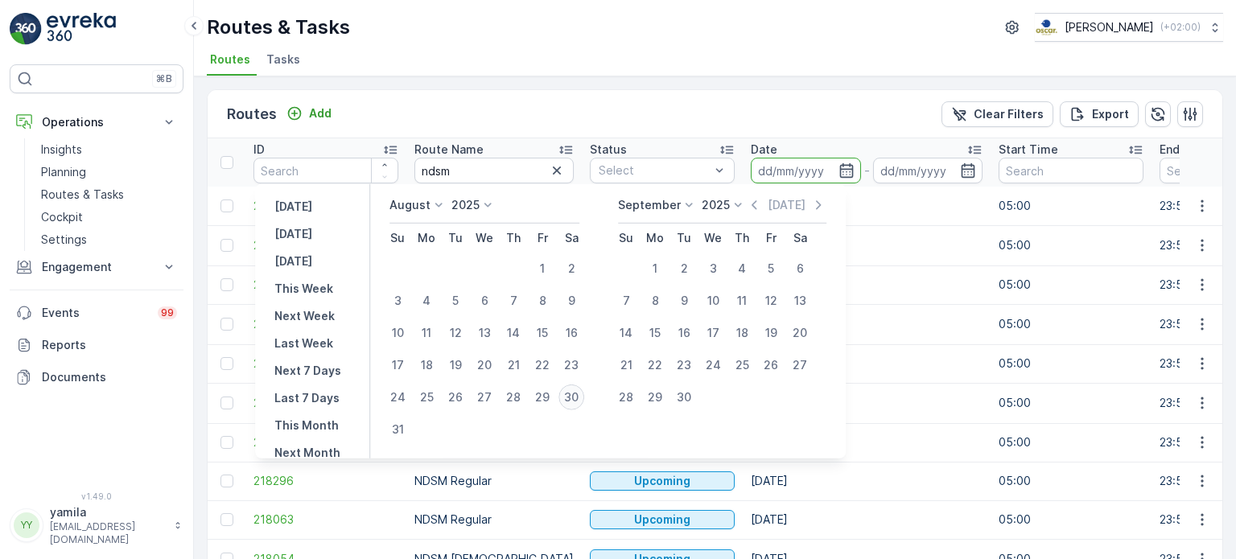
click at [580, 390] on div "30" at bounding box center [572, 398] width 26 height 26
type input "[DATE]"
click at [580, 390] on div "30" at bounding box center [572, 398] width 26 height 26
type input "[DATE]"
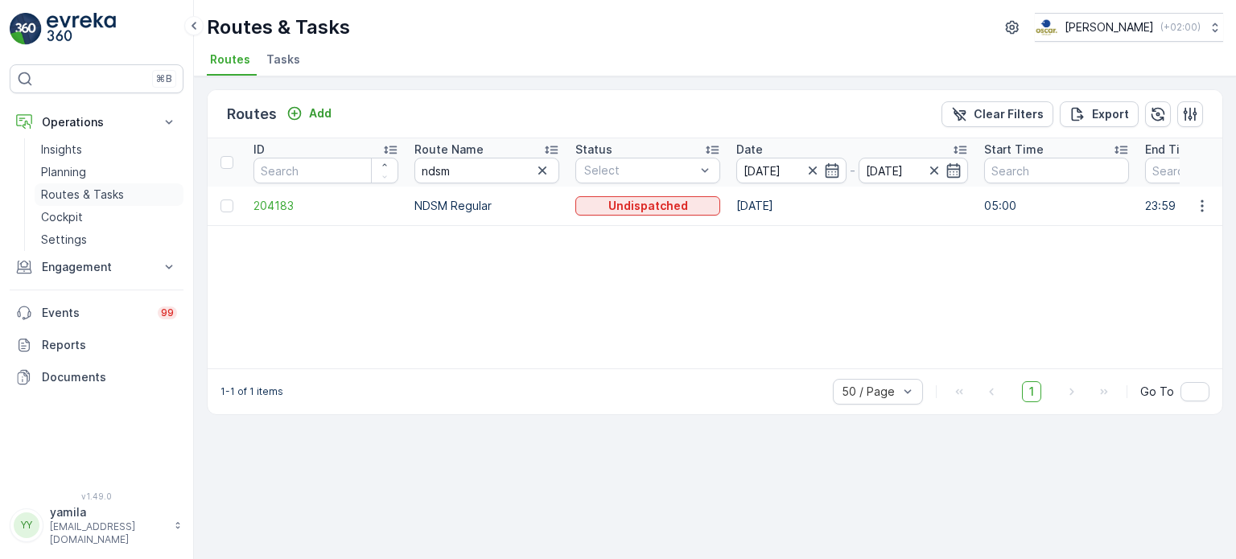
click at [87, 189] on p "Routes & Tasks" at bounding box center [82, 195] width 83 height 16
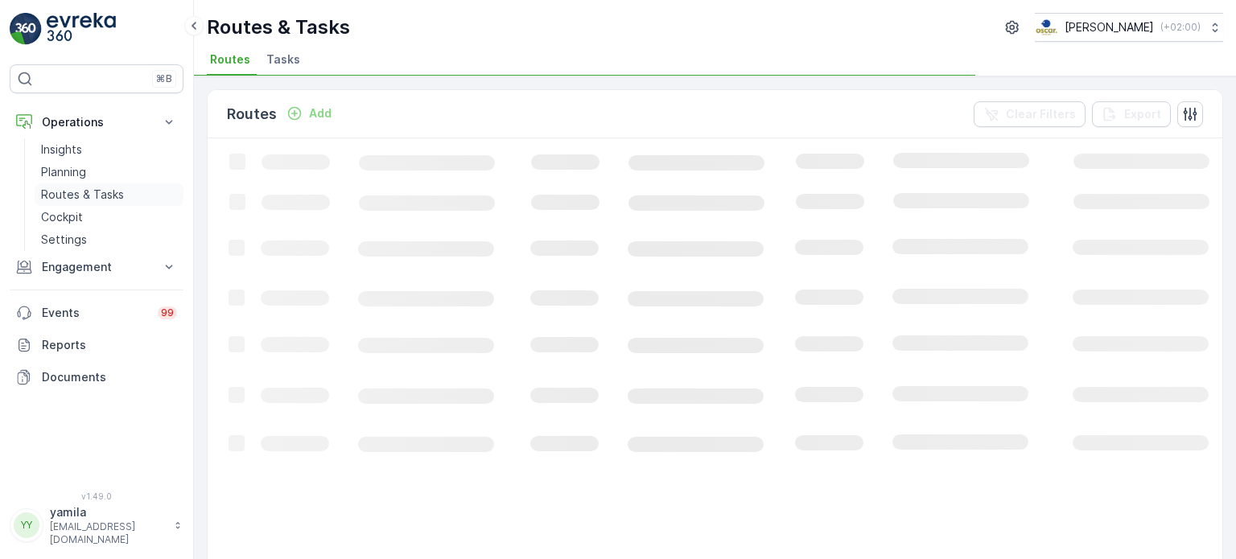
click at [87, 189] on p "Routes & Tasks" at bounding box center [82, 195] width 83 height 16
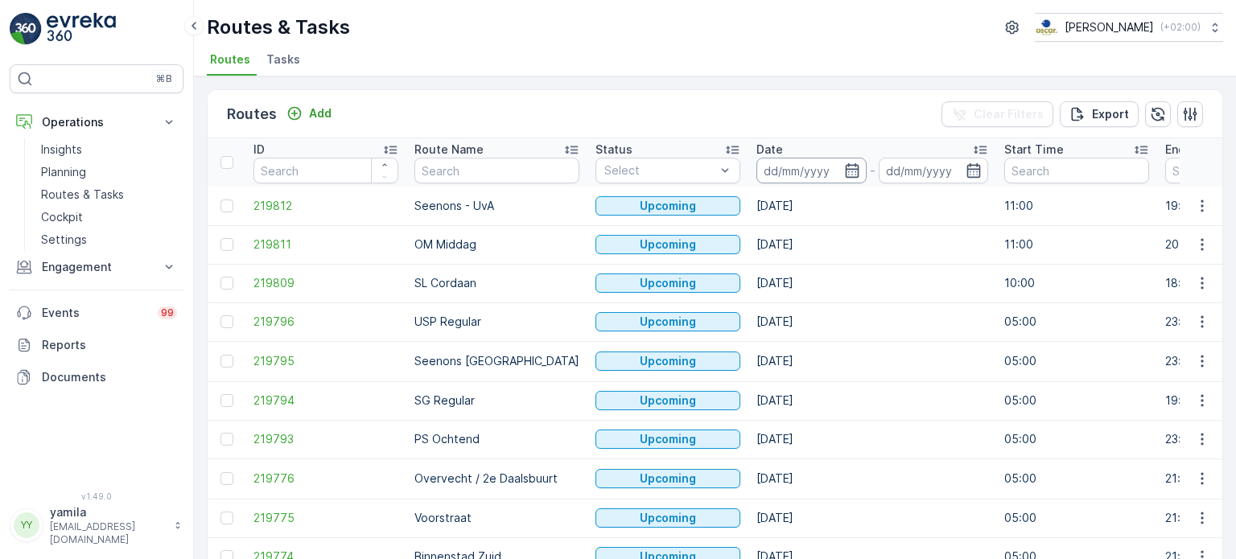
click at [763, 169] on input at bounding box center [812, 171] width 110 height 26
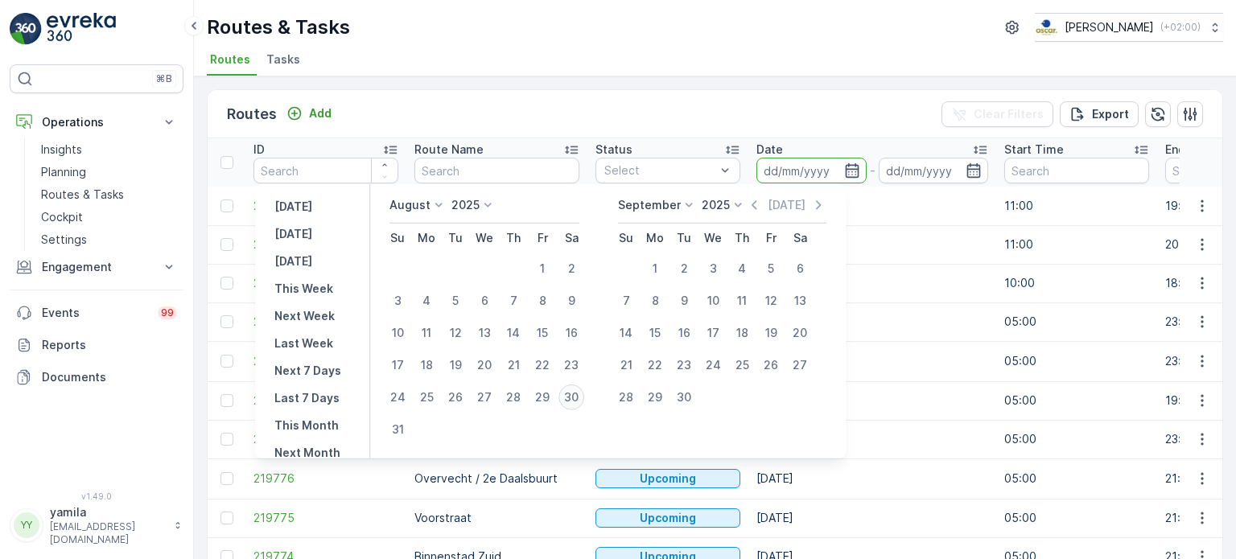
click at [584, 392] on div "30" at bounding box center [572, 398] width 26 height 26
type input "[DATE]"
click at [584, 392] on div "30" at bounding box center [572, 398] width 26 height 26
type input "[DATE]"
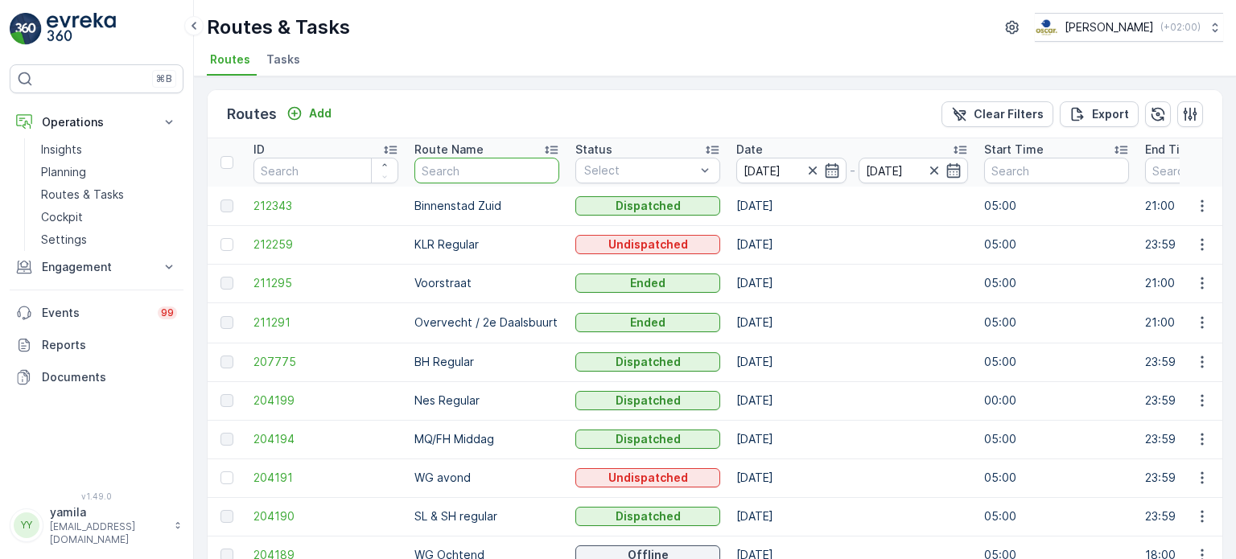
click at [441, 176] on input "text" at bounding box center [486, 171] width 145 height 26
type input "od"
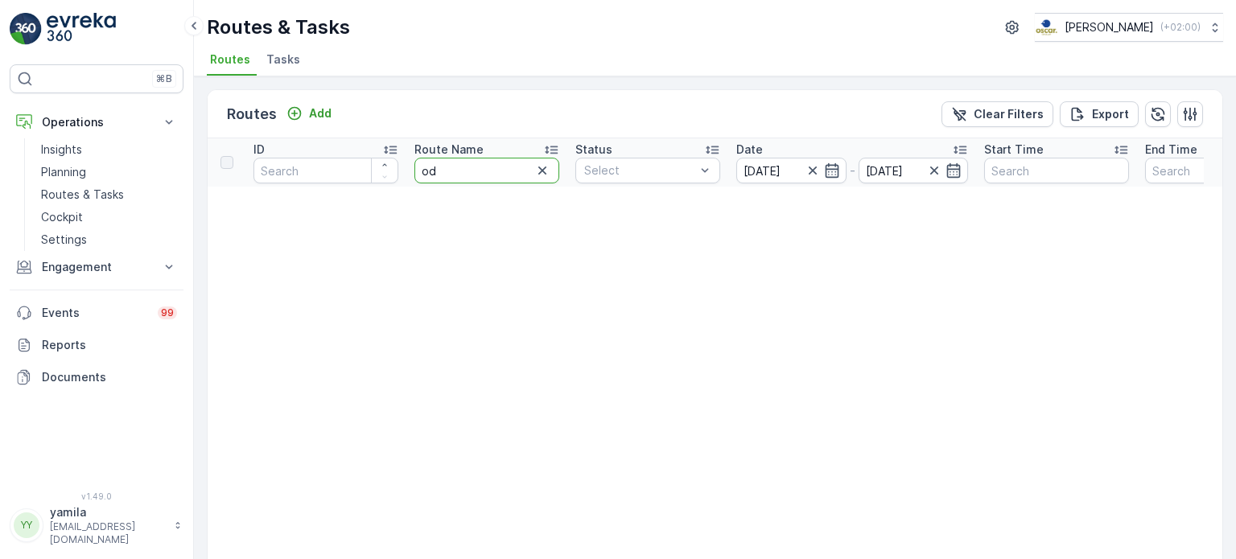
click at [441, 176] on input "od" at bounding box center [486, 171] width 145 height 26
click at [544, 175] on icon "button" at bounding box center [542, 171] width 16 height 16
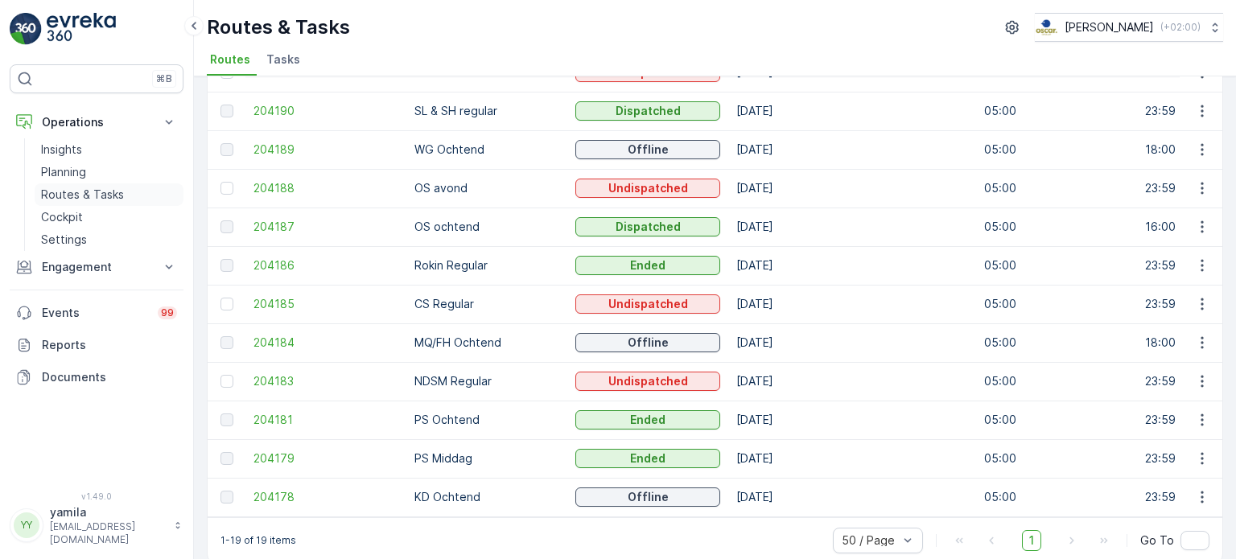
click at [90, 198] on p "Routes & Tasks" at bounding box center [82, 195] width 83 height 16
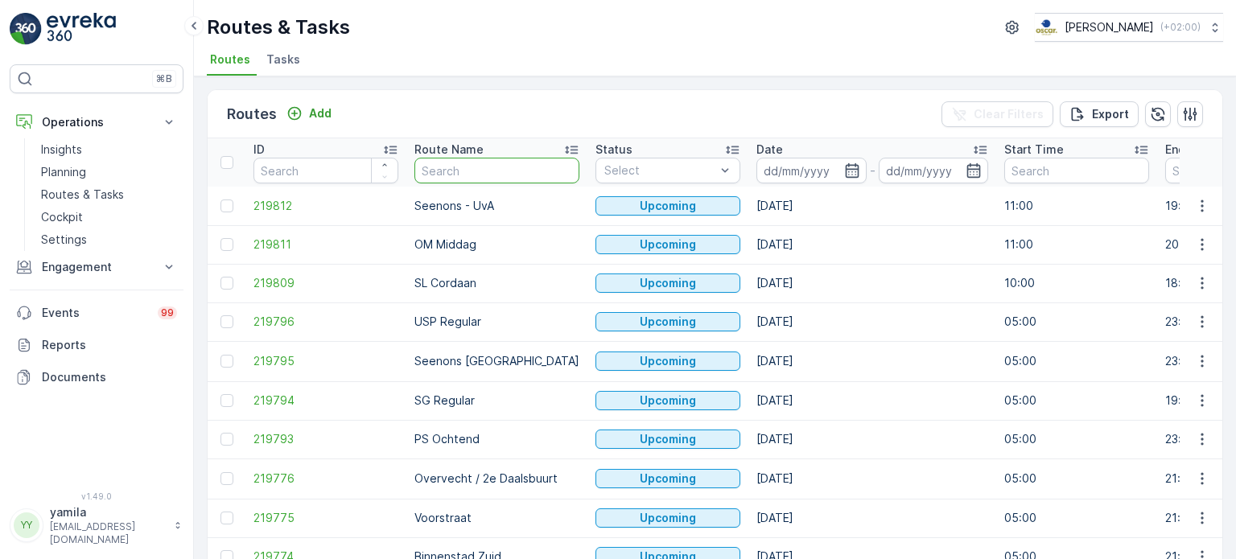
click at [468, 172] on input "text" at bounding box center [496, 171] width 165 height 26
type input "os"
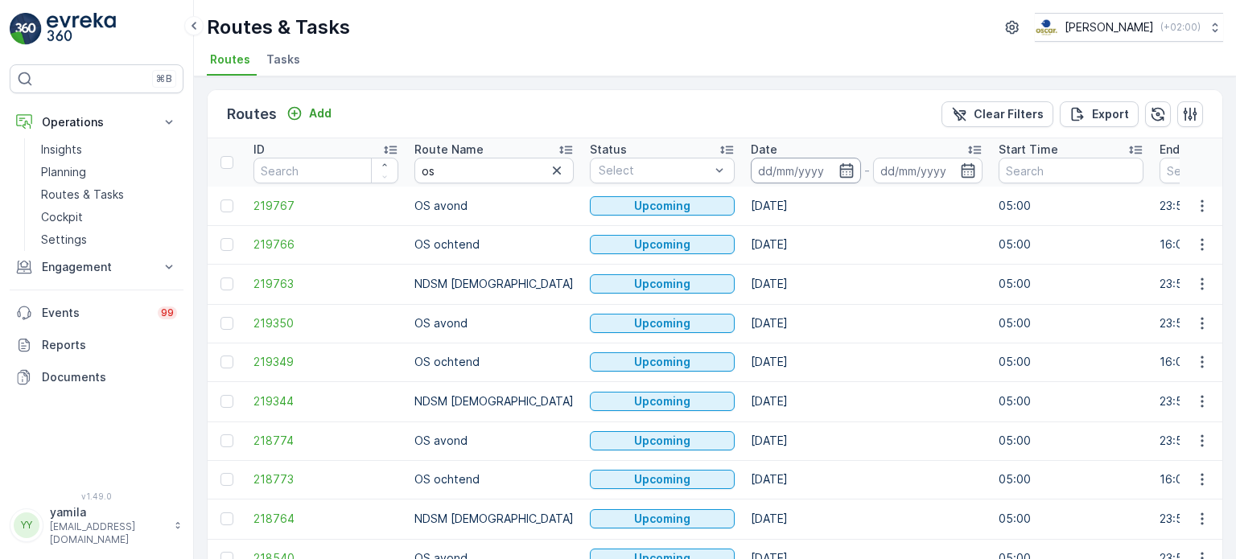
click at [757, 176] on input at bounding box center [806, 171] width 110 height 26
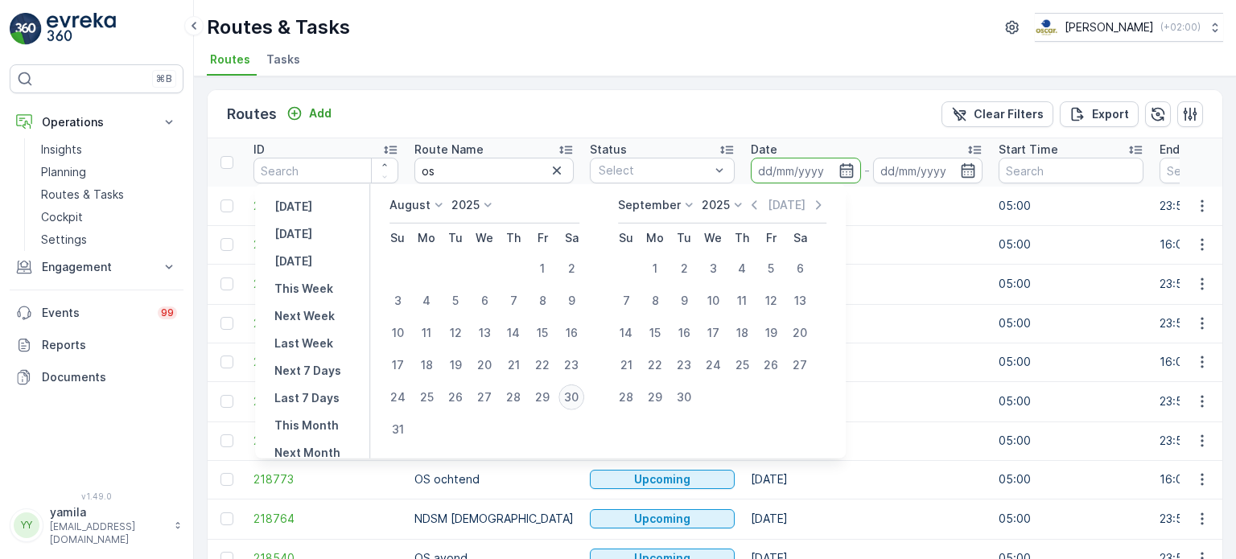
click at [583, 390] on div "30" at bounding box center [572, 398] width 26 height 26
type input "[DATE]"
click at [583, 390] on div "30" at bounding box center [572, 398] width 26 height 26
type input "[DATE]"
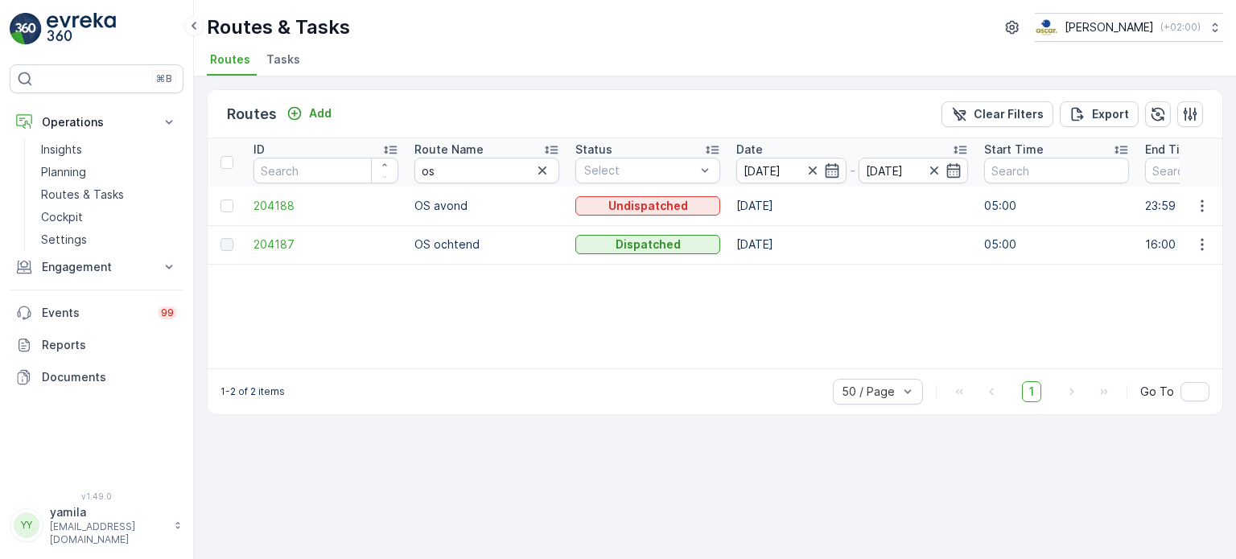
click at [485, 155] on div "Route Name" at bounding box center [486, 150] width 145 height 16
click at [445, 166] on input "os" at bounding box center [486, 171] width 145 height 26
type input "ndsm"
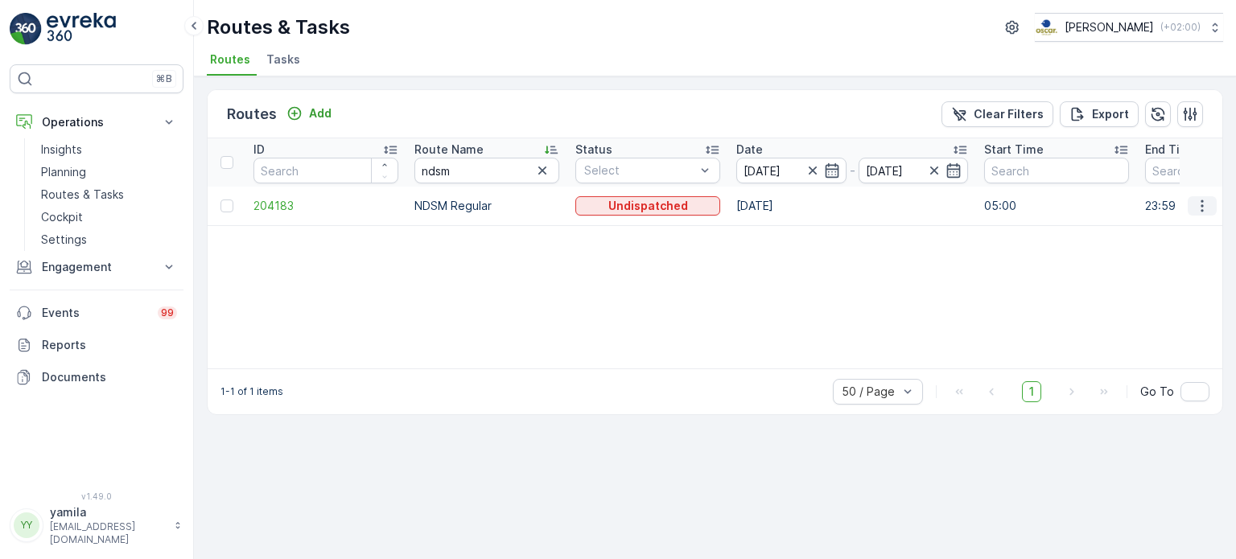
click at [1191, 209] on button "button" at bounding box center [1202, 205] width 29 height 19
click at [1175, 231] on span "See More Details" at bounding box center [1164, 229] width 93 height 16
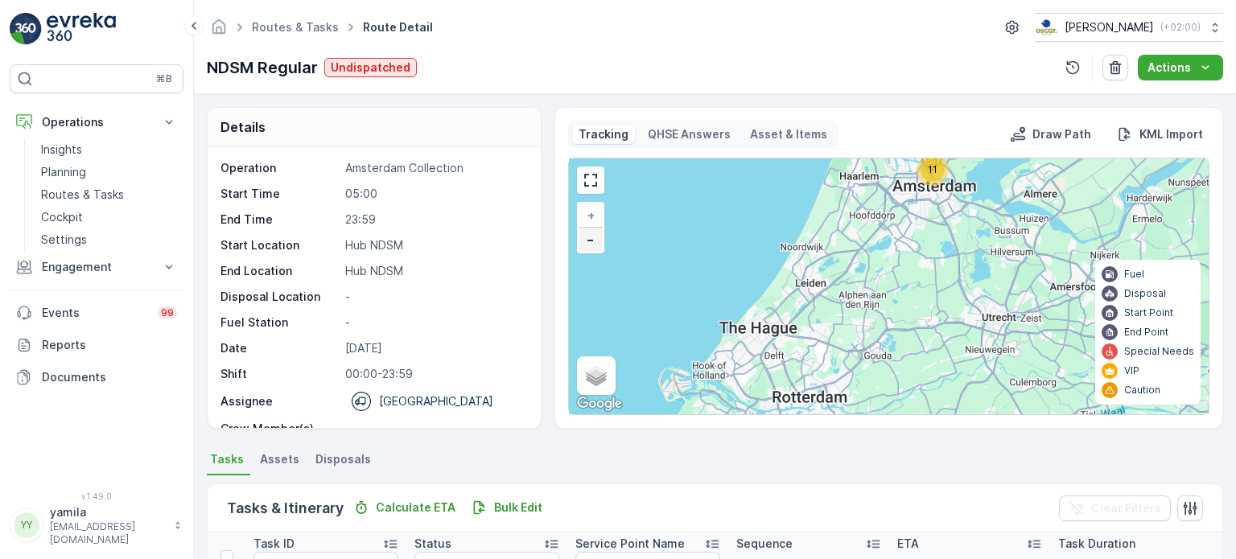
click at [599, 245] on link "−" at bounding box center [591, 240] width 24 height 24
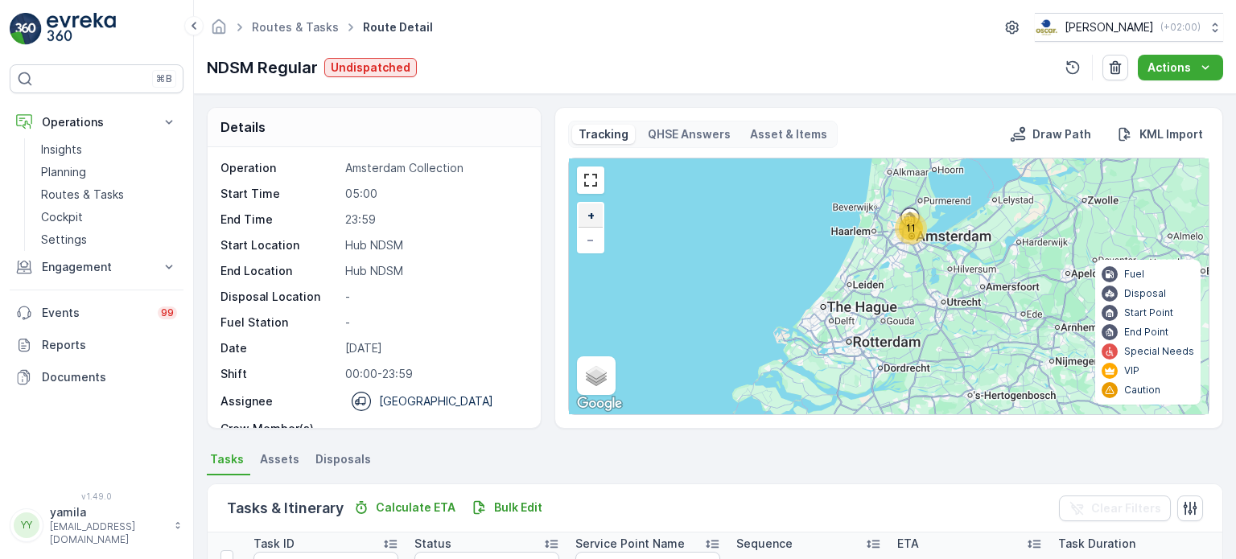
click at [593, 206] on link "+" at bounding box center [591, 216] width 24 height 24
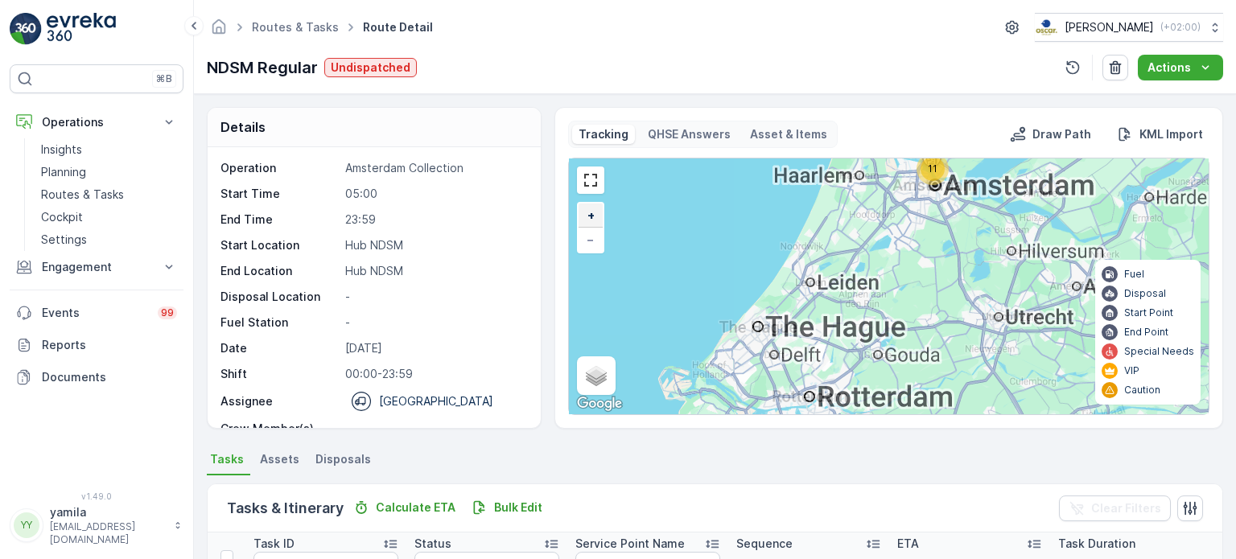
click at [593, 206] on link "+" at bounding box center [591, 216] width 24 height 24
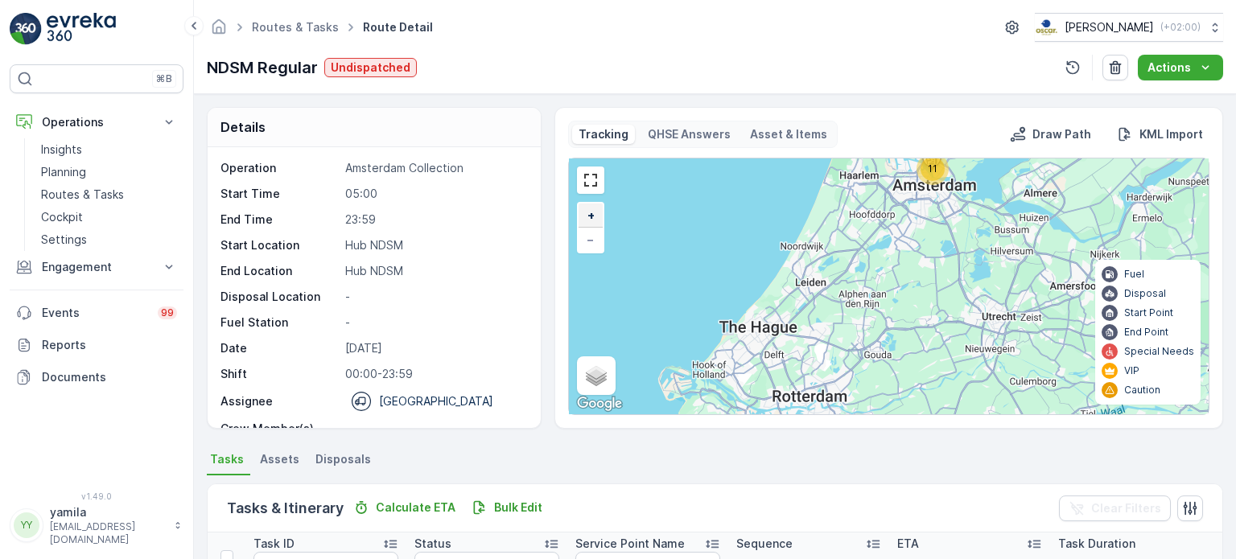
click at [593, 206] on link "+" at bounding box center [591, 216] width 24 height 24
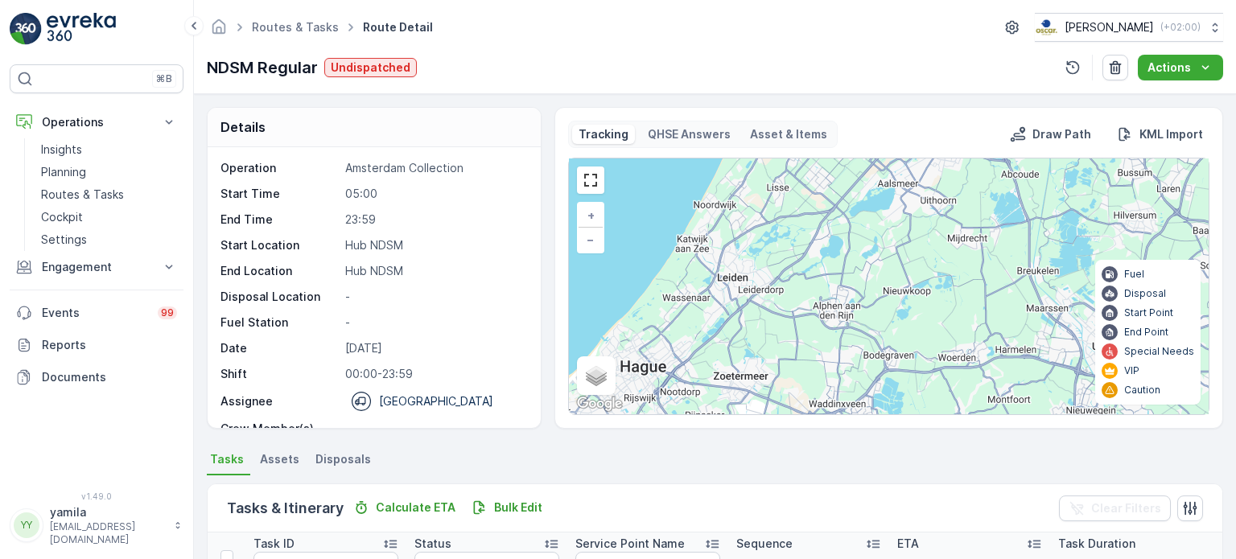
drag, startPoint x: 893, startPoint y: 223, endPoint x: 717, endPoint y: 396, distance: 246.4
click at [717, 396] on div "11 + − Satellite Roadmap Terrain Hybrid Leaflet Keyboard shortcuts Map Data Map…" at bounding box center [889, 287] width 640 height 256
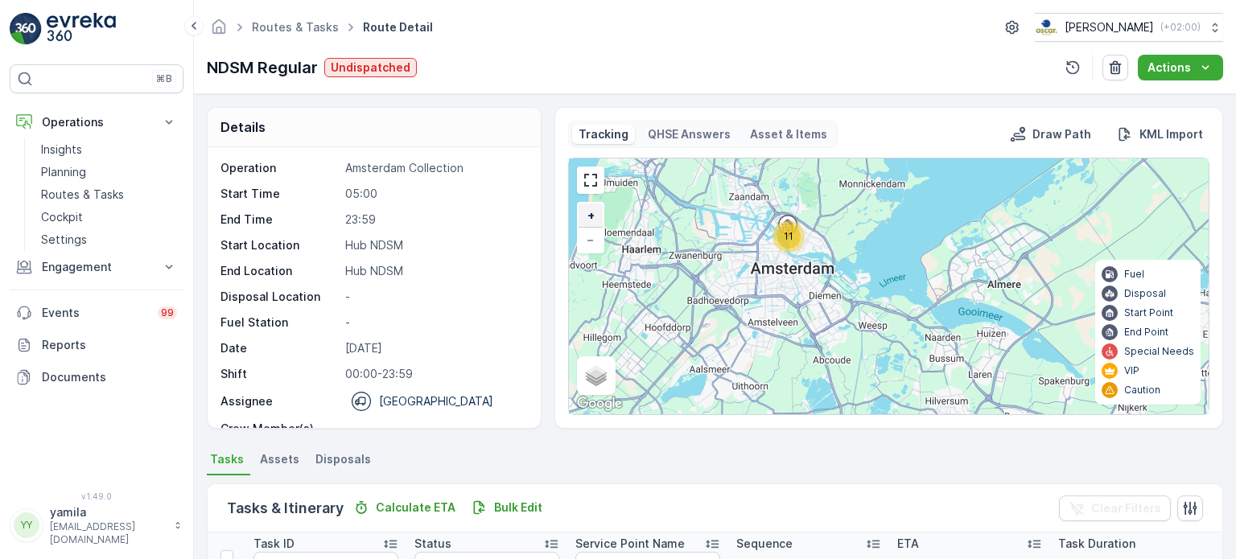
click at [600, 223] on link "+" at bounding box center [591, 216] width 24 height 24
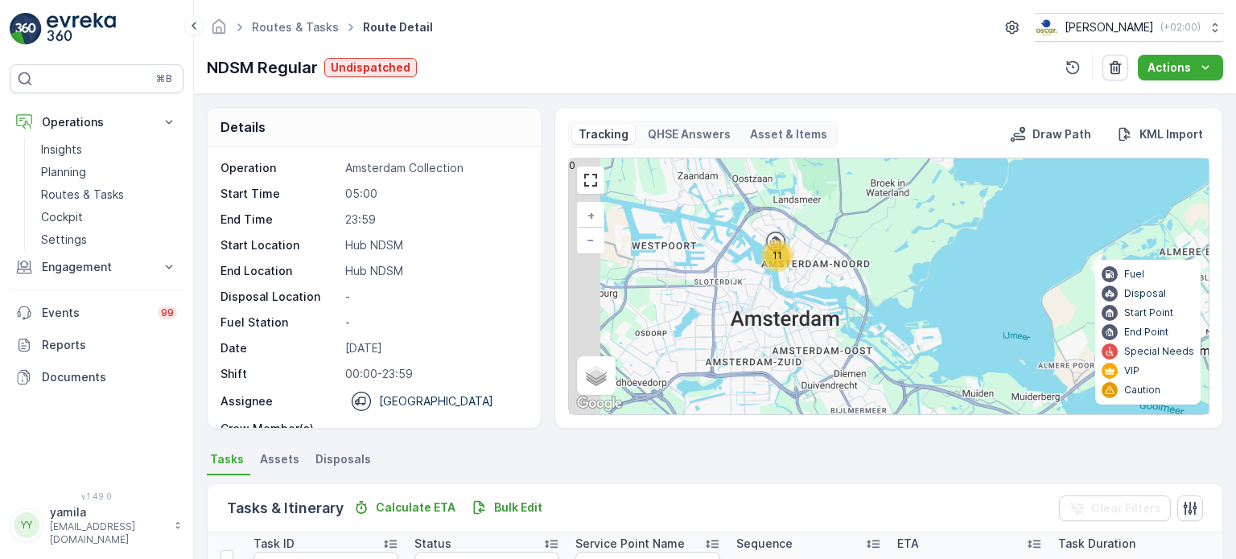
drag, startPoint x: 703, startPoint y: 245, endPoint x: 796, endPoint y: 323, distance: 121.1
click at [796, 323] on div "11 + − Satellite Roadmap Terrain Hybrid Leaflet Keyboard shortcuts Map Data Map…" at bounding box center [889, 287] width 640 height 256
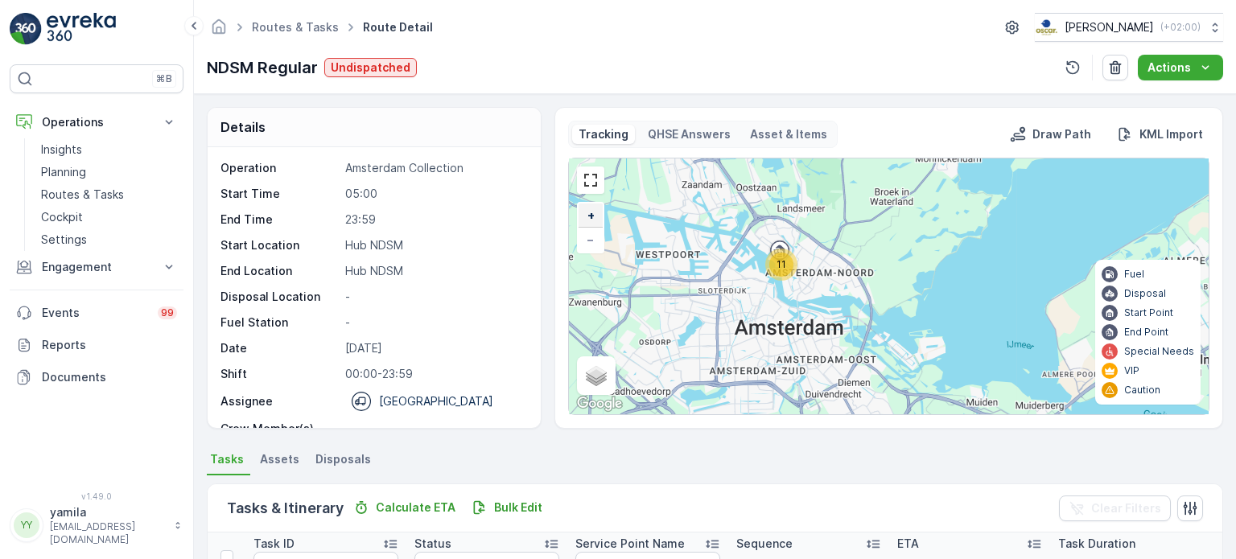
click at [588, 216] on span "+" at bounding box center [591, 215] width 7 height 14
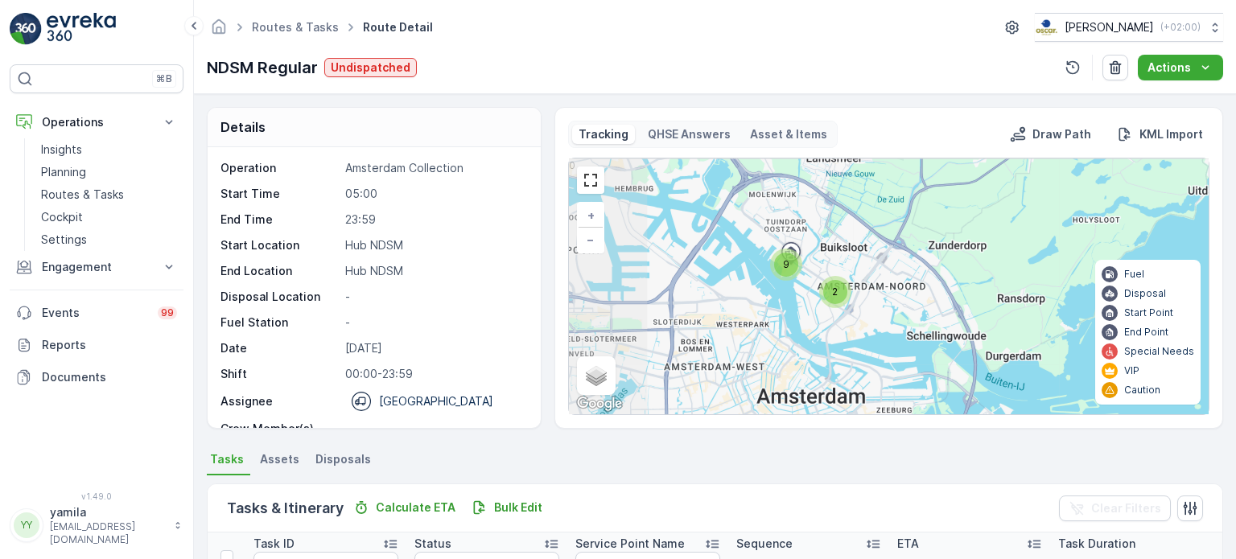
drag, startPoint x: 739, startPoint y: 258, endPoint x: 859, endPoint y: 286, distance: 123.2
click at [859, 286] on div "9 2 + − Satellite Roadmap Terrain Hybrid Leaflet Keyboard shortcuts Map Data Ma…" at bounding box center [889, 287] width 640 height 256
click at [588, 212] on span "+" at bounding box center [591, 215] width 7 height 14
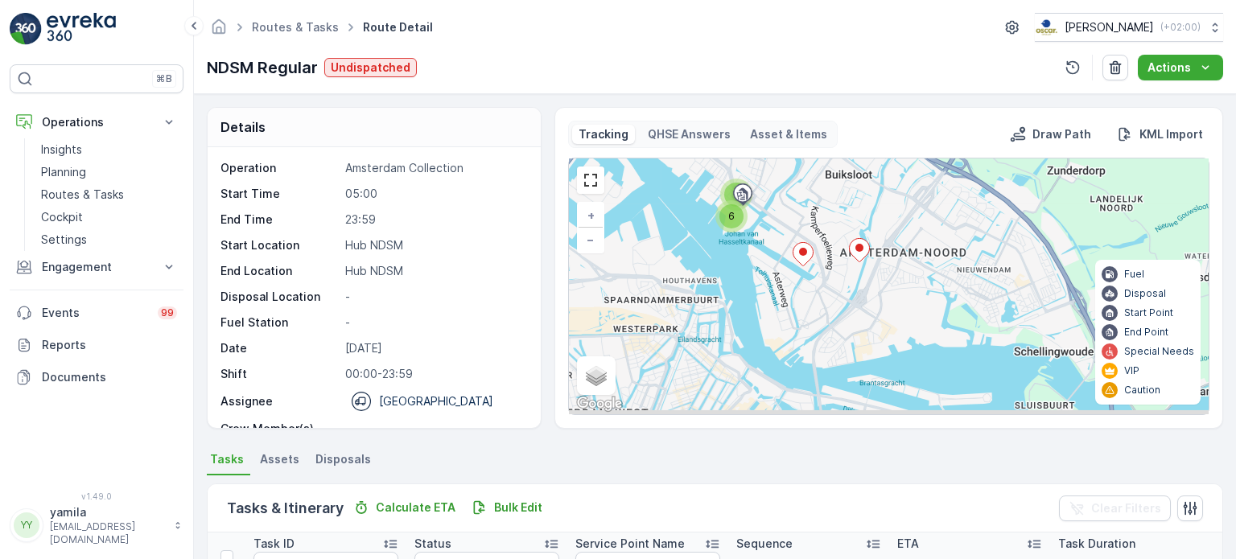
drag, startPoint x: 826, startPoint y: 319, endPoint x: 875, endPoint y: 286, distance: 59.2
click at [875, 286] on div "3 6 + − Satellite Roadmap Terrain Hybrid Leaflet Keyboard shortcuts Map Data Ma…" at bounding box center [889, 287] width 640 height 256
click at [857, 249] on ellipse at bounding box center [860, 248] width 8 height 8
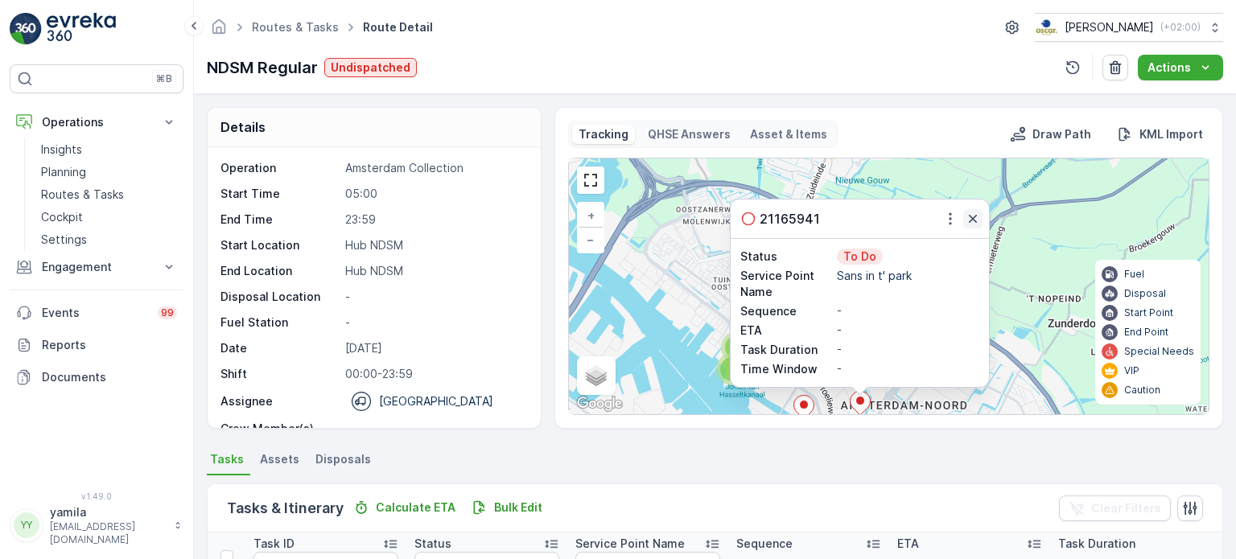
click at [970, 222] on icon "button" at bounding box center [973, 219] width 16 height 16
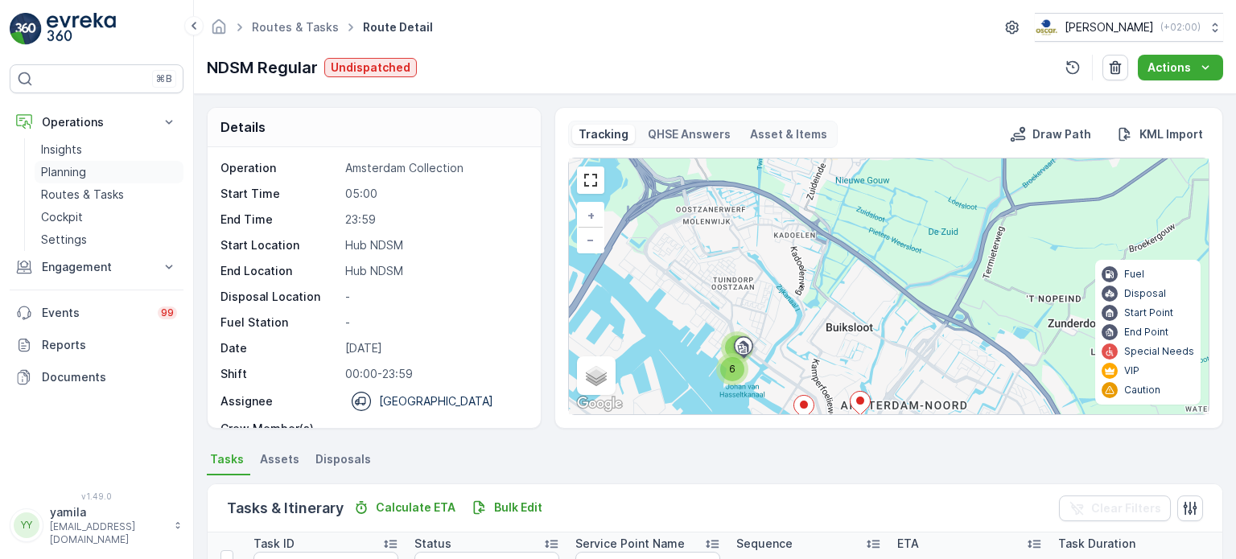
click at [98, 181] on link "Planning" at bounding box center [109, 172] width 149 height 23
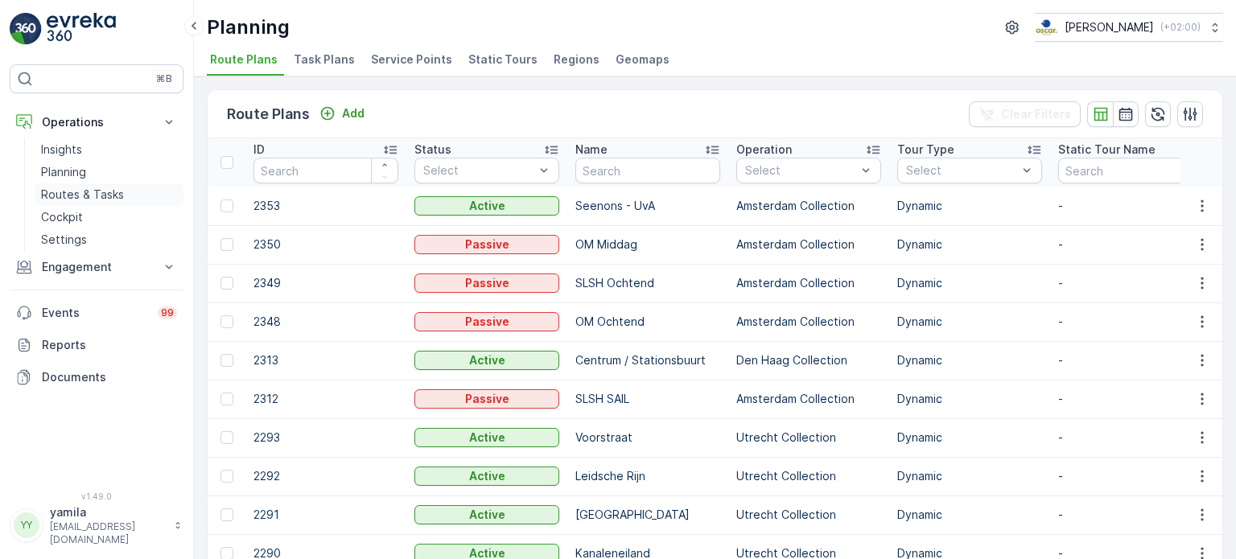
click at [98, 185] on link "Routes & Tasks" at bounding box center [109, 195] width 149 height 23
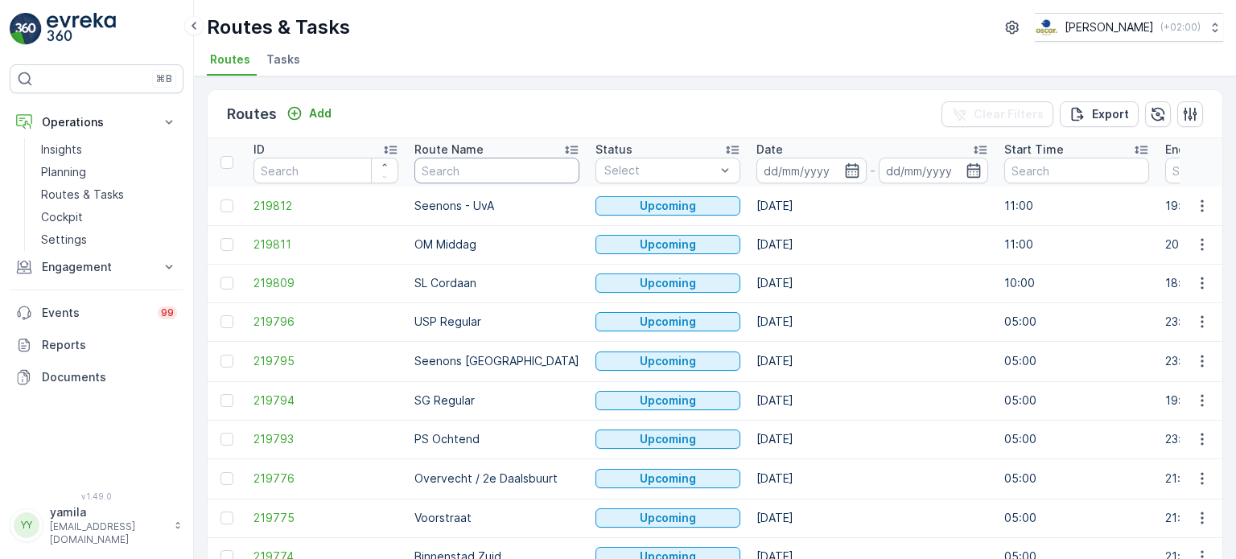
click at [462, 176] on input "text" at bounding box center [496, 171] width 165 height 26
type input "nes"
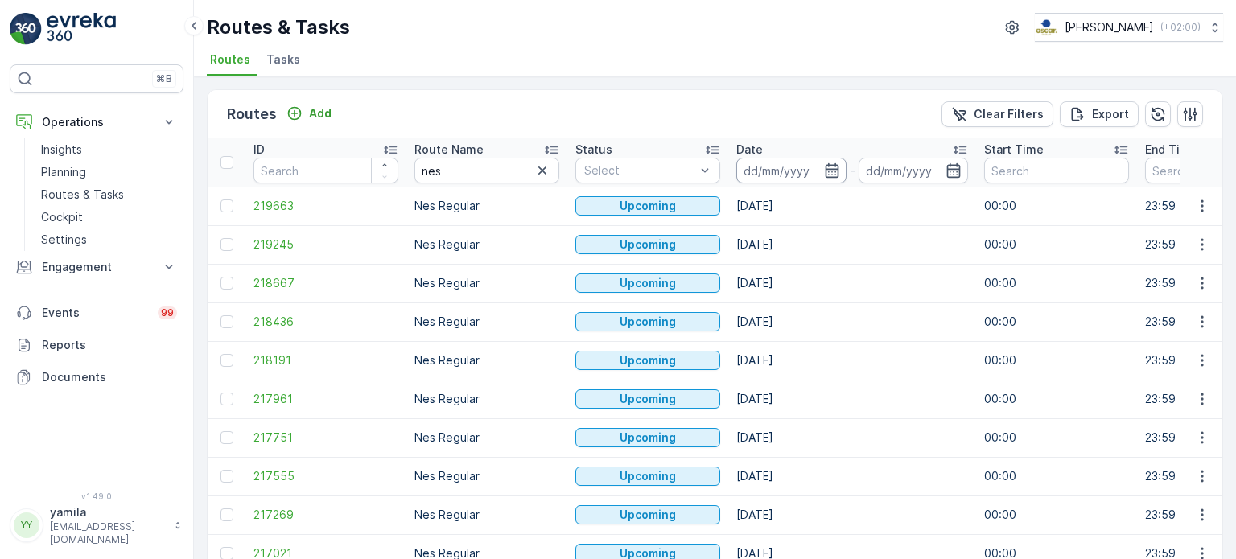
click at [758, 172] on input at bounding box center [791, 171] width 110 height 26
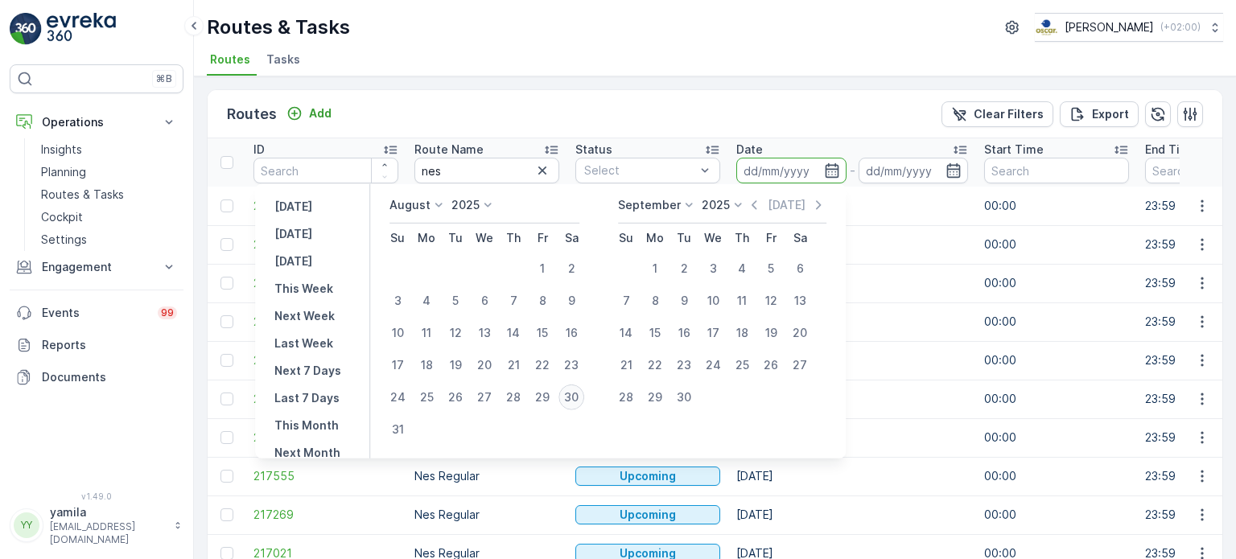
click at [578, 401] on div "30" at bounding box center [572, 398] width 26 height 26
type input "[DATE]"
click at [578, 401] on div "30" at bounding box center [572, 398] width 26 height 26
type input "[DATE]"
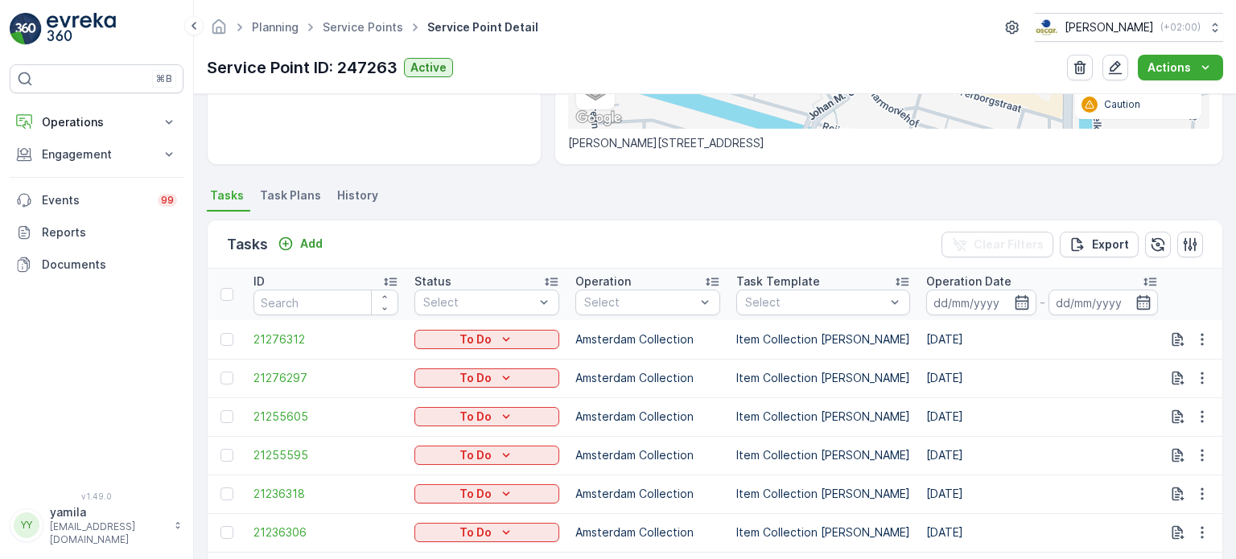
scroll to position [360, 0]
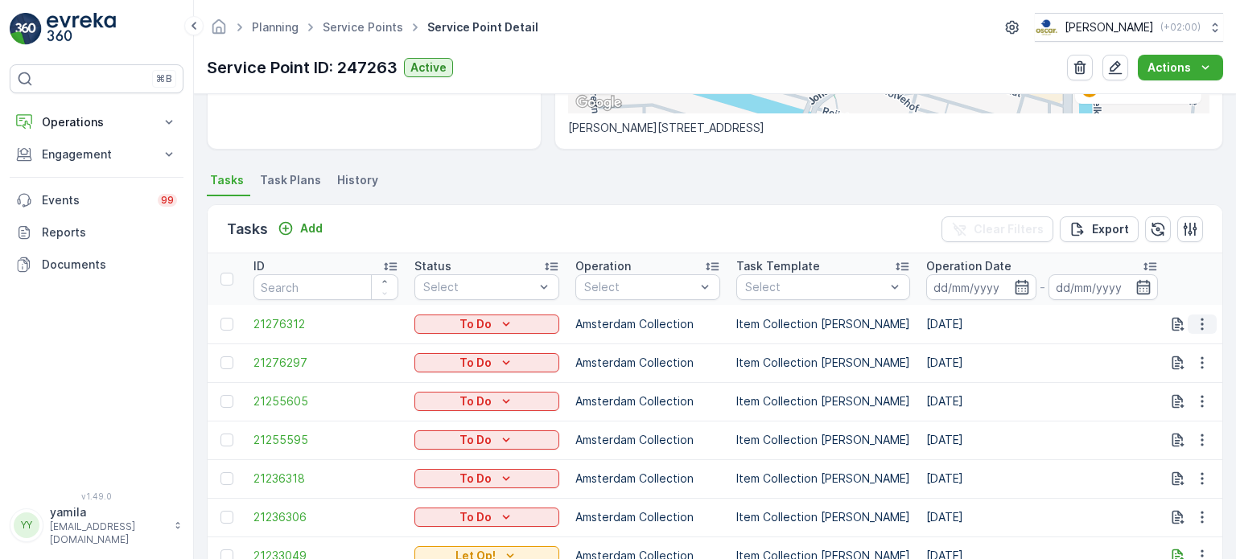
click at [1199, 330] on icon "button" at bounding box center [1202, 324] width 16 height 16
click at [1157, 349] on span "See More Details" at bounding box center [1168, 347] width 93 height 16
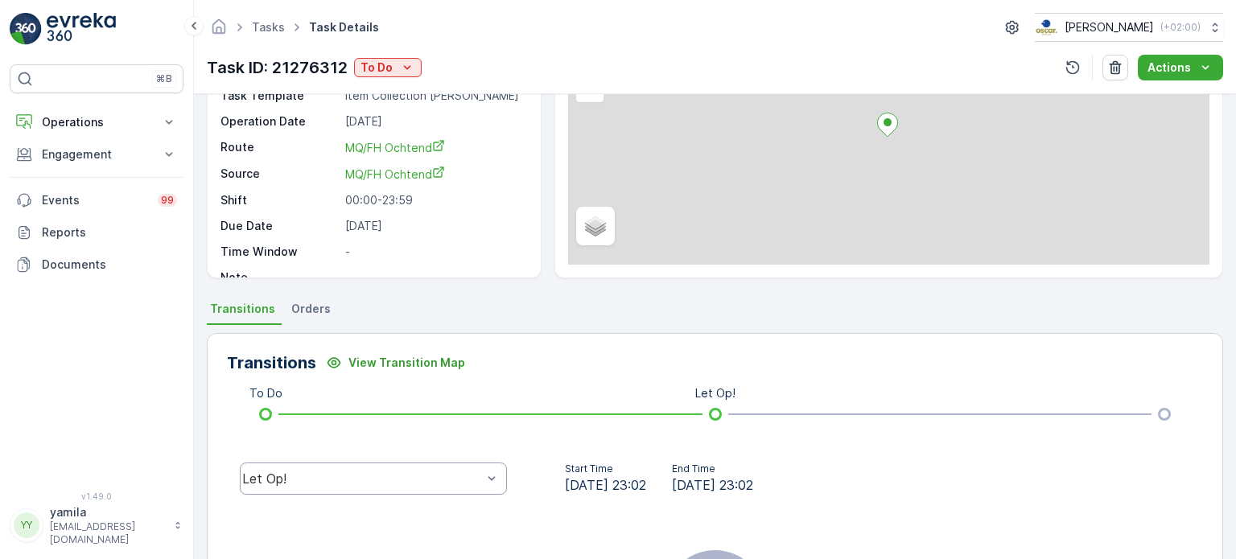
scroll to position [180, 0]
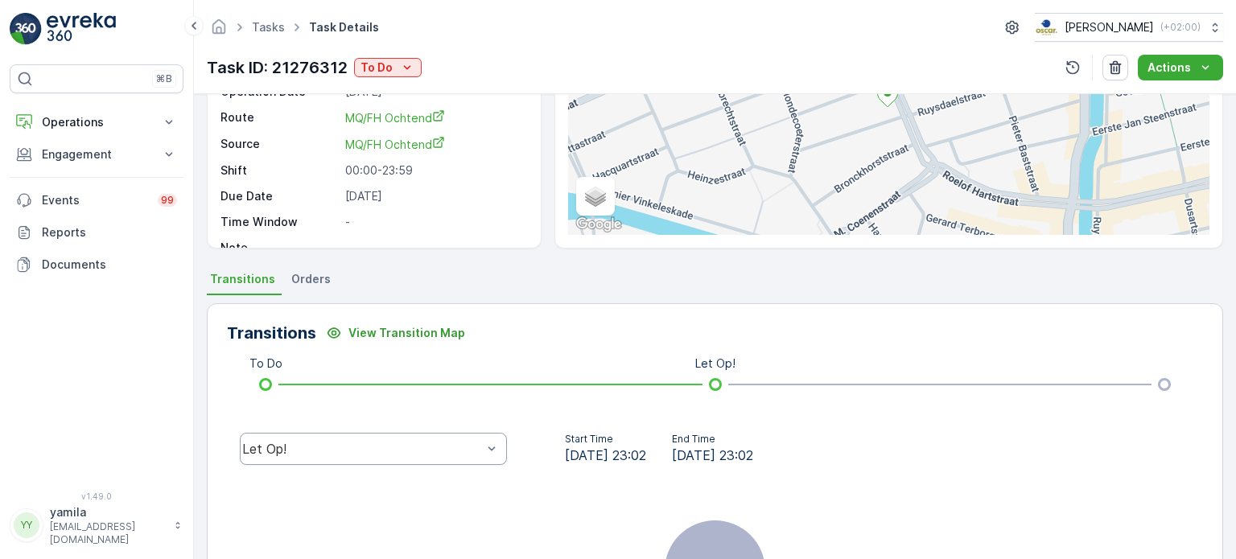
click at [273, 460] on div "Let Op!" at bounding box center [373, 449] width 267 height 32
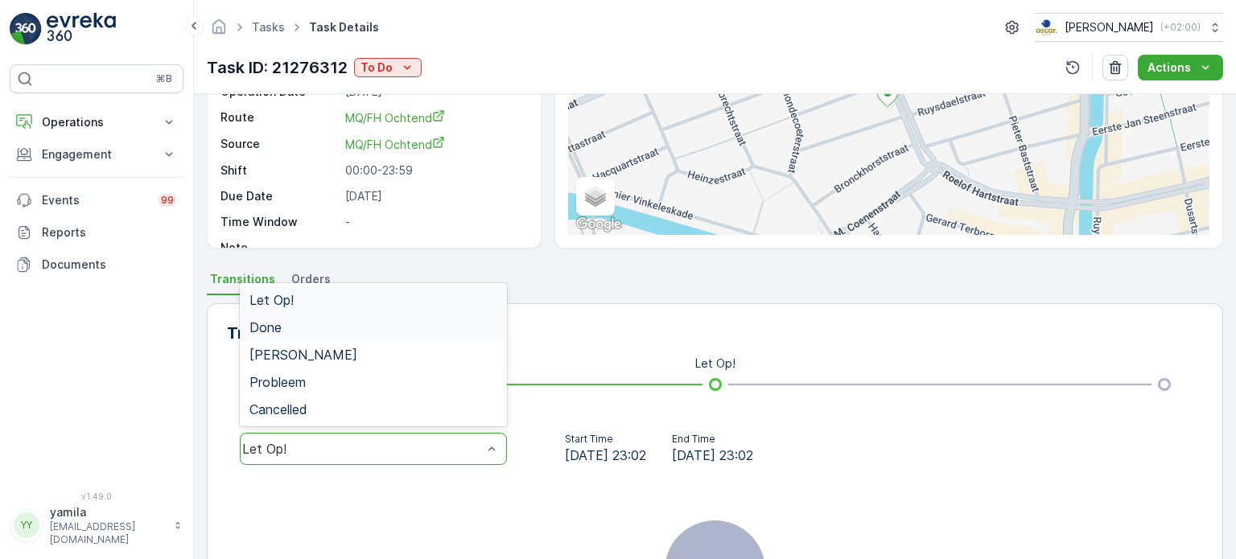
click at [367, 315] on div "Done" at bounding box center [373, 327] width 267 height 27
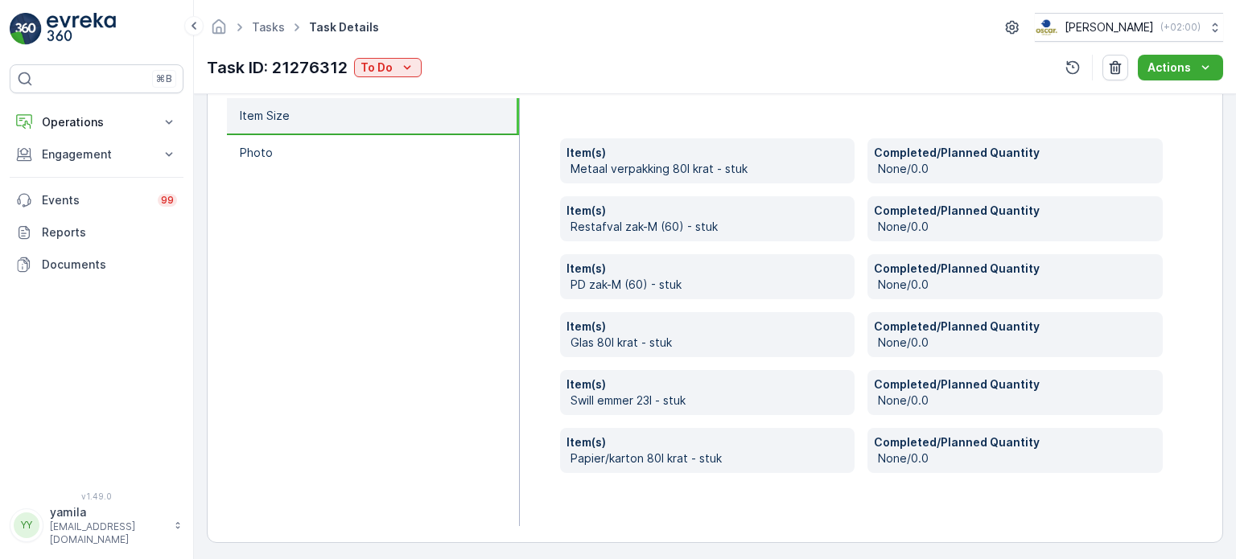
scroll to position [559, 0]
click at [132, 122] on p "Operations" at bounding box center [96, 122] width 109 height 16
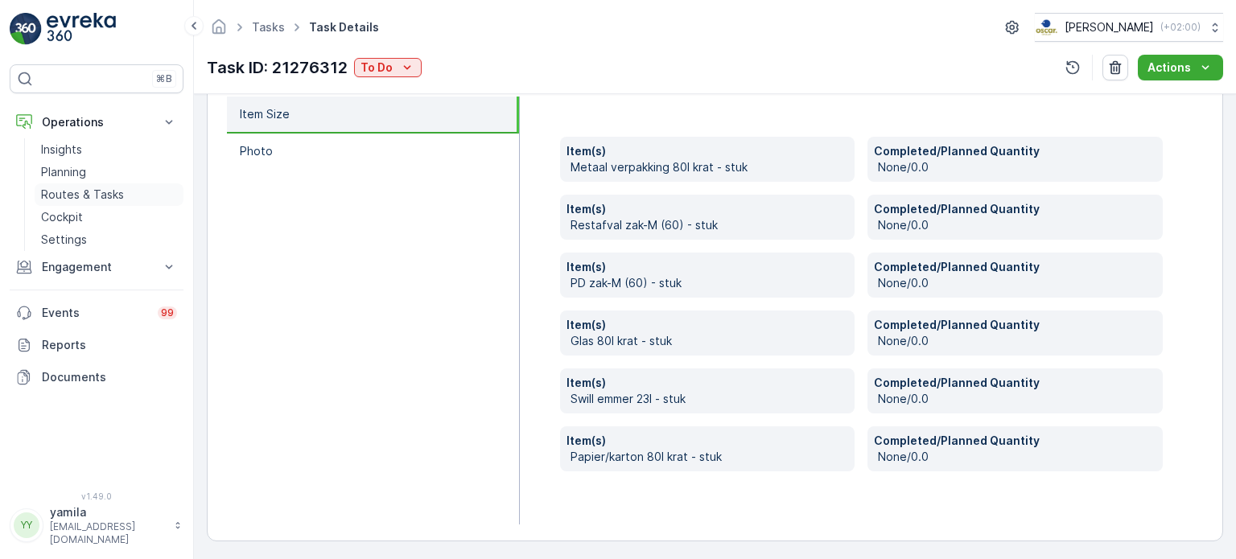
click at [112, 189] on p "Routes & Tasks" at bounding box center [82, 195] width 83 height 16
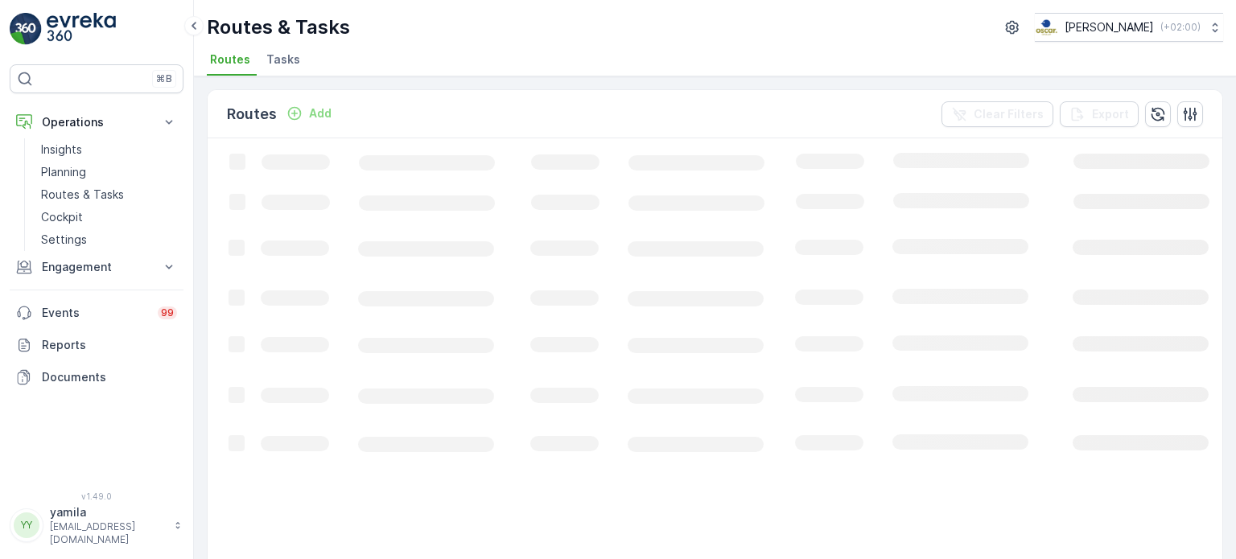
click at [287, 54] on span "Tasks" at bounding box center [283, 60] width 34 height 16
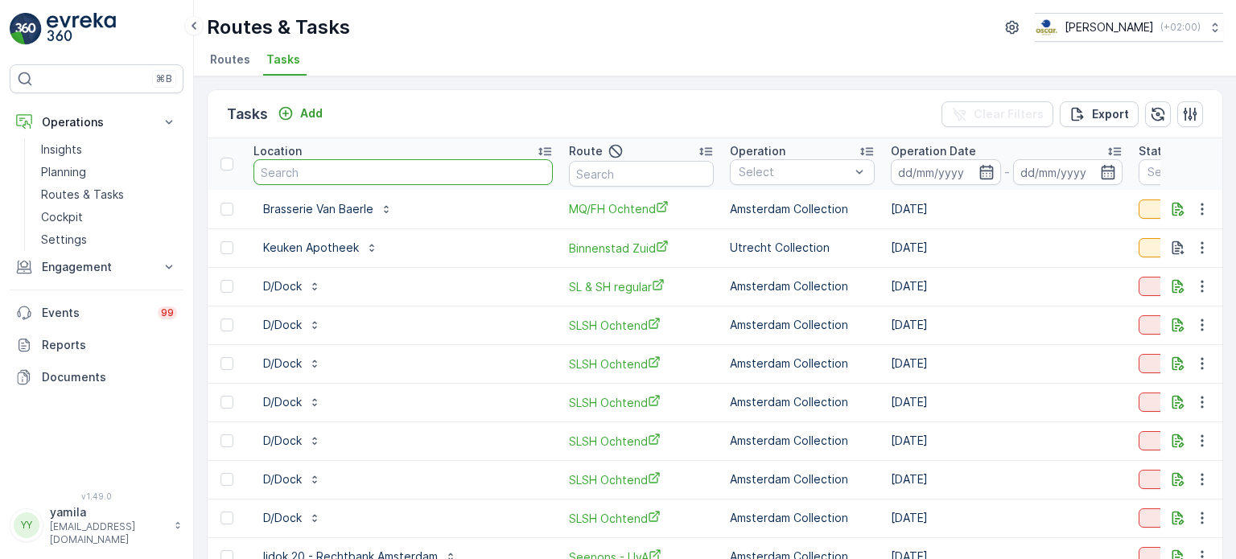
click at [314, 176] on input "text" at bounding box center [403, 172] width 299 height 26
type input "notk"
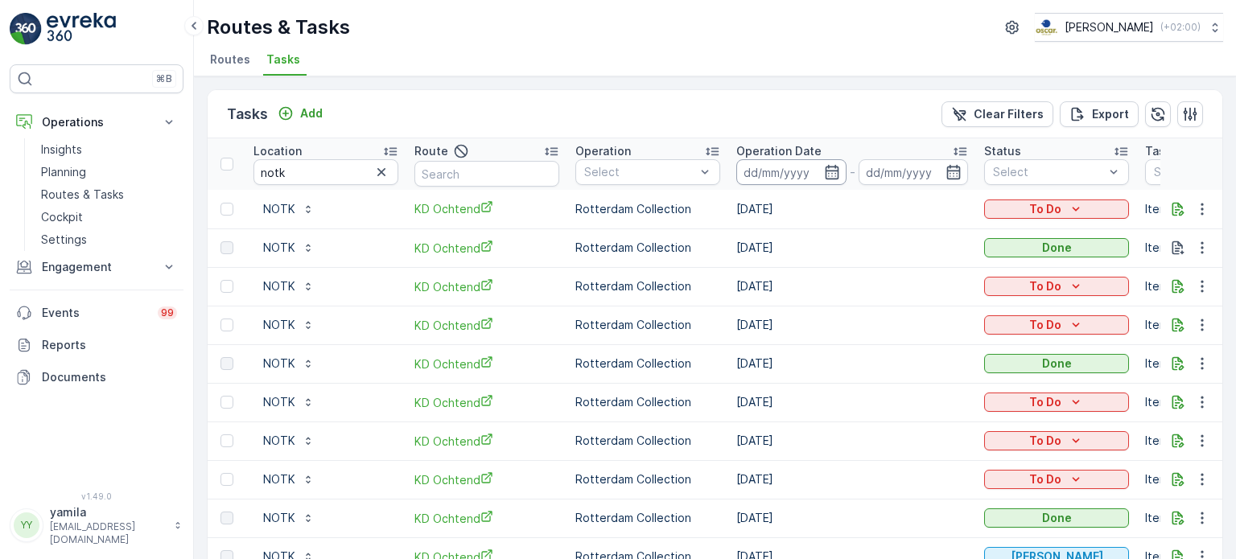
click at [802, 170] on input at bounding box center [791, 172] width 110 height 26
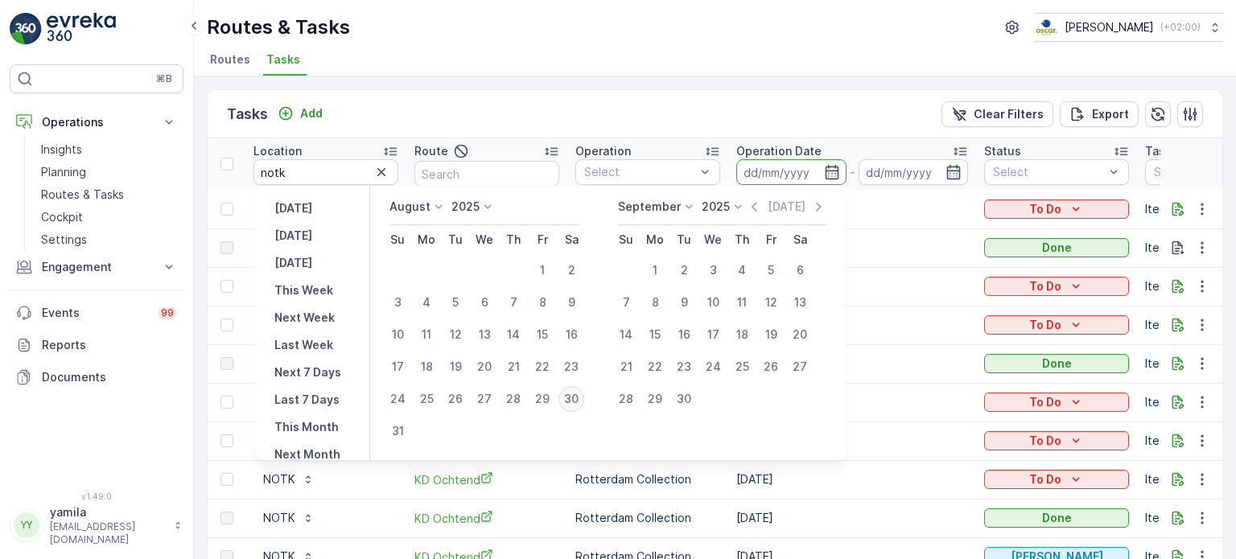
click at [583, 405] on div "30" at bounding box center [572, 399] width 26 height 26
type input "[DATE]"
click at [583, 405] on div "30" at bounding box center [572, 399] width 26 height 26
type input "[DATE]"
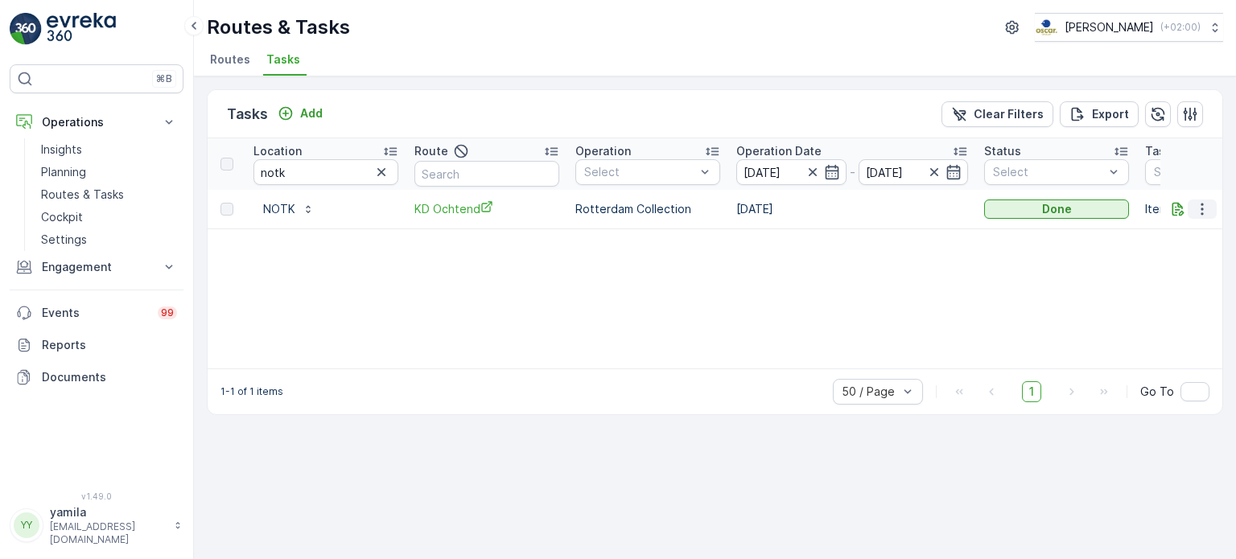
click at [1204, 215] on icon "button" at bounding box center [1202, 209] width 16 height 16
click at [1161, 229] on span "See More Details" at bounding box center [1182, 232] width 93 height 16
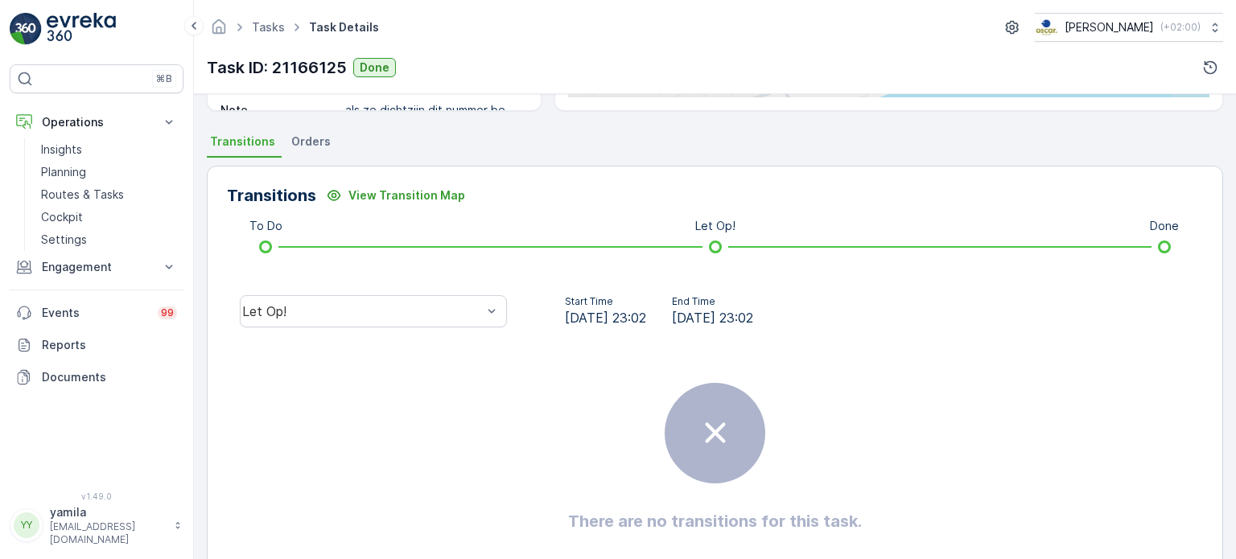
scroll to position [319, 0]
click at [353, 332] on div "Let Op!" at bounding box center [373, 311] width 293 height 52
drag, startPoint x: 353, startPoint y: 327, endPoint x: 353, endPoint y: 303, distance: 23.4
click at [353, 303] on div "Let Op!" at bounding box center [373, 311] width 293 height 52
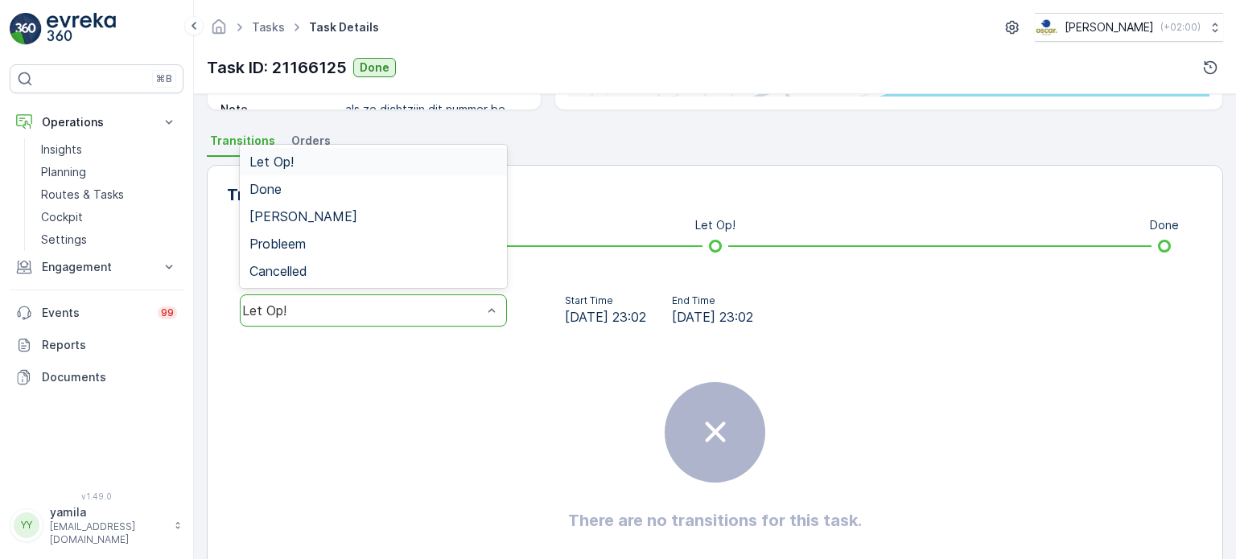
click at [353, 303] on div "Let Op!" at bounding box center [362, 310] width 240 height 14
click at [353, 192] on div "Done" at bounding box center [373, 189] width 248 height 14
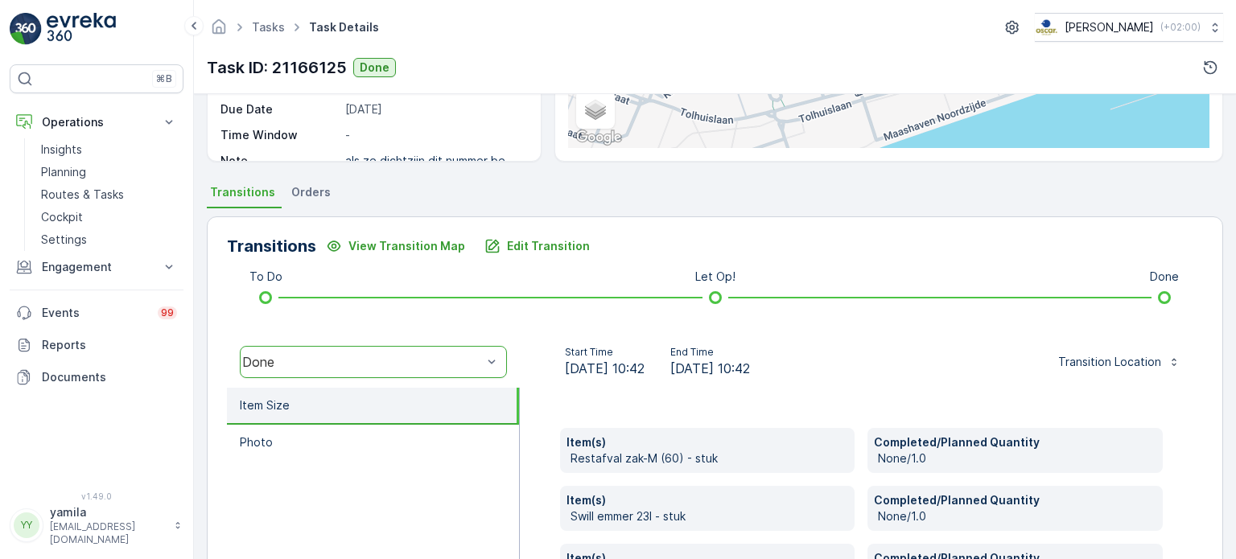
scroll to position [266, 0]
click at [85, 192] on p "Routes & Tasks" at bounding box center [82, 195] width 83 height 16
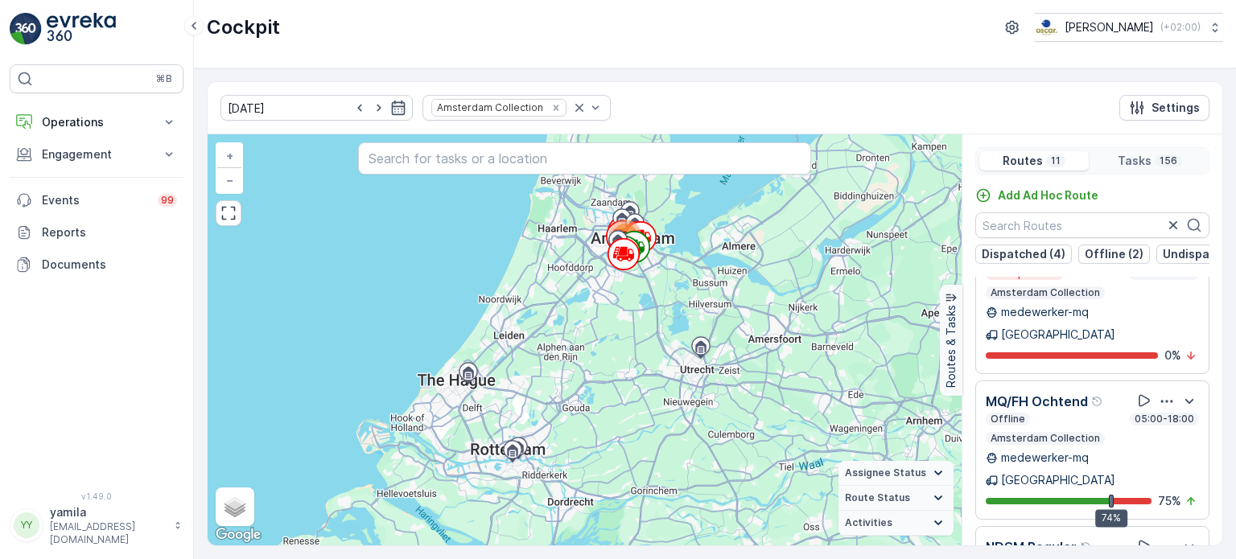
scroll to position [39, 0]
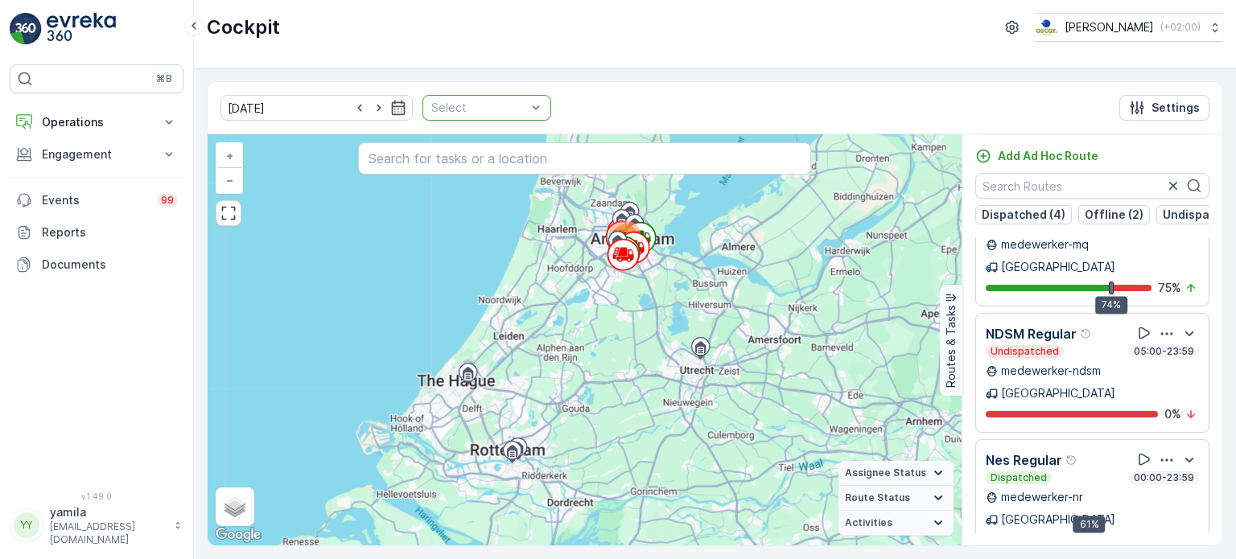
scroll to position [849, 0]
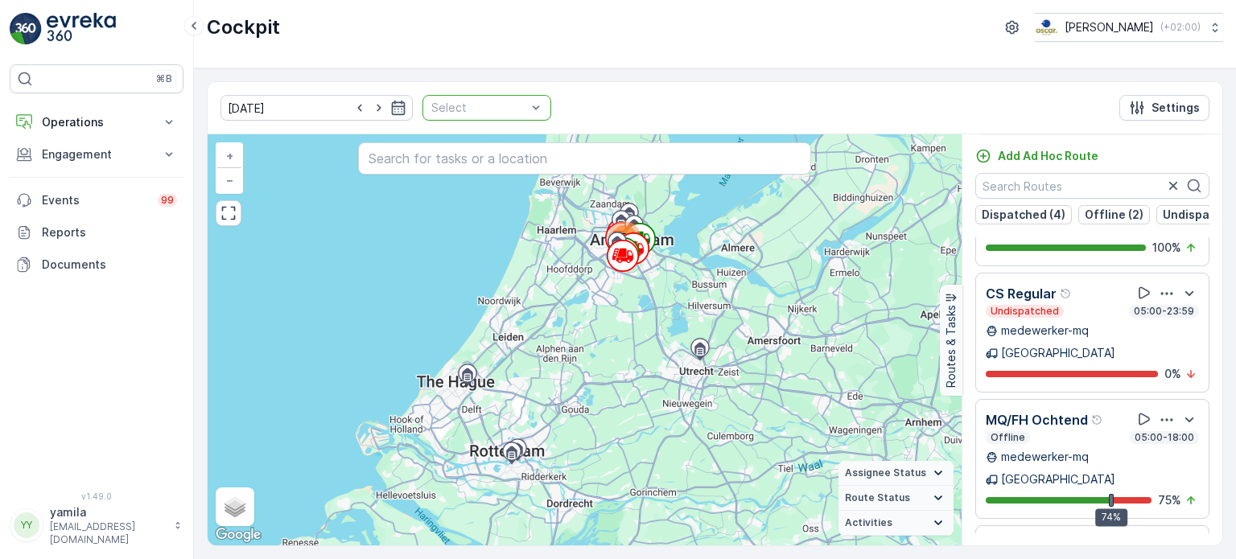
drag, startPoint x: 546, startPoint y: 111, endPoint x: 512, endPoint y: 104, distance: 35.4
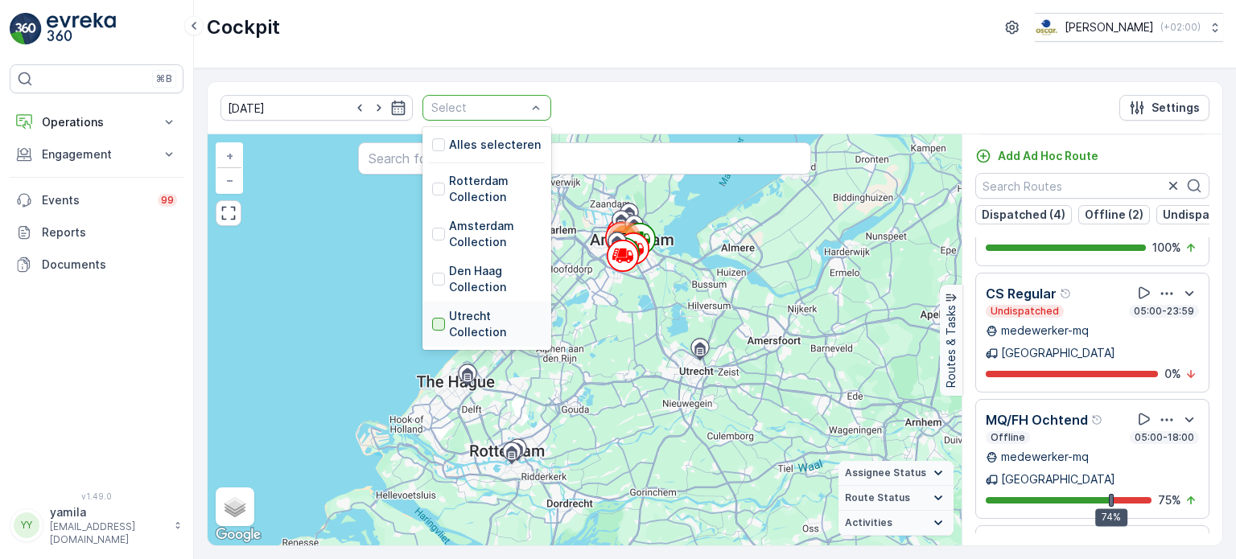
click at [432, 323] on div at bounding box center [438, 324] width 13 height 13
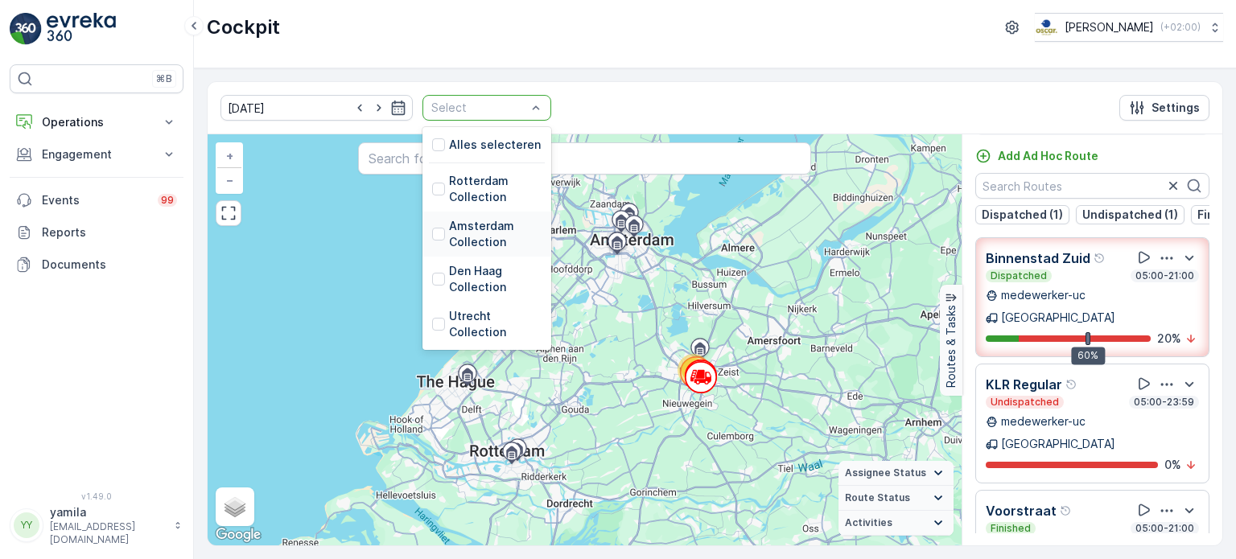
click at [432, 226] on div "Amsterdam Collection" at bounding box center [486, 234] width 109 height 32
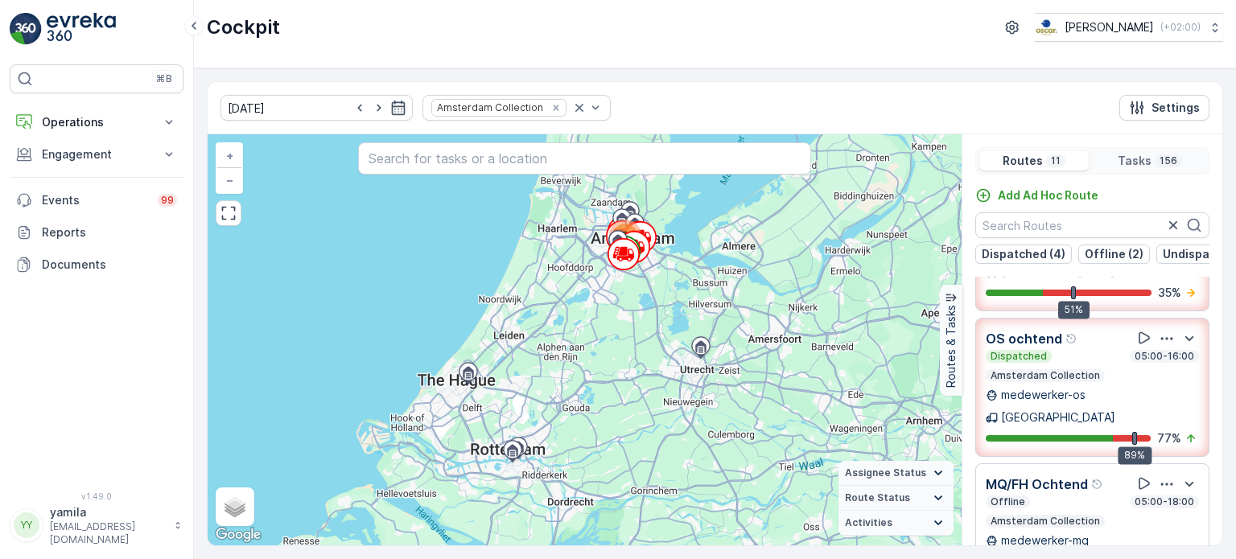
scroll to position [398, 0]
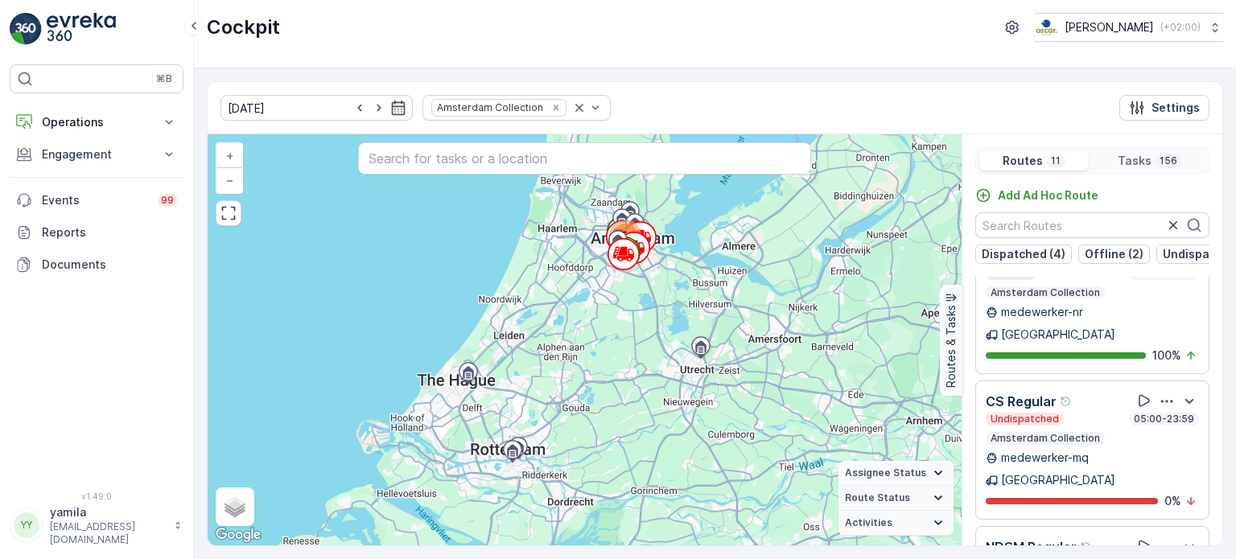
scroll to position [39, 0]
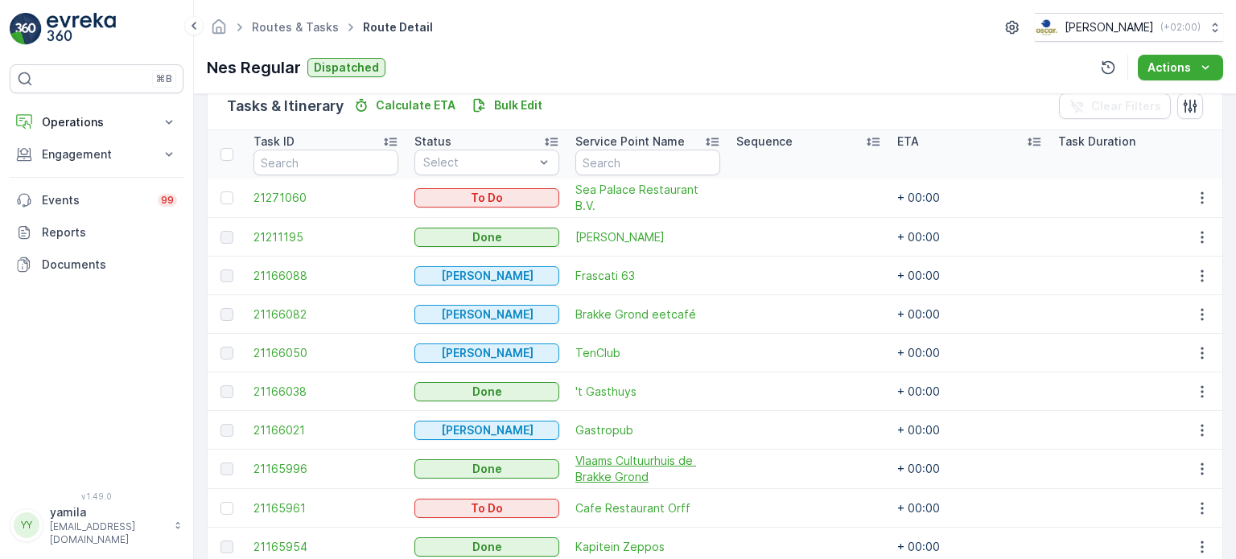
scroll to position [522, 0]
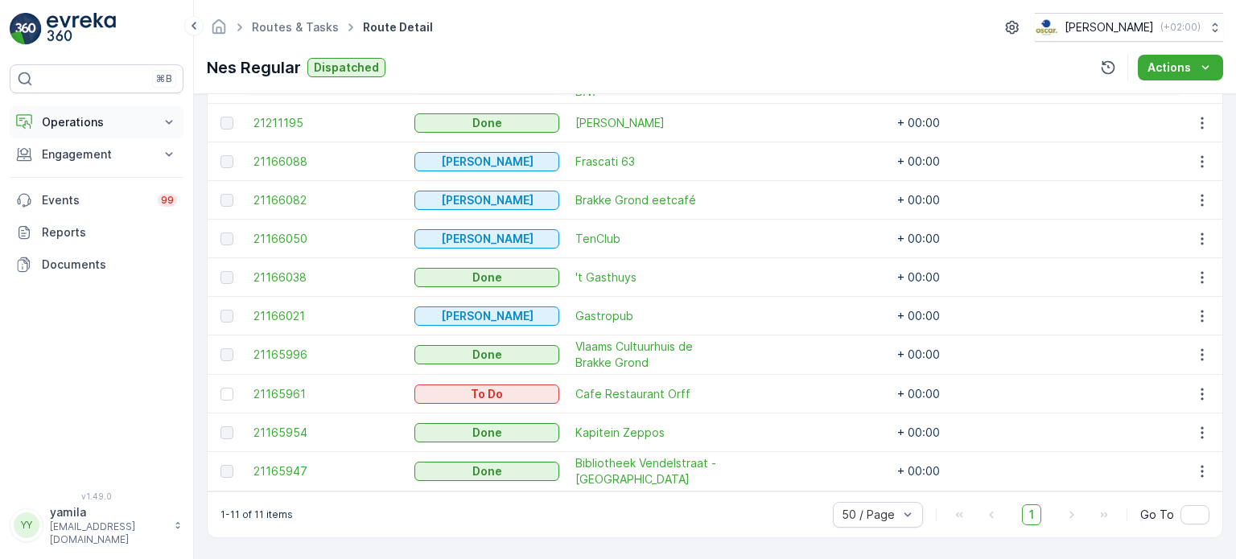
click at [123, 114] on p "Operations" at bounding box center [96, 122] width 109 height 16
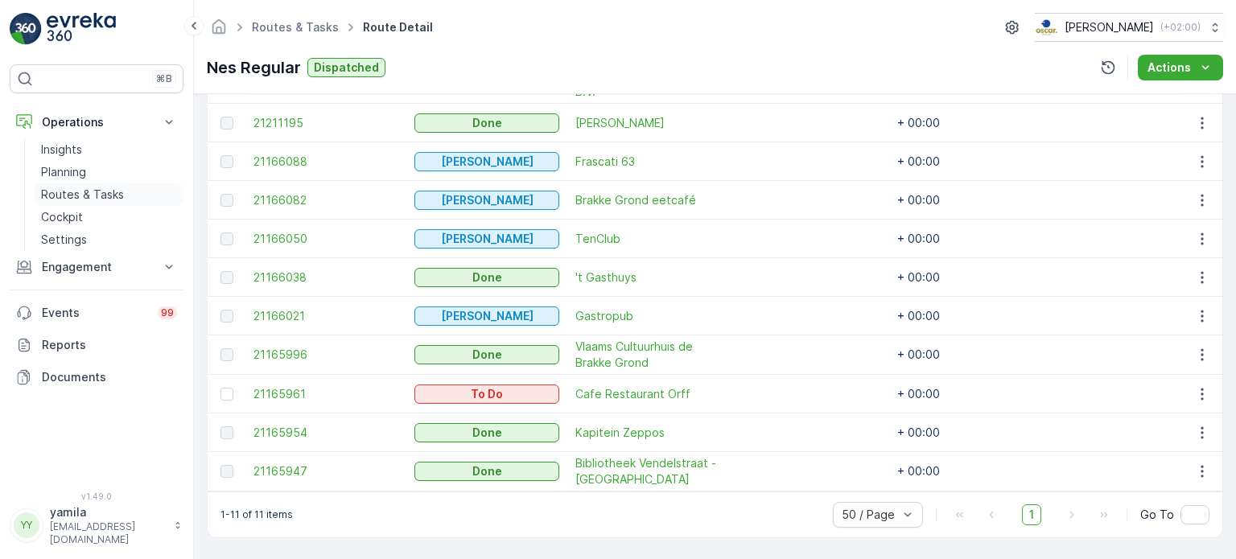
click at [112, 191] on p "Routes & Tasks" at bounding box center [82, 195] width 83 height 16
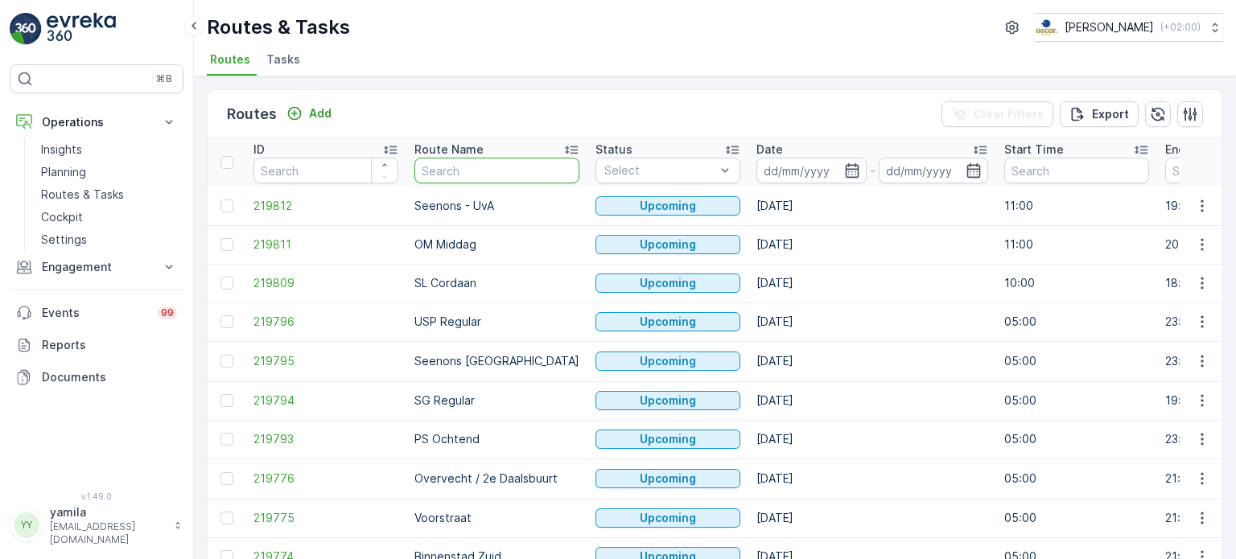
click at [484, 160] on input "text" at bounding box center [496, 171] width 165 height 26
type input "os"
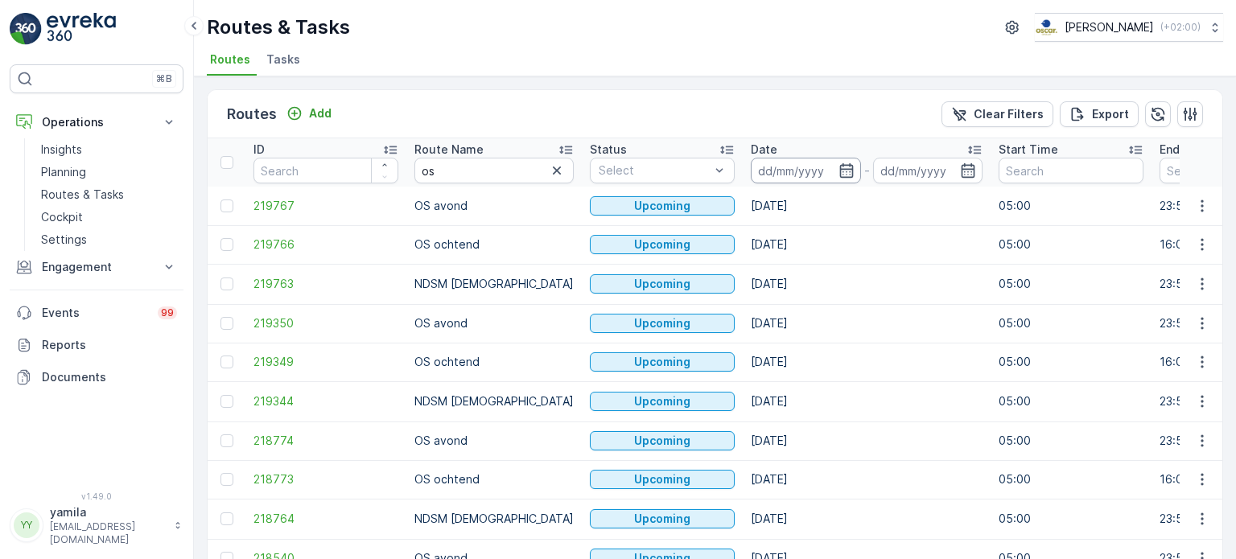
click at [763, 165] on input at bounding box center [806, 171] width 110 height 26
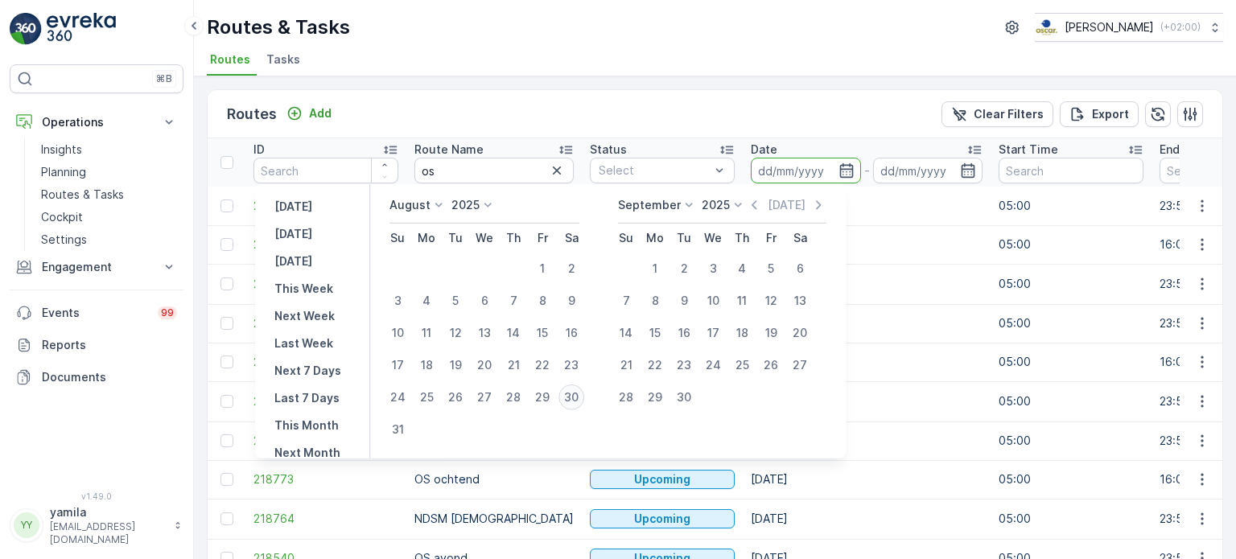
click at [583, 396] on div "30" at bounding box center [572, 398] width 26 height 26
type input "[DATE]"
click at [583, 396] on div "30" at bounding box center [572, 398] width 26 height 26
type input "[DATE]"
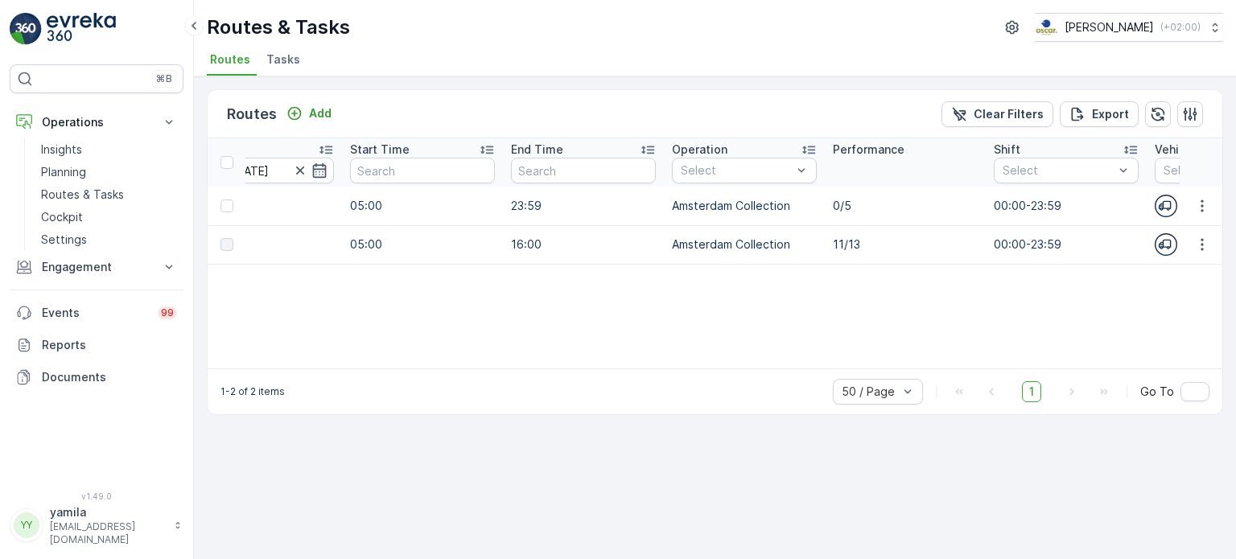
scroll to position [0, 679]
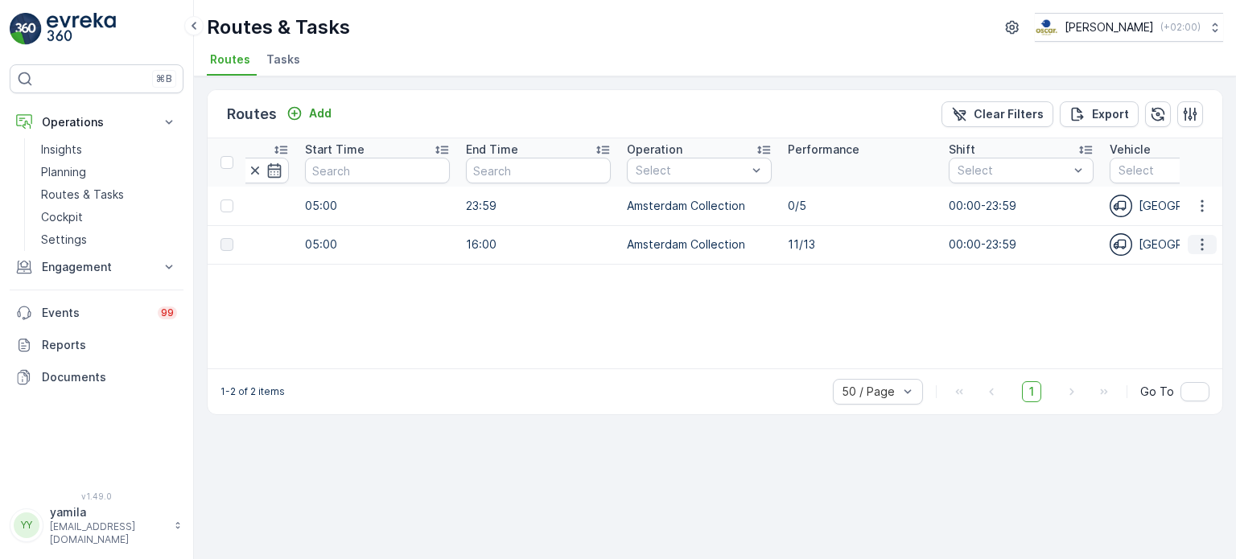
click at [1204, 241] on icon "button" at bounding box center [1202, 245] width 16 height 16
click at [1175, 270] on span "See More Details" at bounding box center [1164, 268] width 93 height 16
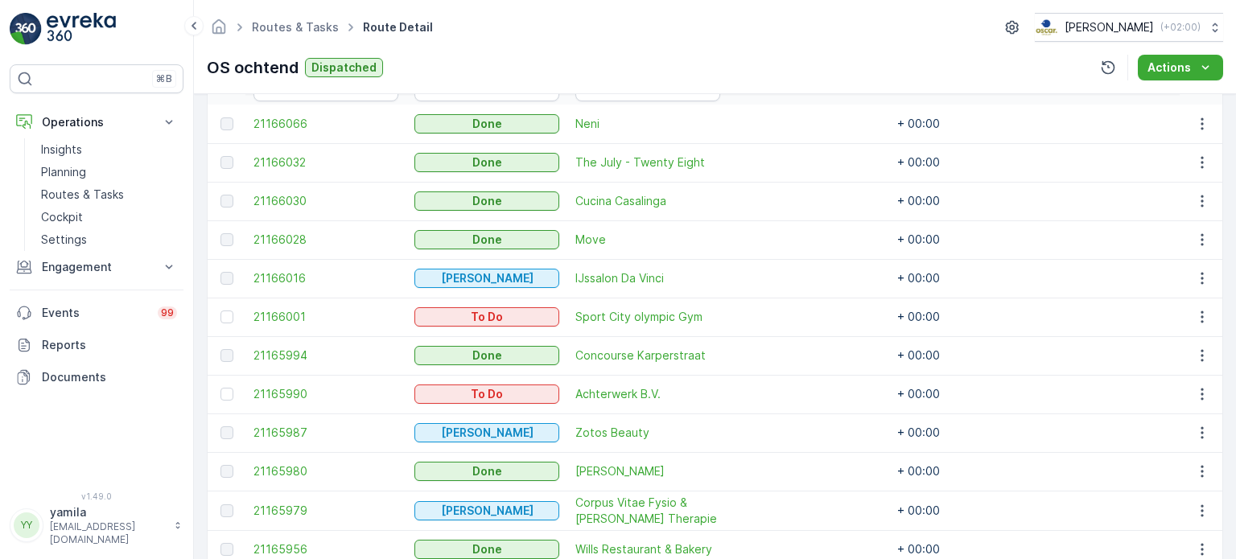
scroll to position [475, 0]
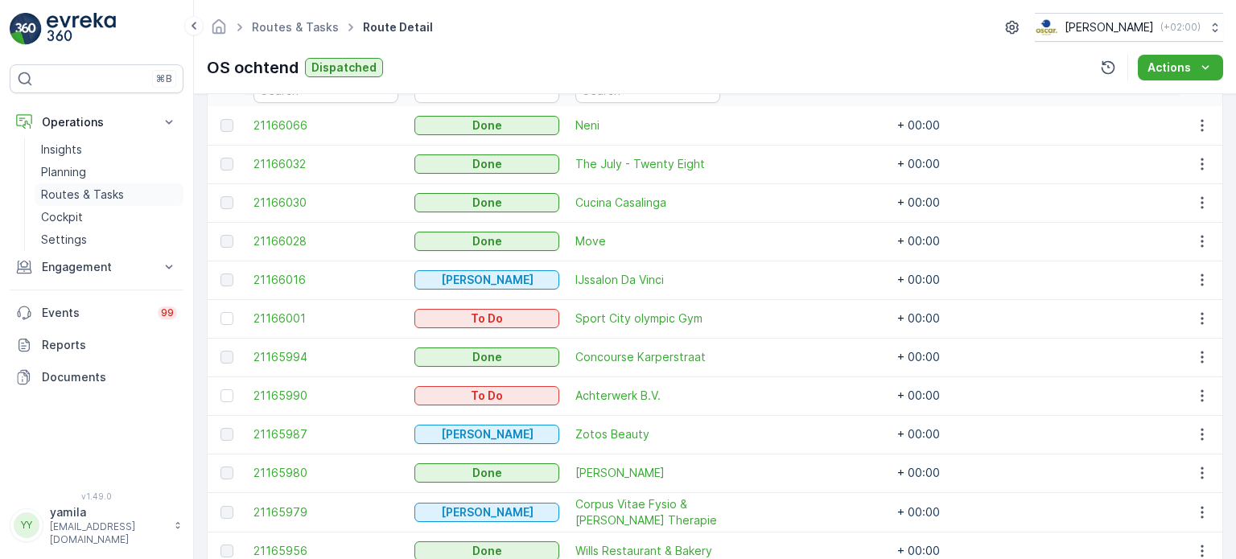
click at [110, 195] on p "Routes & Tasks" at bounding box center [82, 195] width 83 height 16
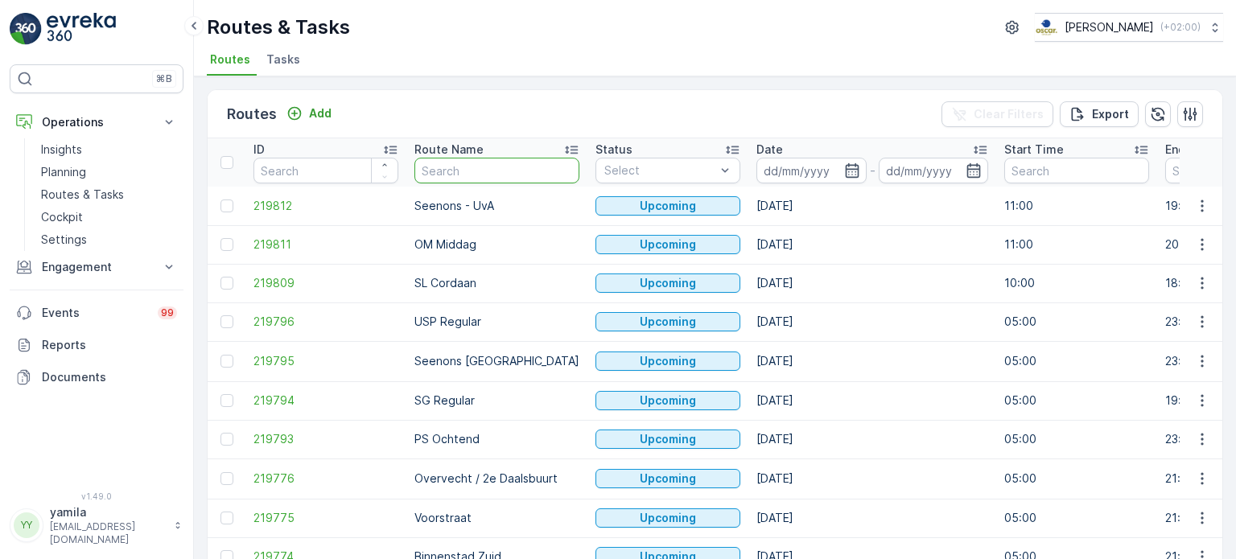
click at [450, 170] on input "text" at bounding box center [496, 171] width 165 height 26
type input "ndsm"
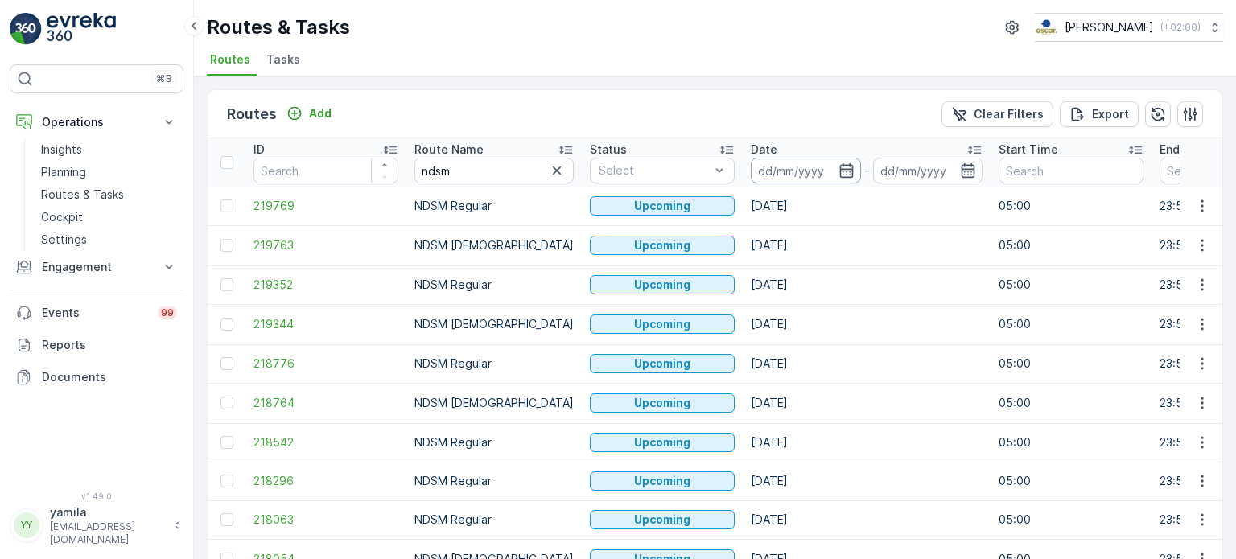
click at [770, 167] on input at bounding box center [806, 171] width 110 height 26
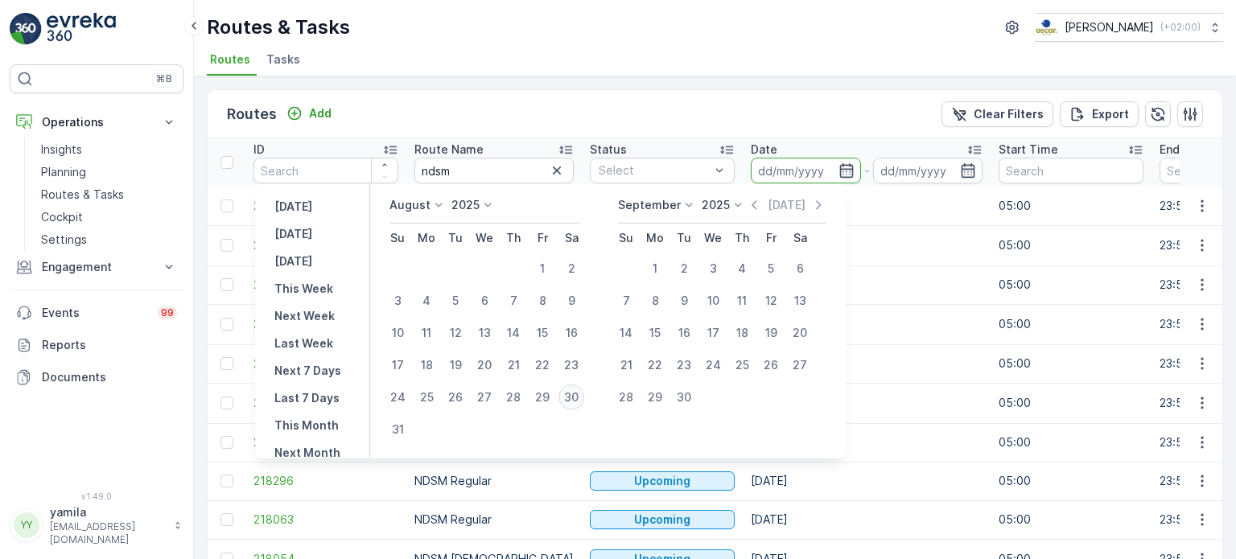
click at [584, 391] on div "30" at bounding box center [572, 398] width 26 height 26
type input "[DATE]"
click at [584, 391] on div "30" at bounding box center [572, 398] width 26 height 26
type input "[DATE]"
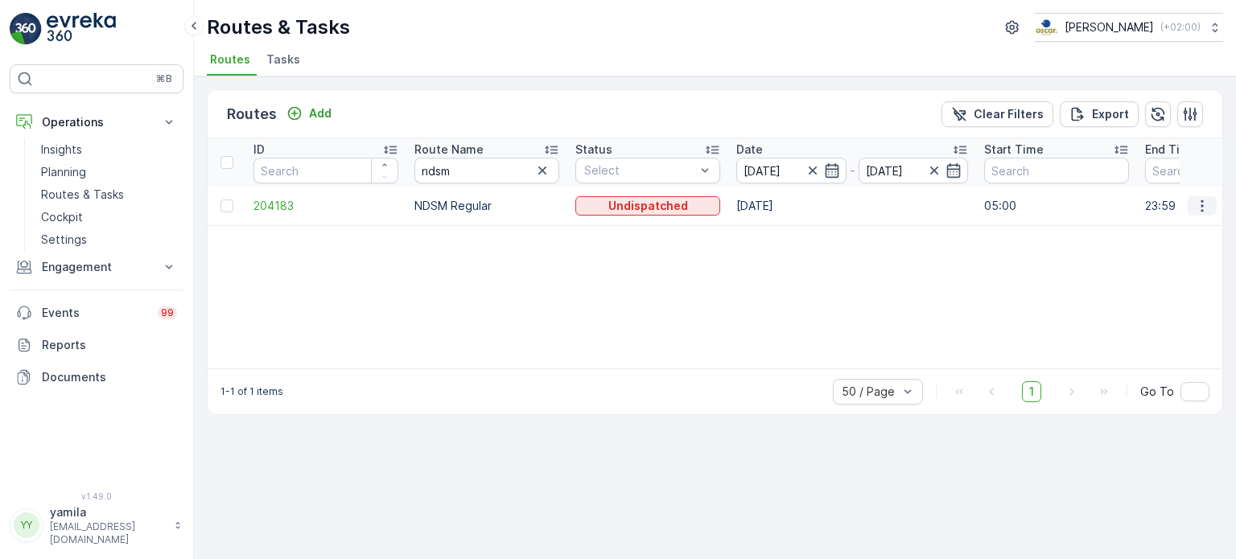
click at [1206, 208] on icon "button" at bounding box center [1202, 206] width 16 height 16
click at [1173, 236] on span "See More Details" at bounding box center [1164, 229] width 93 height 16
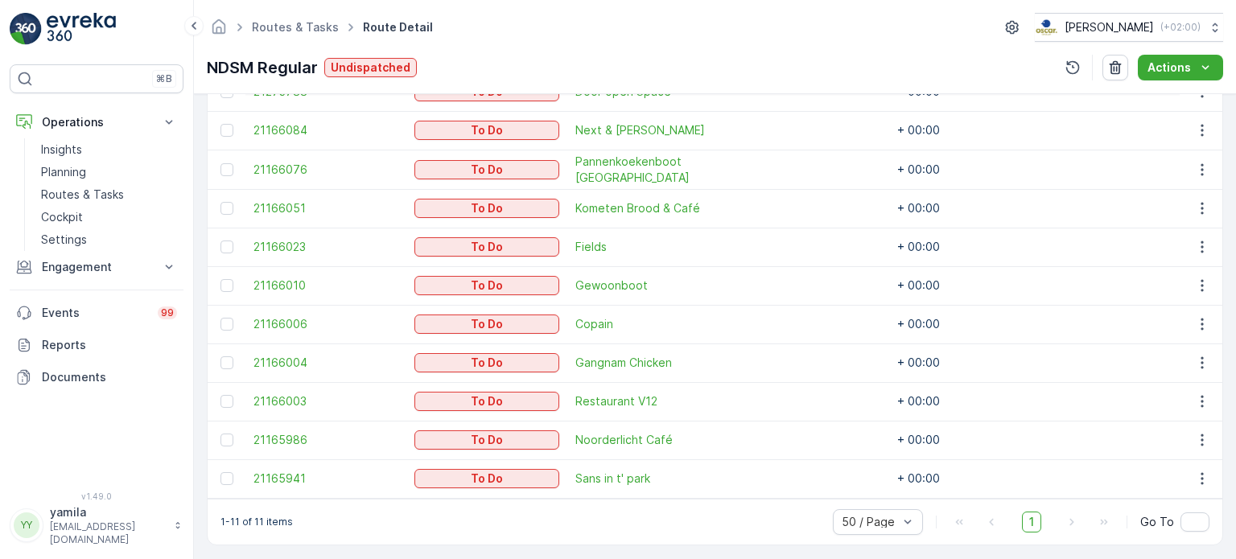
scroll to position [508, 0]
click at [86, 188] on p "Routes & Tasks" at bounding box center [82, 195] width 83 height 16
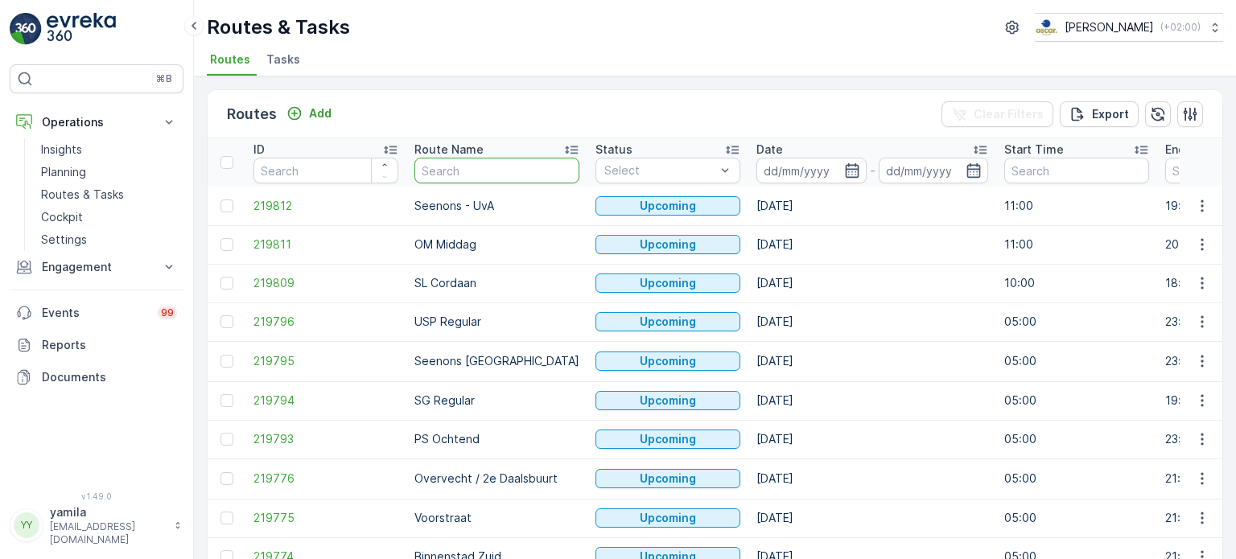
click at [448, 172] on input "text" at bounding box center [496, 171] width 165 height 26
type input "os"
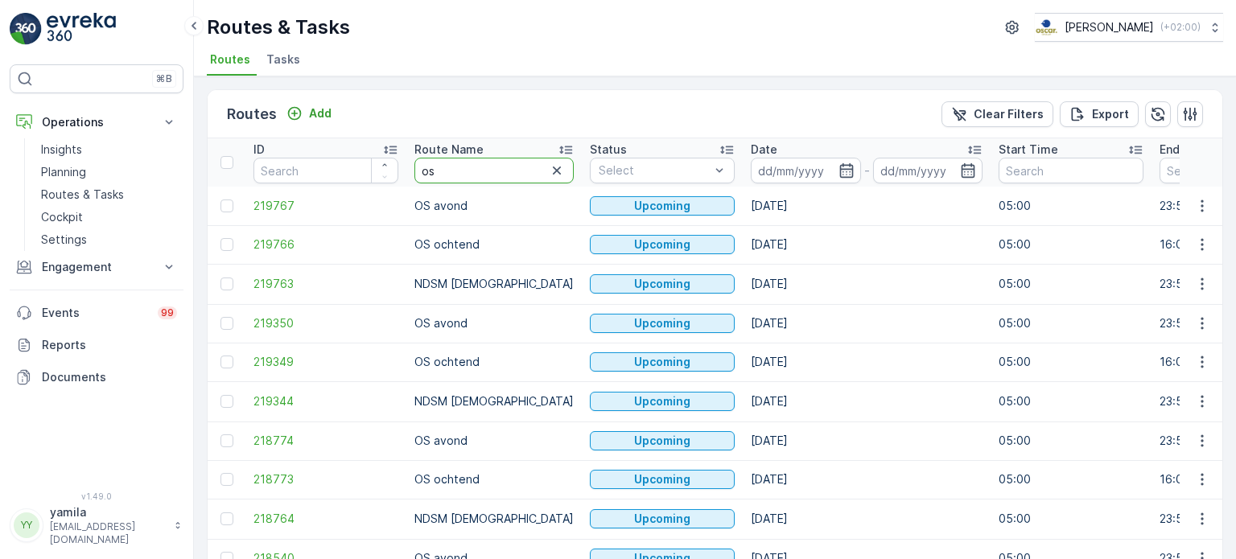
click at [447, 172] on input "os" at bounding box center [493, 171] width 159 height 26
type input "ndsm"
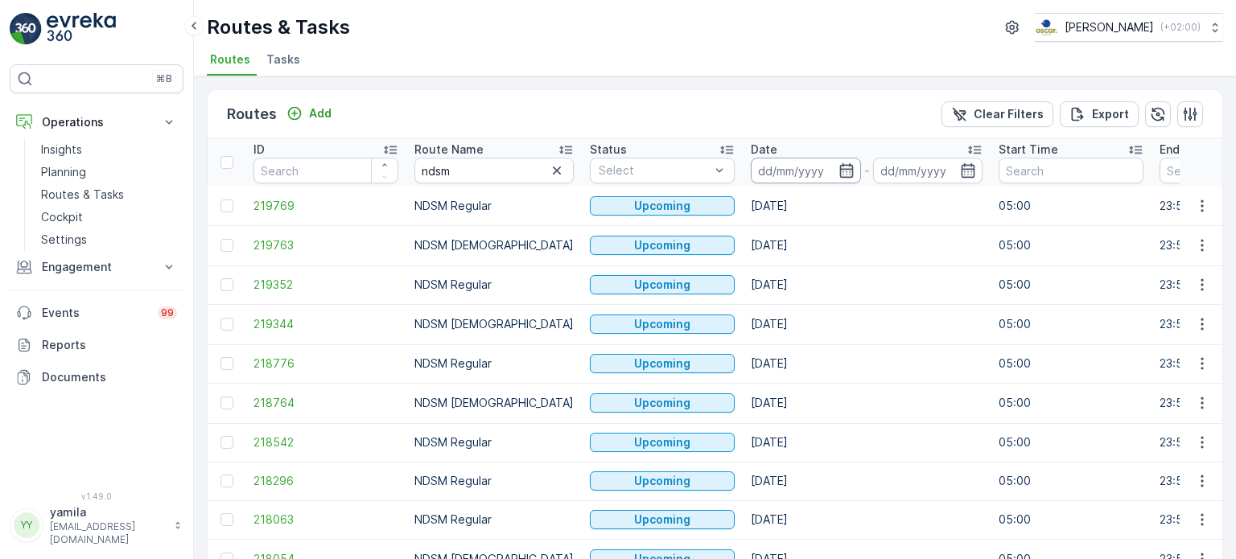
click at [777, 169] on input at bounding box center [806, 171] width 110 height 26
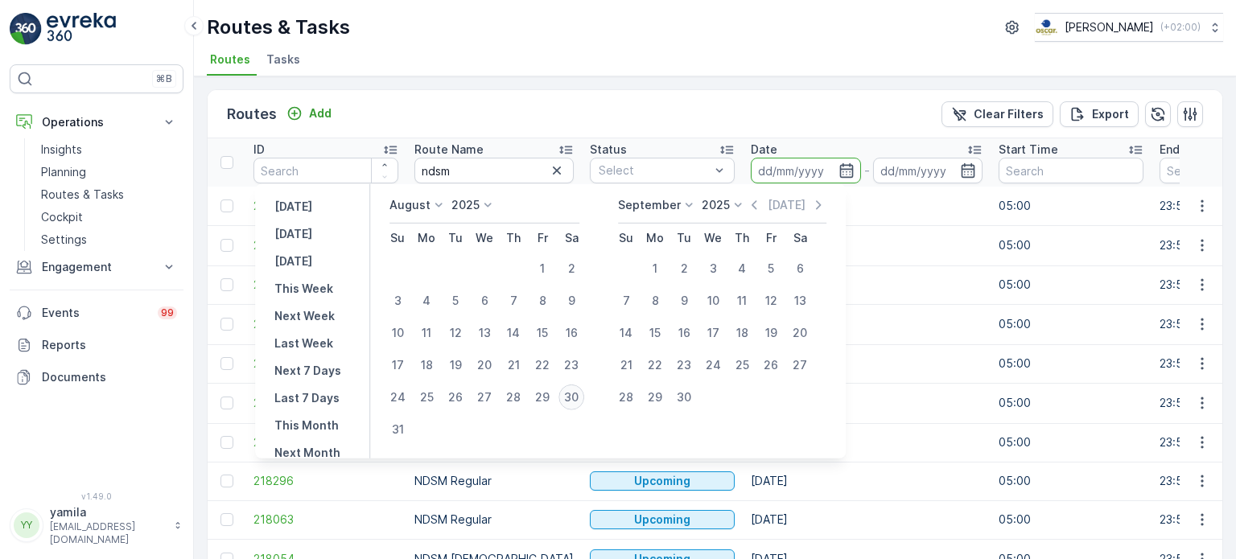
click at [570, 390] on div "30" at bounding box center [572, 398] width 26 height 26
type input "[DATE]"
click at [570, 390] on div "30" at bounding box center [572, 398] width 26 height 26
type input "[DATE]"
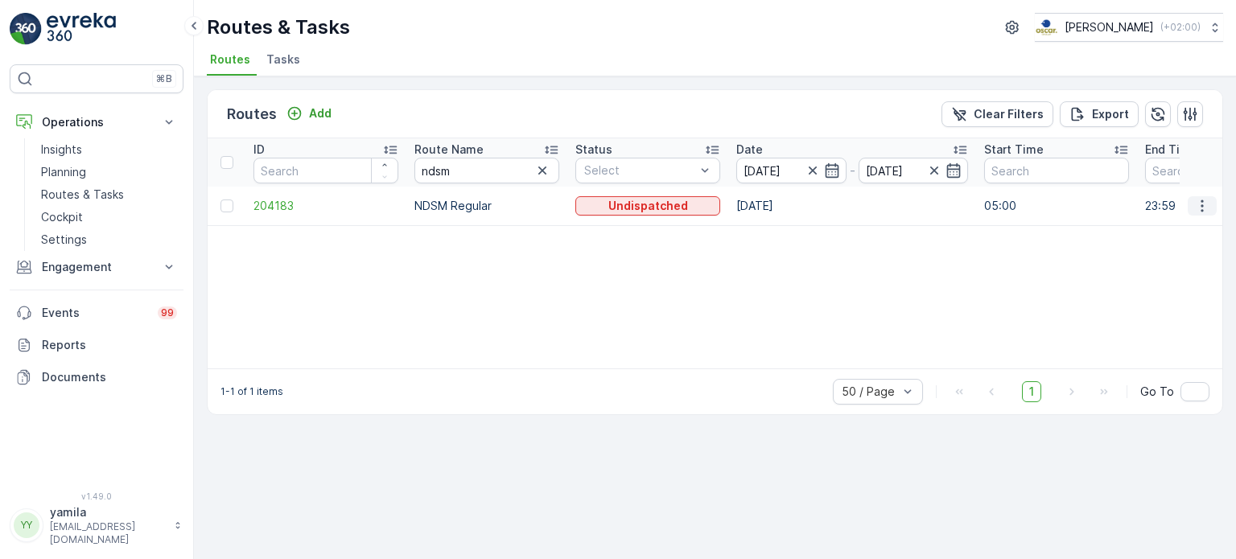
click at [1210, 201] on button "button" at bounding box center [1202, 205] width 29 height 19
click at [1191, 222] on span "See More Details" at bounding box center [1164, 229] width 93 height 16
click at [464, 179] on input "ndsm" at bounding box center [486, 171] width 145 height 26
type input "os"
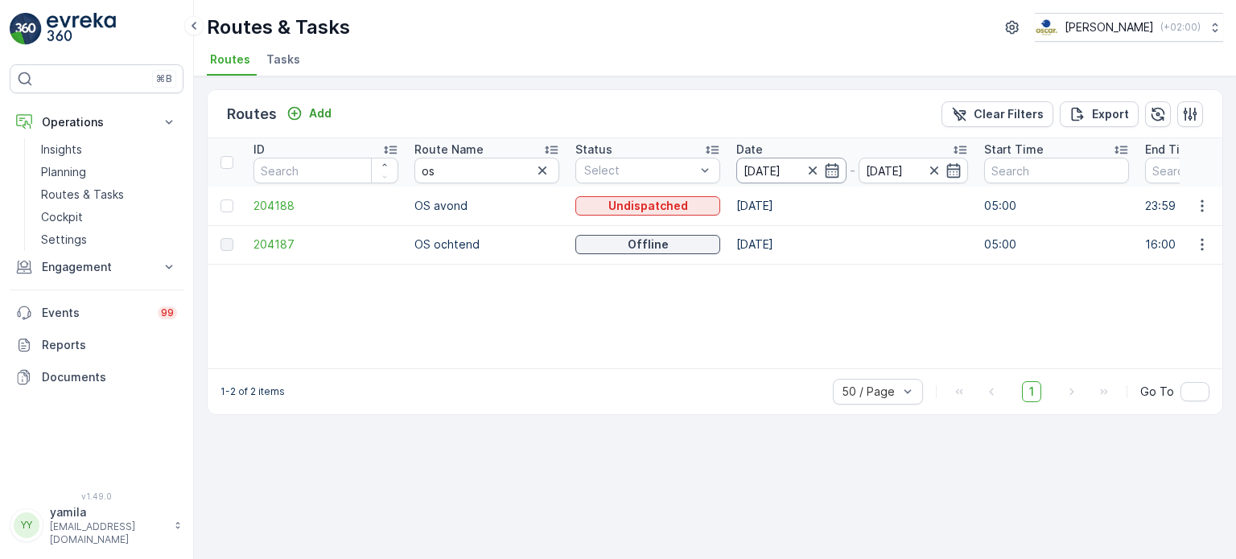
click at [801, 175] on input "[DATE]" at bounding box center [791, 171] width 110 height 26
click at [710, 147] on icon at bounding box center [712, 150] width 16 height 16
click at [1204, 240] on icon "button" at bounding box center [1202, 245] width 16 height 16
click at [1187, 261] on span "See More Details" at bounding box center [1164, 268] width 93 height 16
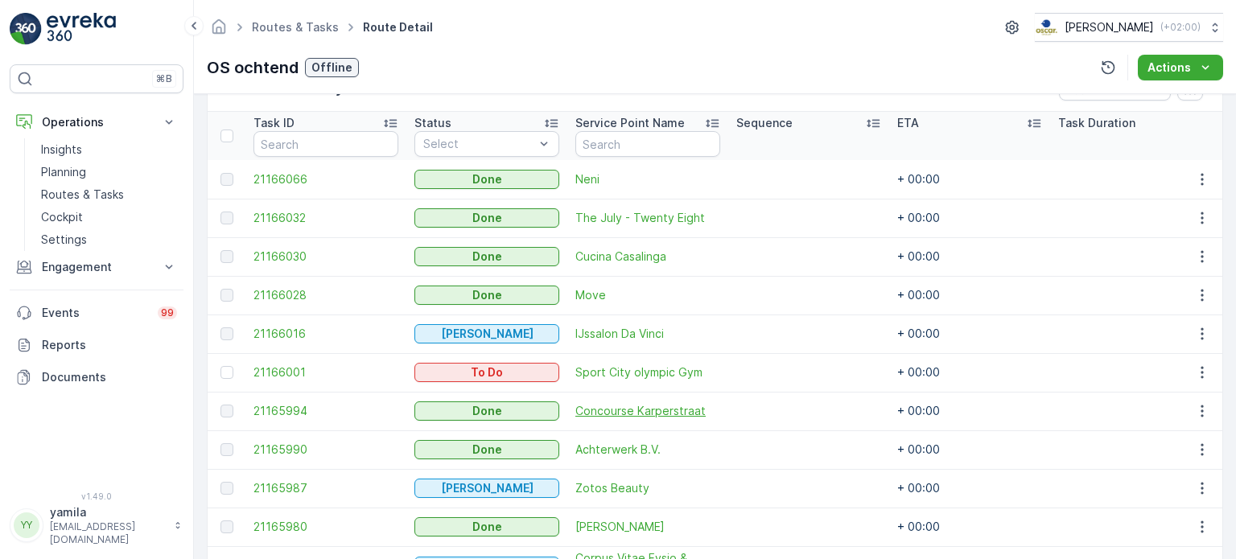
scroll to position [599, 0]
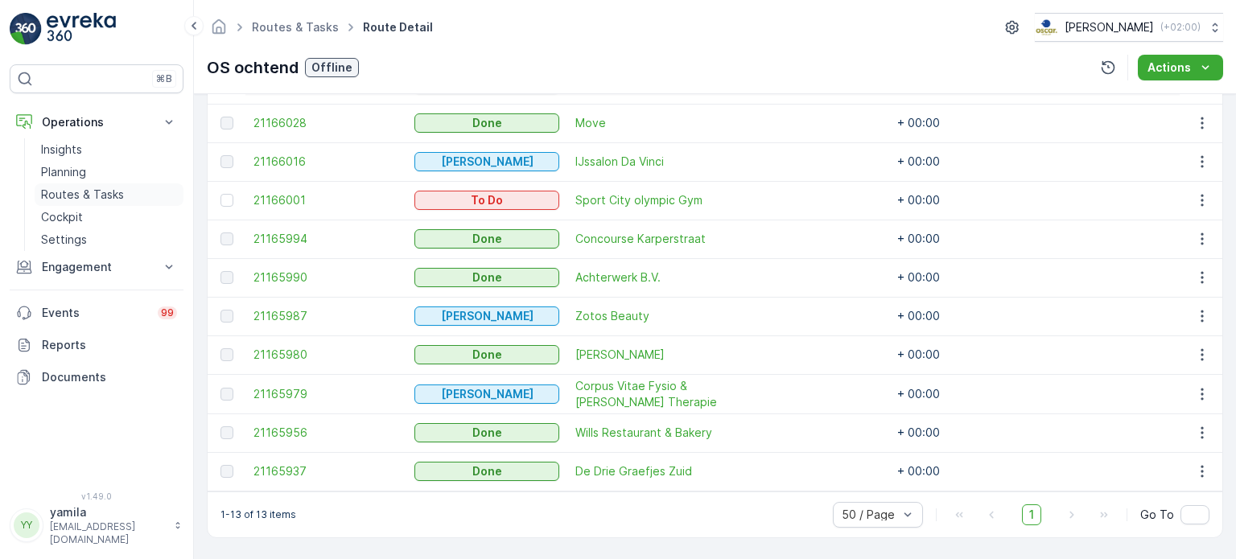
click at [77, 194] on p "Routes & Tasks" at bounding box center [82, 195] width 83 height 16
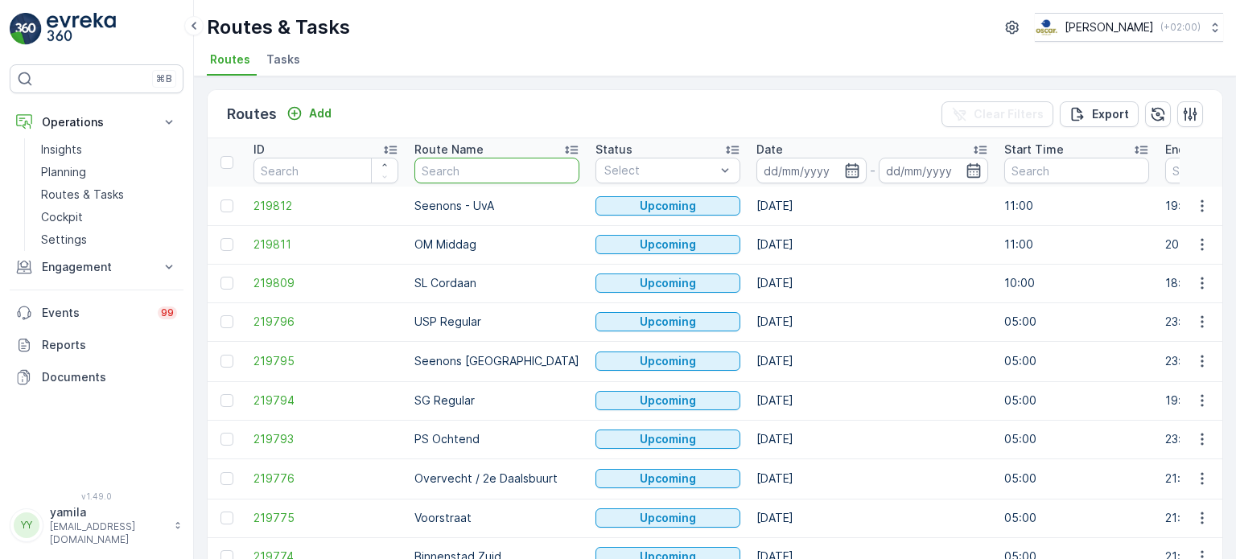
click at [491, 165] on input "text" at bounding box center [496, 171] width 165 height 26
type input "nes"
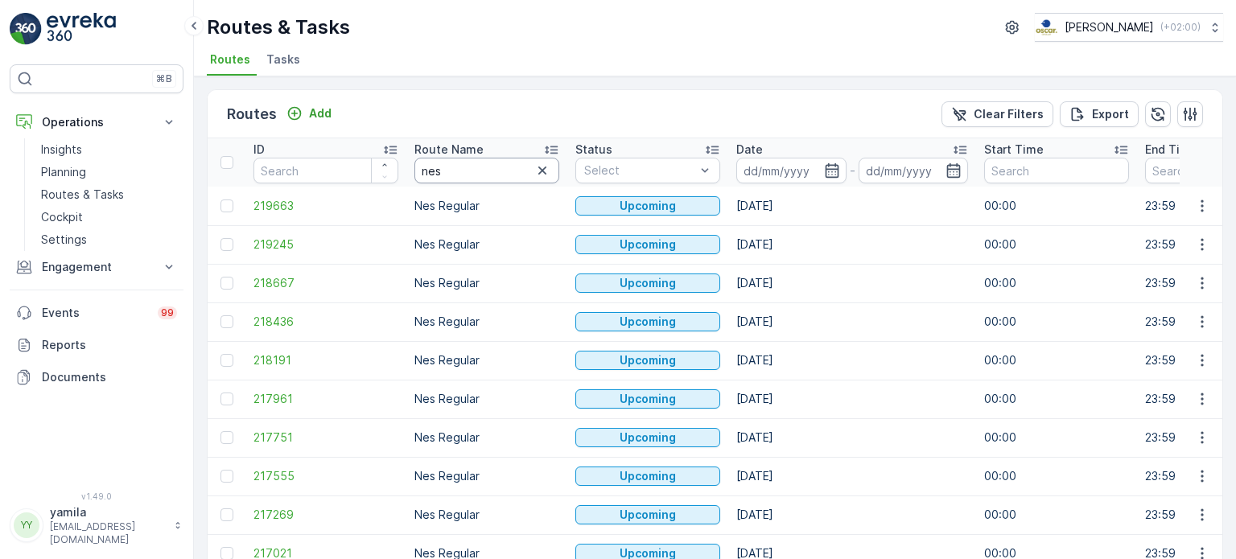
click at [451, 179] on input "nes" at bounding box center [486, 171] width 145 height 26
type input "ndsm"
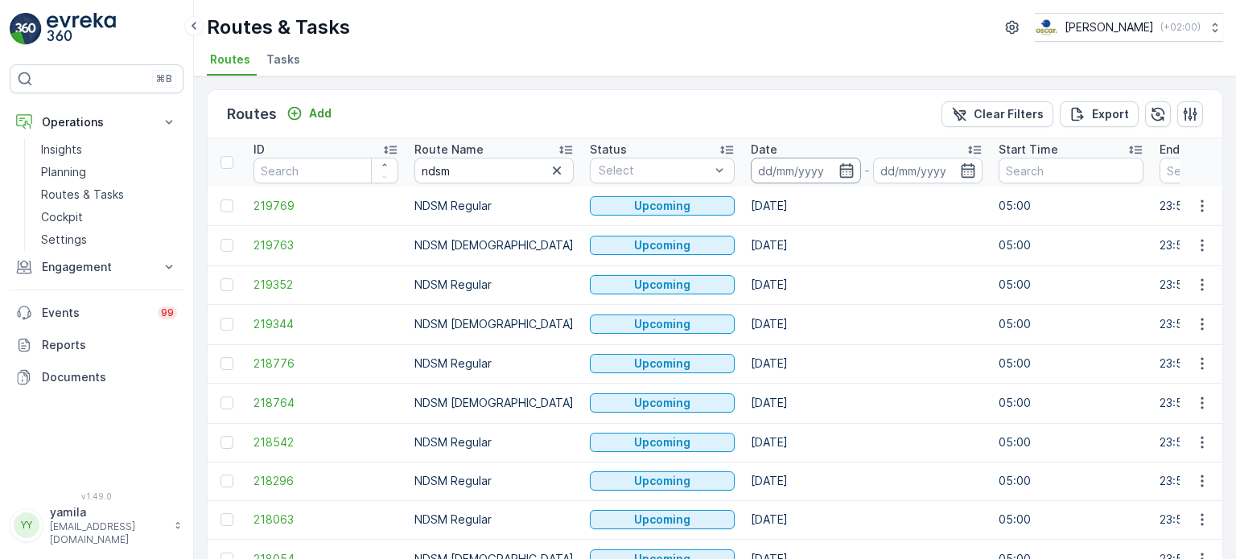
click at [764, 171] on input at bounding box center [806, 171] width 110 height 26
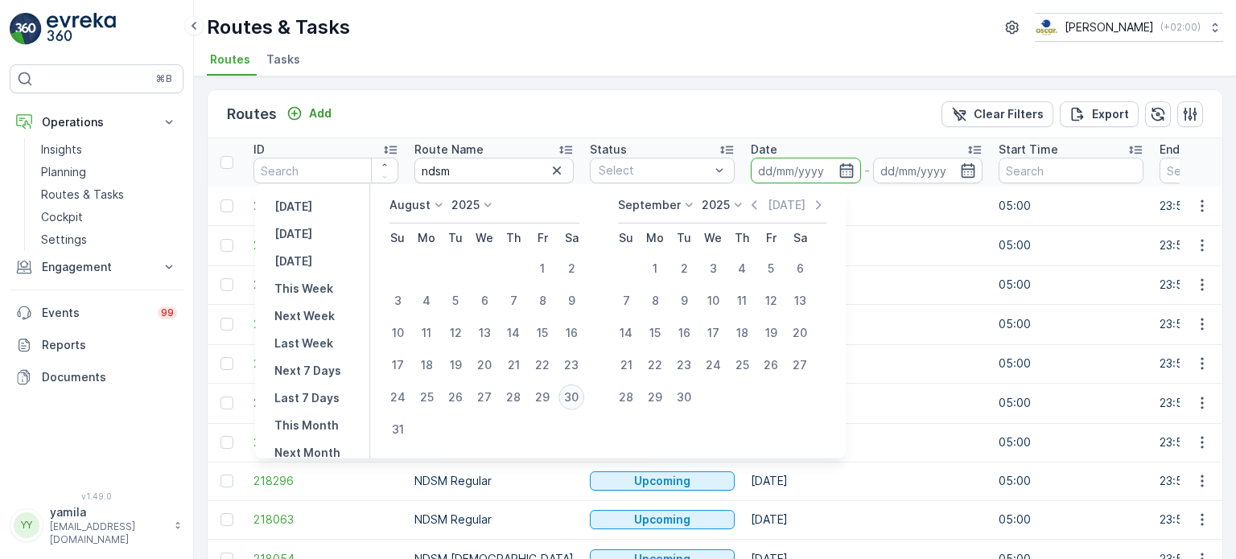
click at [578, 400] on div "30" at bounding box center [572, 398] width 26 height 26
type input "[DATE]"
click at [578, 400] on div "30" at bounding box center [572, 398] width 26 height 26
type input "[DATE]"
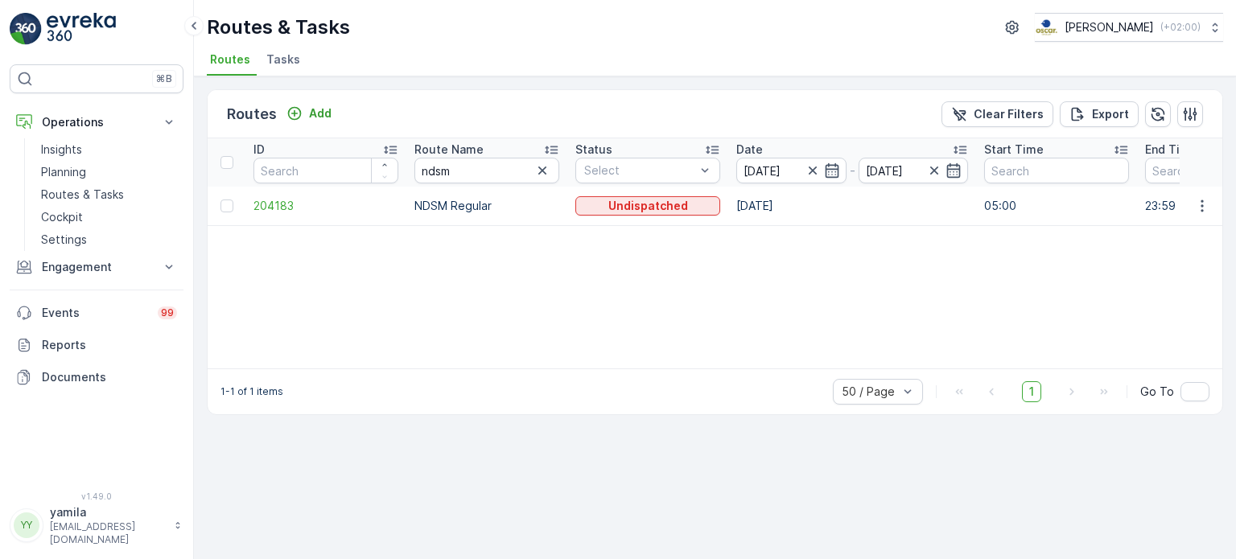
click at [1194, 215] on td at bounding box center [1201, 206] width 43 height 39
click at [1198, 214] on button "button" at bounding box center [1202, 205] width 29 height 19
click at [1189, 225] on span "See More Details" at bounding box center [1164, 229] width 93 height 16
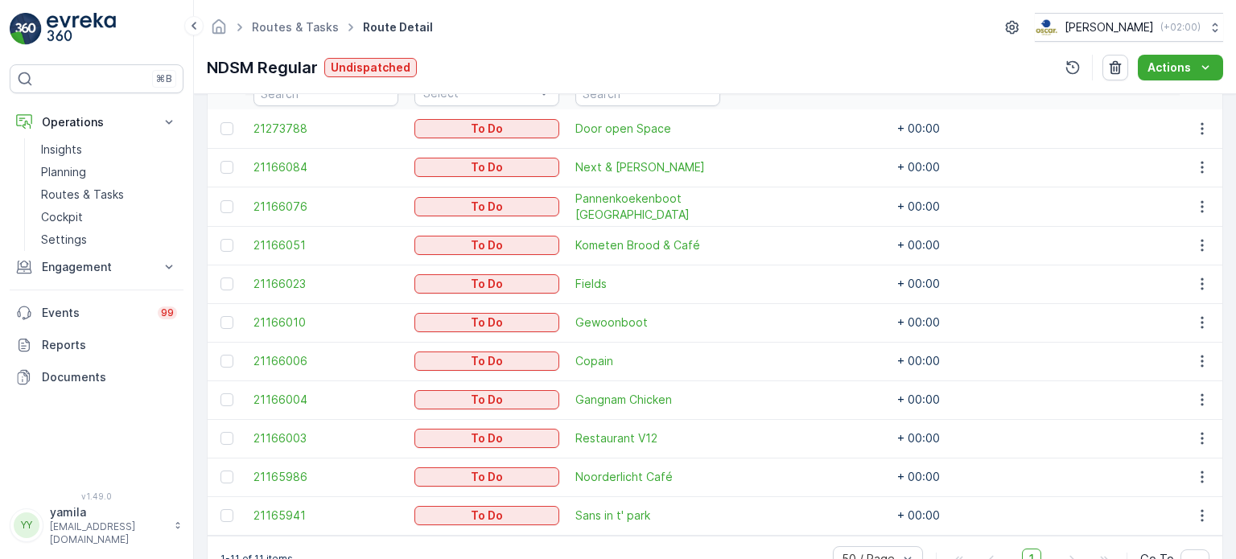
scroll to position [472, 0]
click at [618, 315] on span "Gewoonboot" at bounding box center [647, 322] width 145 height 16
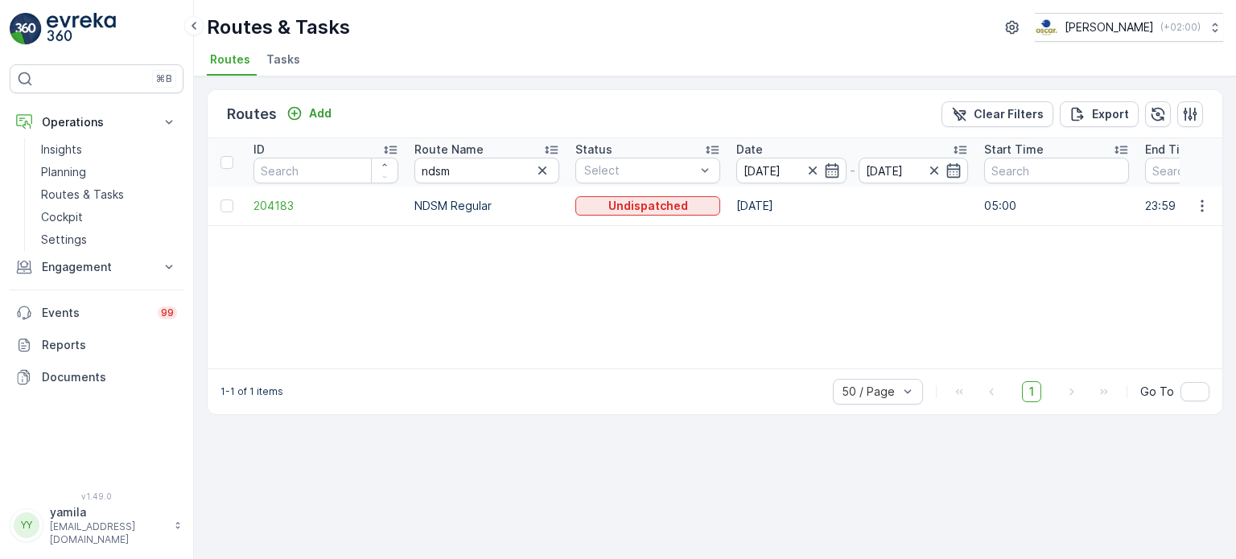
click at [274, 54] on span "Tasks" at bounding box center [283, 60] width 34 height 16
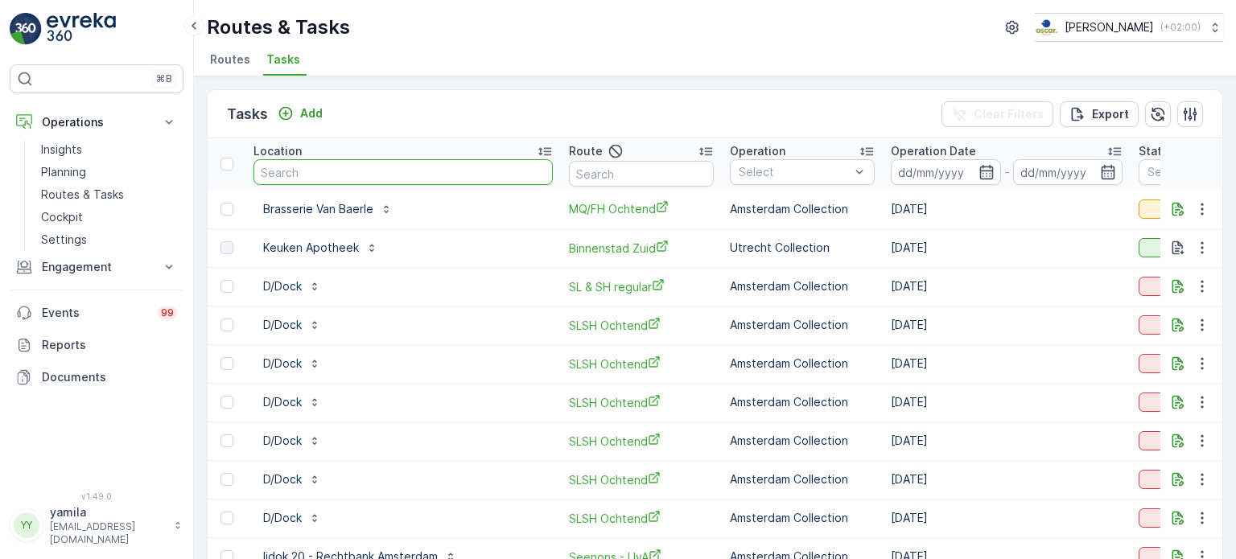
click at [369, 175] on input "text" at bounding box center [403, 172] width 299 height 26
type input "buurman"
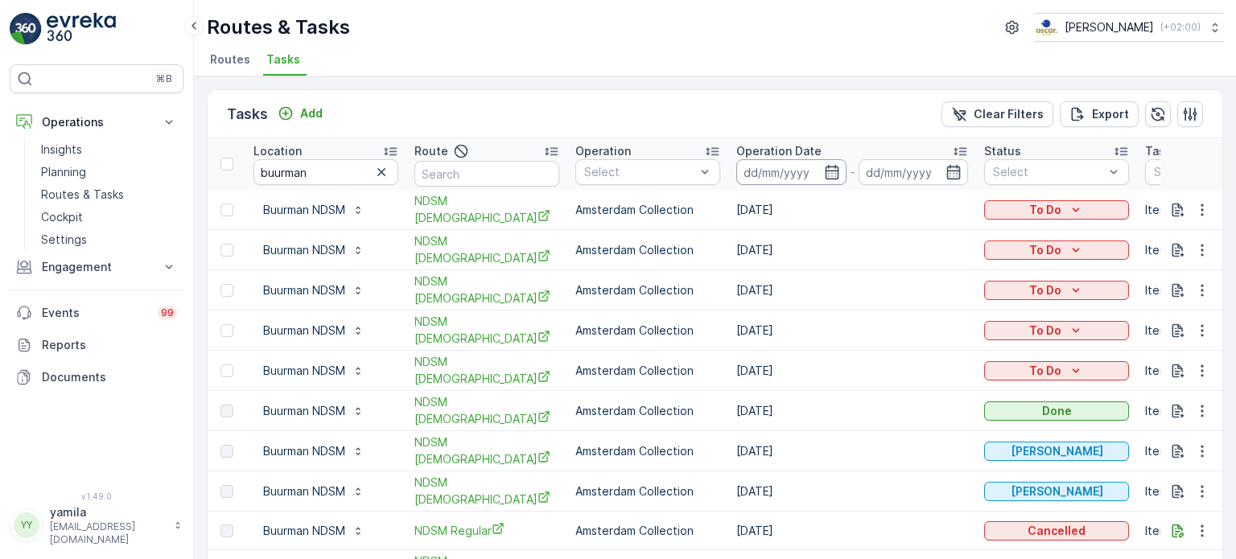
click at [777, 183] on input at bounding box center [791, 172] width 110 height 26
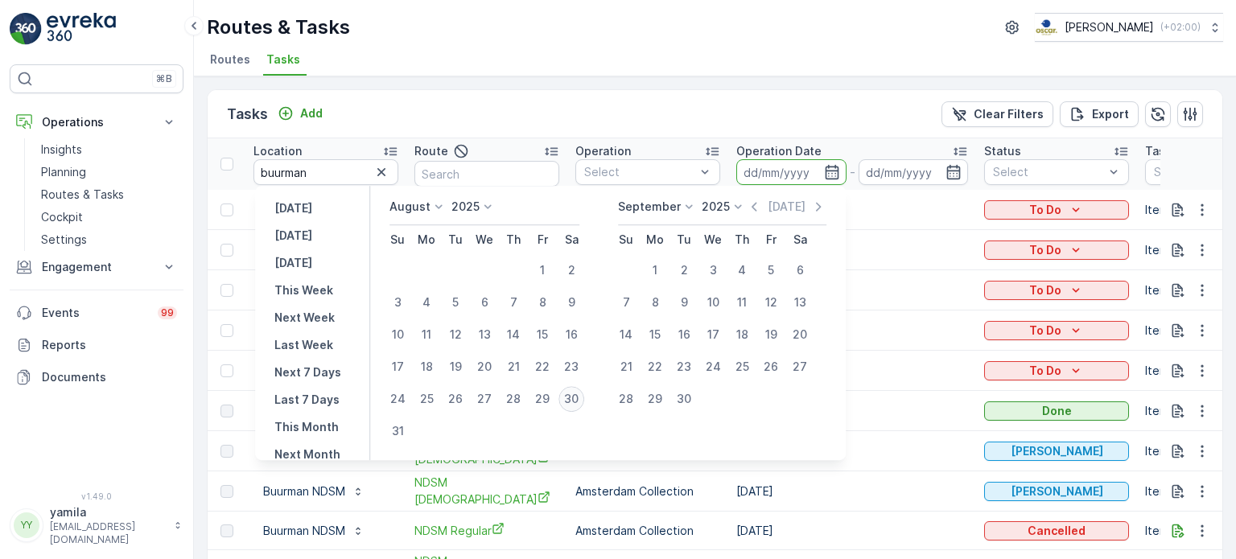
click at [583, 396] on div "30" at bounding box center [572, 399] width 26 height 26
type input "[DATE]"
click at [583, 396] on div "30" at bounding box center [572, 399] width 26 height 26
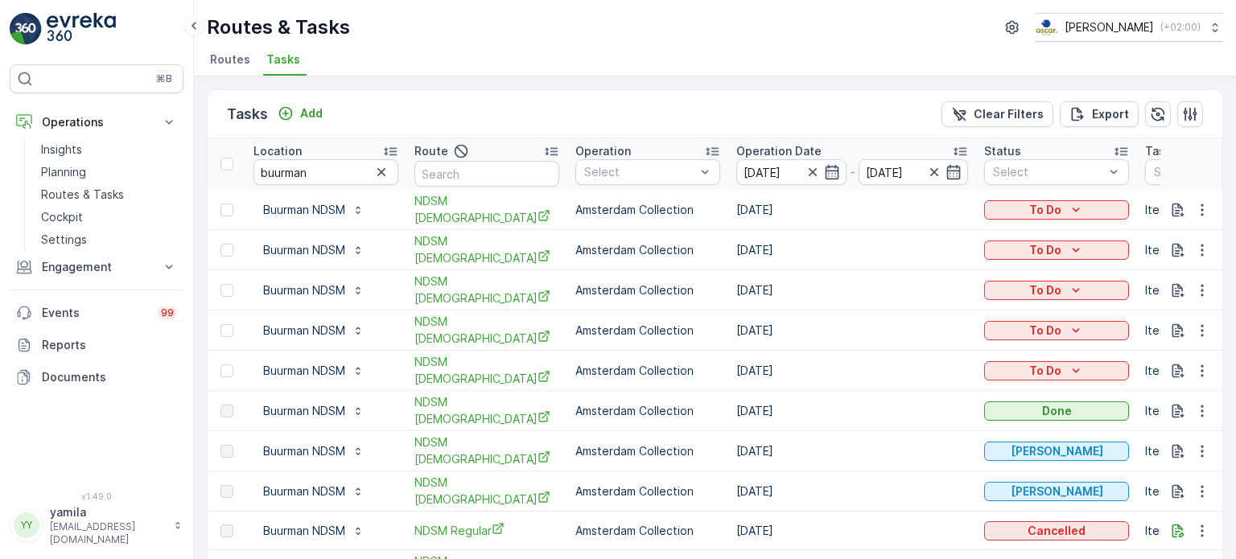
type input "[DATE]"
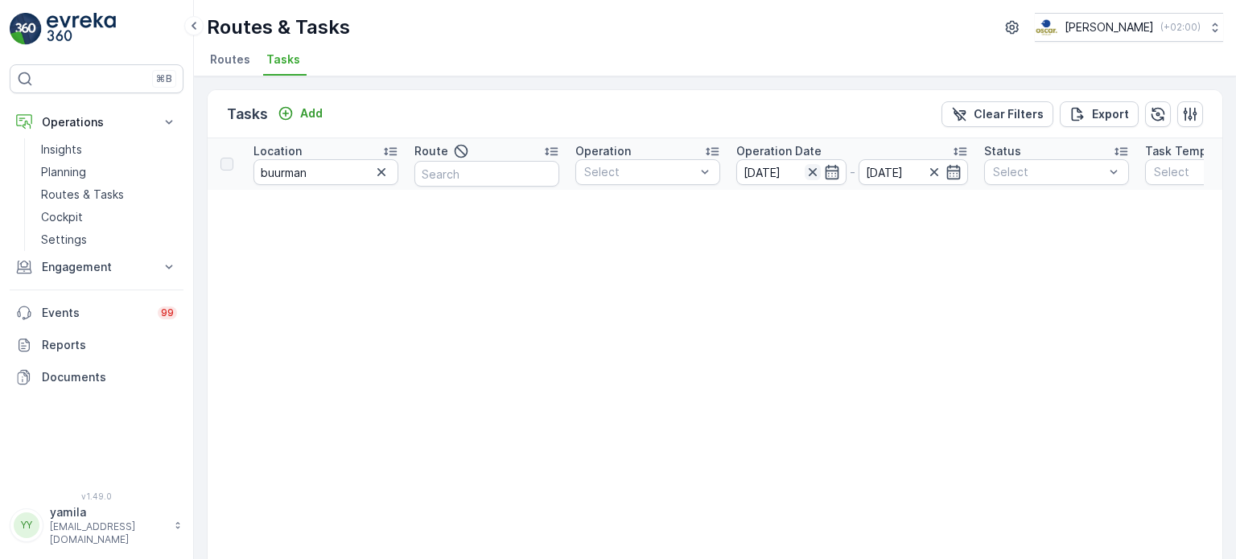
click at [818, 176] on icon "button" at bounding box center [813, 172] width 16 height 16
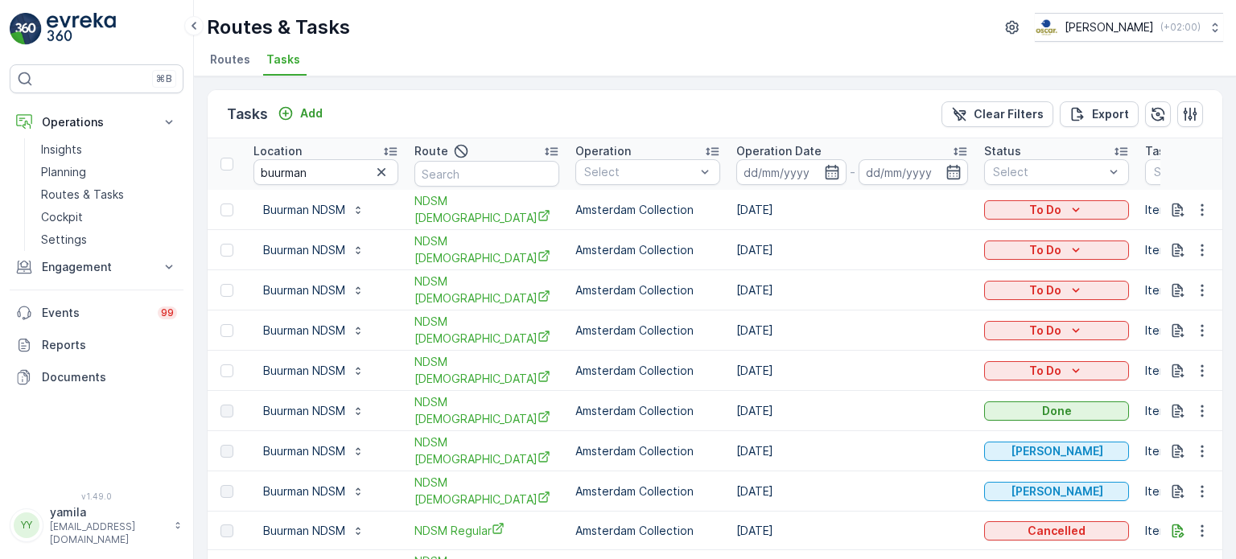
click at [818, 176] on input at bounding box center [791, 172] width 110 height 26
click at [765, 79] on div "Tasks Add Clear Filters Export Location buurman Route Operation Select Operatio…" at bounding box center [715, 317] width 1042 height 483
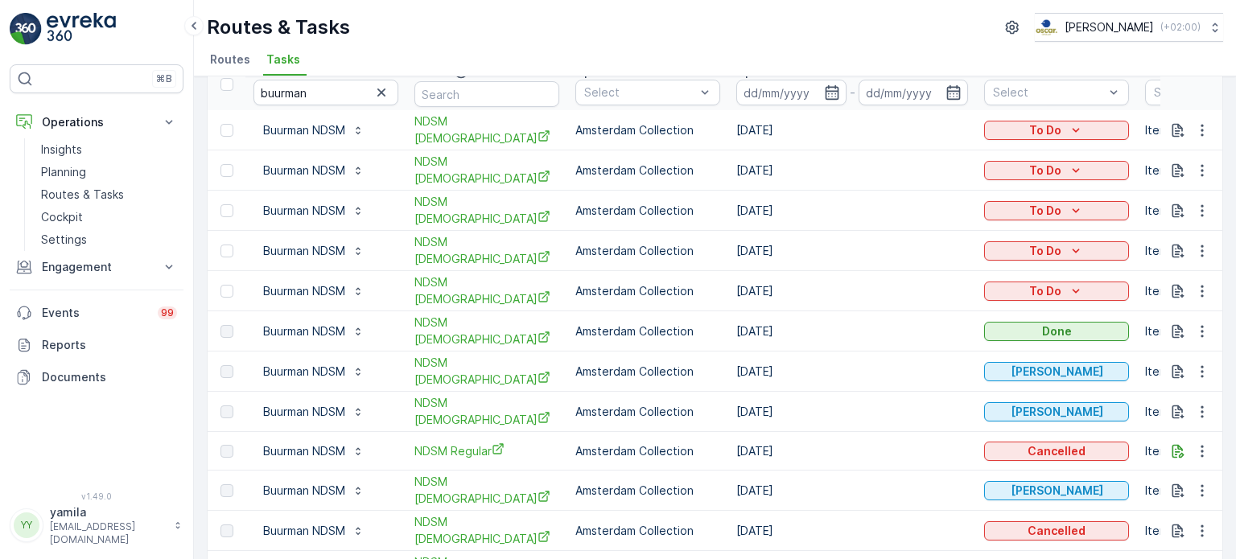
scroll to position [80, 0]
click at [1201, 205] on icon "button" at bounding box center [1202, 210] width 16 height 16
click at [1158, 273] on span "Change Route" at bounding box center [1161, 274] width 78 height 16
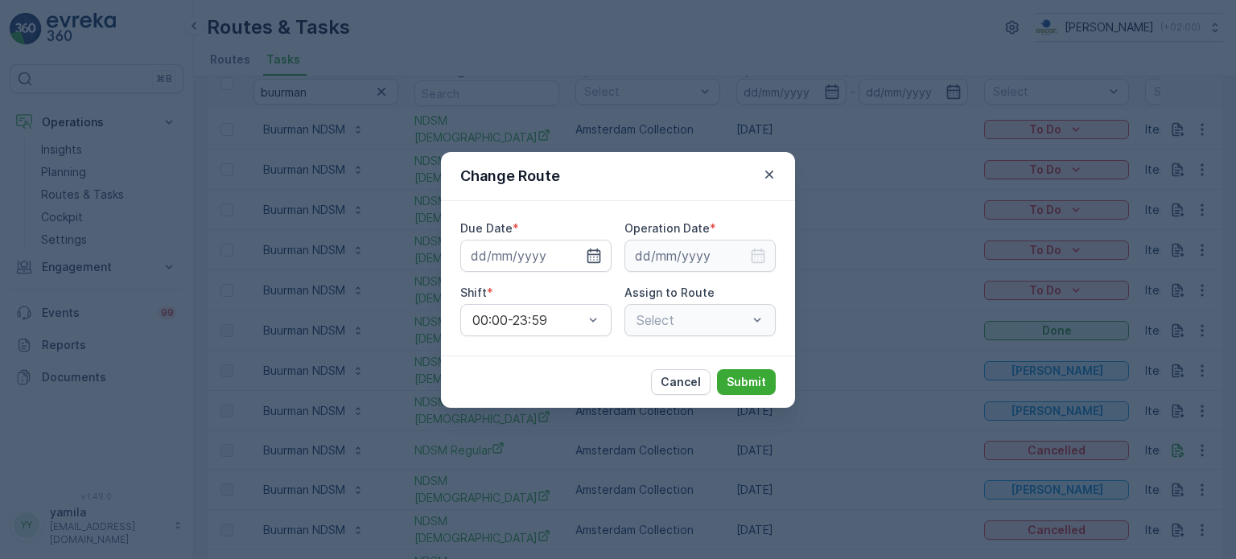
type input "29.08.2025"
click at [747, 321] on div "NDSM Oosterdok (Ended) - Amsterdam" at bounding box center [700, 320] width 151 height 32
click at [721, 321] on div at bounding box center [692, 320] width 114 height 14
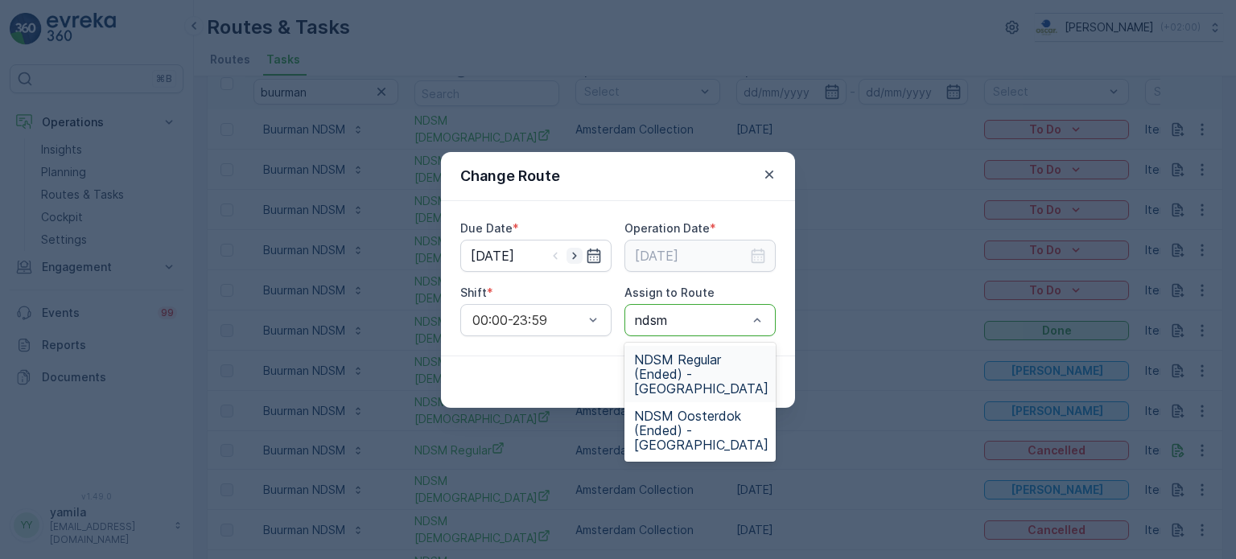
type input "ndsm"
click at [574, 254] on icon "button" at bounding box center [574, 255] width 4 height 7
type input "[DATE]"
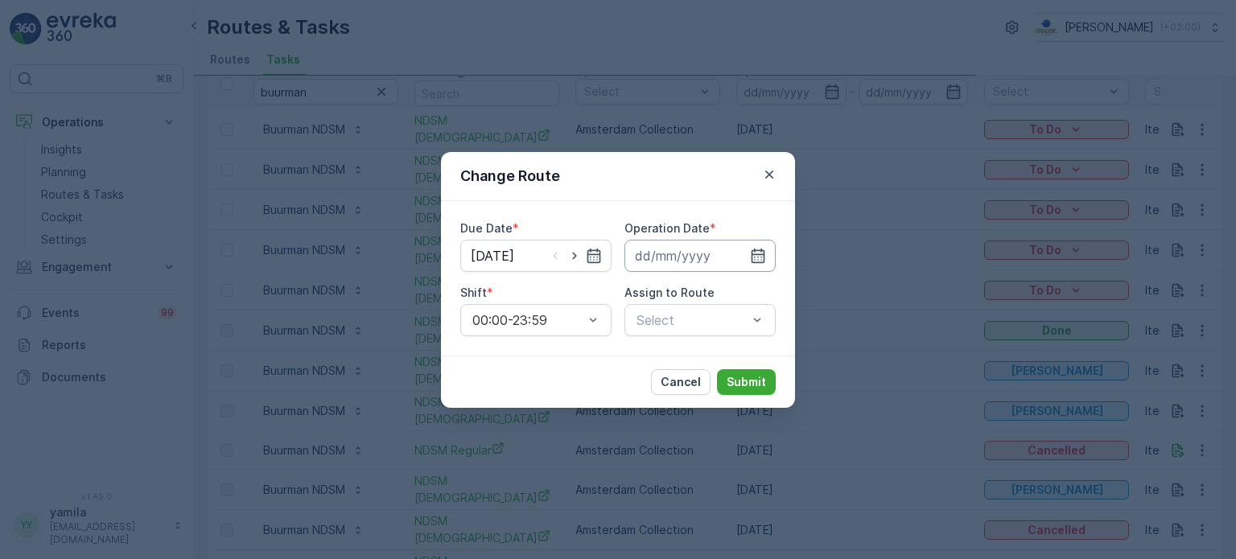
click at [719, 250] on input at bounding box center [700, 256] width 151 height 32
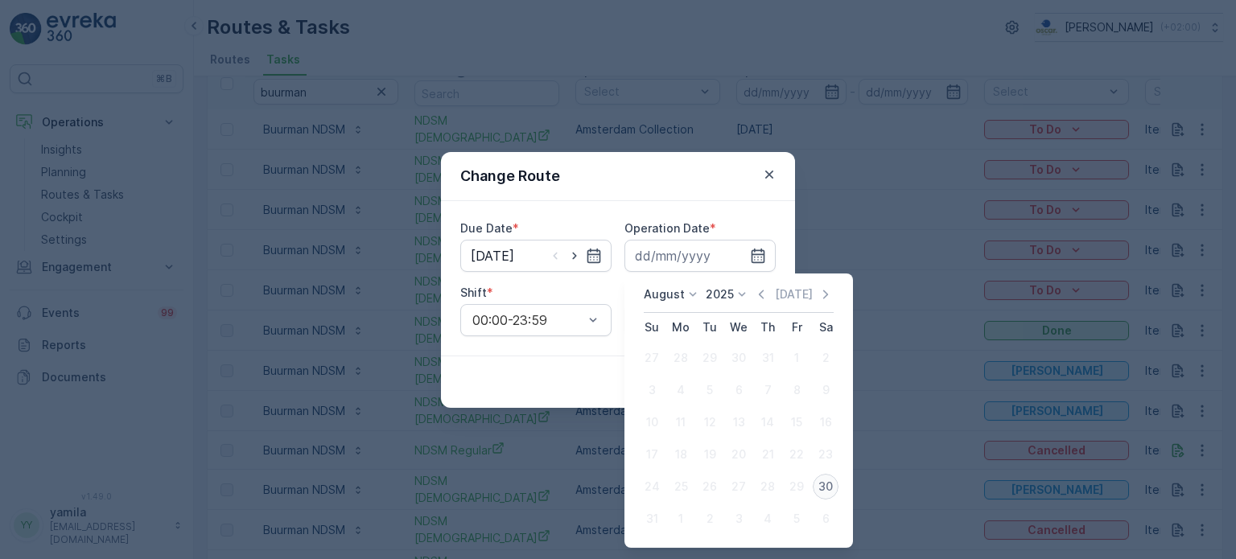
click at [824, 485] on div "30" at bounding box center [826, 487] width 26 height 26
type input "[DATE]"
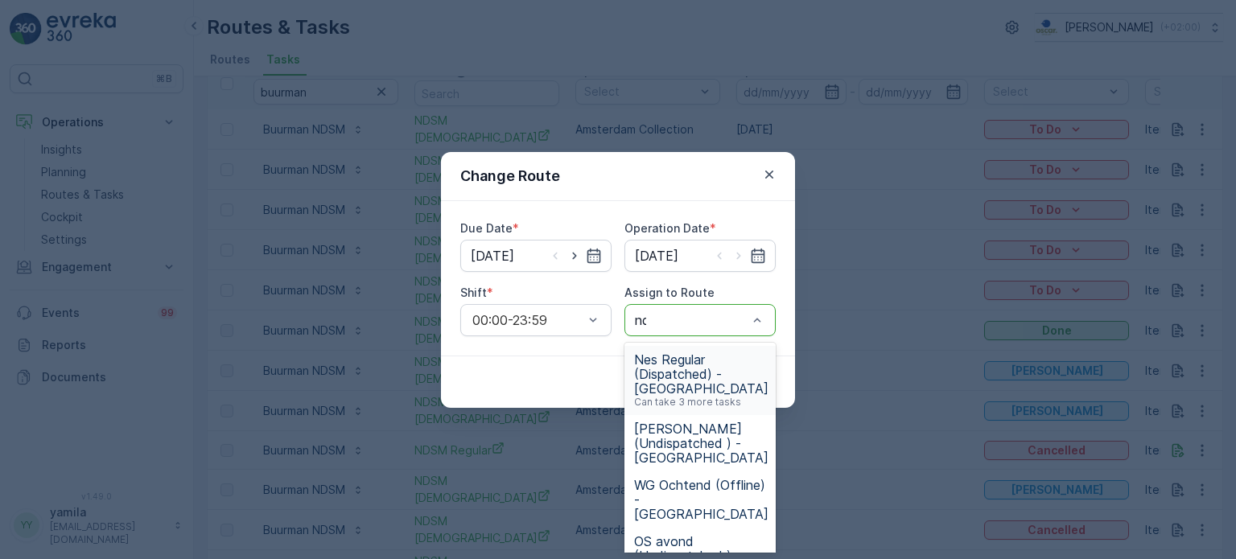
type input "ndsm"
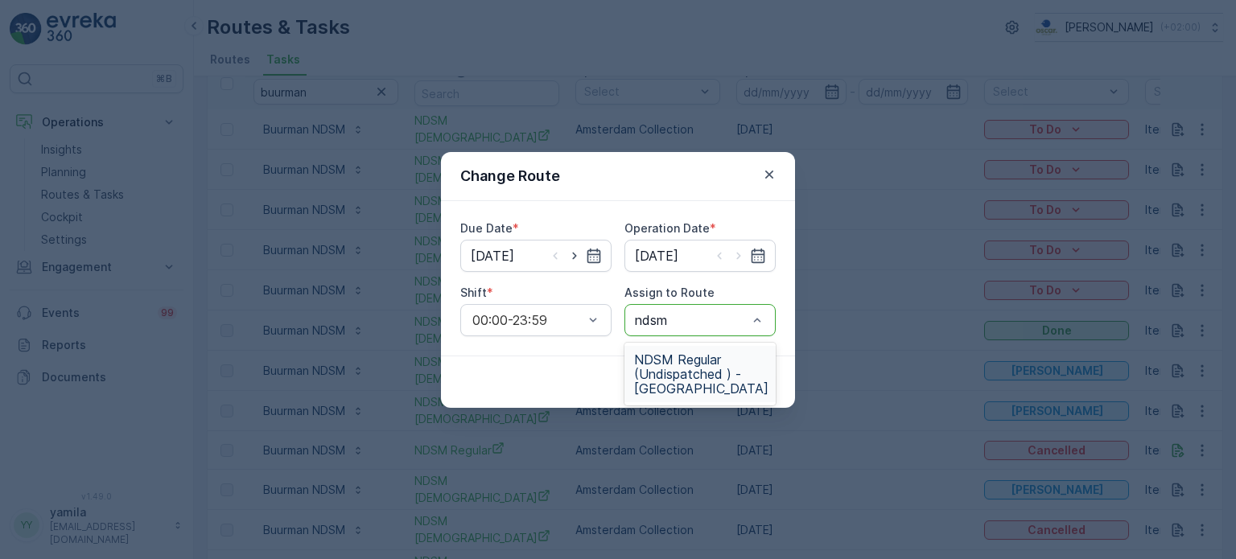
click at [702, 360] on span "NDSM Regular (Undispatched ) - Amsterdam" at bounding box center [701, 374] width 134 height 43
click at [735, 374] on p "Submit" at bounding box center [746, 382] width 39 height 16
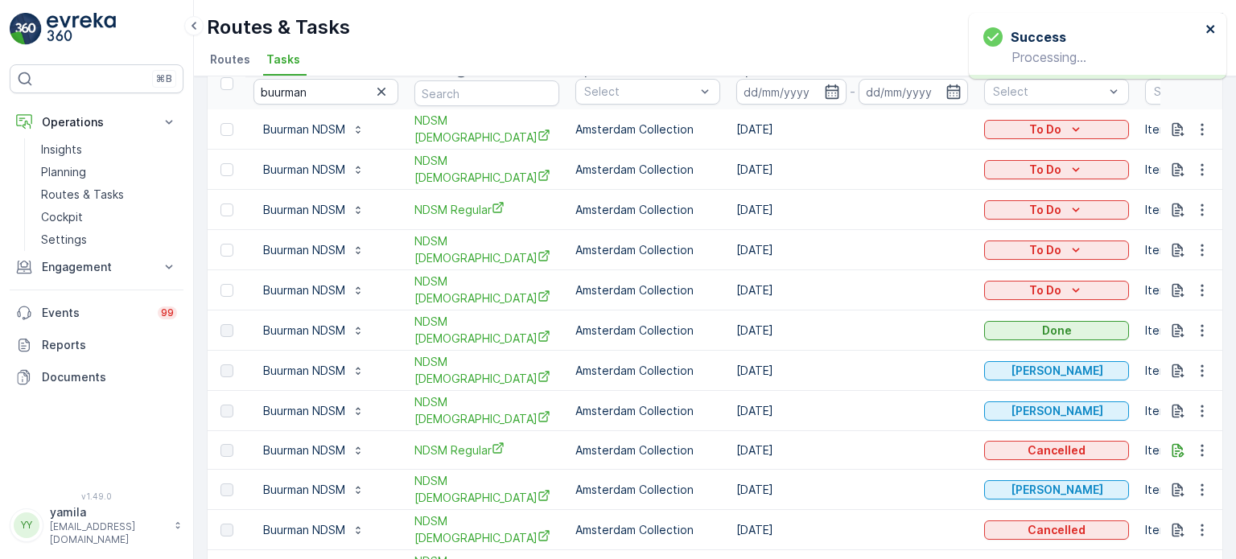
click at [1214, 28] on icon "close" at bounding box center [1211, 29] width 11 height 13
click at [1191, 183] on td at bounding box center [1192, 170] width 63 height 40
click at [1198, 202] on icon "button" at bounding box center [1202, 210] width 16 height 16
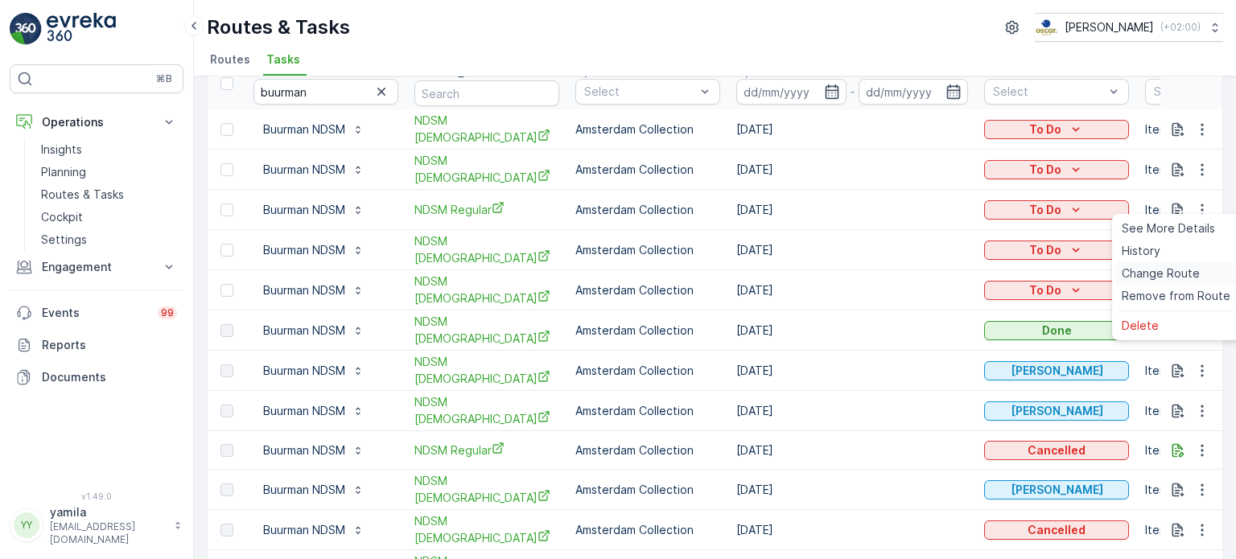
click at [1158, 276] on span "Change Route" at bounding box center [1161, 274] width 78 height 16
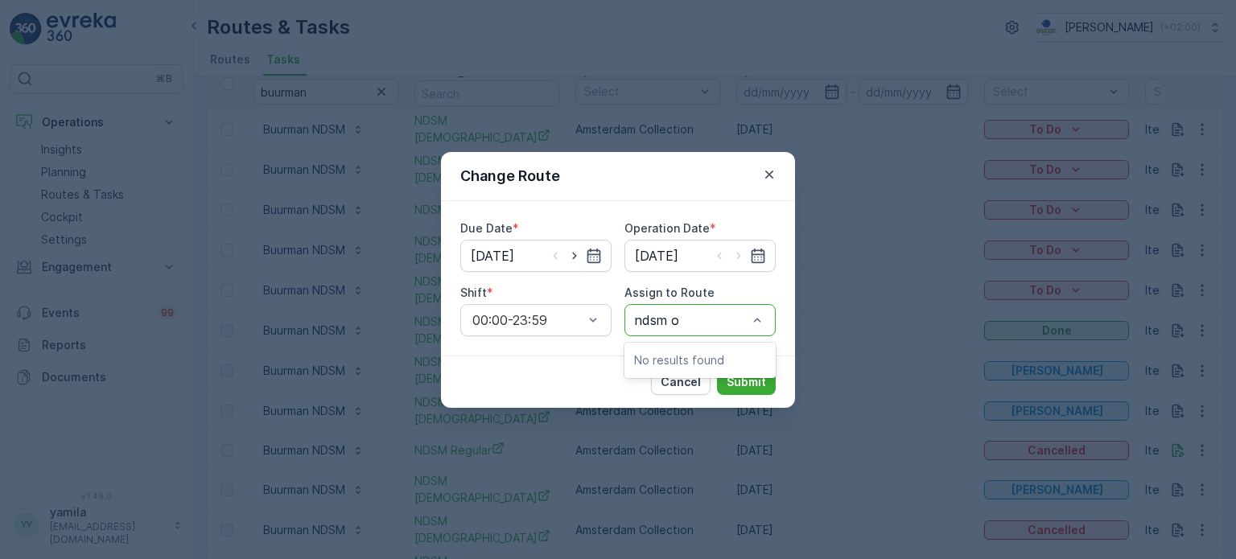
type input "ndsm"
click at [695, 375] on span "NDSM Regular (Undispatched ) - Amsterdam" at bounding box center [701, 374] width 134 height 43
click at [732, 390] on button "Submit" at bounding box center [746, 382] width 59 height 26
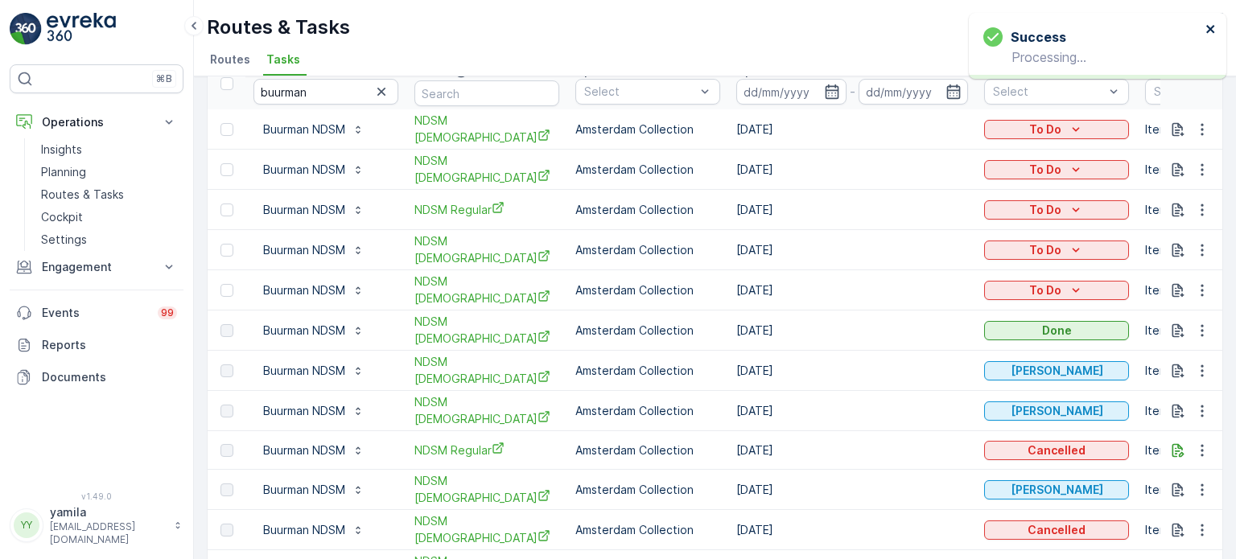
click at [1207, 30] on icon "close" at bounding box center [1211, 29] width 11 height 13
click at [464, 202] on span "NDSM Regular" at bounding box center [486, 209] width 145 height 17
click at [246, 66] on span "Routes" at bounding box center [230, 60] width 40 height 16
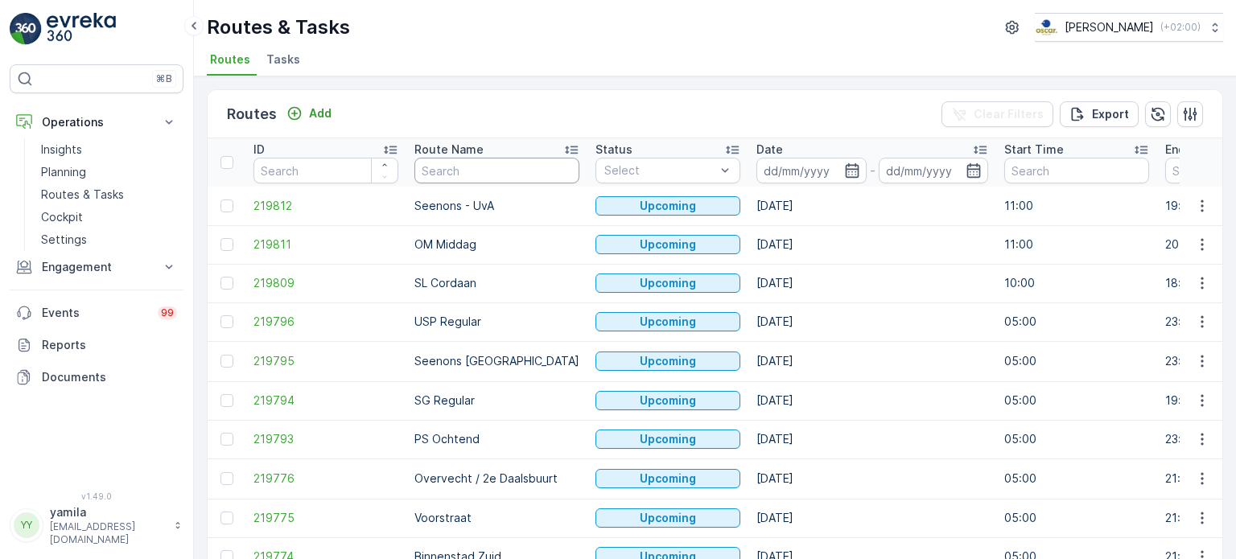
click at [437, 171] on input "text" at bounding box center [496, 171] width 165 height 26
type input "ndsm"
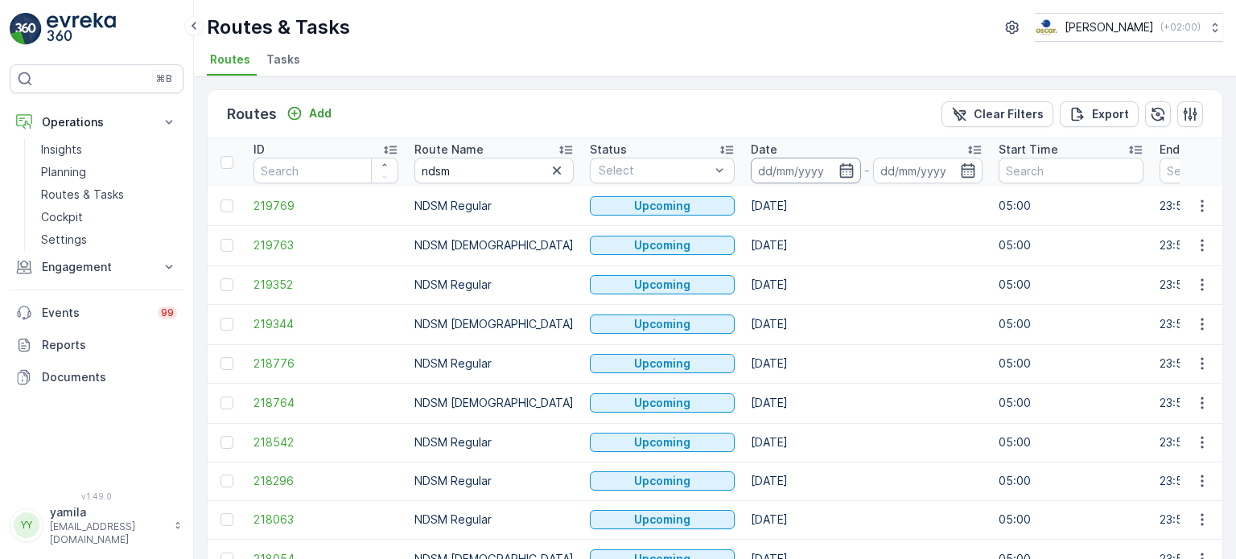
click at [783, 171] on input at bounding box center [806, 171] width 110 height 26
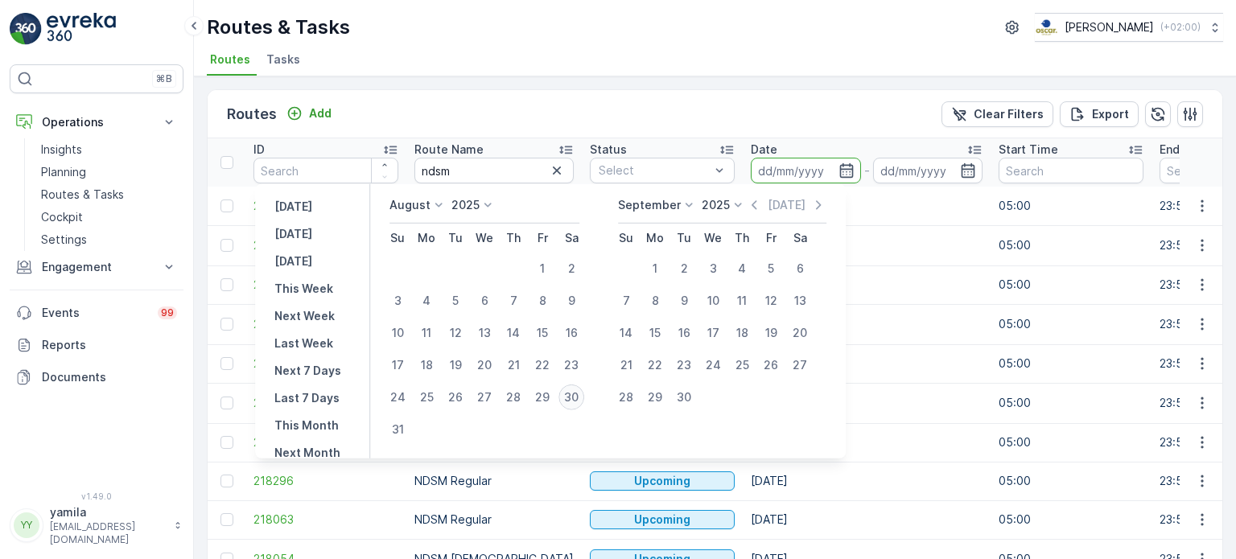
click at [579, 399] on div "30" at bounding box center [572, 398] width 26 height 26
type input "[DATE]"
click at [579, 399] on div "30" at bounding box center [572, 398] width 26 height 26
type input "[DATE]"
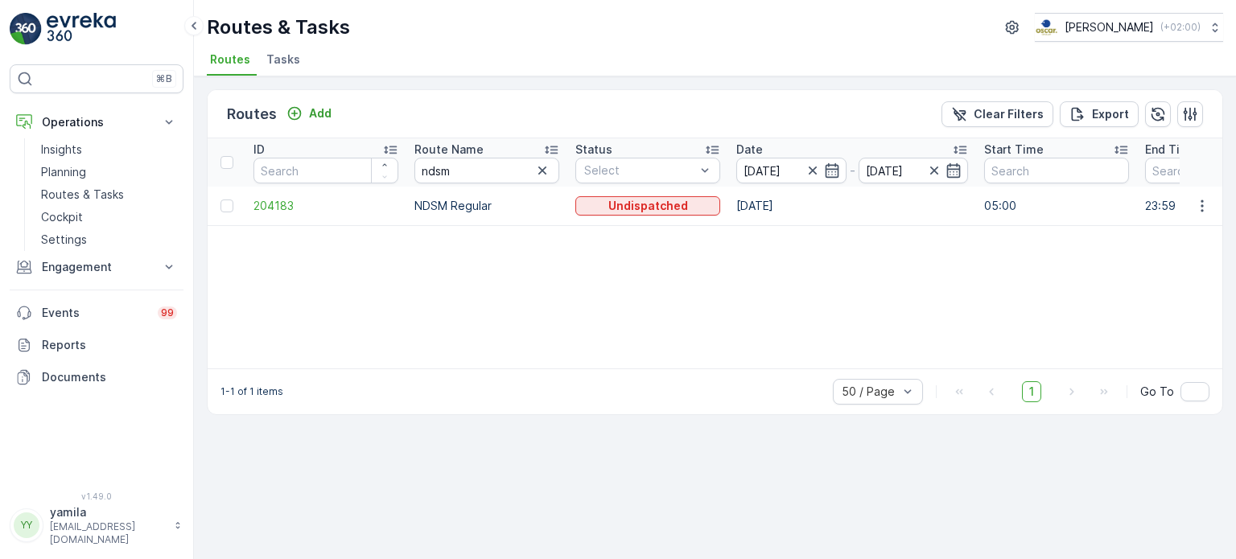
scroll to position [0, 135]
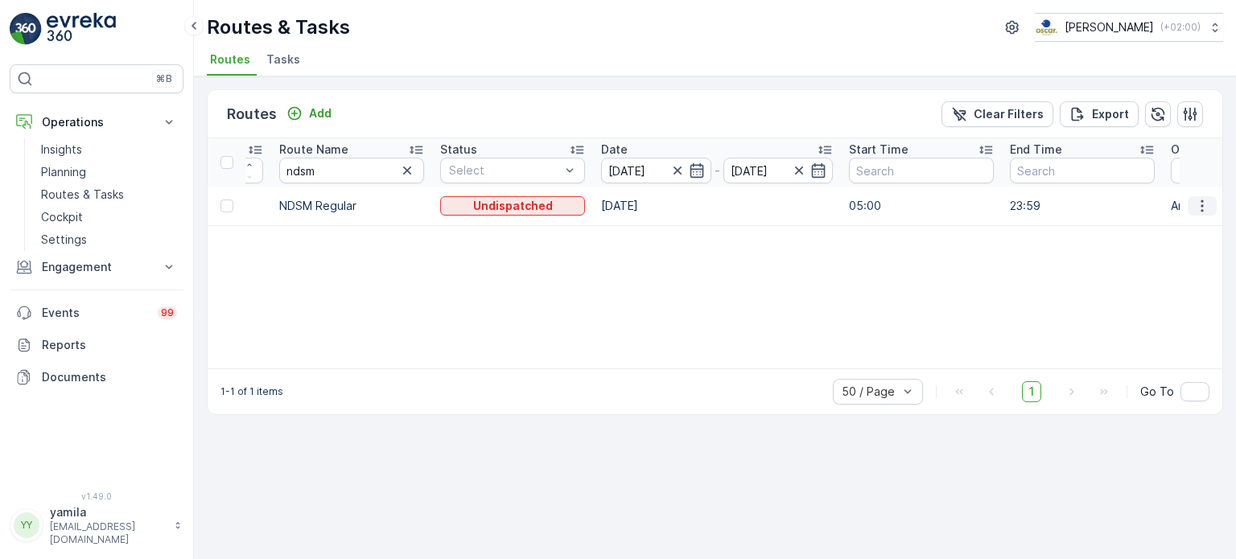
click at [1201, 202] on icon "button" at bounding box center [1202, 206] width 16 height 16
click at [1161, 231] on span "See More Details" at bounding box center [1164, 229] width 93 height 16
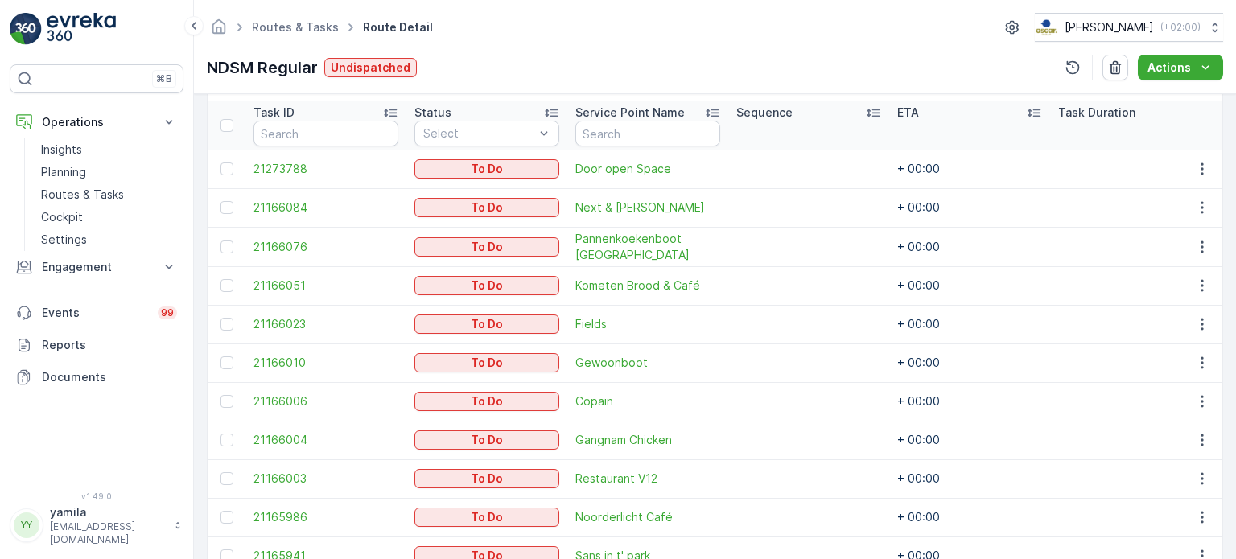
scroll to position [428, 0]
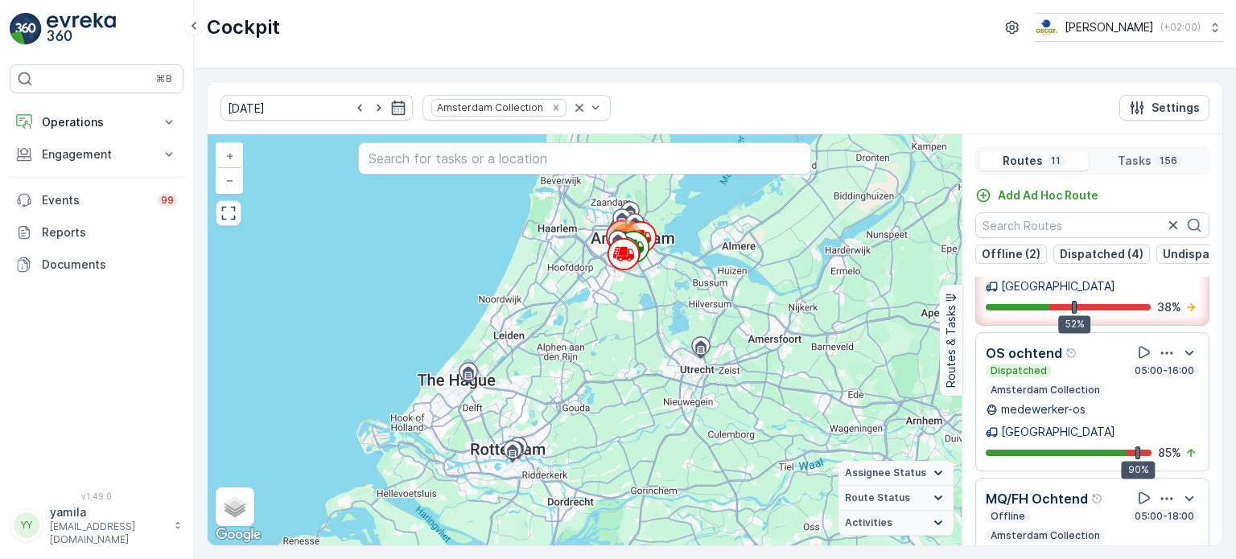
scroll to position [382, 0]
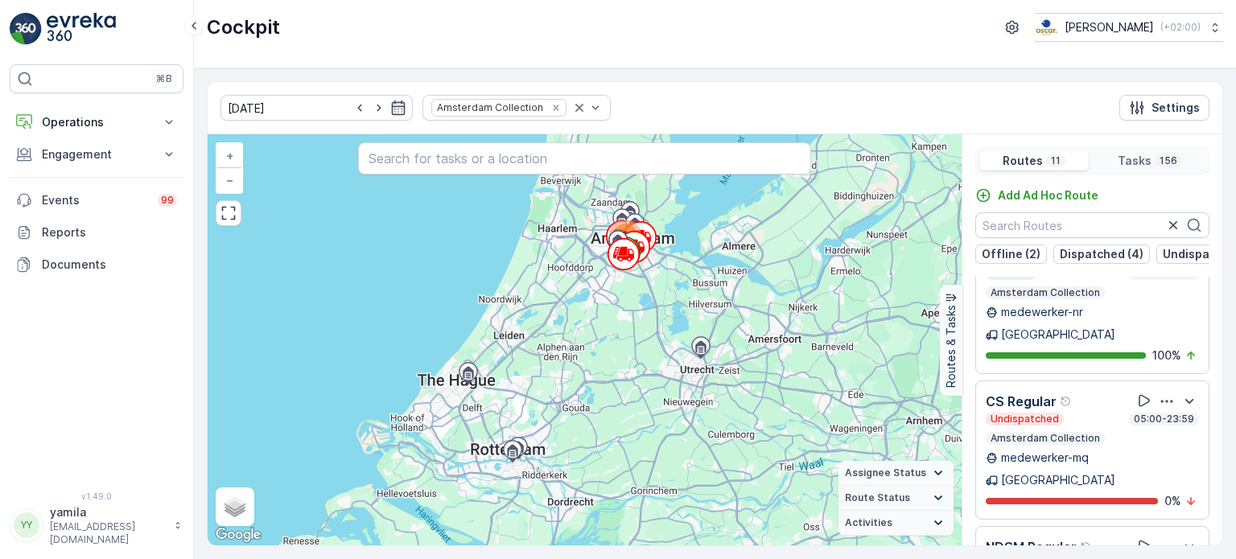
scroll to position [39, 0]
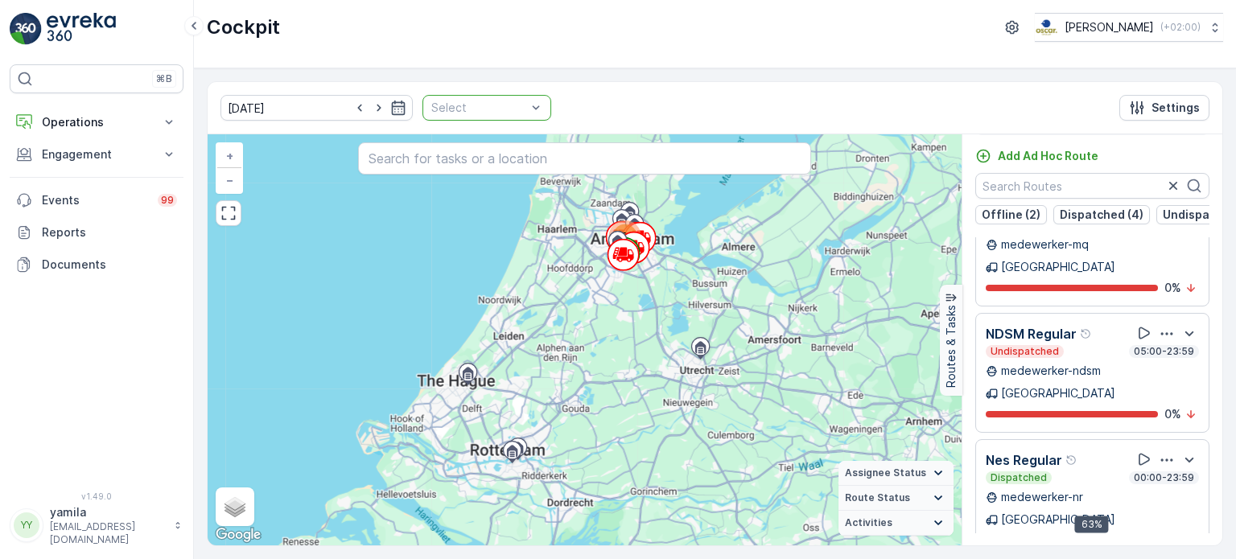
scroll to position [849, 0]
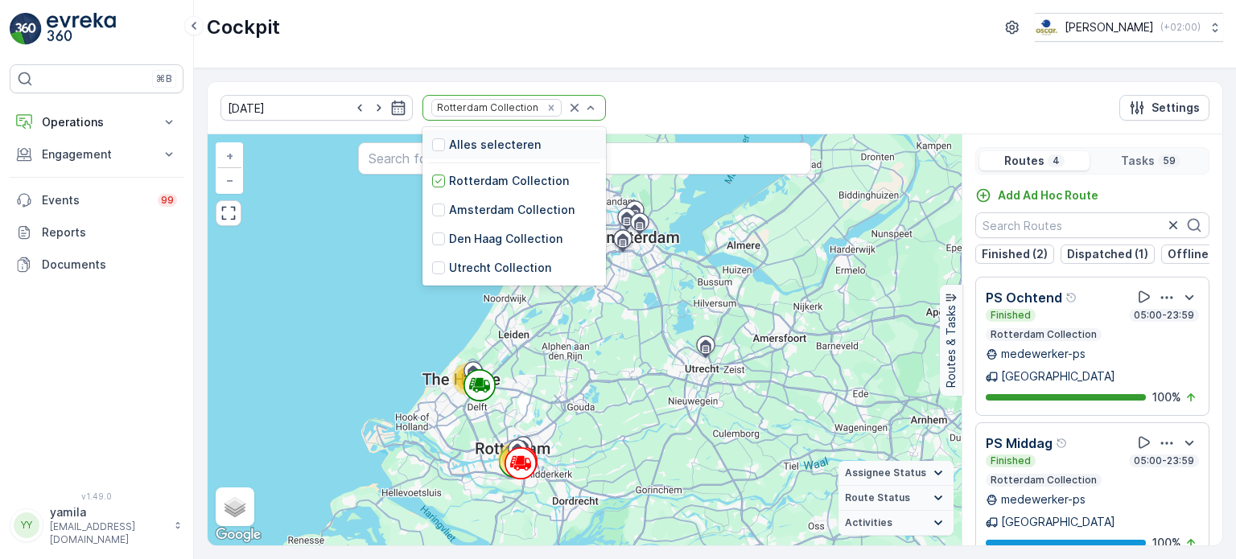
click at [567, 115] on div at bounding box center [583, 108] width 32 height 24
click at [548, 109] on icon "Remove Rotterdam Collection" at bounding box center [551, 108] width 6 height 6
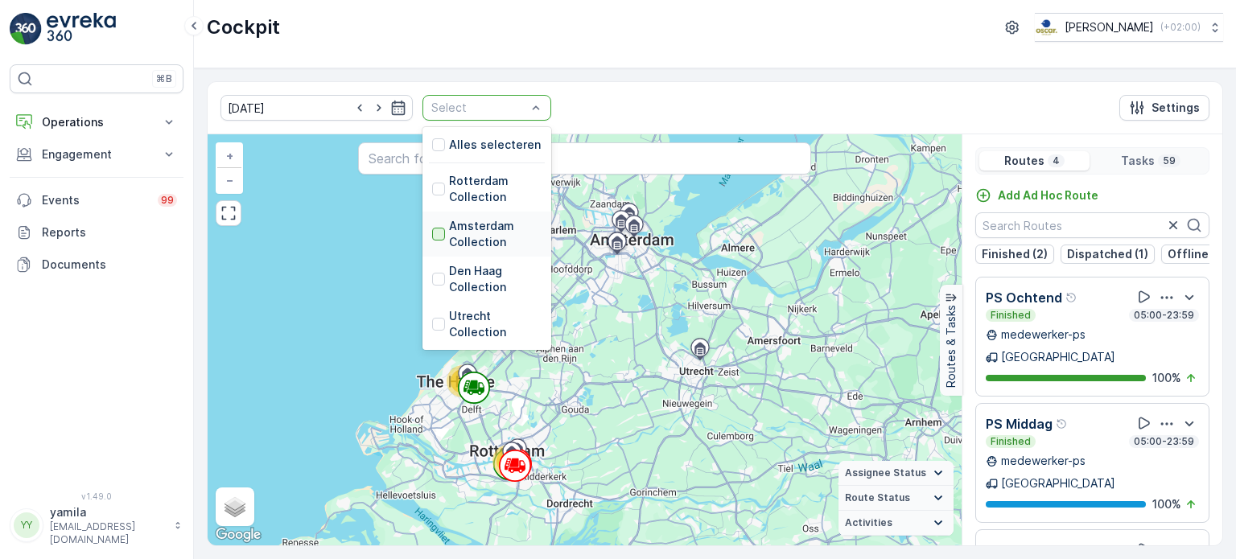
click at [432, 237] on div at bounding box center [438, 234] width 13 height 13
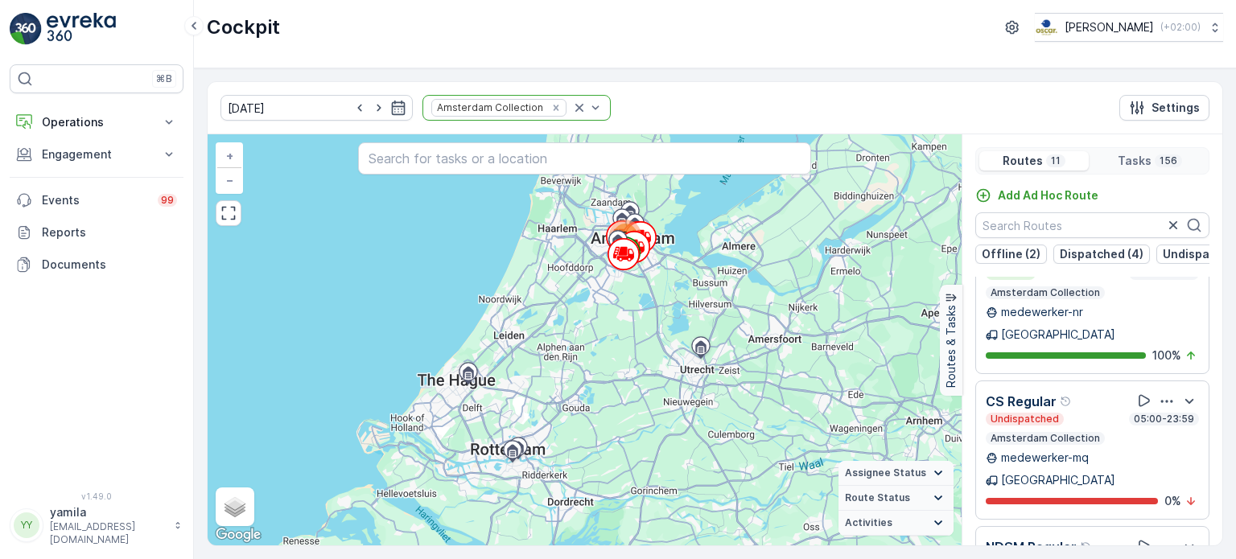
scroll to position [39, 0]
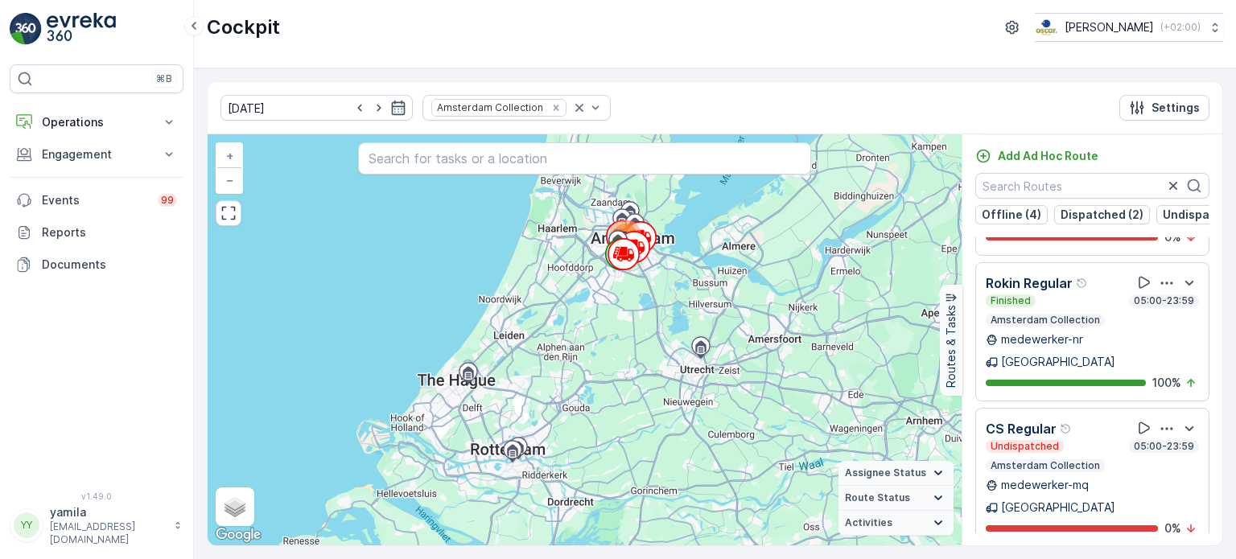
scroll to position [992, 0]
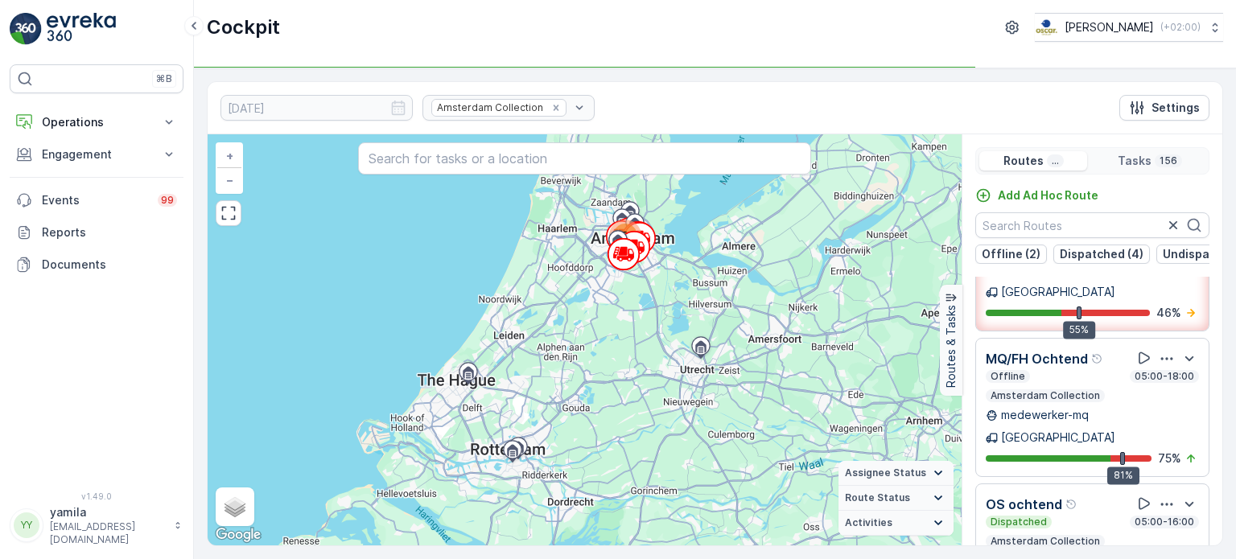
scroll to position [253, 0]
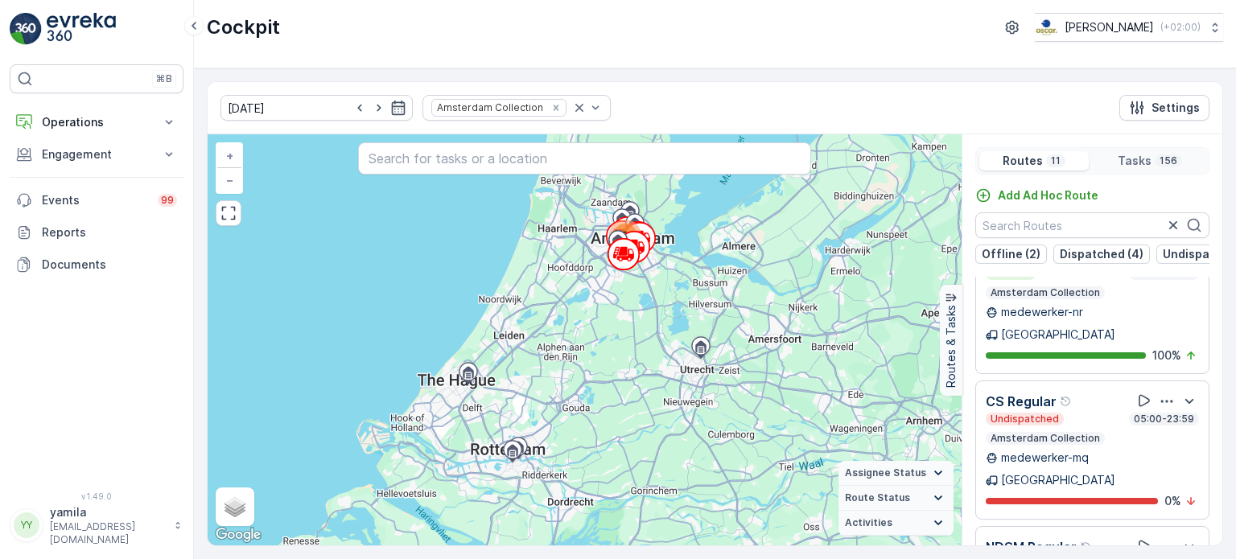
scroll to position [39, 0]
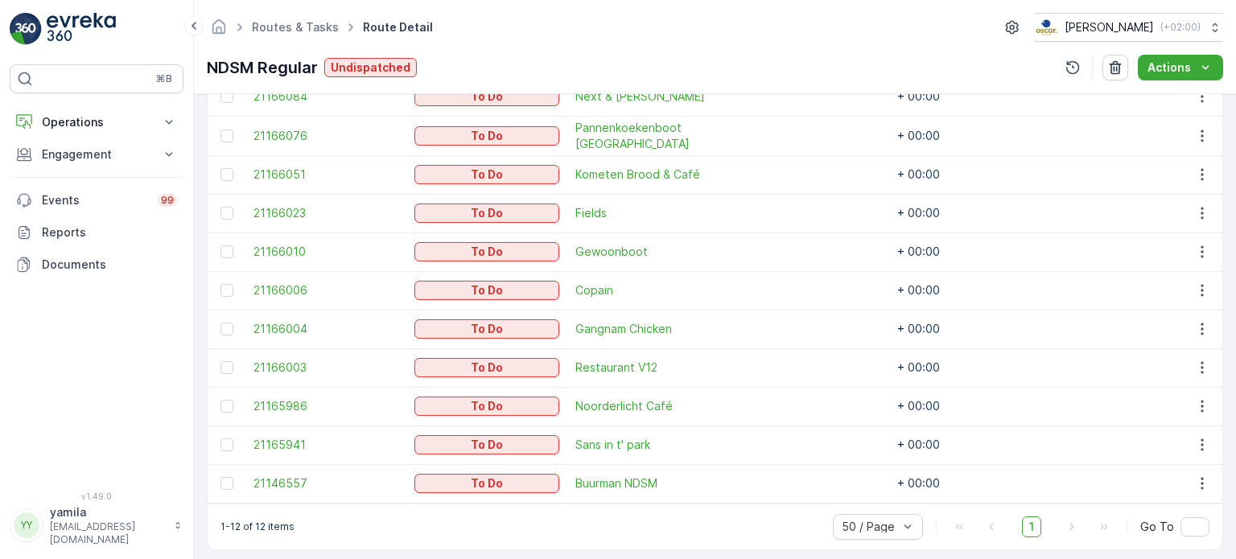
scroll to position [522, 0]
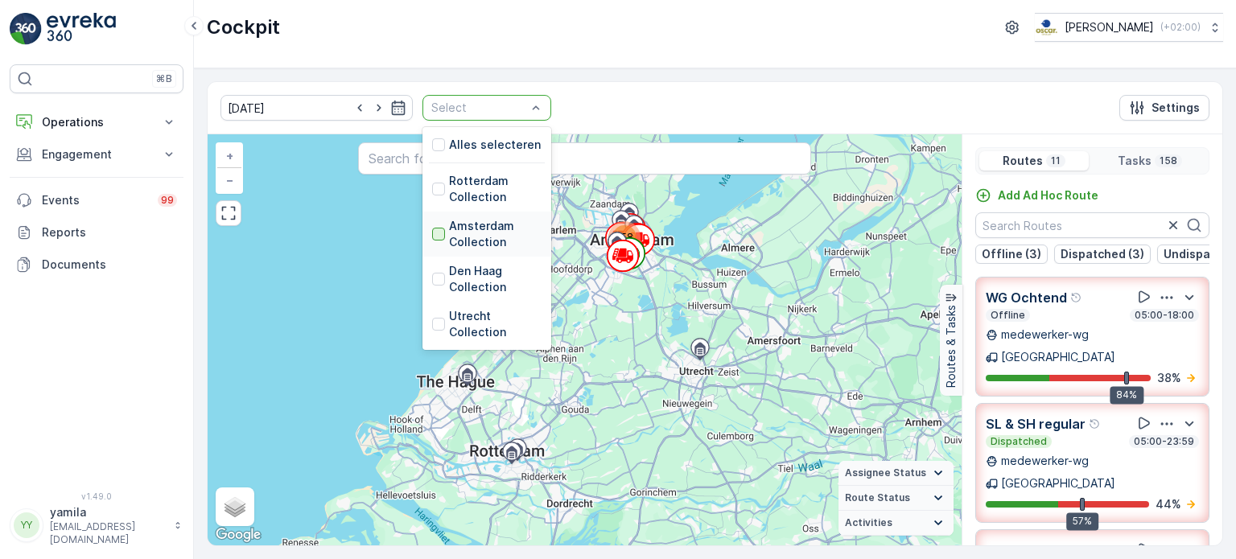
click at [432, 235] on div at bounding box center [438, 234] width 13 height 13
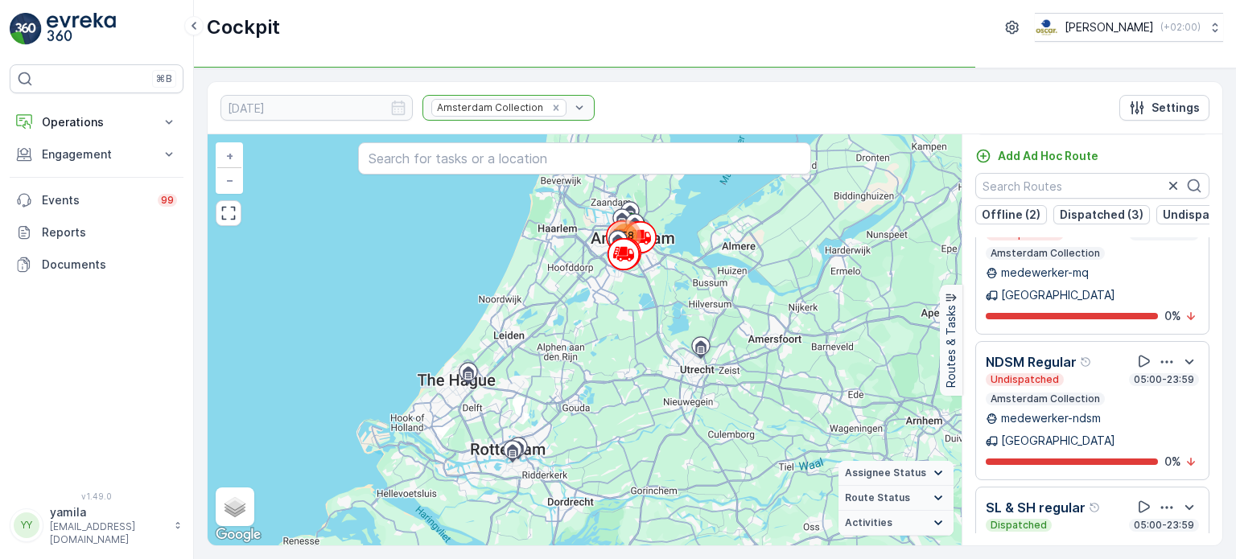
scroll to position [938, 0]
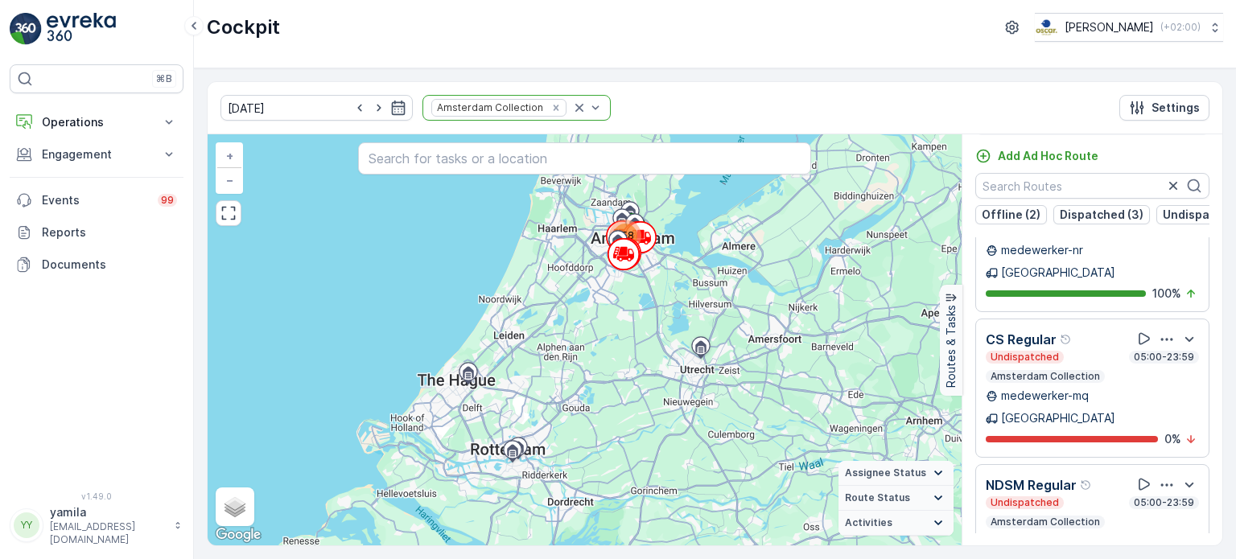
click at [1028, 476] on p "NDSM Regular" at bounding box center [1031, 485] width 91 height 19
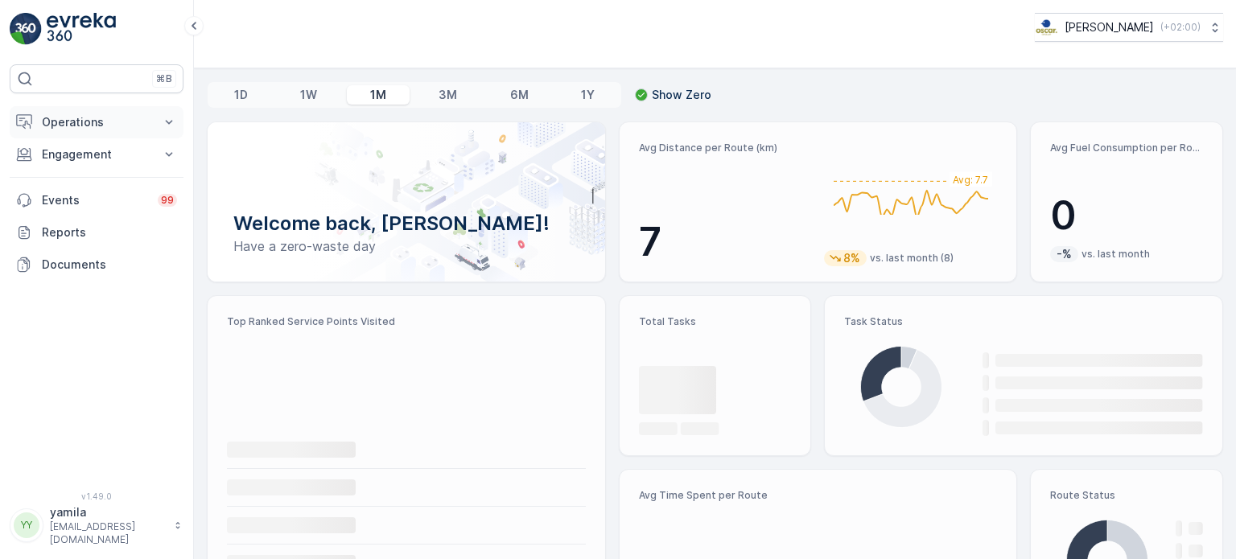
click at [109, 126] on p "Operations" at bounding box center [96, 122] width 109 height 16
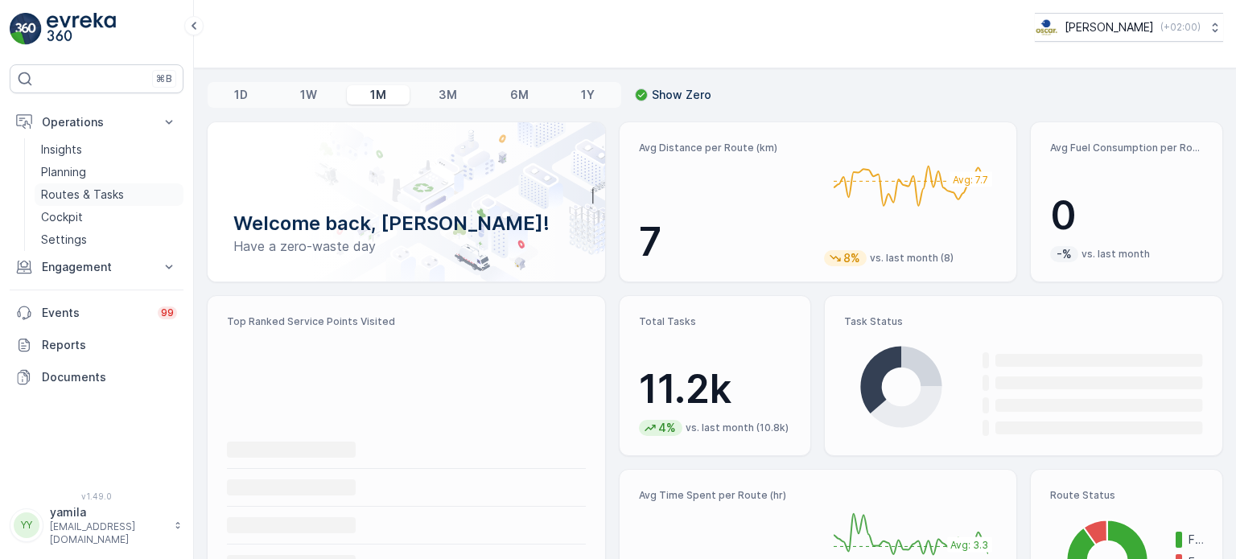
click at [80, 190] on p "Routes & Tasks" at bounding box center [82, 195] width 83 height 16
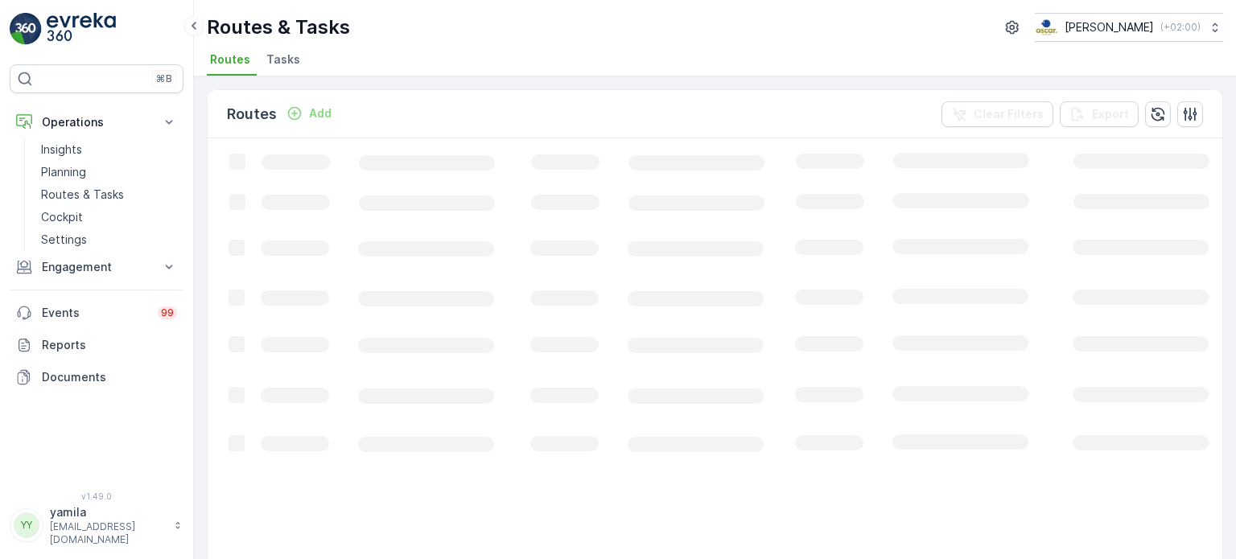
click at [287, 60] on span "Tasks" at bounding box center [283, 60] width 34 height 16
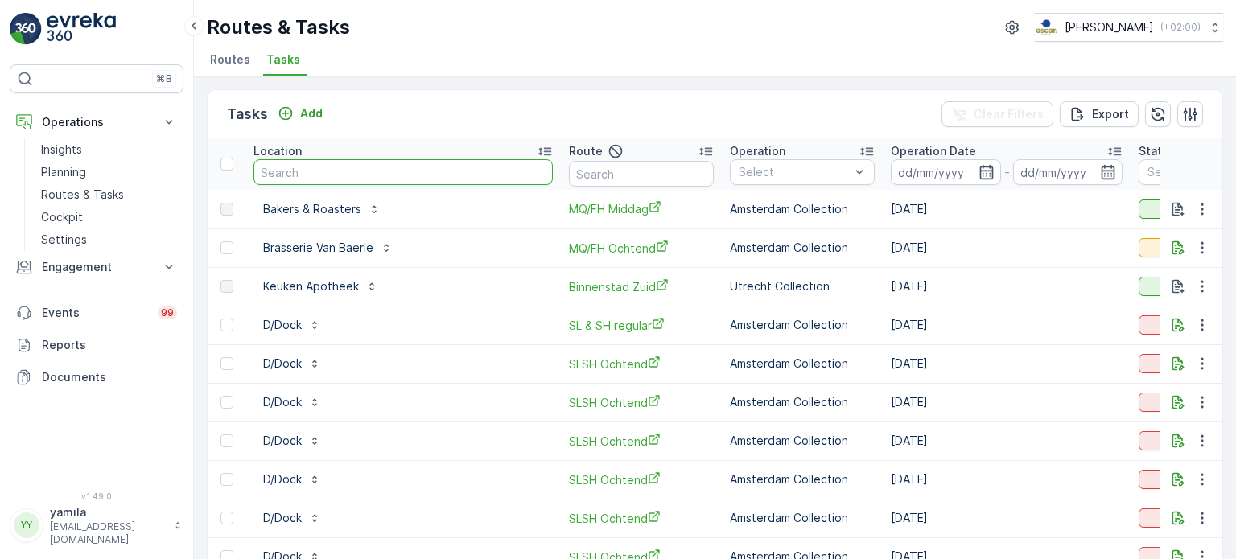
click at [323, 173] on input "text" at bounding box center [403, 172] width 299 height 26
type input "kometen"
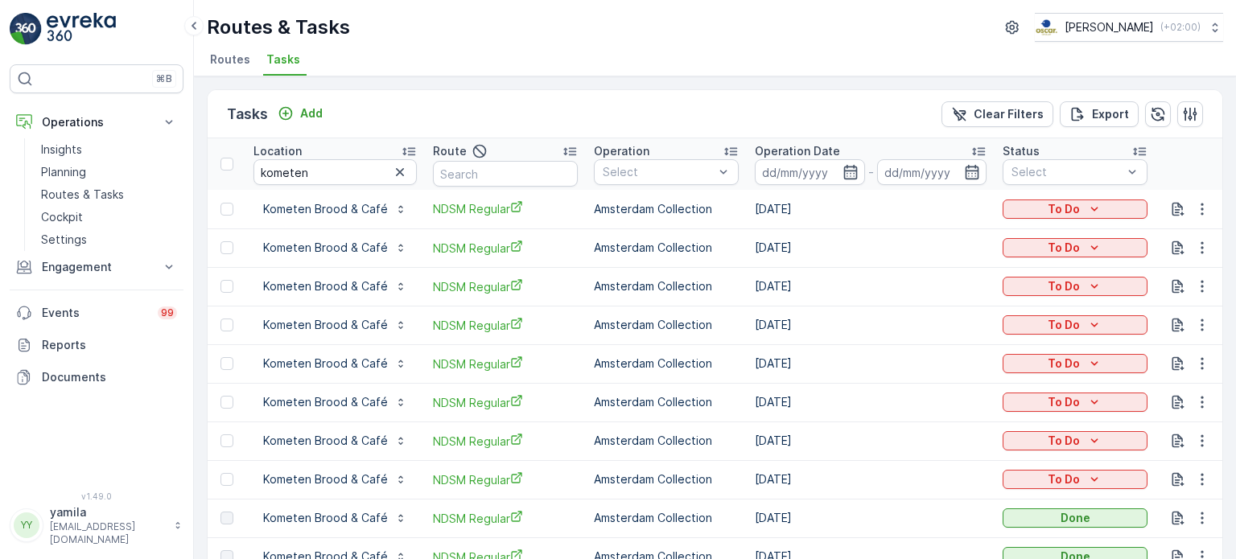
scroll to position [58, 0]
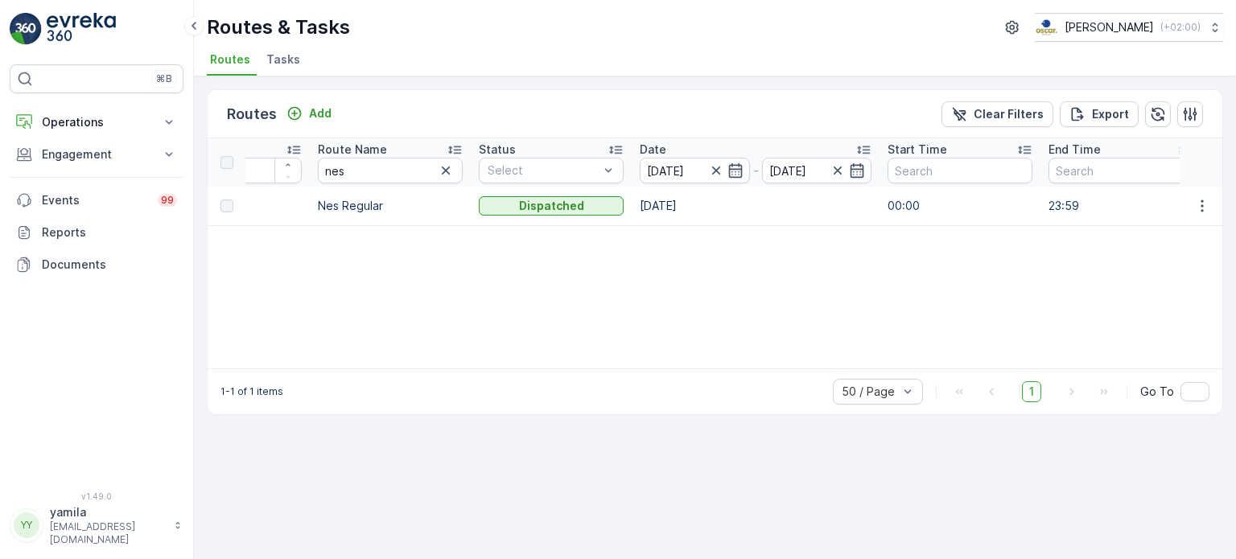
scroll to position [0, 11]
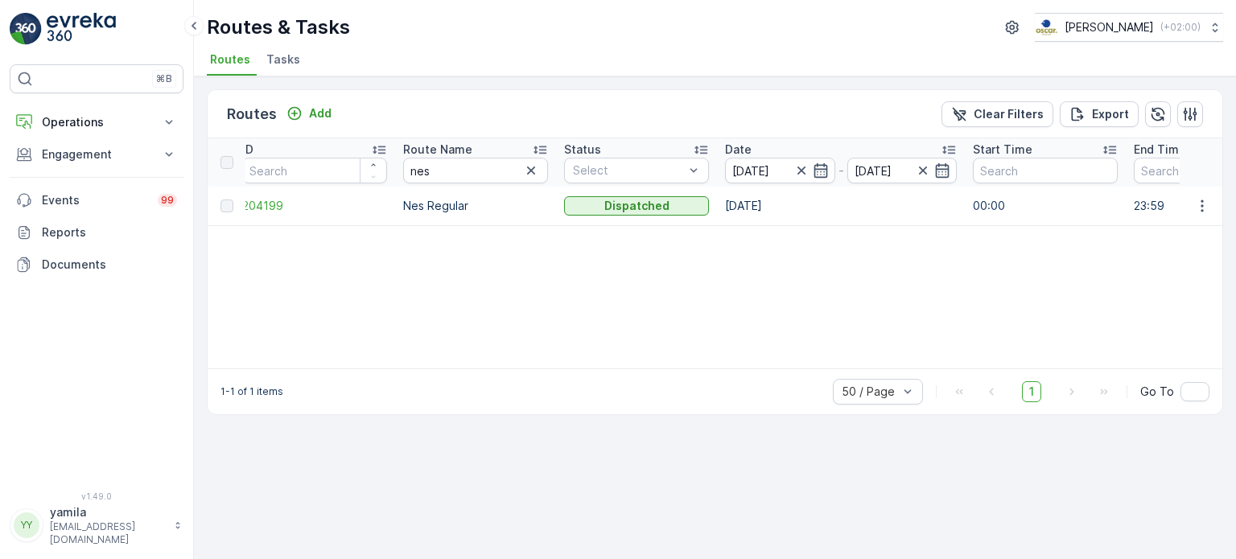
click at [281, 64] on span "Tasks" at bounding box center [283, 60] width 34 height 16
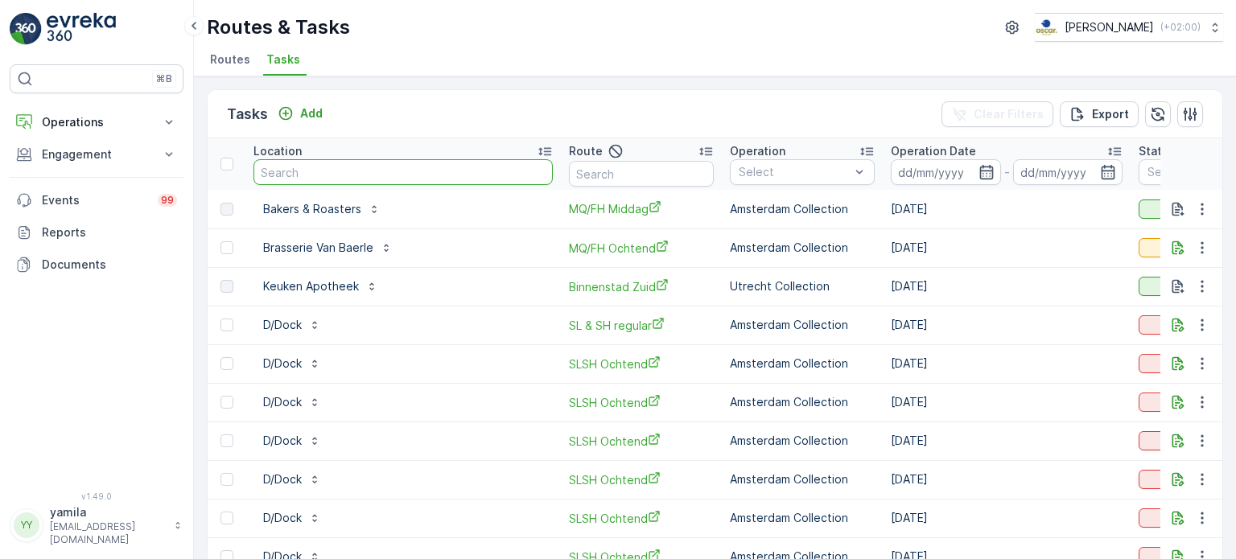
click at [319, 176] on input "text" at bounding box center [403, 172] width 299 height 26
type input "kometen"
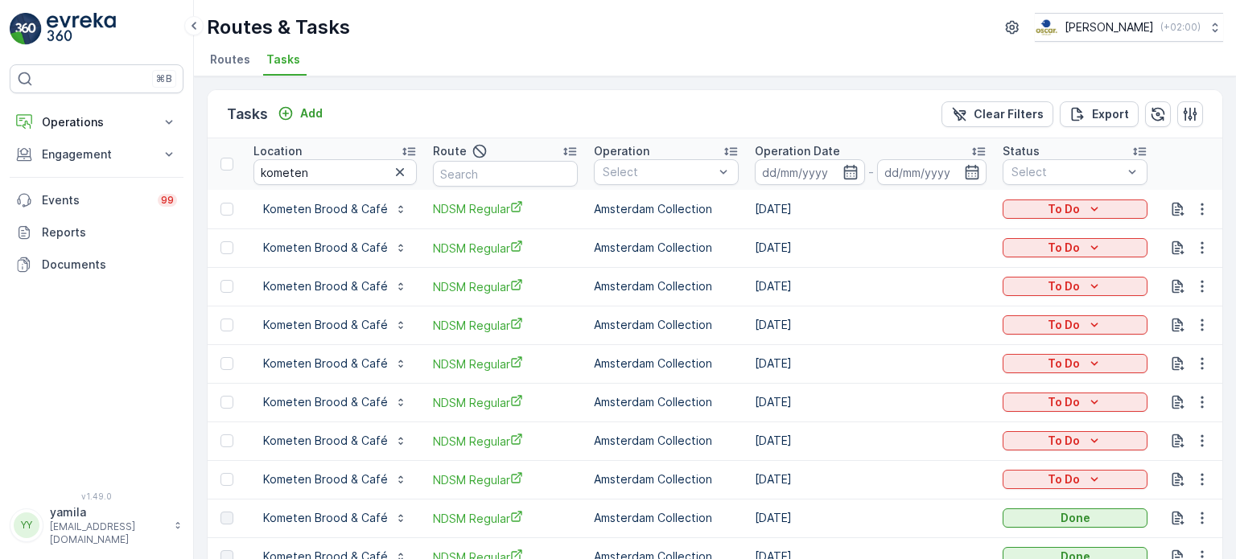
scroll to position [82, 0]
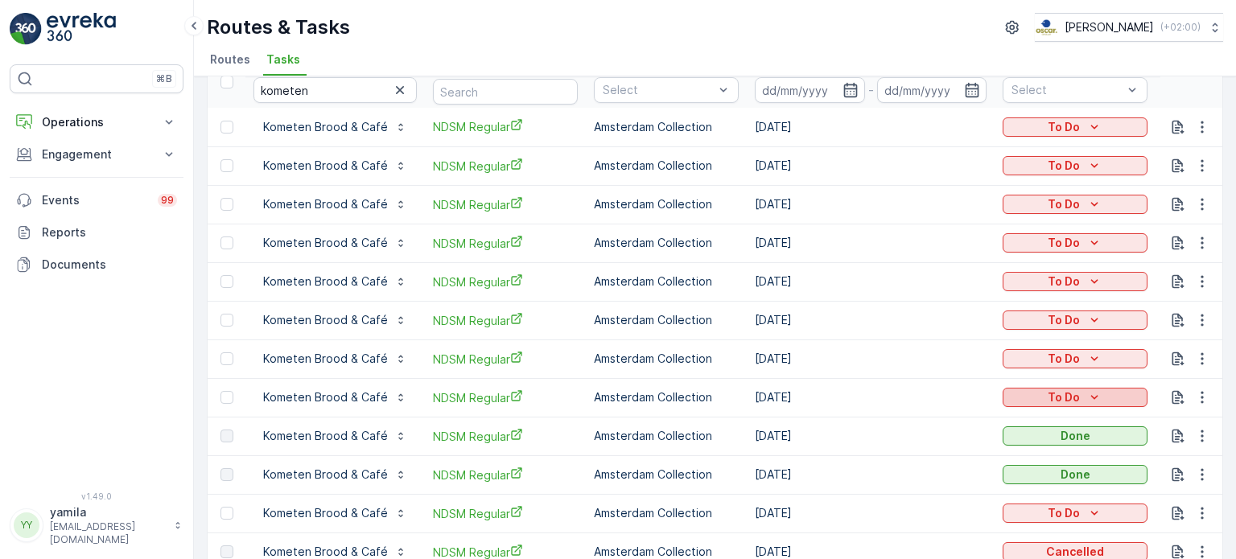
click at [1080, 401] on div "To Do" at bounding box center [1075, 398] width 132 height 16
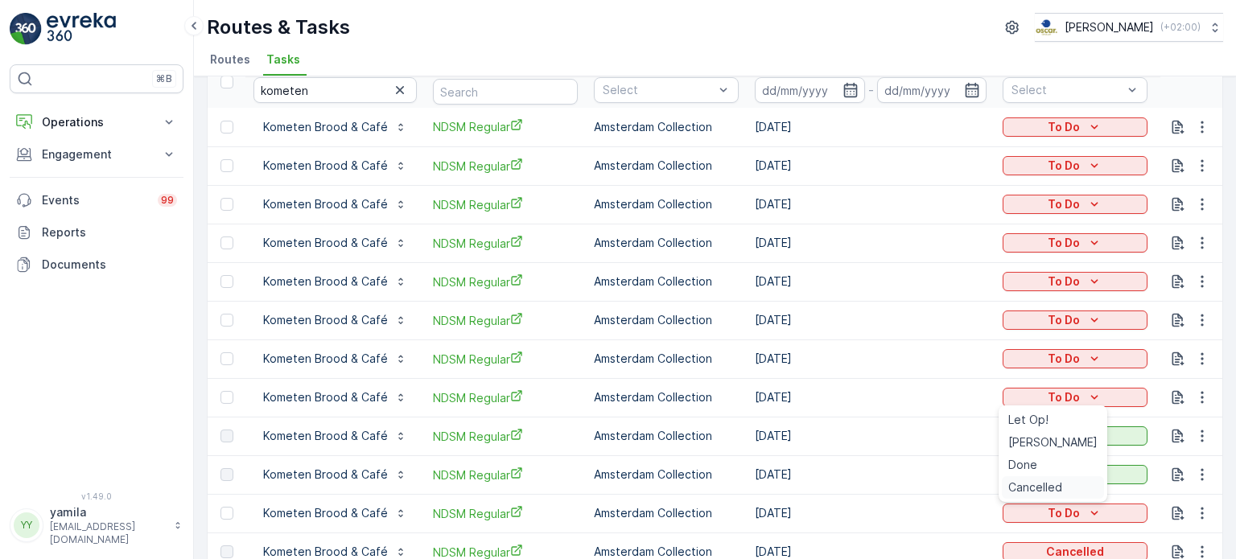
click at [1028, 483] on span "Cancelled" at bounding box center [1035, 488] width 54 height 16
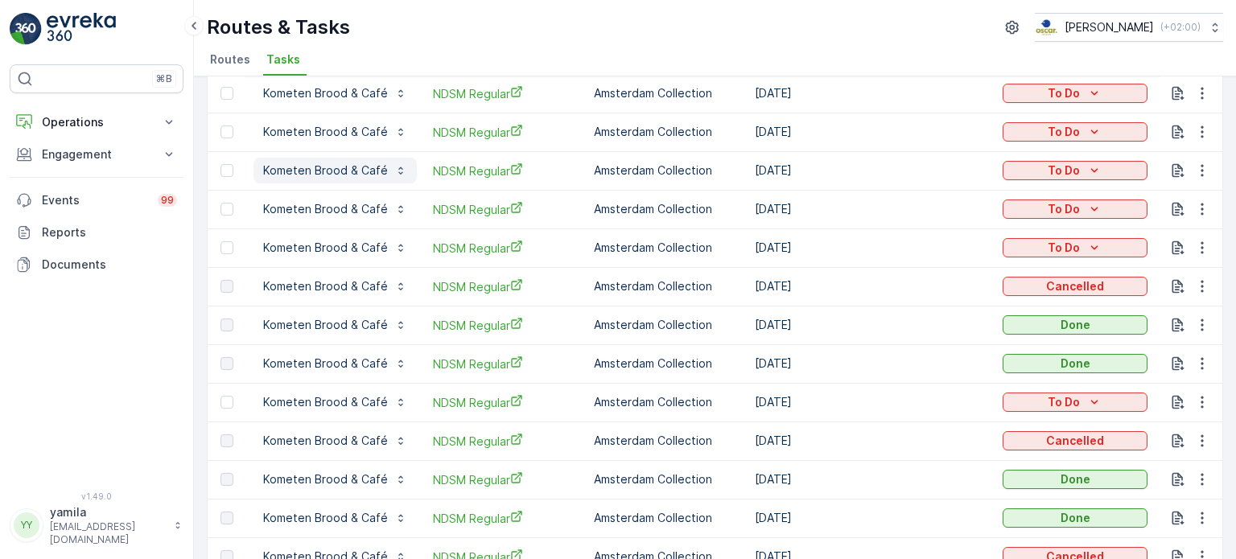
scroll to position [0, 0]
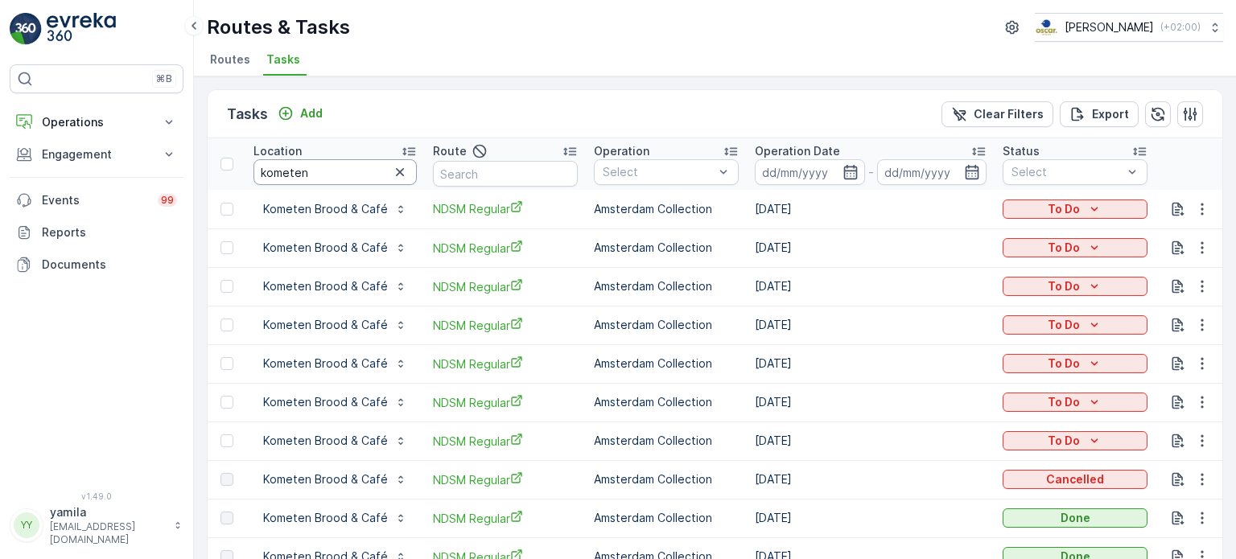
click at [293, 163] on input "kometen" at bounding box center [335, 172] width 163 height 26
type input "door open"
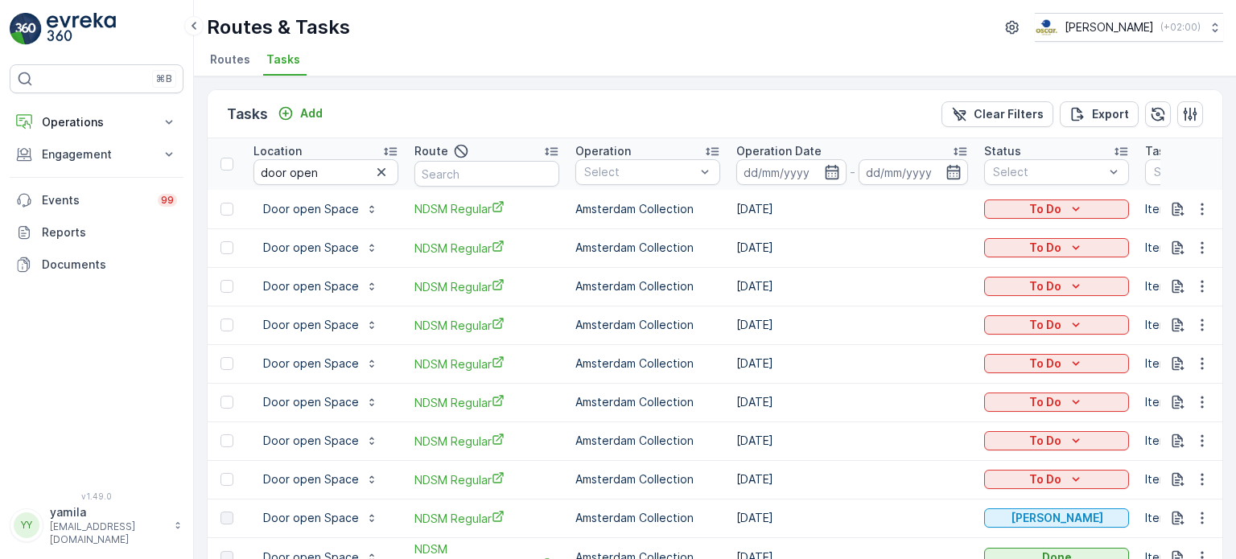
scroll to position [53, 0]
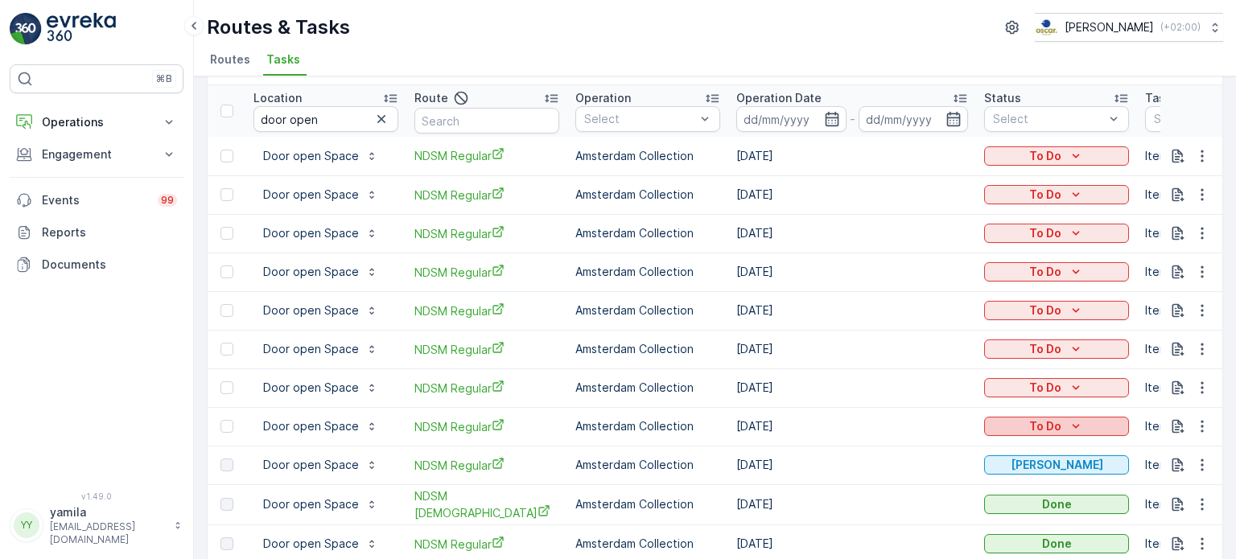
click at [1043, 423] on p "To Do" at bounding box center [1045, 427] width 32 height 16
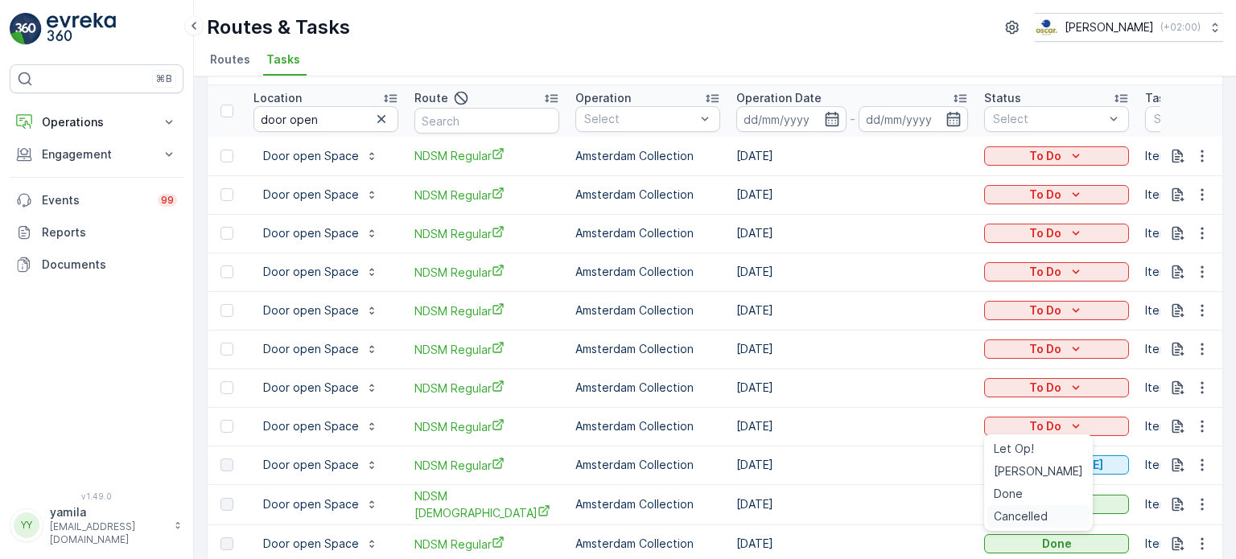
click at [1008, 515] on span "Cancelled" at bounding box center [1021, 517] width 54 height 16
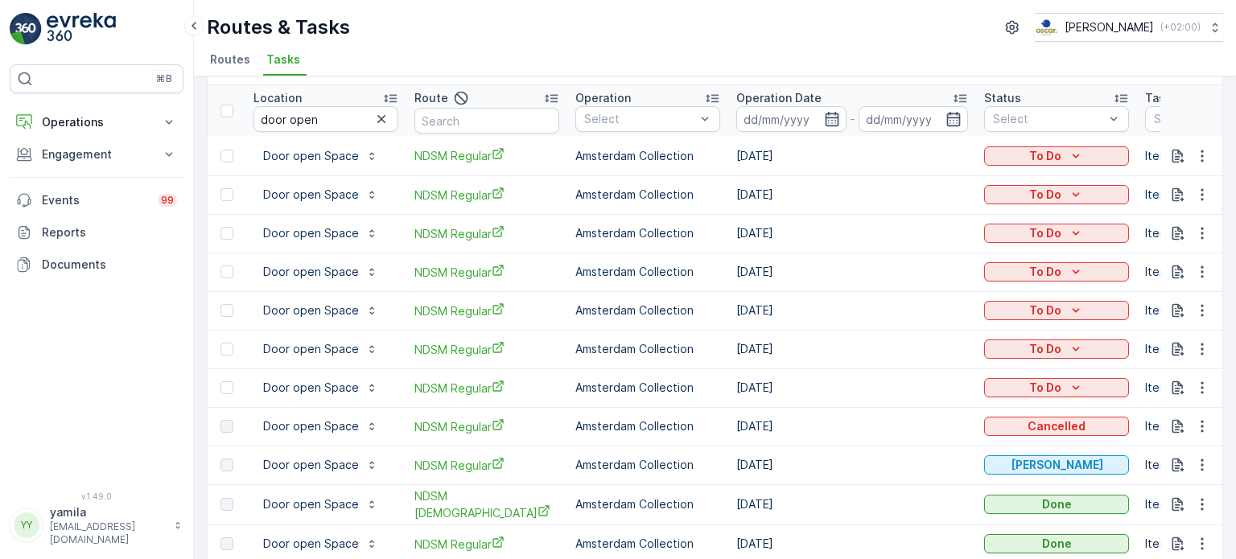
scroll to position [58, 0]
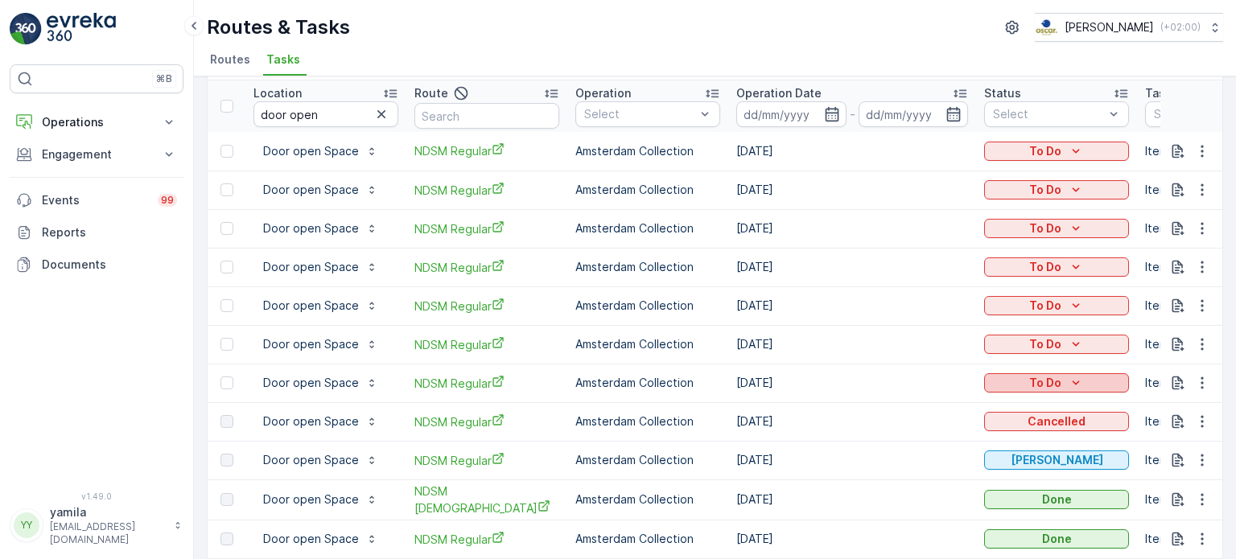
click at [1051, 382] on p "To Do" at bounding box center [1045, 383] width 32 height 16
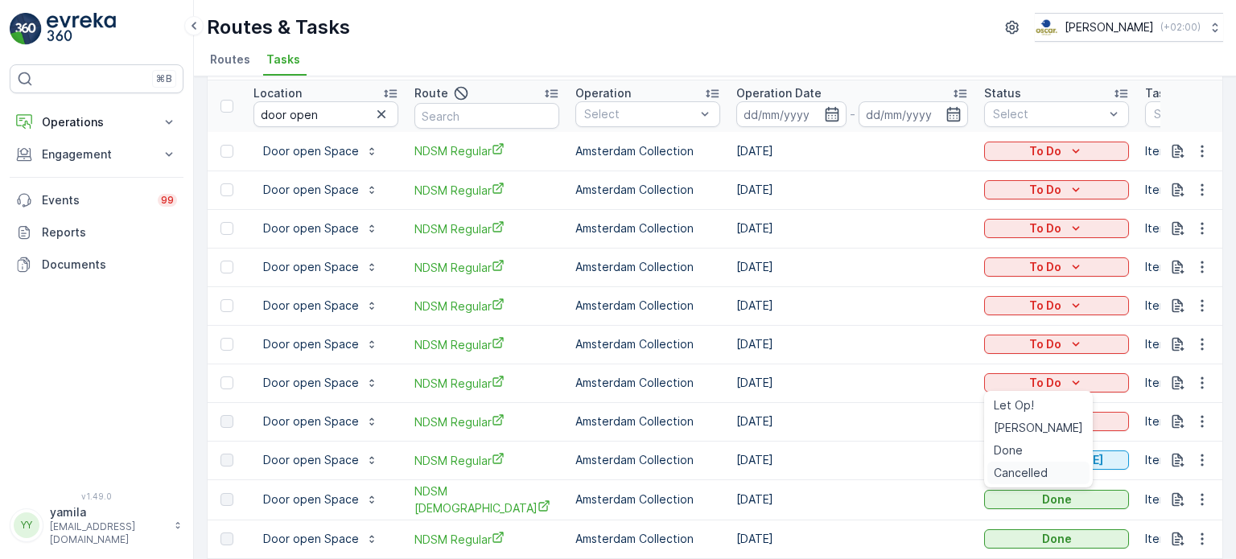
click at [1005, 474] on span "Cancelled" at bounding box center [1021, 473] width 54 height 16
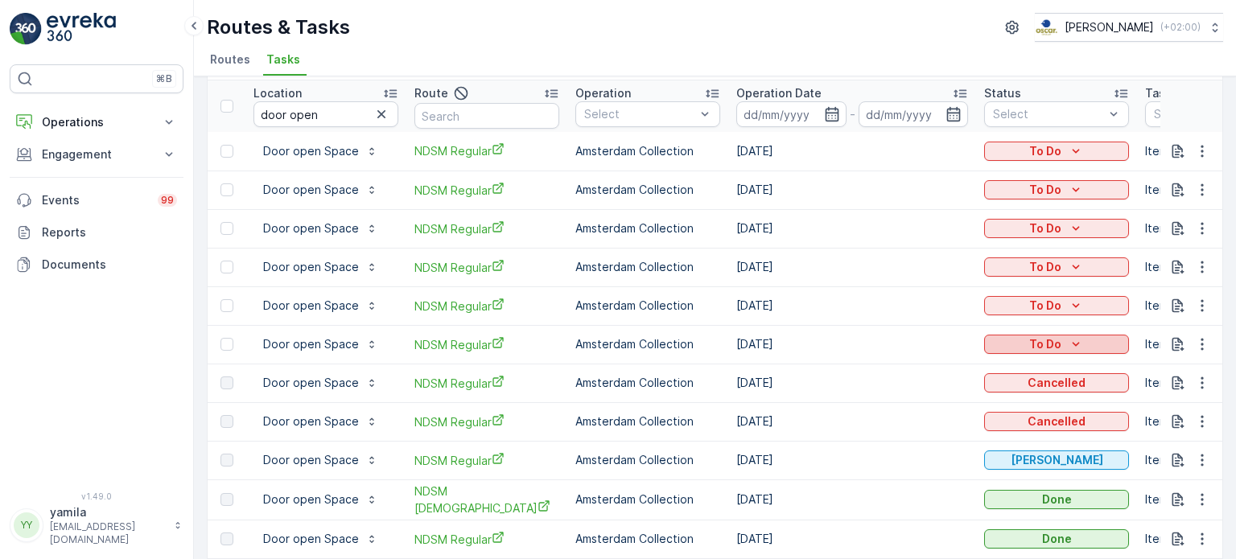
click at [1013, 347] on div "To Do" at bounding box center [1057, 344] width 132 height 16
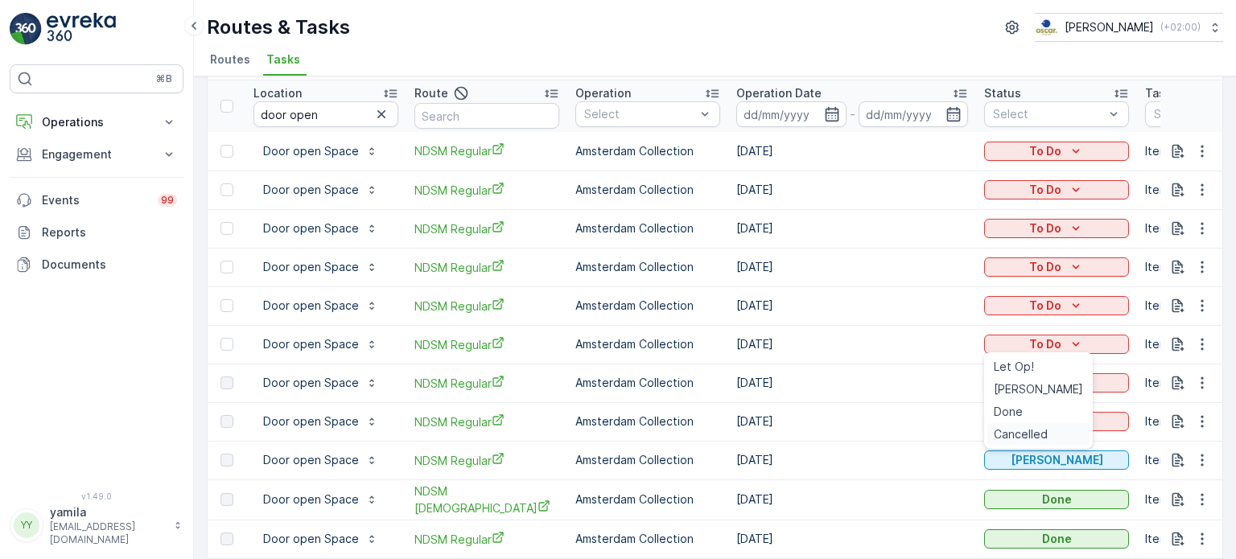
click at [1004, 431] on span "Cancelled" at bounding box center [1021, 435] width 54 height 16
click at [227, 44] on div "Routes & Tasks Oscar Circulair ( +02:00 ) Routes Tasks" at bounding box center [715, 38] width 1042 height 76
click at [227, 55] on span "Routes" at bounding box center [230, 60] width 40 height 16
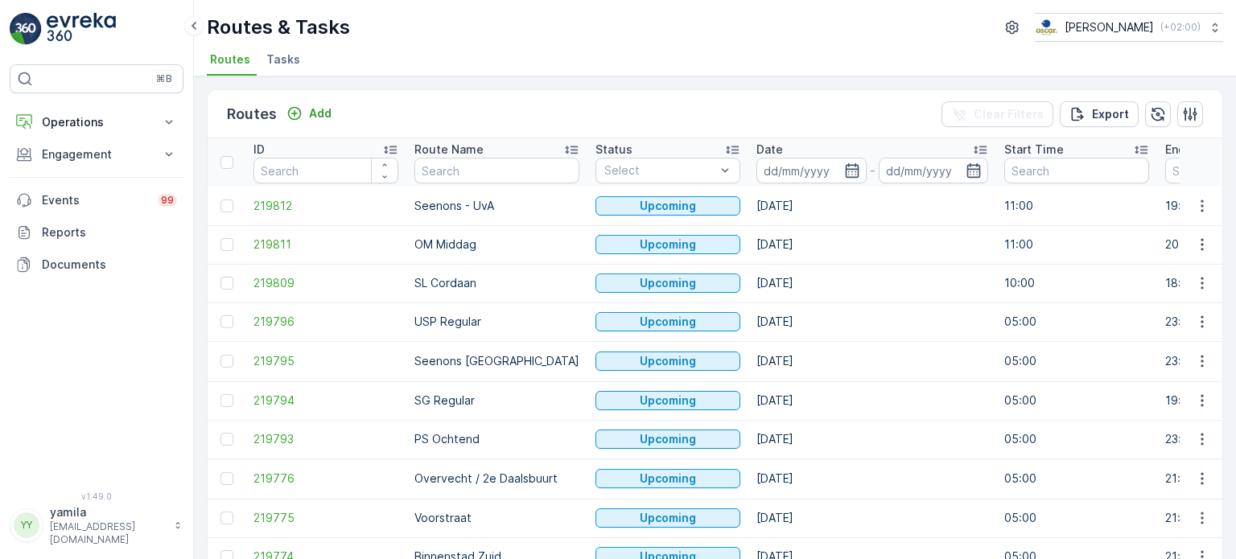
click at [465, 172] on input "text" at bounding box center [496, 171] width 165 height 26
type input "ndsm"
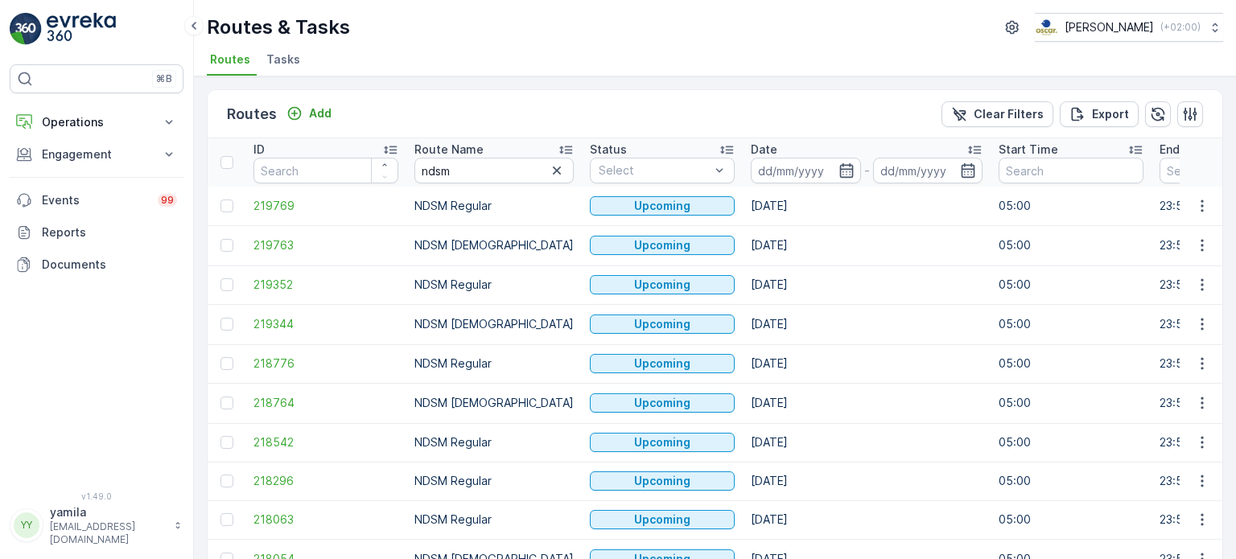
click at [794, 151] on div "Date" at bounding box center [867, 150] width 232 height 16
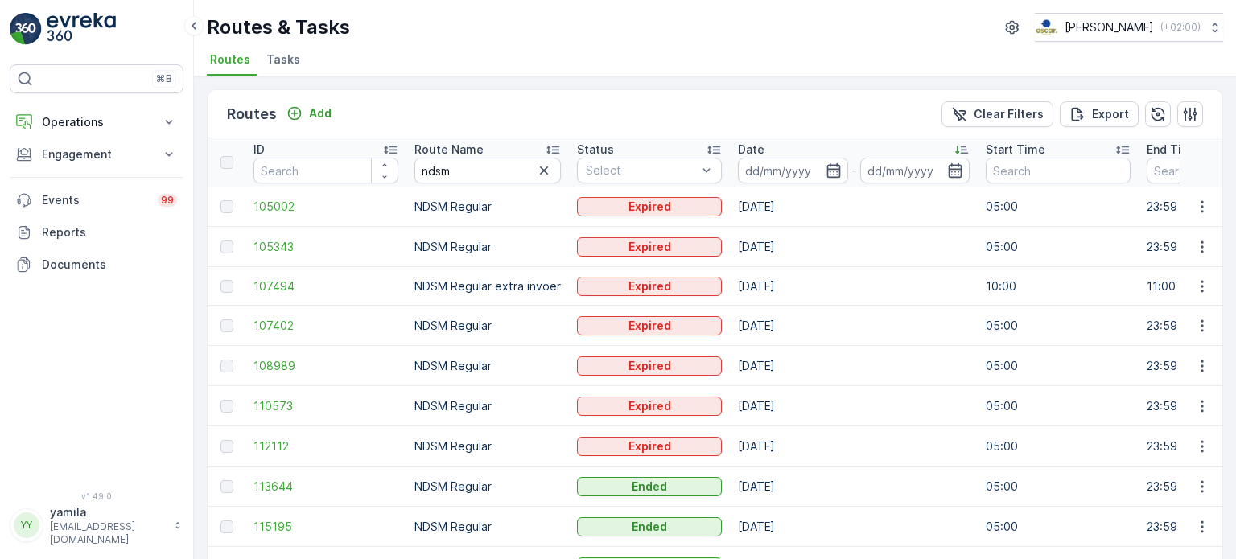
click at [777, 173] on input at bounding box center [793, 171] width 110 height 26
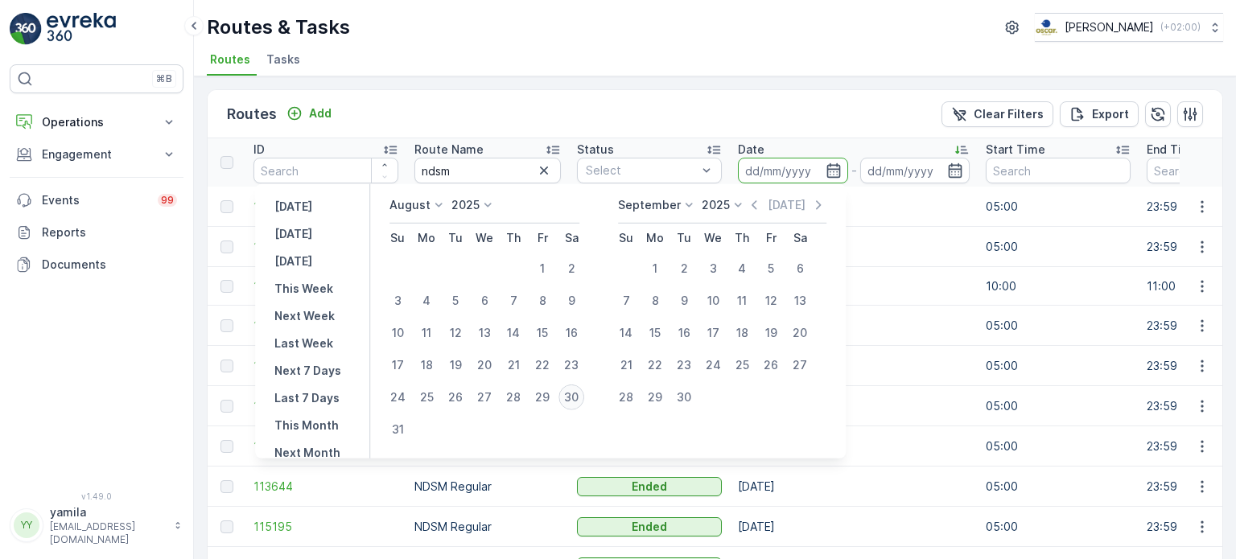
click at [571, 396] on div "30" at bounding box center [572, 398] width 26 height 26
type input "[DATE]"
click at [571, 396] on div "30" at bounding box center [572, 398] width 26 height 26
type input "[DATE]"
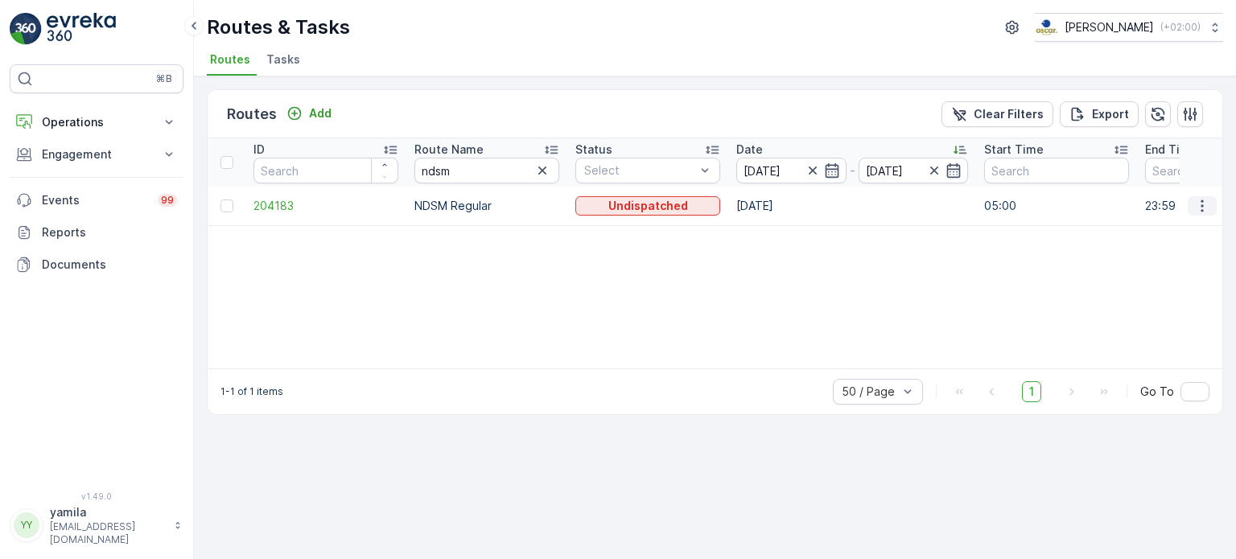
click at [1202, 207] on icon "button" at bounding box center [1202, 206] width 16 height 16
click at [1194, 225] on span "See More Details" at bounding box center [1164, 229] width 93 height 16
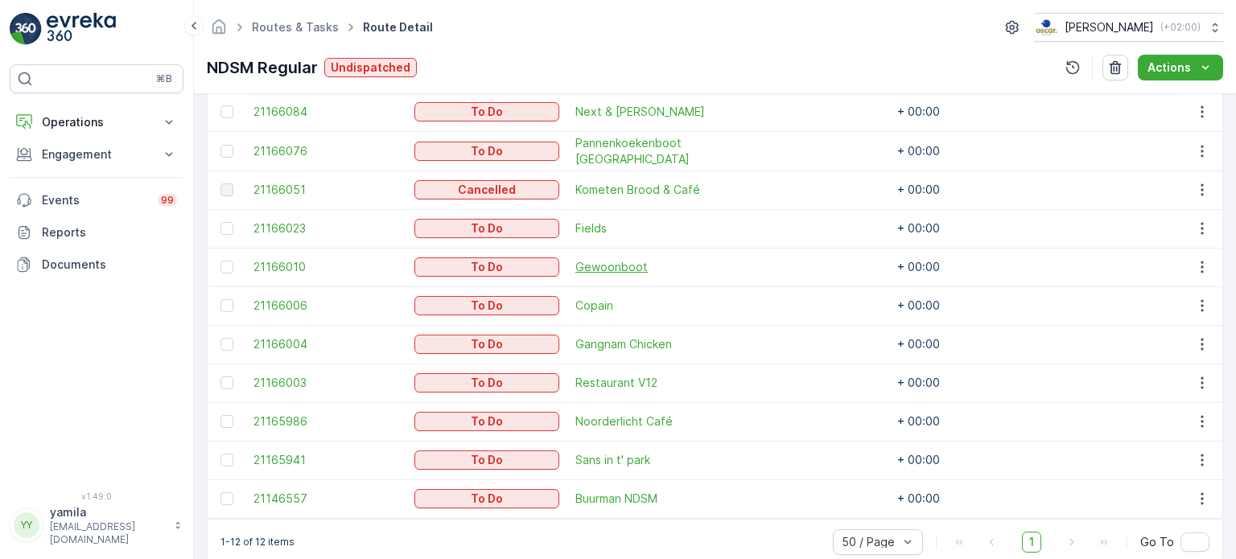
scroll to position [541, 0]
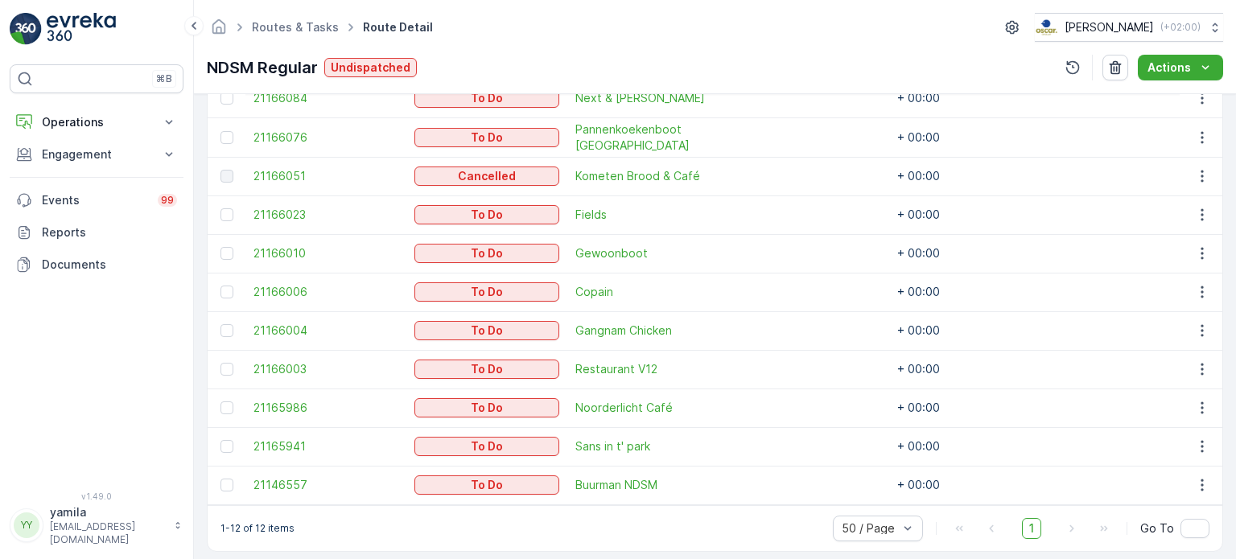
click at [608, 434] on td "Sans in t' park" at bounding box center [647, 446] width 161 height 39
click at [608, 445] on span "Sans in t' park" at bounding box center [647, 447] width 145 height 16
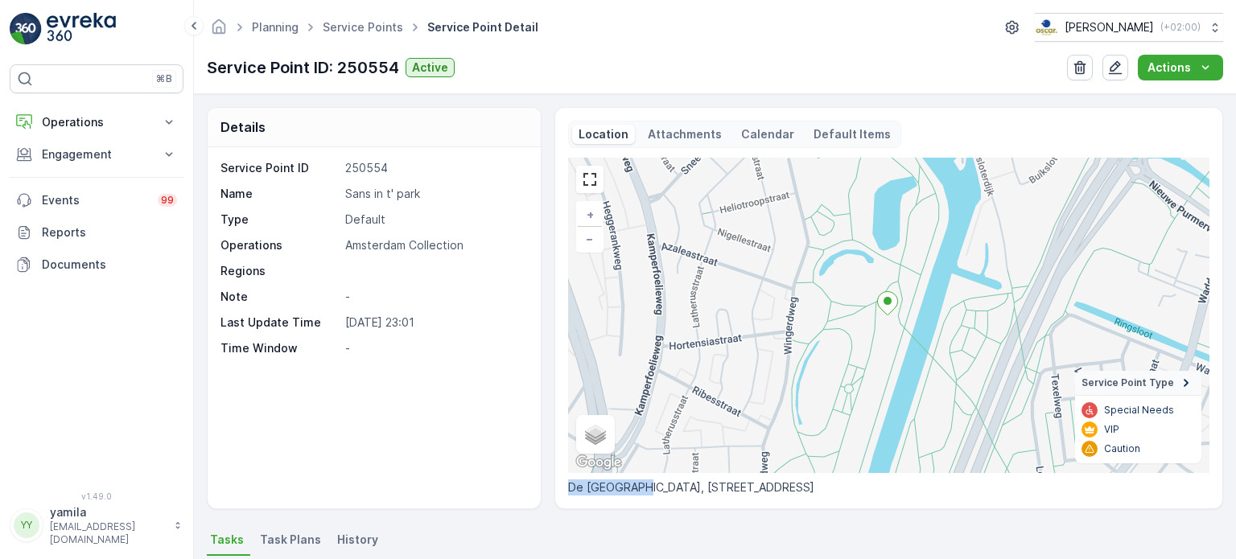
drag, startPoint x: 568, startPoint y: 485, endPoint x: 704, endPoint y: 487, distance: 136.0
click at [704, 487] on p "De Noorder Park Bar, 1032 Amsterdam, Nederland" at bounding box center [888, 488] width 641 height 16
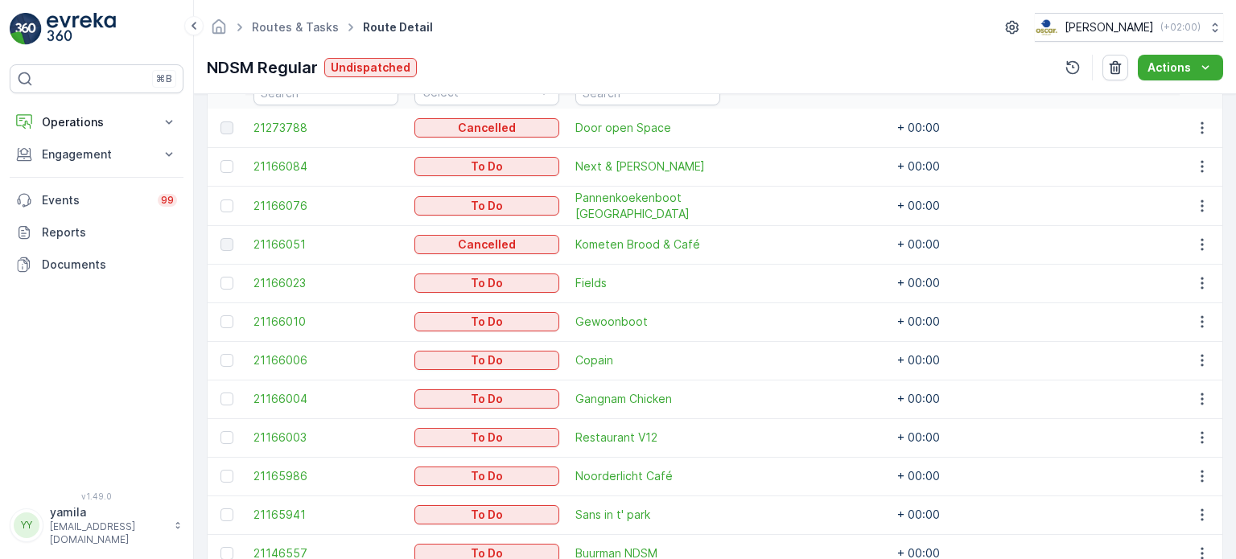
scroll to position [527, 0]
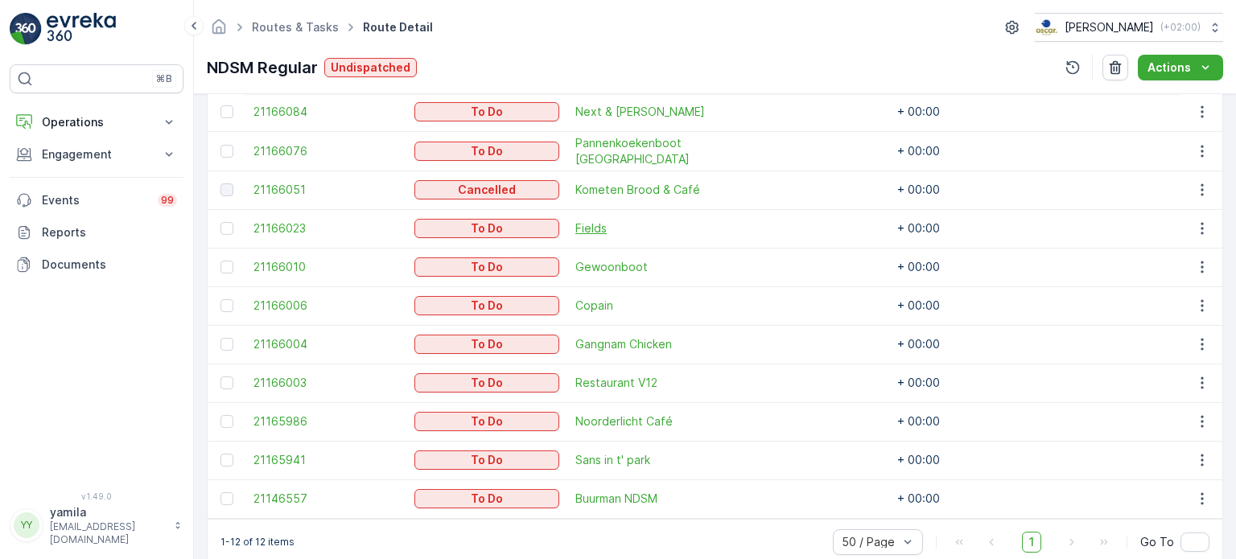
click at [588, 233] on span "Fields" at bounding box center [647, 229] width 145 height 16
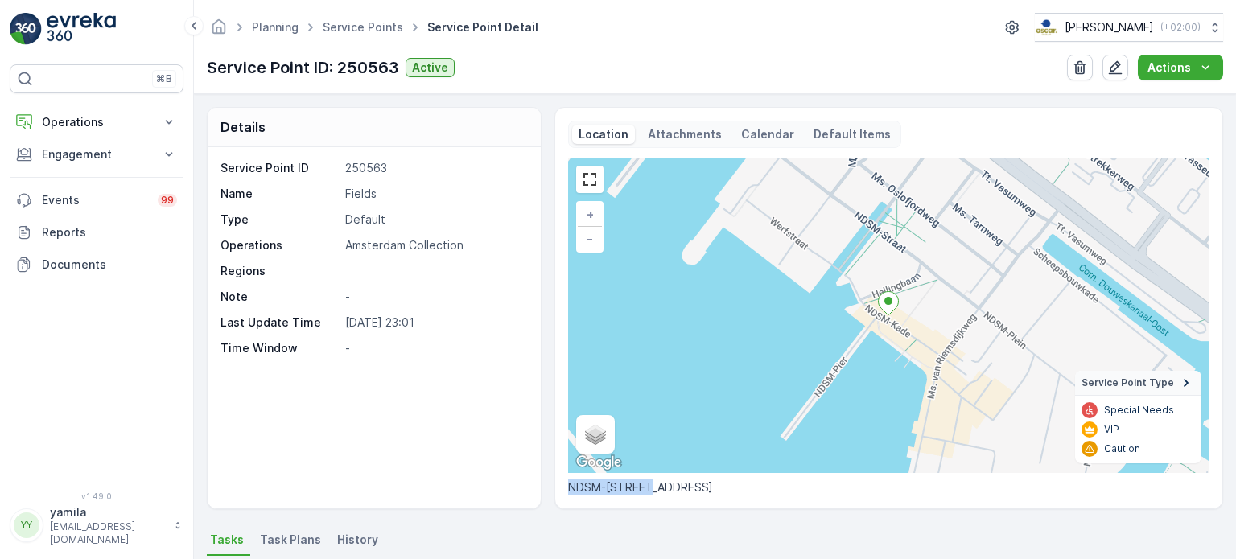
drag, startPoint x: 561, startPoint y: 487, endPoint x: 647, endPoint y: 491, distance: 86.2
click at [647, 491] on div "Location Attachments Calendar Default Items + − Satellite Roadmap Terrain Hybri…" at bounding box center [889, 308] width 669 height 402
copy p "NDSM-Kade 12"
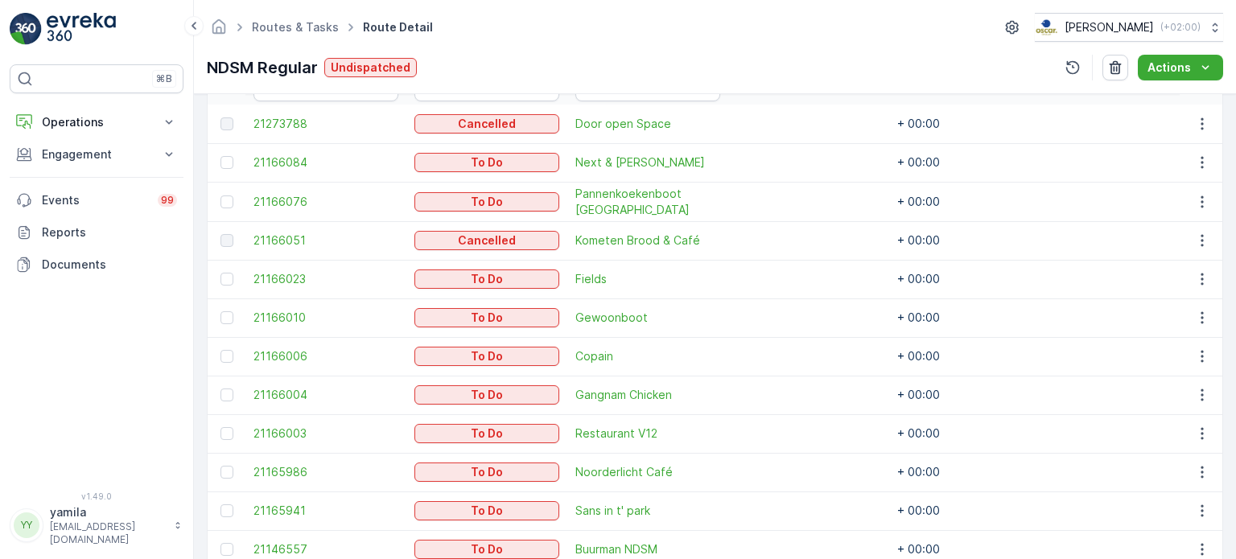
scroll to position [460, 0]
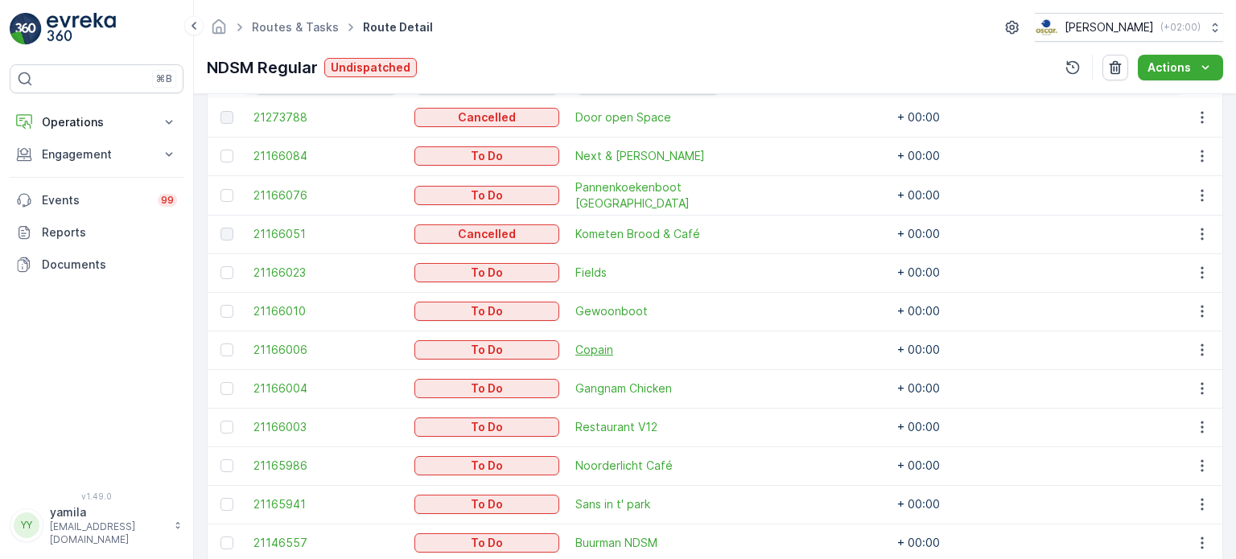
scroll to position [457, 0]
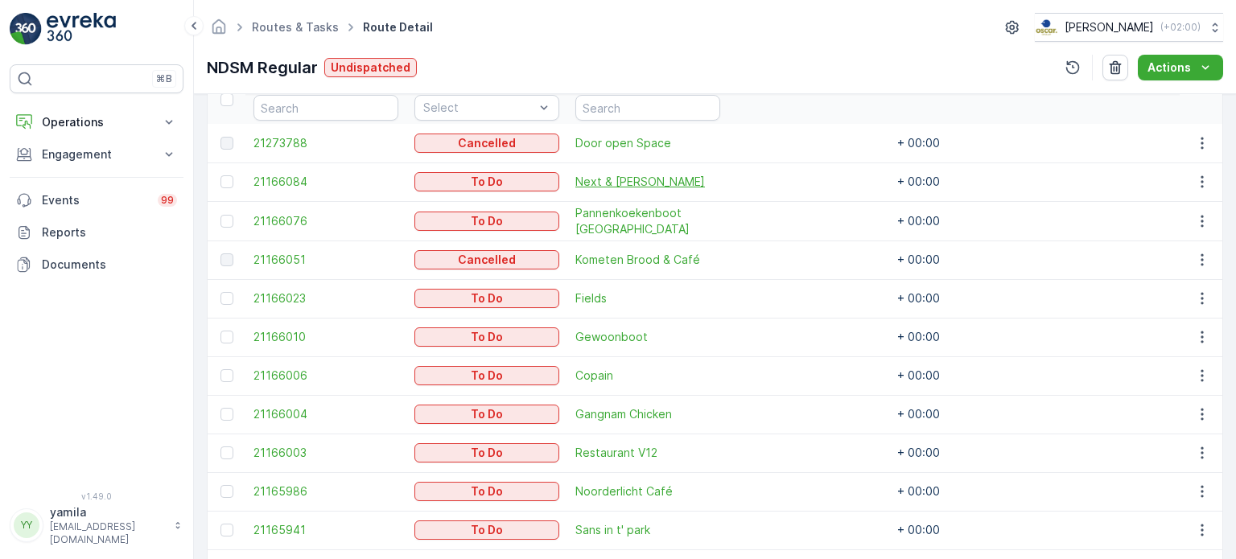
click at [634, 176] on span "Next & Carroll's" at bounding box center [647, 182] width 145 height 16
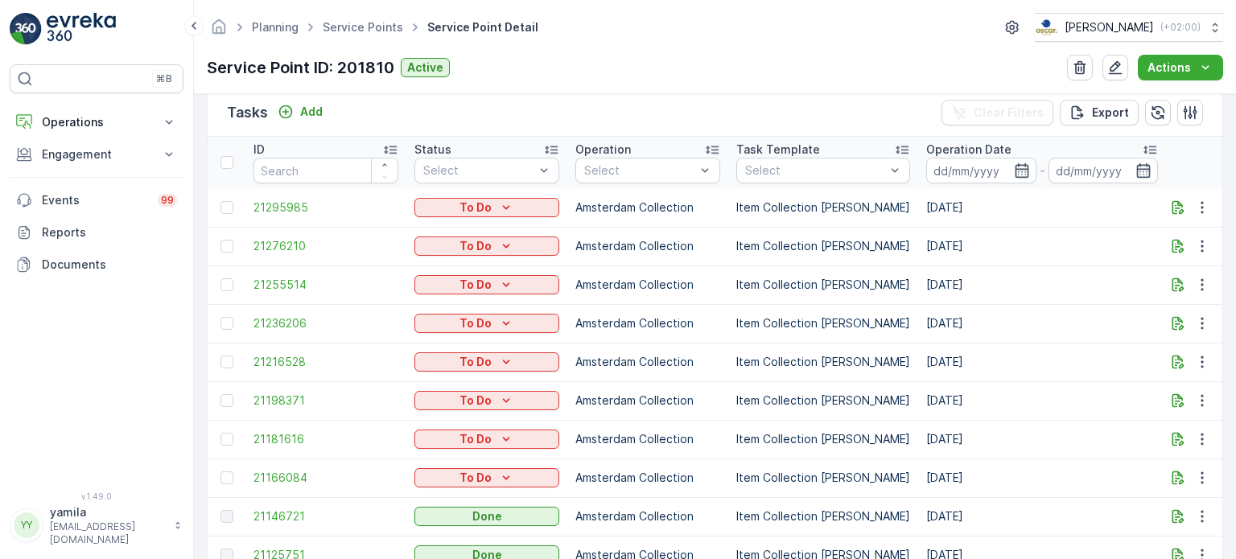
scroll to position [502, 0]
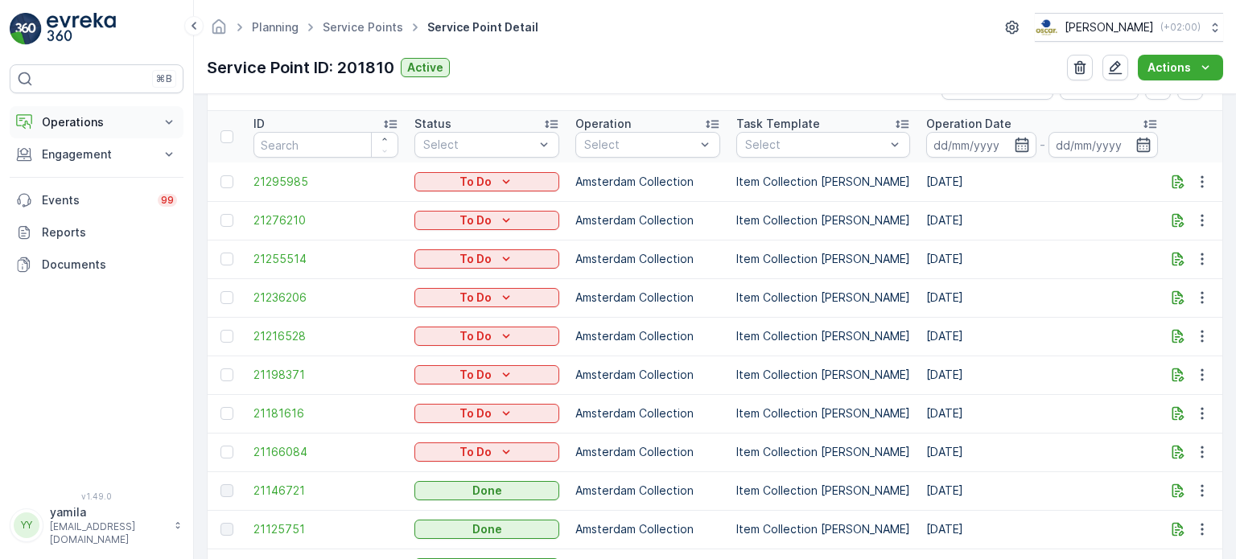
click at [93, 131] on button "Operations" at bounding box center [97, 122] width 174 height 32
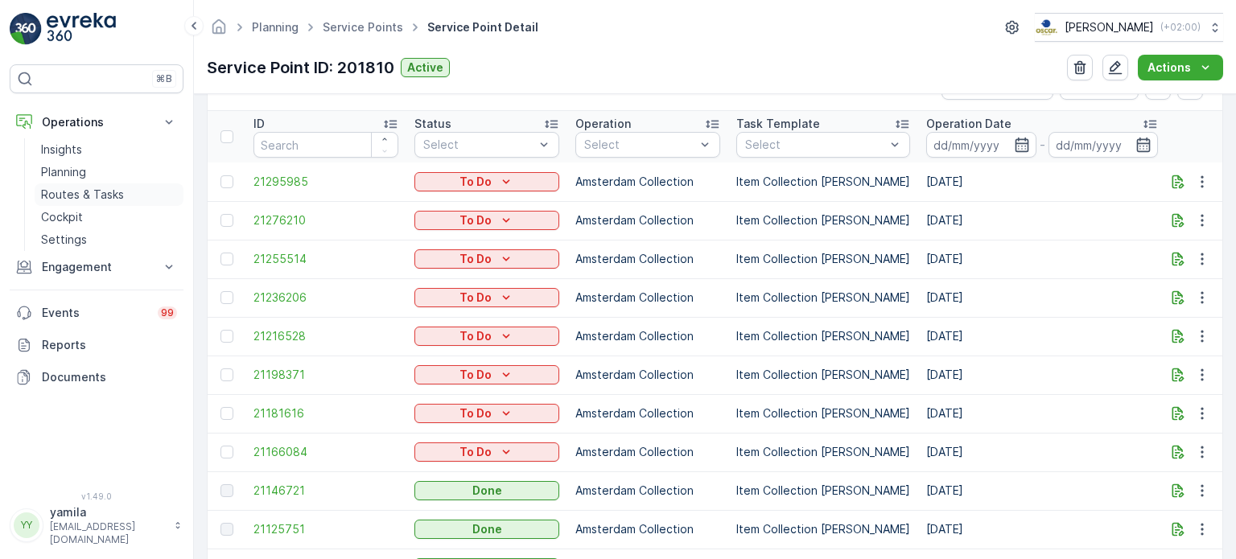
click at [80, 199] on p "Routes & Tasks" at bounding box center [82, 195] width 83 height 16
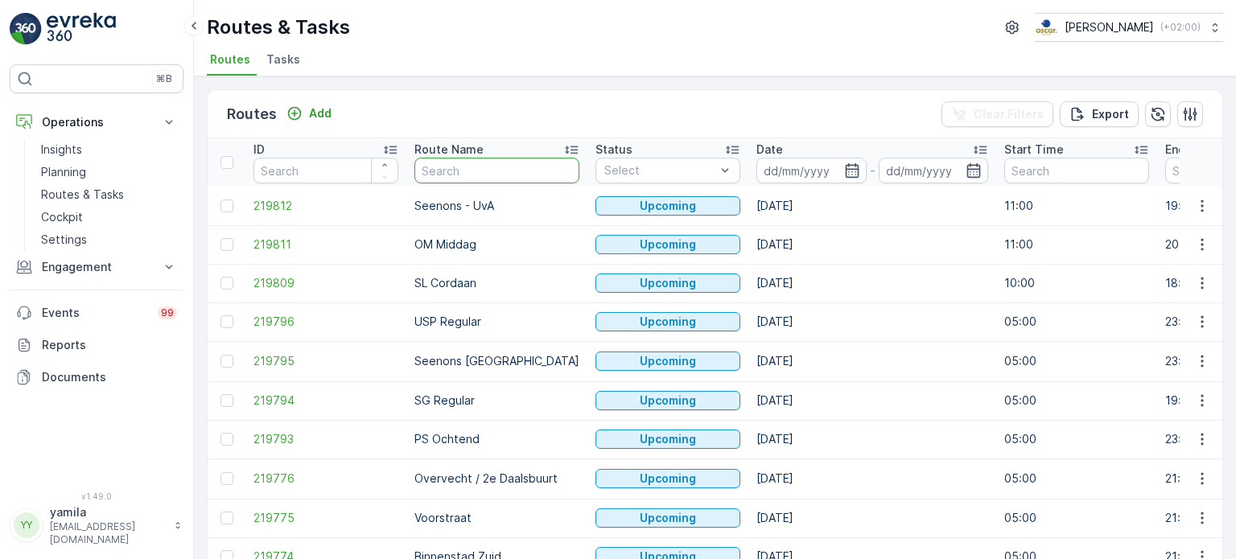
click at [442, 160] on input "text" at bounding box center [496, 171] width 165 height 26
type input "ndsm"
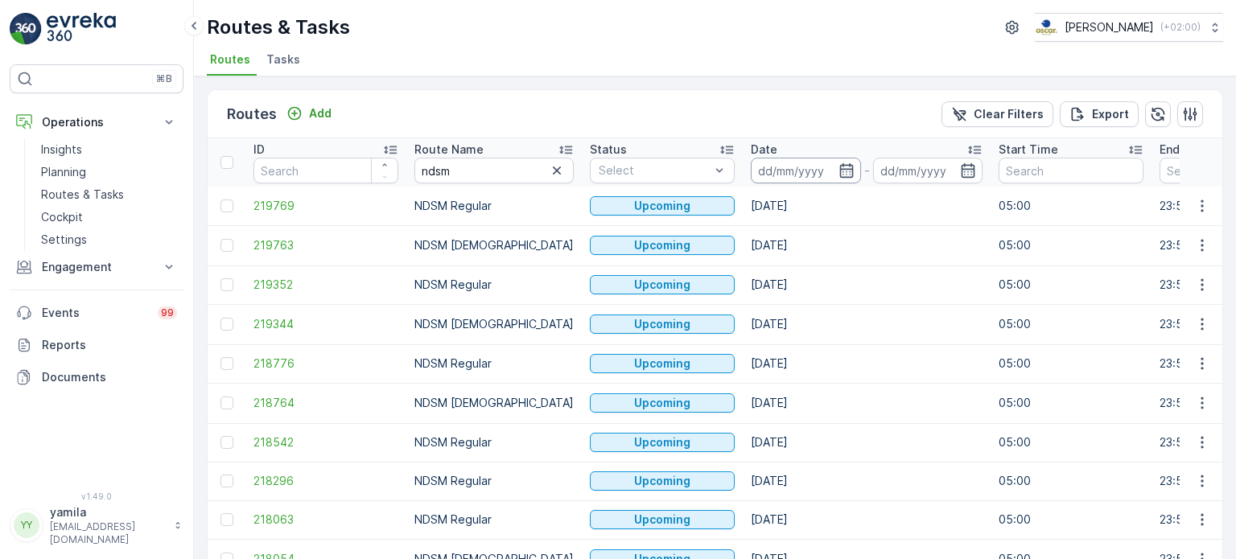
click at [769, 175] on input at bounding box center [806, 171] width 110 height 26
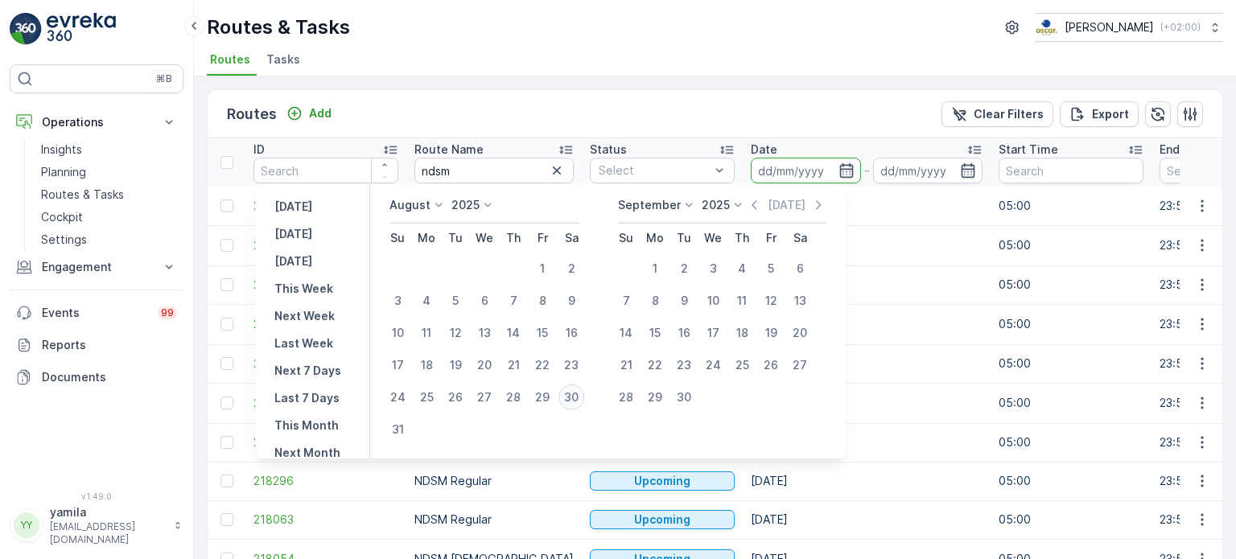
click at [580, 398] on div "30" at bounding box center [572, 398] width 26 height 26
type input "[DATE]"
click at [580, 398] on div "30" at bounding box center [572, 398] width 26 height 26
type input "[DATE]"
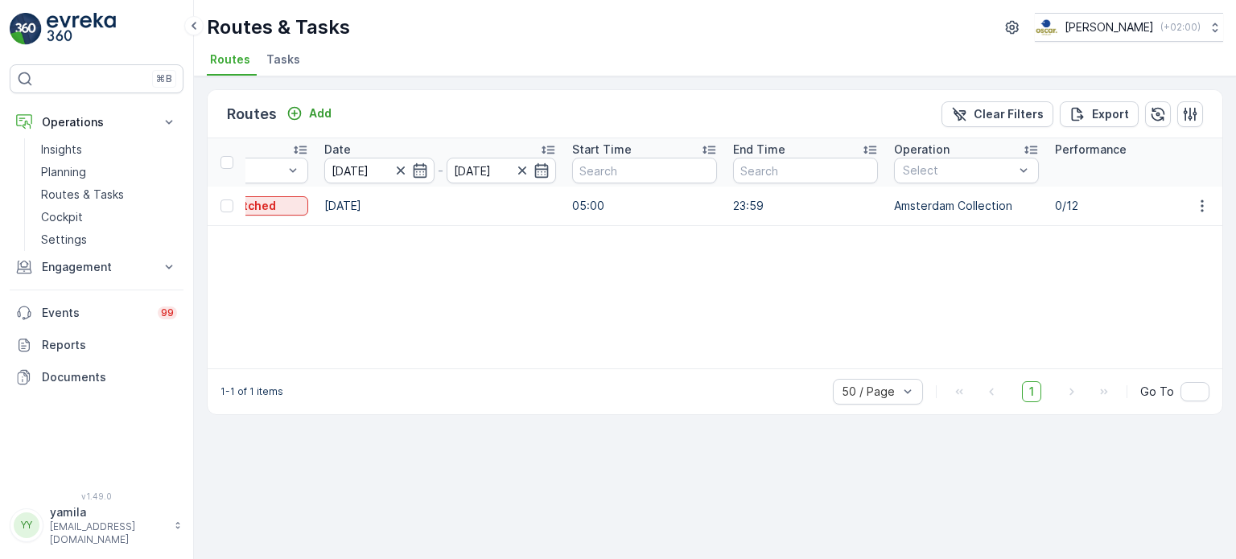
scroll to position [0, 419]
click at [1213, 200] on button "button" at bounding box center [1202, 205] width 29 height 19
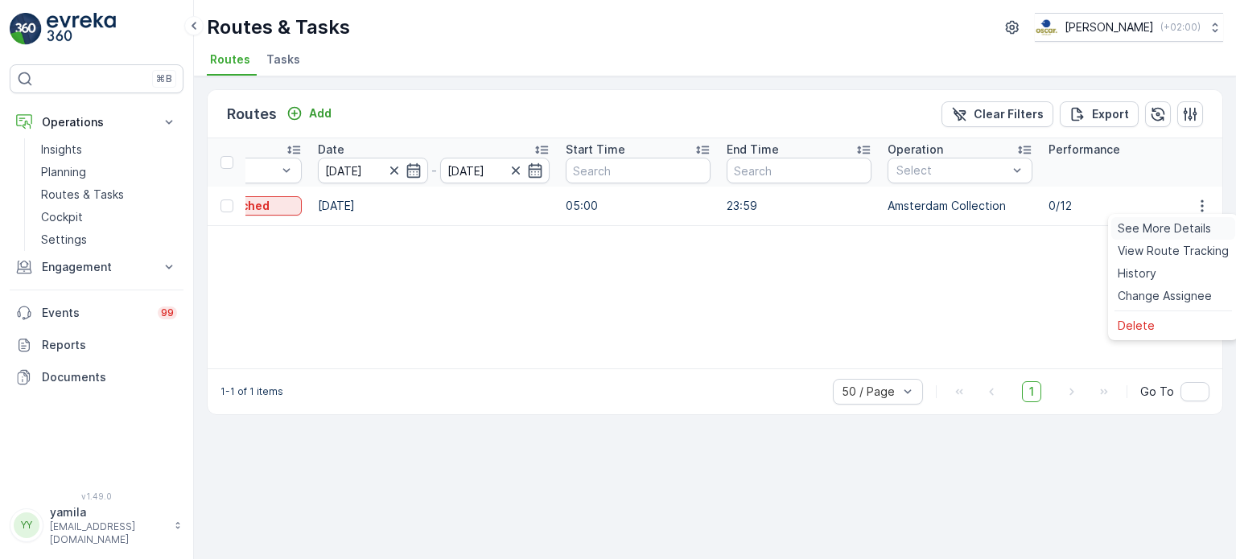
click at [1173, 221] on span "See More Details" at bounding box center [1164, 229] width 93 height 16
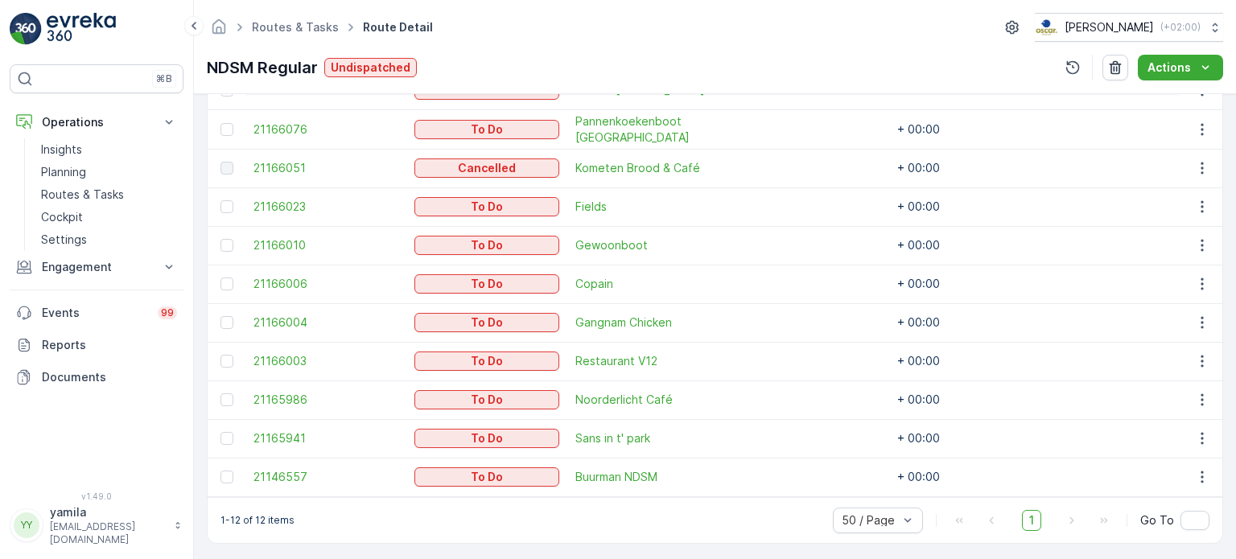
scroll to position [560, 0]
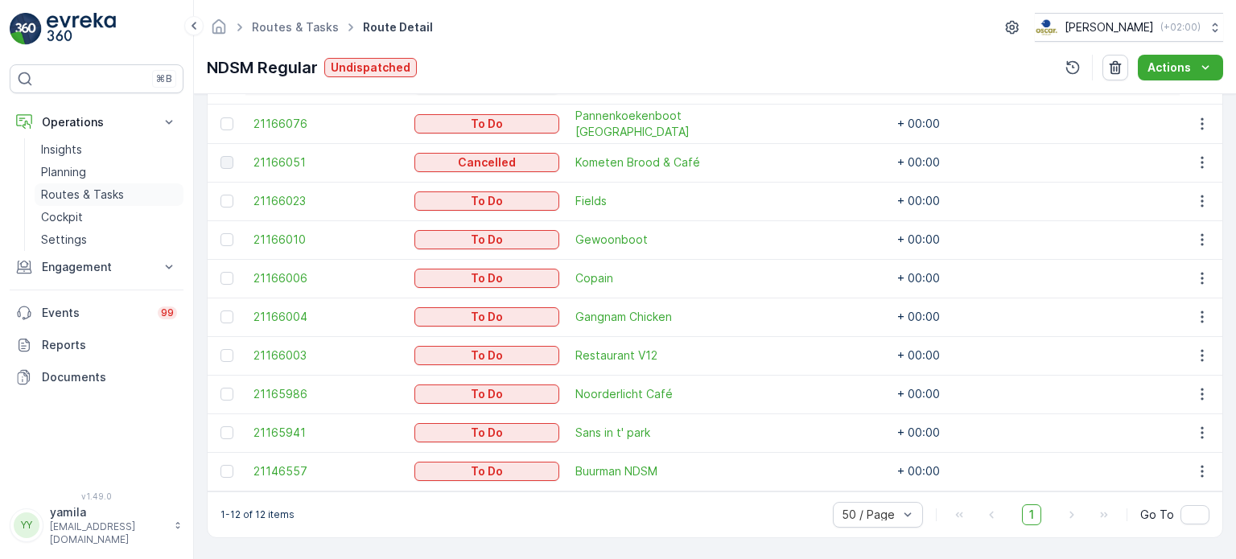
click at [101, 184] on link "Routes & Tasks" at bounding box center [109, 195] width 149 height 23
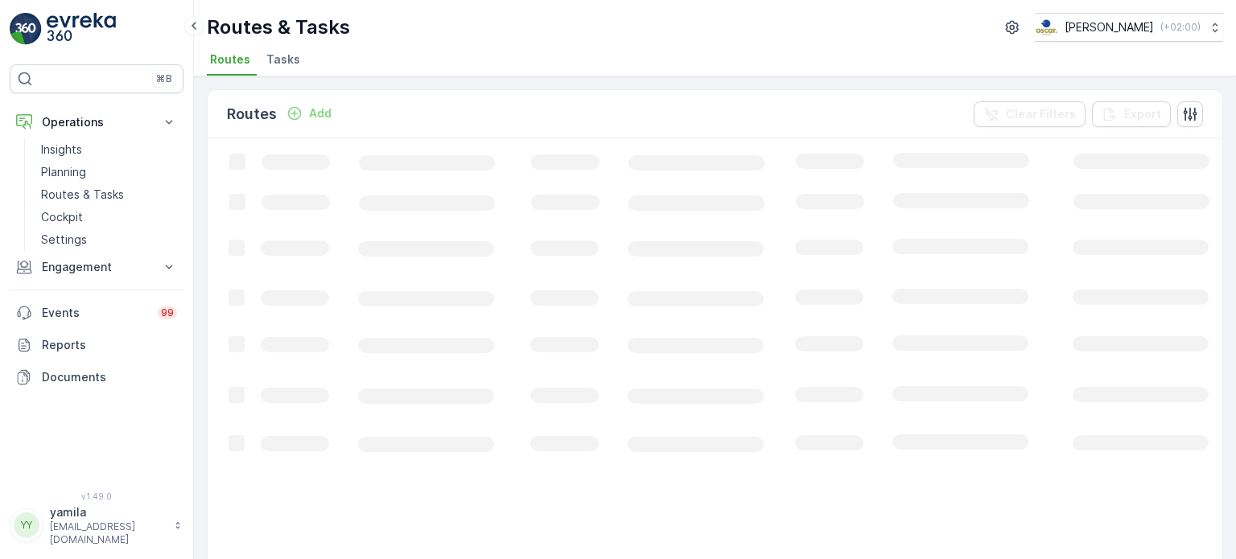
click at [283, 54] on span "Tasks" at bounding box center [283, 60] width 34 height 16
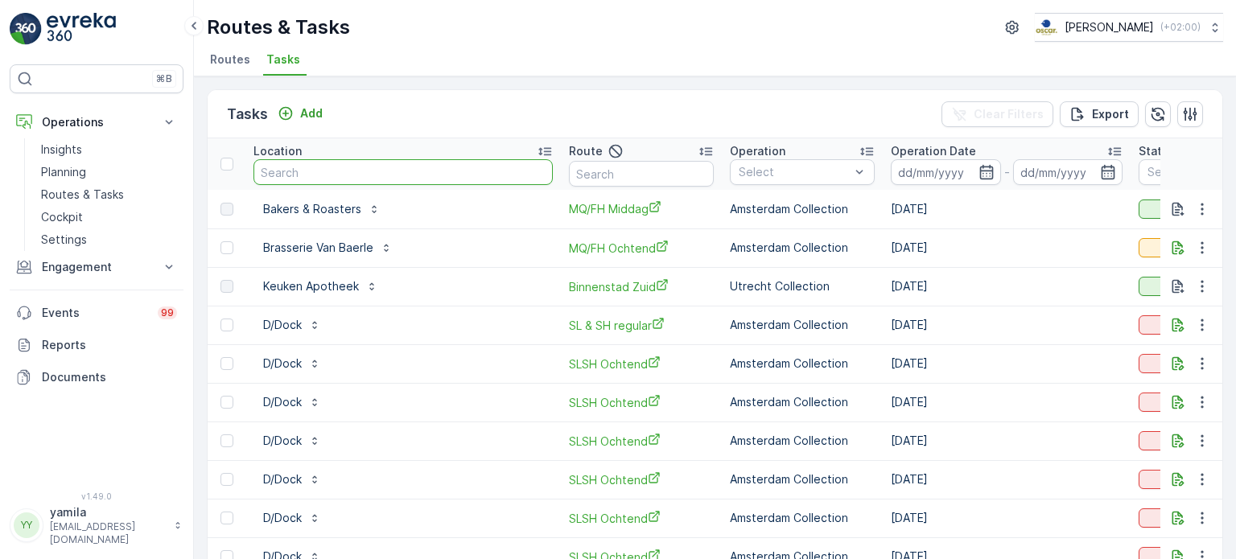
click at [356, 172] on input "text" at bounding box center [403, 172] width 299 height 26
type input "brasserie george"
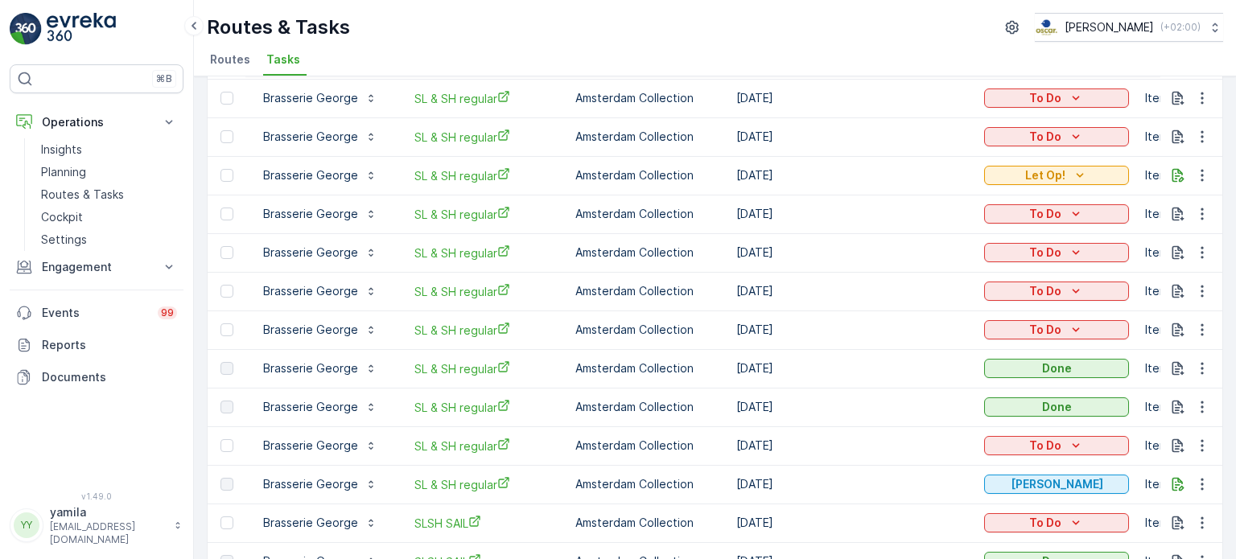
scroll to position [380, 0]
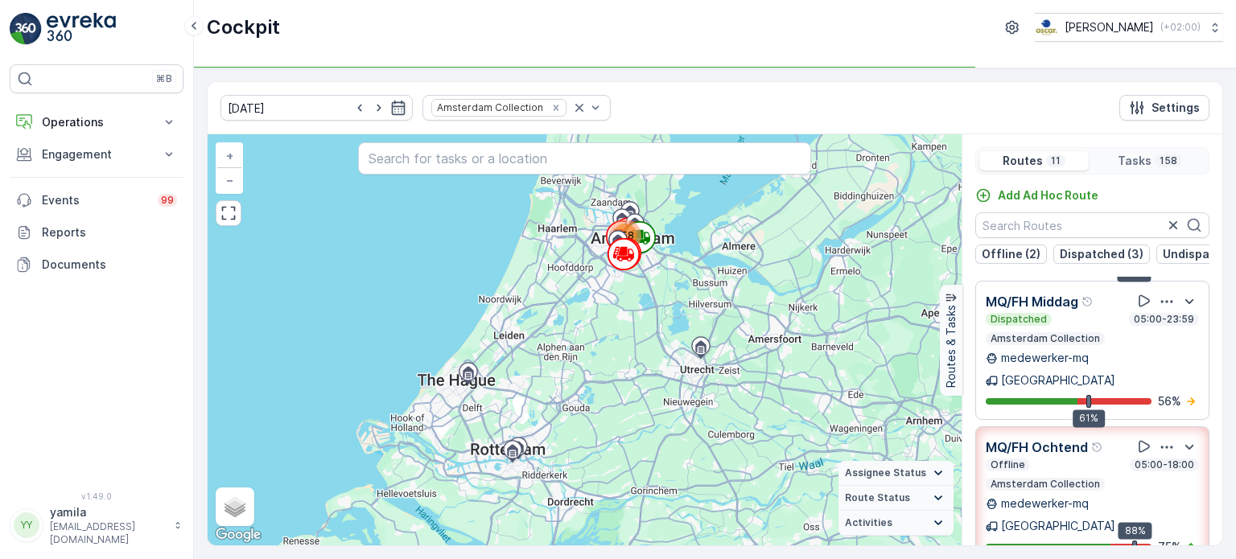
scroll to position [19, 0]
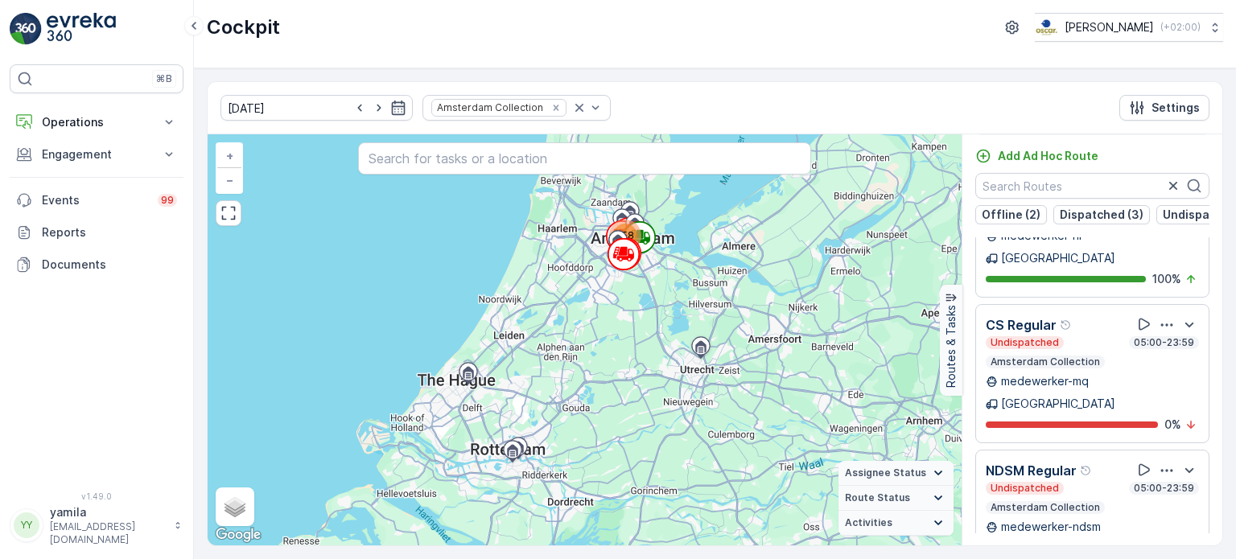
scroll to position [922, 0]
